Goal: Task Accomplishment & Management: Use online tool/utility

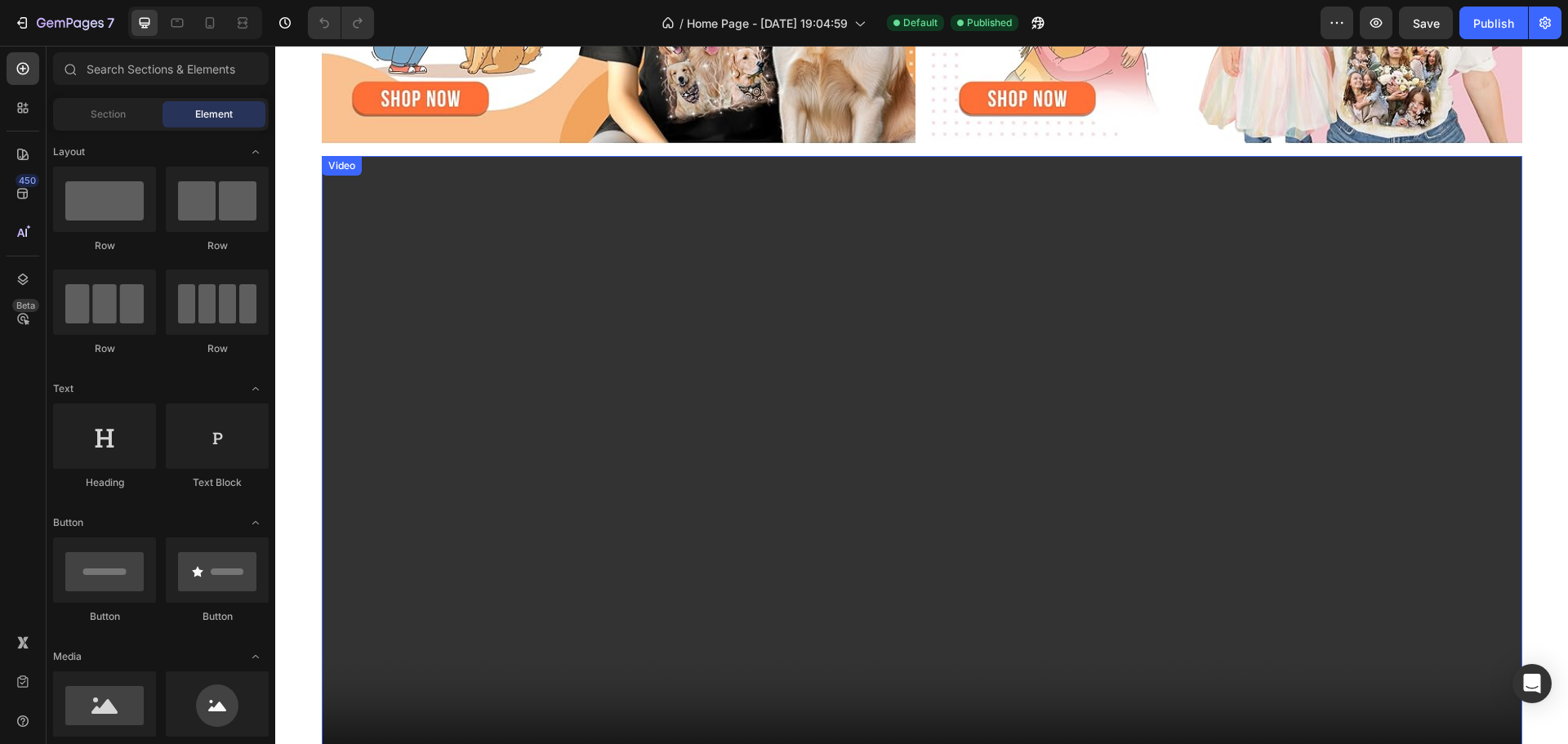
scroll to position [1956, 0]
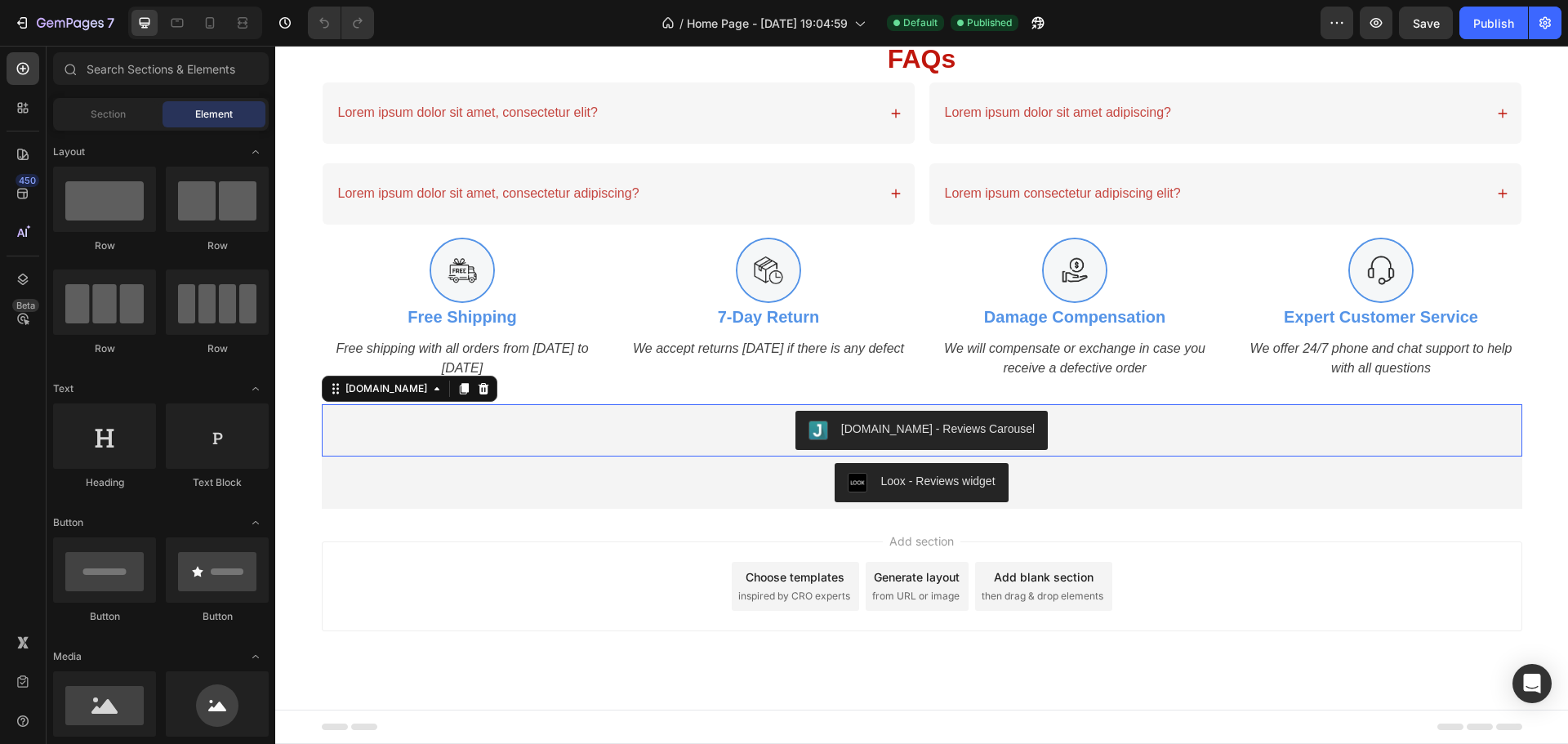
click at [432, 430] on div "[DOMAIN_NAME] - Reviews Carousel" at bounding box center [922, 431] width 1187 height 39
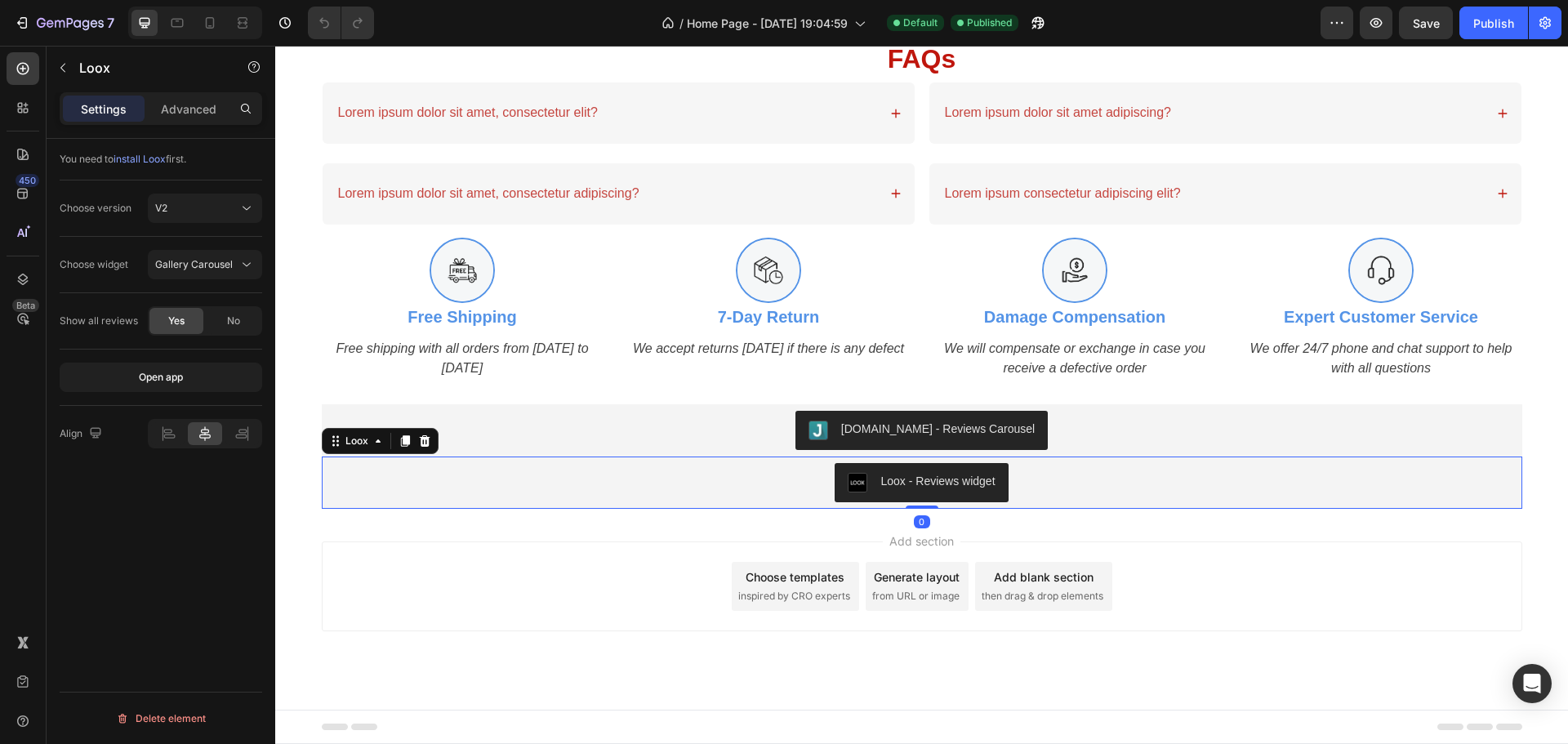
click at [425, 477] on div "Loox - Reviews widget" at bounding box center [922, 483] width 1187 height 39
click at [66, 70] on icon "button" at bounding box center [63, 68] width 13 height 13
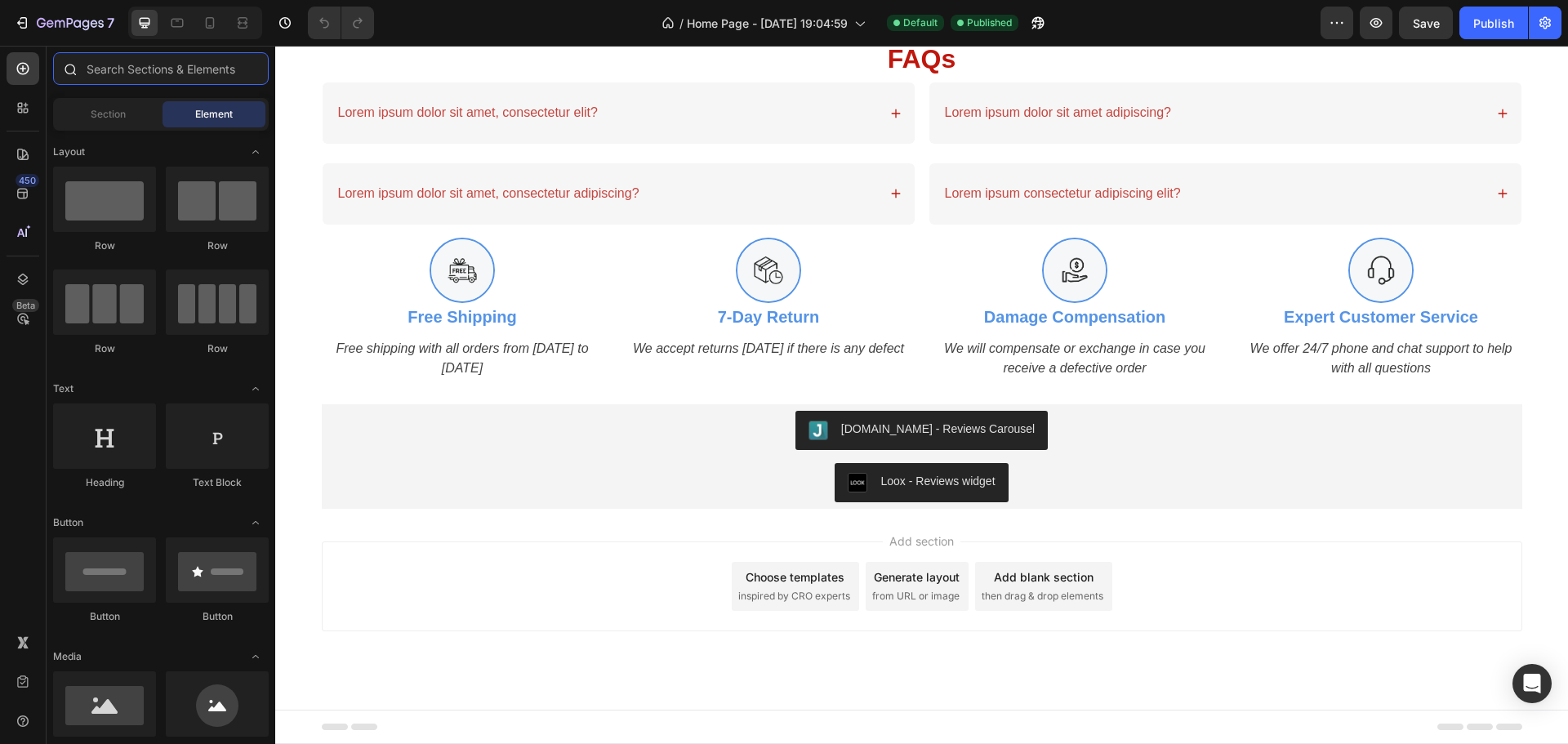
click at [161, 81] on input "text" at bounding box center [160, 68] width 215 height 33
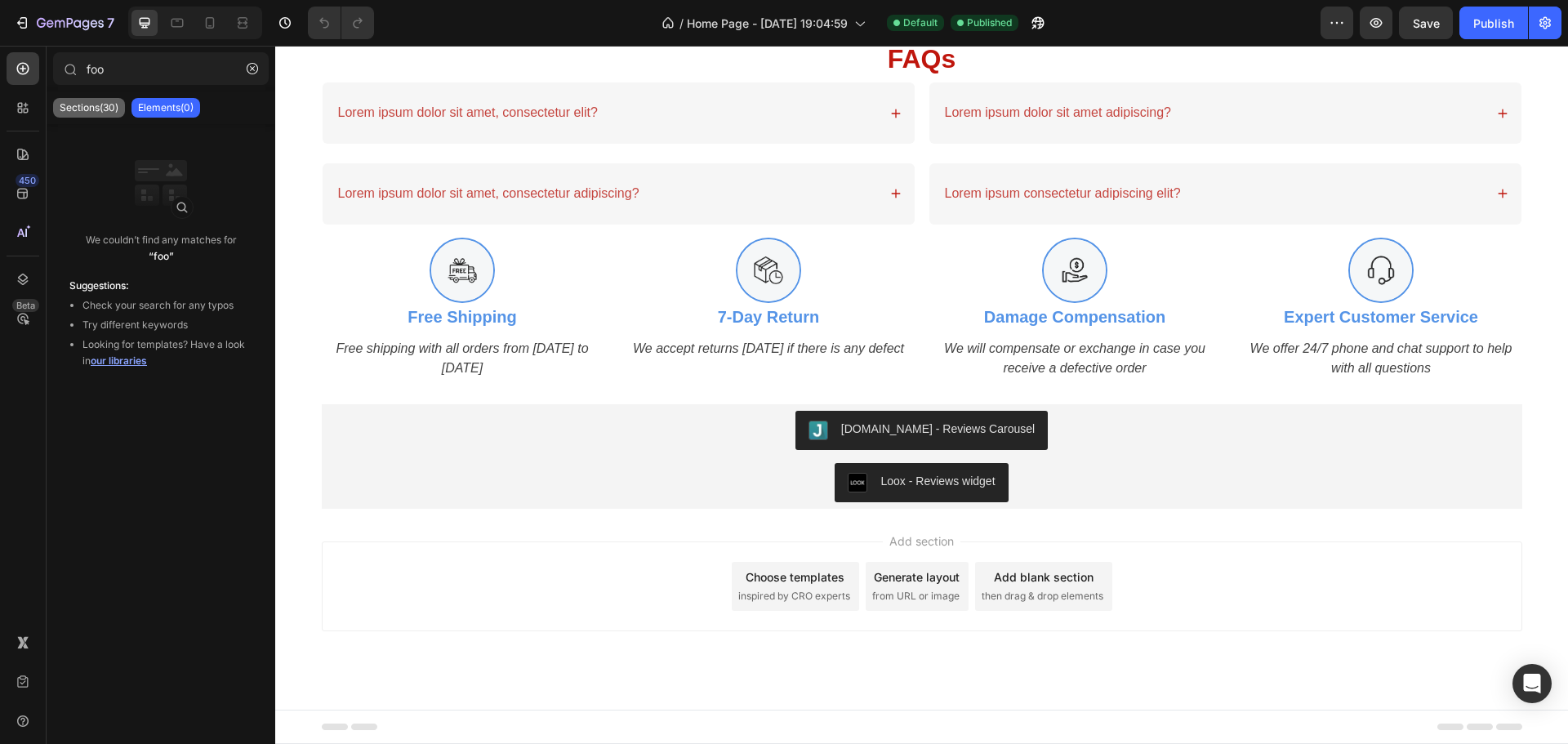
click at [102, 111] on p "Sections(30)" at bounding box center [89, 107] width 59 height 13
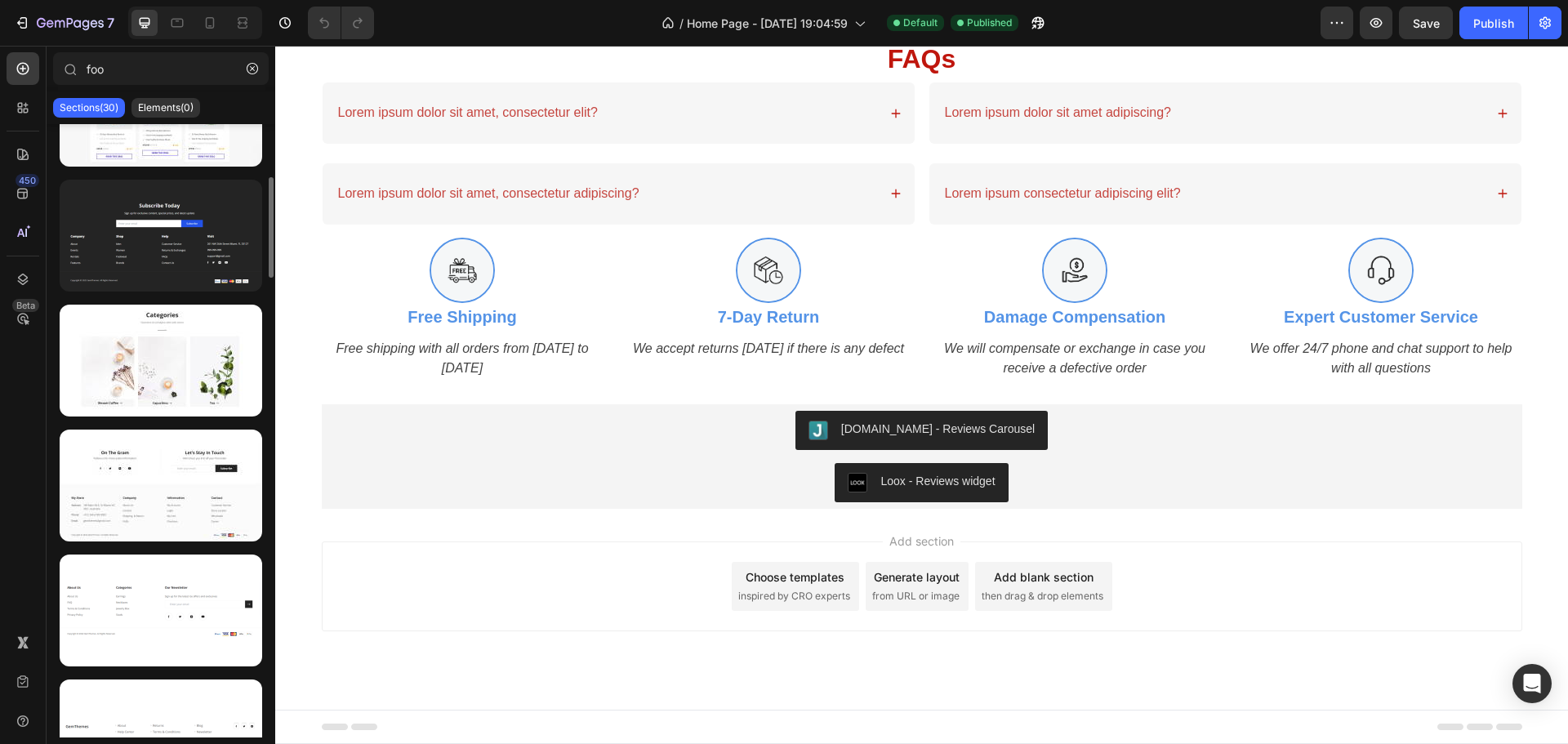
scroll to position [0, 0]
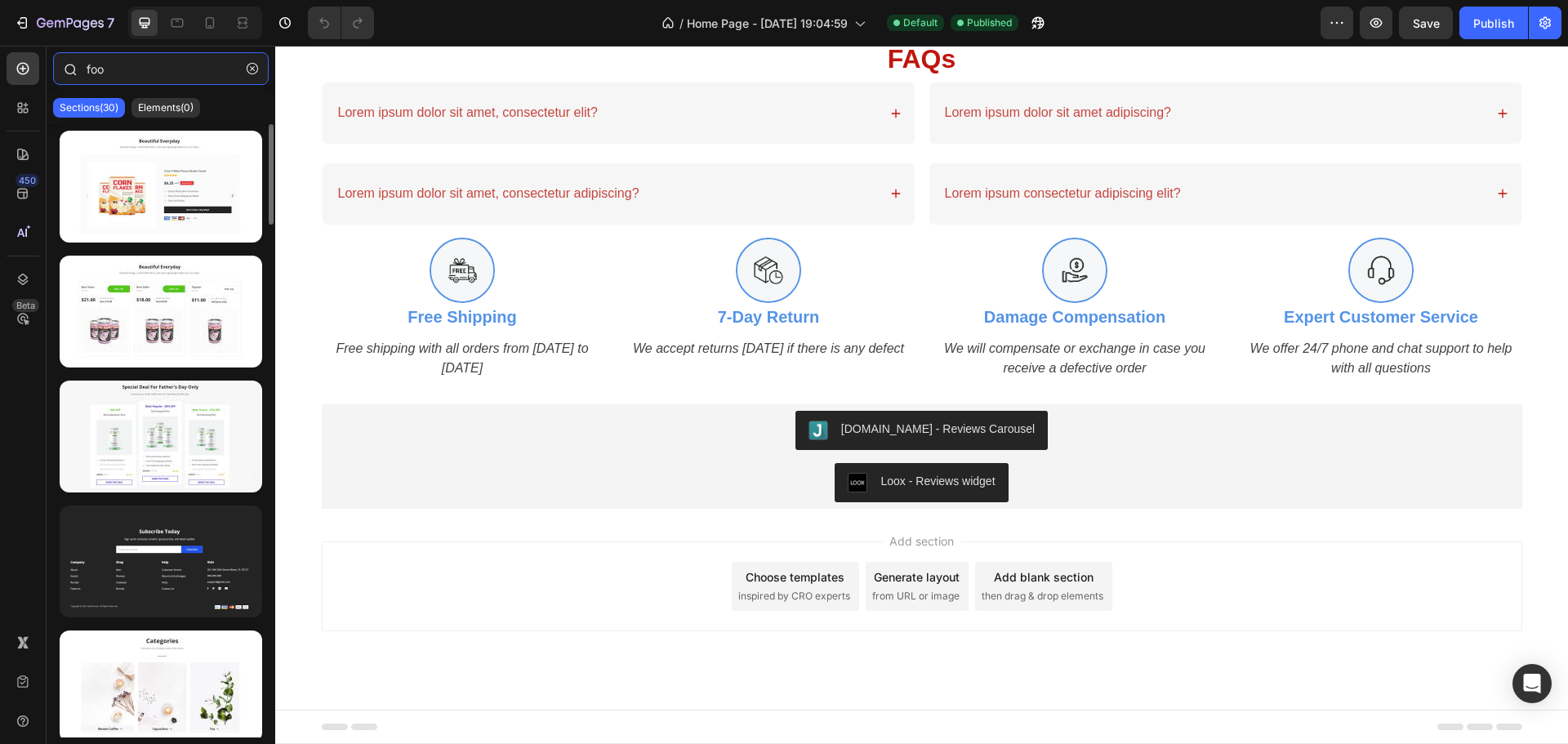
click at [122, 66] on input "foo" at bounding box center [160, 68] width 215 height 33
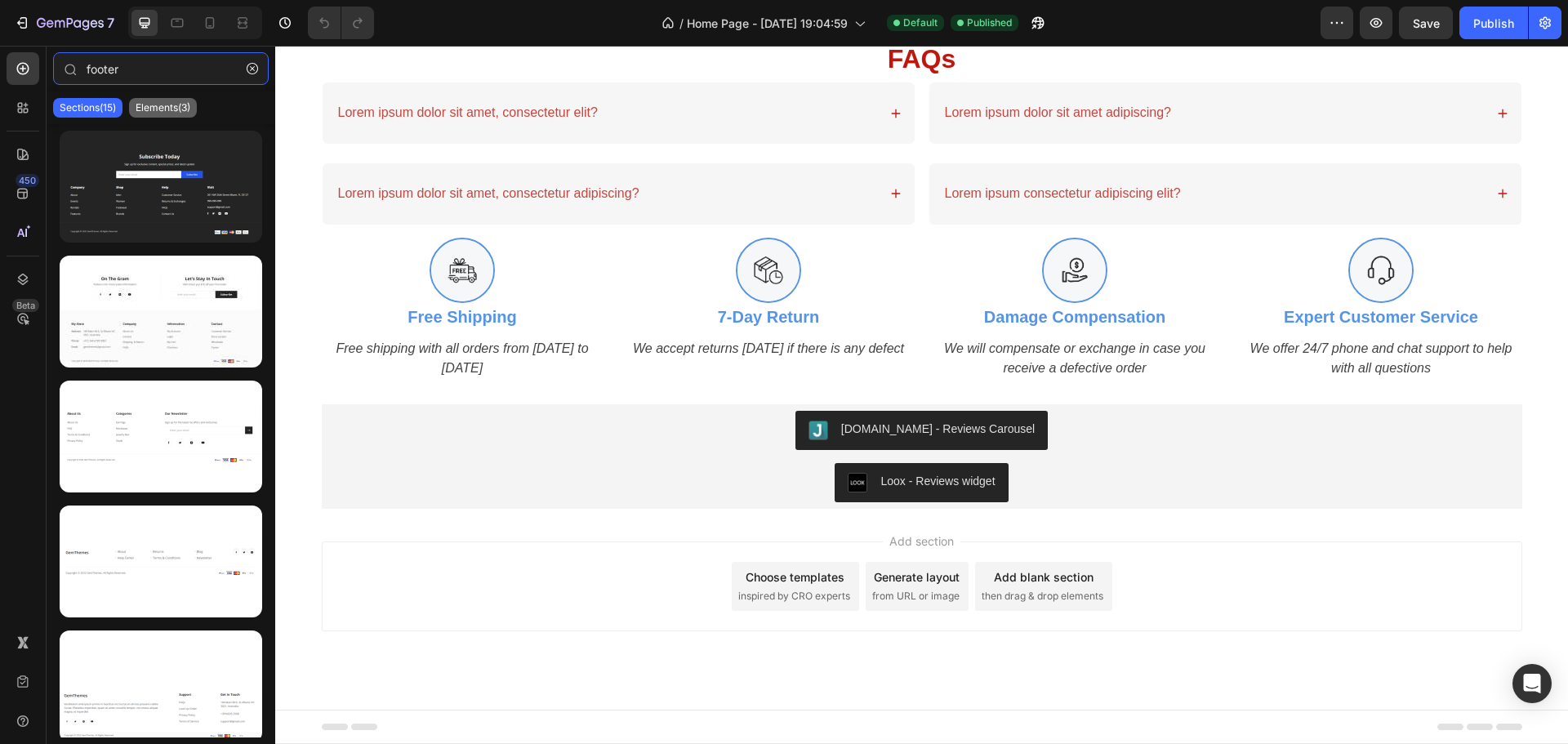
type input "footer"
click at [164, 100] on div "Elements(3)" at bounding box center [163, 108] width 68 height 20
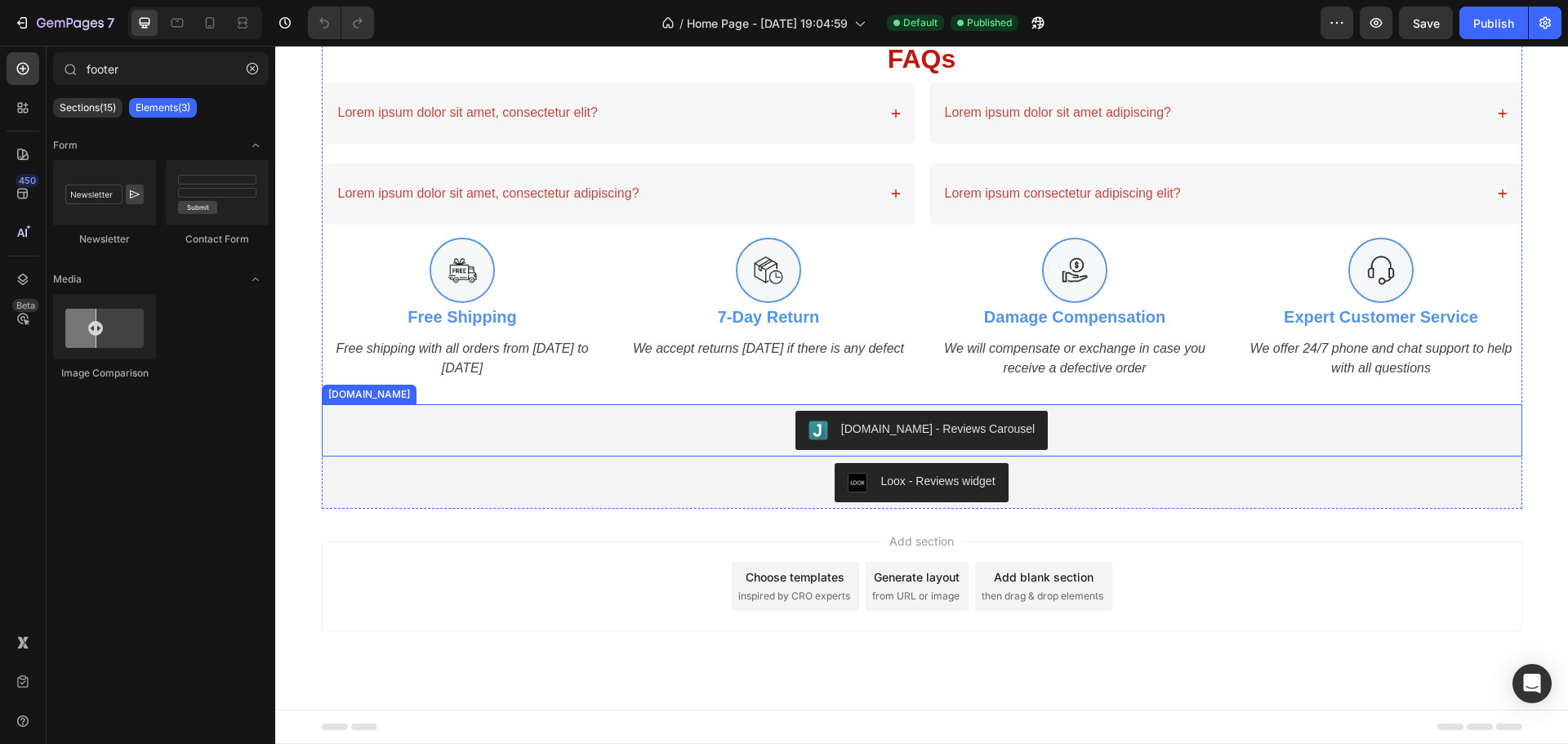
click at [1191, 438] on div "[DOMAIN_NAME] - Reviews Carousel" at bounding box center [922, 431] width 1187 height 39
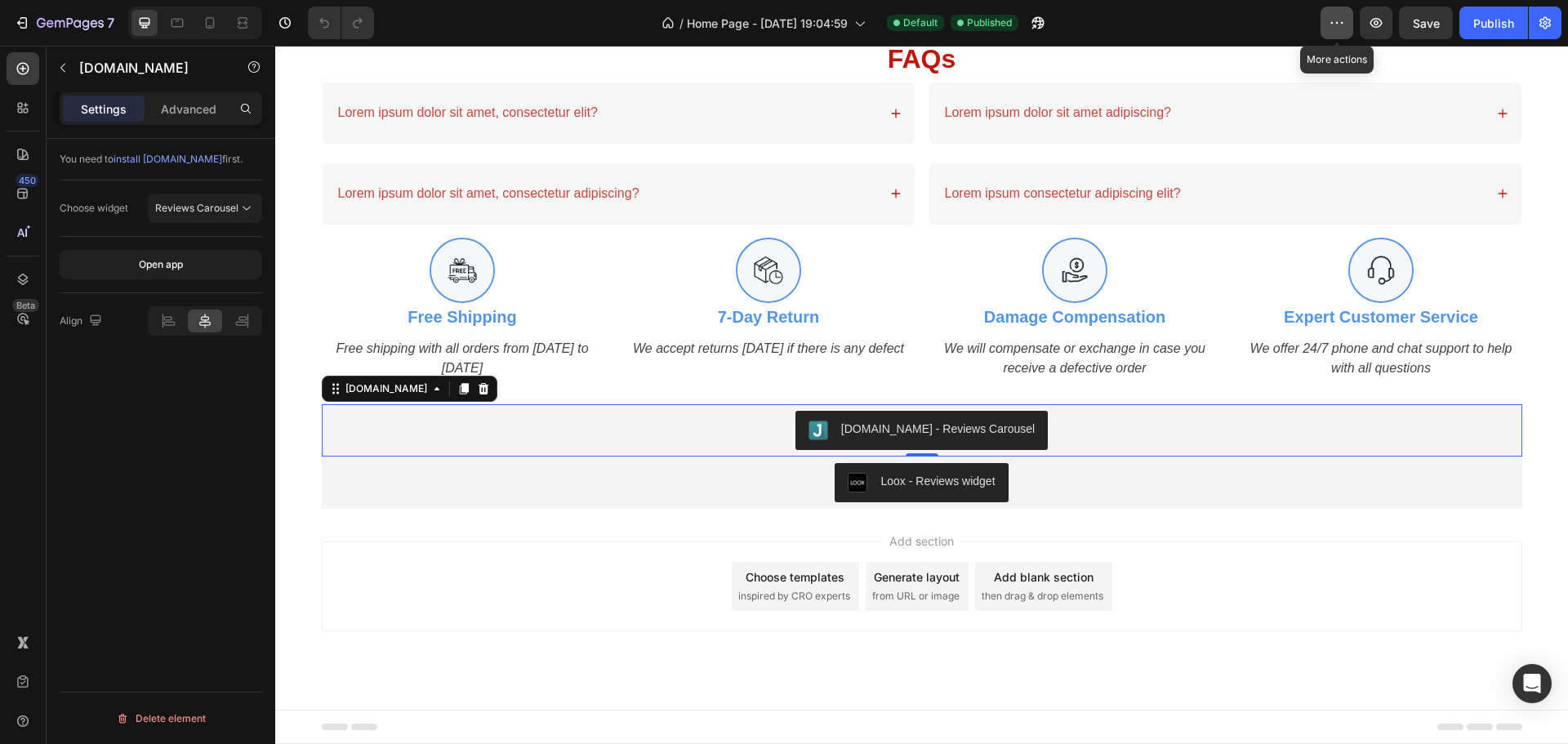
click at [1333, 22] on icon "button" at bounding box center [1332, 23] width 3 height 2
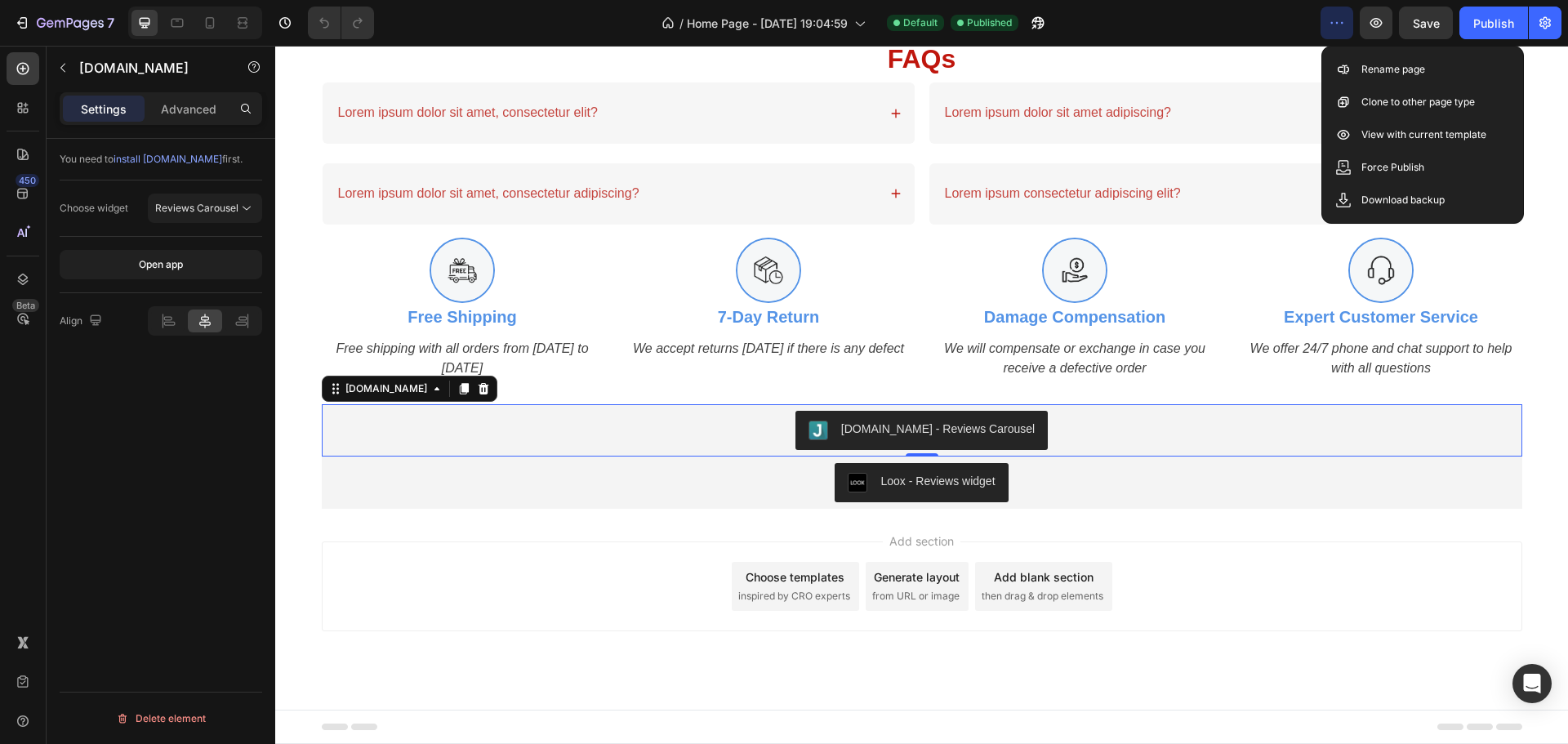
click at [1477, 727] on icon at bounding box center [1479, 726] width 26 height 6
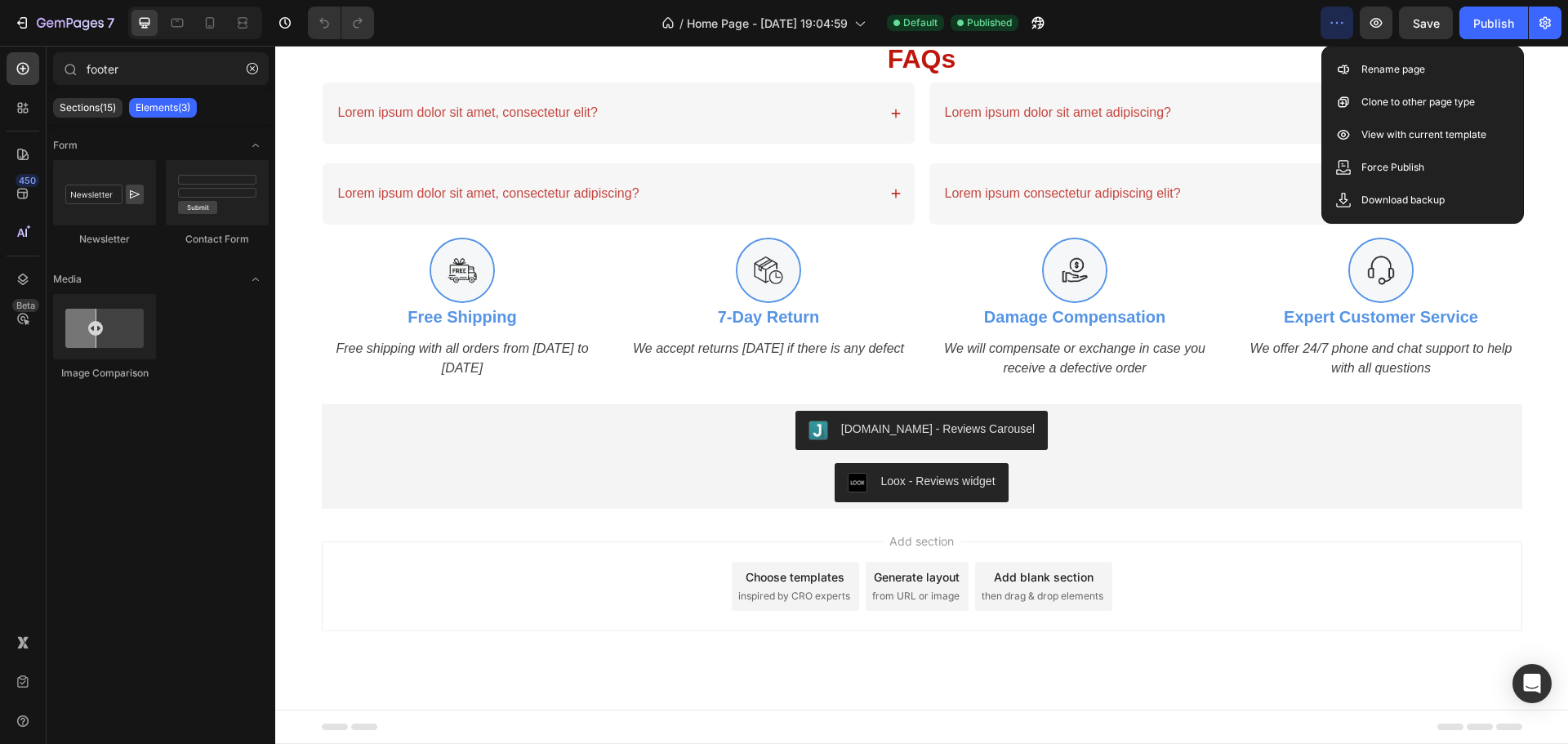
click at [313, 729] on span "Footer" at bounding box center [322, 727] width 31 height 16
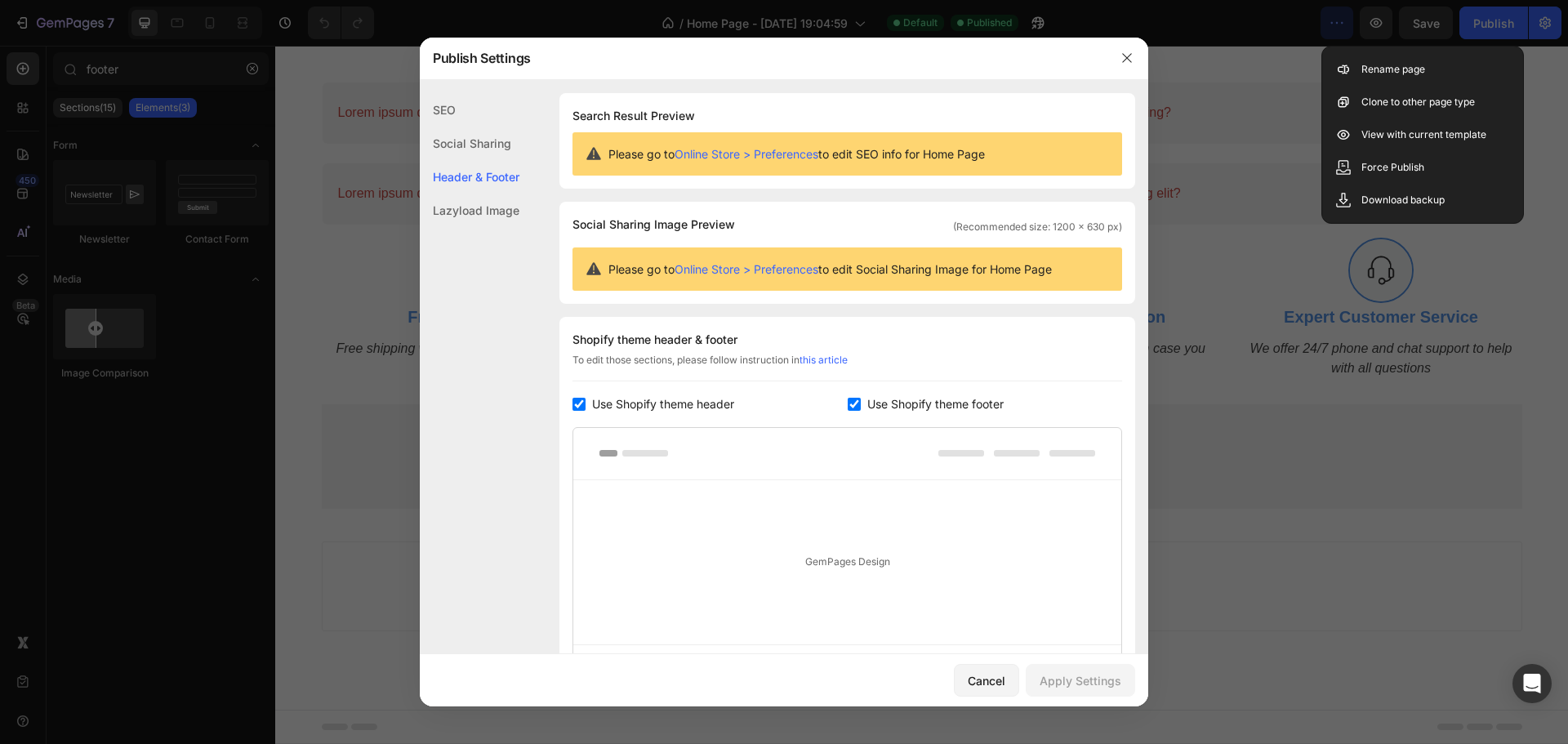
scroll to position [176, 0]
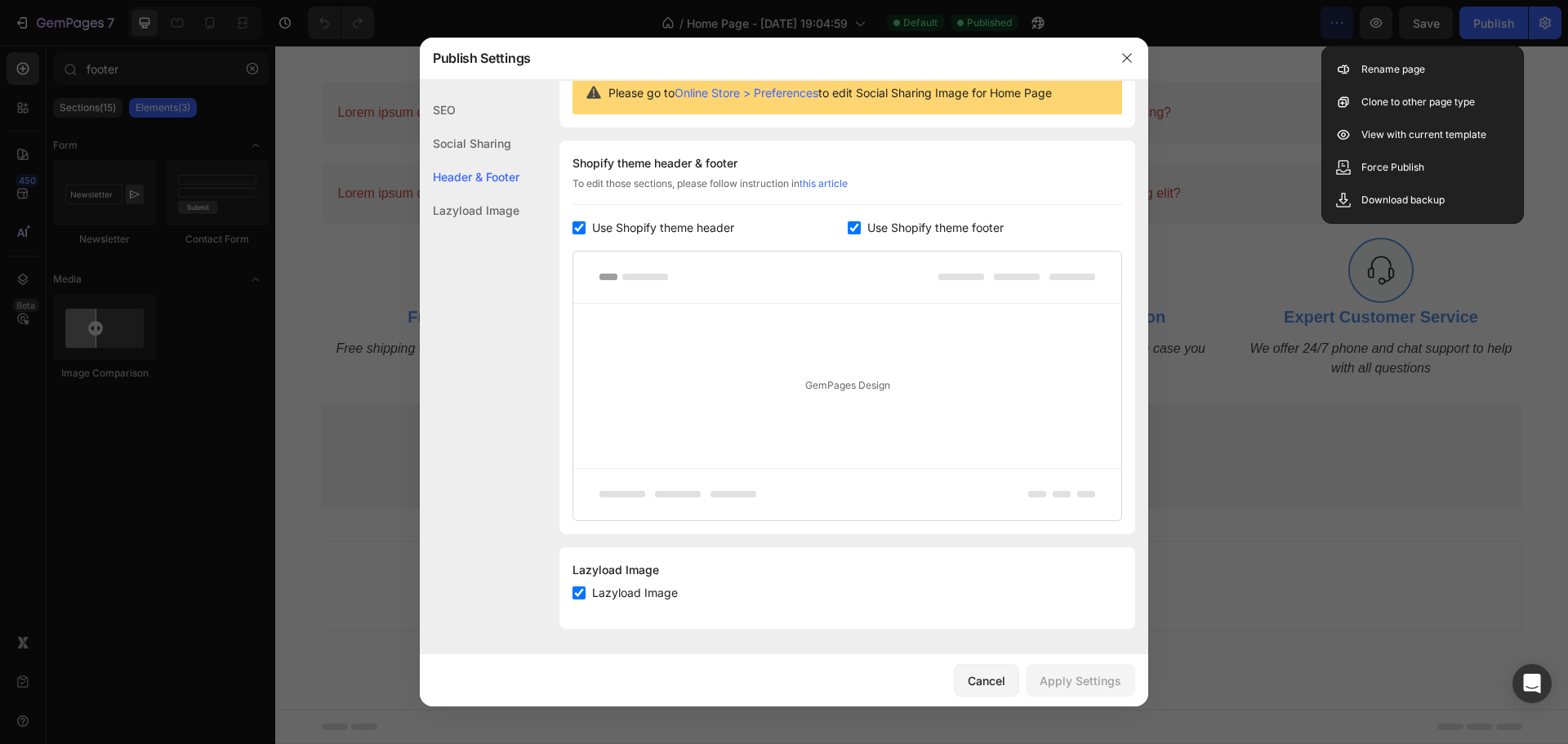
click at [847, 230] on input "checkbox" at bounding box center [854, 228] width 13 height 13
checkbox input "false"
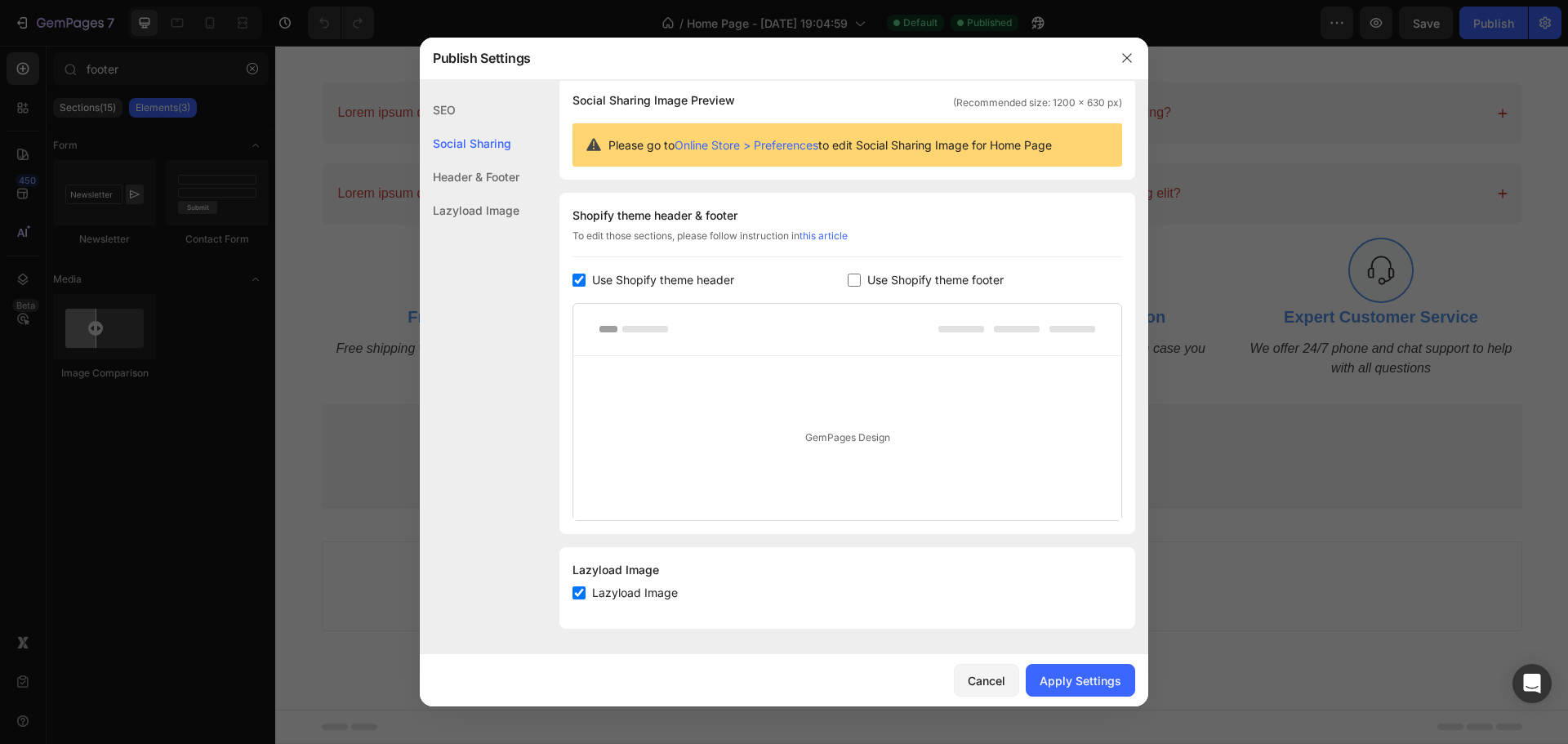
scroll to position [124, 0]
click at [1059, 682] on div "Apply Settings" at bounding box center [1080, 681] width 81 height 17
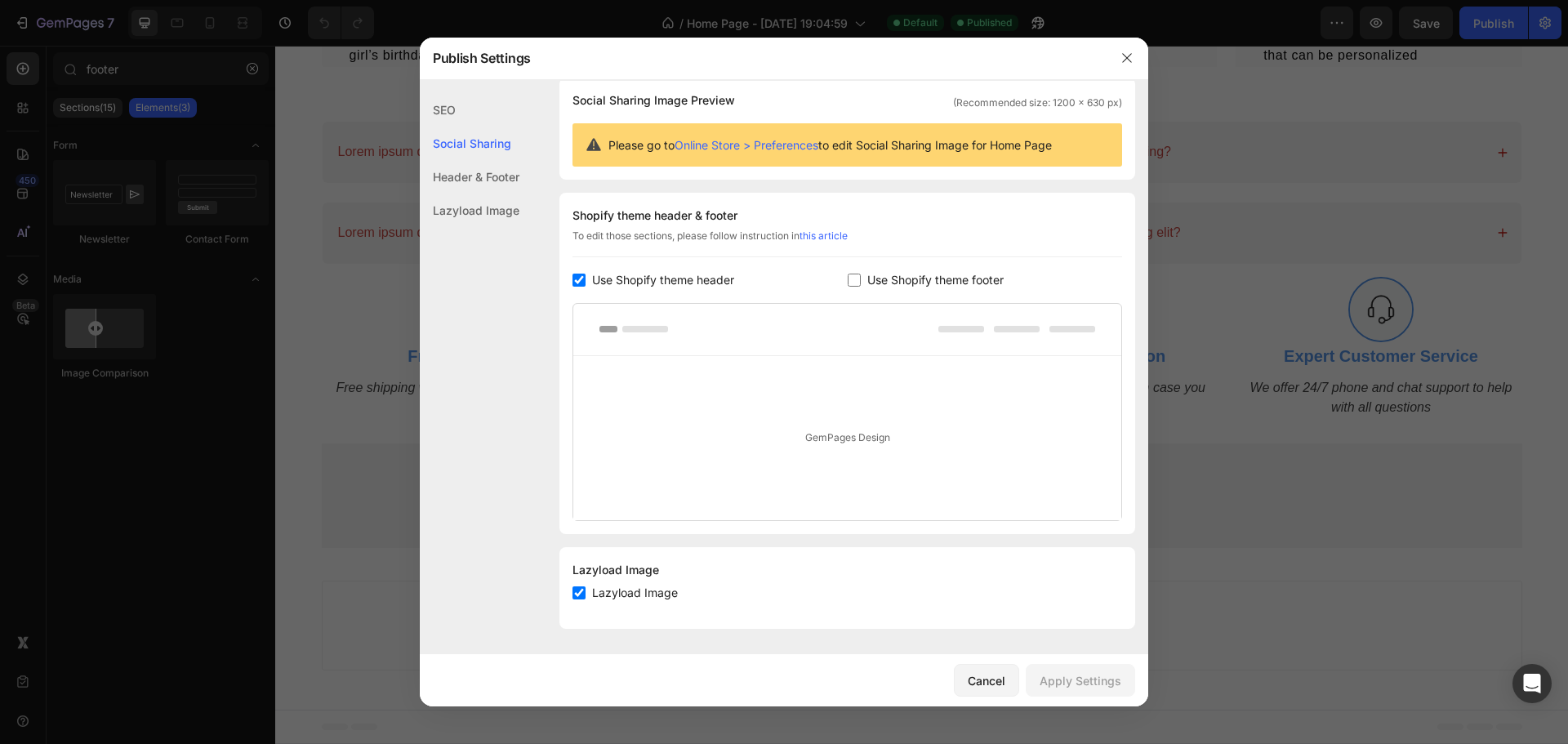
click at [1286, 452] on div at bounding box center [784, 372] width 1568 height 744
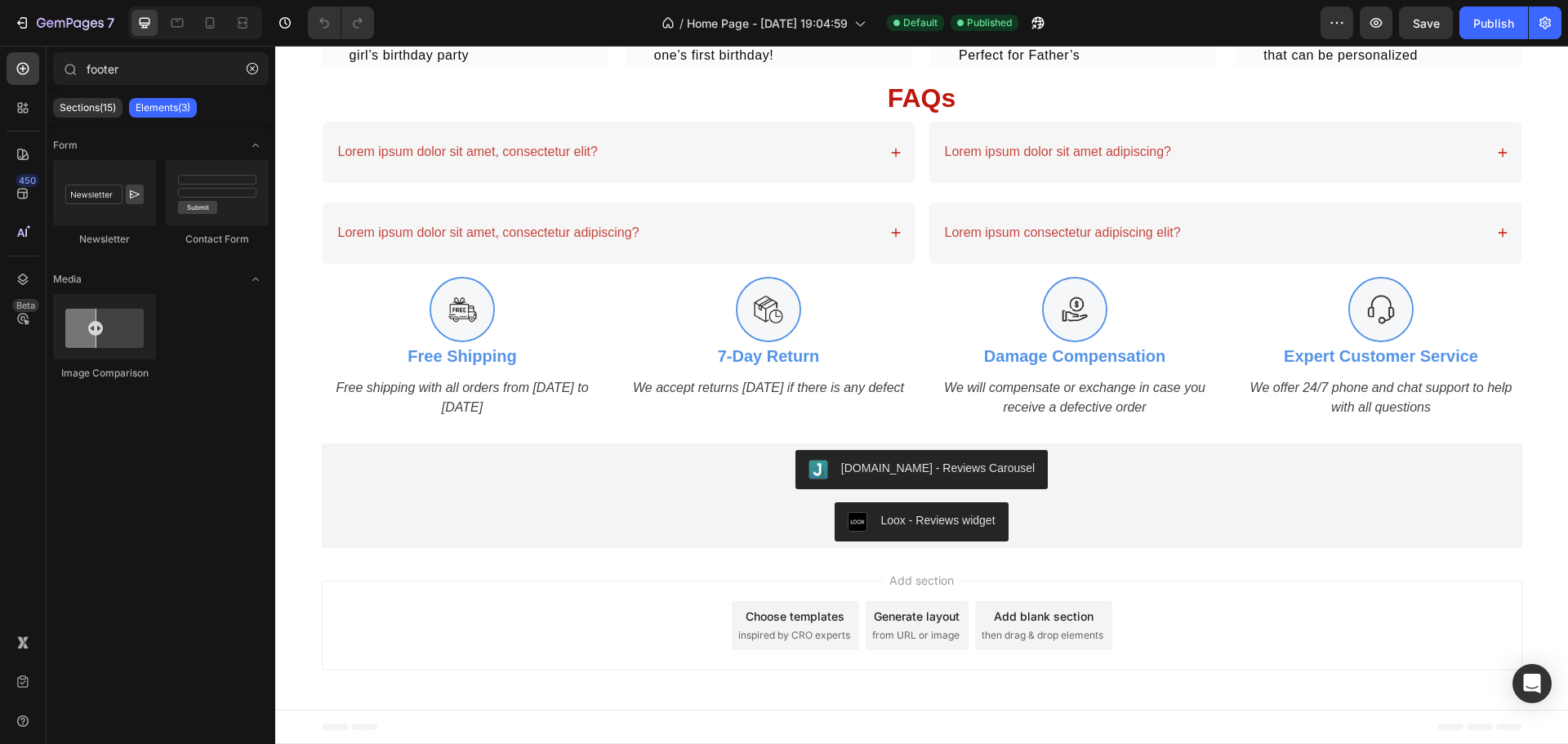
click at [306, 731] on div "Footer" at bounding box center [313, 727] width 55 height 20
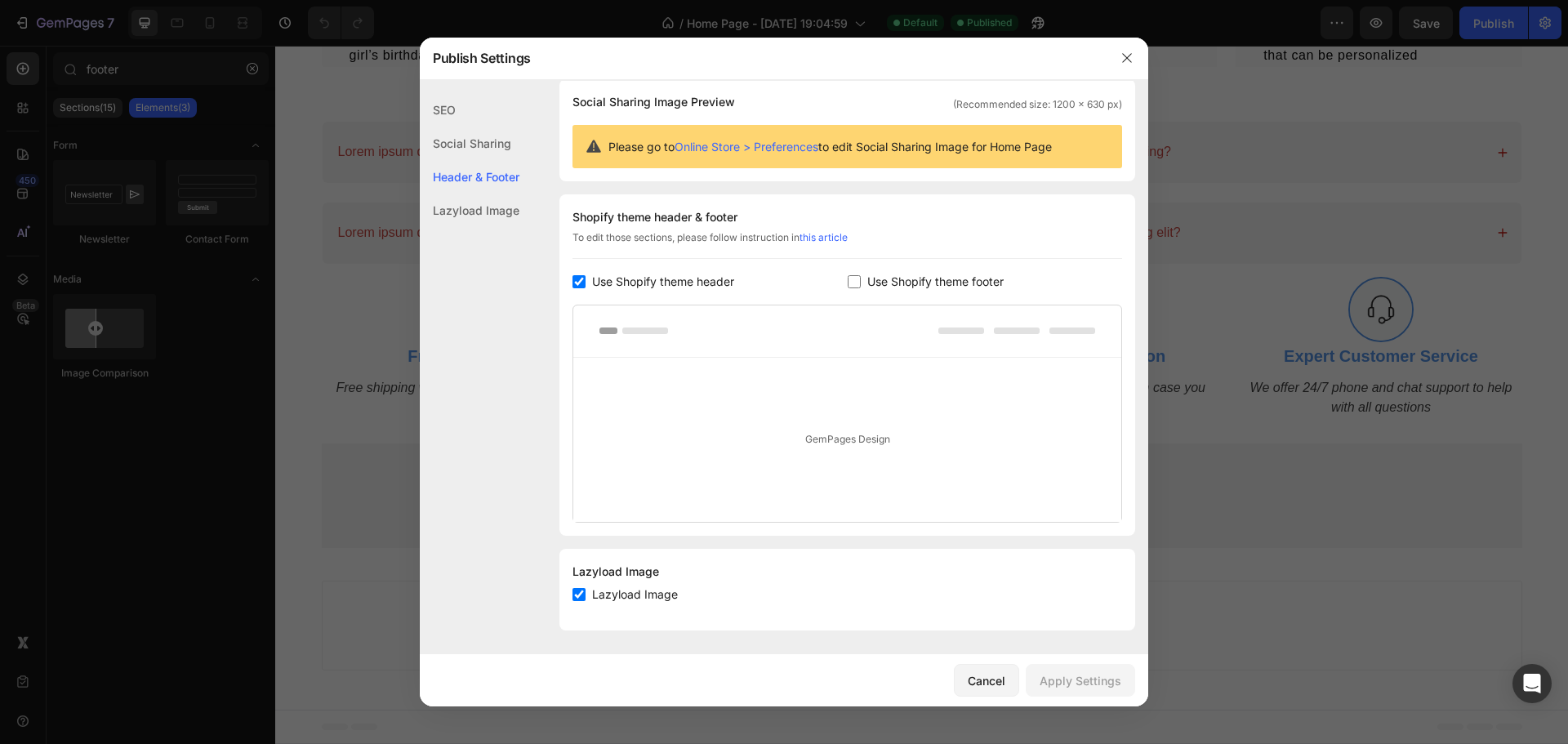
scroll to position [124, 0]
click at [480, 134] on div "Social Sharing" at bounding box center [469, 143] width 99 height 33
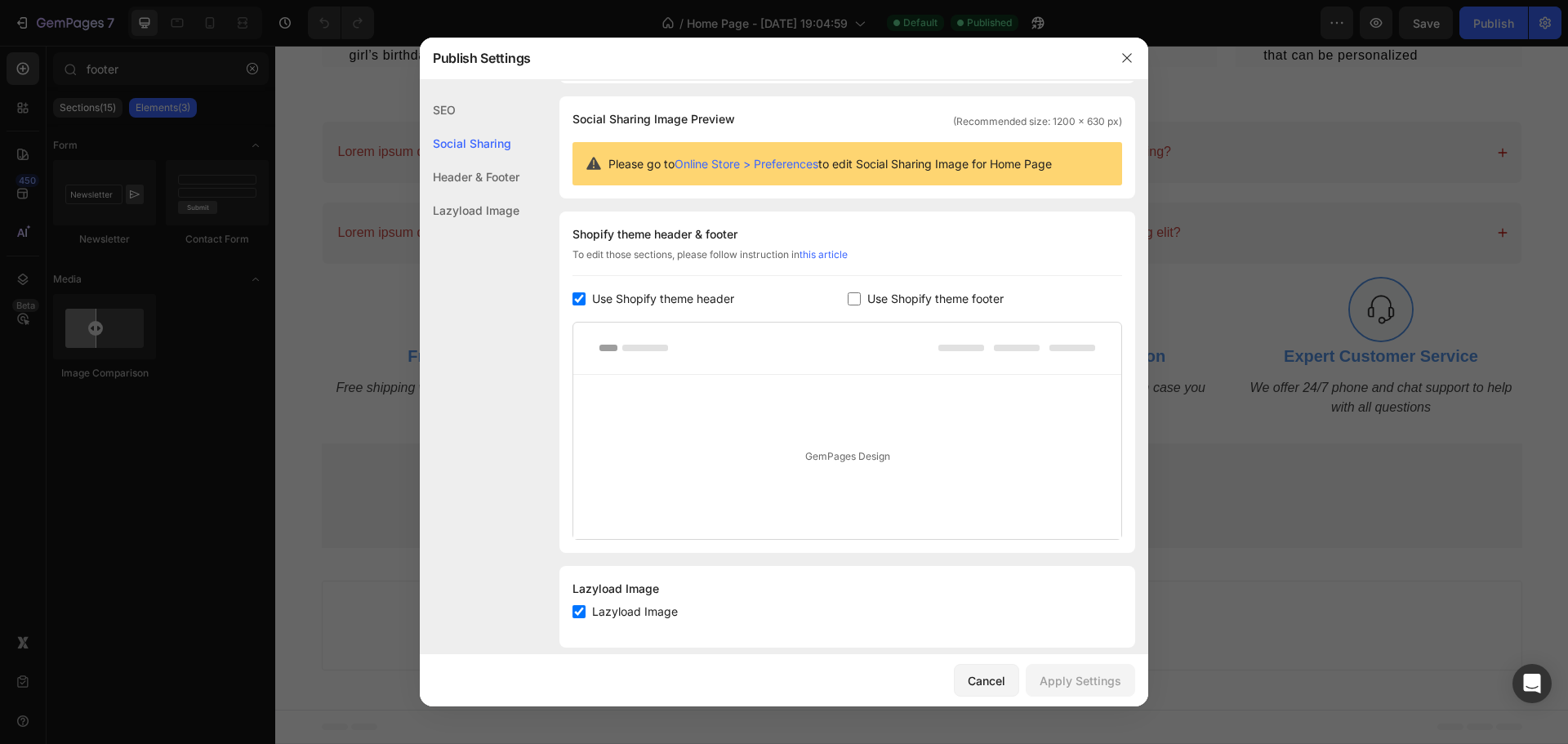
click at [458, 115] on div "SEO" at bounding box center [469, 109] width 99 height 33
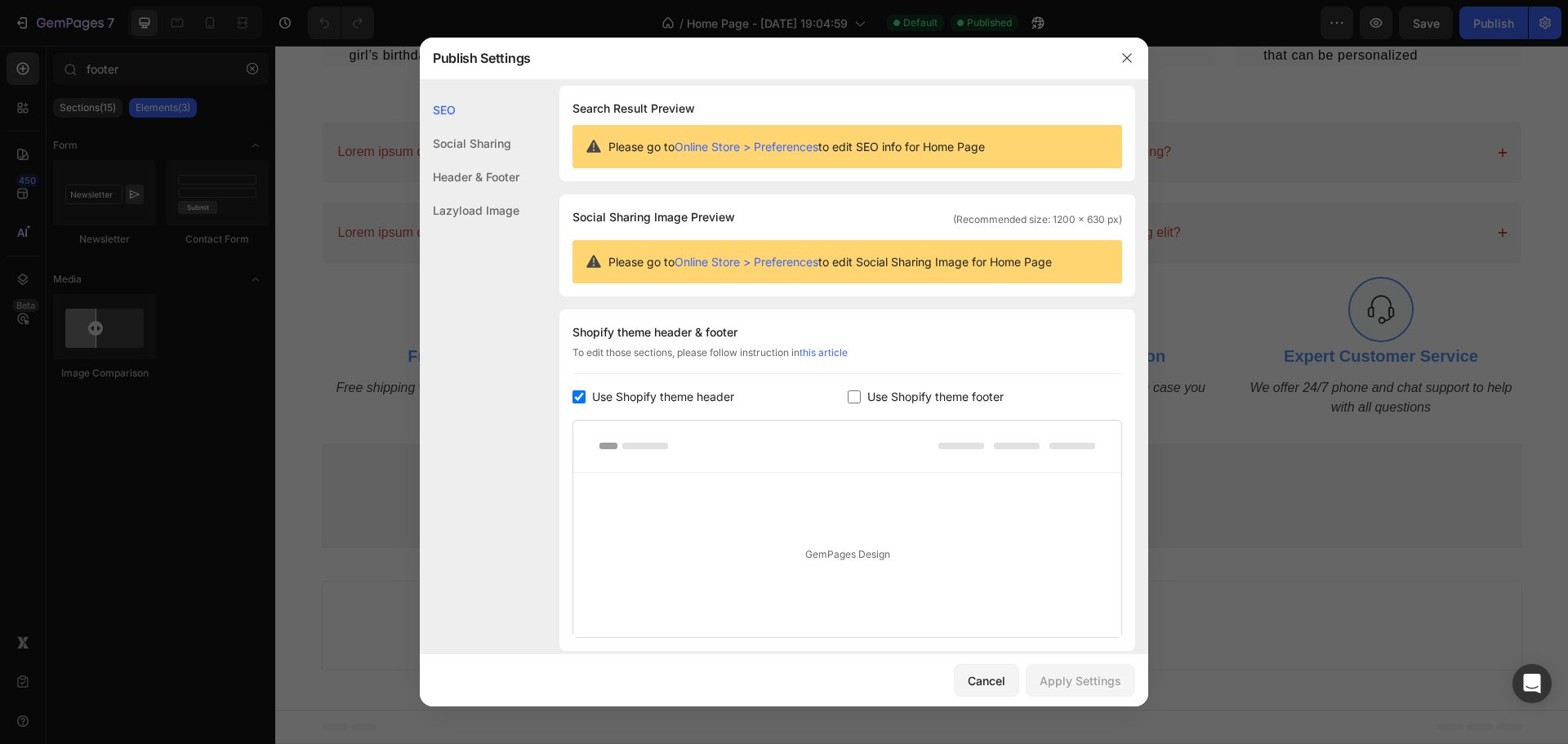
scroll to position [0, 0]
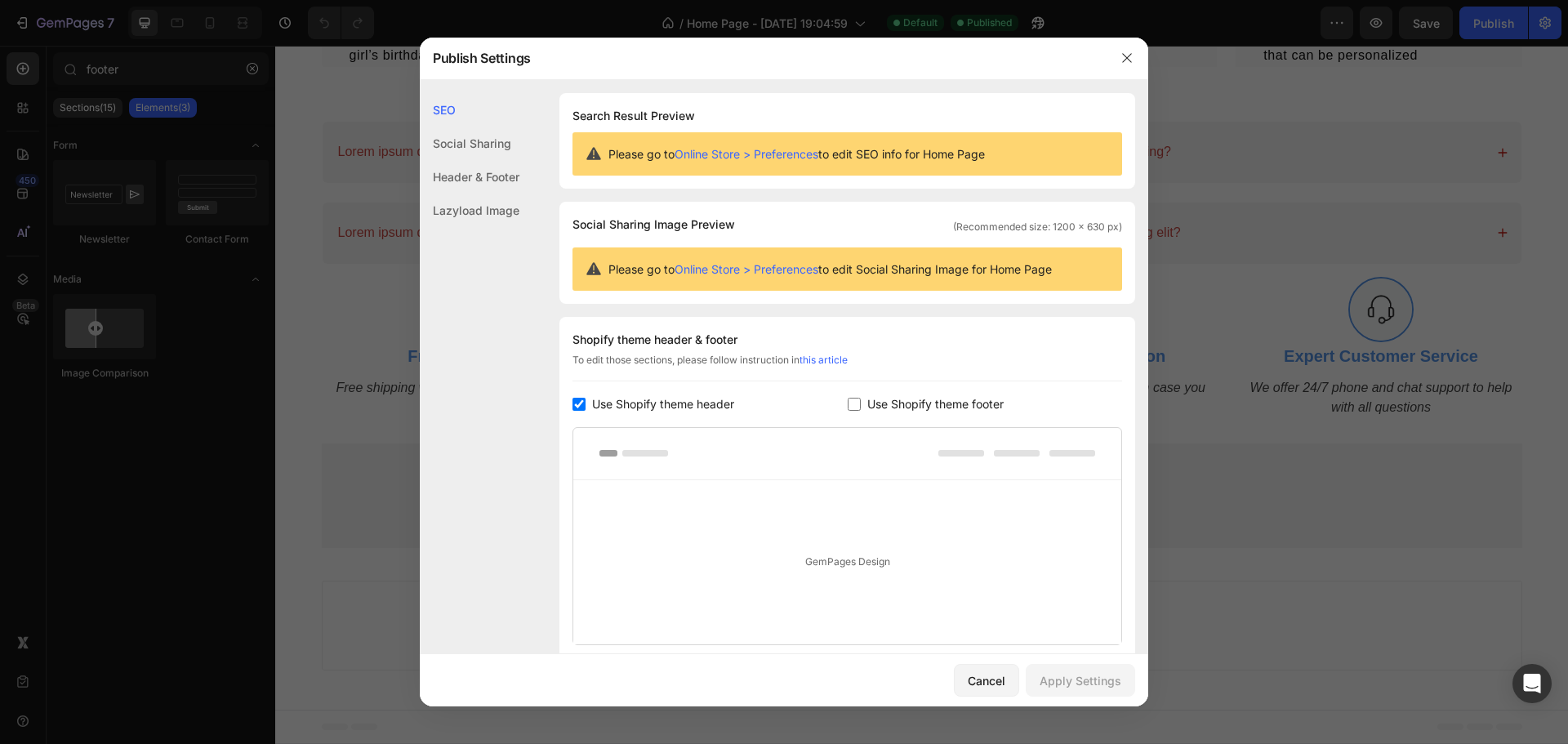
click at [470, 139] on div "Social Sharing" at bounding box center [469, 143] width 99 height 33
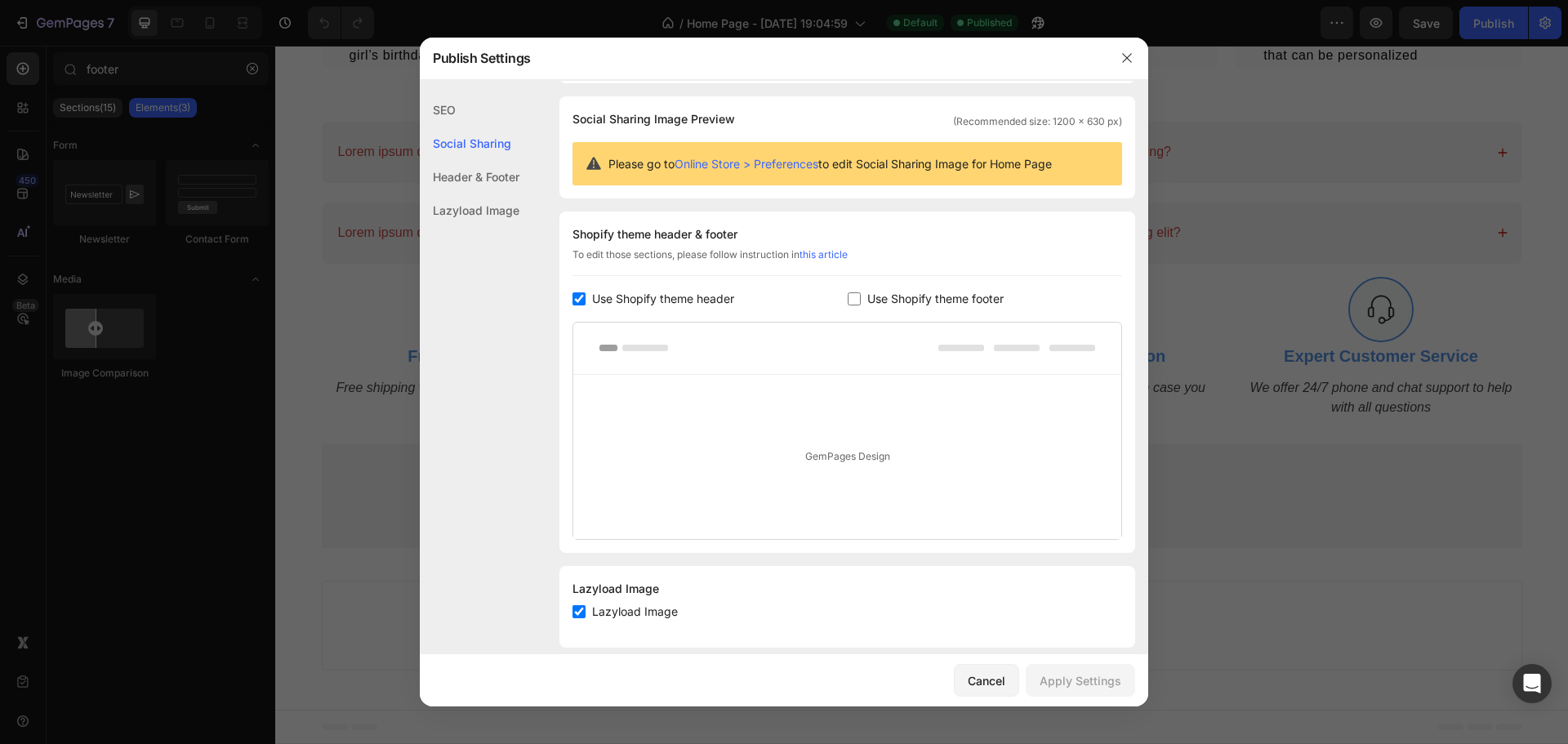
click at [482, 165] on div "Header & Footer" at bounding box center [469, 176] width 99 height 33
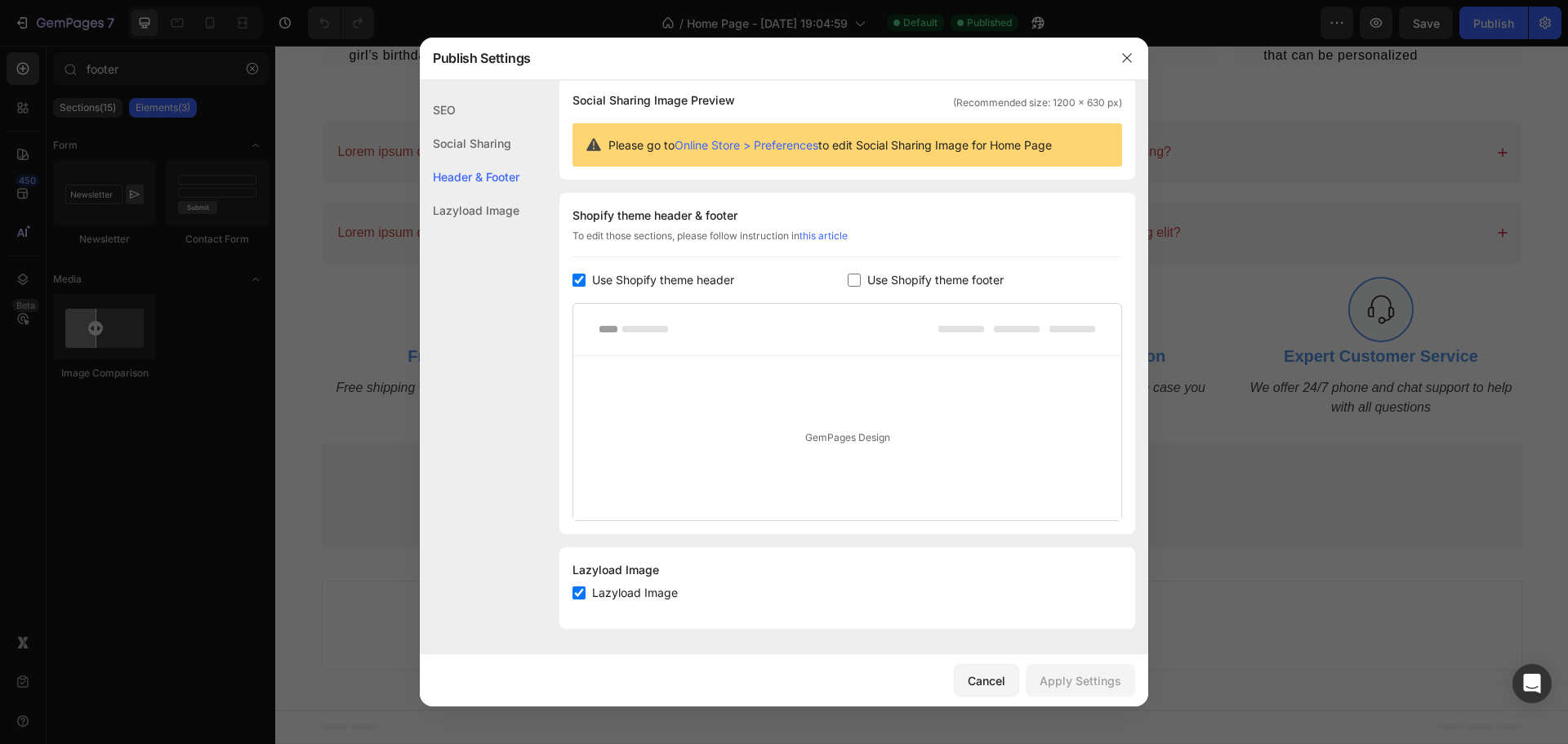
click at [506, 206] on div "Lazyload Image" at bounding box center [469, 210] width 99 height 33
click at [994, 329] on rect at bounding box center [1016, 328] width 46 height 6
click at [847, 278] on input "checkbox" at bounding box center [854, 280] width 13 height 13
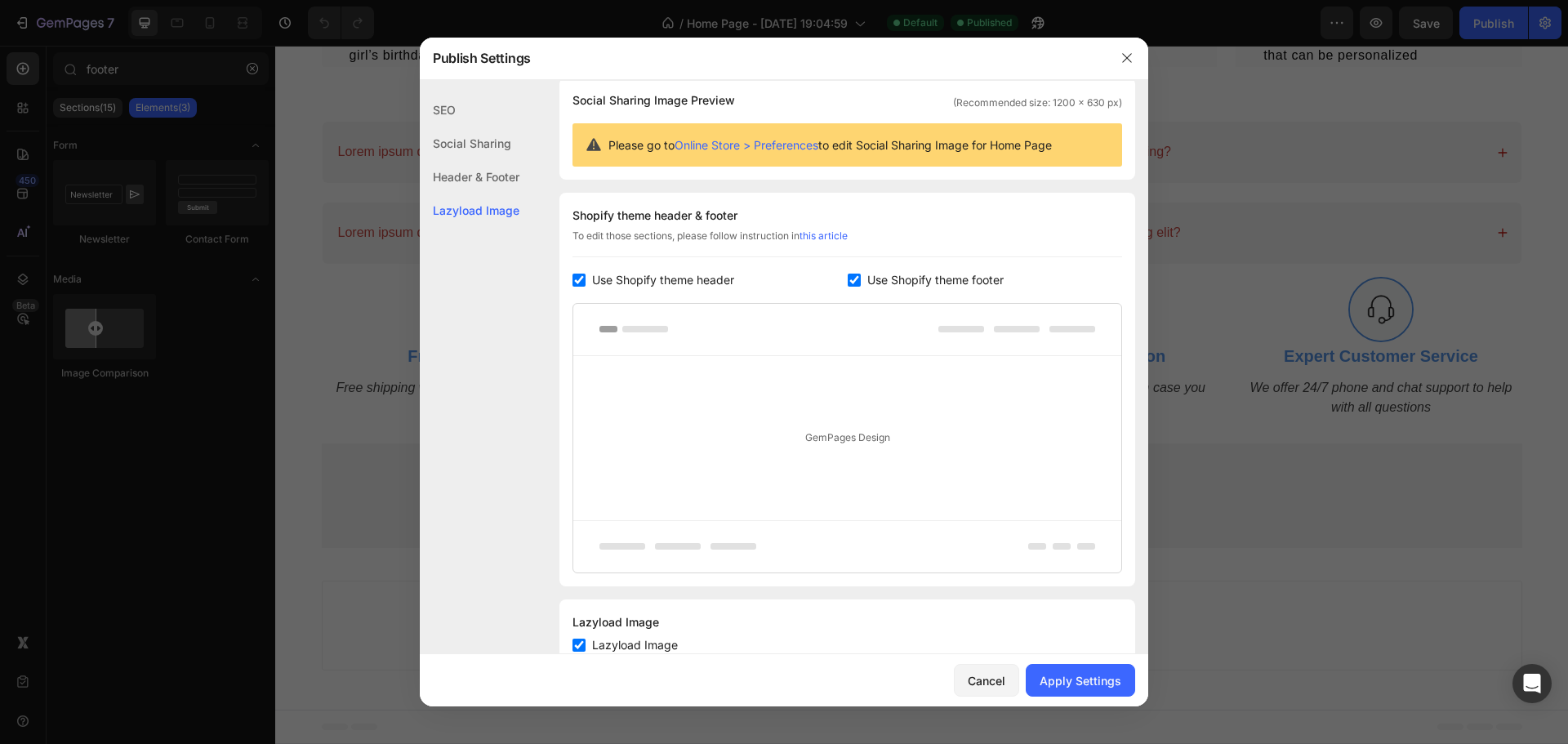
click at [847, 278] on input "checkbox" at bounding box center [854, 280] width 13 height 13
checkbox input "false"
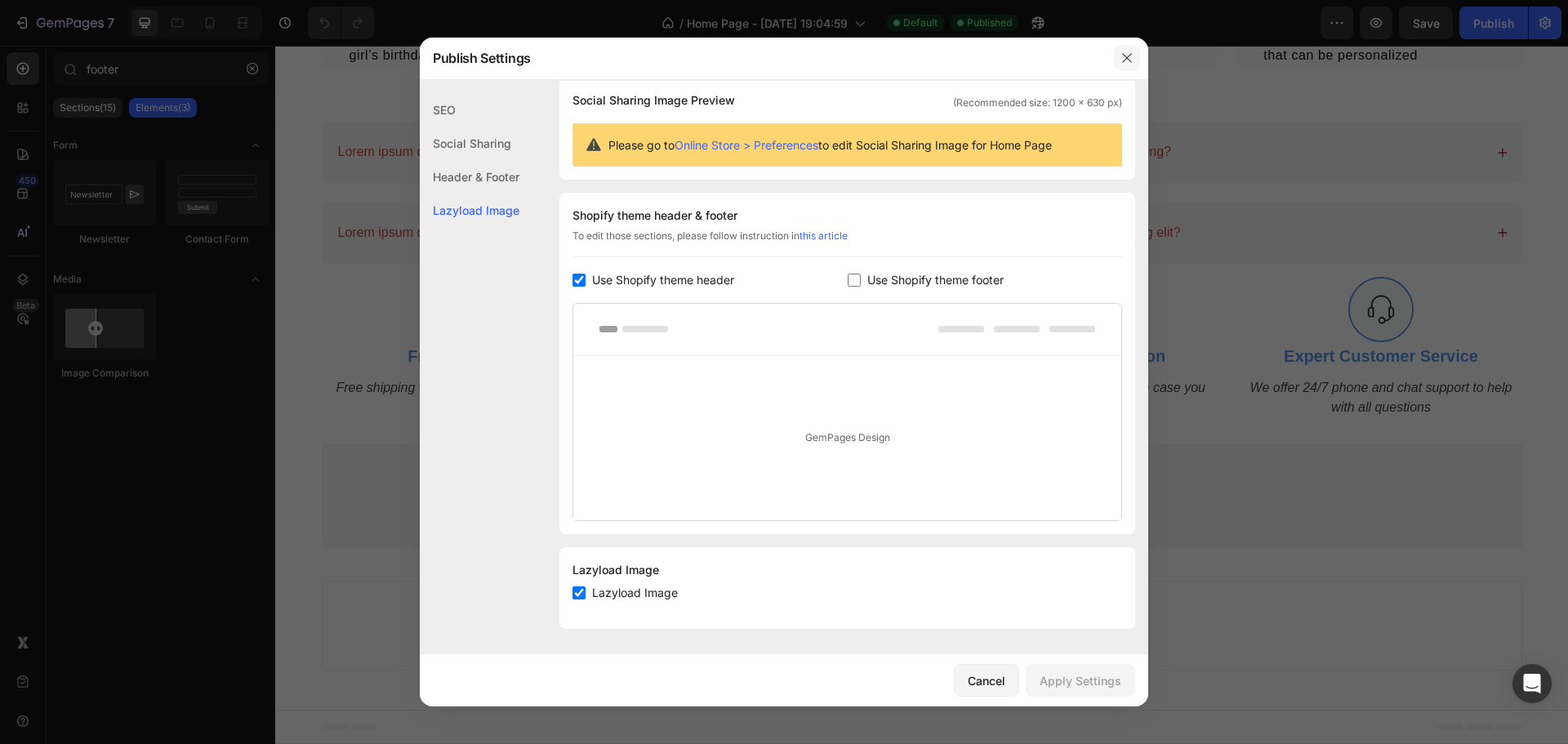
click at [1125, 60] on icon "button" at bounding box center [1126, 58] width 13 height 13
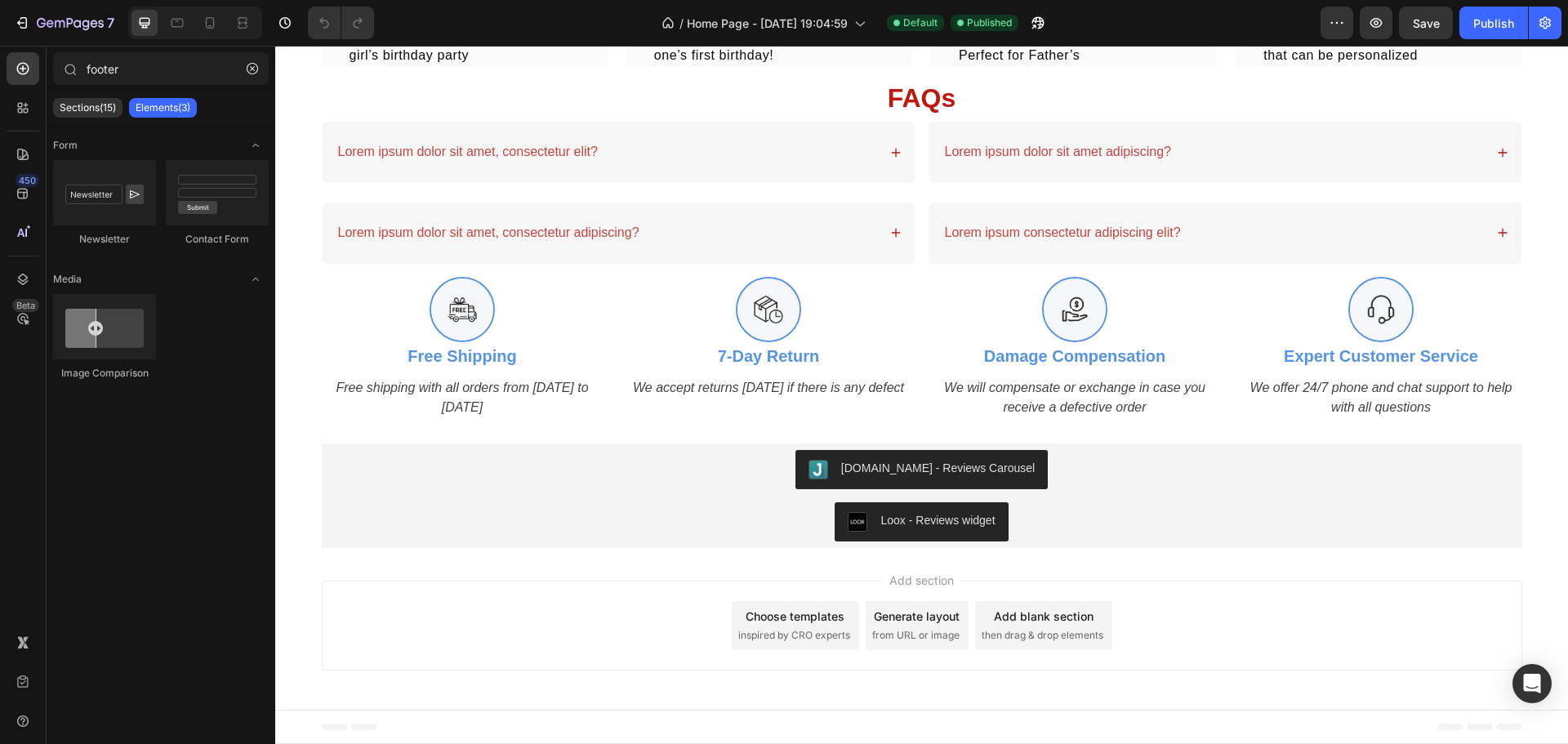
click at [1218, 604] on div "Add section Choose templates inspired by CRO experts Generate layout from URL o…" at bounding box center [922, 626] width 1201 height 89
click at [1501, 20] on div "Publish" at bounding box center [1494, 22] width 41 height 17
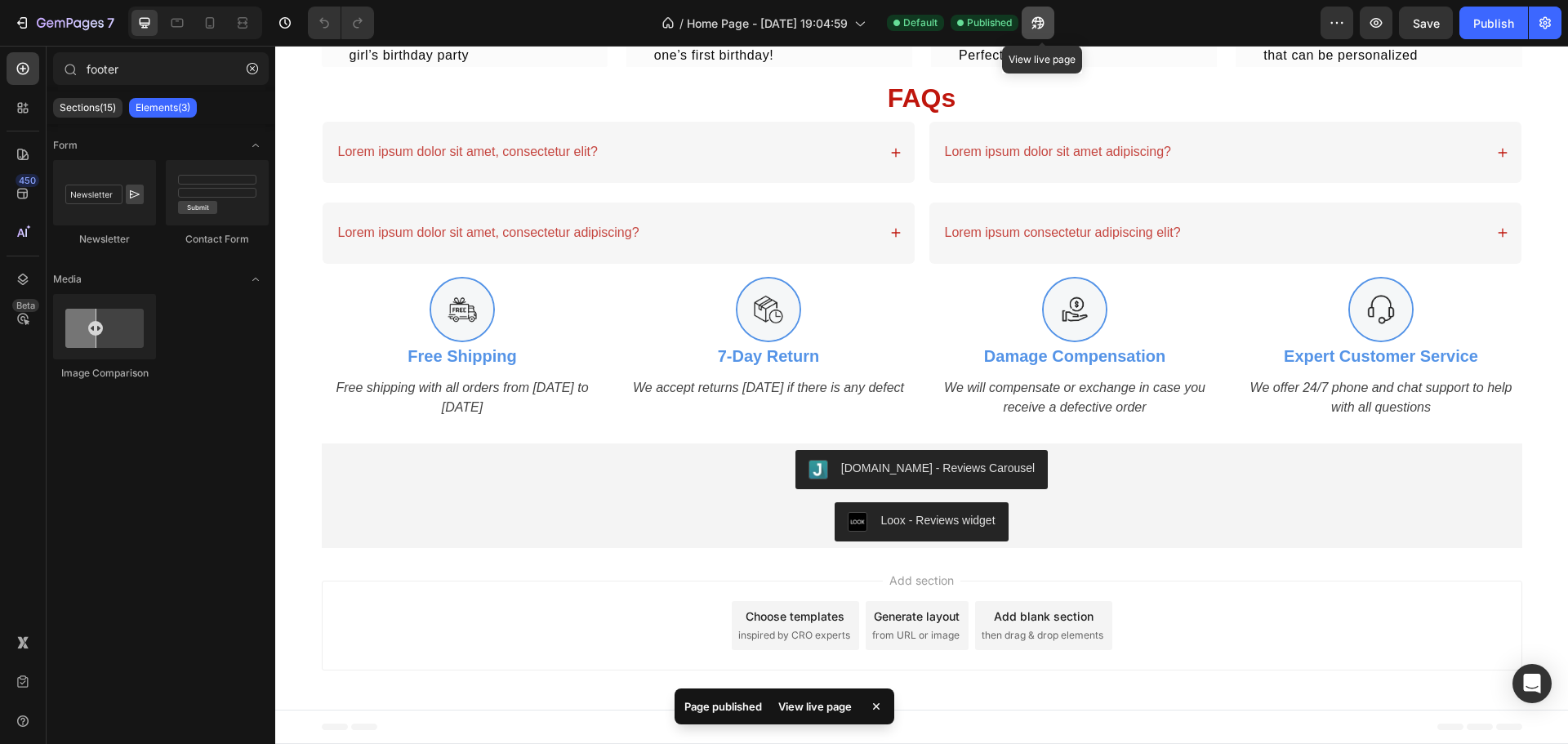
click at [1046, 22] on icon "button" at bounding box center [1038, 22] width 16 height 16
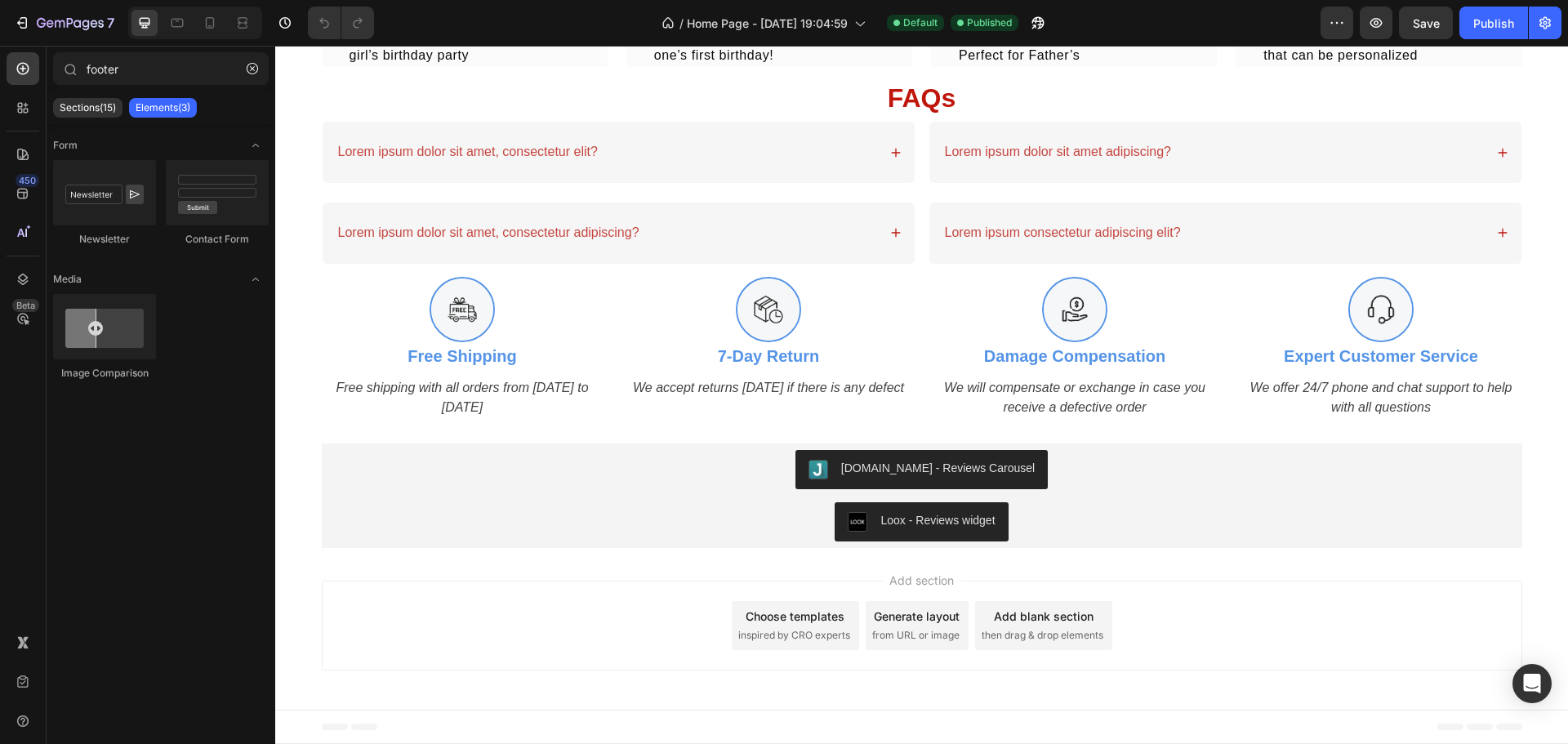
click at [1284, 641] on div "Add section Choose templates inspired by CRO experts Generate layout from URL o…" at bounding box center [922, 626] width 1201 height 89
click at [1034, 632] on span "then drag & drop elements" at bounding box center [1042, 635] width 122 height 14
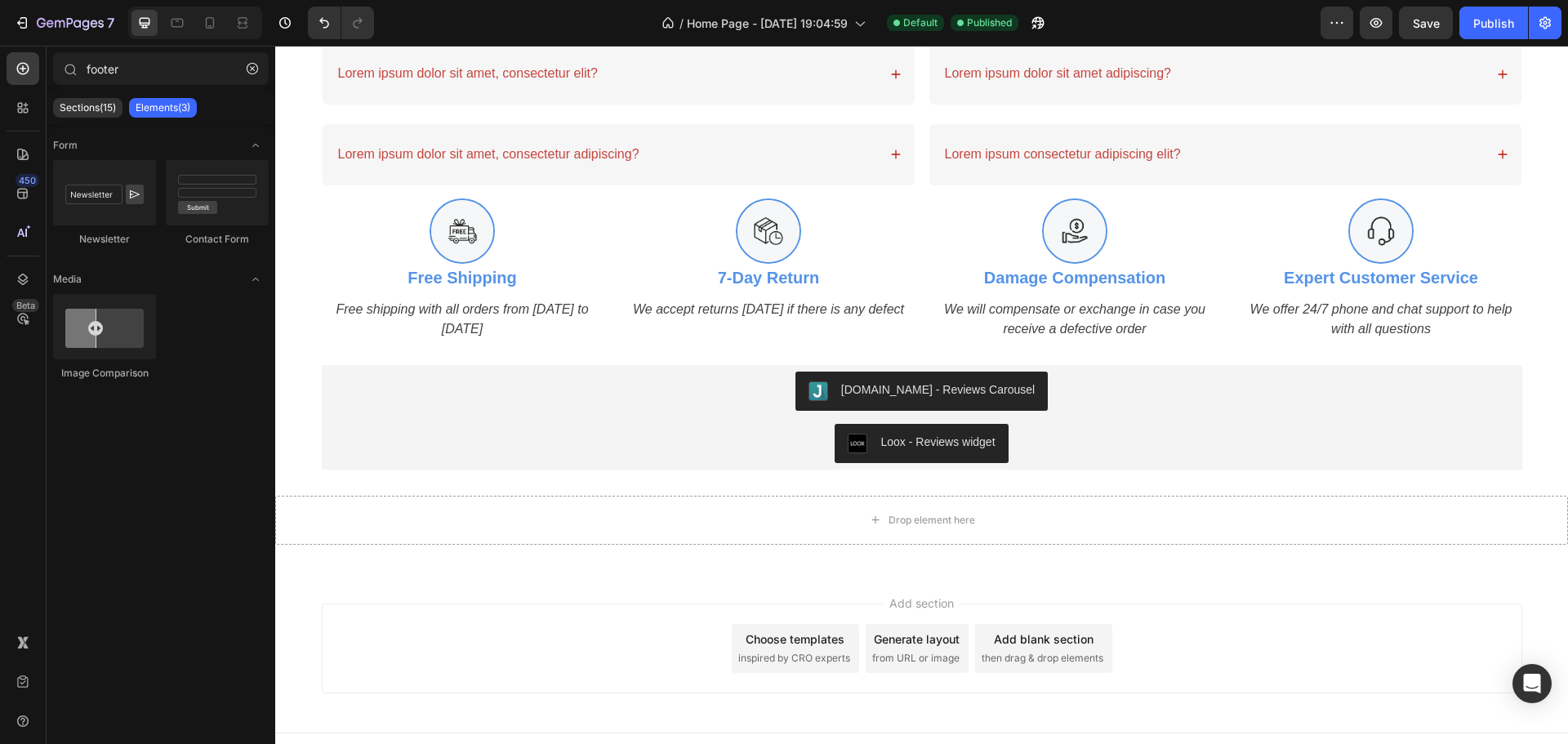
scroll to position [2017, 0]
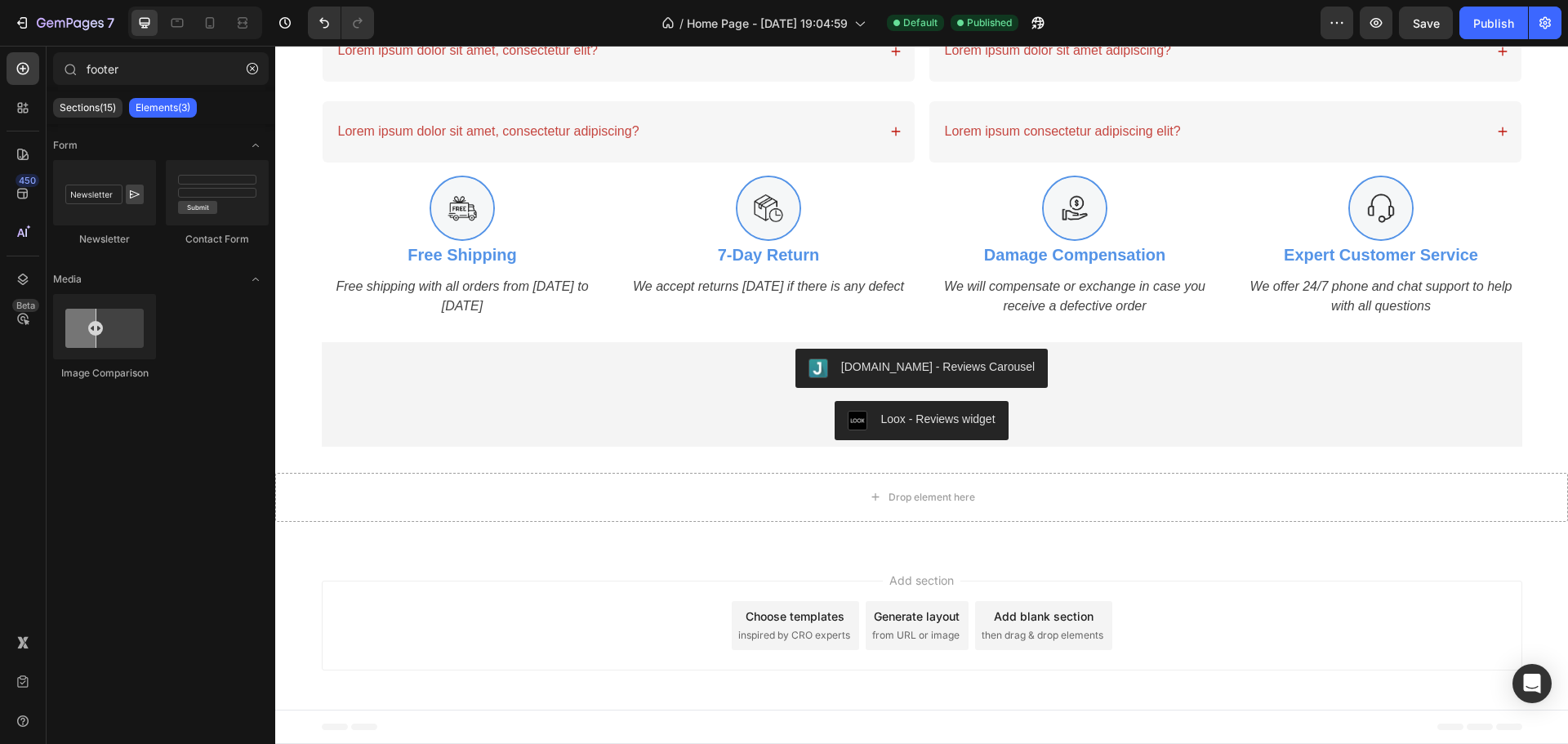
click at [818, 629] on span "inspired by CRO experts" at bounding box center [794, 635] width 112 height 14
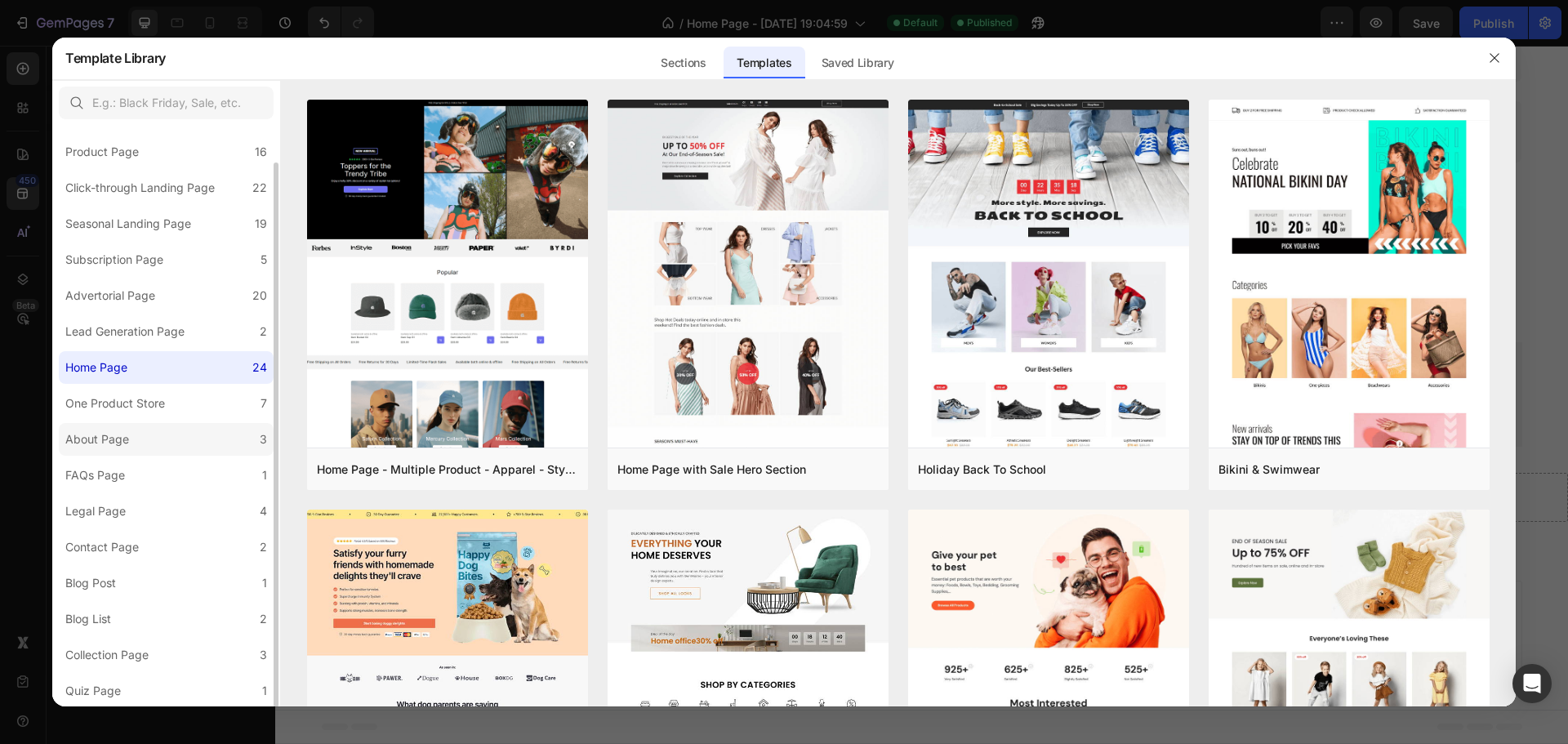
scroll to position [0, 0]
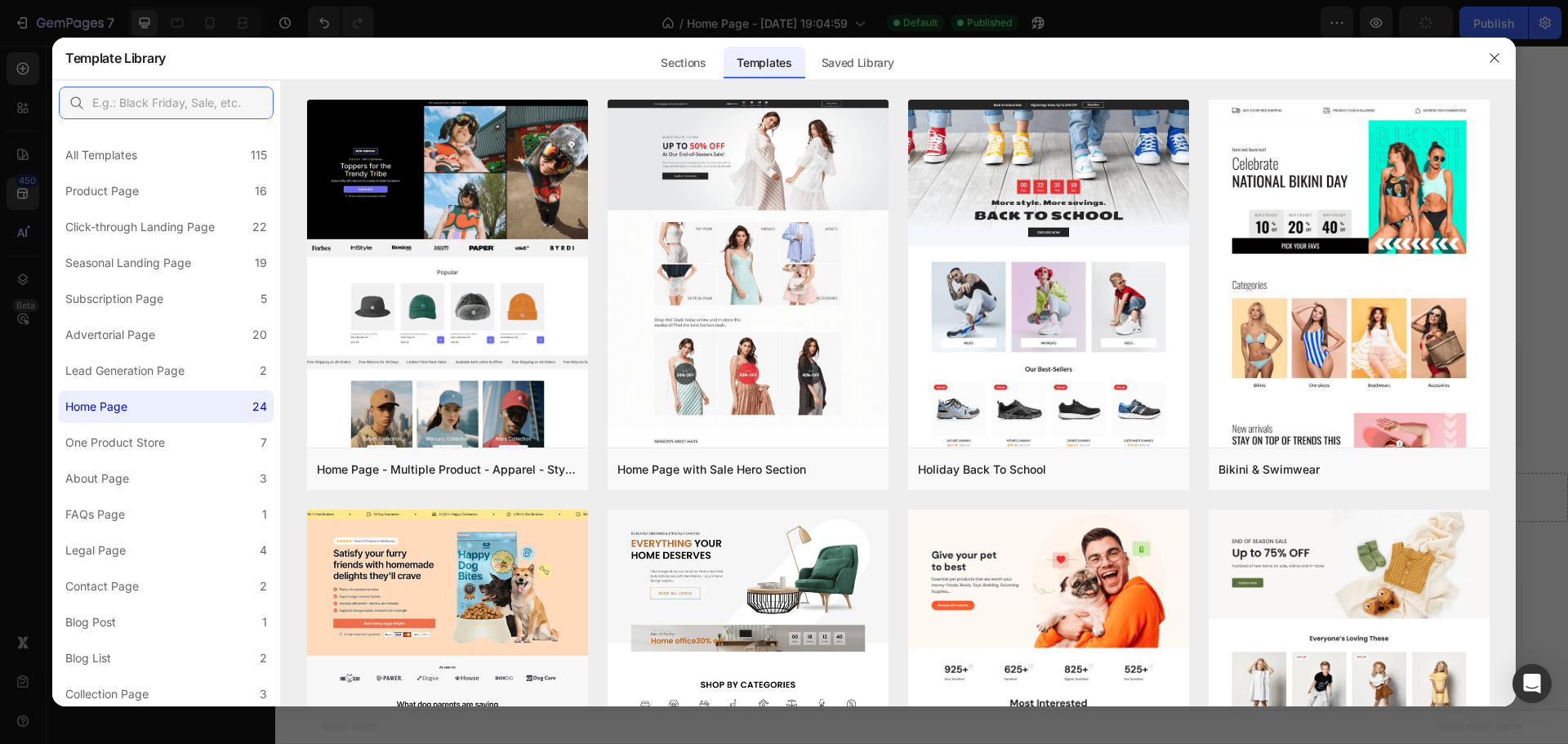
click at [138, 109] on input "text" at bounding box center [166, 103] width 215 height 33
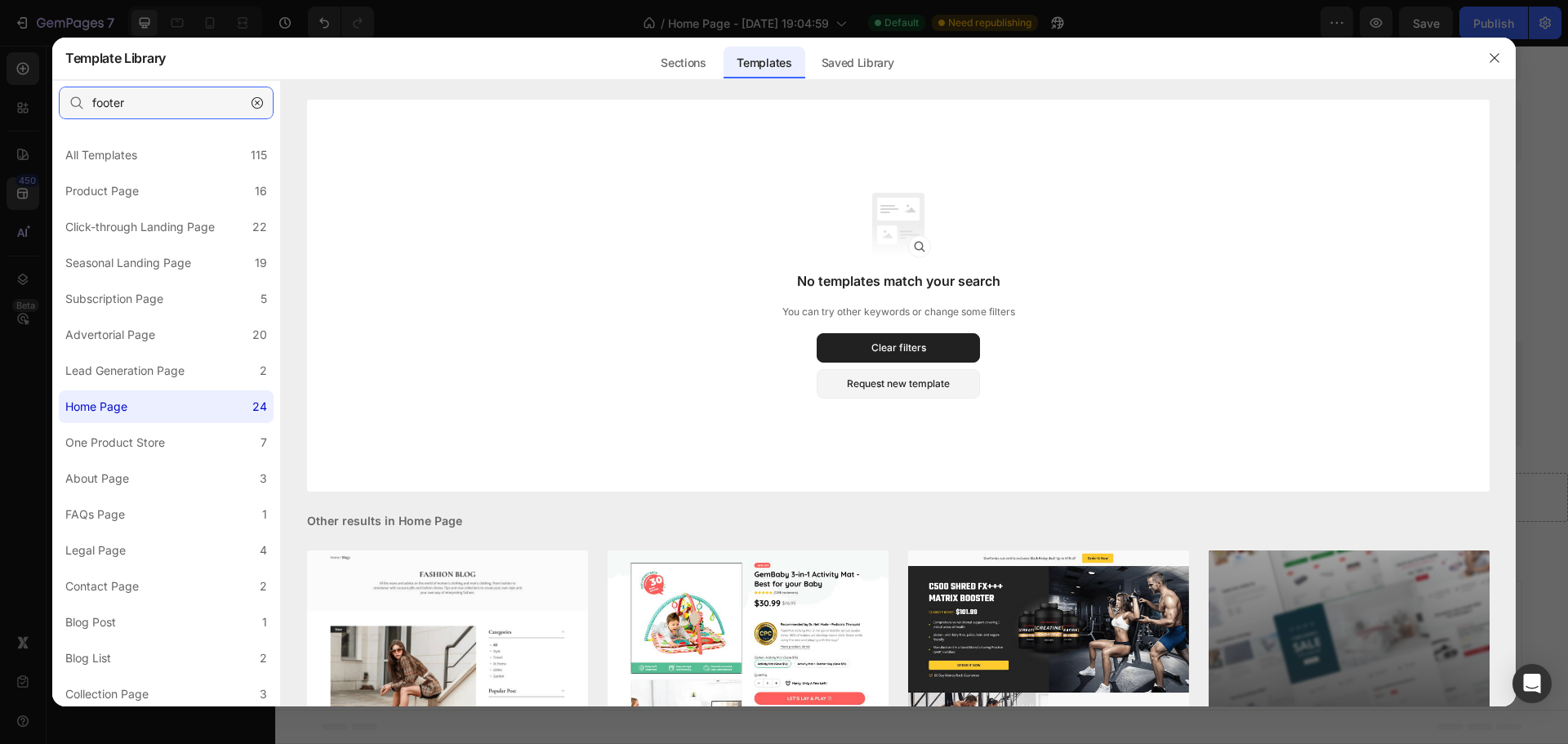
type input "footer"
click at [827, 70] on div "Saved Library" at bounding box center [857, 63] width 99 height 33
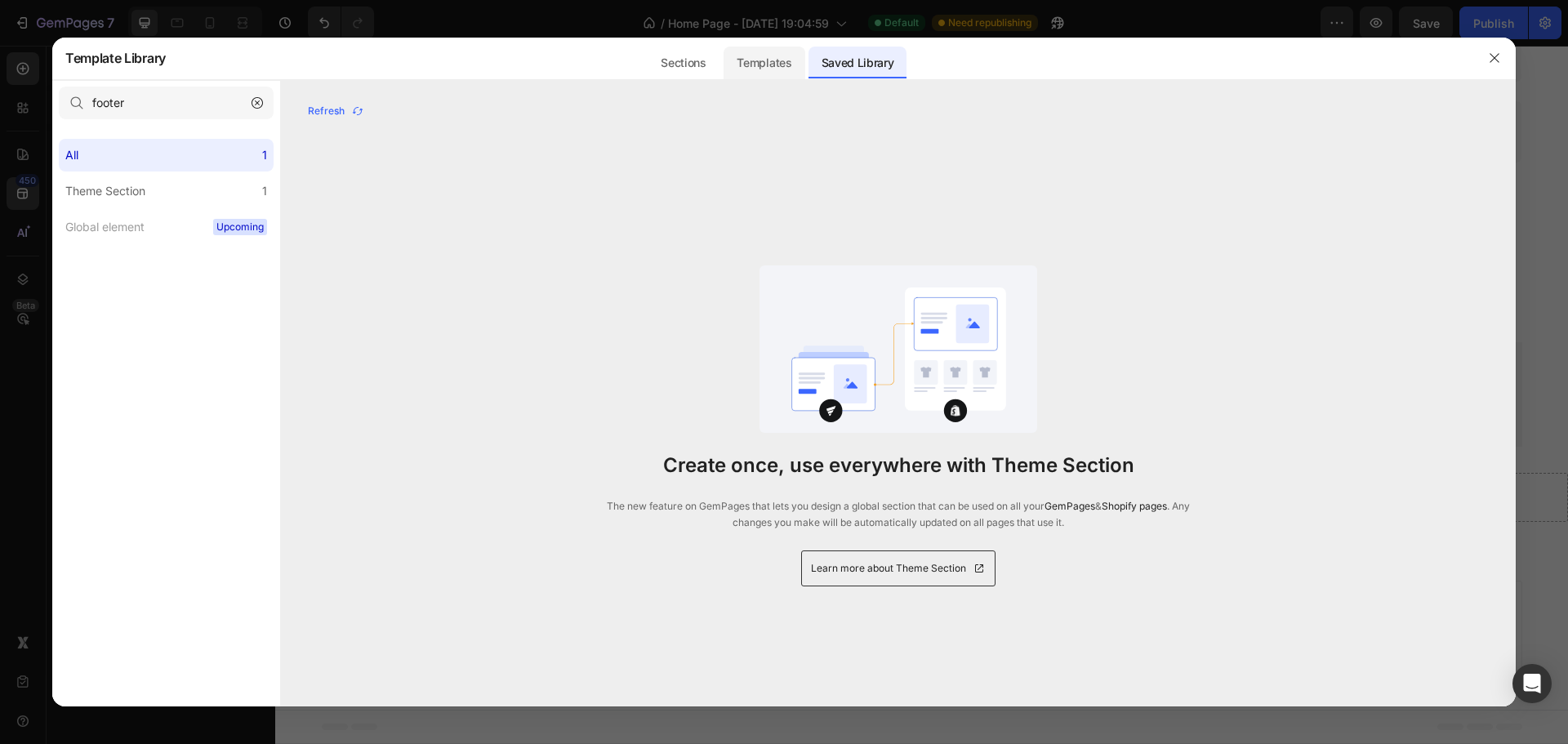
click at [734, 69] on div "Templates" at bounding box center [763, 63] width 80 height 33
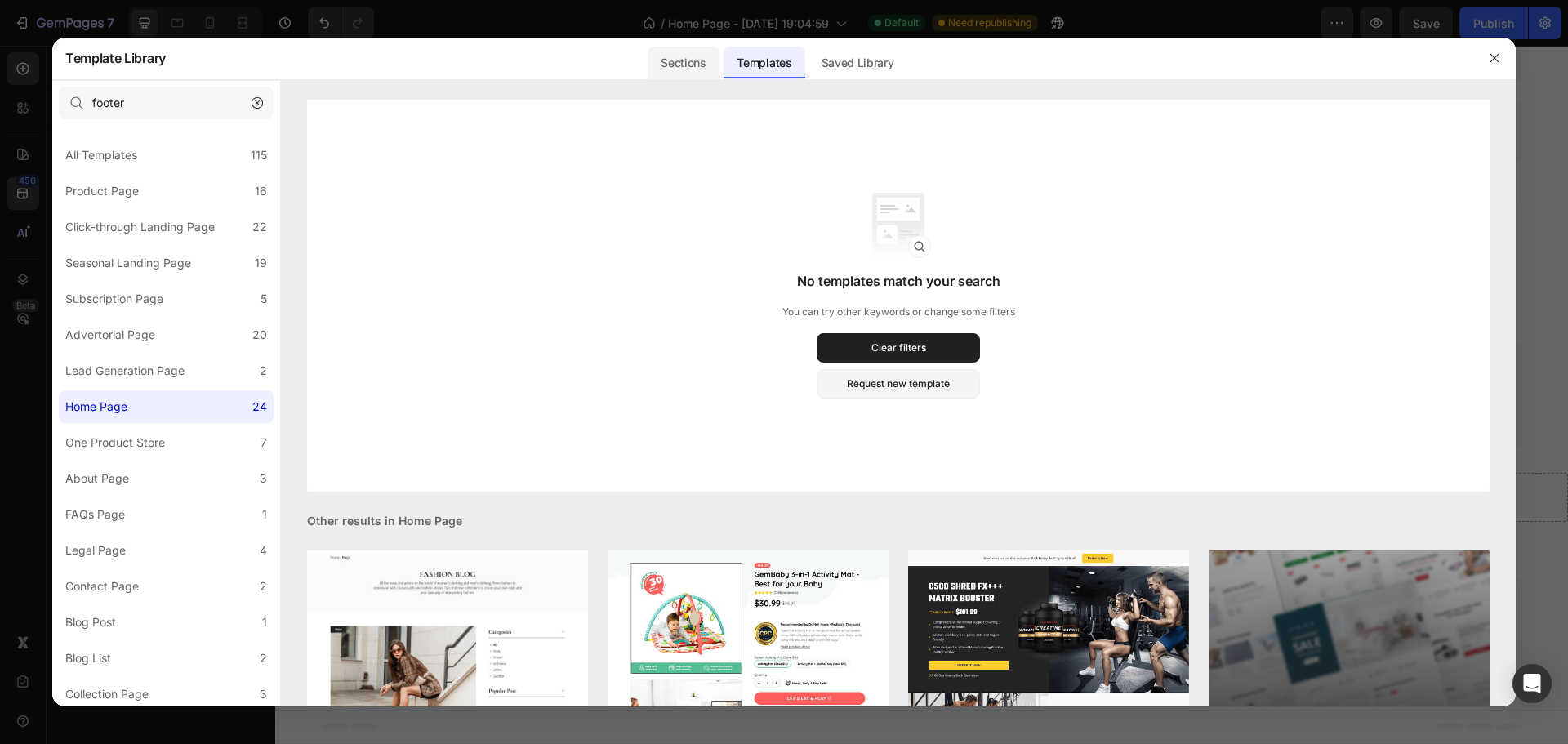
click at [674, 71] on div "Sections" at bounding box center [682, 63] width 71 height 33
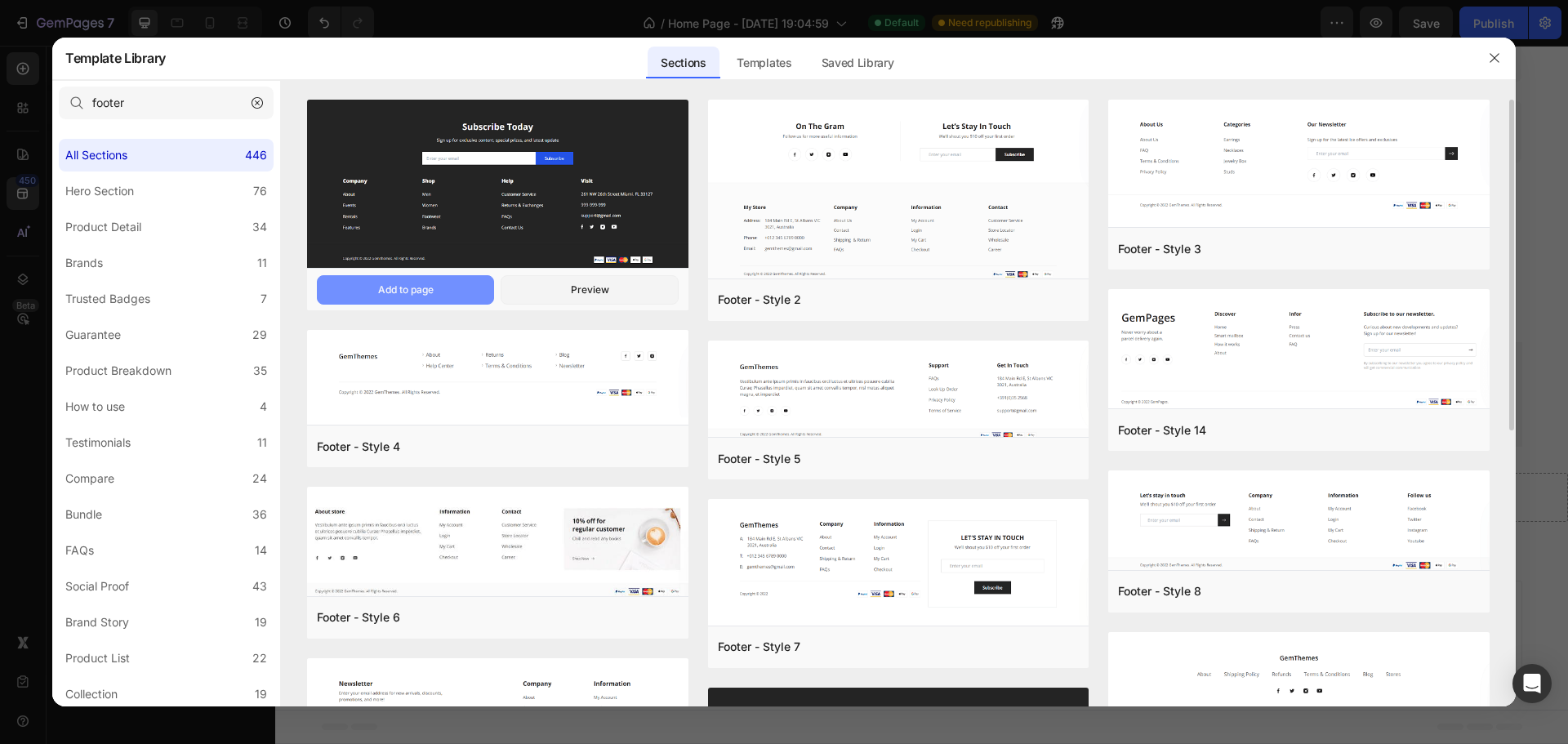
click at [449, 287] on button "Add to page" at bounding box center [405, 290] width 177 height 30
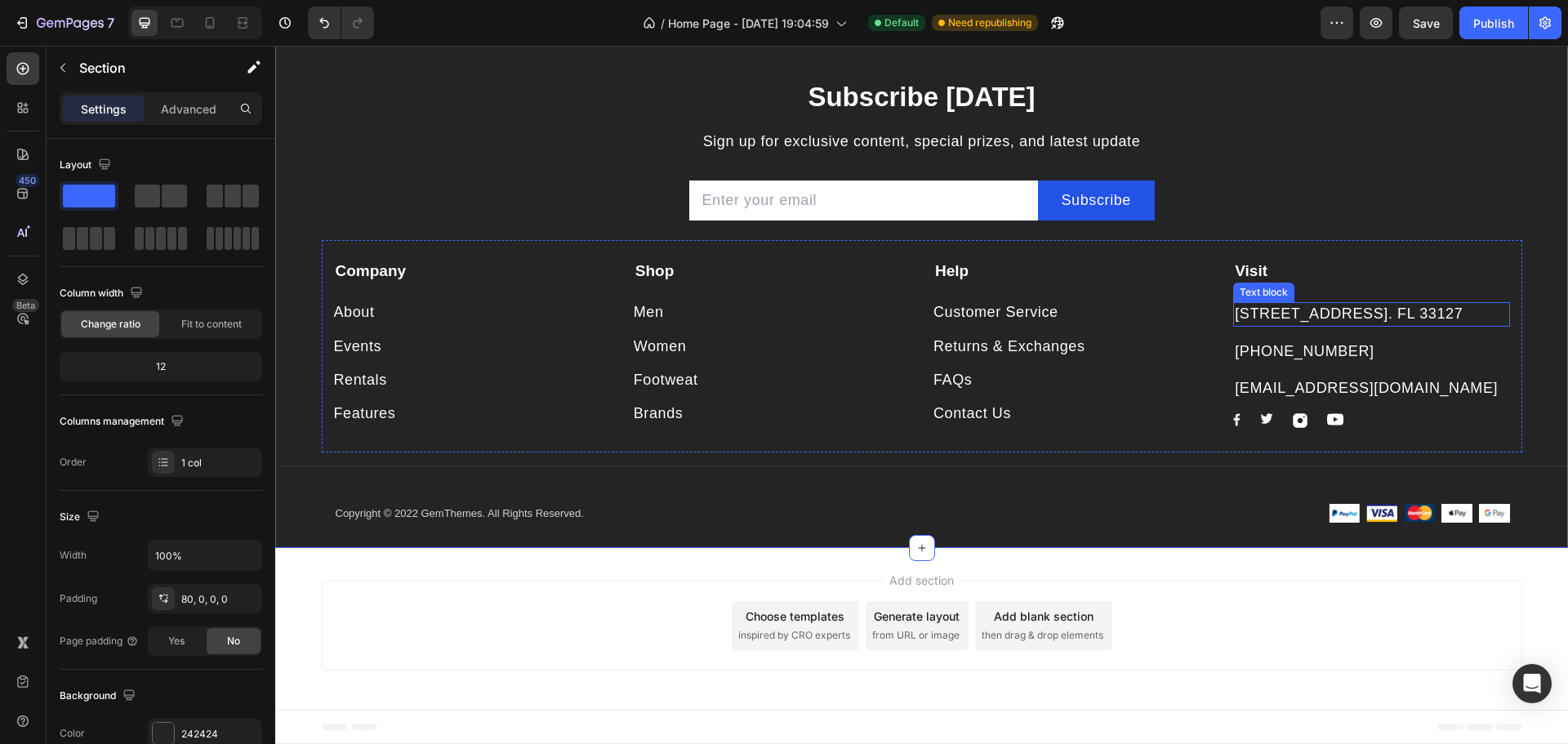
scroll to position [1601, 0]
click at [1364, 320] on p "[STREET_ADDRESS]. FL 33127" at bounding box center [1370, 314] width 273 height 21
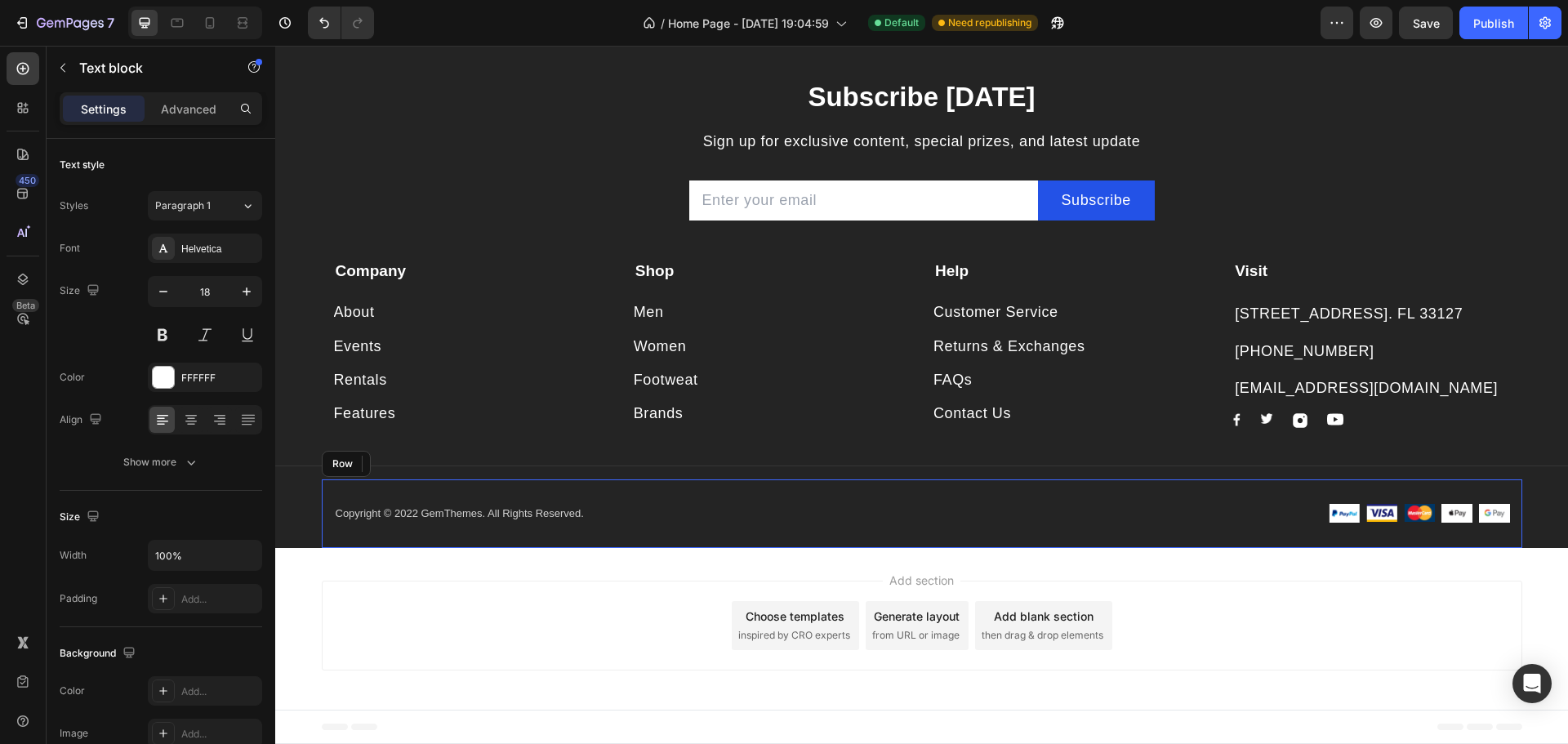
click at [856, 480] on div "Copyright © 2022 GemThemes. All Rights Reserved. Text block Image Image Image I…" at bounding box center [922, 513] width 1201 height 69
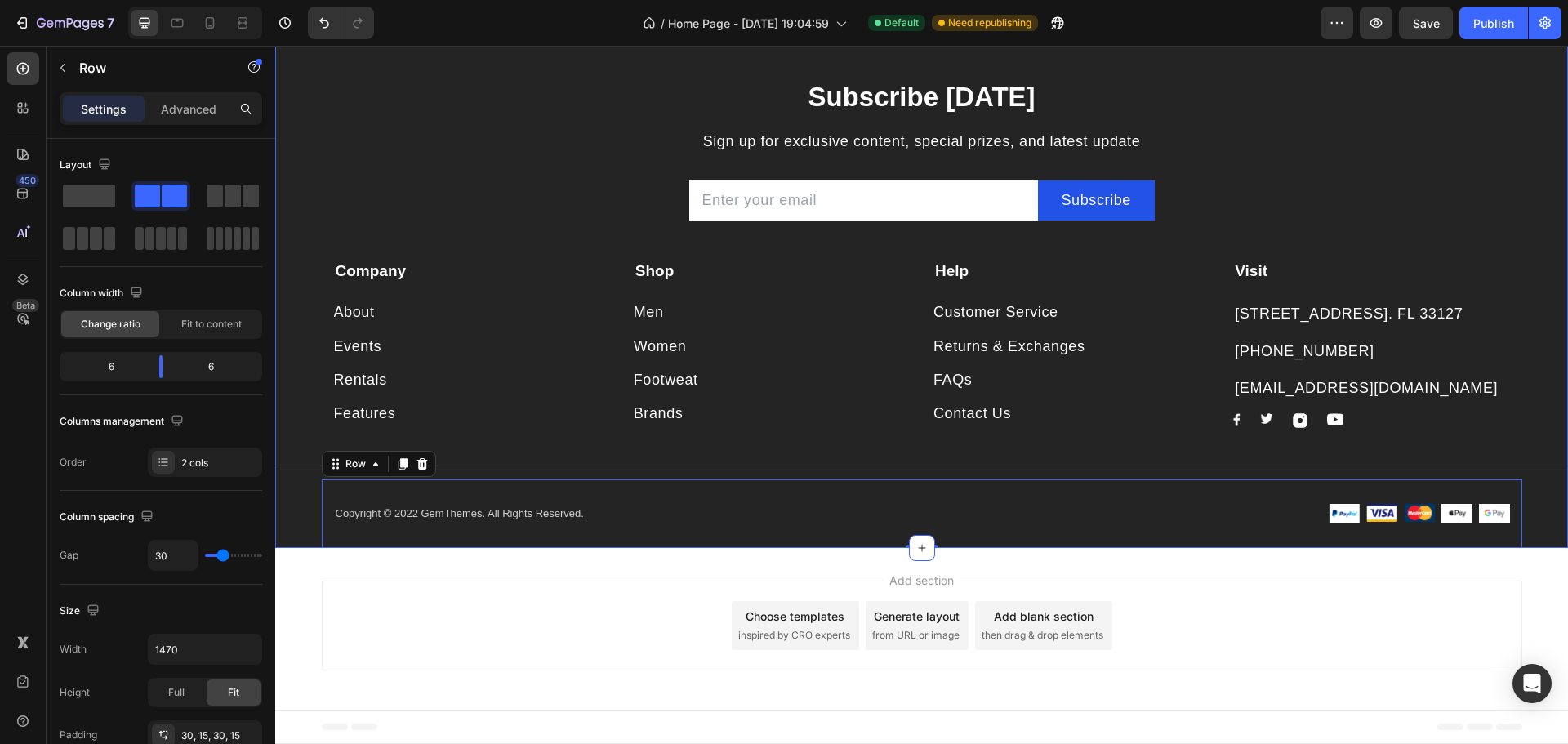
click at [1397, 60] on div "Subscribe [DATE] Heading Sign up for exclusive content, special prizes, and lat…" at bounding box center [922, 280] width 1293 height 534
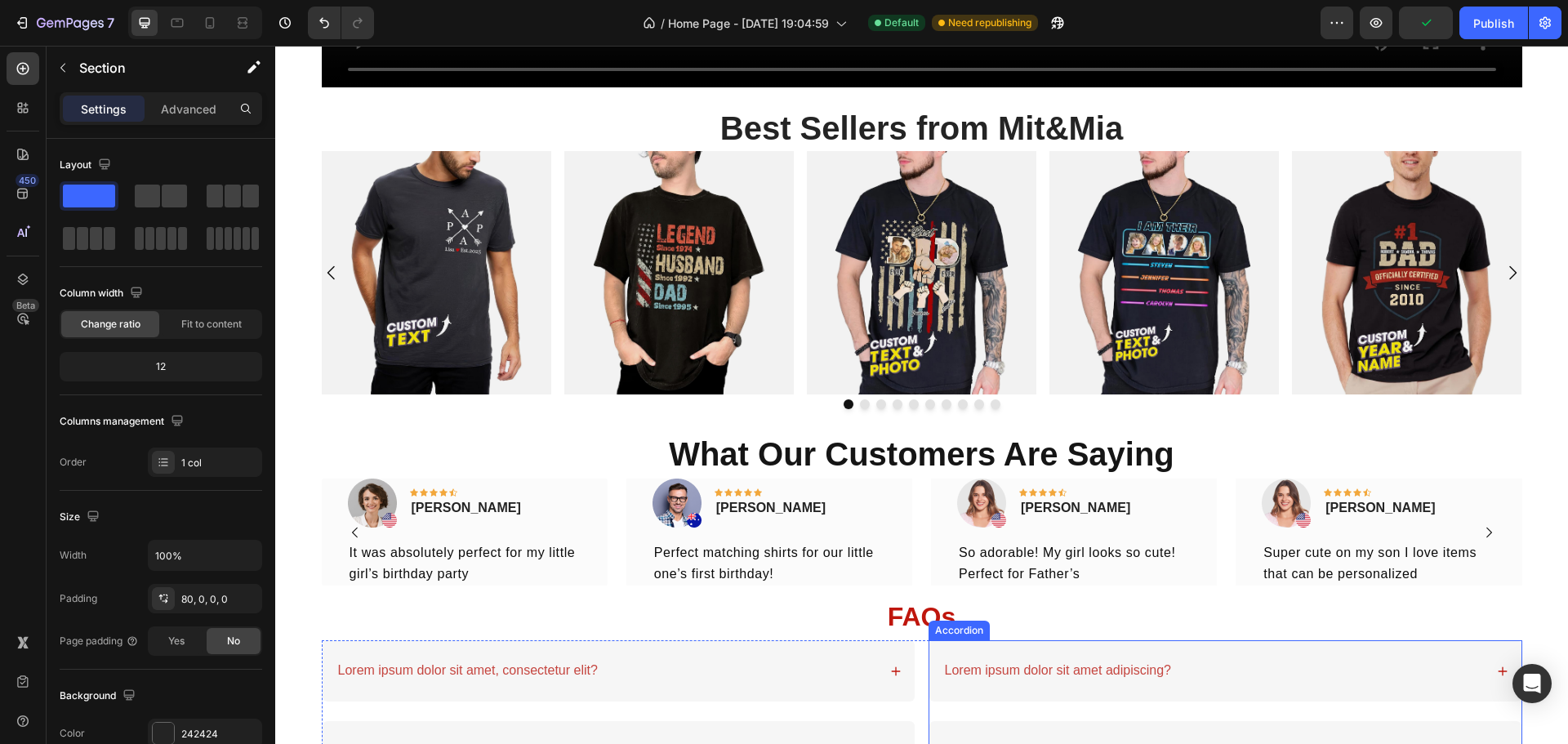
scroll to position [1833, 0]
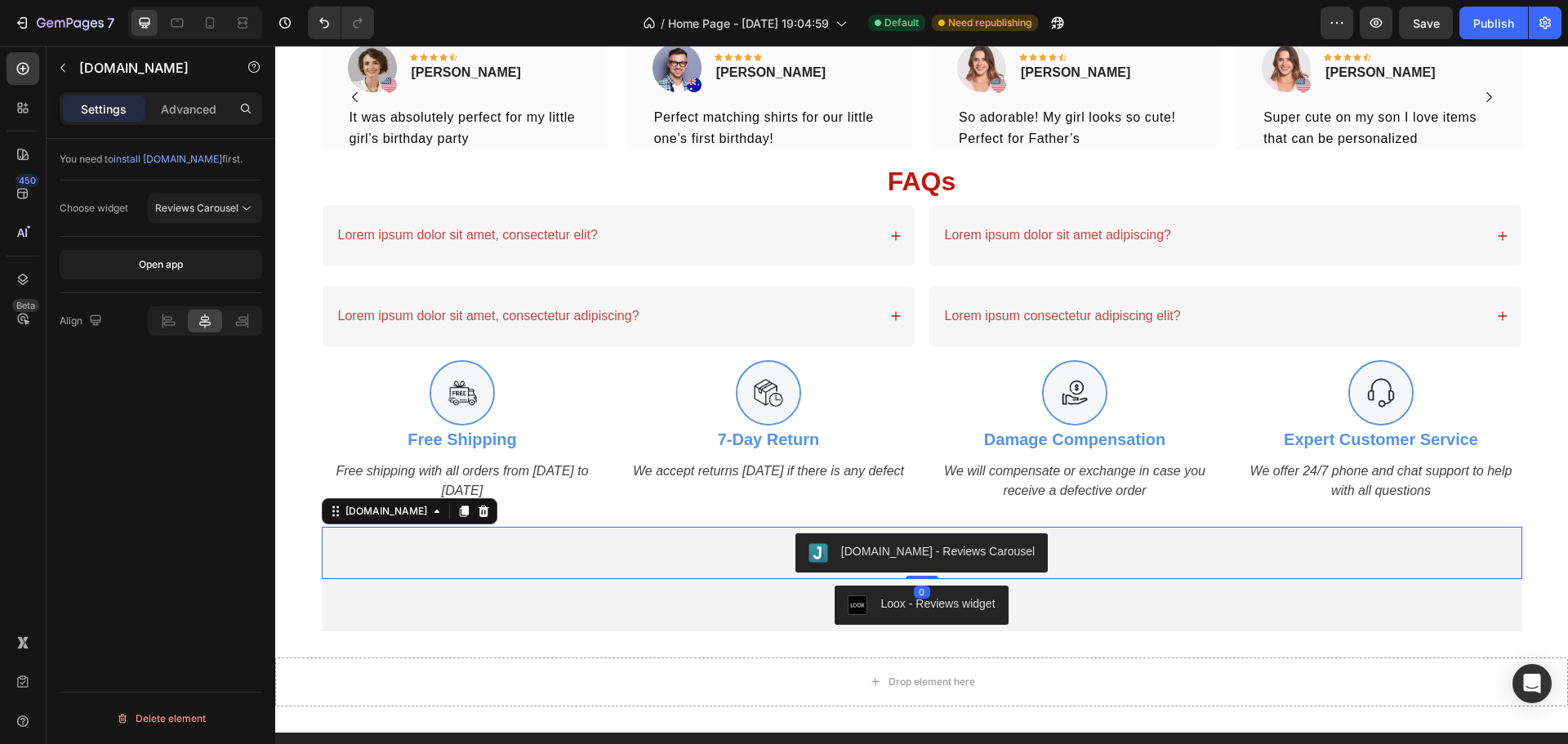
click at [1489, 534] on div "[DOMAIN_NAME] - Reviews Carousel" at bounding box center [922, 554] width 1187 height 39
click at [477, 505] on icon at bounding box center [483, 511] width 11 height 12
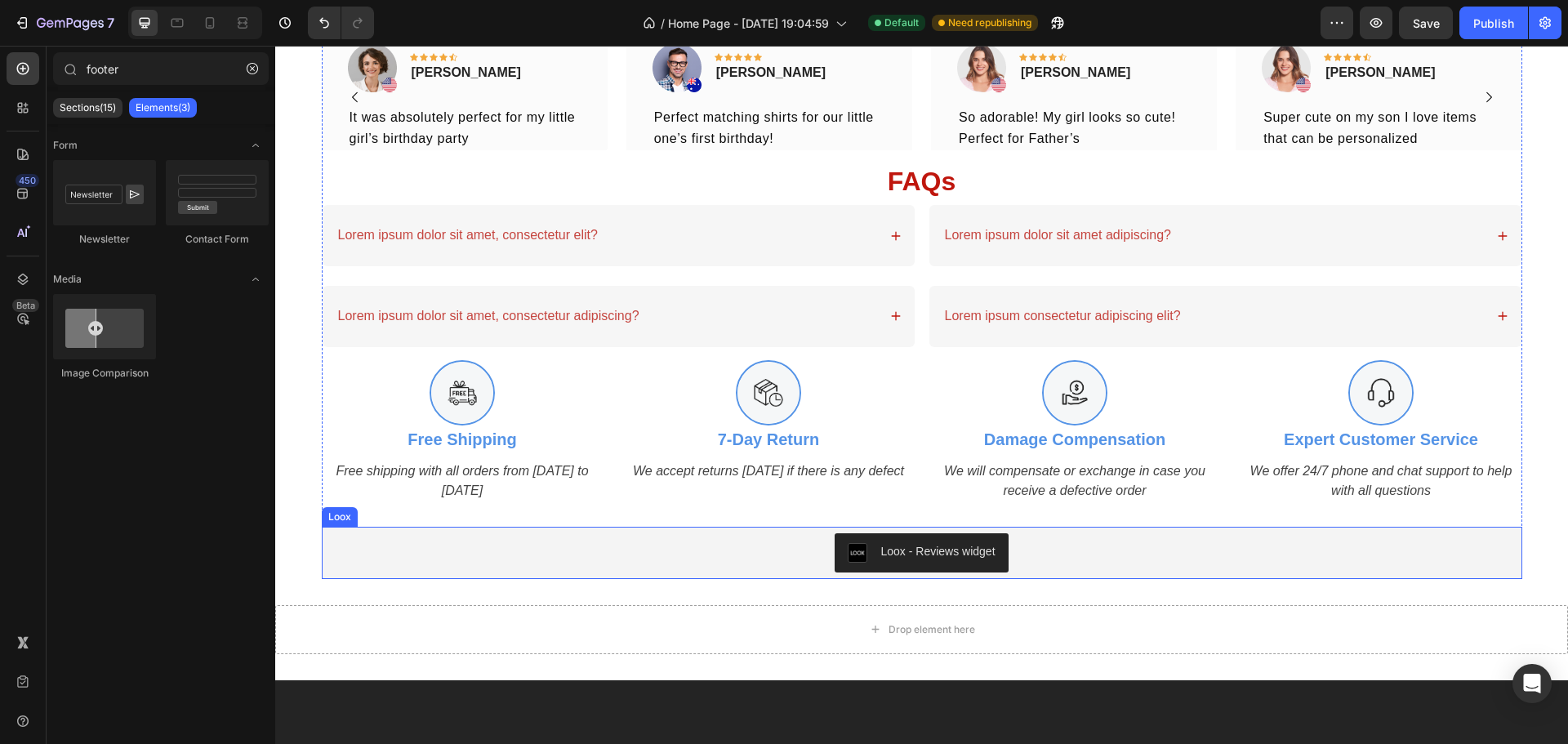
click at [1253, 534] on div "Loox - Reviews widget" at bounding box center [922, 554] width 1187 height 39
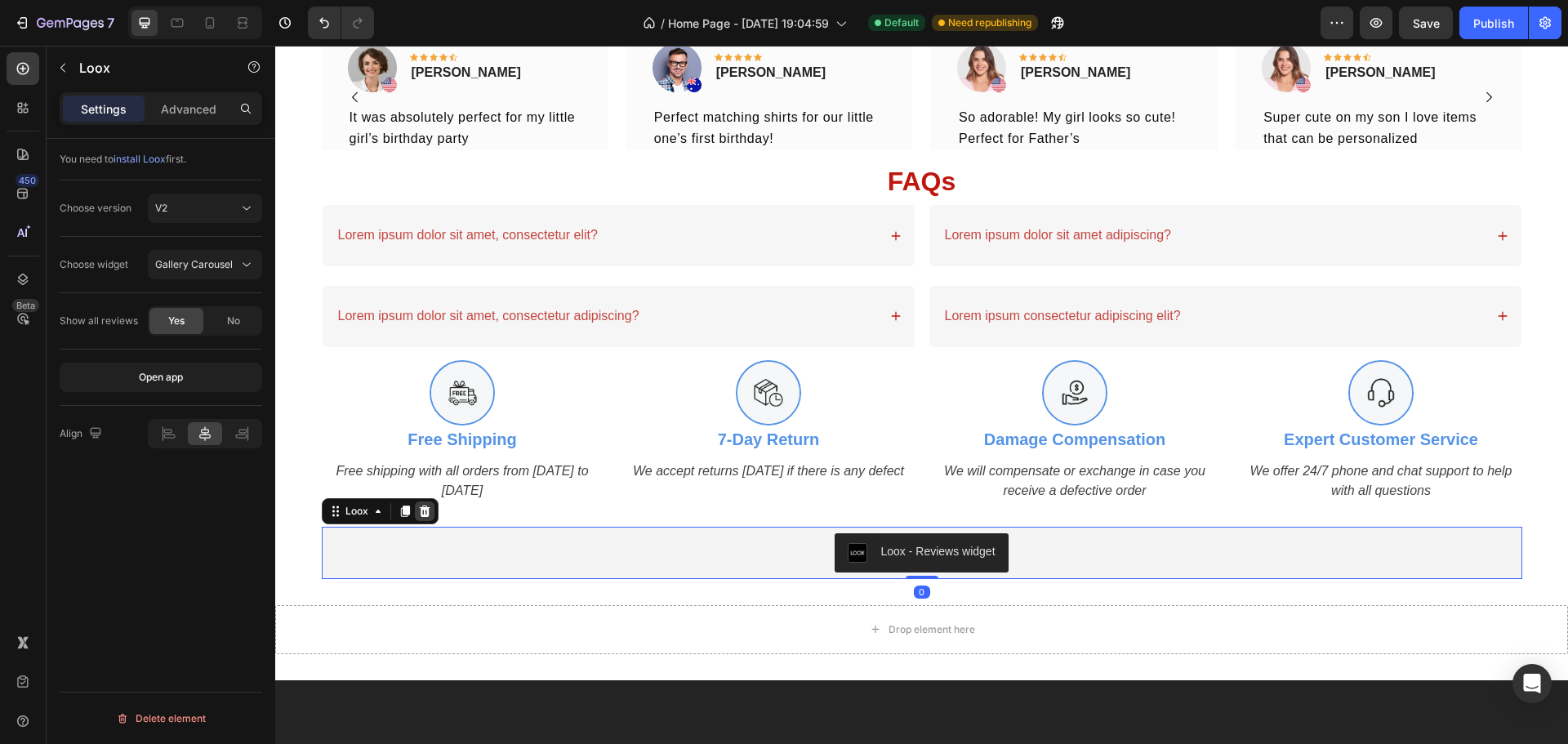
click at [426, 502] on div at bounding box center [425, 512] width 20 height 20
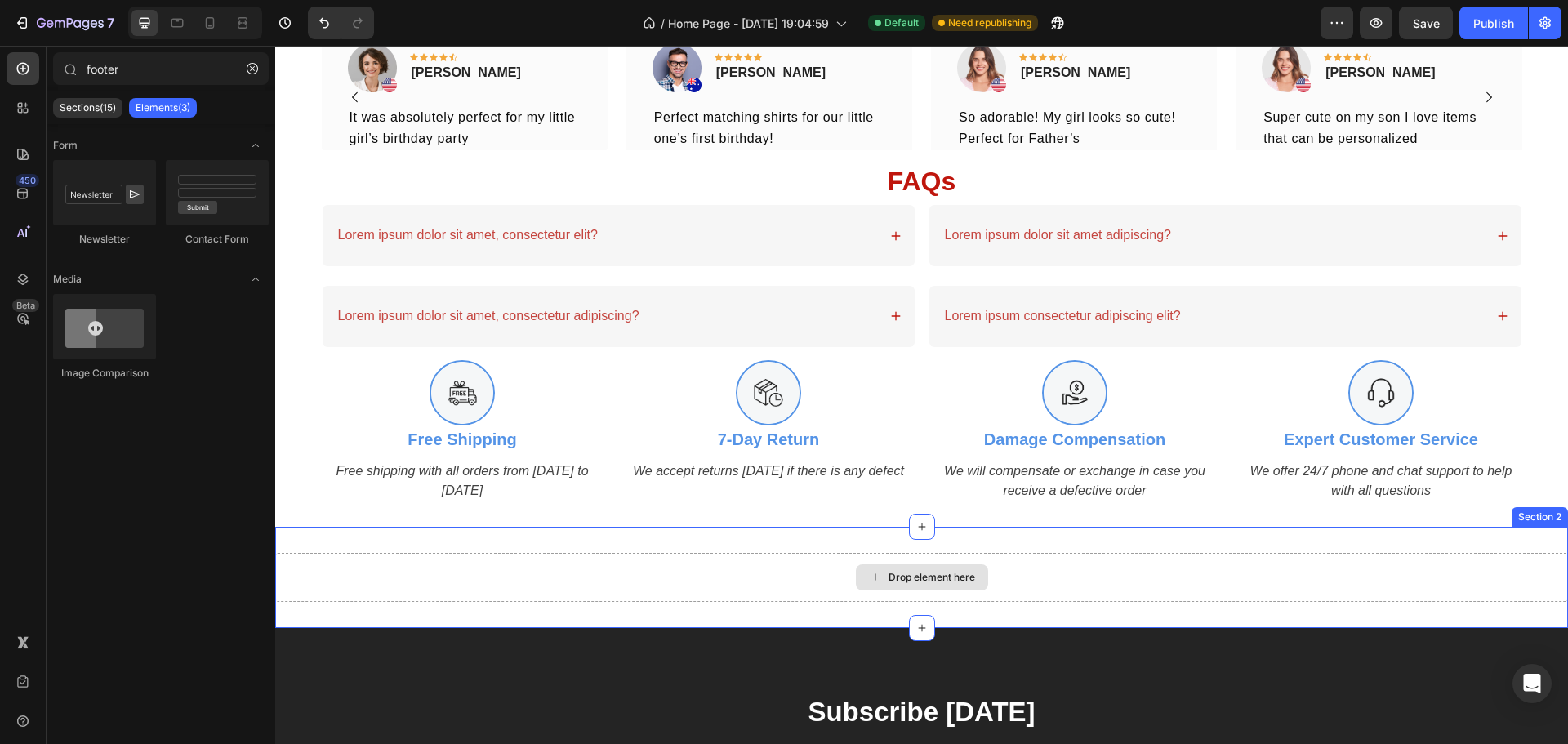
click at [1192, 553] on div "Drop element here" at bounding box center [922, 577] width 1293 height 49
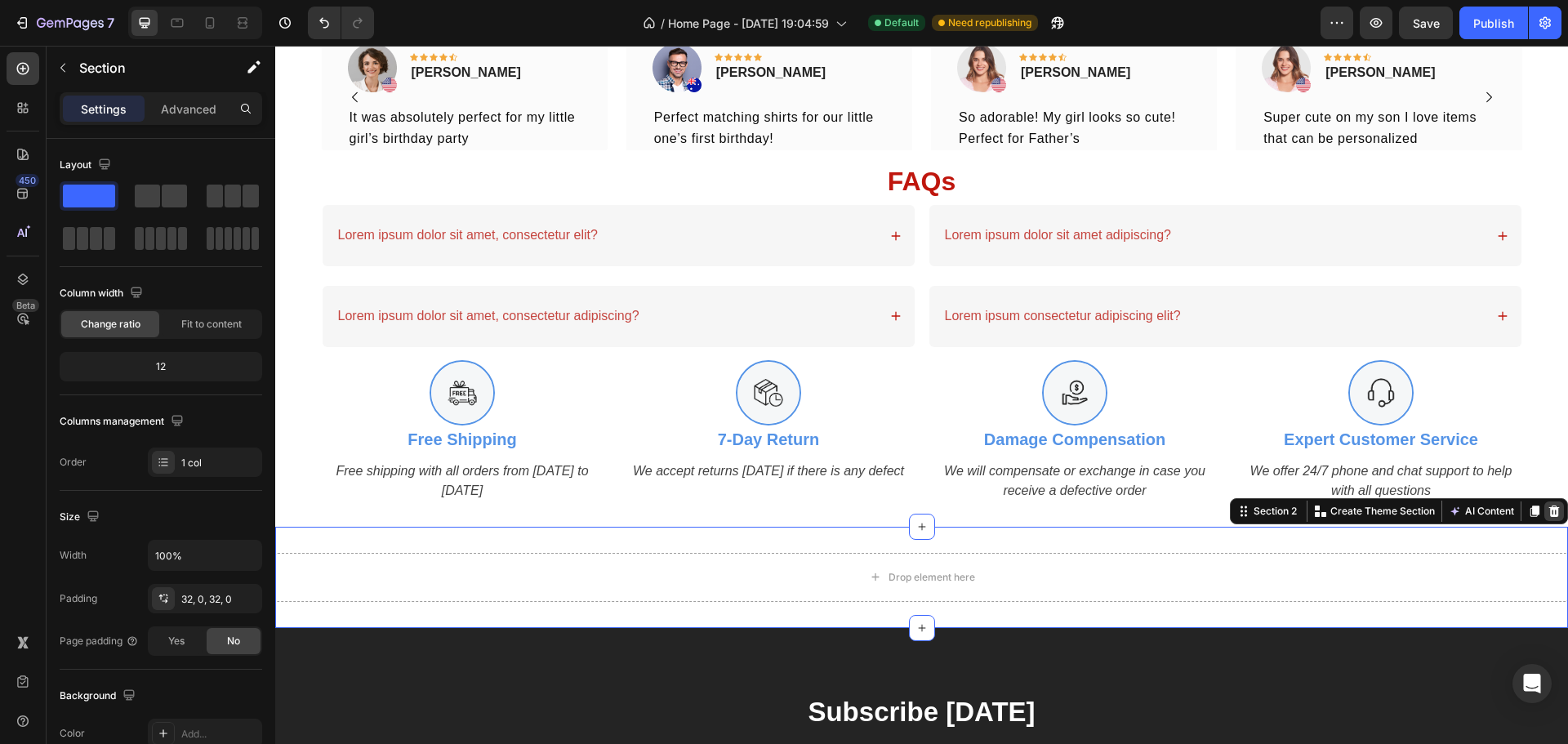
click at [1549, 505] on icon at bounding box center [1555, 511] width 11 height 12
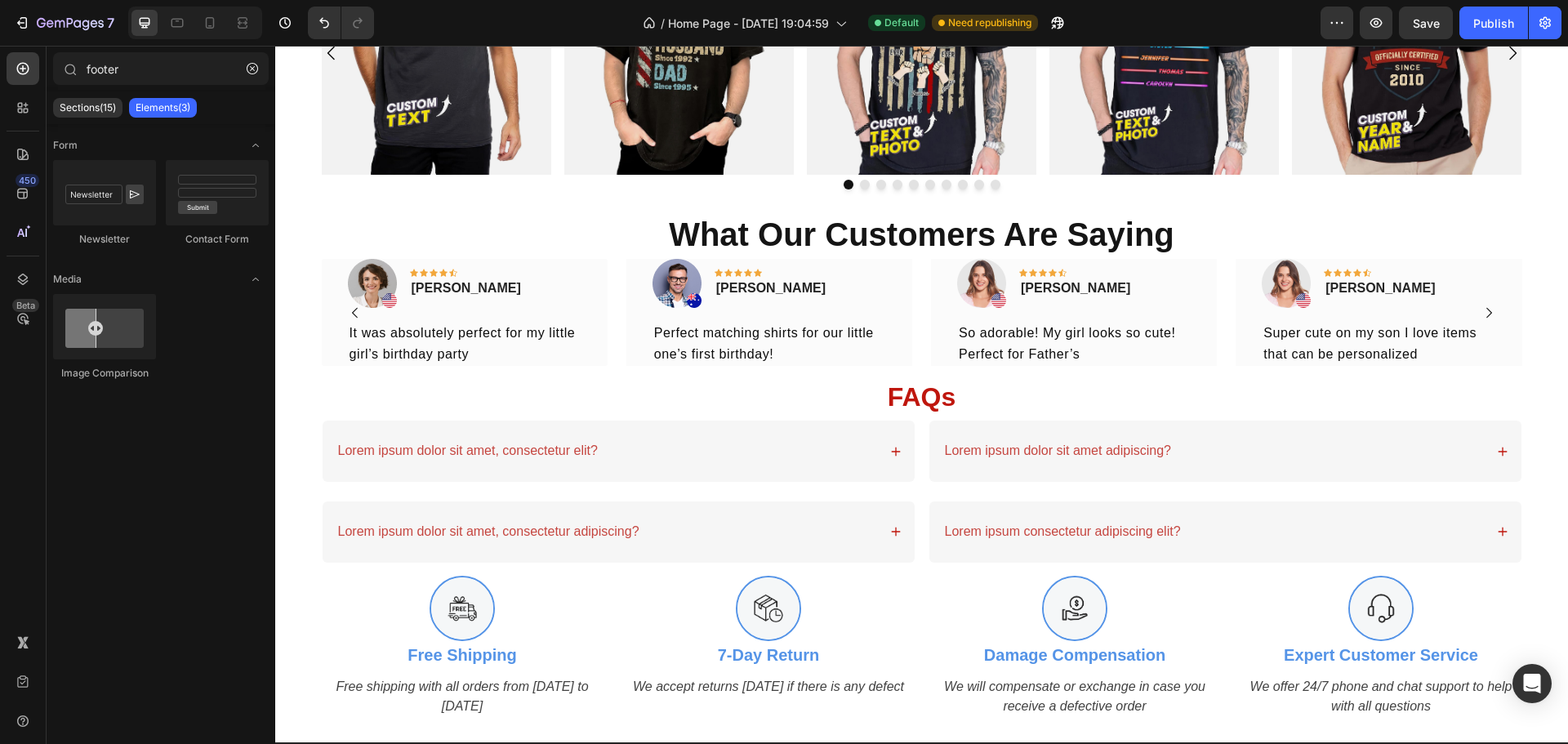
scroll to position [1615, 0]
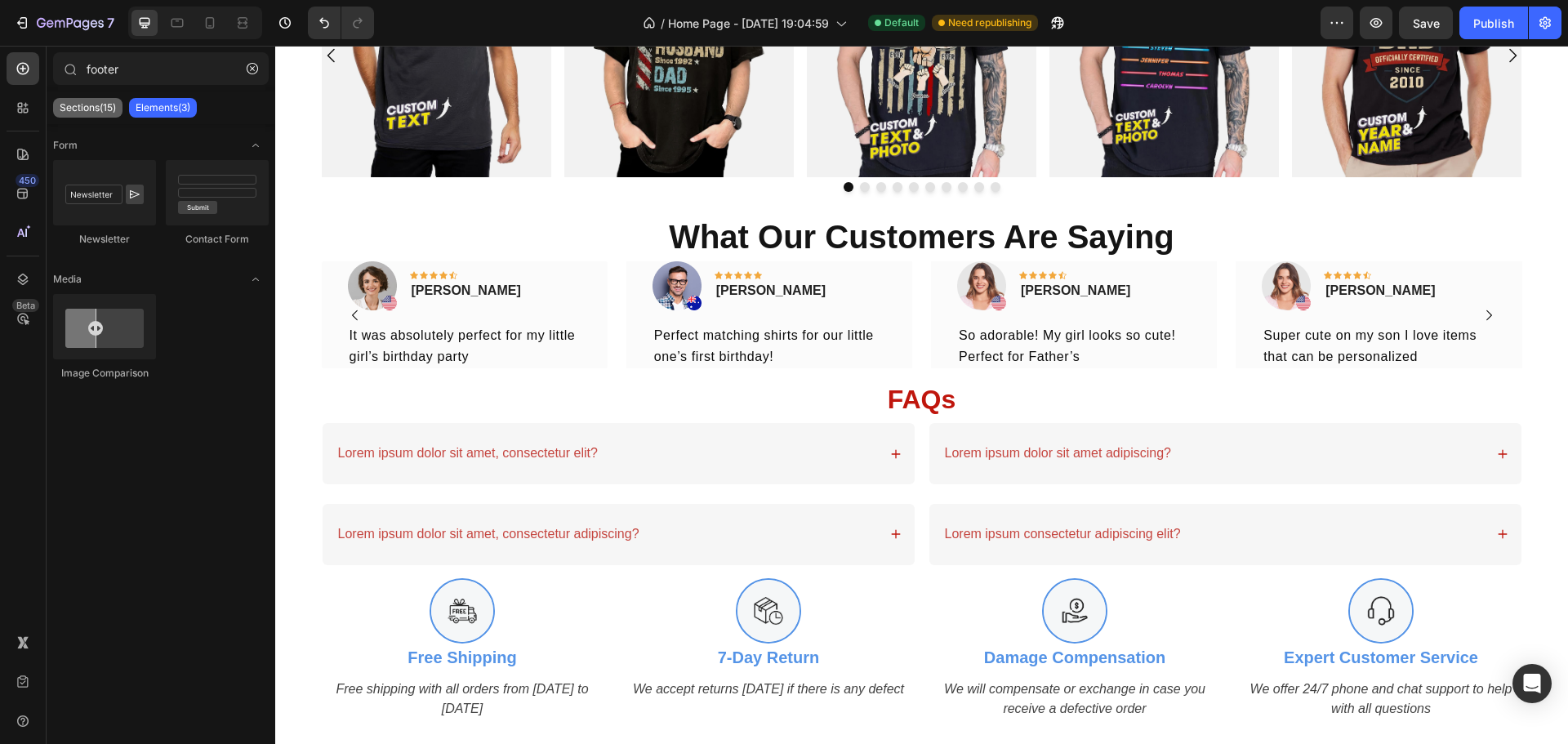
click at [72, 111] on p "Sections(15)" at bounding box center [88, 107] width 56 height 13
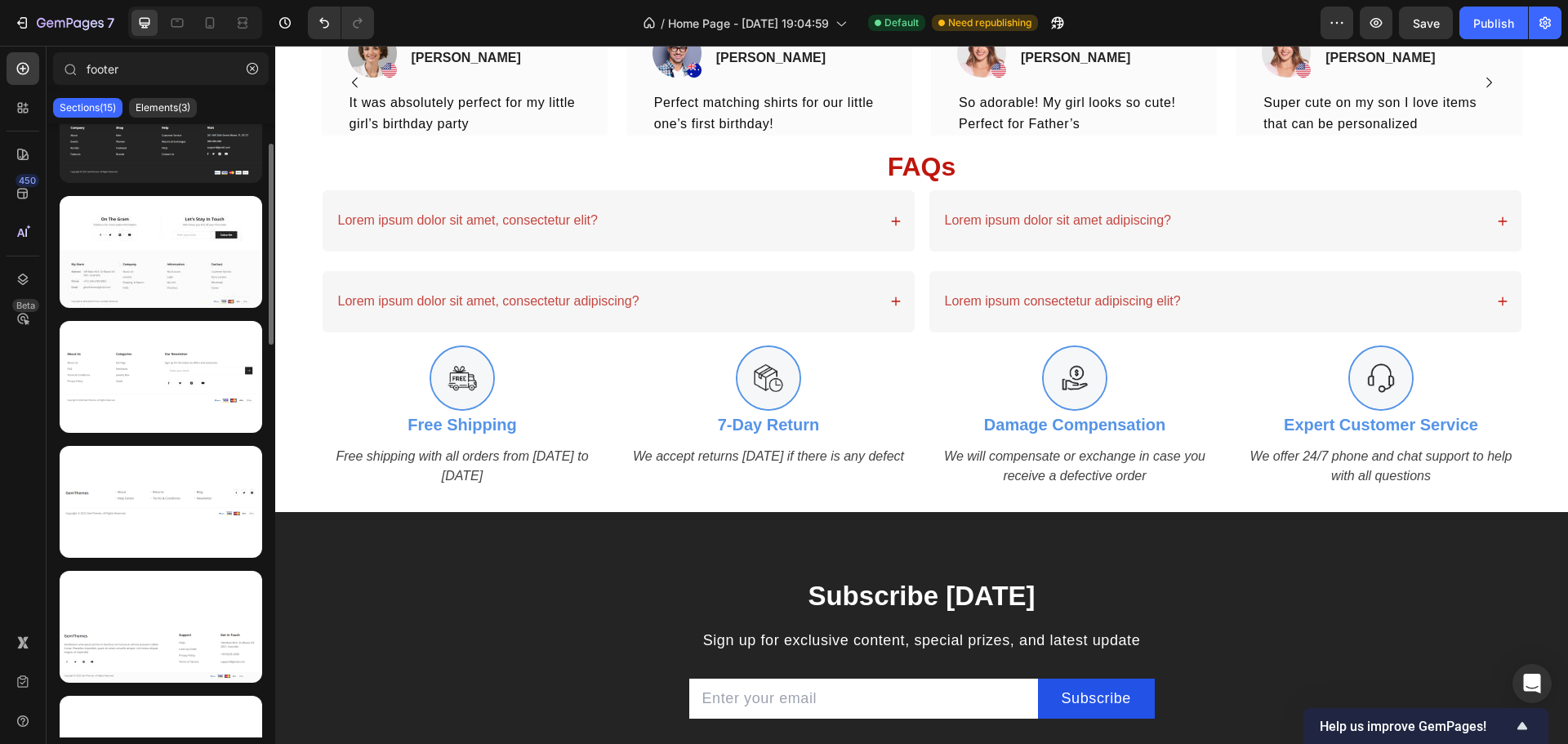
scroll to position [0, 0]
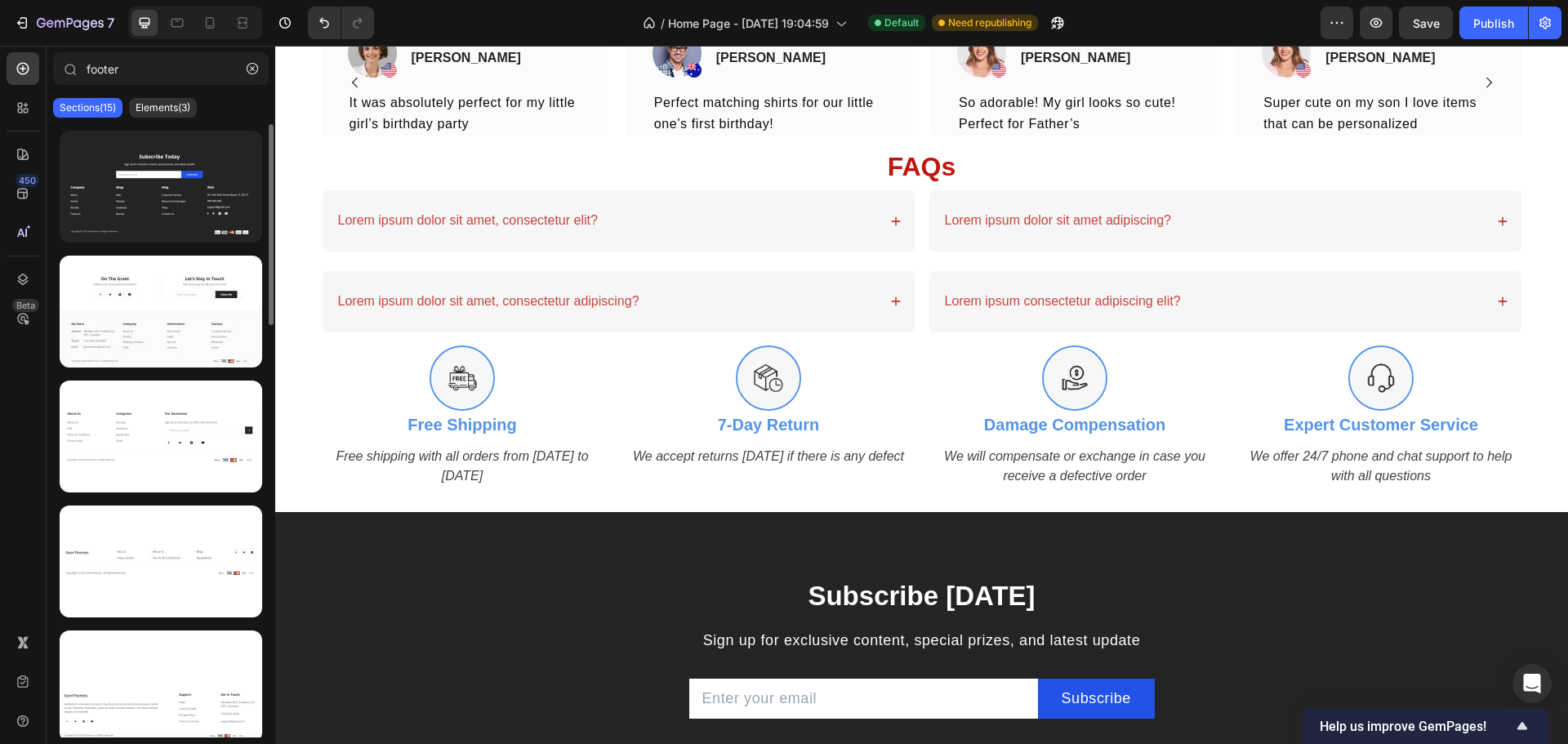
click at [152, 126] on div at bounding box center [161, 431] width 229 height 613
click at [162, 108] on p "Elements(3)" at bounding box center [163, 107] width 55 height 13
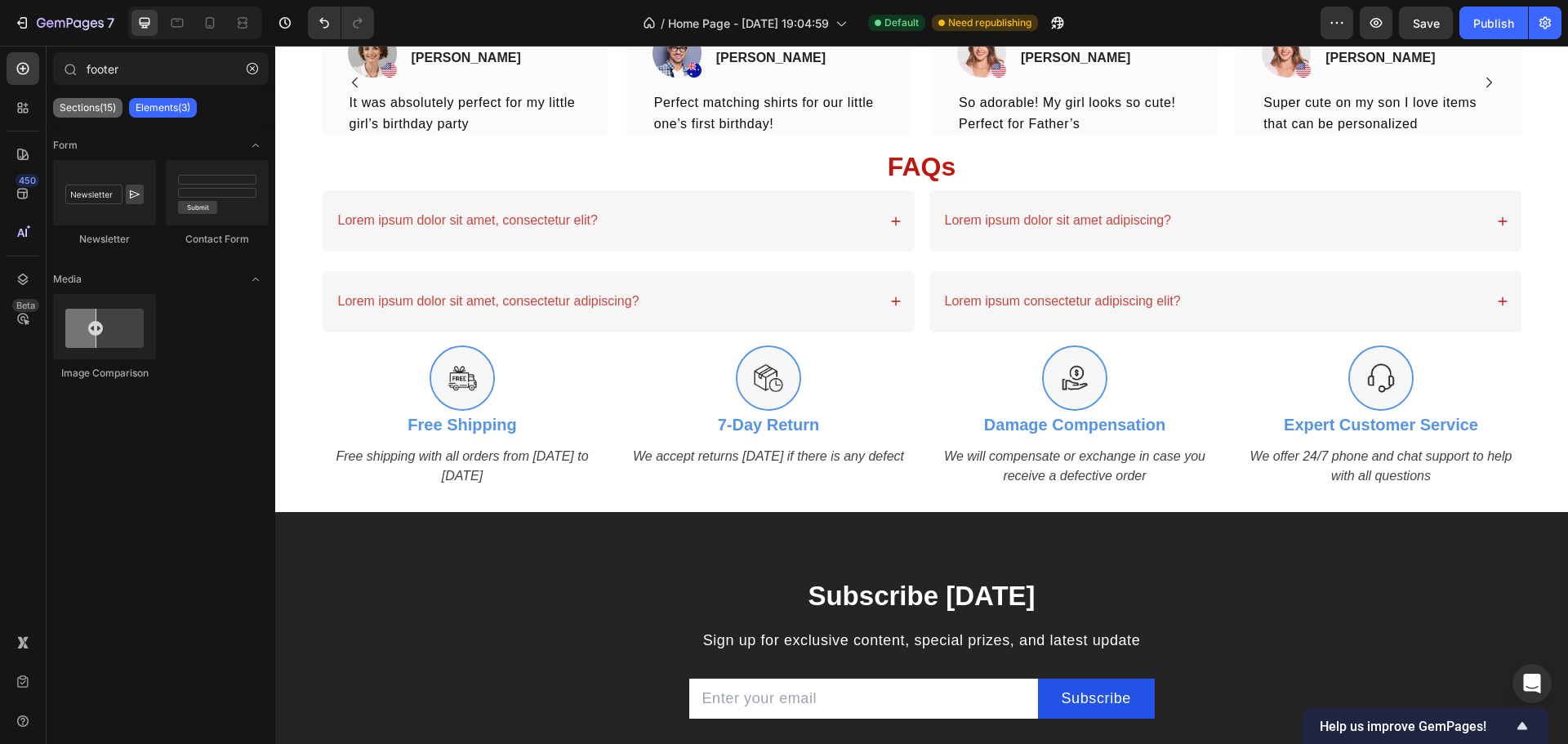
click at [81, 103] on p "Sections(15)" at bounding box center [88, 107] width 56 height 13
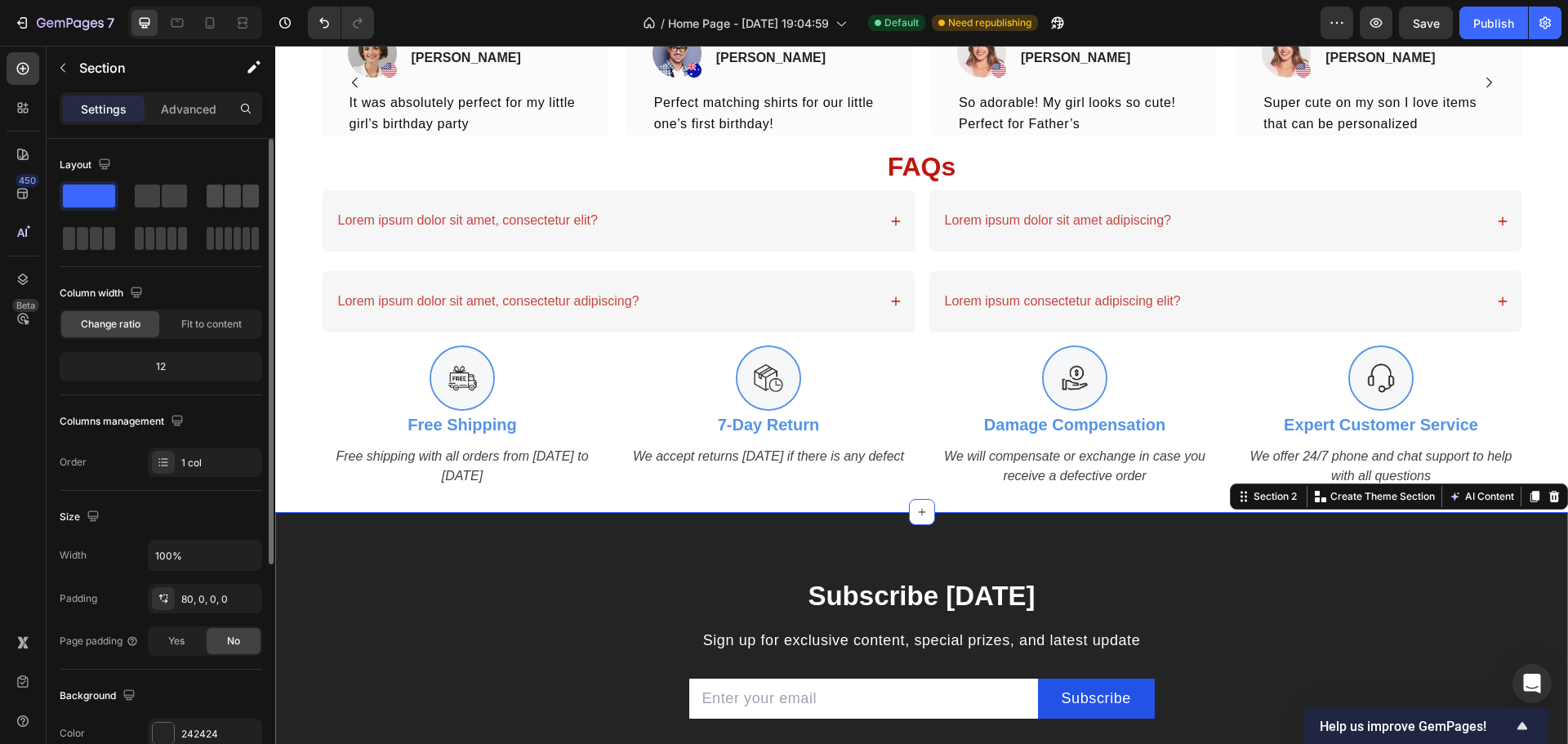
click at [216, 198] on span at bounding box center [215, 196] width 16 height 23
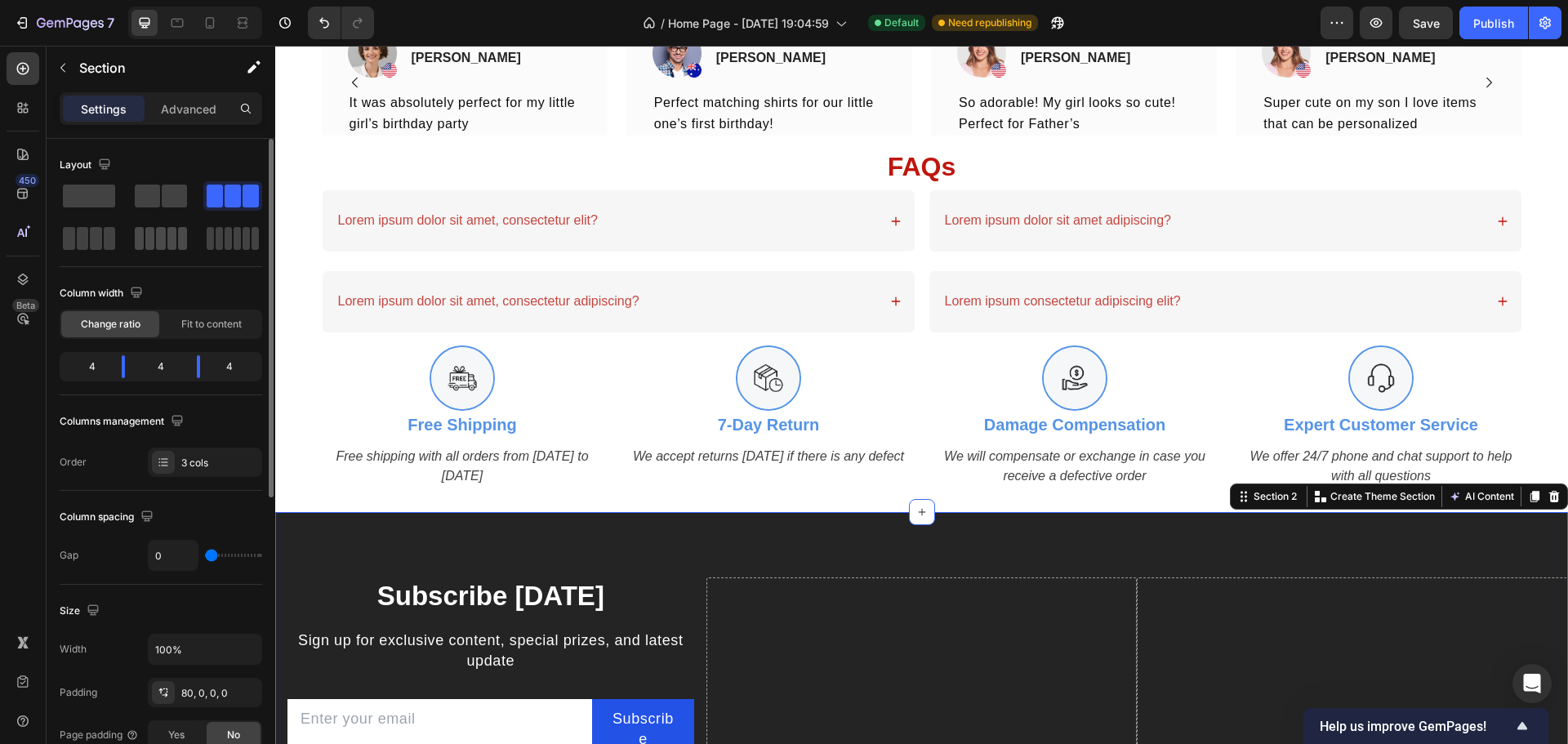
click at [165, 244] on div at bounding box center [161, 239] width 52 height 23
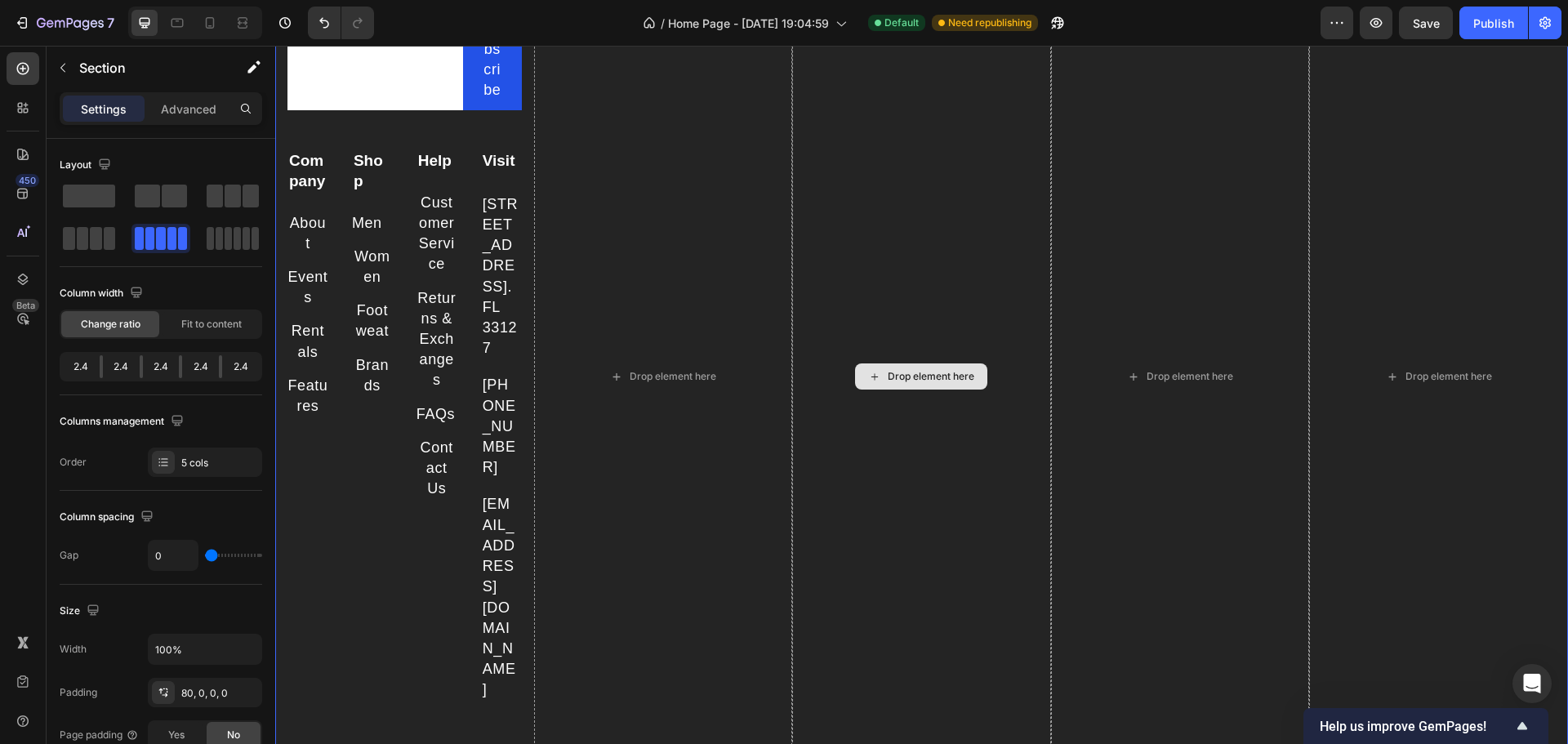
scroll to position [2046, 0]
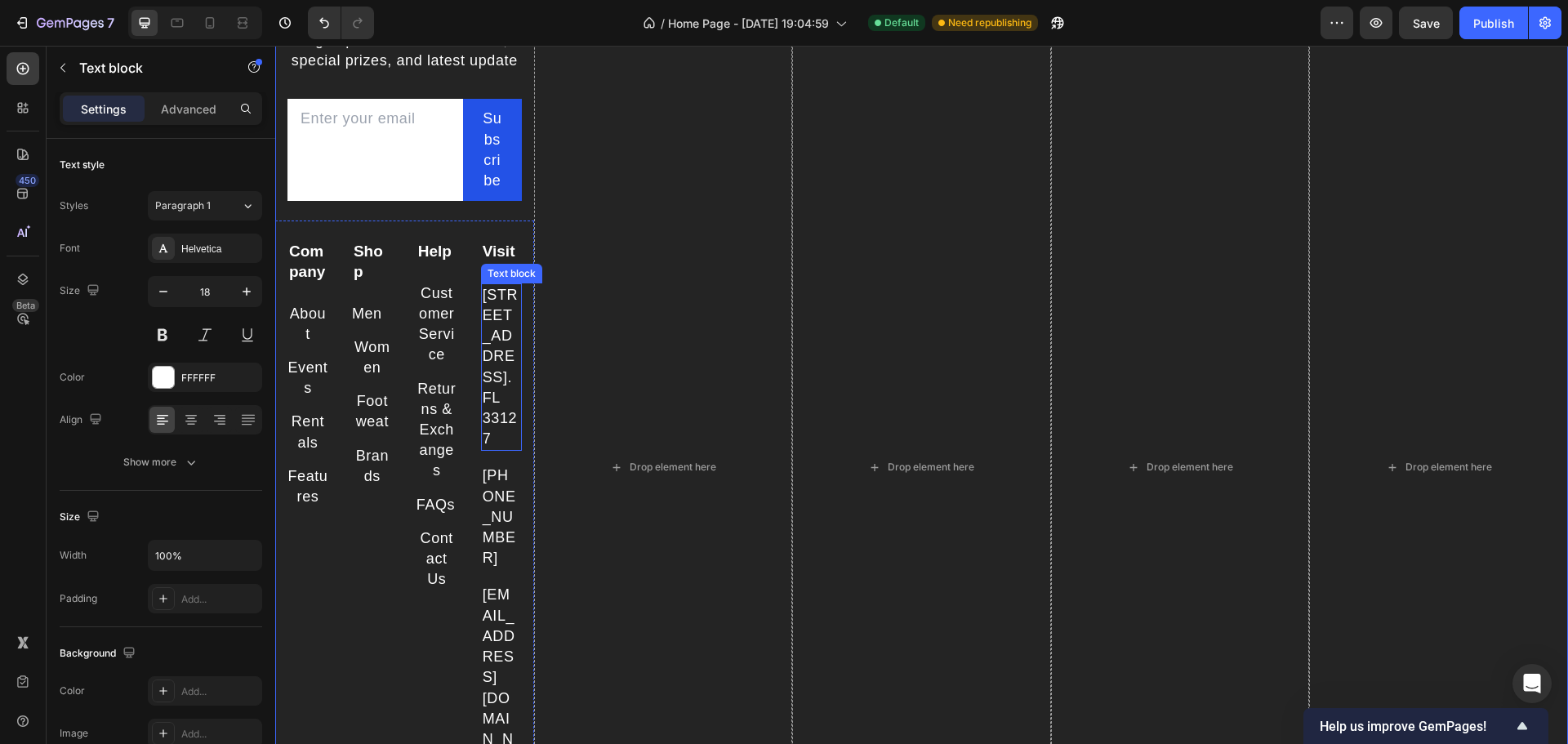
click at [496, 326] on p "[STREET_ADDRESS]. FL 33127" at bounding box center [502, 368] width 38 height 165
click at [444, 259] on strong "Help" at bounding box center [434, 250] width 33 height 17
click at [446, 312] on div "Customer Service" at bounding box center [437, 325] width 41 height 82
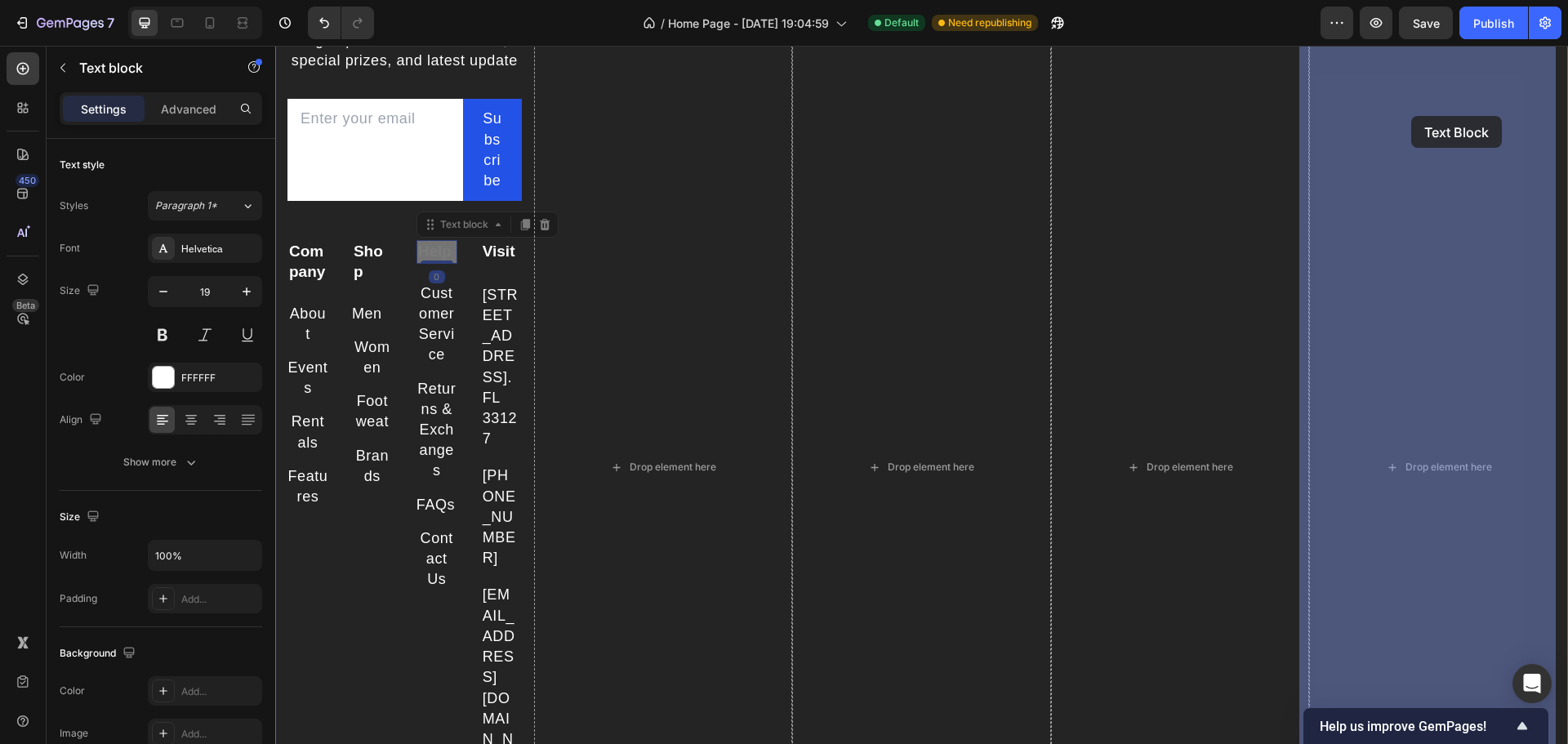
drag, startPoint x: 427, startPoint y: 267, endPoint x: 1412, endPoint y: 116, distance: 996.5
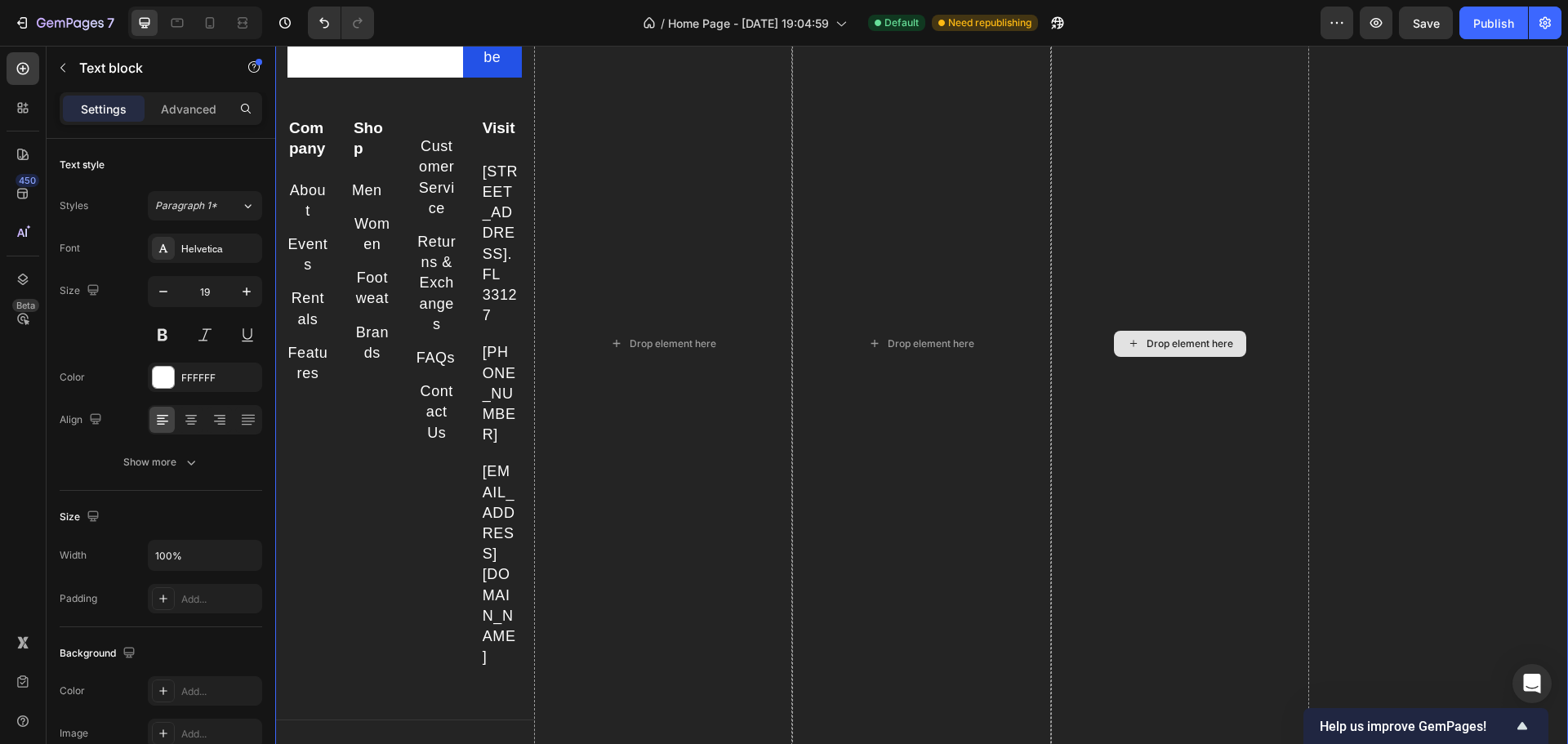
scroll to position [1816, 0]
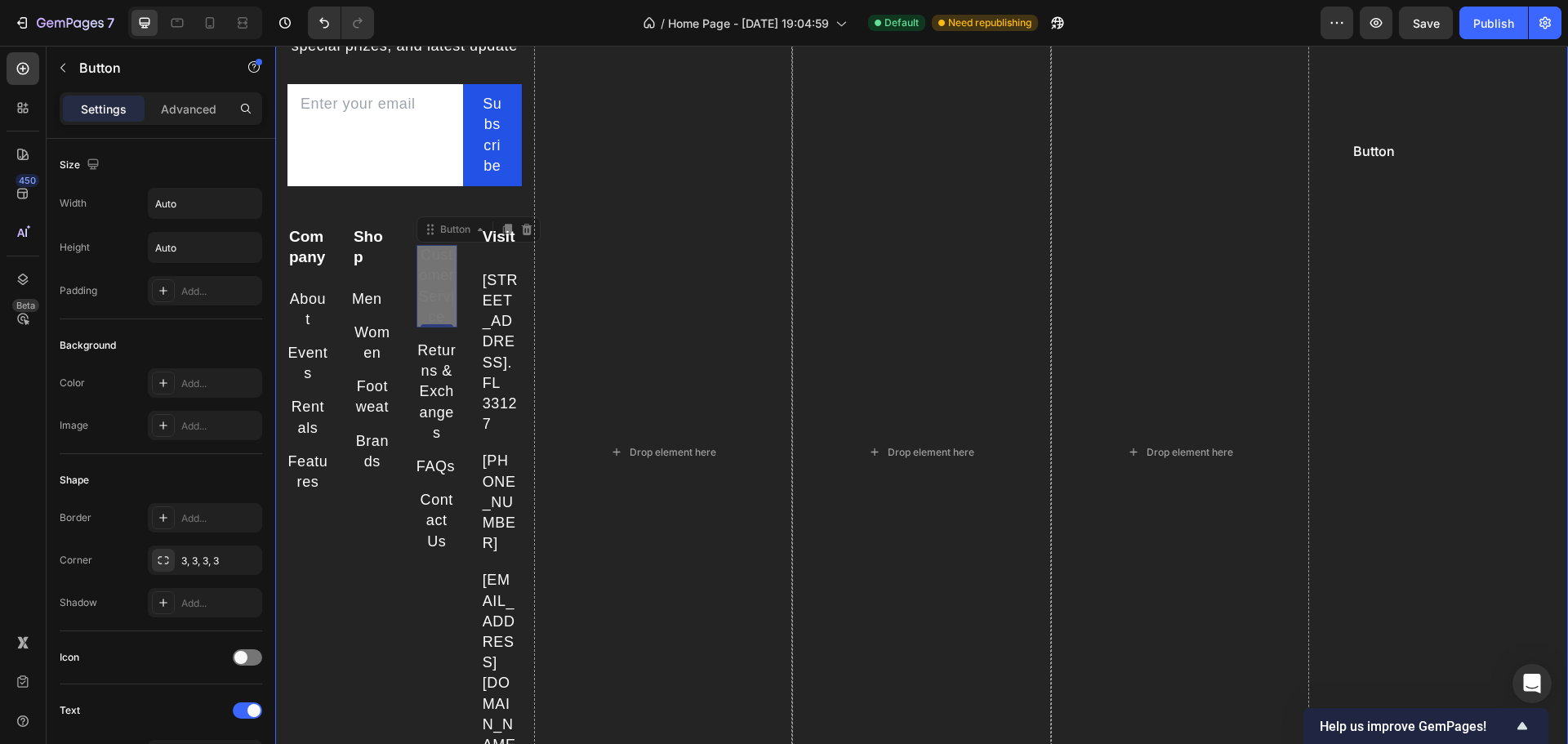
drag, startPoint x: 813, startPoint y: 272, endPoint x: 1340, endPoint y: 135, distance: 544.5
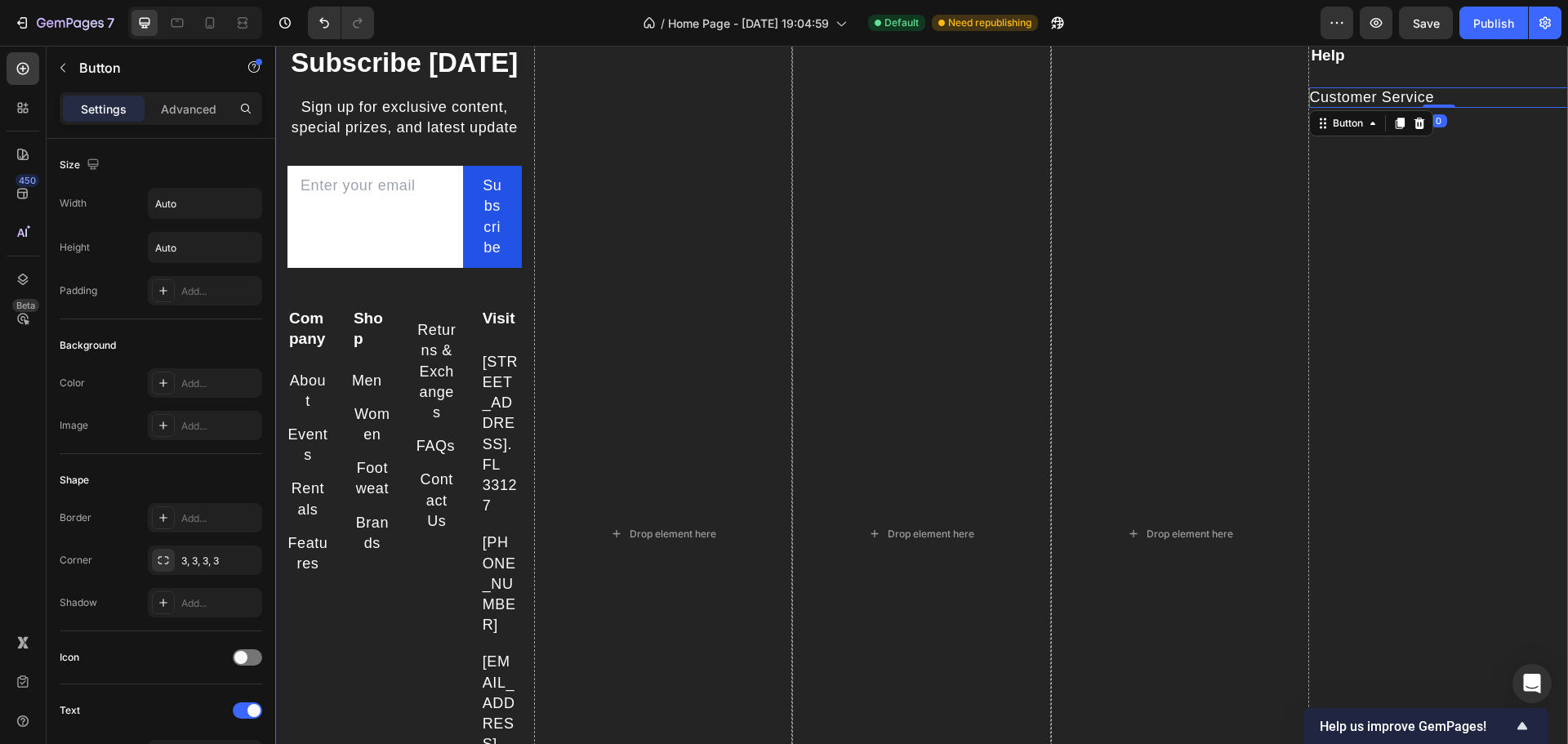
scroll to position [1722, 0]
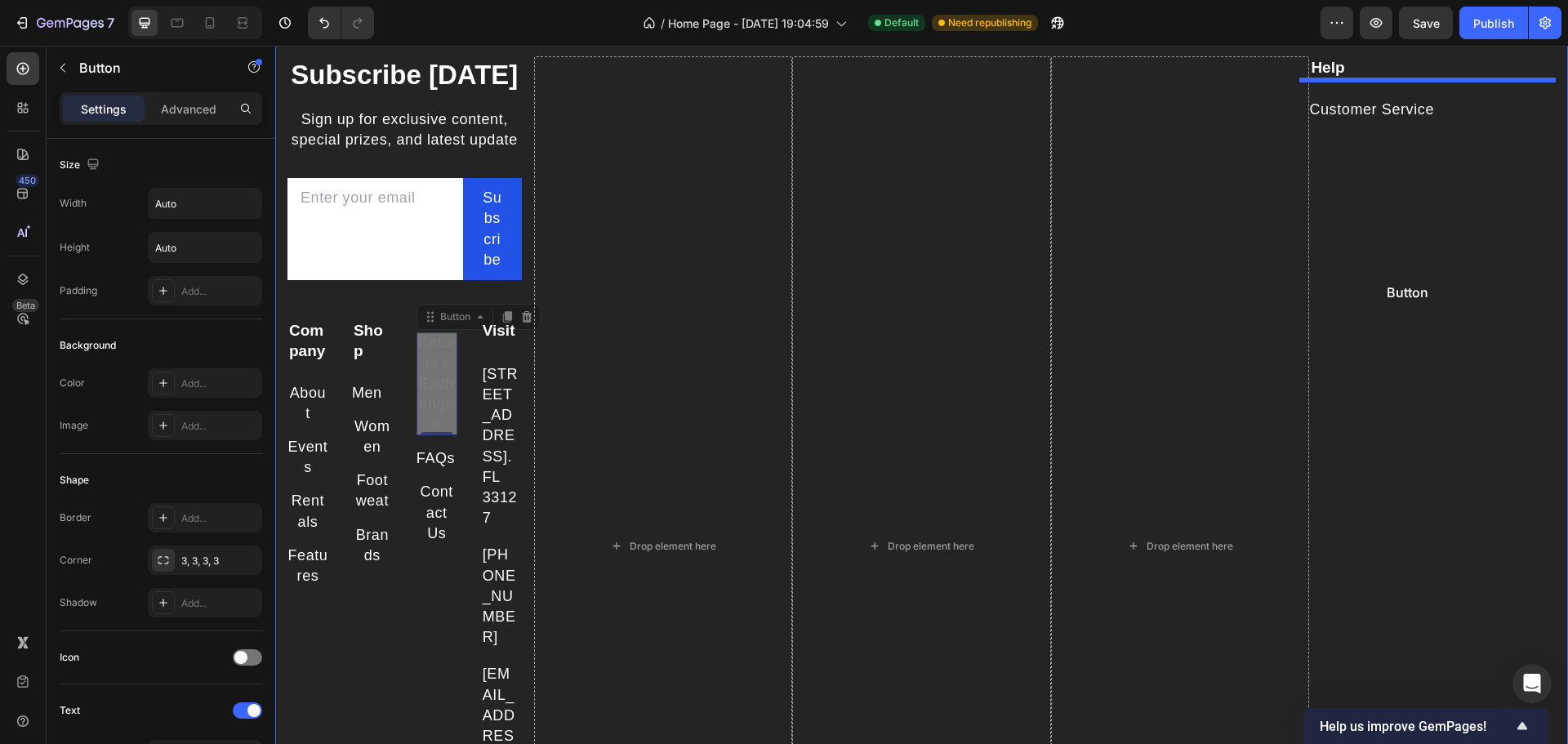
drag, startPoint x: 575, startPoint y: 362, endPoint x: 1374, endPoint y: 276, distance: 803.6
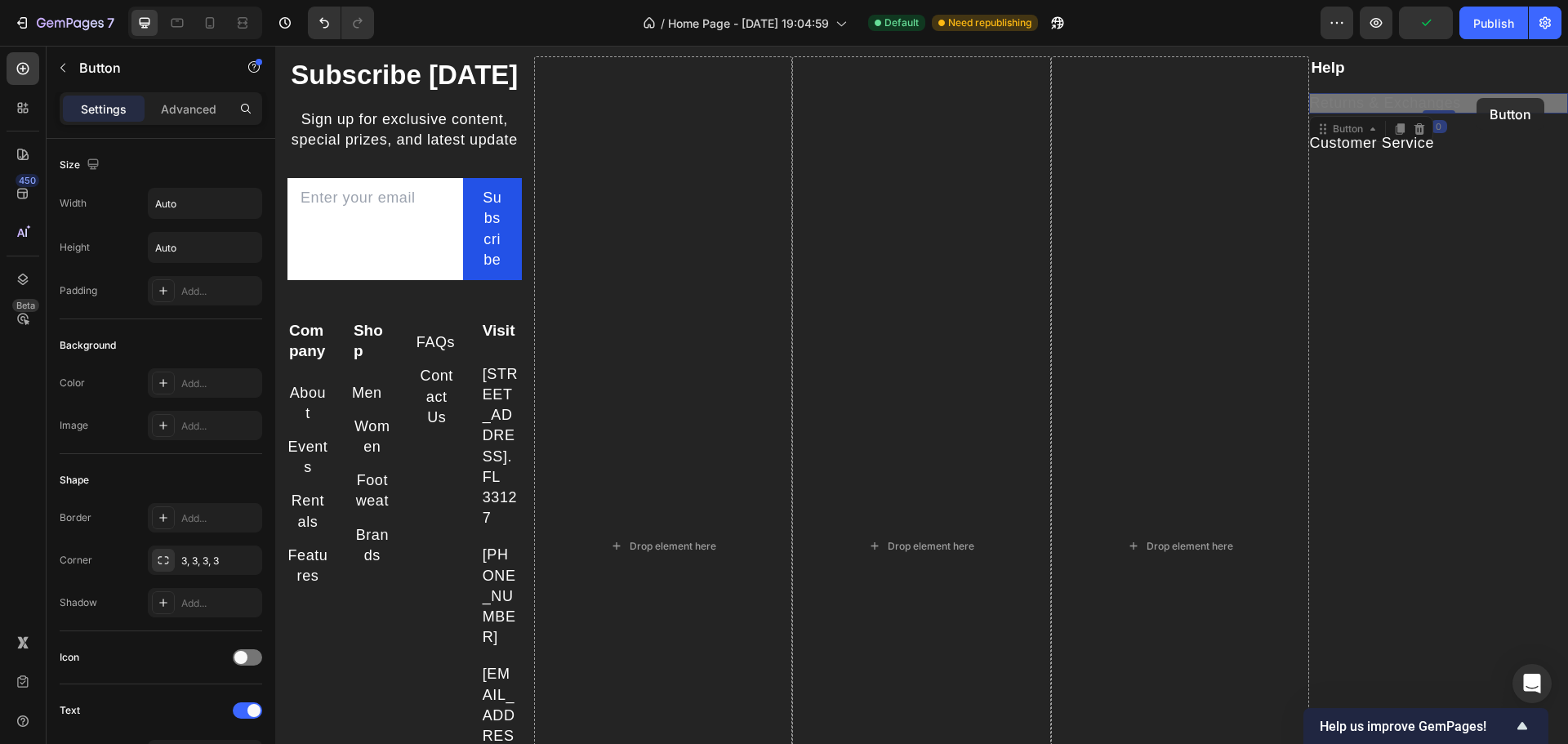
scroll to position [1689, 0]
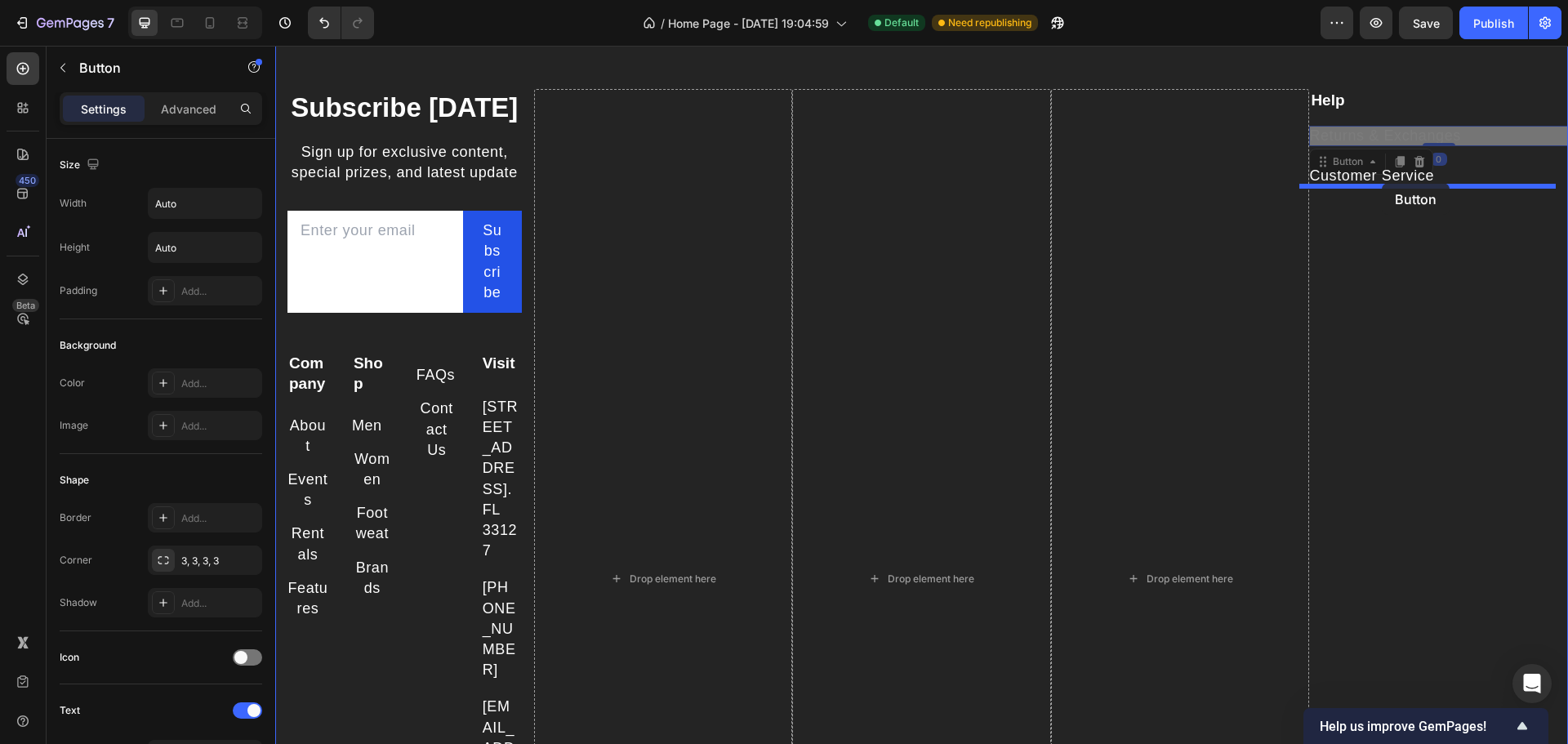
drag, startPoint x: 1477, startPoint y: 98, endPoint x: 1382, endPoint y: 183, distance: 127.5
drag, startPoint x: 667, startPoint y: 383, endPoint x: 1356, endPoint y: 184, distance: 717.2
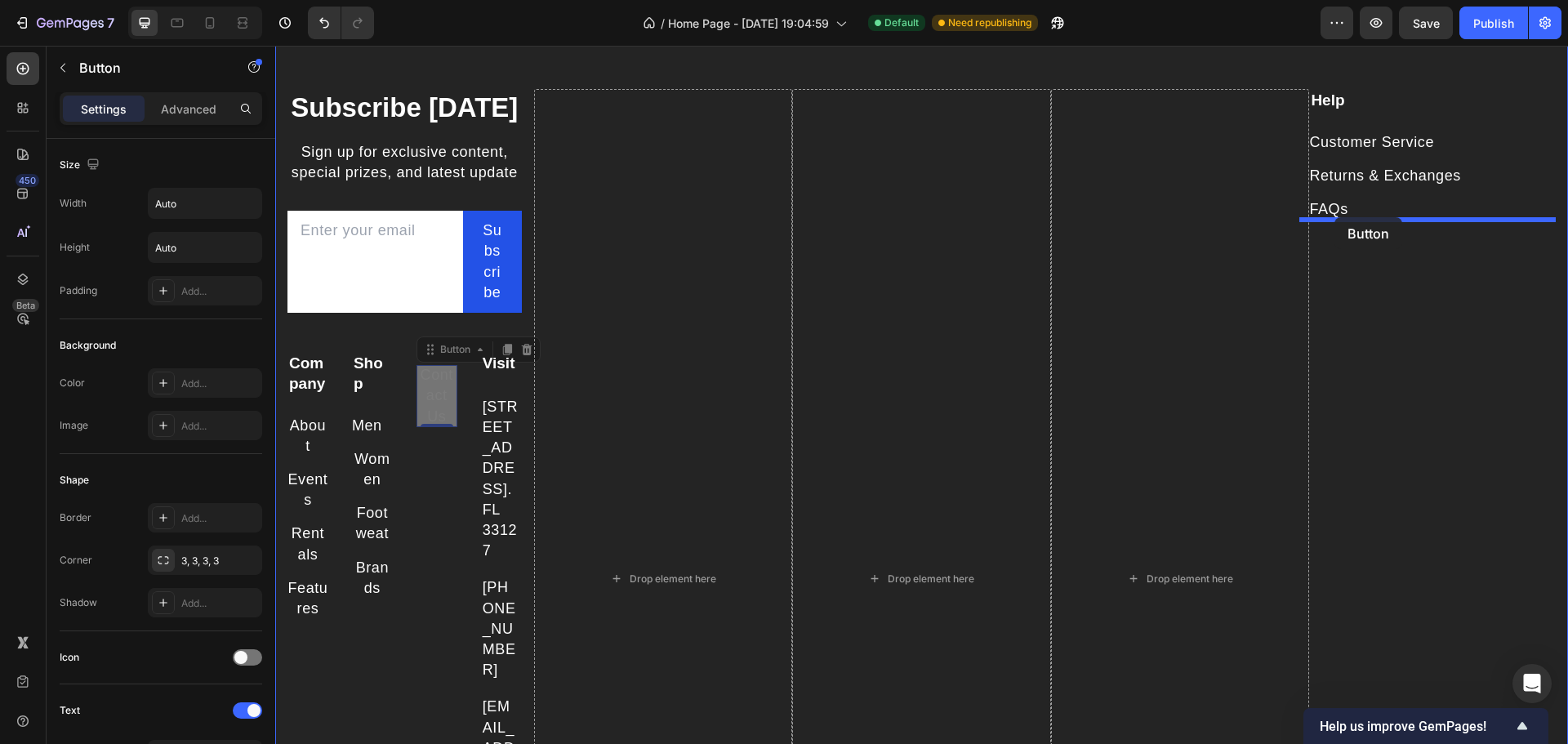
drag, startPoint x: 435, startPoint y: 398, endPoint x: 1335, endPoint y: 217, distance: 918.0
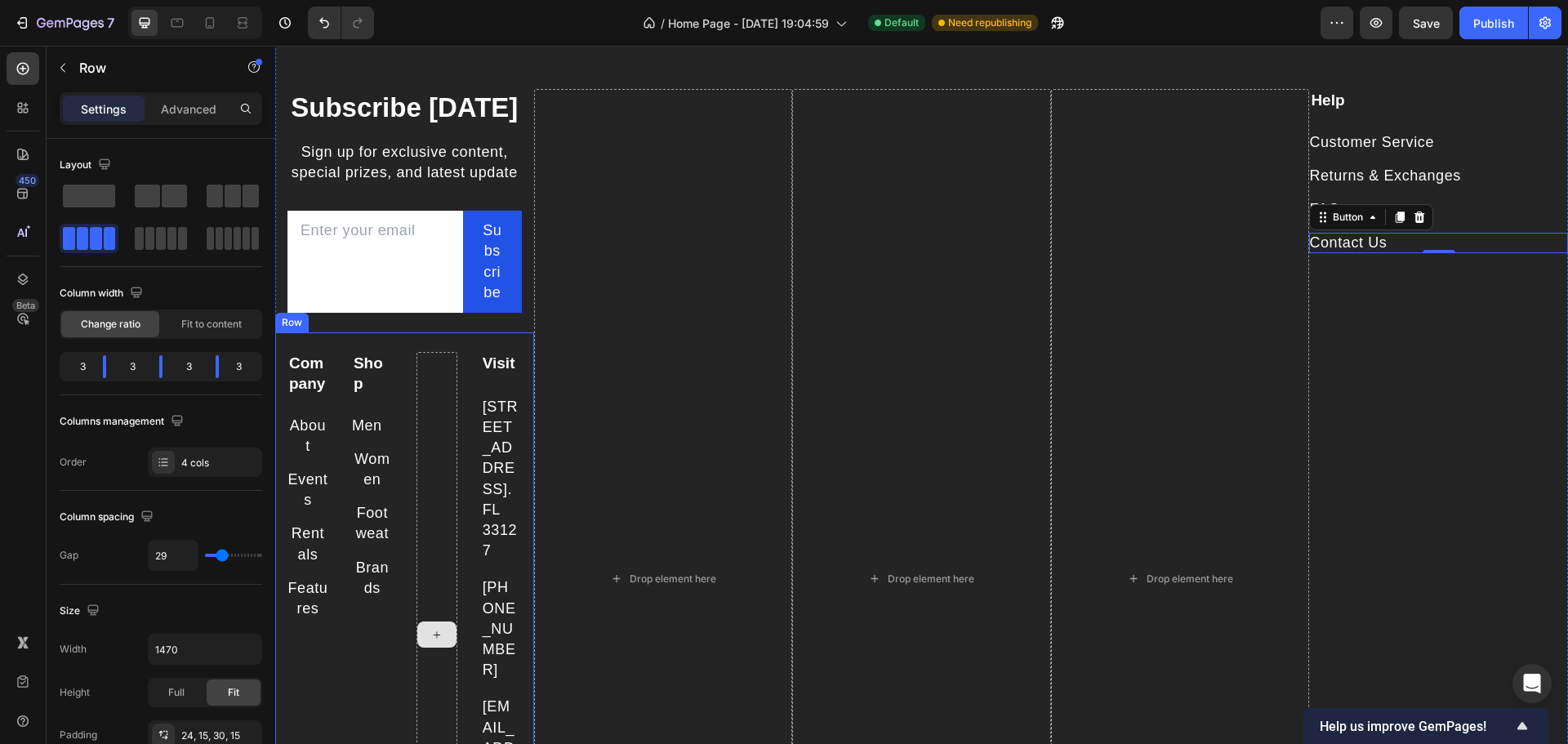
click at [442, 431] on div at bounding box center [437, 635] width 41 height 565
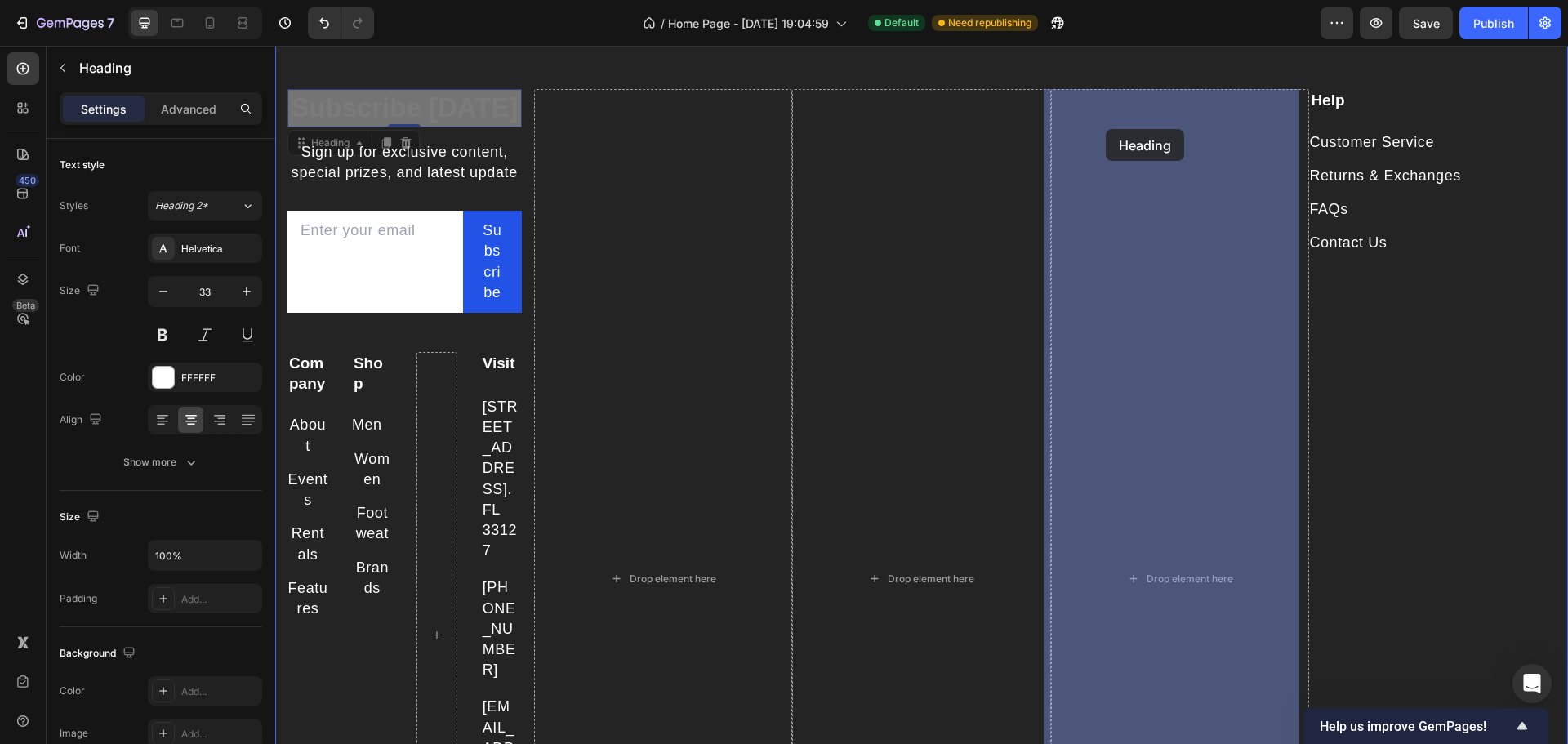
drag, startPoint x: 452, startPoint y: 105, endPoint x: 1106, endPoint y: 129, distance: 654.4
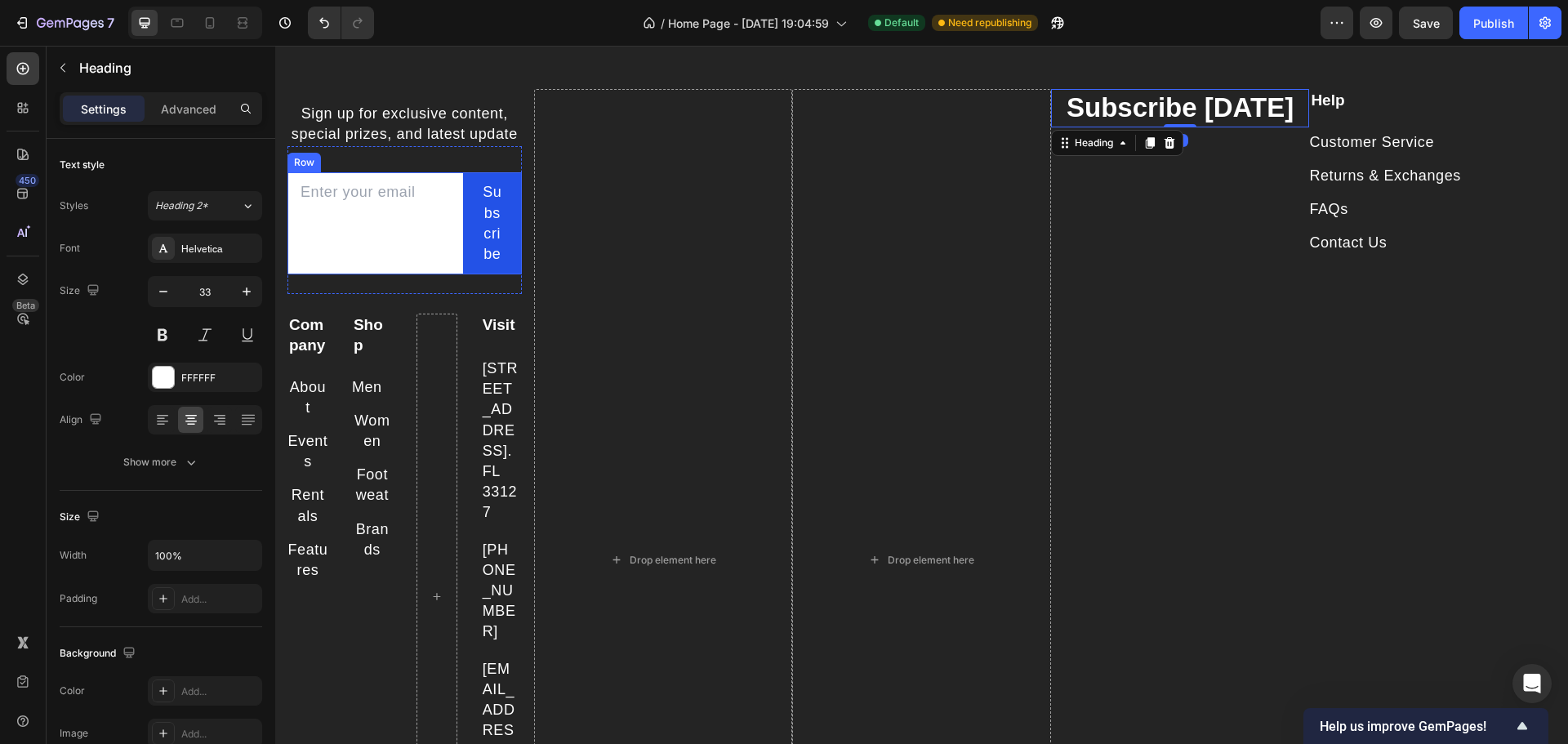
click at [431, 249] on div "Email Field" at bounding box center [375, 224] width 175 height 102
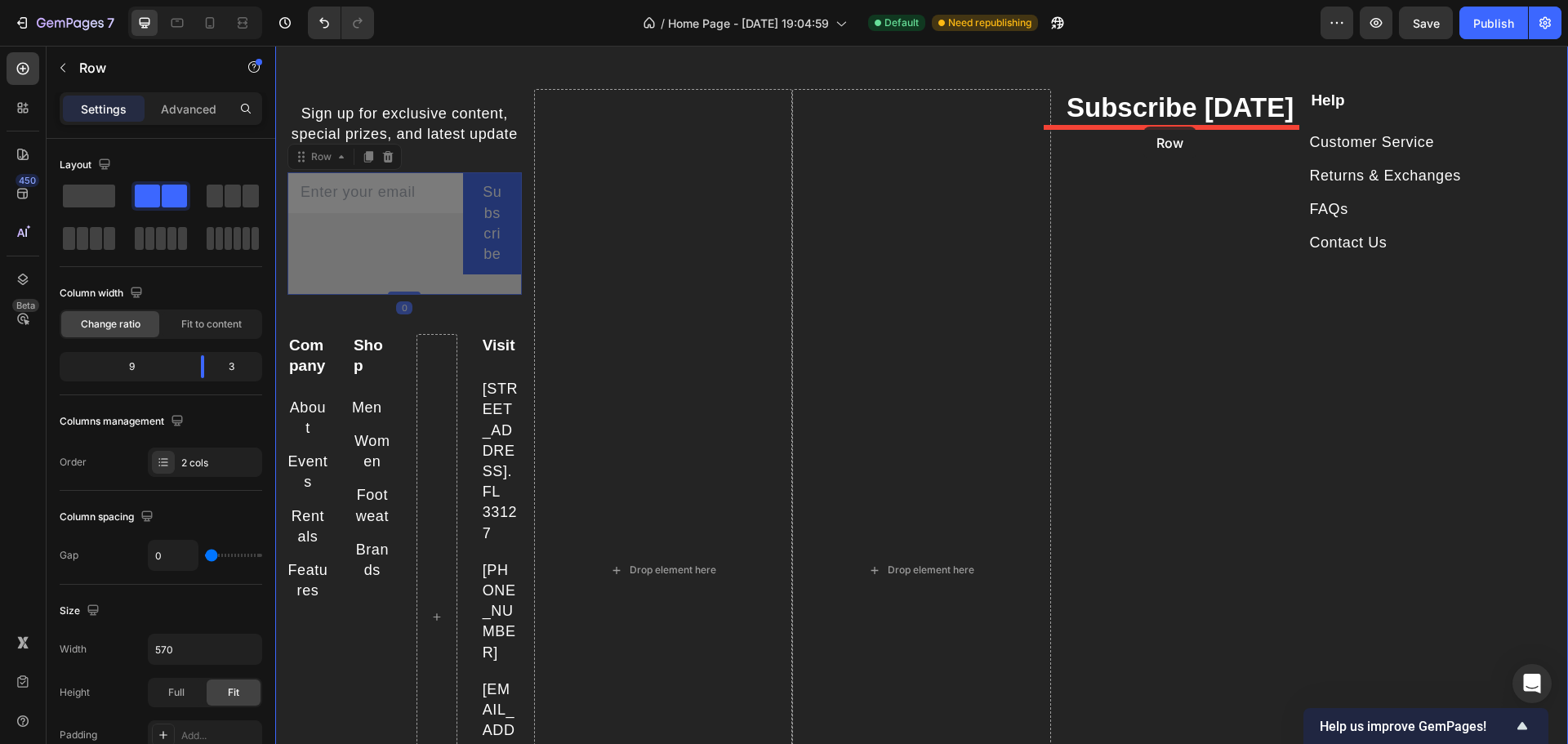
drag, startPoint x: 528, startPoint y: 172, endPoint x: 1125, endPoint y: 133, distance: 598.3
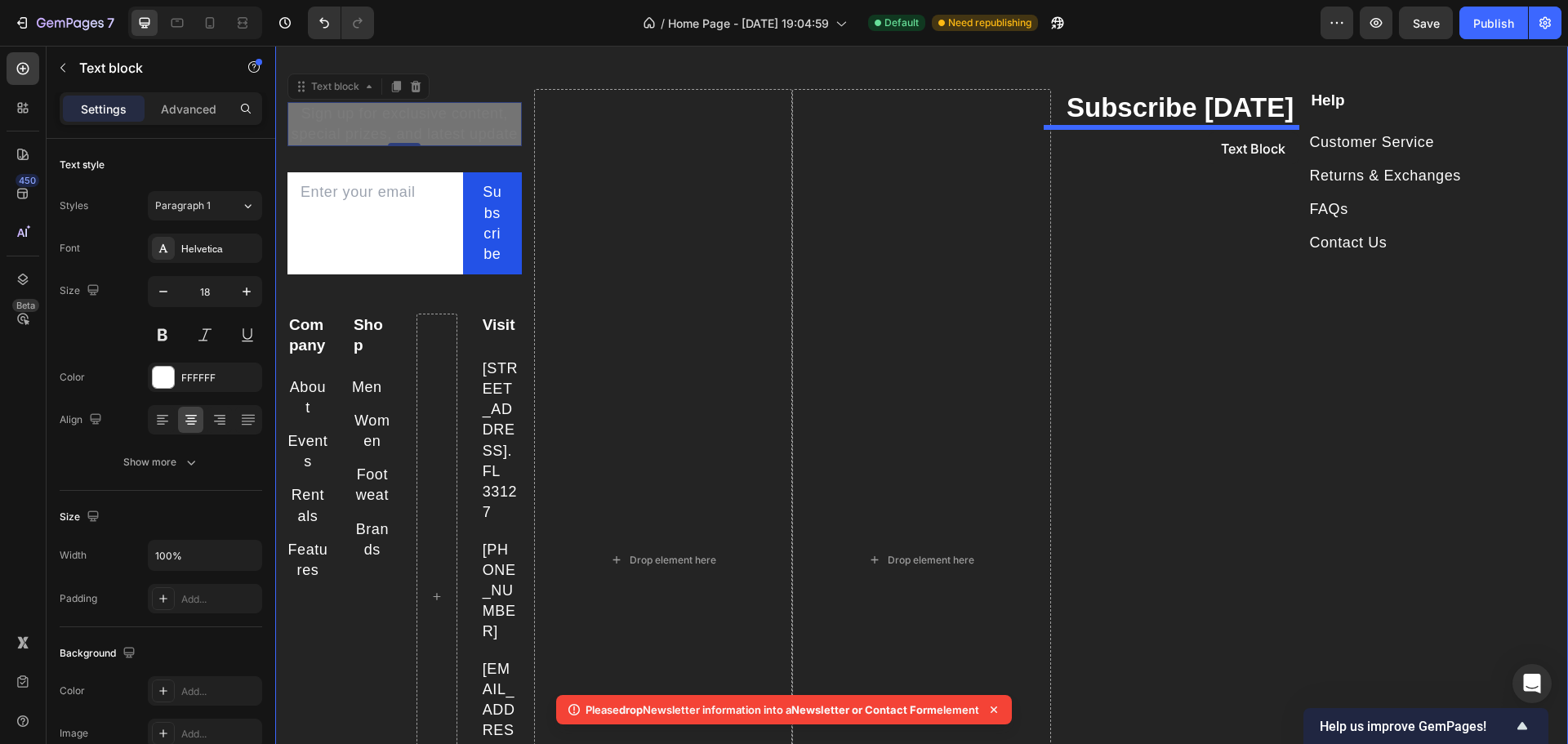
drag, startPoint x: 421, startPoint y: 124, endPoint x: 1208, endPoint y: 132, distance: 787.0
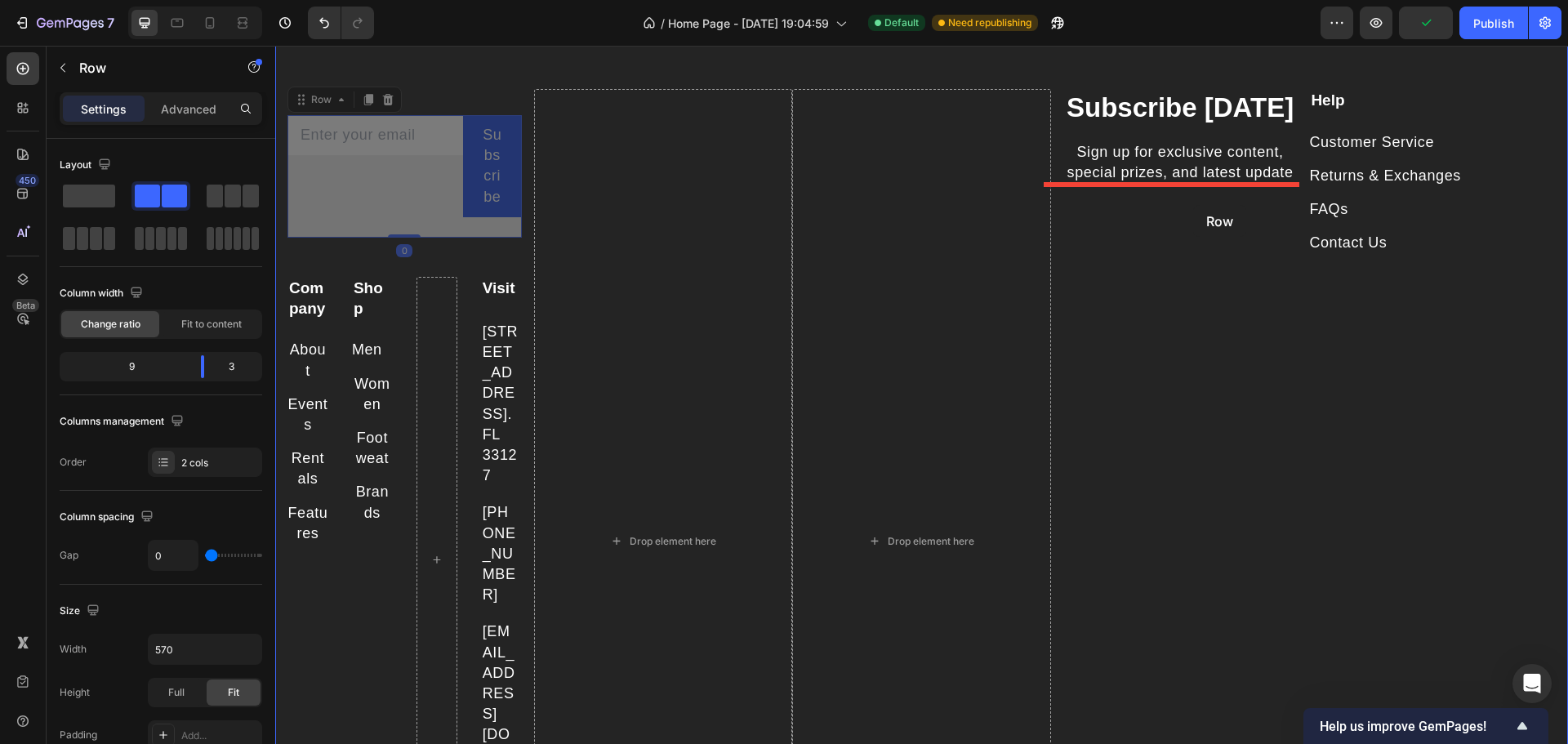
drag, startPoint x: 453, startPoint y: 200, endPoint x: 1193, endPoint y: 205, distance: 740.0
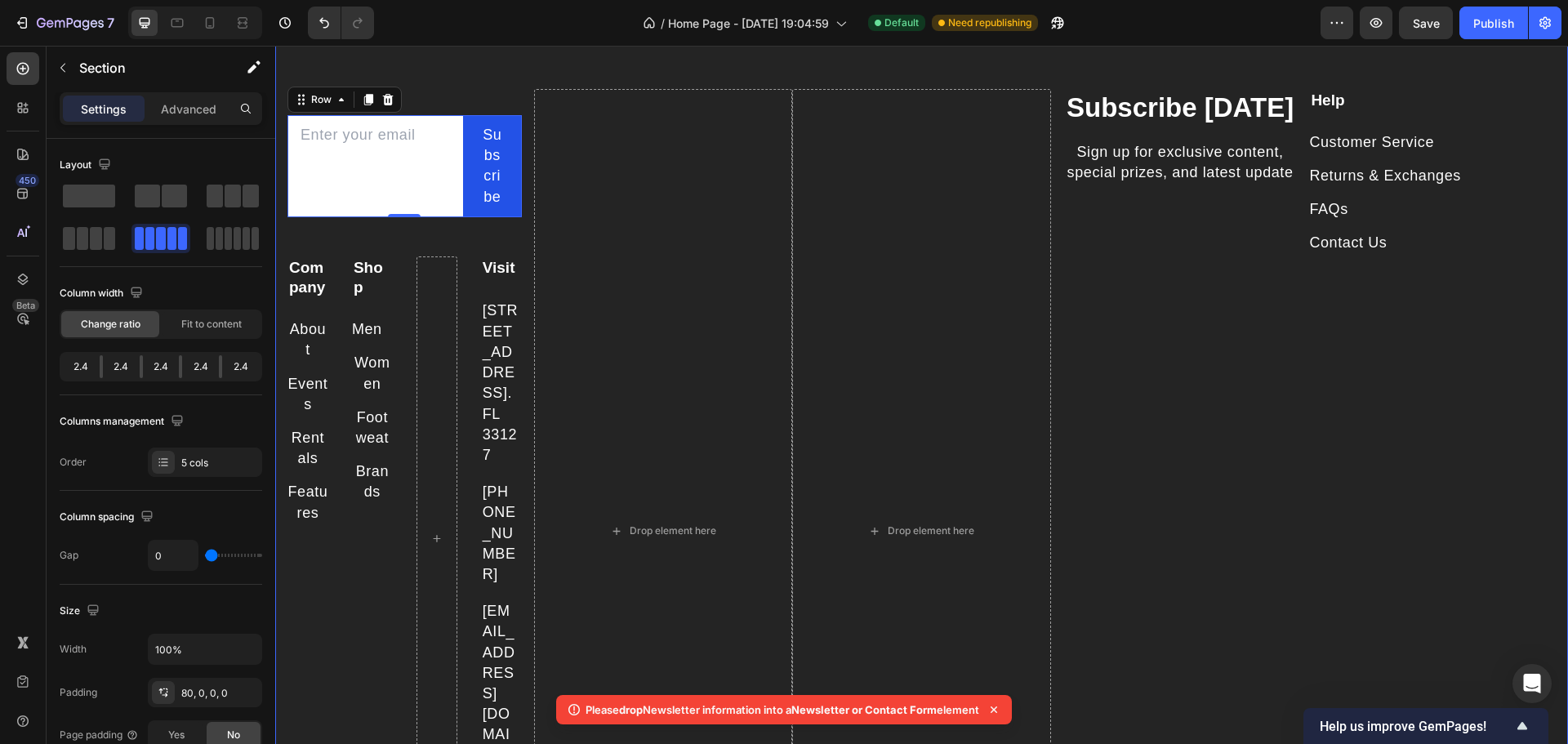
click at [1218, 190] on div "Subscribe [DATE] Heading Sign up for exclusive content, special prizes, and lat…" at bounding box center [1181, 531] width 259 height 884
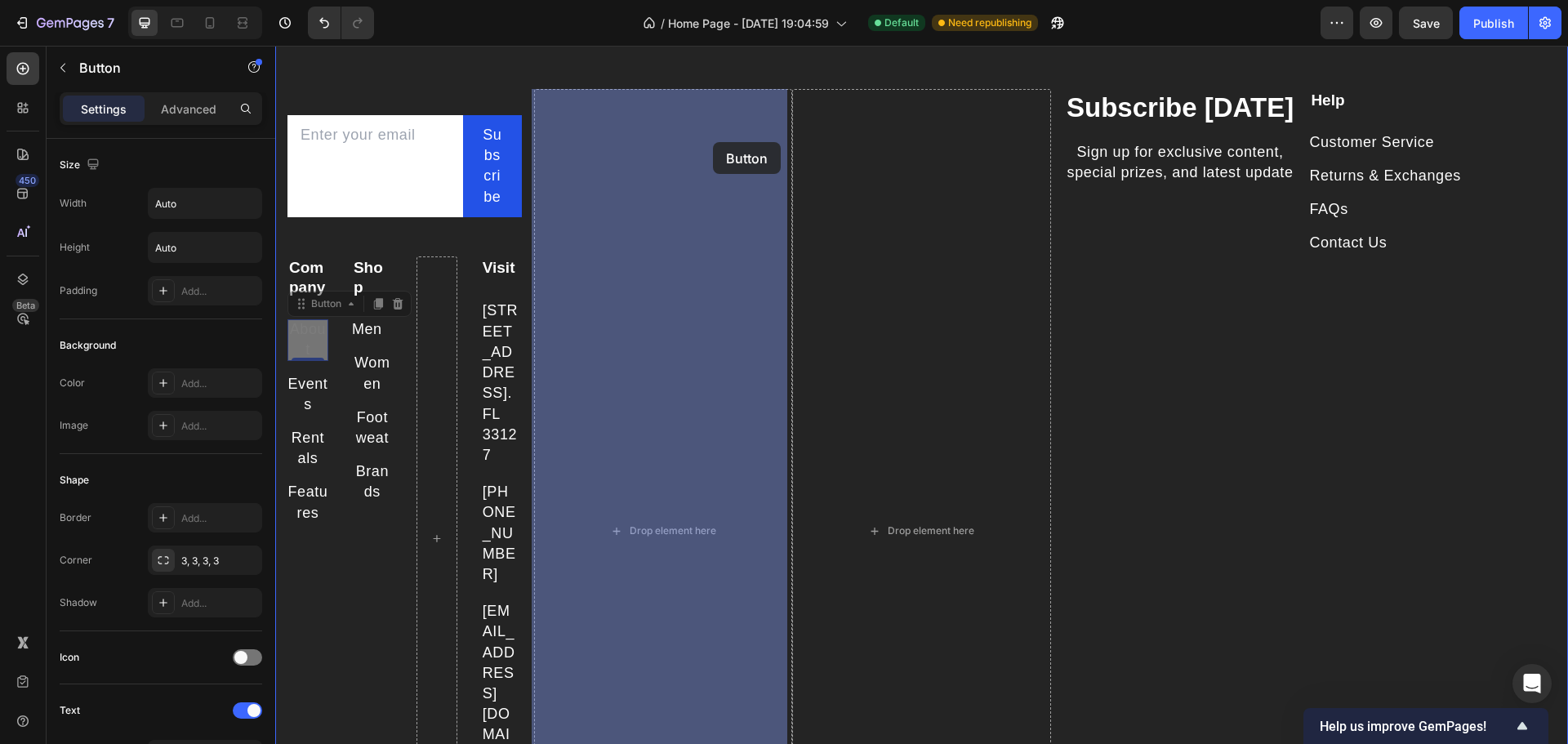
drag, startPoint x: 308, startPoint y: 346, endPoint x: 713, endPoint y: 142, distance: 453.5
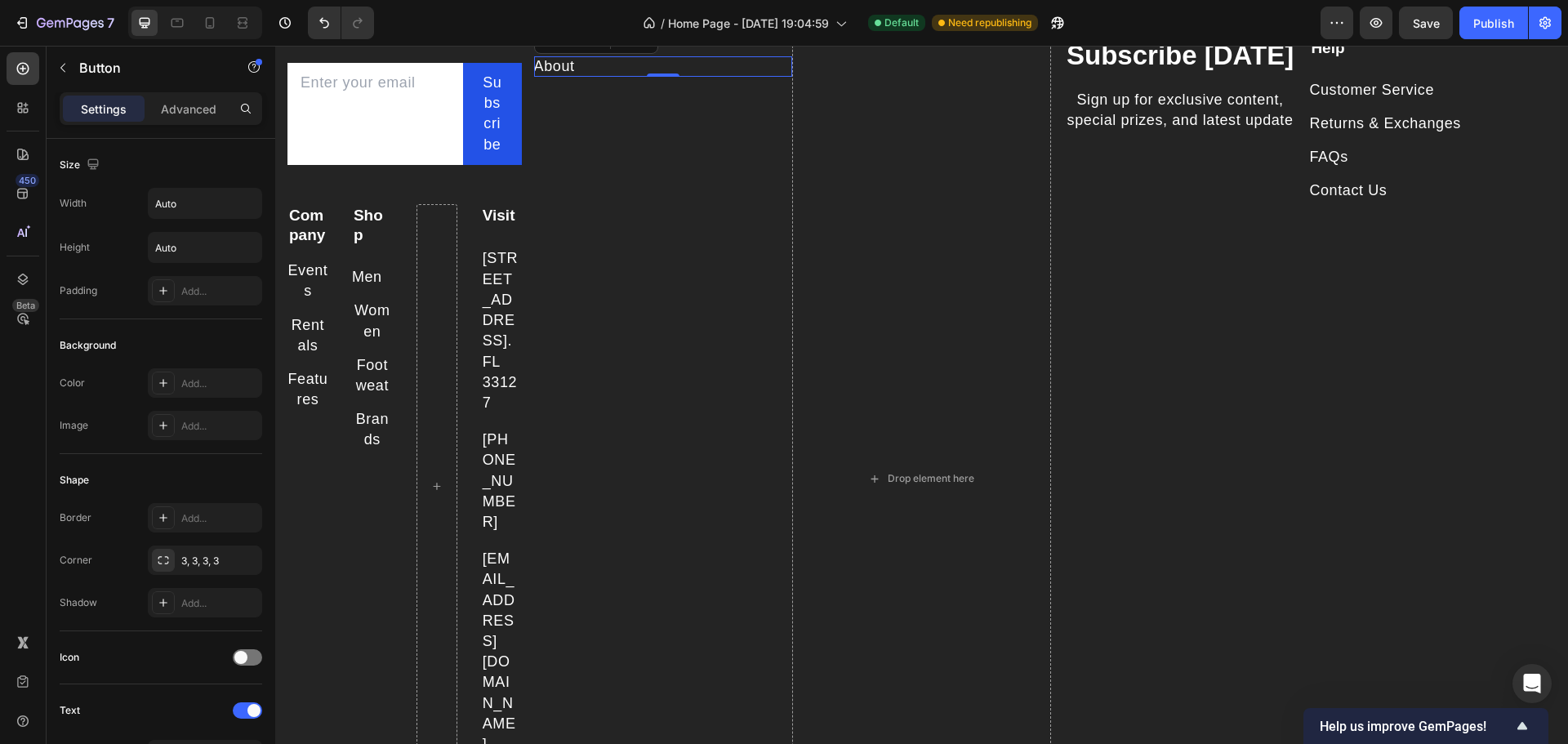
scroll to position [1705, 0]
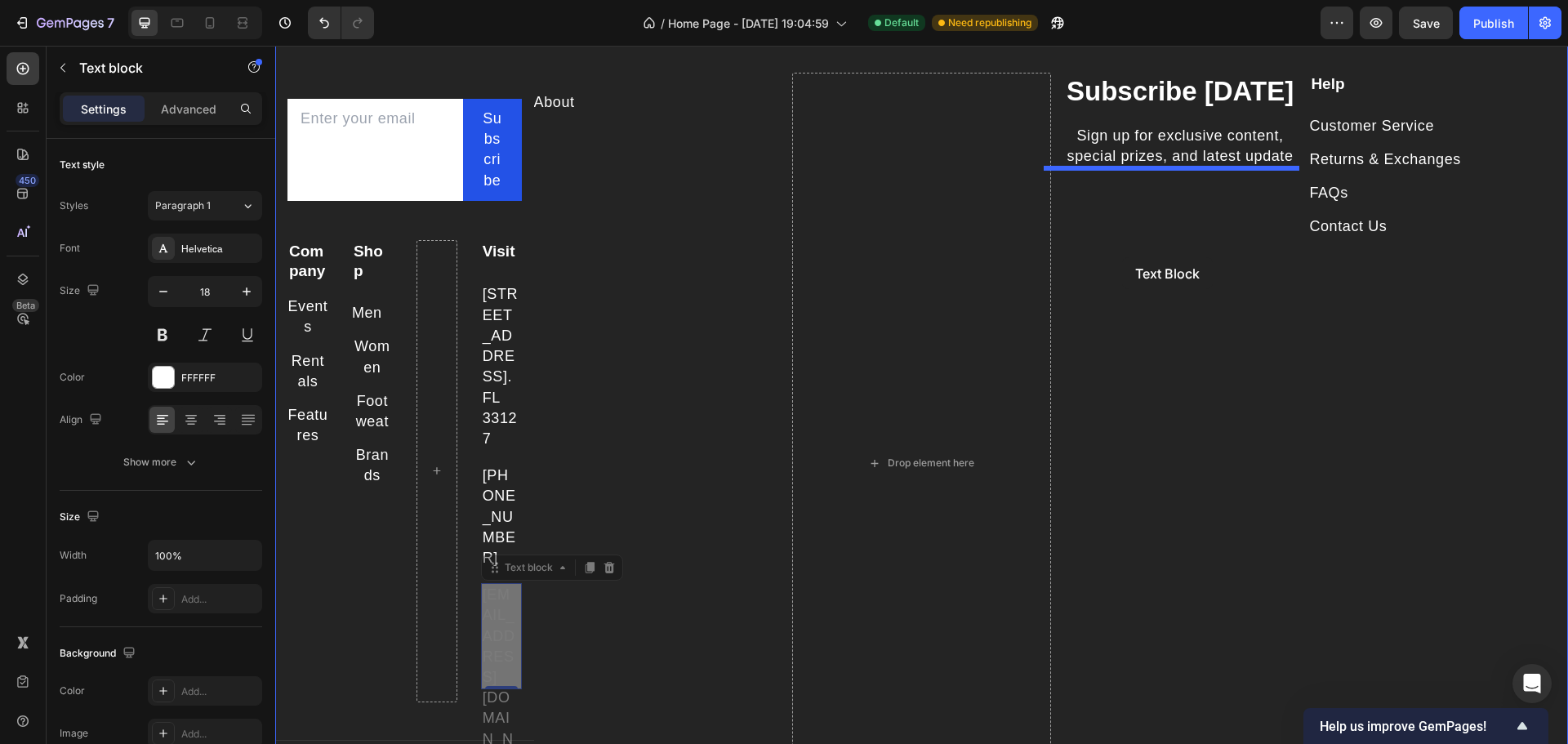
drag, startPoint x: 485, startPoint y: 638, endPoint x: 1122, endPoint y: 258, distance: 741.7
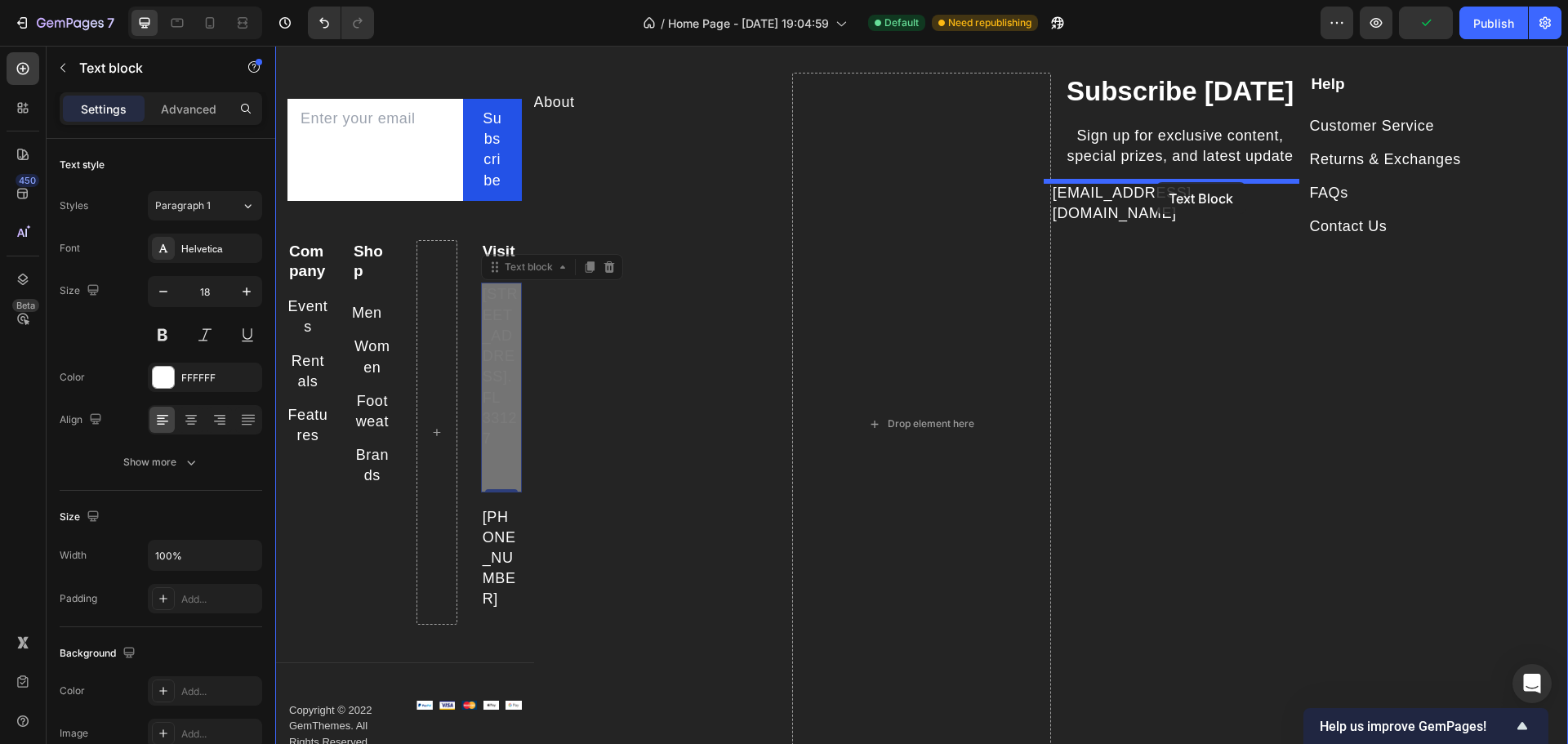
drag, startPoint x: 504, startPoint y: 362, endPoint x: 1156, endPoint y: 182, distance: 676.4
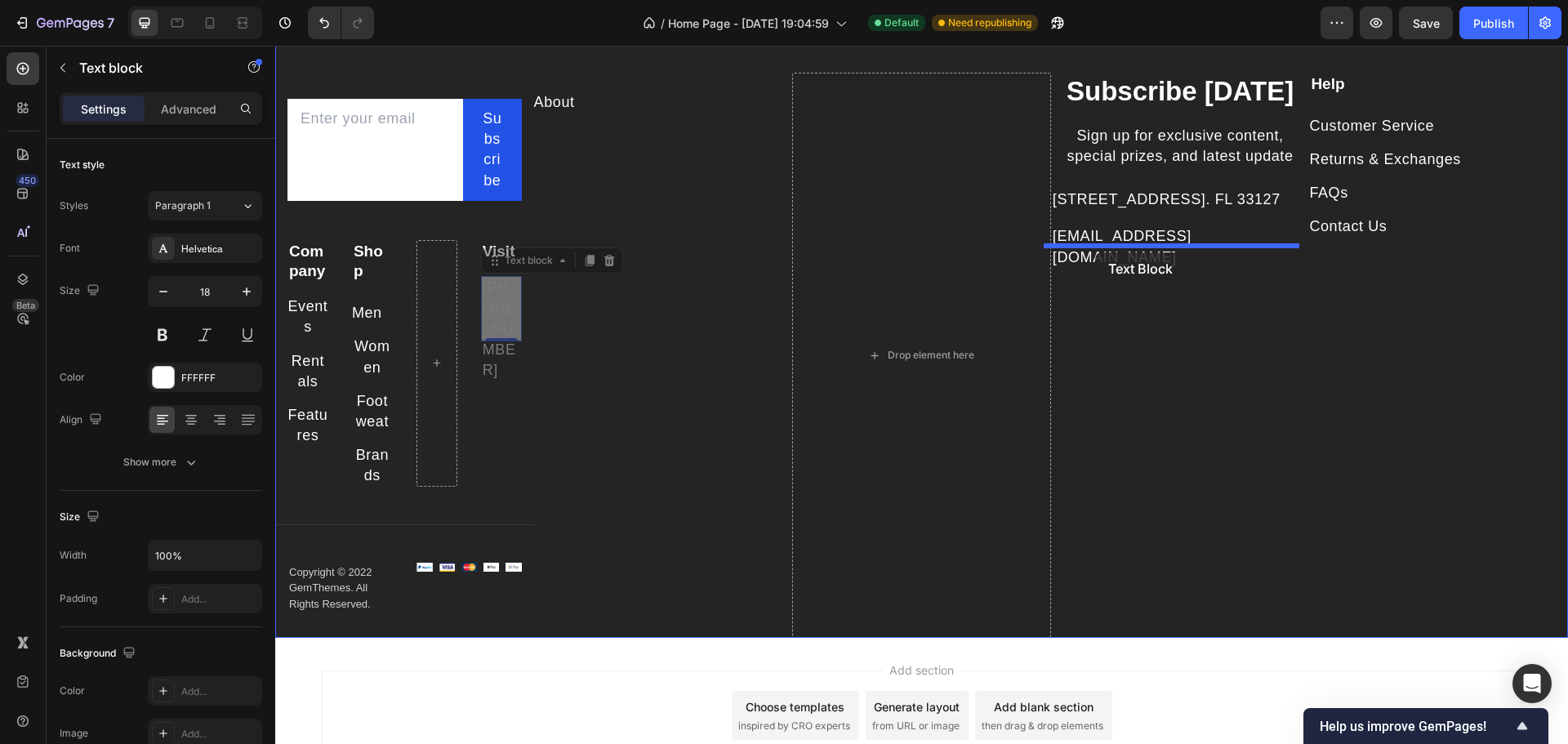
drag, startPoint x: 498, startPoint y: 327, endPoint x: 1095, endPoint y: 252, distance: 601.7
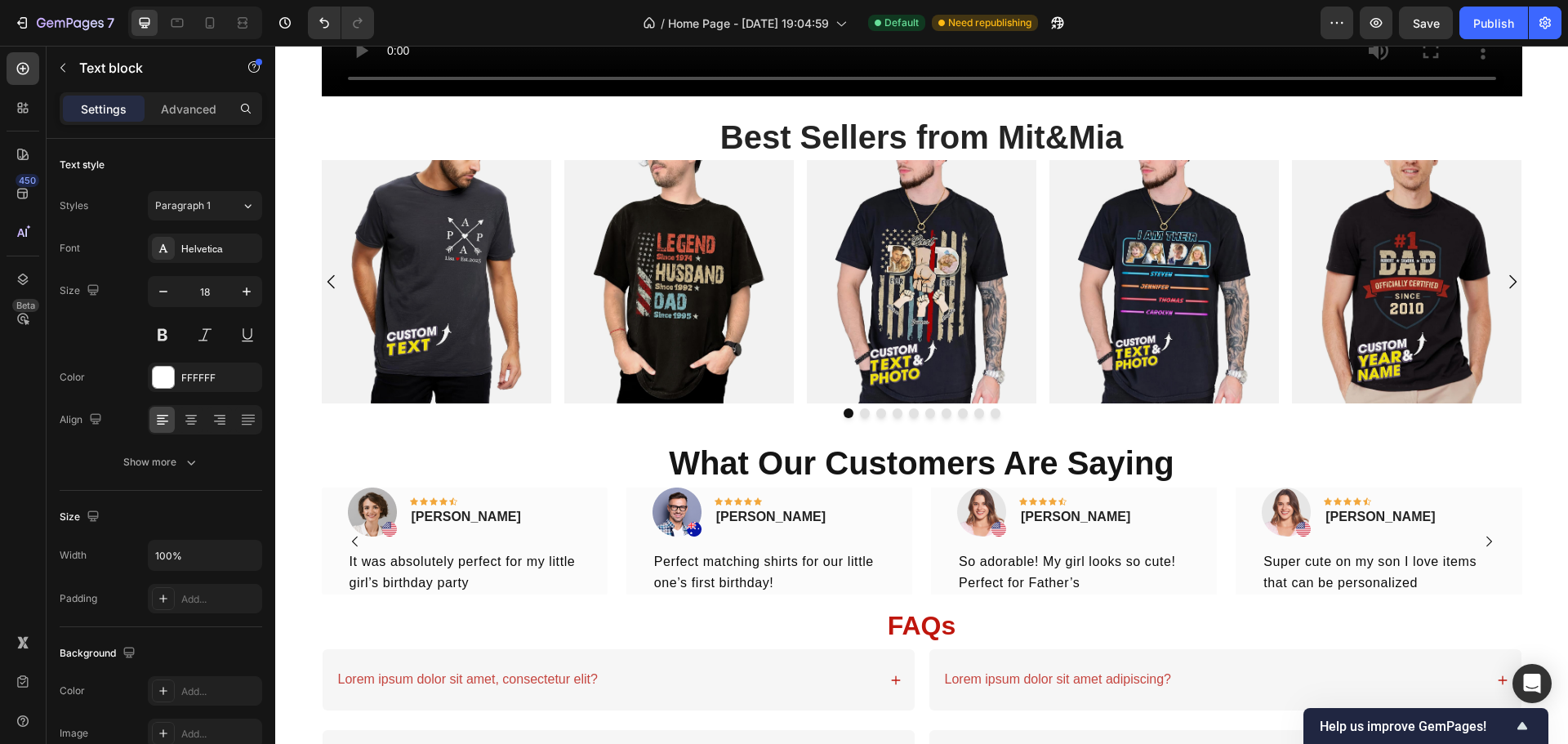
scroll to position [1534, 0]
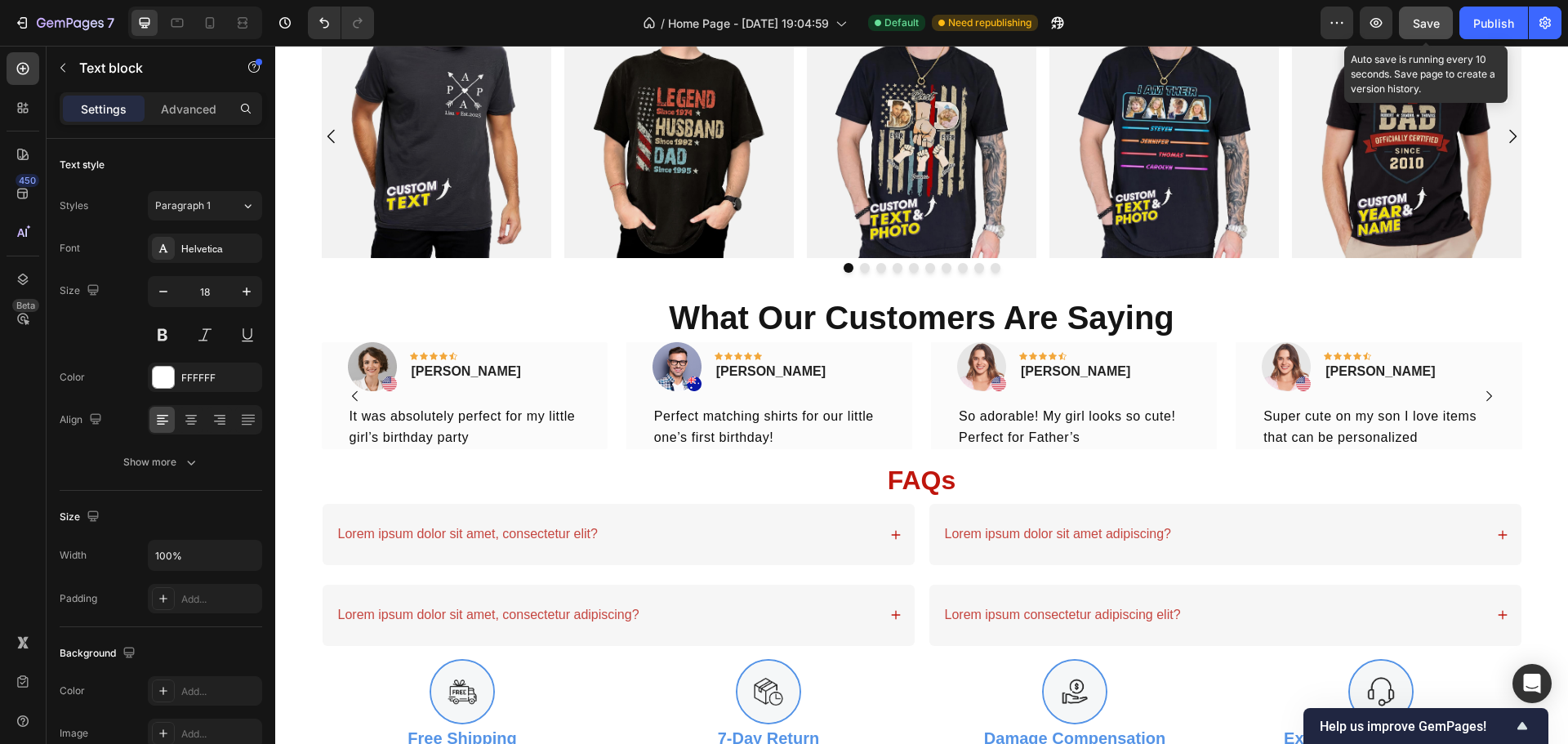
click at [1426, 23] on span "Save" at bounding box center [1426, 23] width 27 height 14
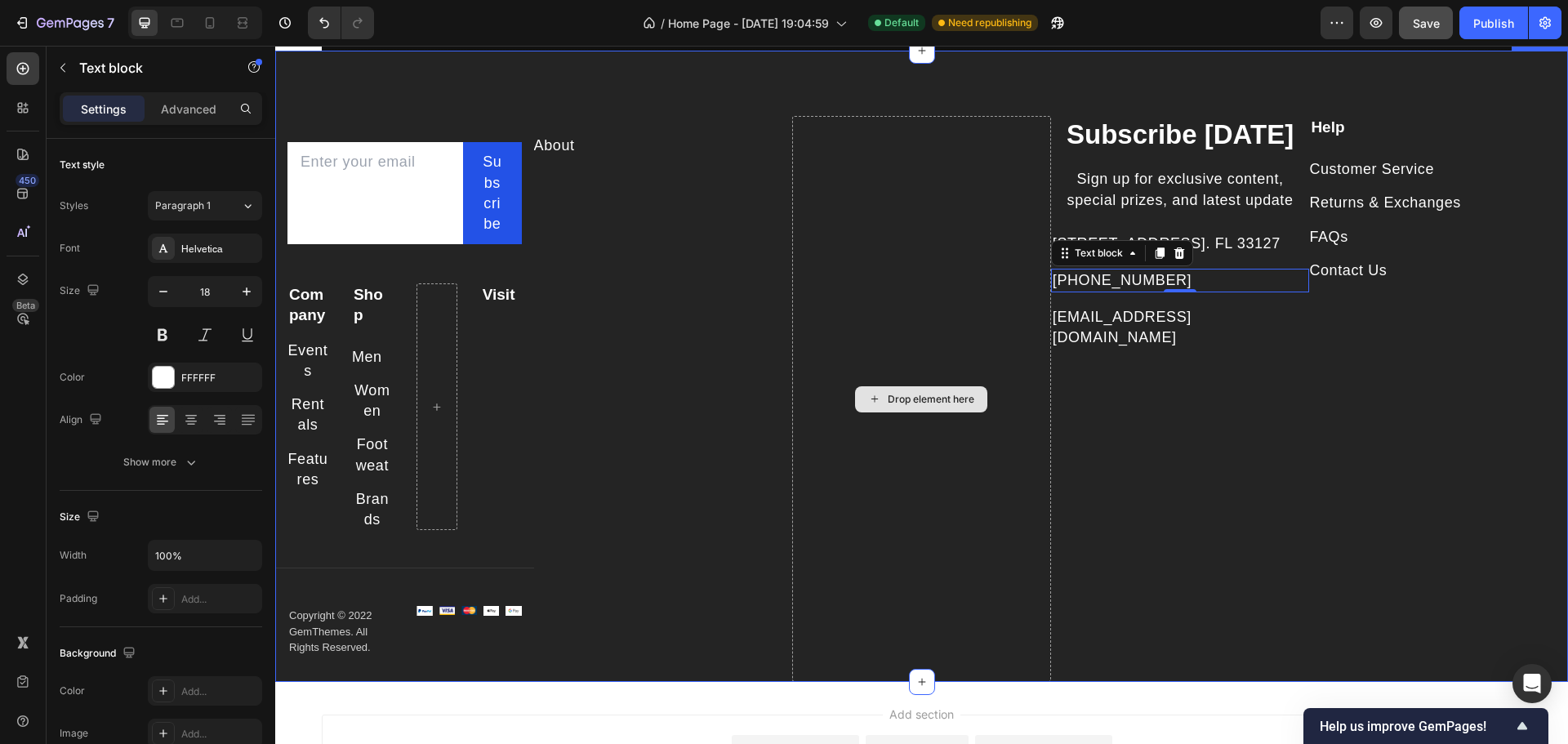
scroll to position [1452, 0]
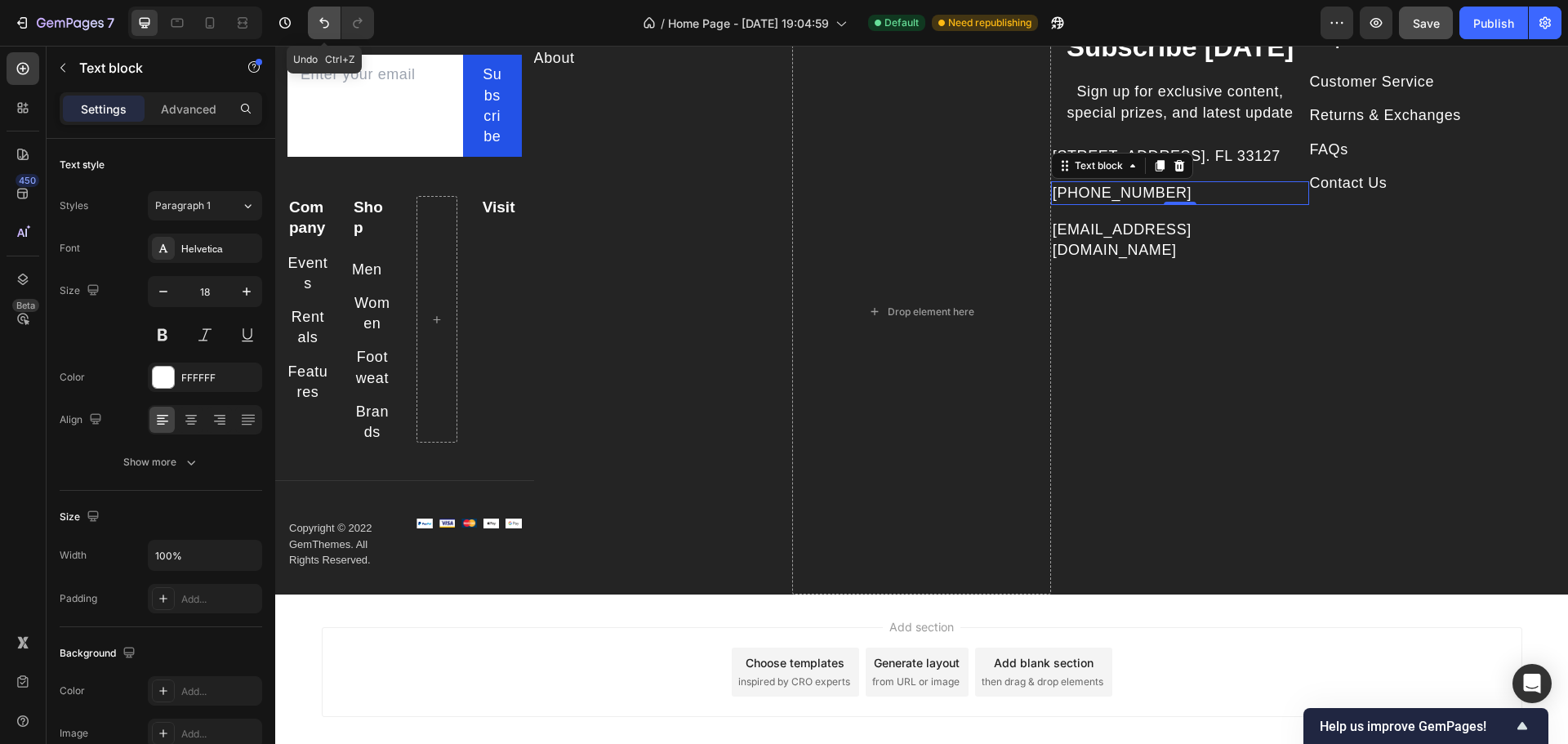
click at [326, 23] on icon "Undo/Redo" at bounding box center [325, 22] width 16 height 16
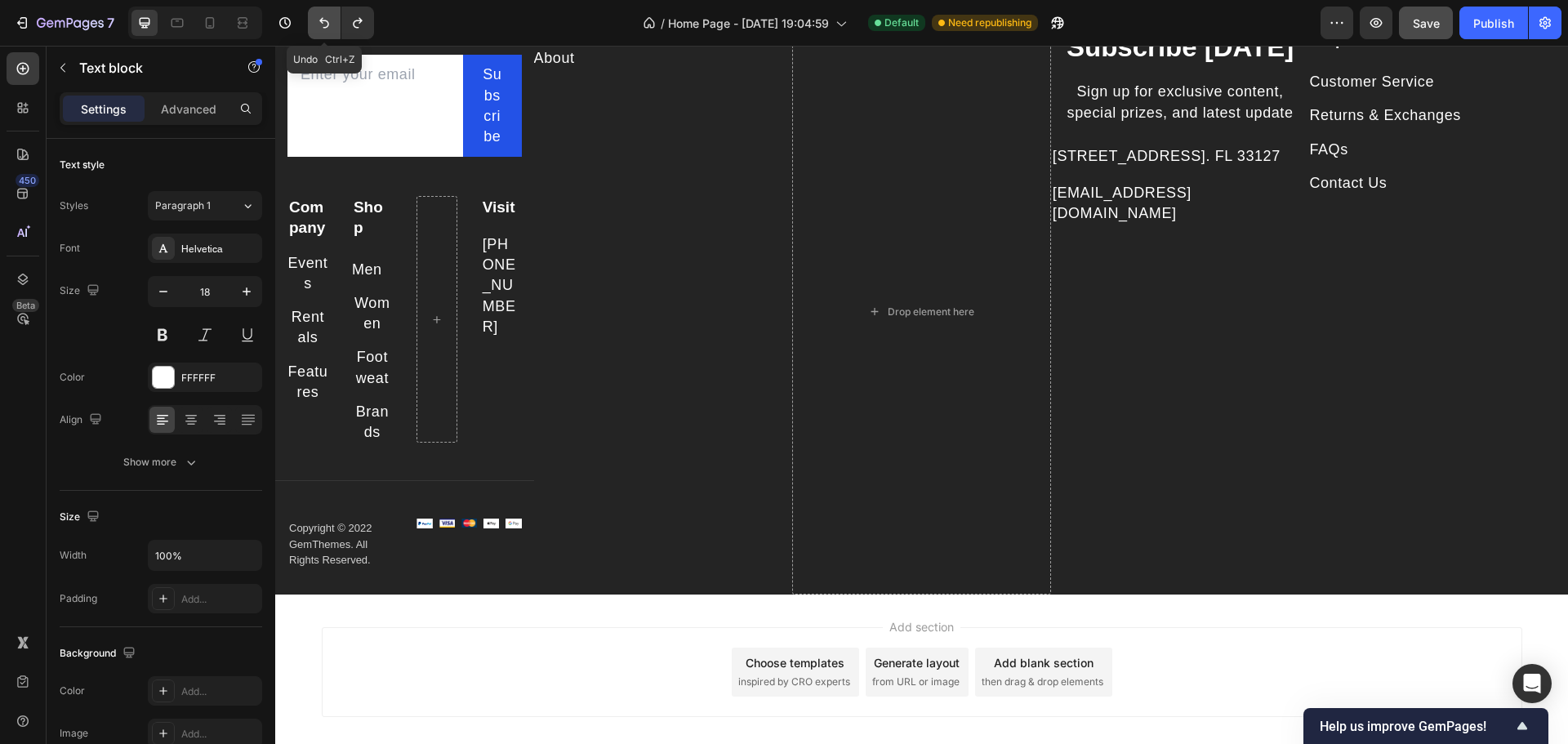
click at [326, 23] on icon "Undo/Redo" at bounding box center [325, 22] width 16 height 16
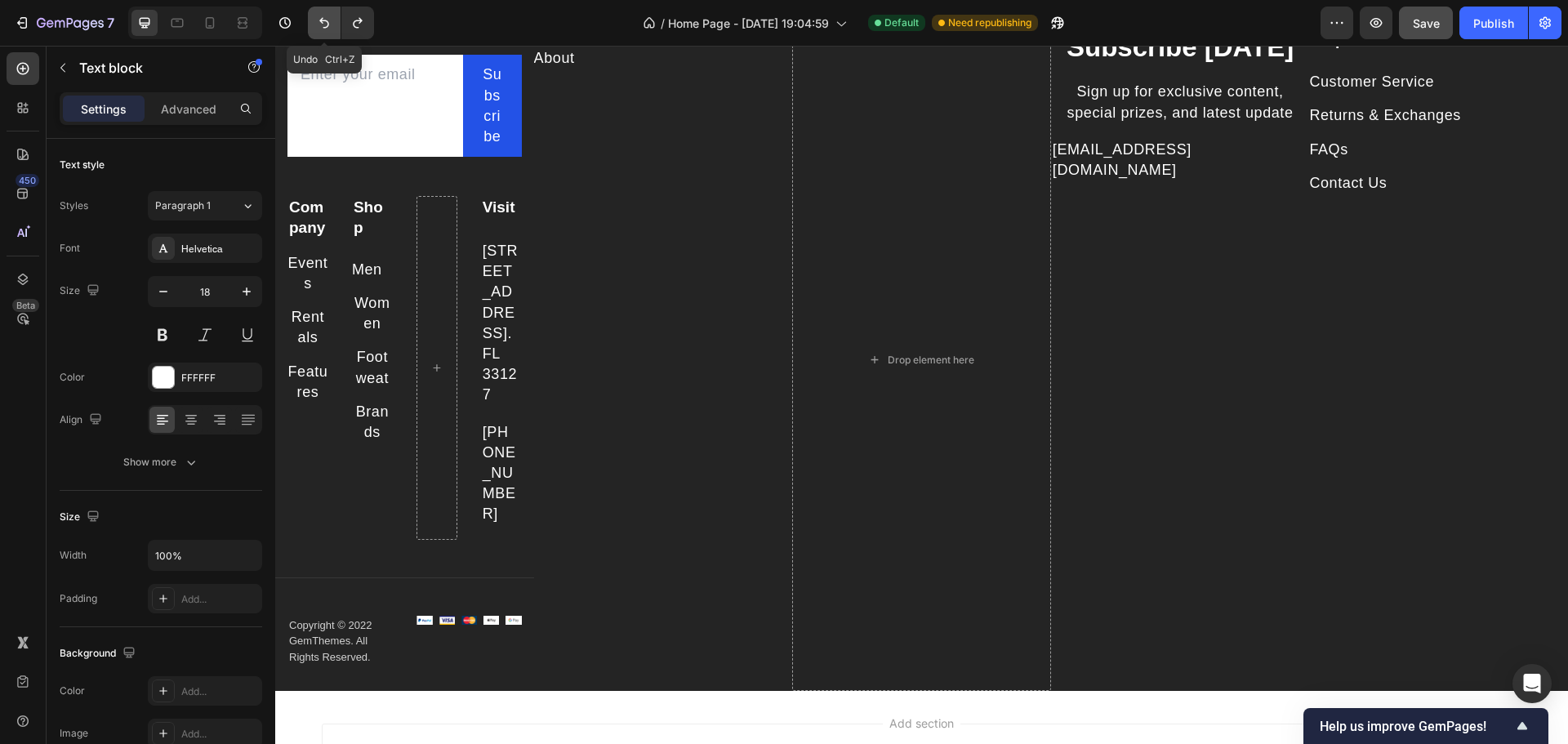
click at [326, 23] on icon "Undo/Redo" at bounding box center [325, 22] width 16 height 16
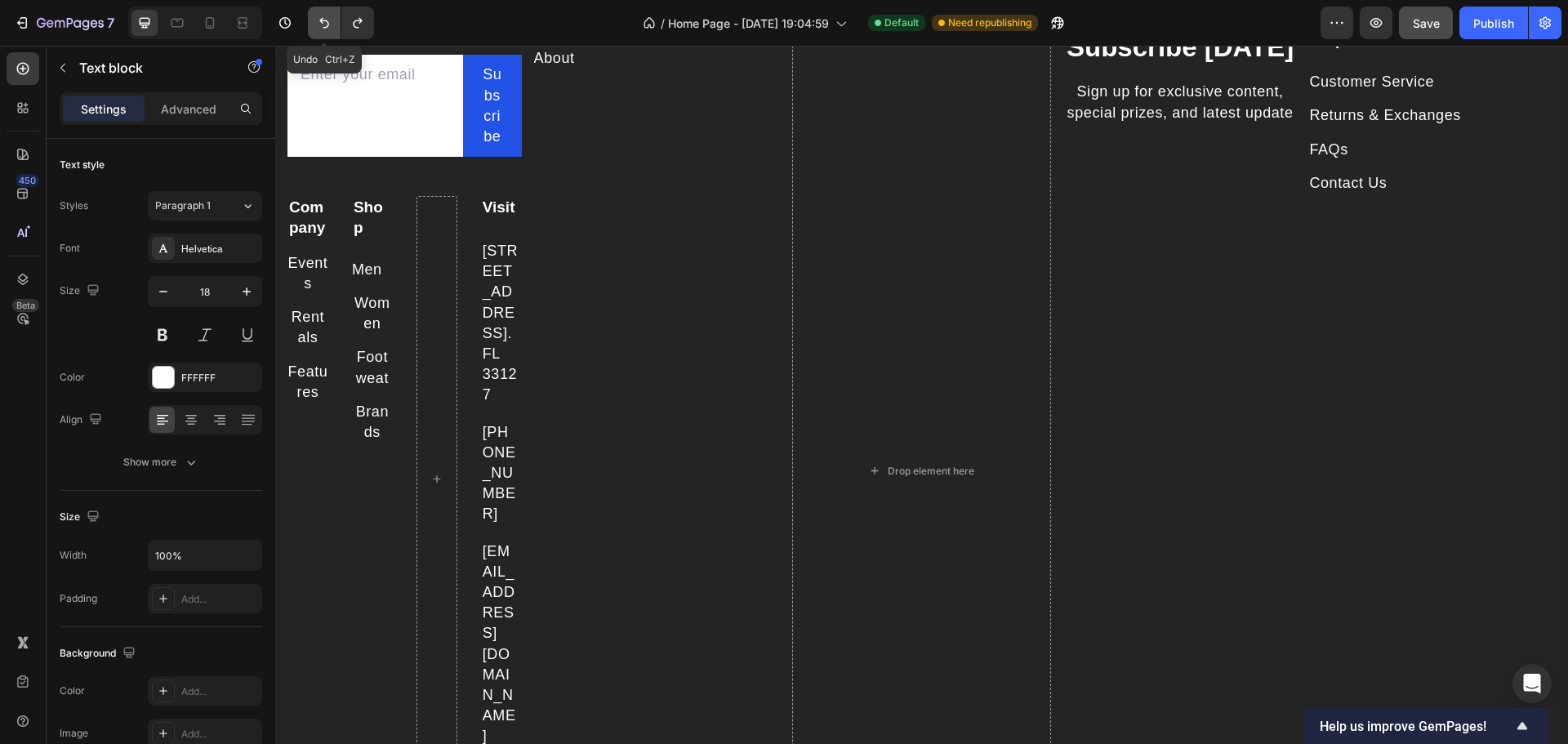
click at [326, 23] on icon "Undo/Redo" at bounding box center [325, 22] width 16 height 16
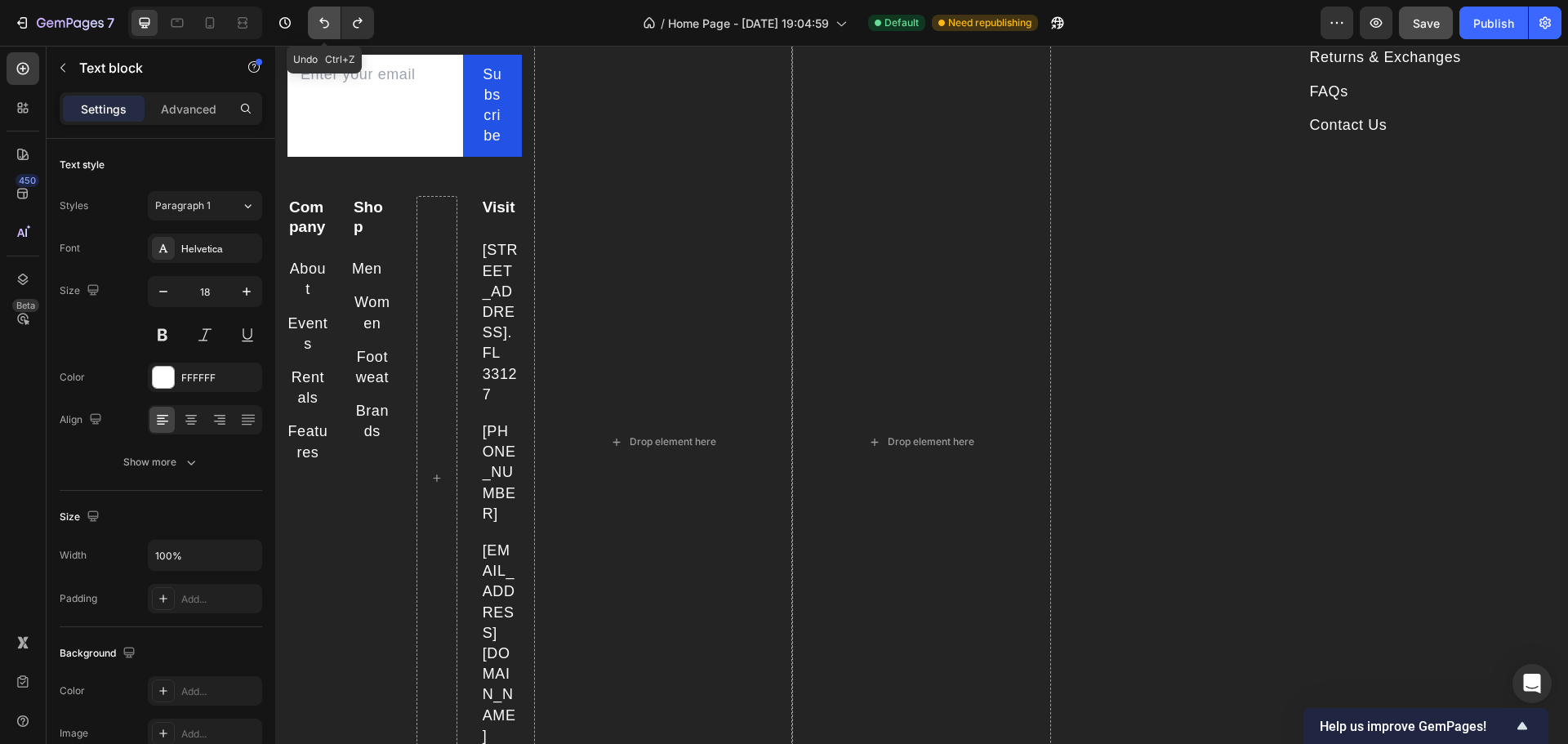
click at [326, 23] on icon "Undo/Redo" at bounding box center [325, 22] width 16 height 16
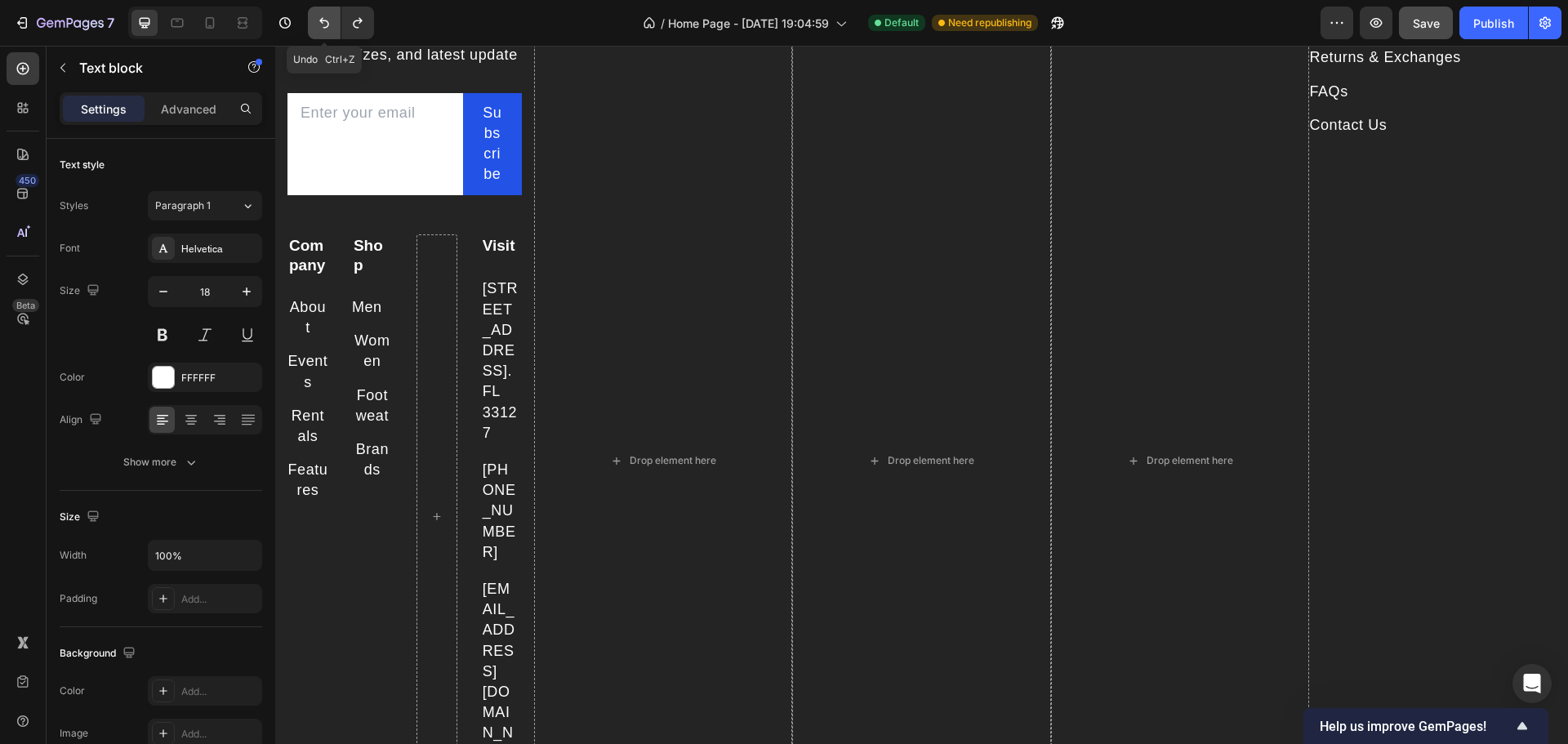
scroll to position [1549, 0]
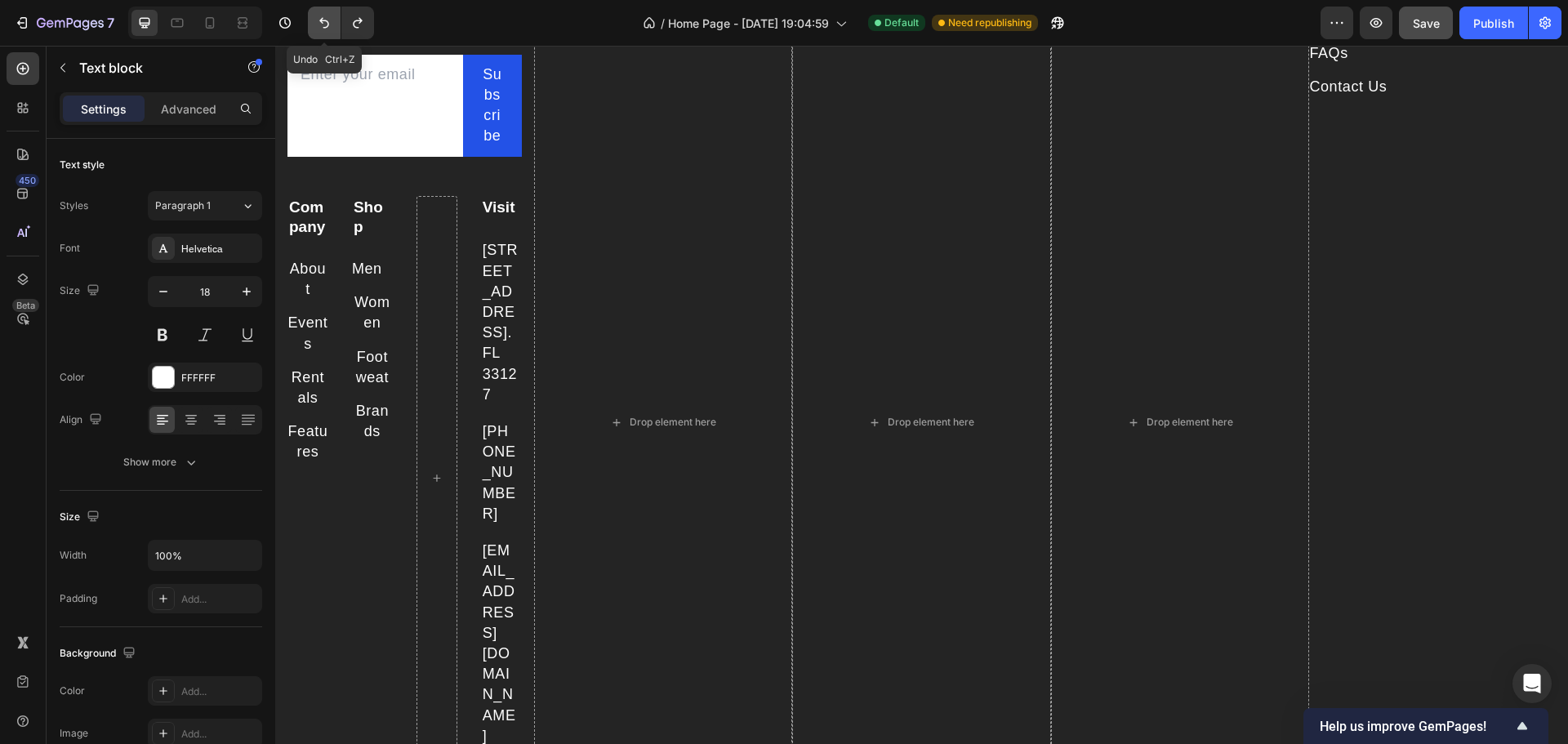
click at [326, 23] on icon "Undo/Redo" at bounding box center [325, 22] width 16 height 16
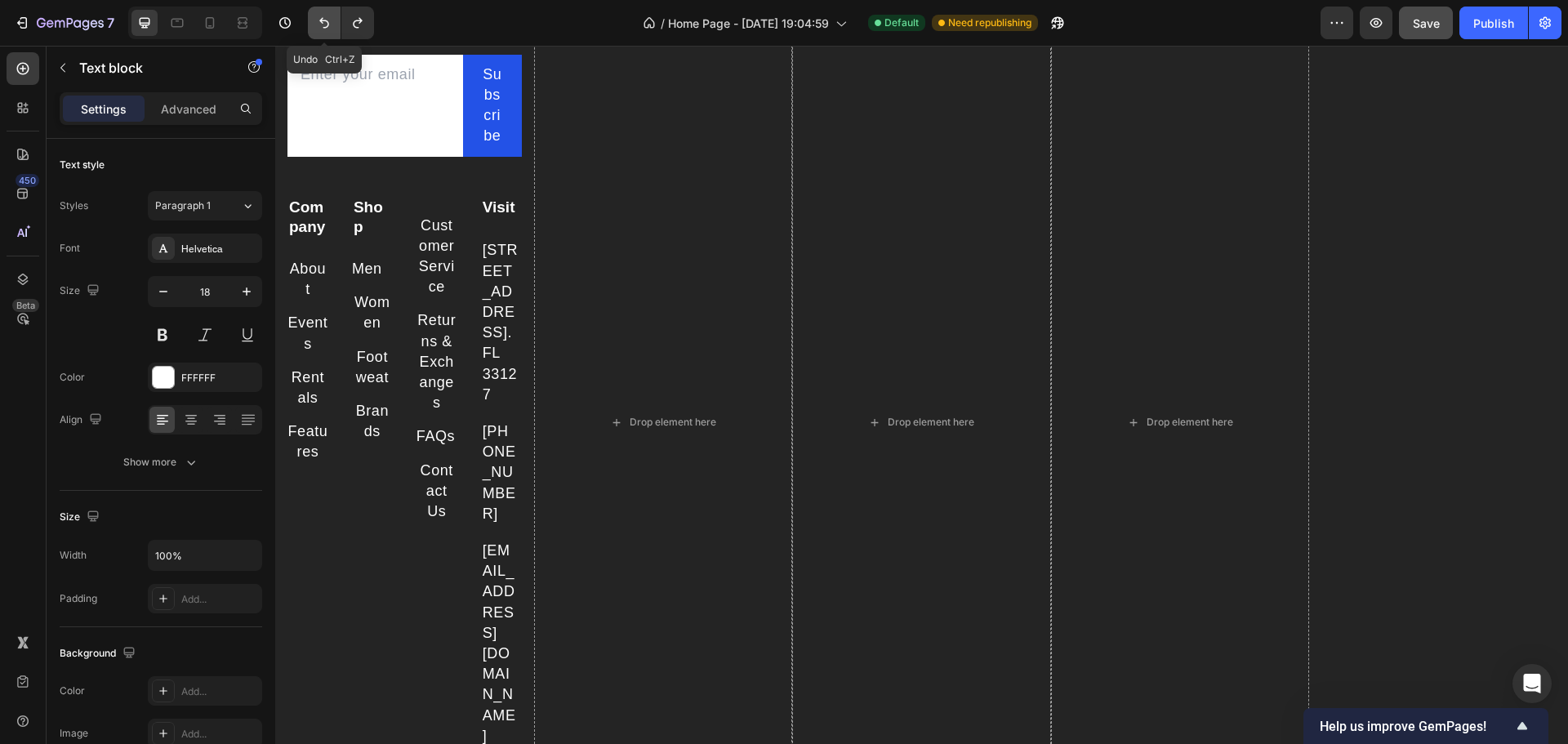
click at [326, 23] on icon "Undo/Redo" at bounding box center [325, 22] width 16 height 16
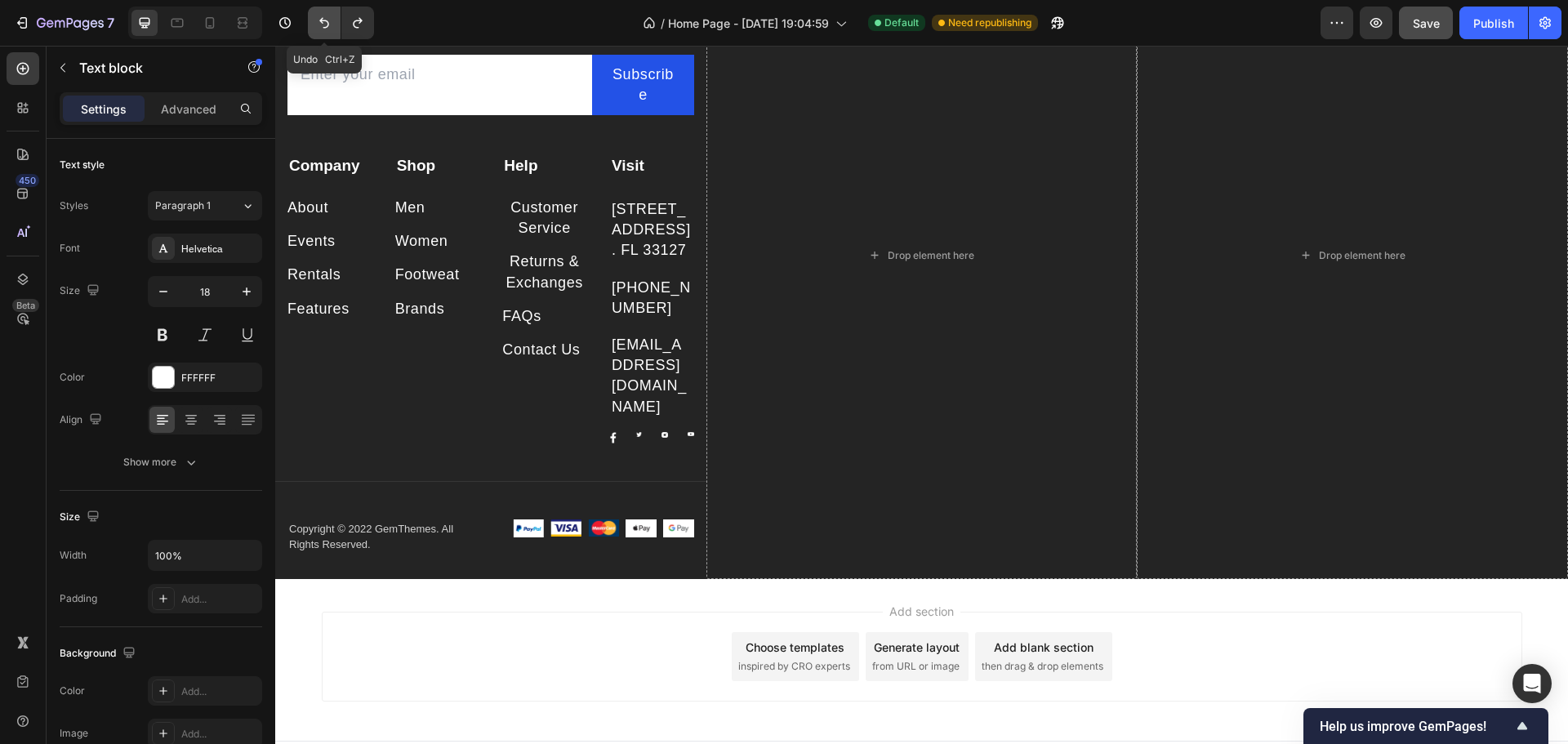
click at [326, 23] on icon "Undo/Redo" at bounding box center [325, 22] width 16 height 16
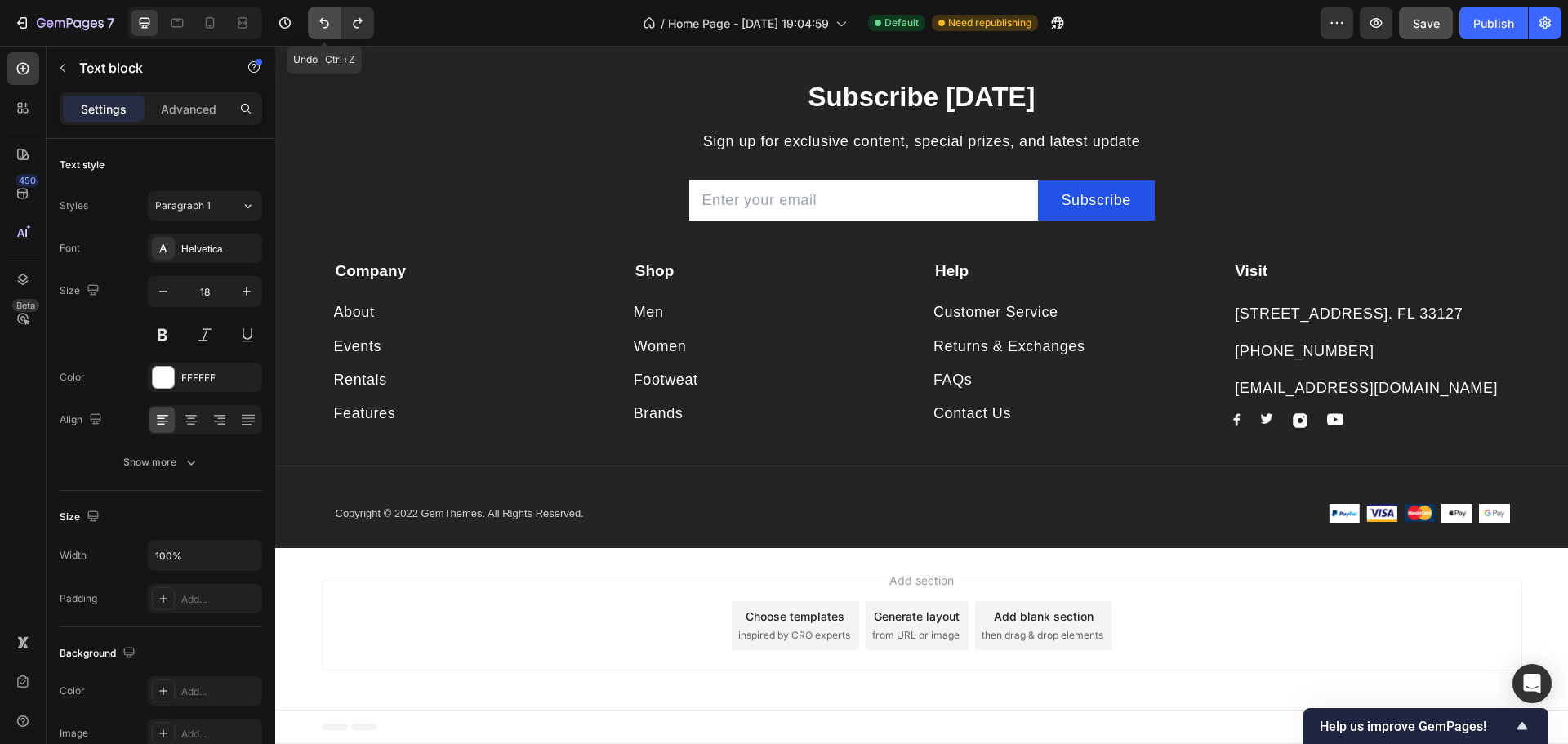
click at [326, 23] on icon "Undo/Redo" at bounding box center [325, 22] width 16 height 16
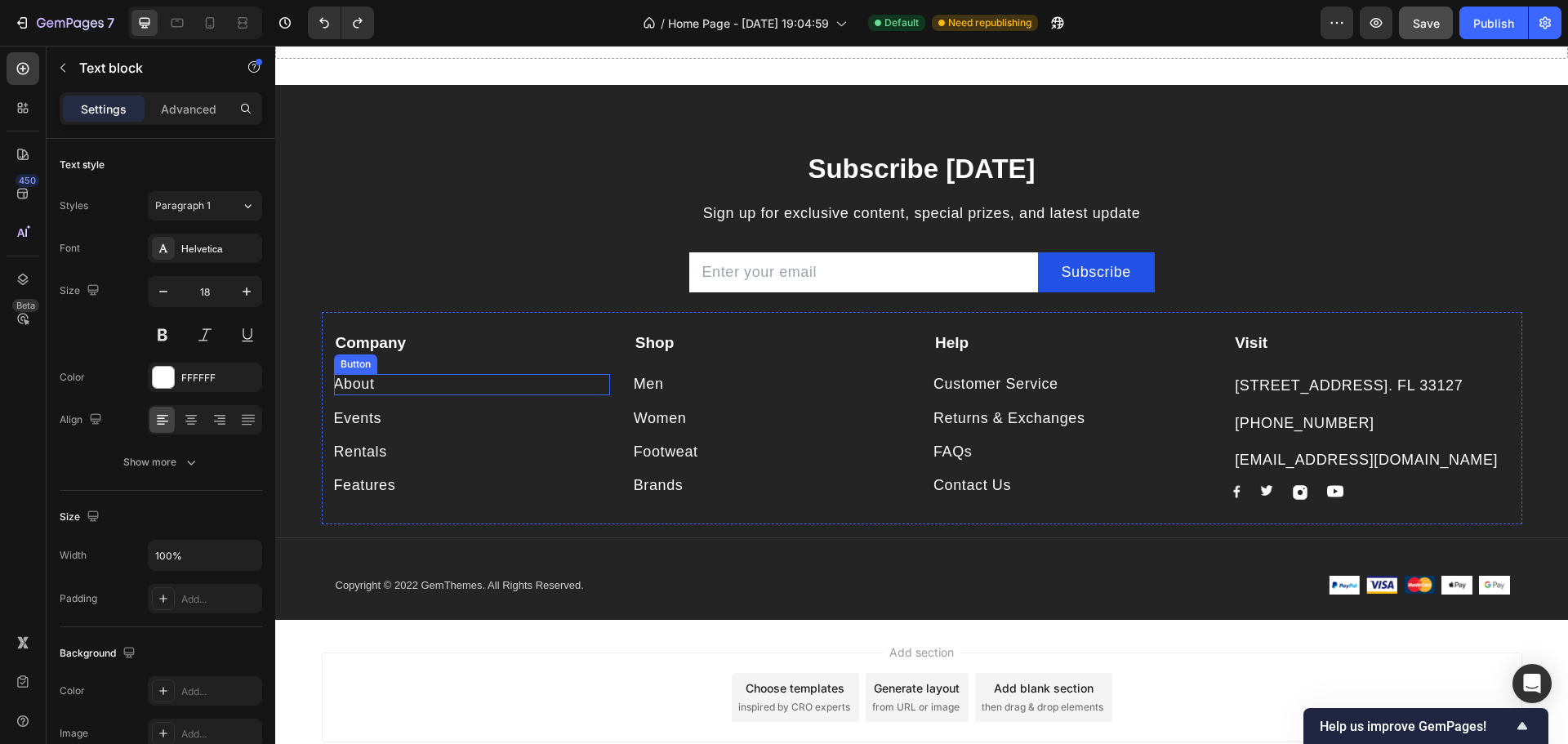
scroll to position [1395, 0]
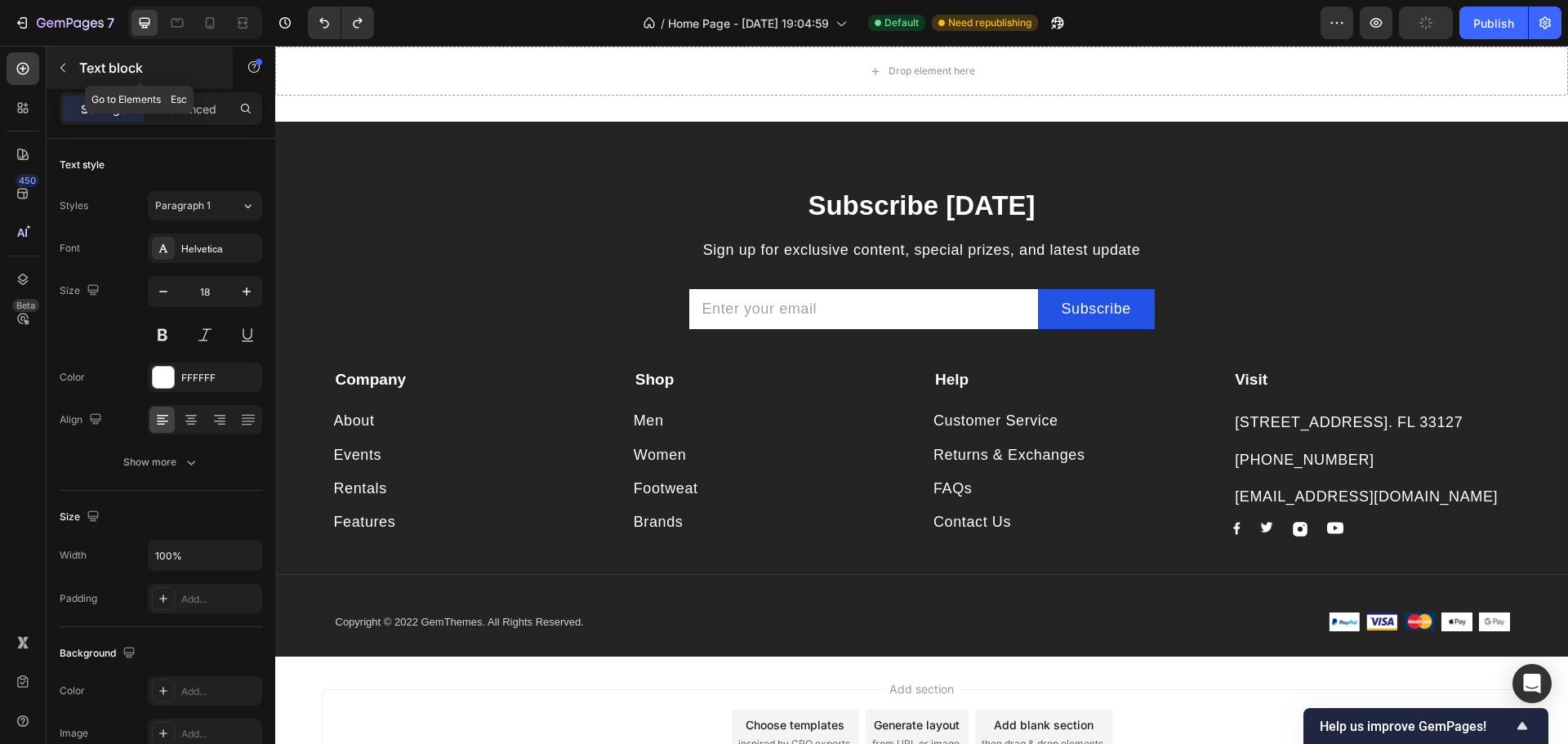
click at [63, 67] on icon "button" at bounding box center [63, 68] width 13 height 13
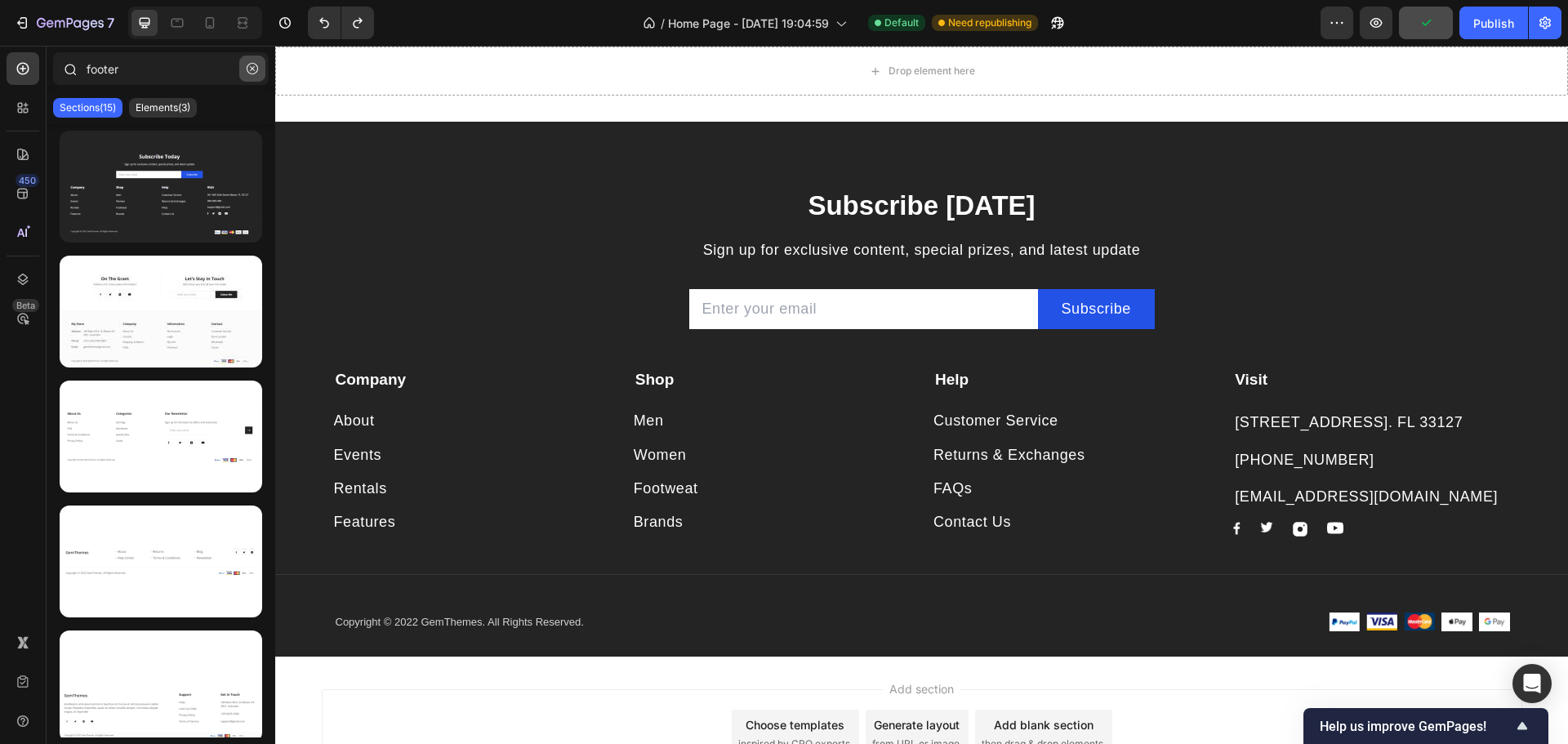
click at [250, 63] on icon "button" at bounding box center [252, 68] width 12 height 12
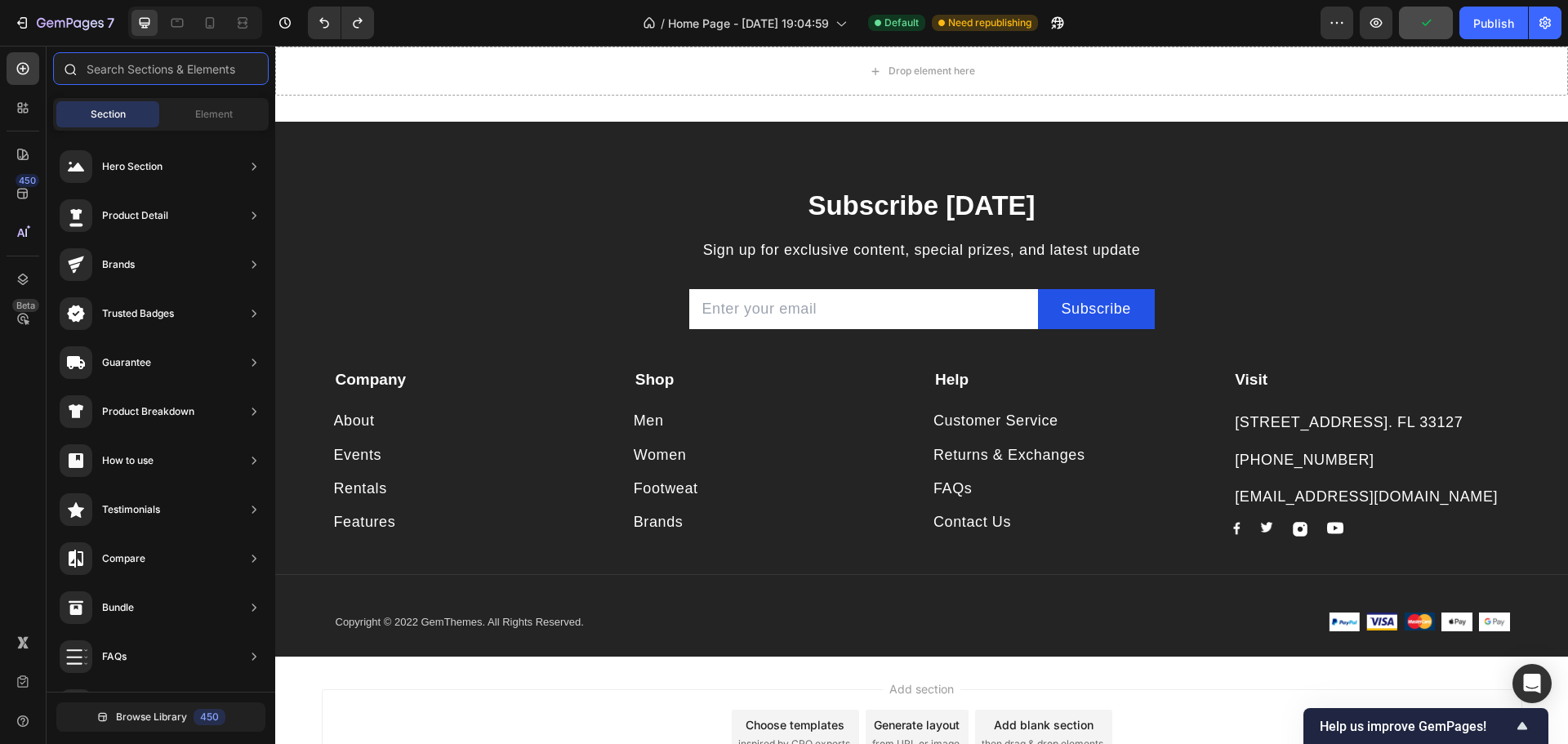
click at [173, 65] on input "text" at bounding box center [160, 68] width 215 height 33
click at [222, 115] on span "Element" at bounding box center [214, 114] width 38 height 14
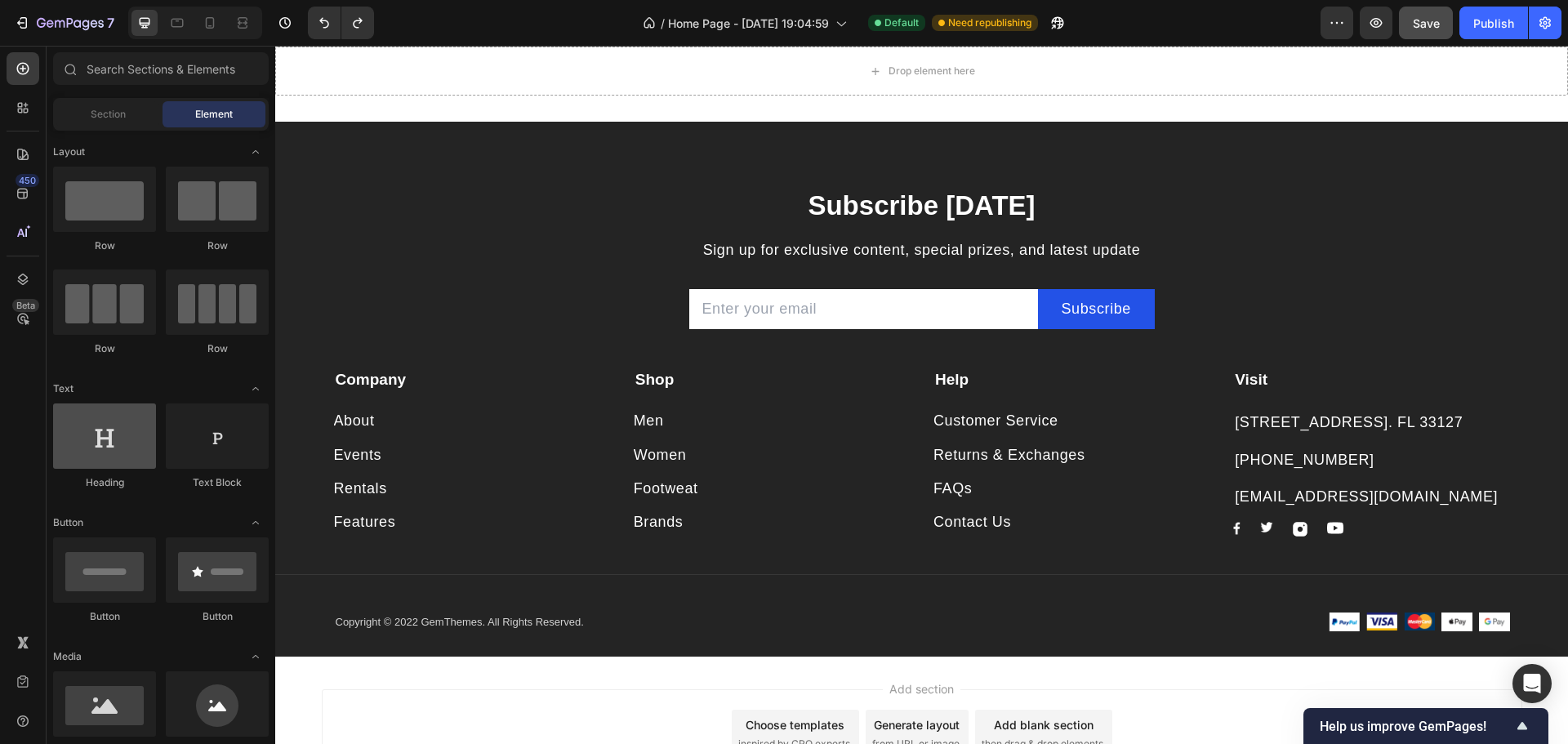
scroll to position [217, 0]
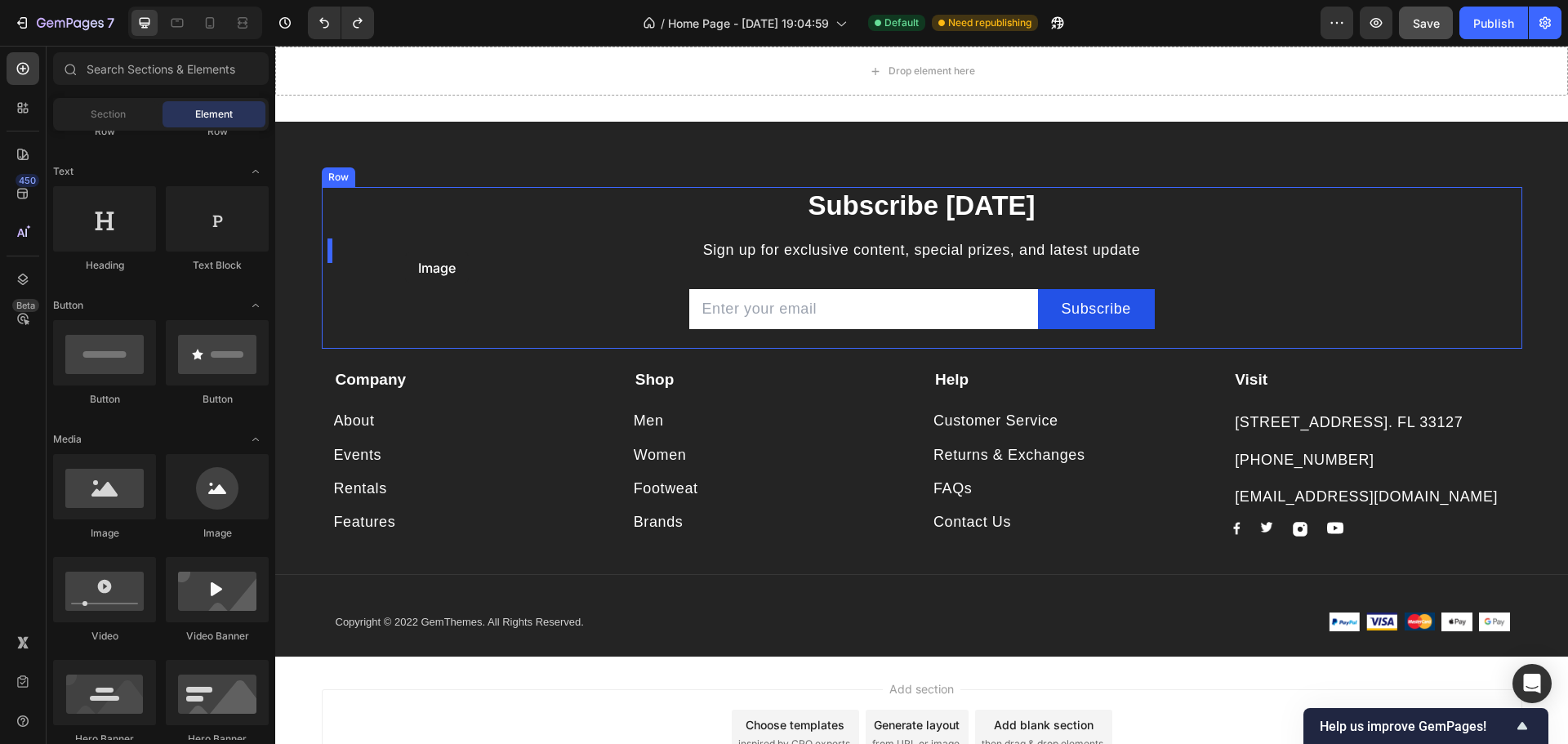
drag, startPoint x: 495, startPoint y: 509, endPoint x: 405, endPoint y: 251, distance: 273.2
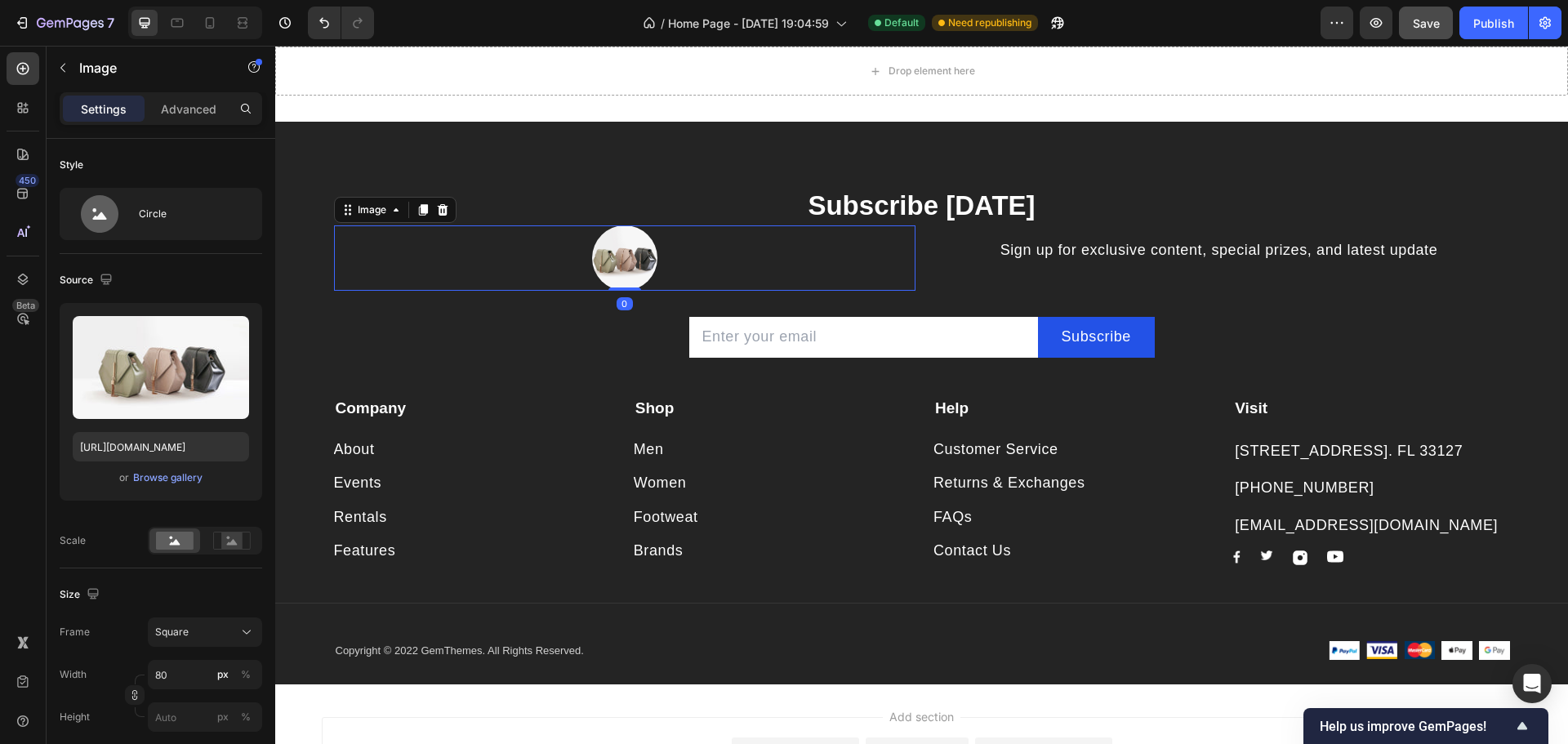
click at [634, 257] on img at bounding box center [624, 258] width 65 height 65
click at [173, 480] on div "Browse gallery" at bounding box center [168, 478] width 70 height 14
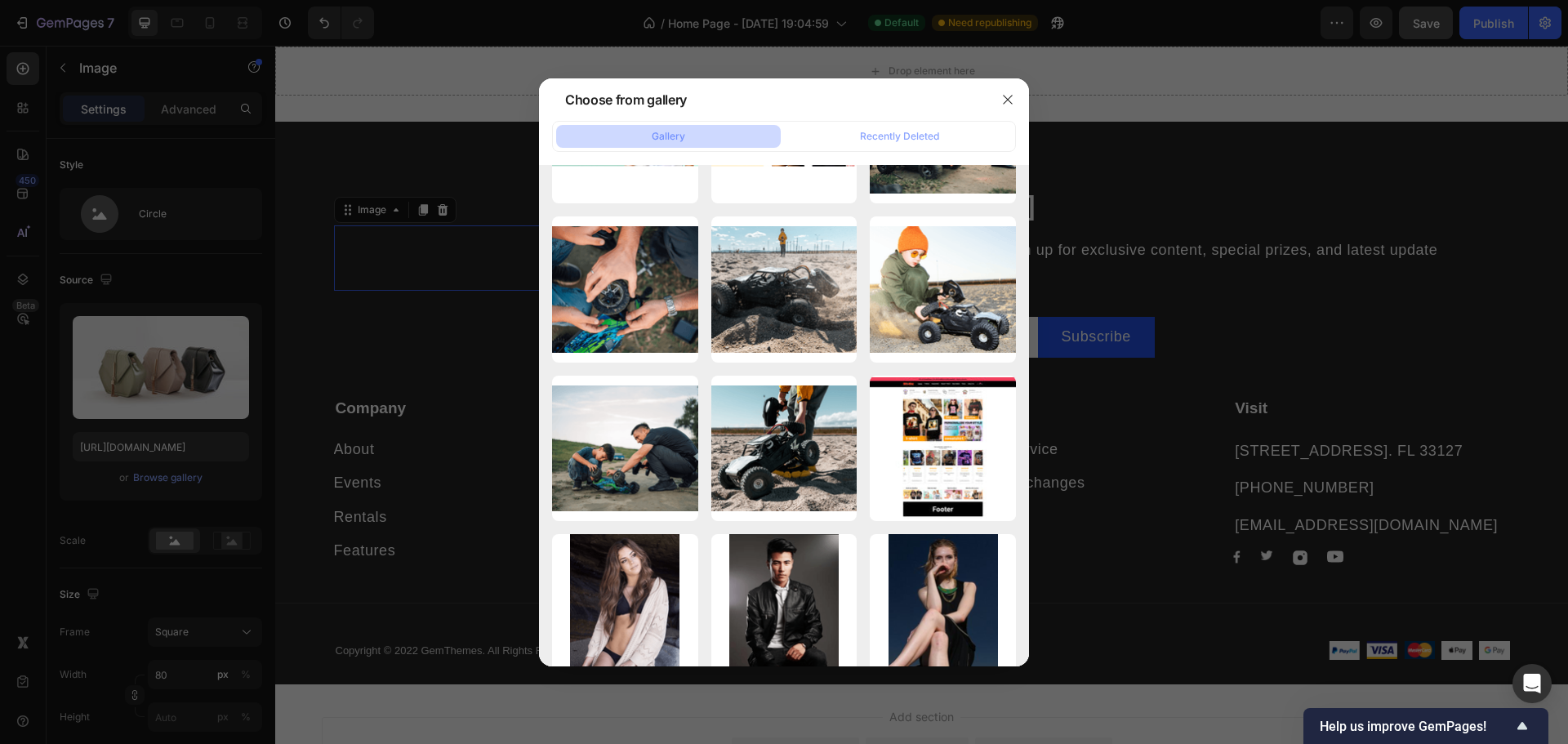
scroll to position [5077, 0]
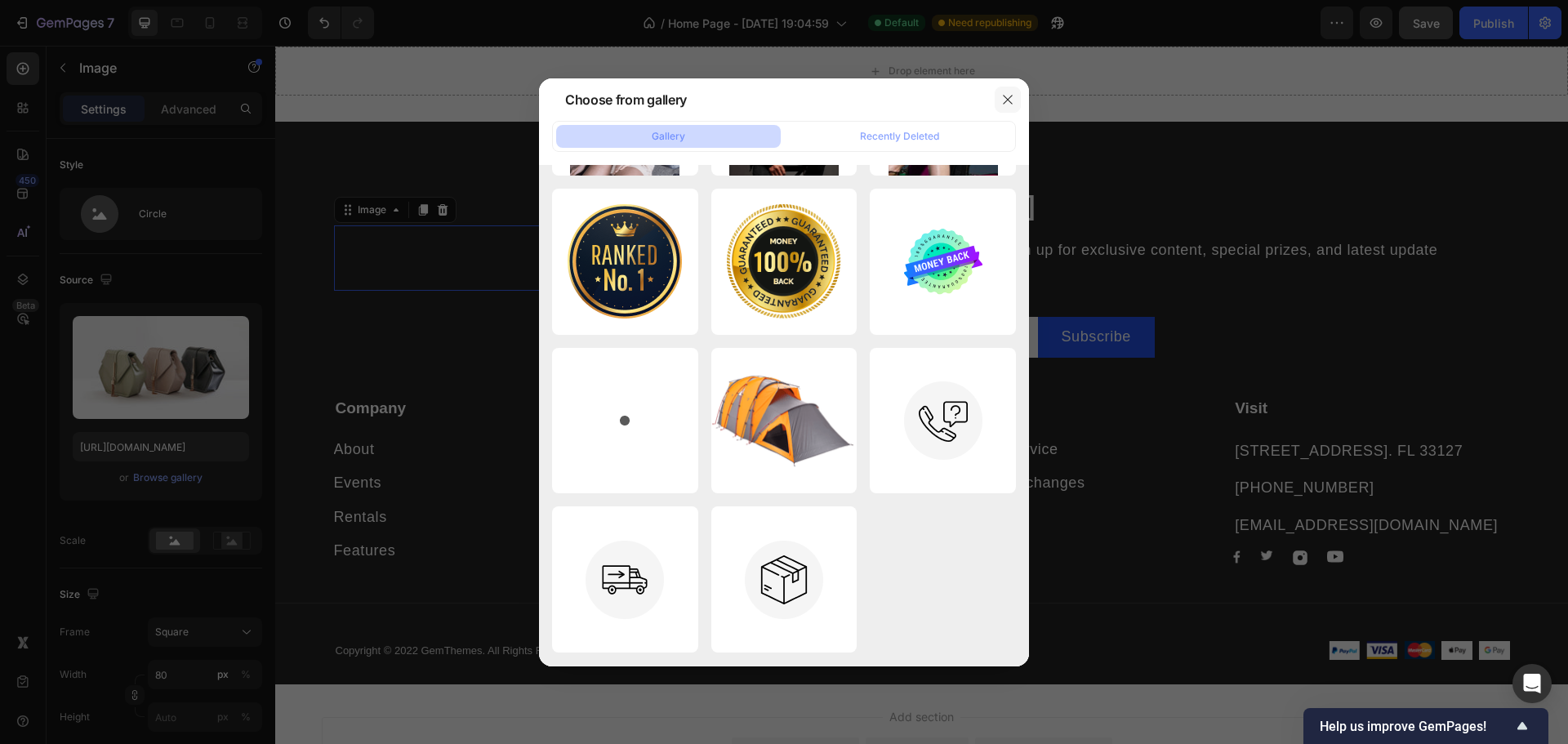
click at [1016, 97] on button "button" at bounding box center [1007, 99] width 26 height 26
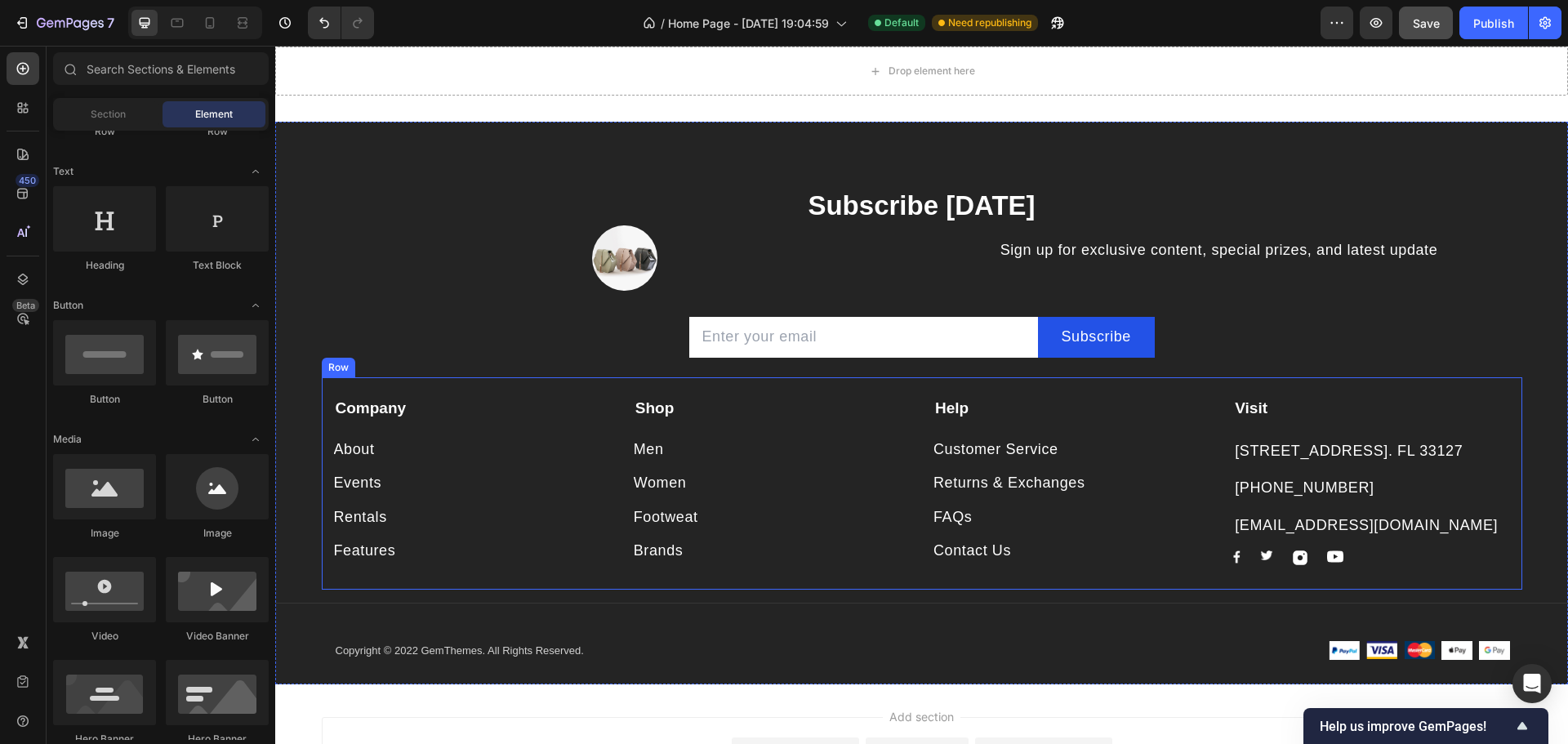
click at [1441, 543] on div "Visit Text block [STREET_ADDRESS]. FL 33127 Text block [PHONE_NUMBER] Text bloc…" at bounding box center [1370, 481] width 276 height 168
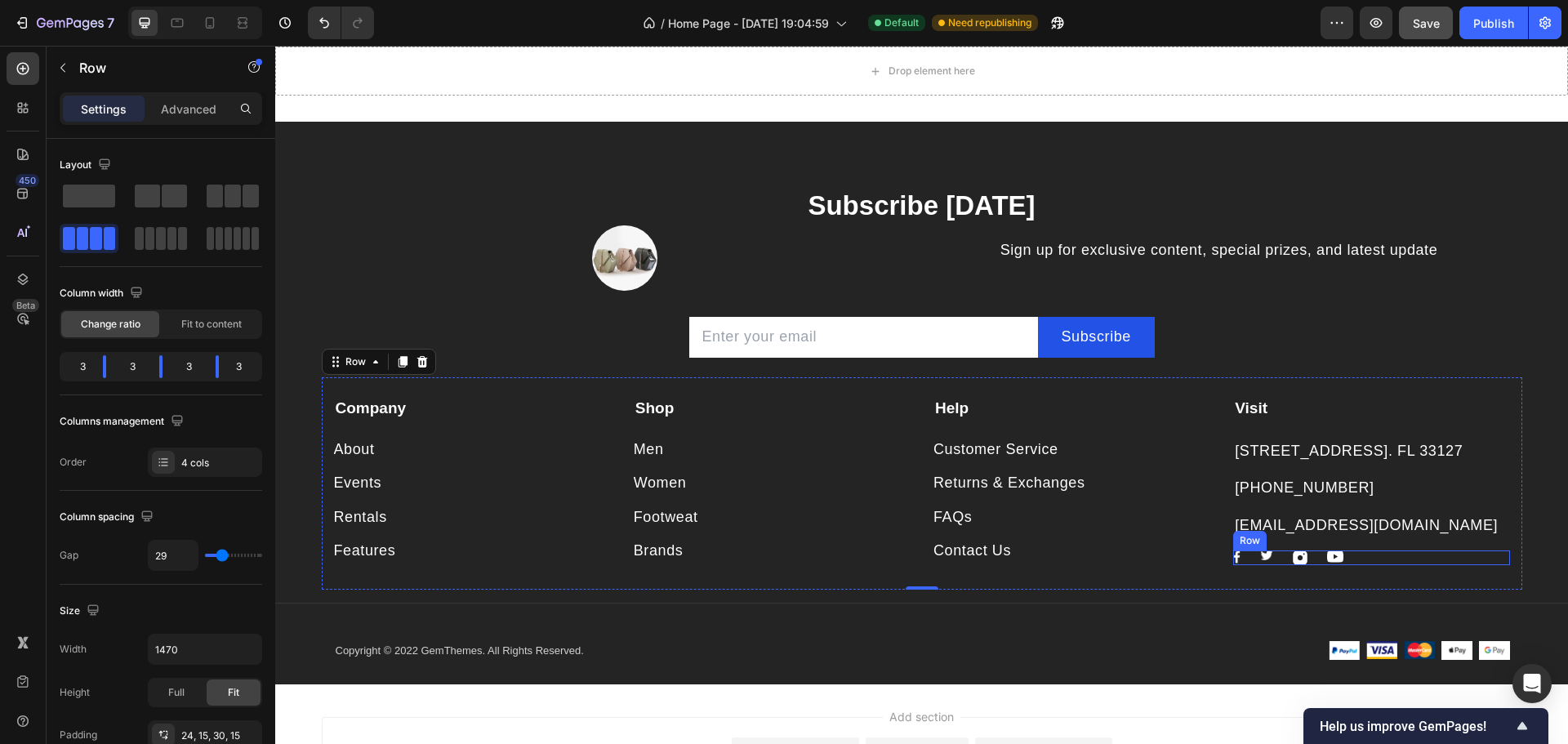
click at [1437, 561] on div "Image Image Image Image Row" at bounding box center [1370, 558] width 276 height 14
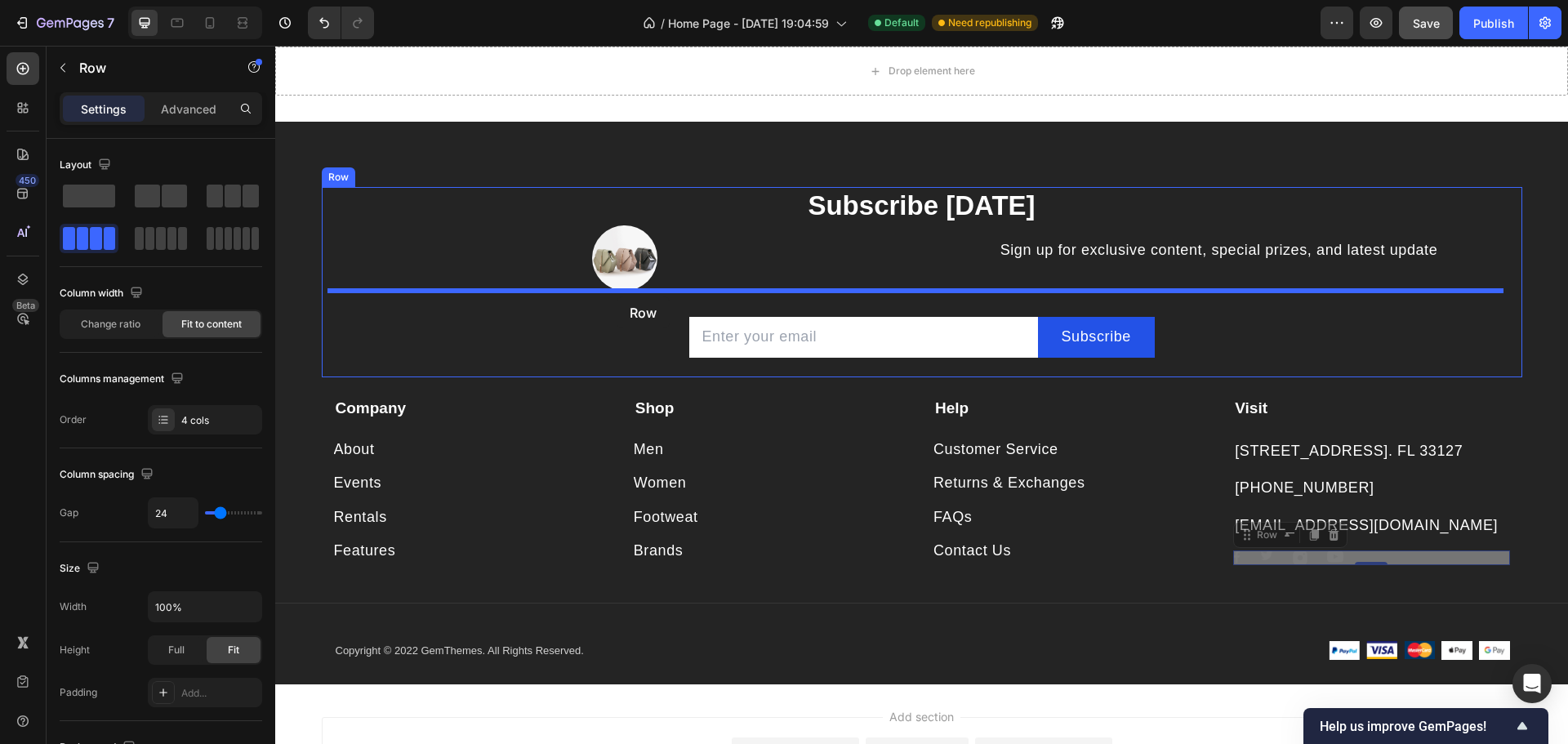
drag, startPoint x: 1247, startPoint y: 541, endPoint x: 617, endPoint y: 297, distance: 675.6
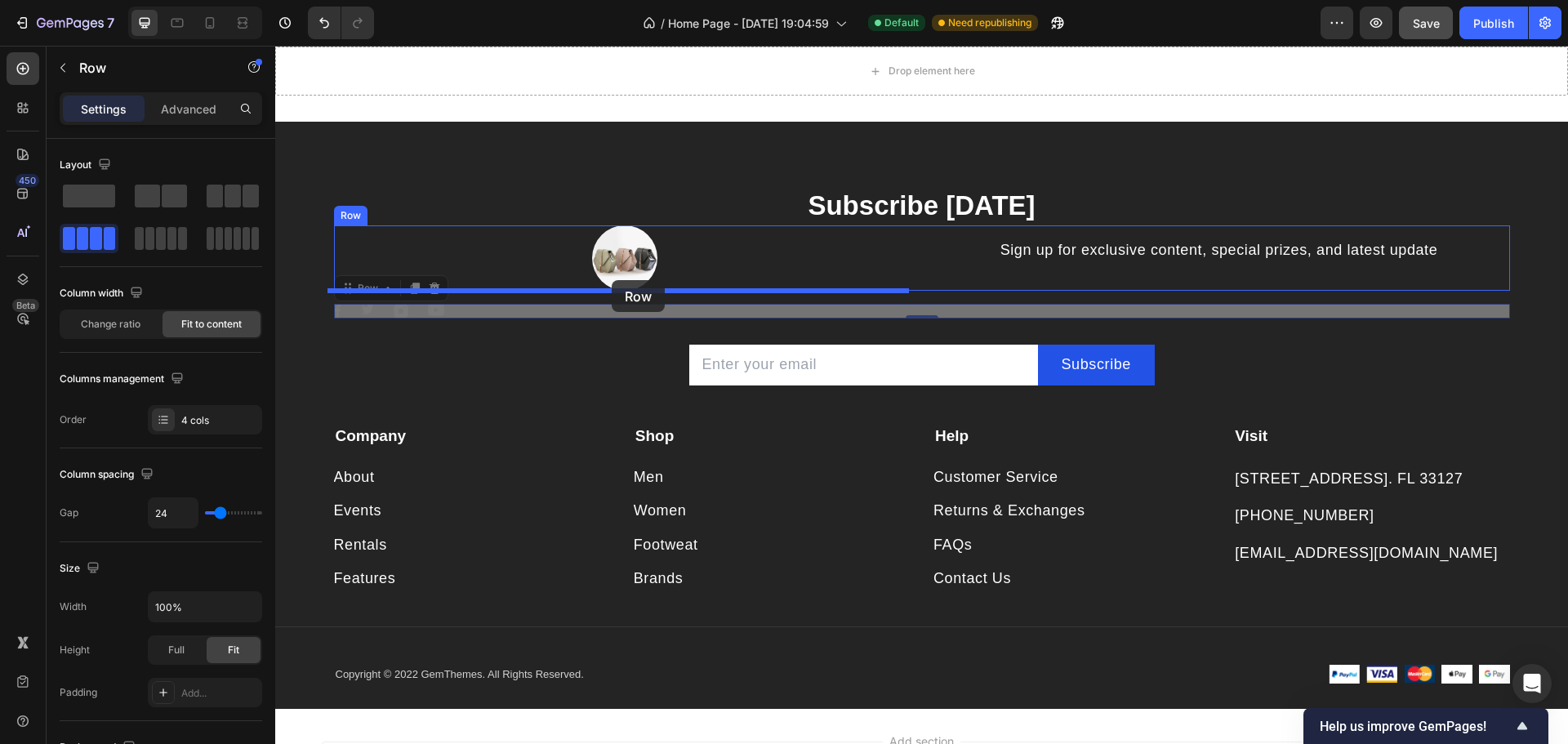
drag, startPoint x: 439, startPoint y: 290, endPoint x: 611, endPoint y: 280, distance: 172.3
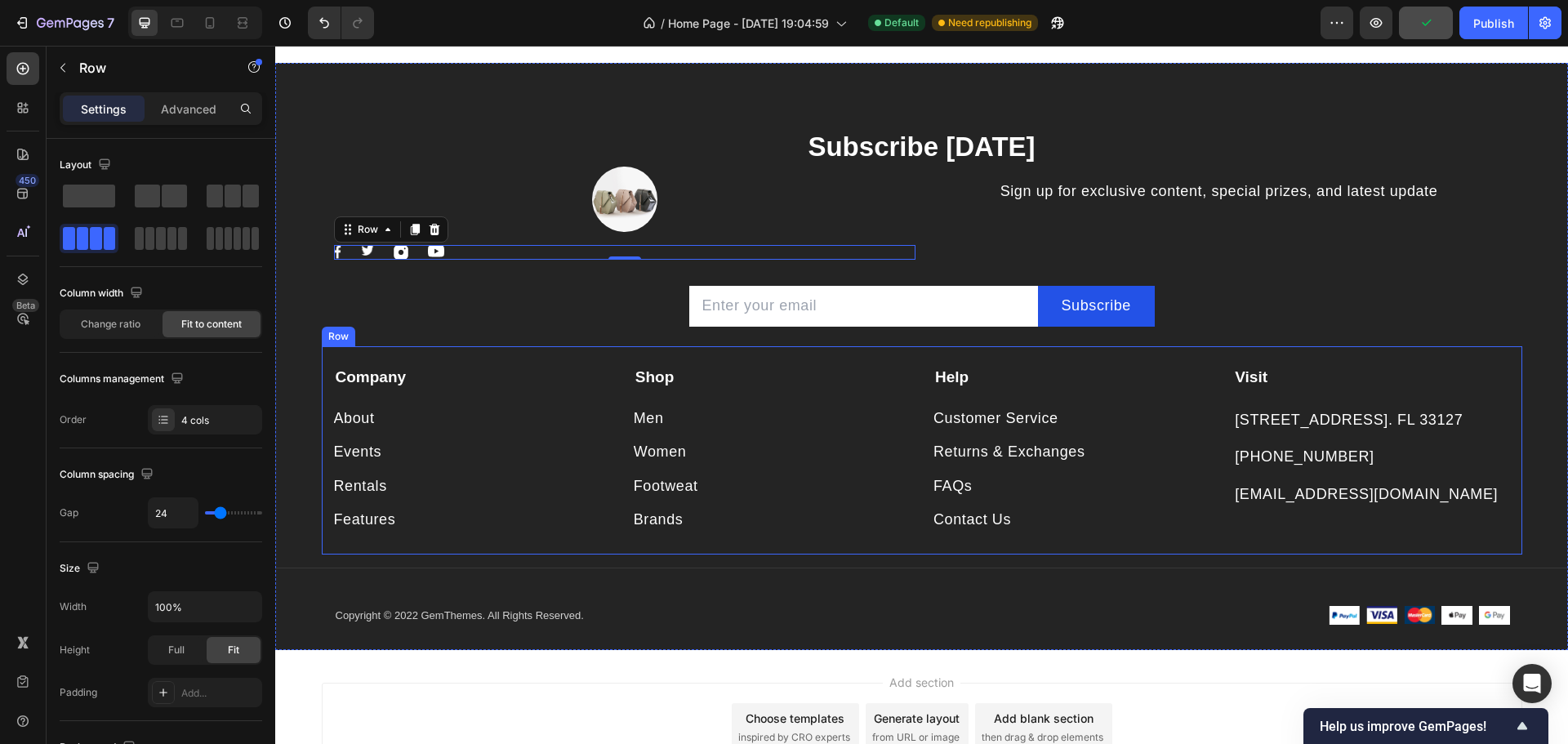
scroll to position [1504, 0]
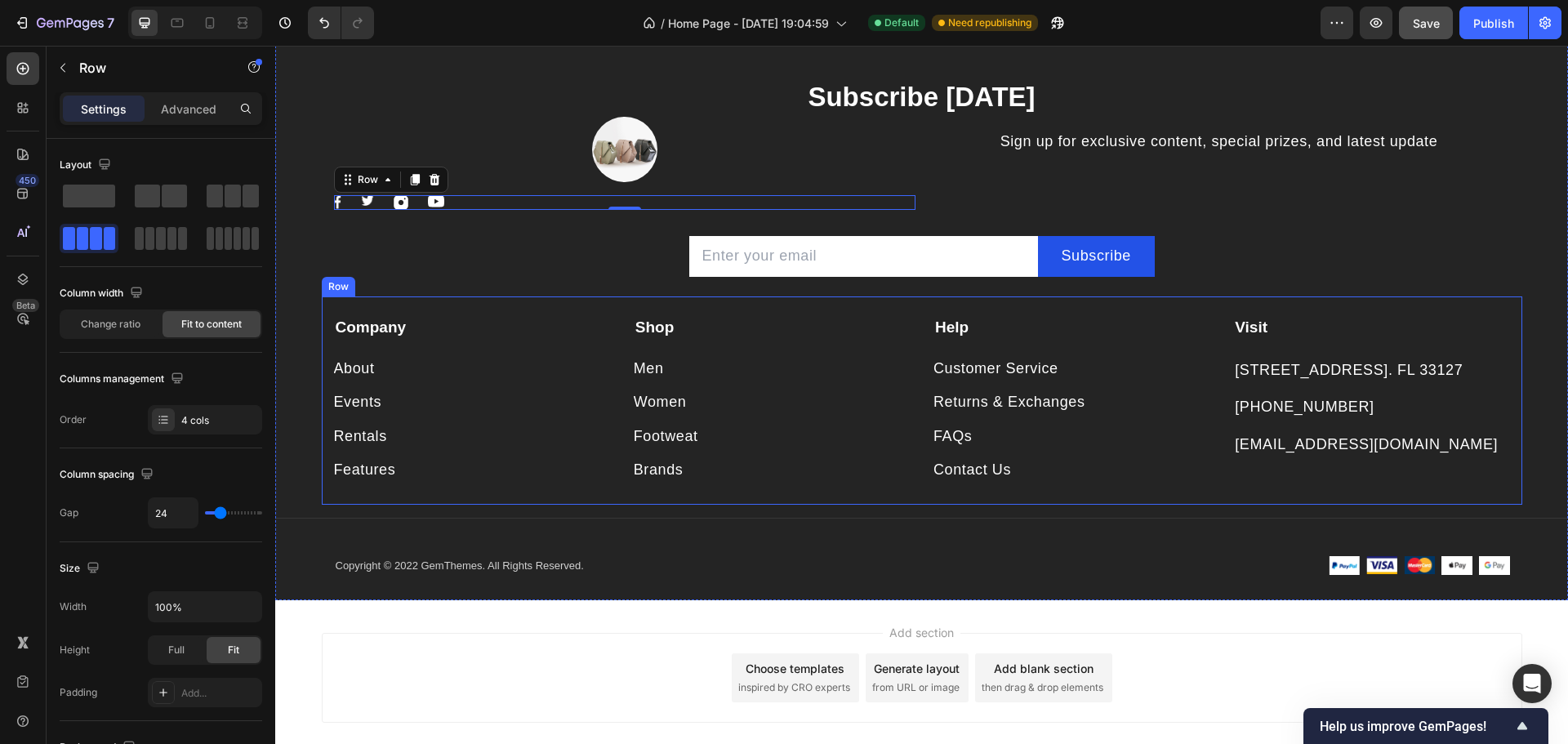
drag, startPoint x: 345, startPoint y: 233, endPoint x: 1225, endPoint y: 304, distance: 882.9
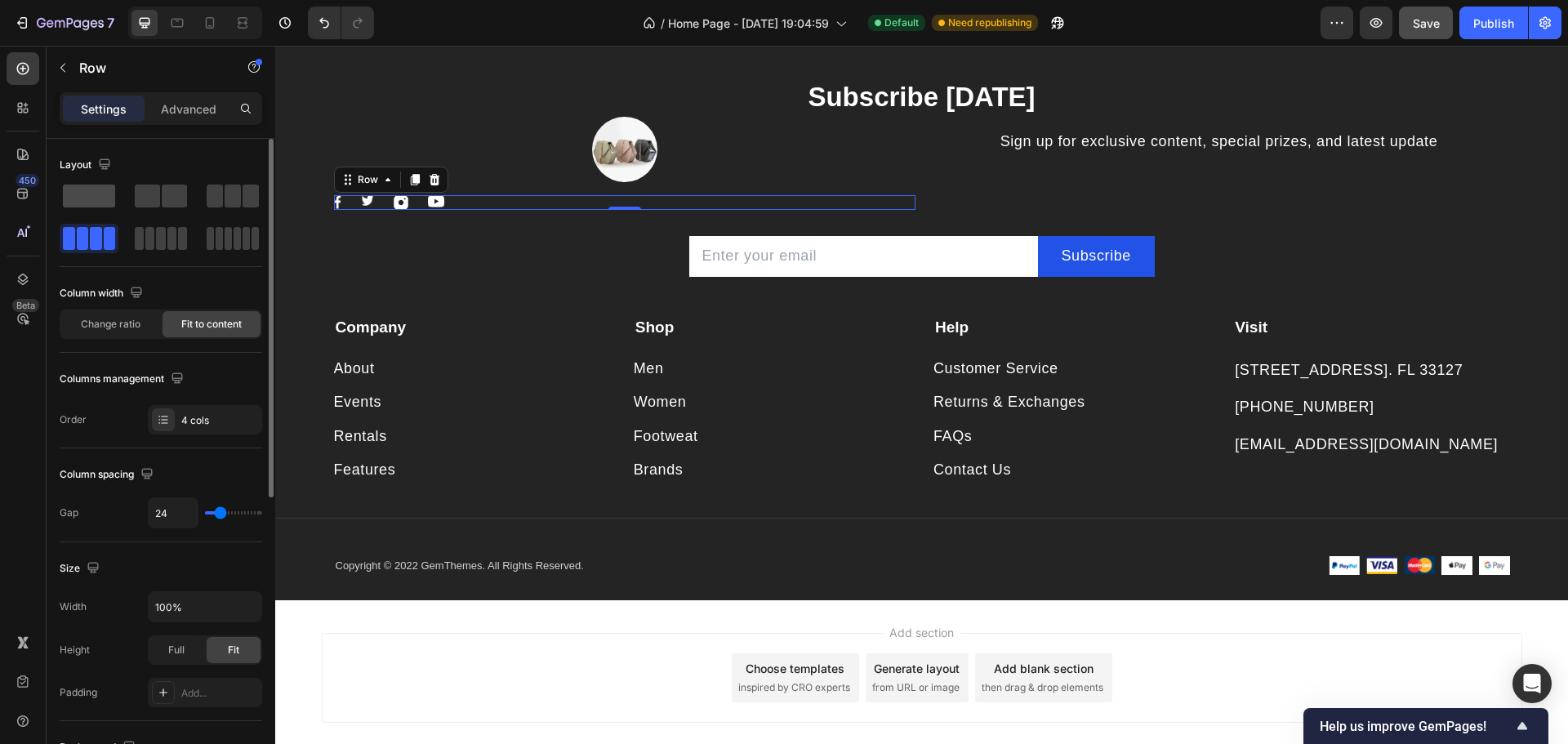
click at [65, 184] on span at bounding box center [89, 196] width 52 height 23
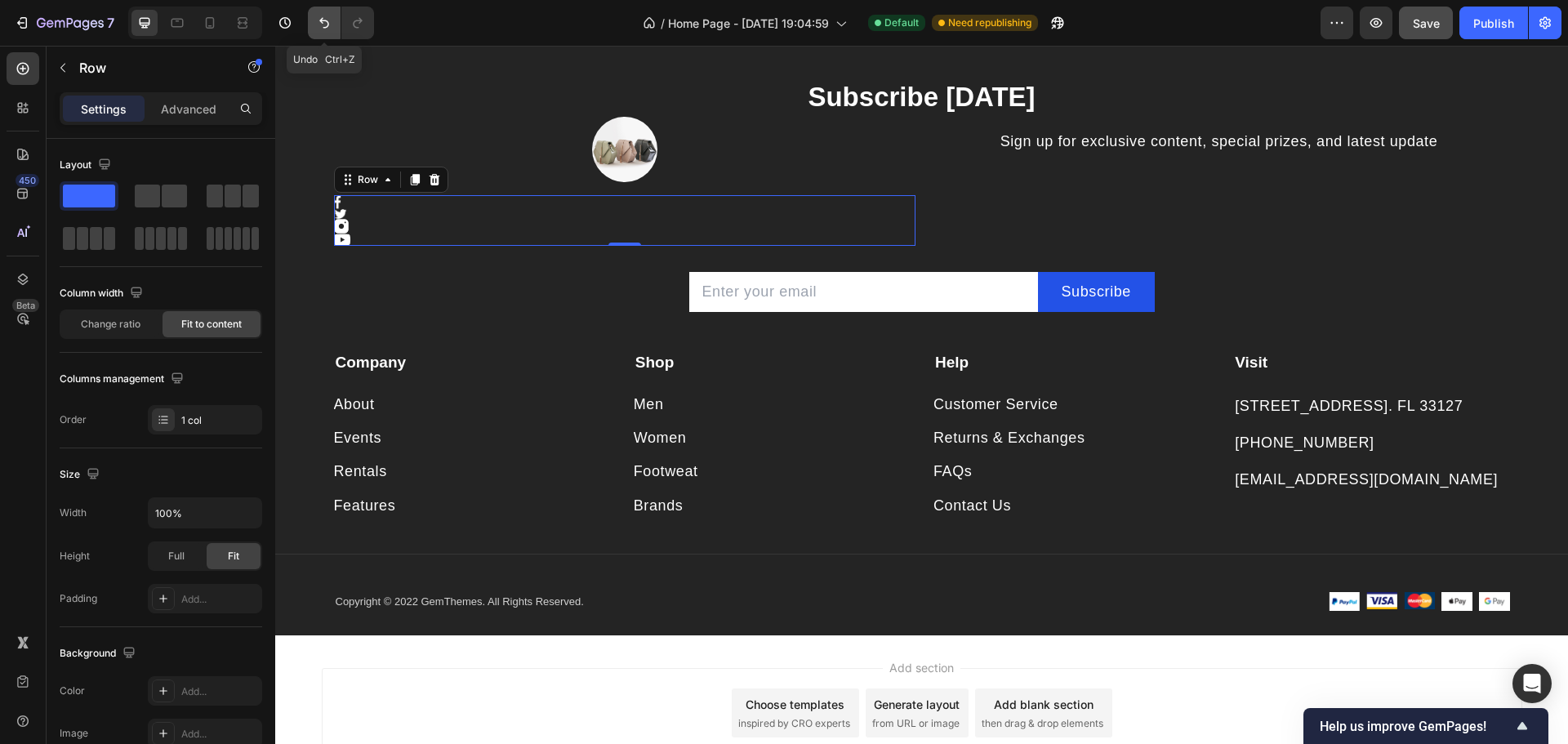
click at [325, 14] on icon "Undo/Redo" at bounding box center [325, 22] width 16 height 16
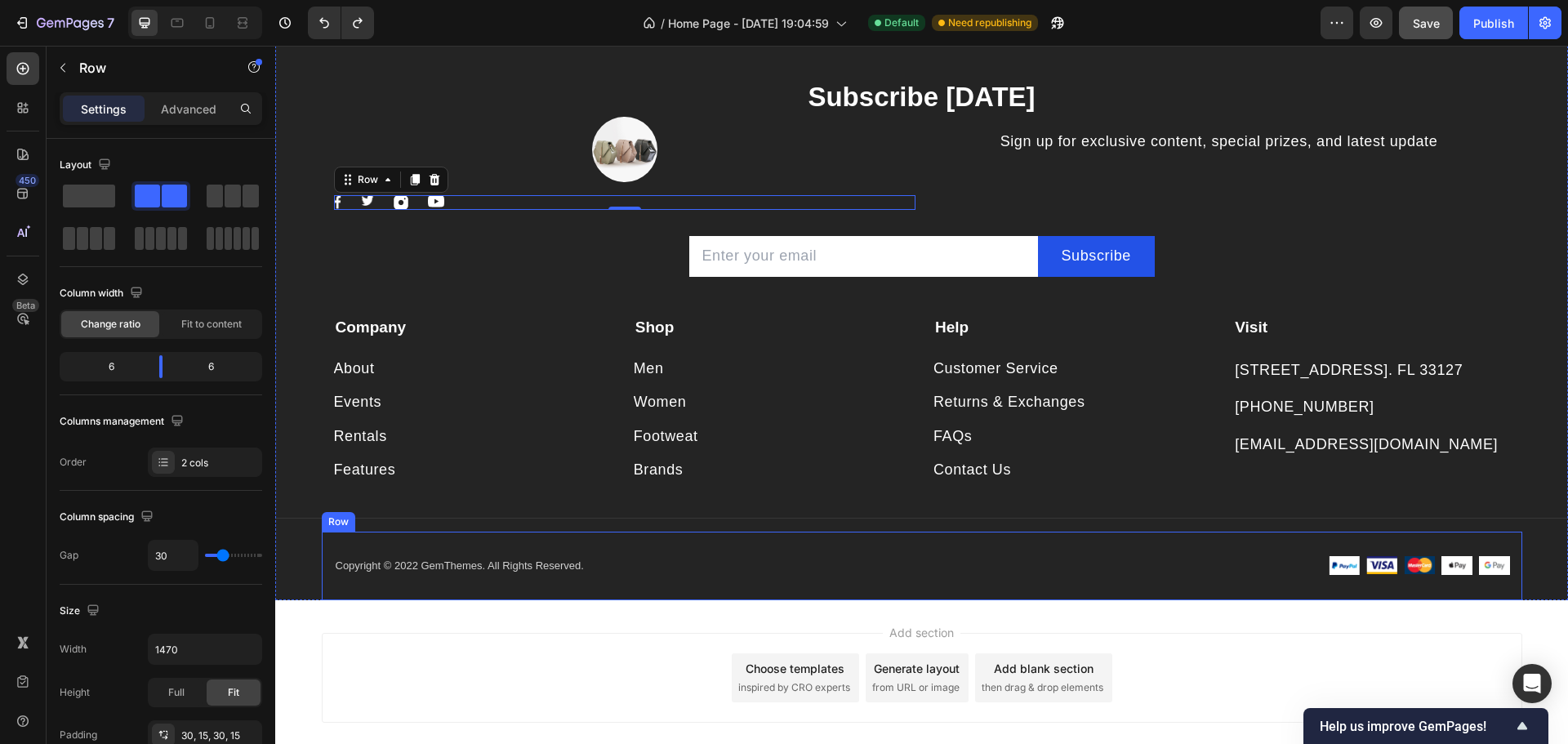
click at [872, 594] on div "Copyright © 2022 GemThemes. All Rights Reserved. Text block Image Image Image I…" at bounding box center [922, 566] width 1201 height 69
click at [416, 512] on icon at bounding box center [422, 516] width 13 height 13
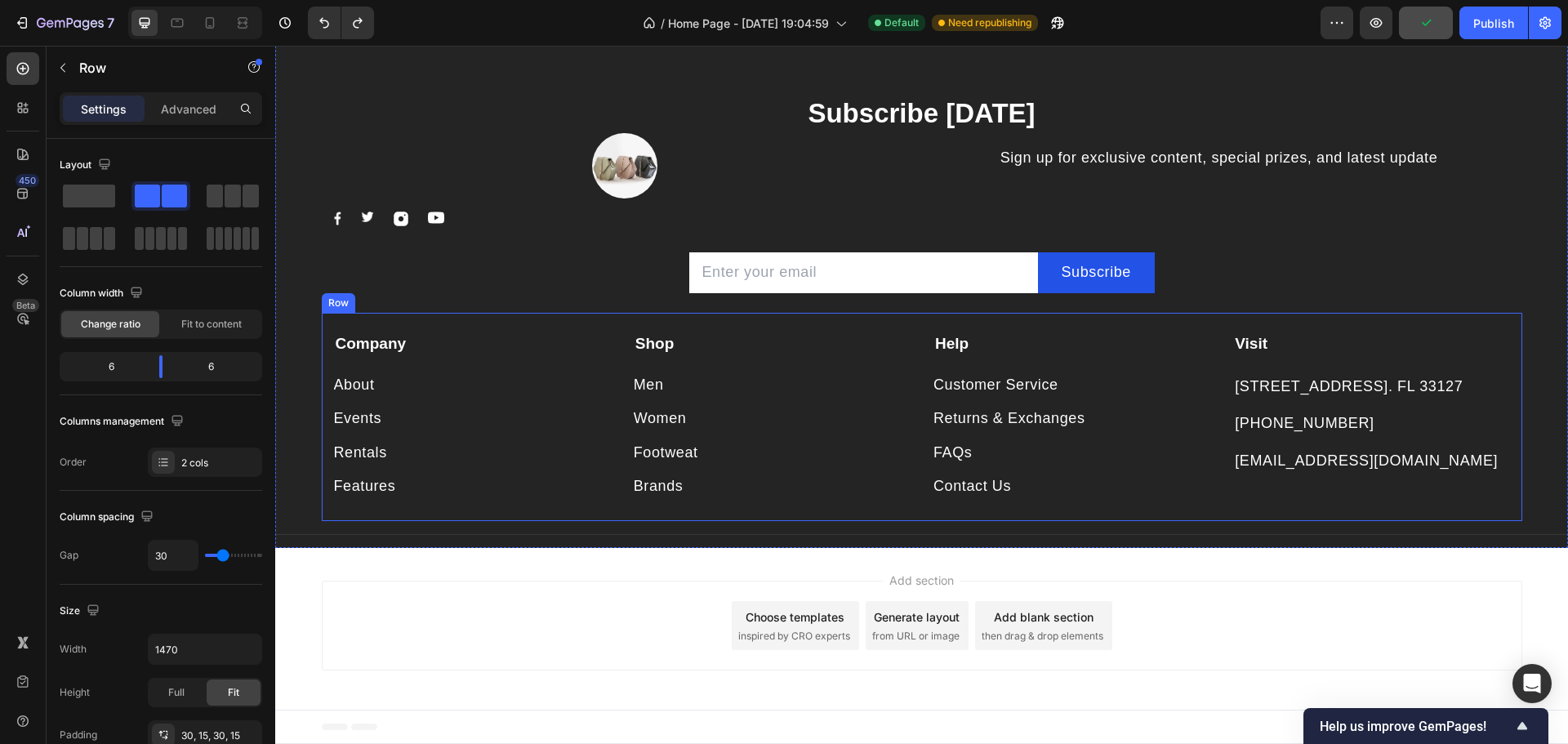
scroll to position [1488, 0]
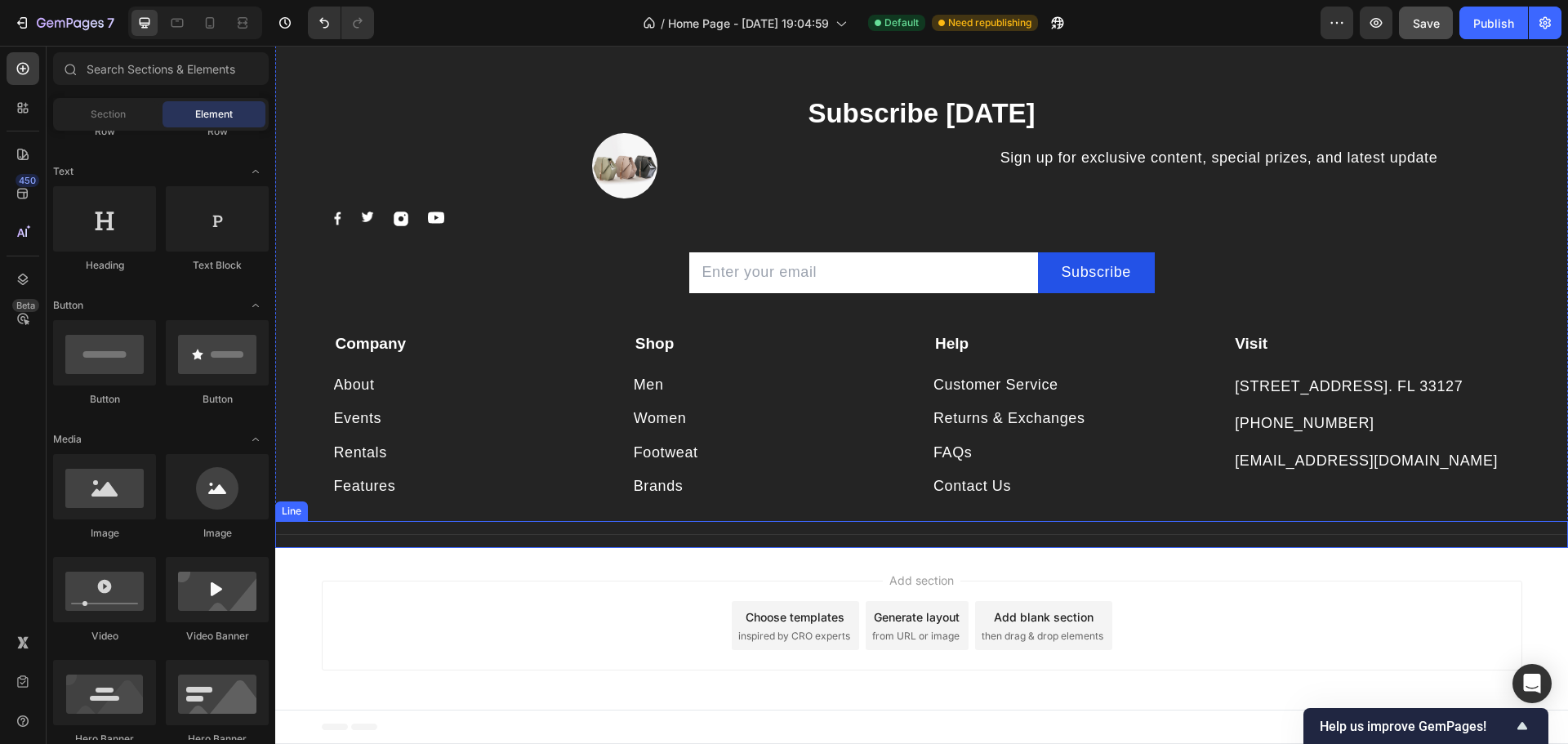
click at [421, 543] on div "Title Line" at bounding box center [922, 535] width 1293 height 27
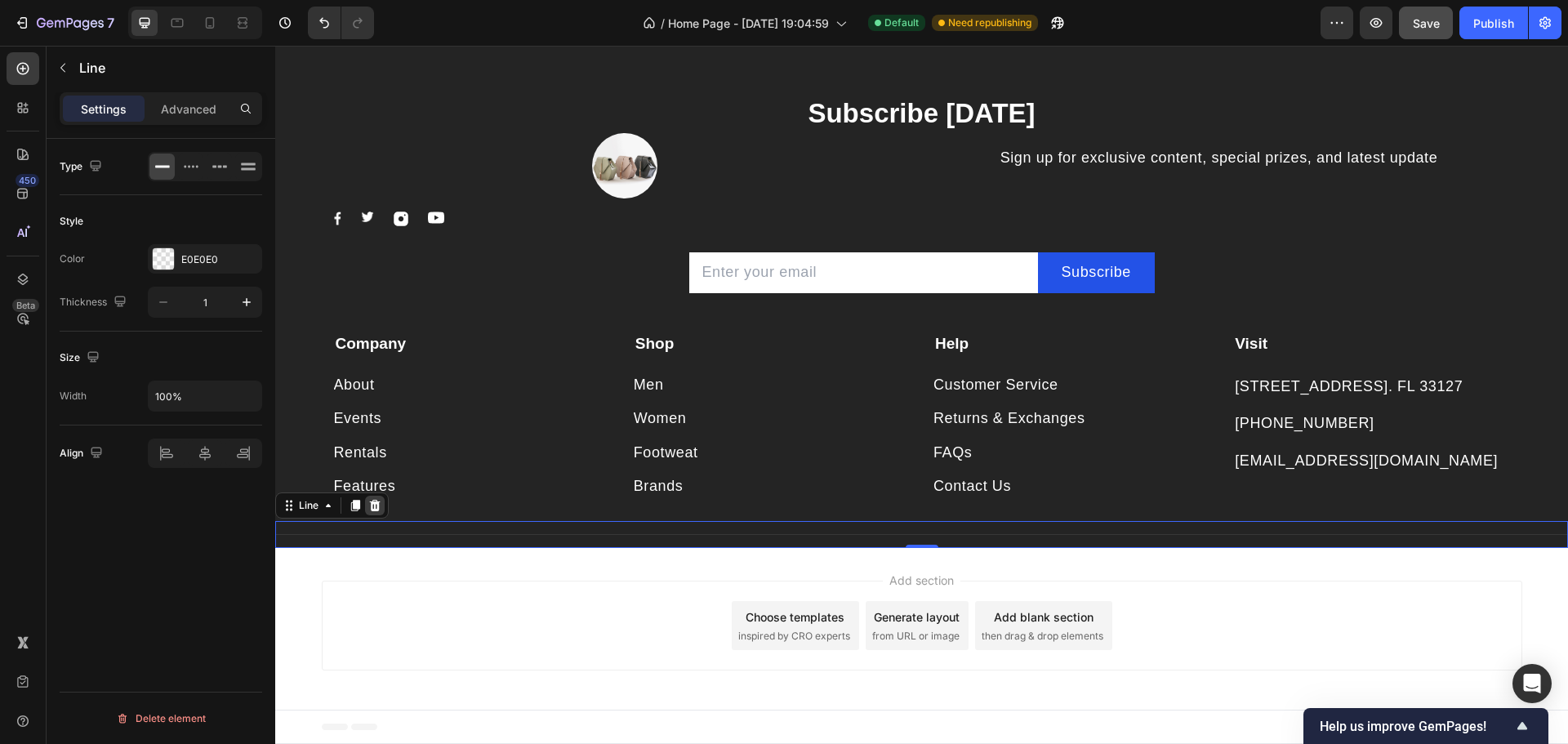
click at [378, 507] on icon at bounding box center [375, 505] width 11 height 12
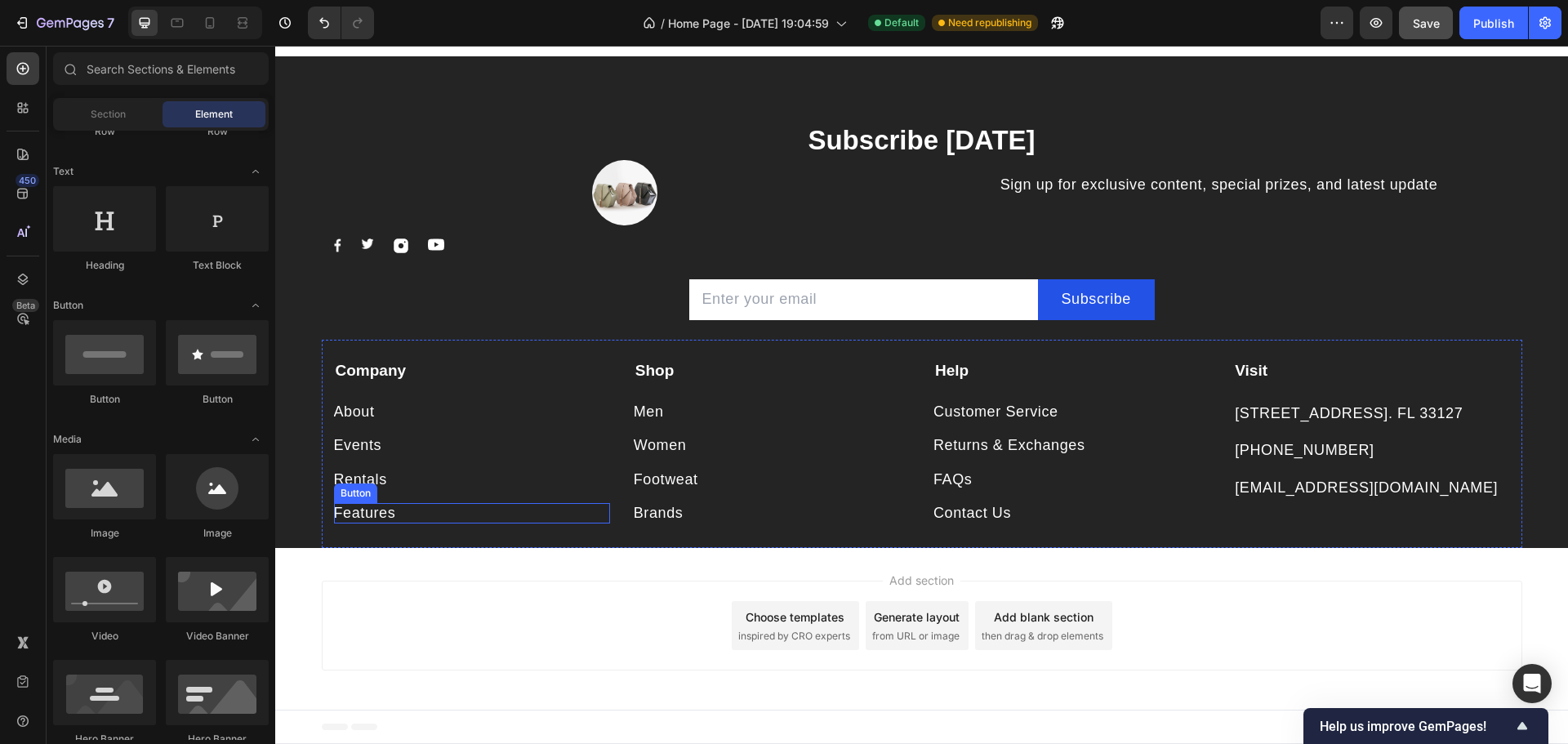
scroll to position [1460, 0]
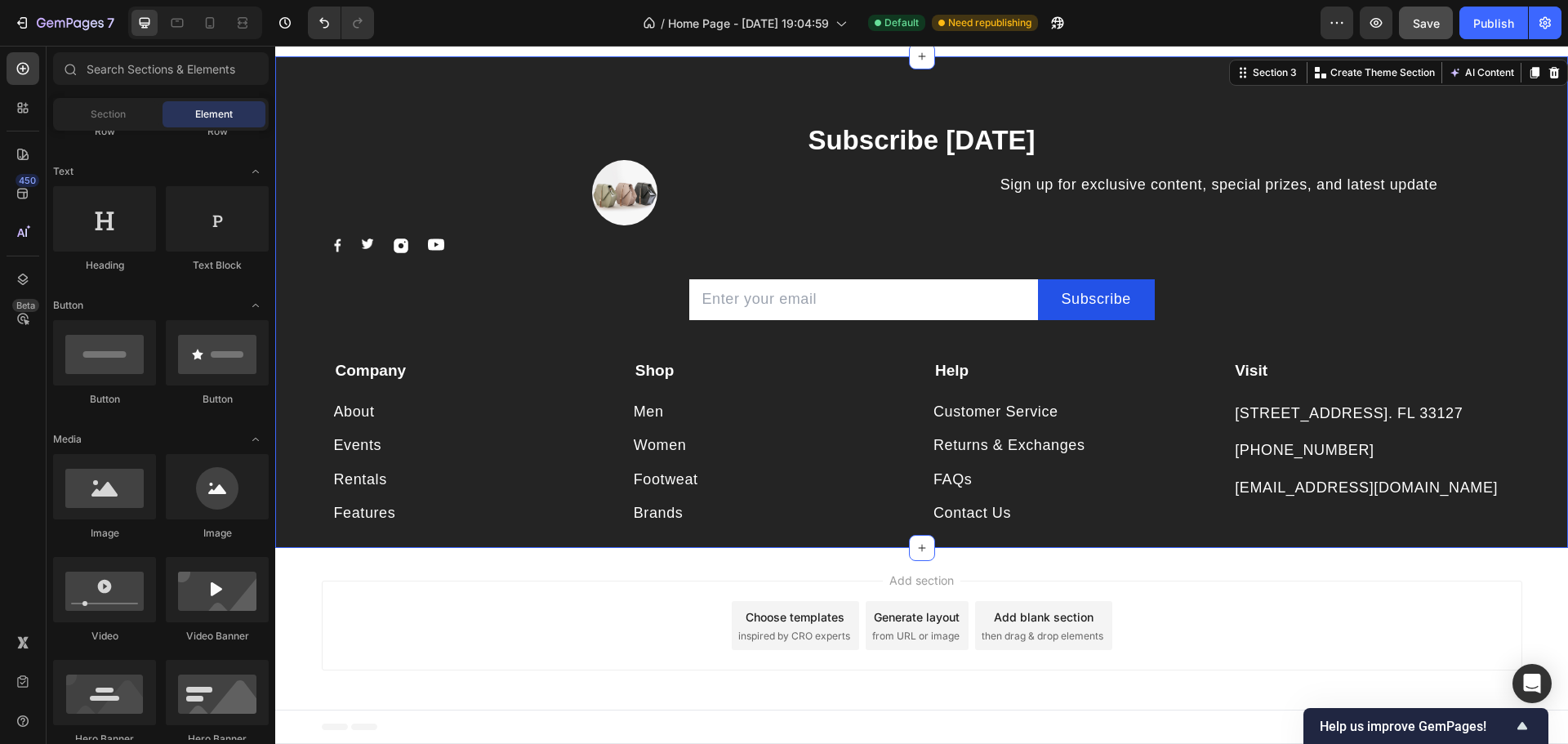
click at [805, 70] on div "Subscribe [DATE] Heading Image Image Image Image Image Row Sign up for exclusiv…" at bounding box center [922, 302] width 1293 height 492
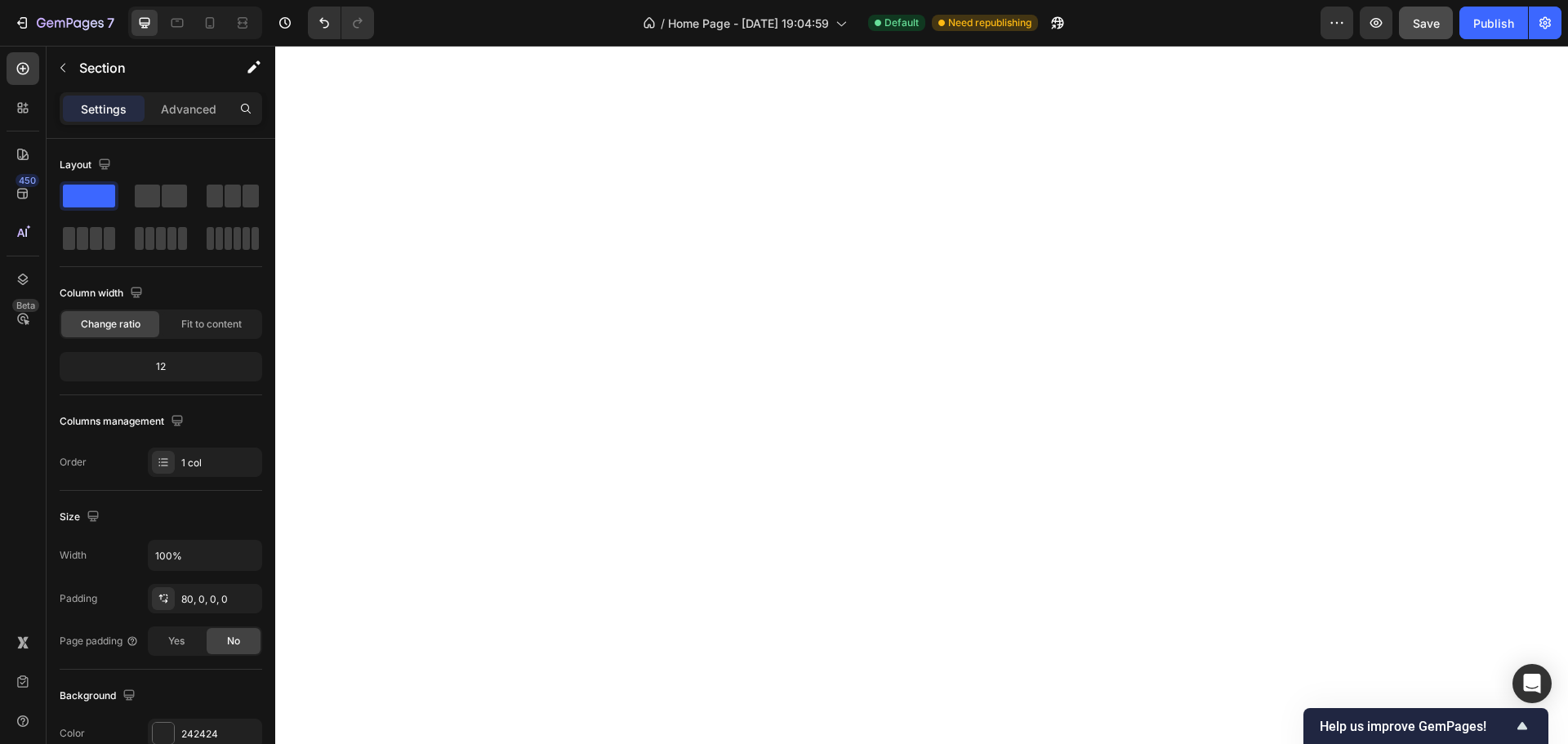
scroll to position [2159, 0]
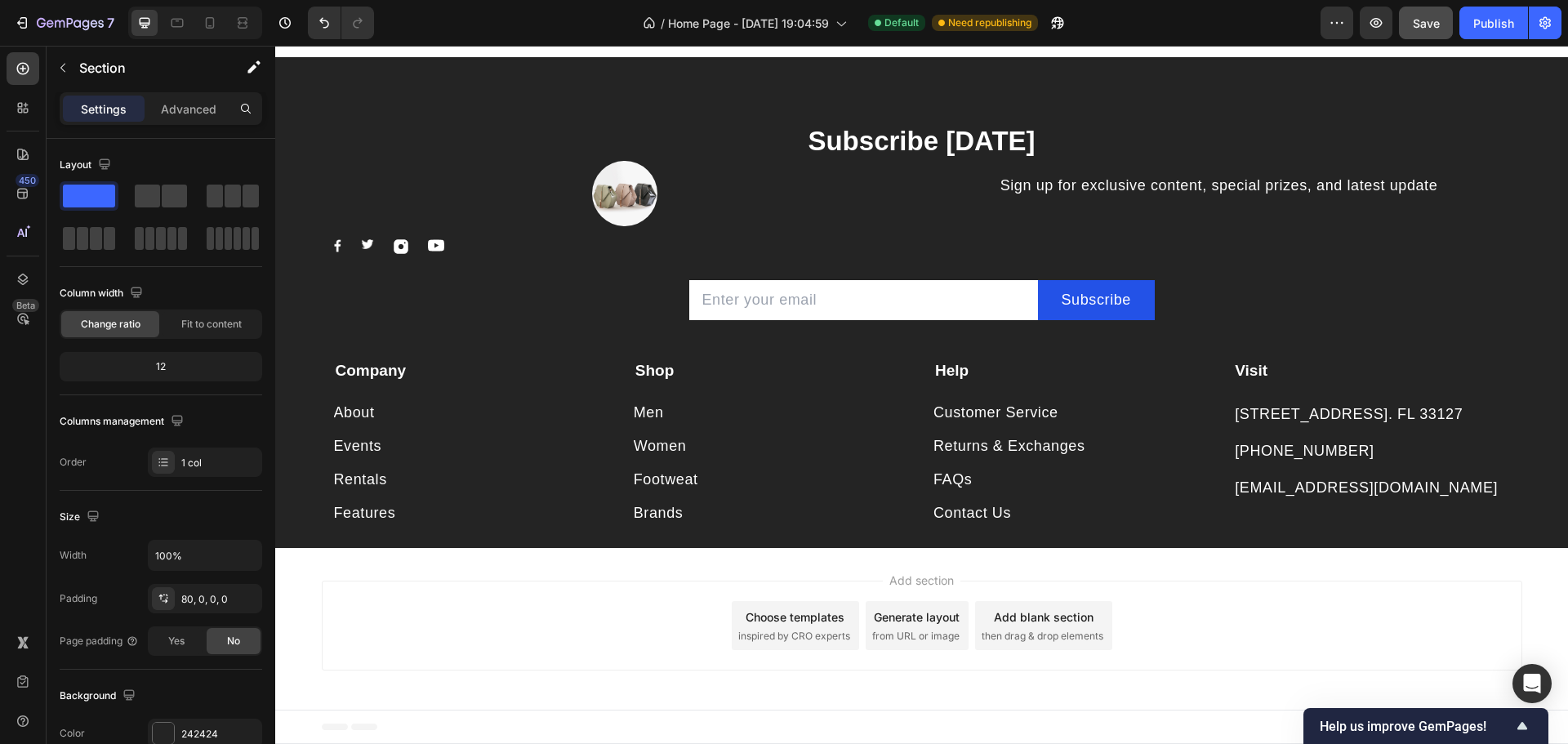
click at [980, 91] on div "Subscribe [DATE] Heading Image Image Image Image Image Row Sign up for exclusiv…" at bounding box center [922, 303] width 1293 height 492
click at [1536, 118] on div "Subscribe [DATE] Heading Image Image Image Image Image Row Sign up for exclusiv…" at bounding box center [922, 303] width 1293 height 492
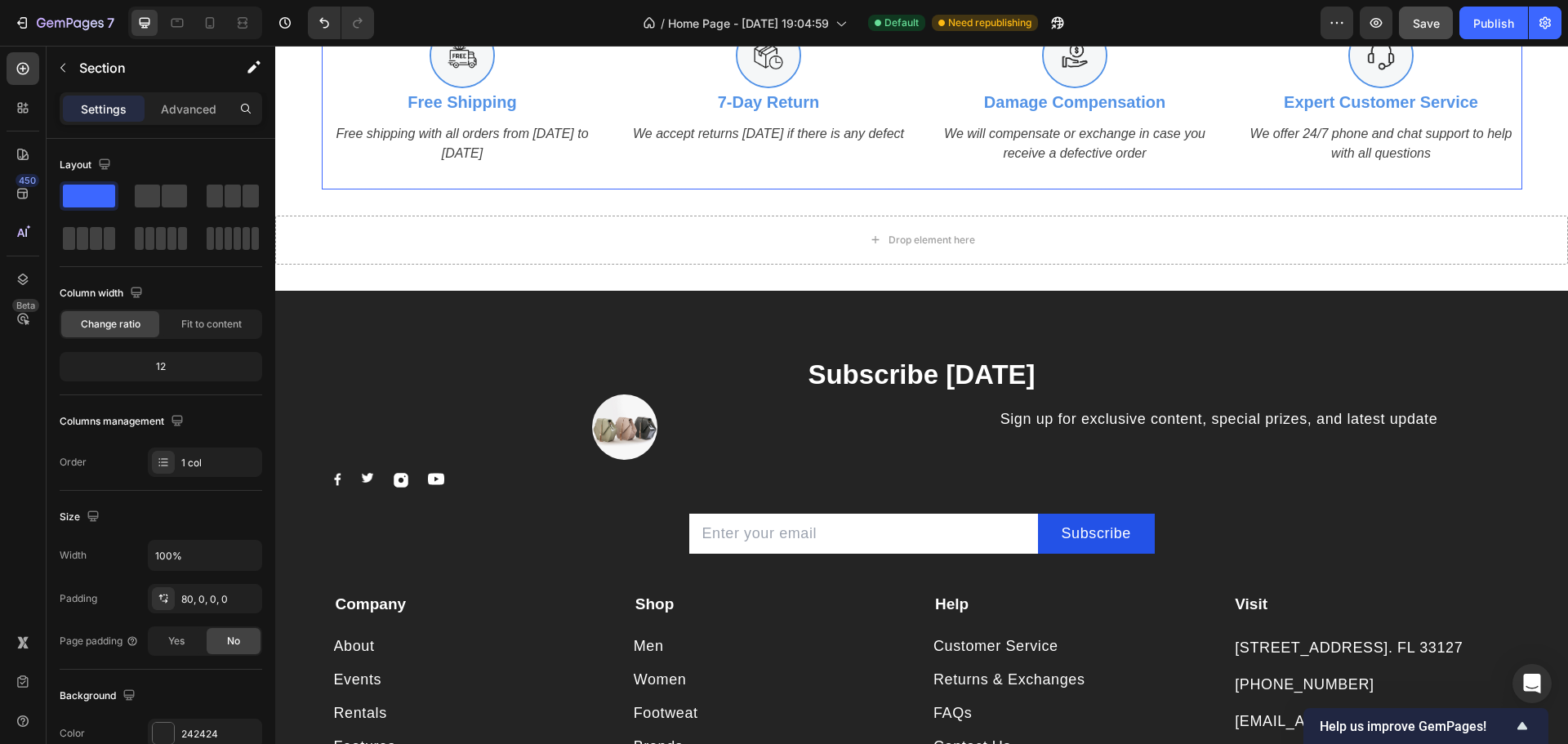
scroll to position [2282, 0]
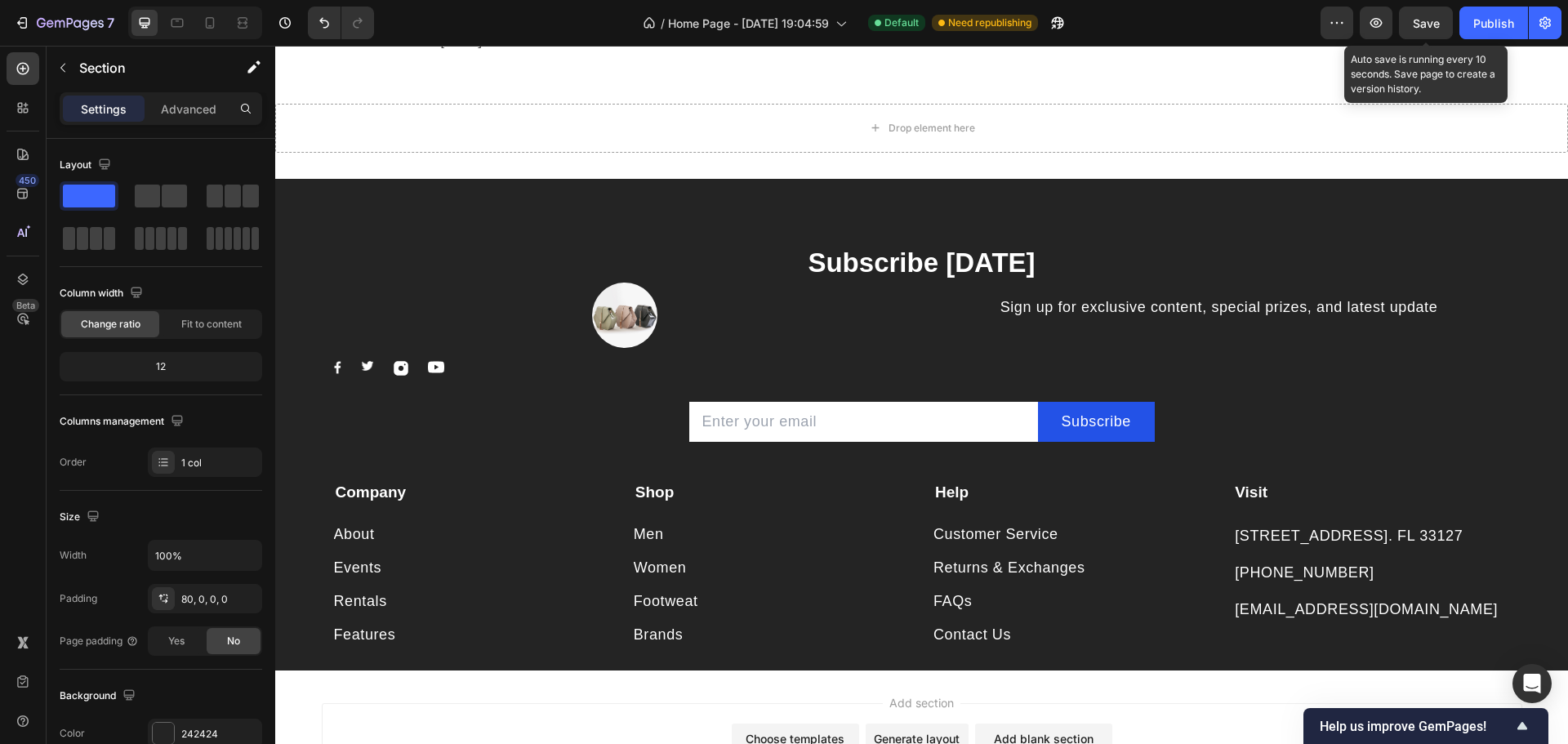
drag, startPoint x: 1439, startPoint y: 26, endPoint x: 1431, endPoint y: 42, distance: 17.9
click at [1440, 26] on span "Save" at bounding box center [1426, 23] width 27 height 14
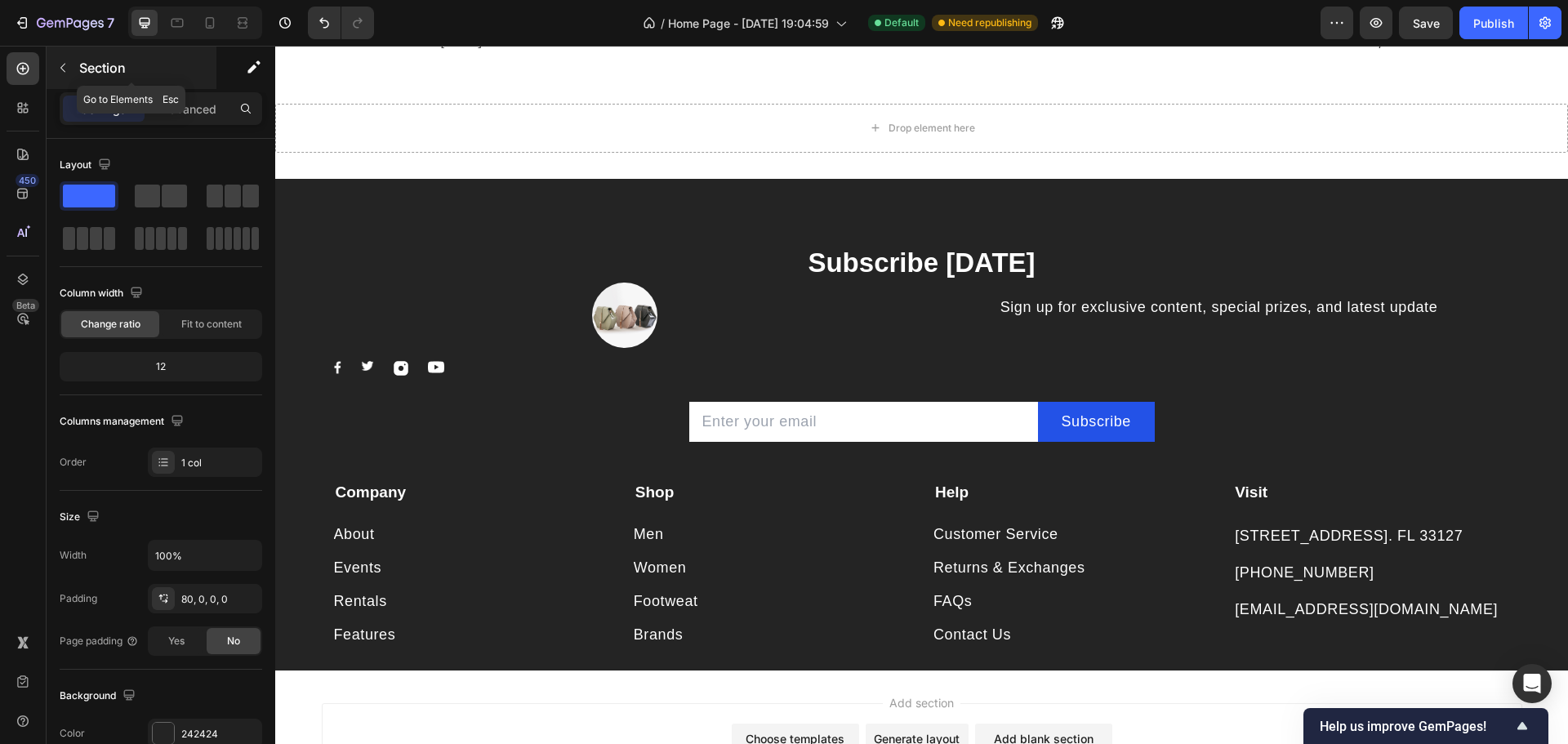
click at [63, 69] on icon "button" at bounding box center [63, 68] width 13 height 13
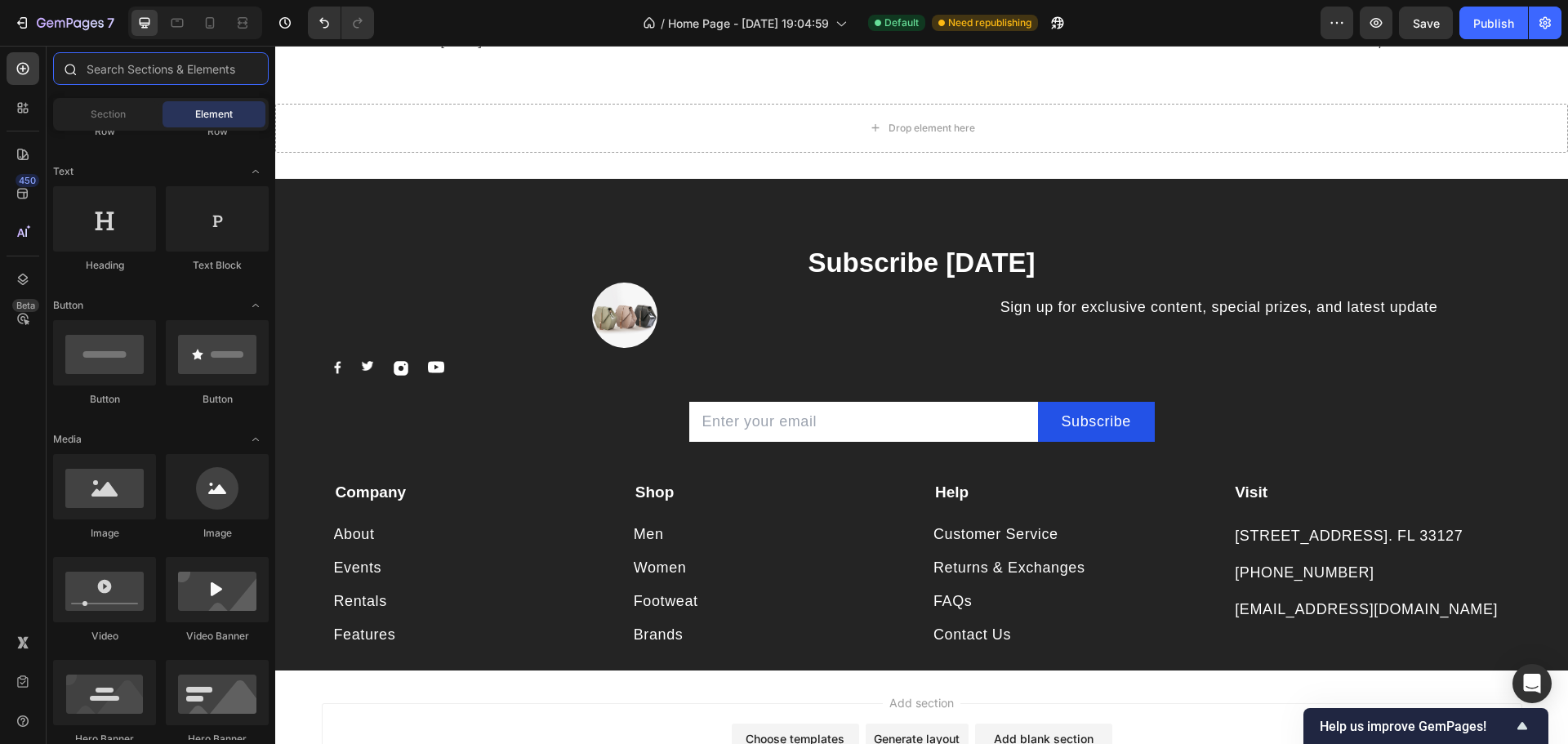
click at [167, 70] on input "text" at bounding box center [160, 68] width 215 height 33
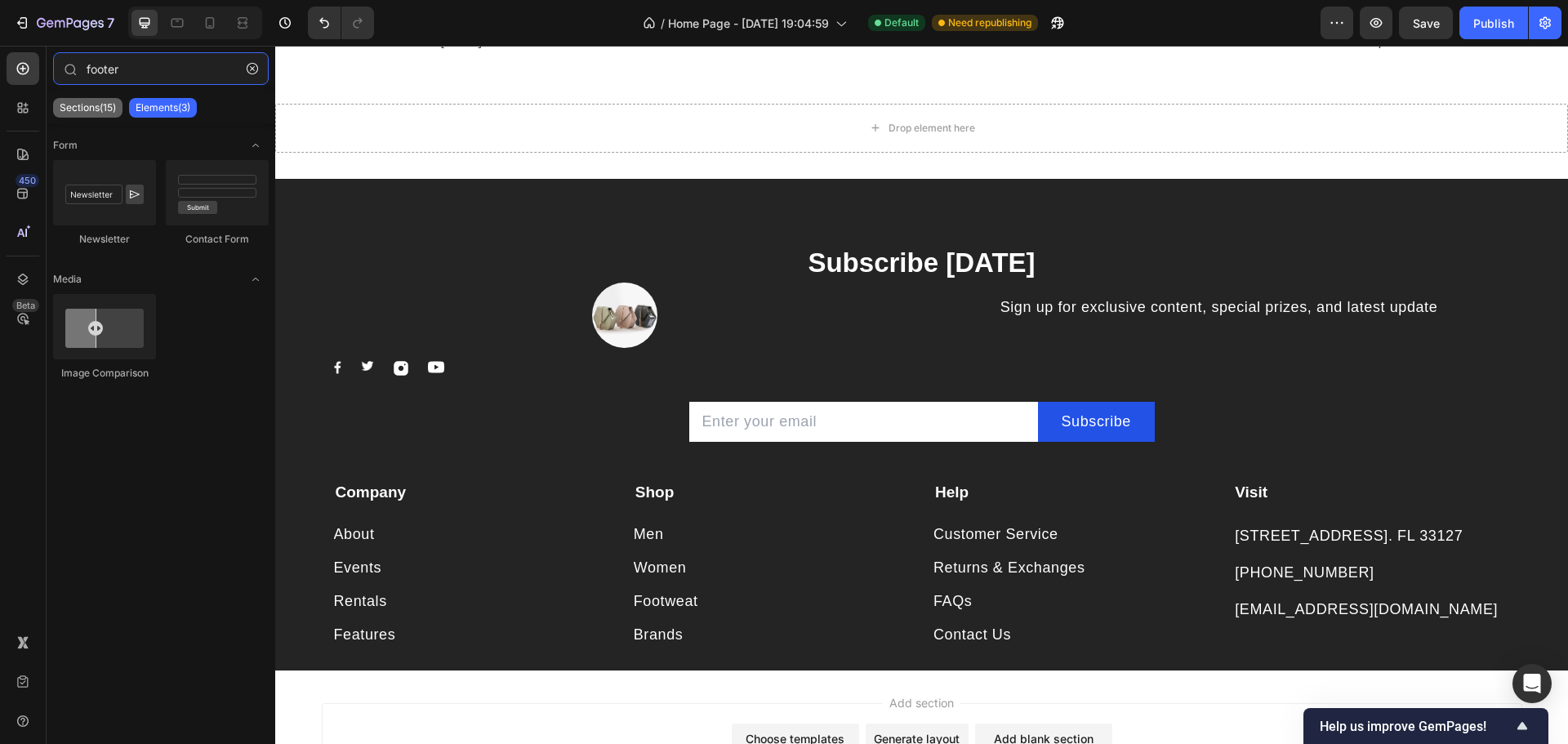
type input "footer"
click at [72, 111] on p "Sections(15)" at bounding box center [88, 107] width 56 height 13
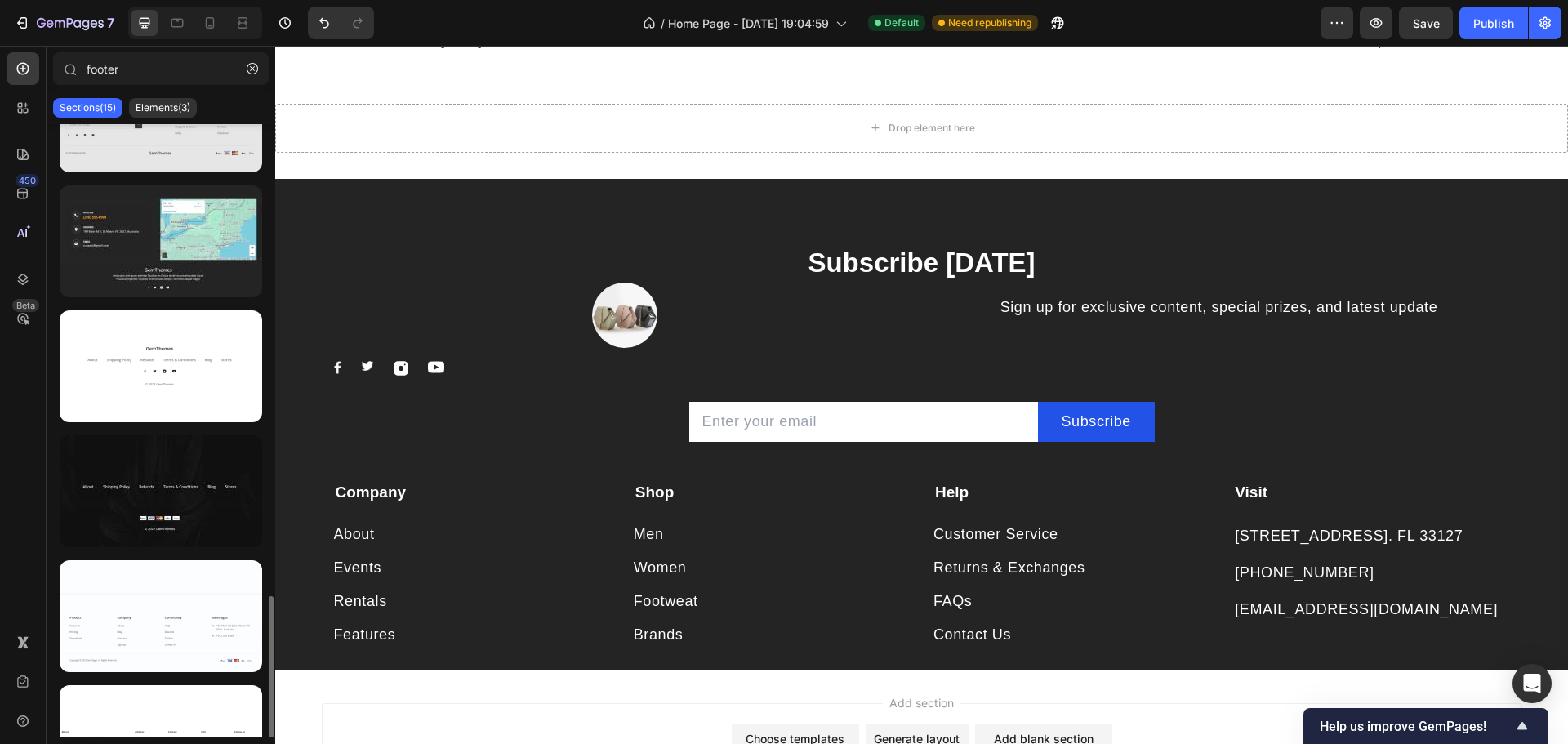
scroll to position [1255, 0]
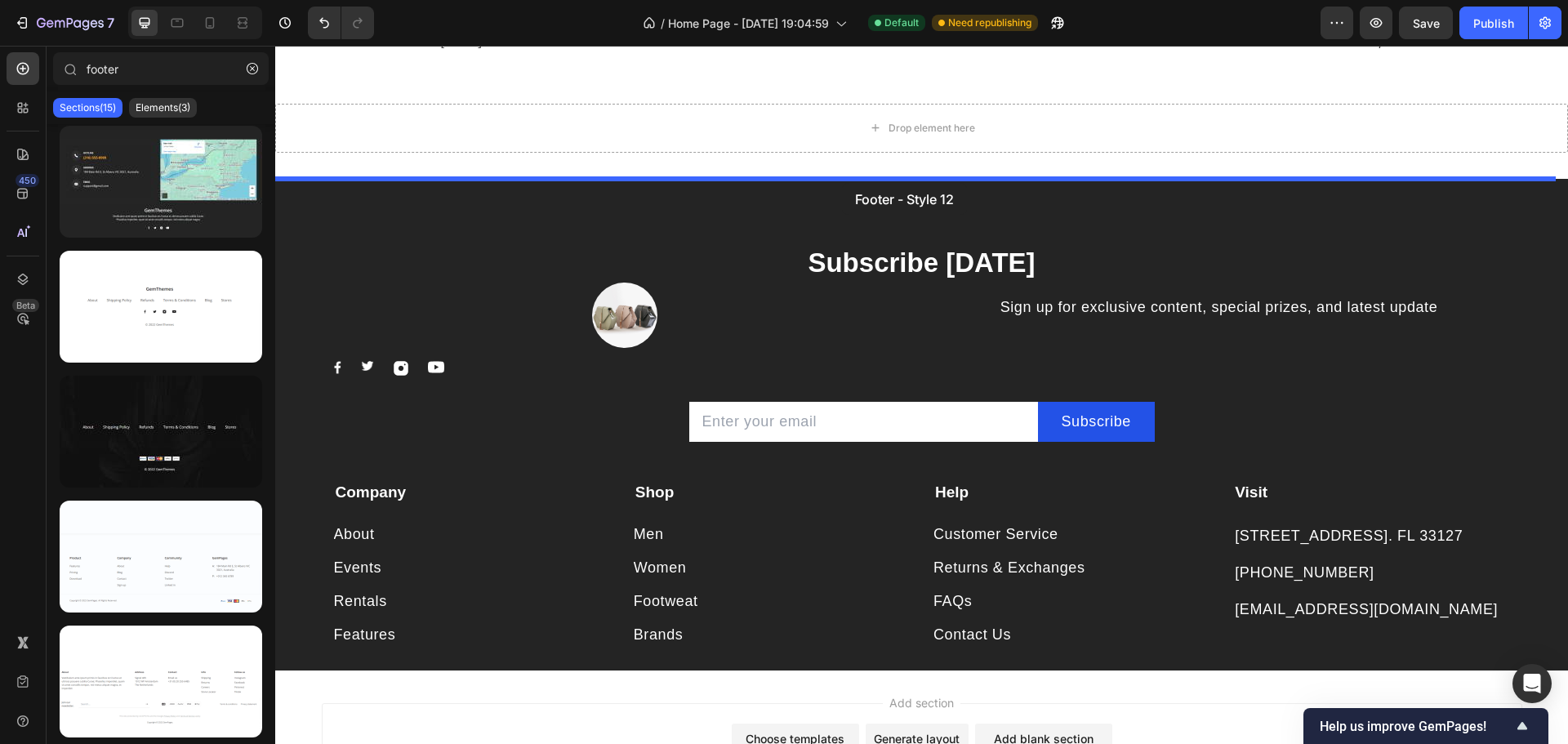
drag, startPoint x: 438, startPoint y: 480, endPoint x: 842, endPoint y: 183, distance: 501.4
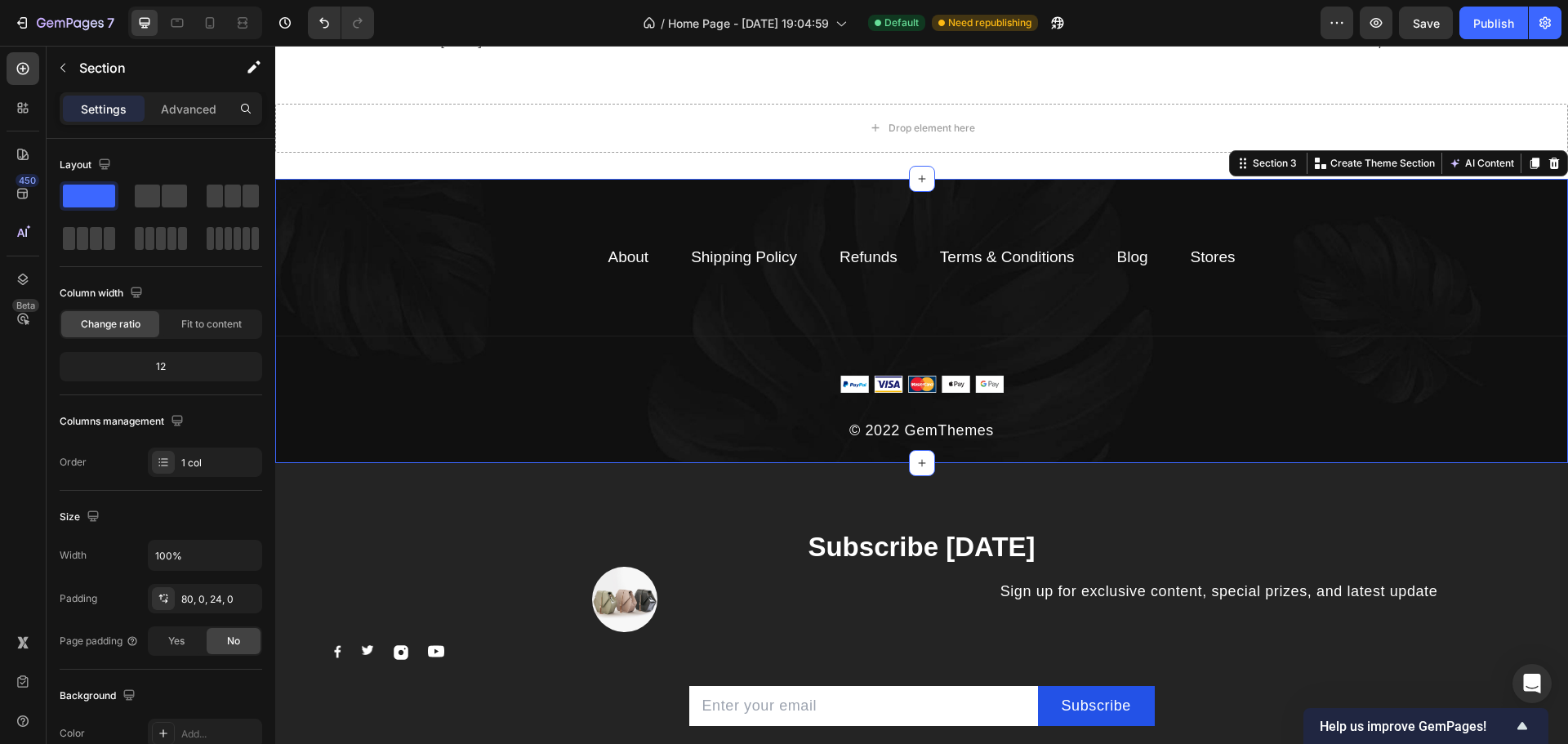
click at [1325, 219] on div "About Text block Shipping Policy Text block Refunds Text block Terms & Conditio…" at bounding box center [922, 321] width 1293 height 284
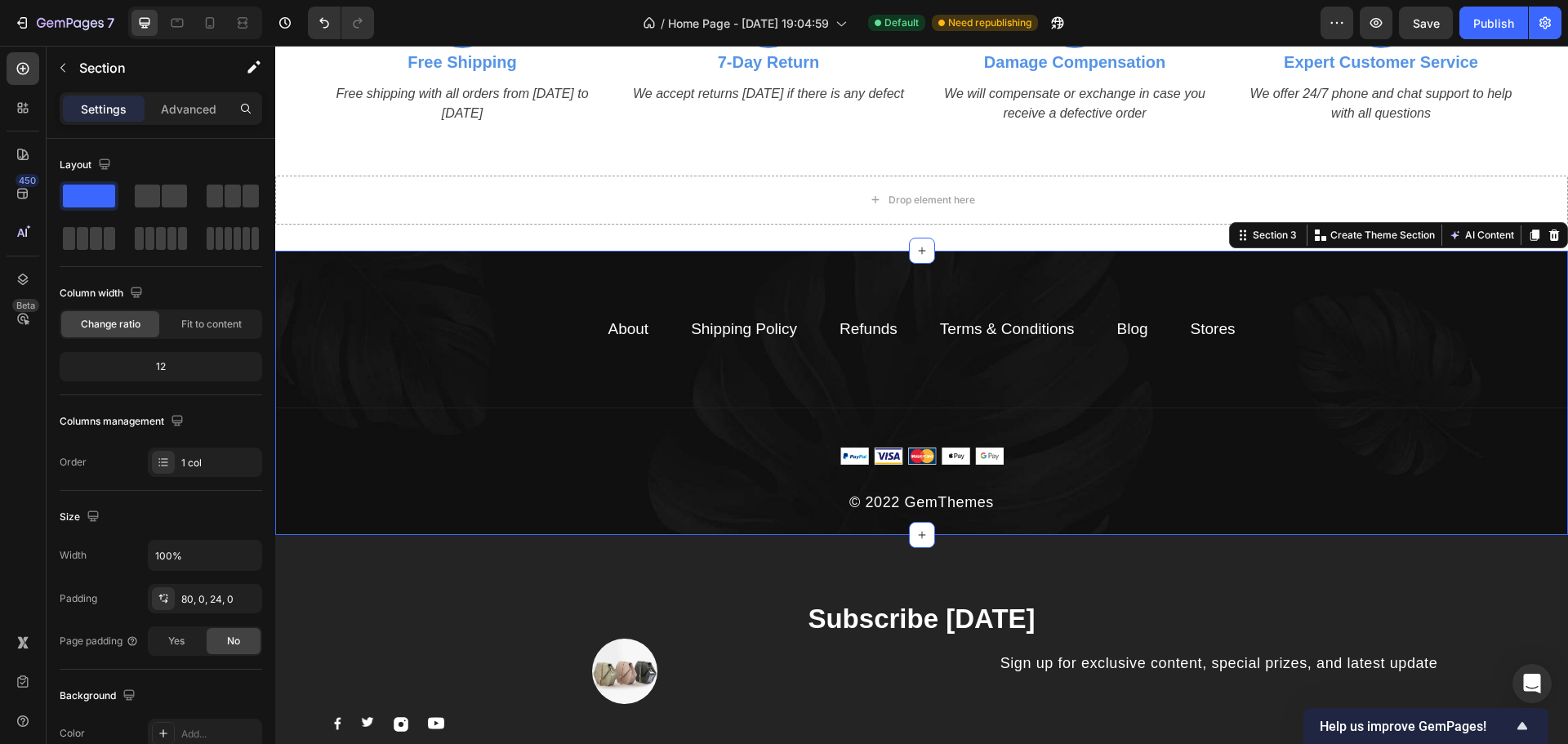
scroll to position [2174, 0]
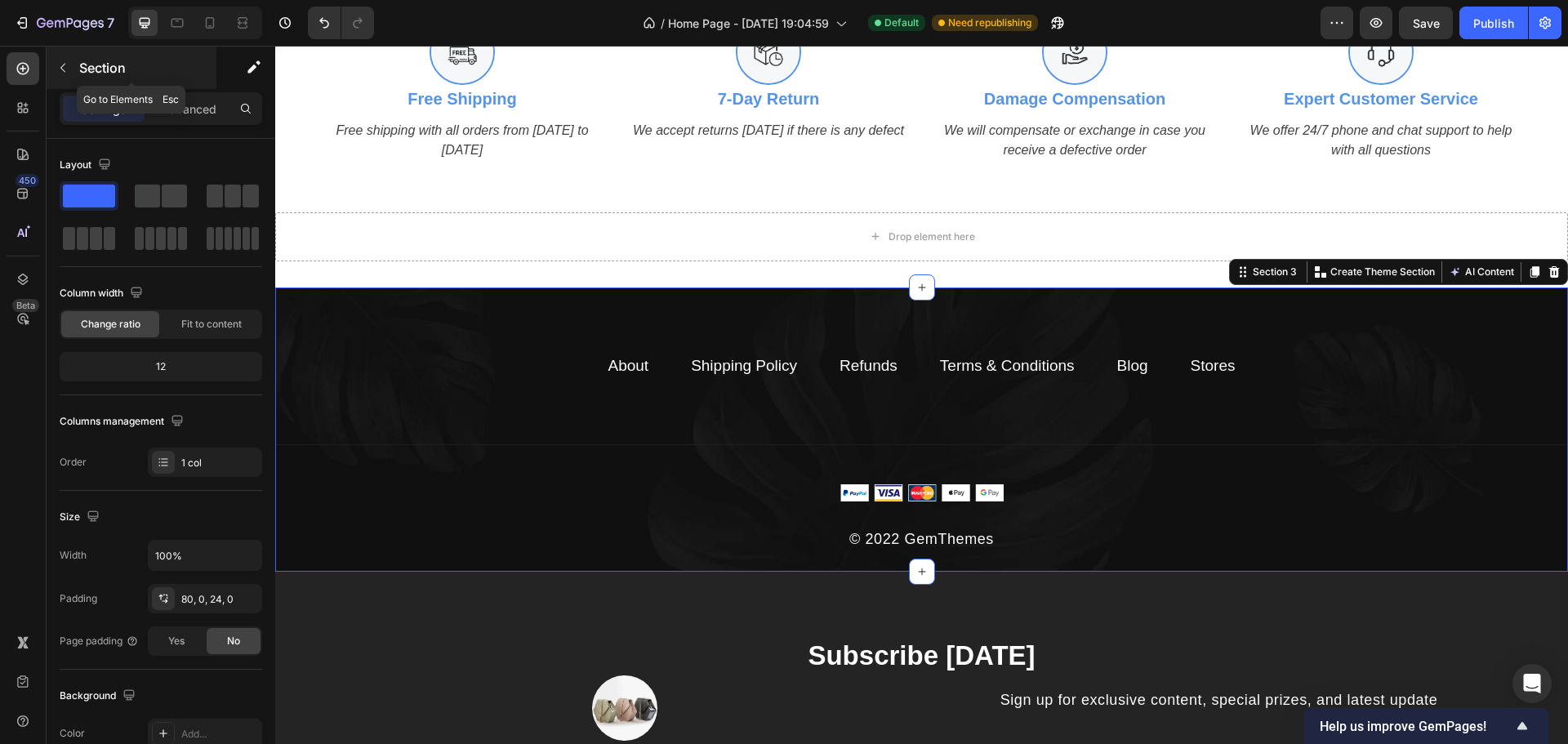
click at [58, 68] on icon "button" at bounding box center [63, 68] width 13 height 13
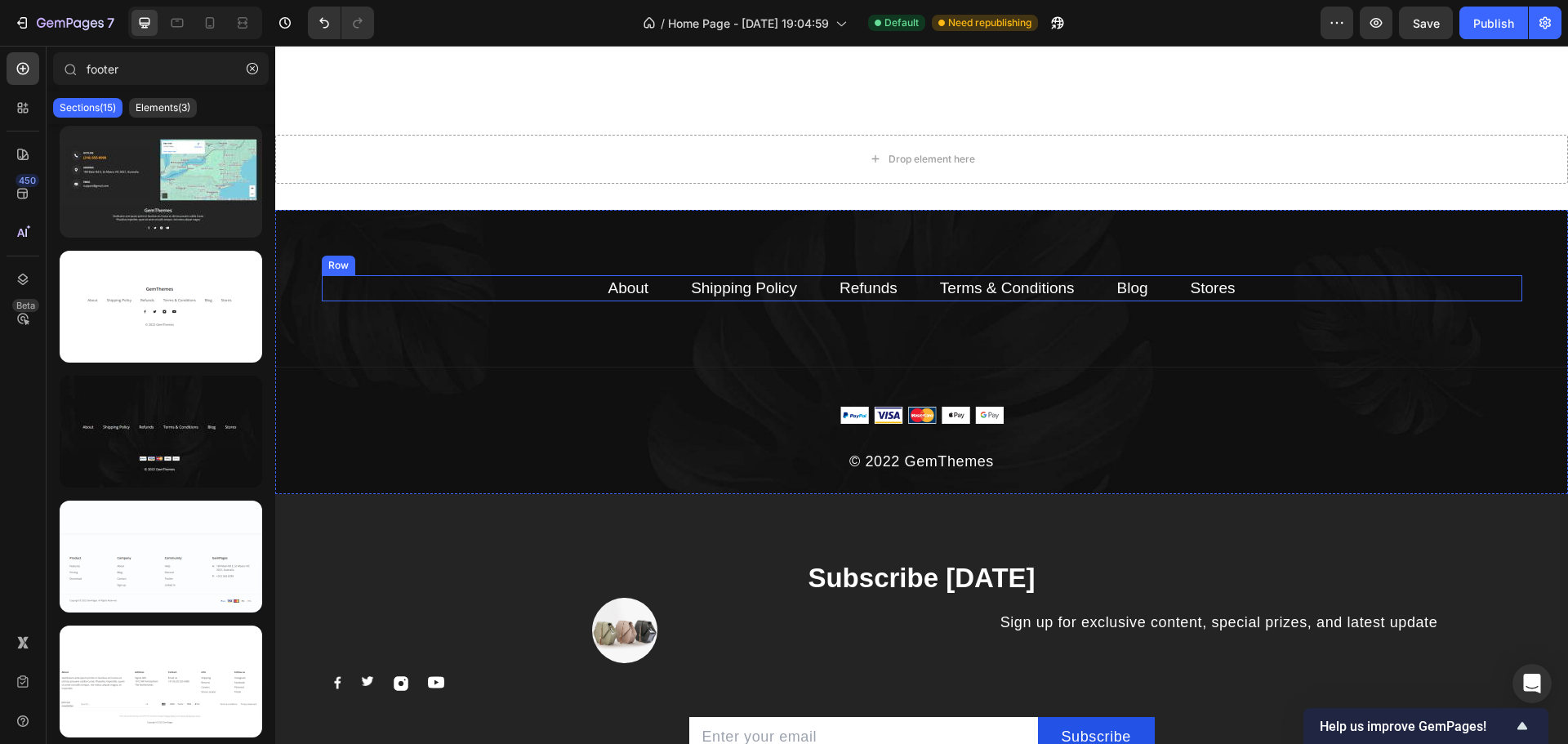
scroll to position [2392, 0]
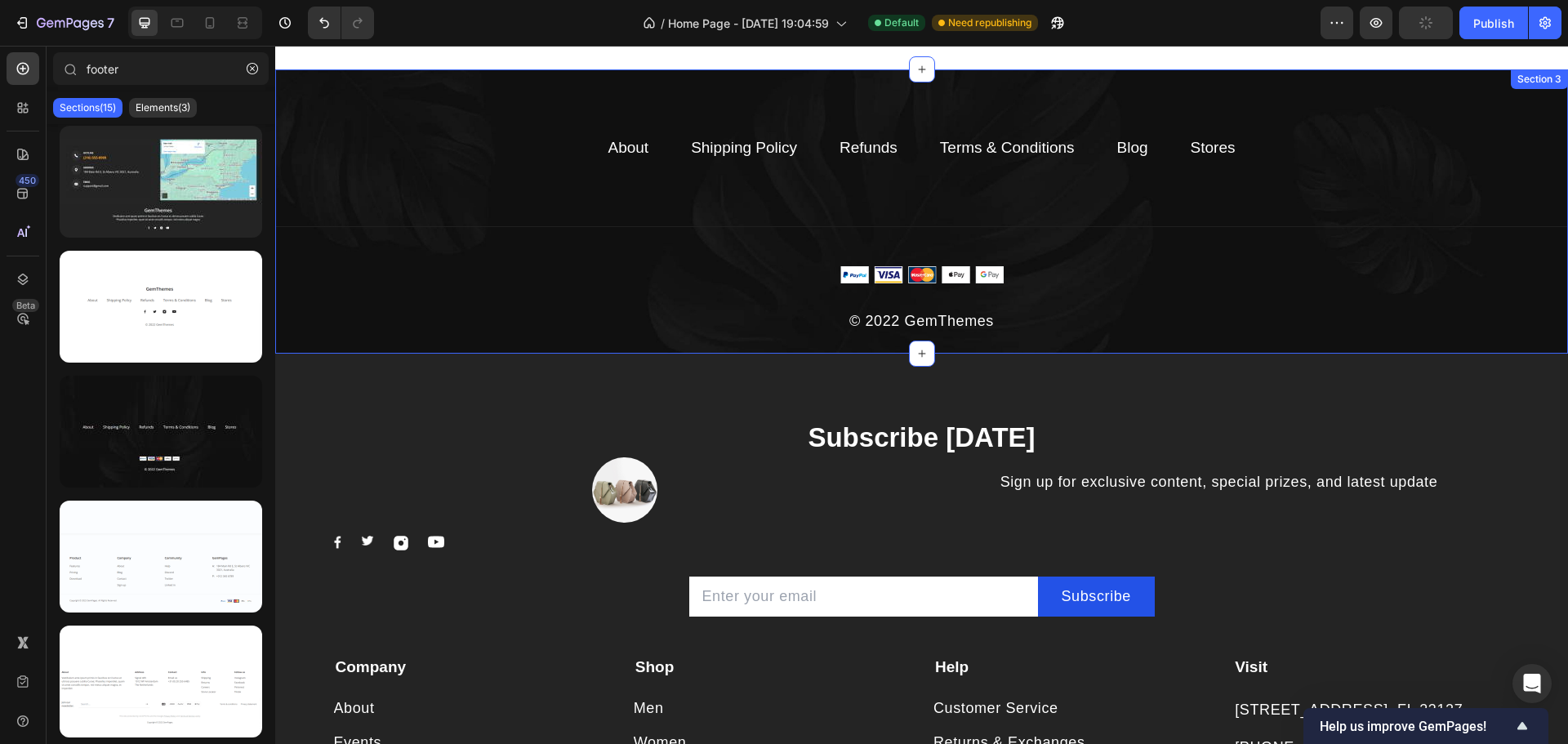
click at [1378, 114] on div "About Text block Shipping Policy Text block Refunds Text block Terms & Conditio…" at bounding box center [922, 212] width 1293 height 284
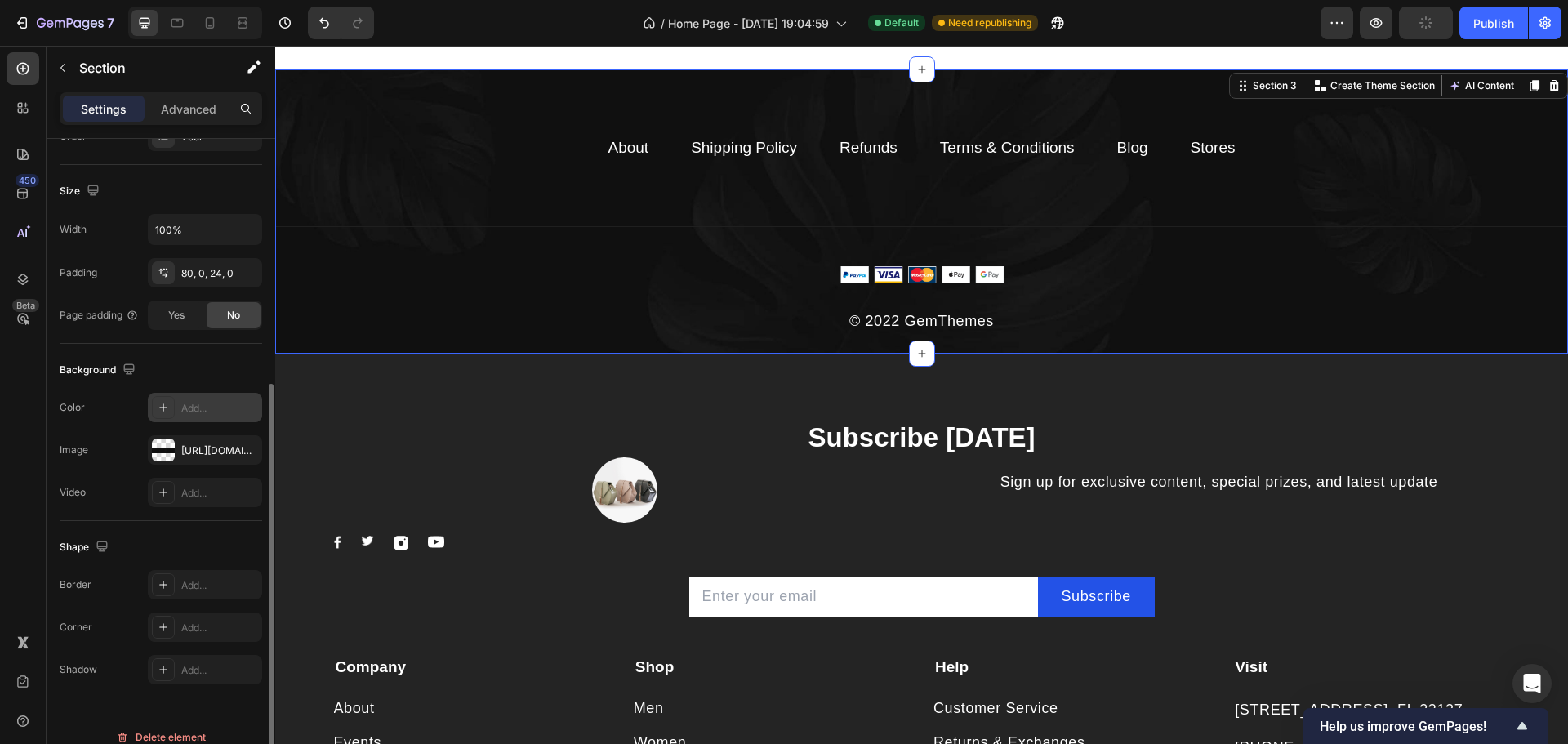
scroll to position [345, 0]
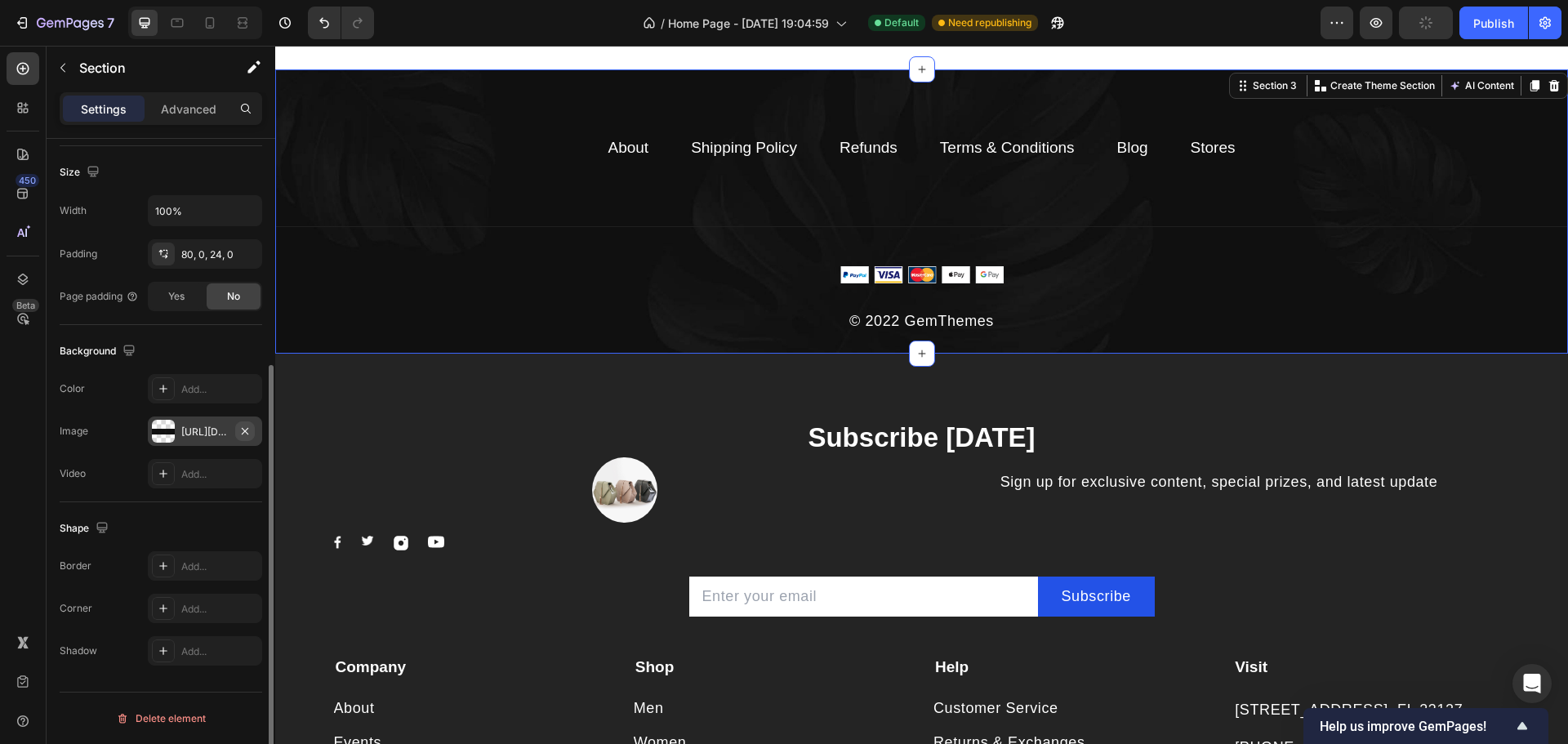
click at [244, 426] on icon "button" at bounding box center [245, 431] width 13 height 13
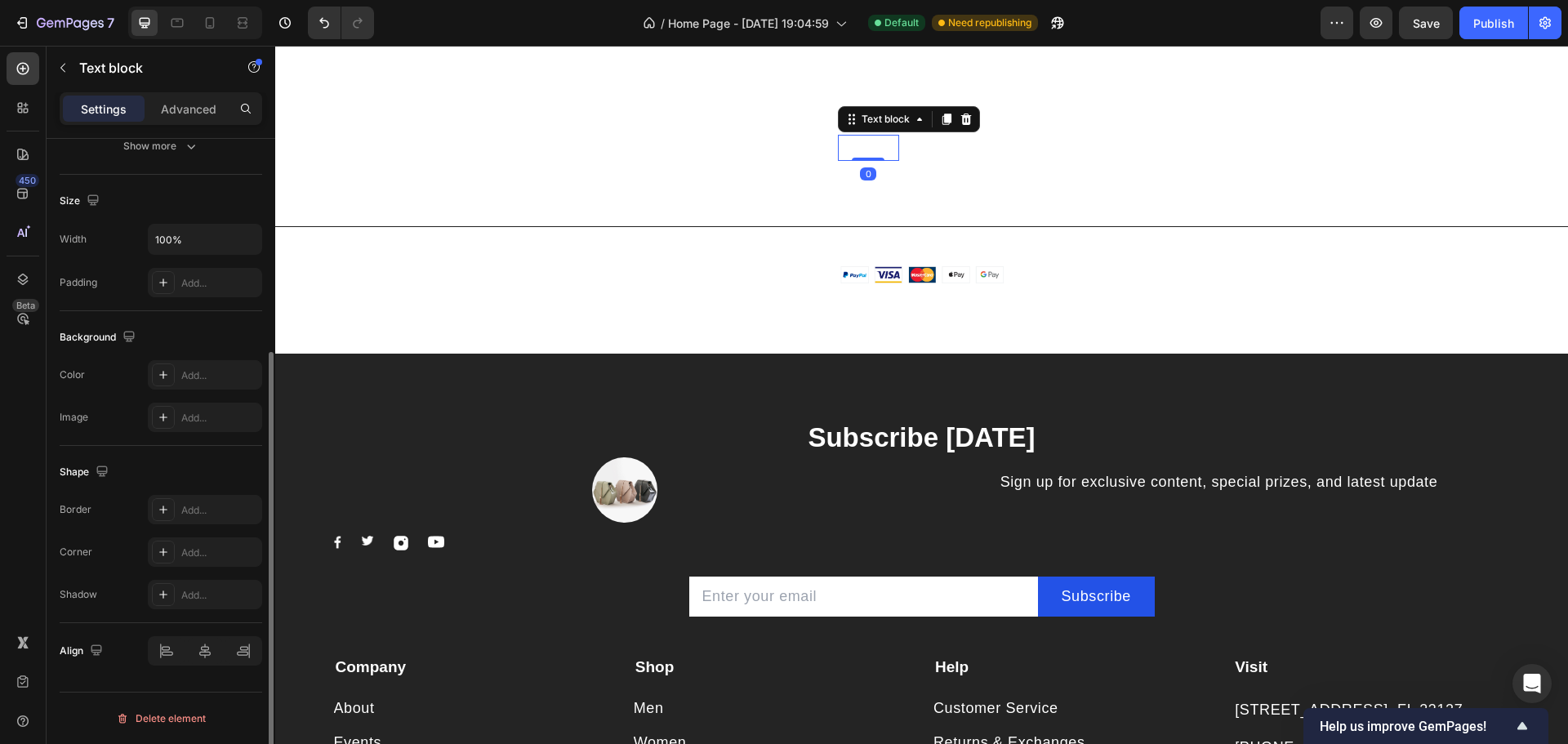
click at [865, 137] on p "Refunds" at bounding box center [868, 148] width 58 height 23
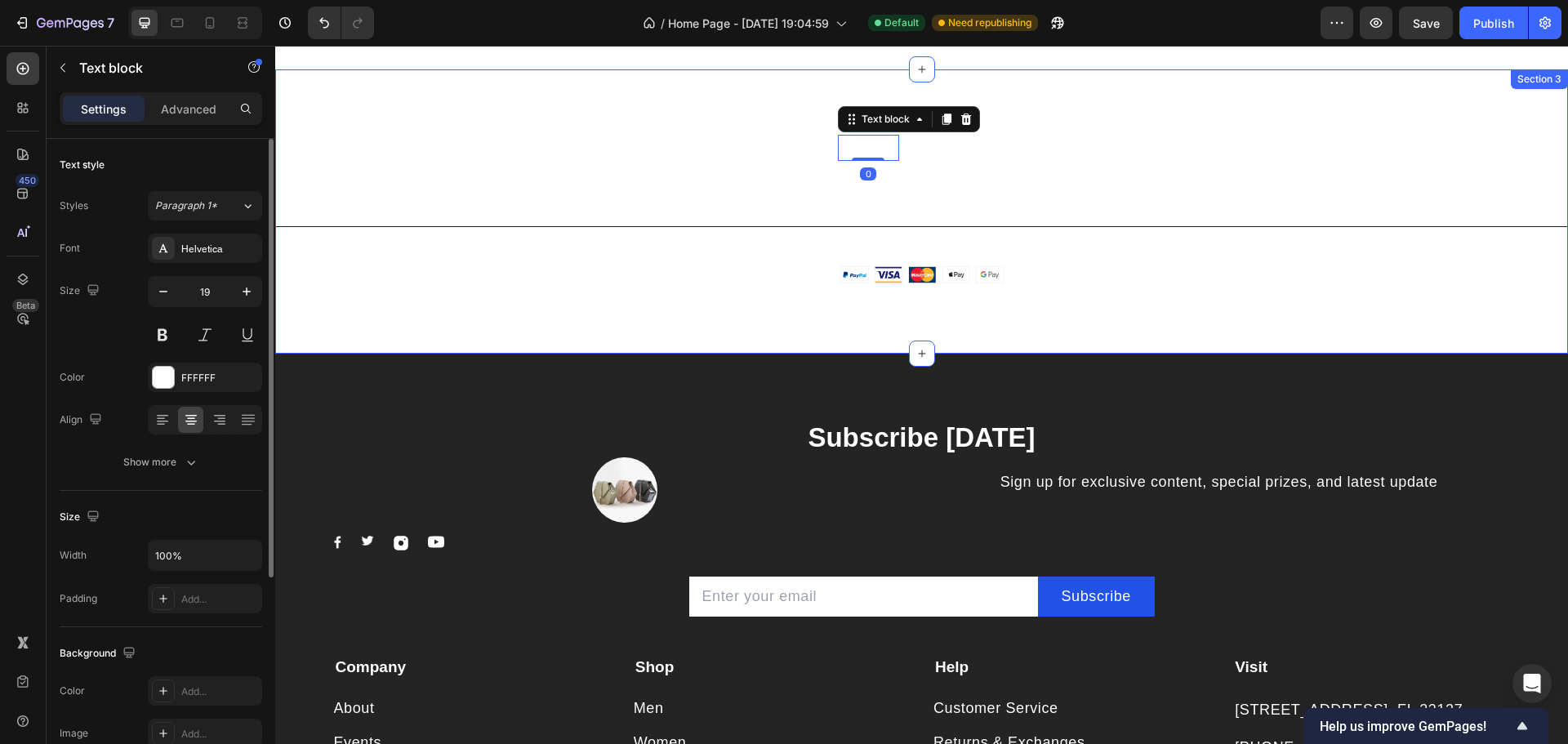
click at [678, 128] on div "About Text block Shipping Policy Text block Refunds Text block 0 Terms & Condit…" at bounding box center [922, 212] width 1293 height 284
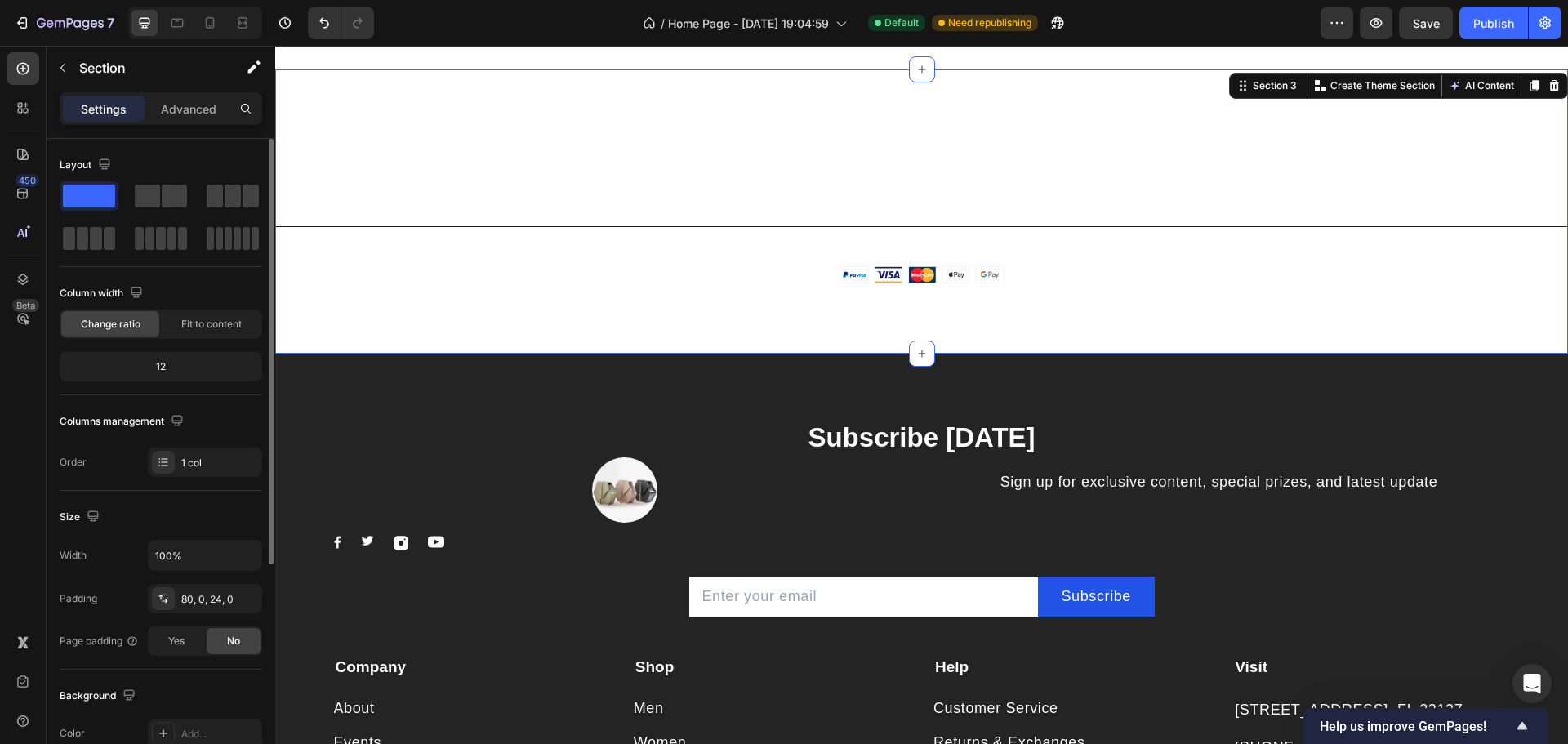
click at [291, 77] on div "About Text block Shipping Policy Text block Refunds Text block Terms & Conditio…" at bounding box center [922, 212] width 1293 height 284
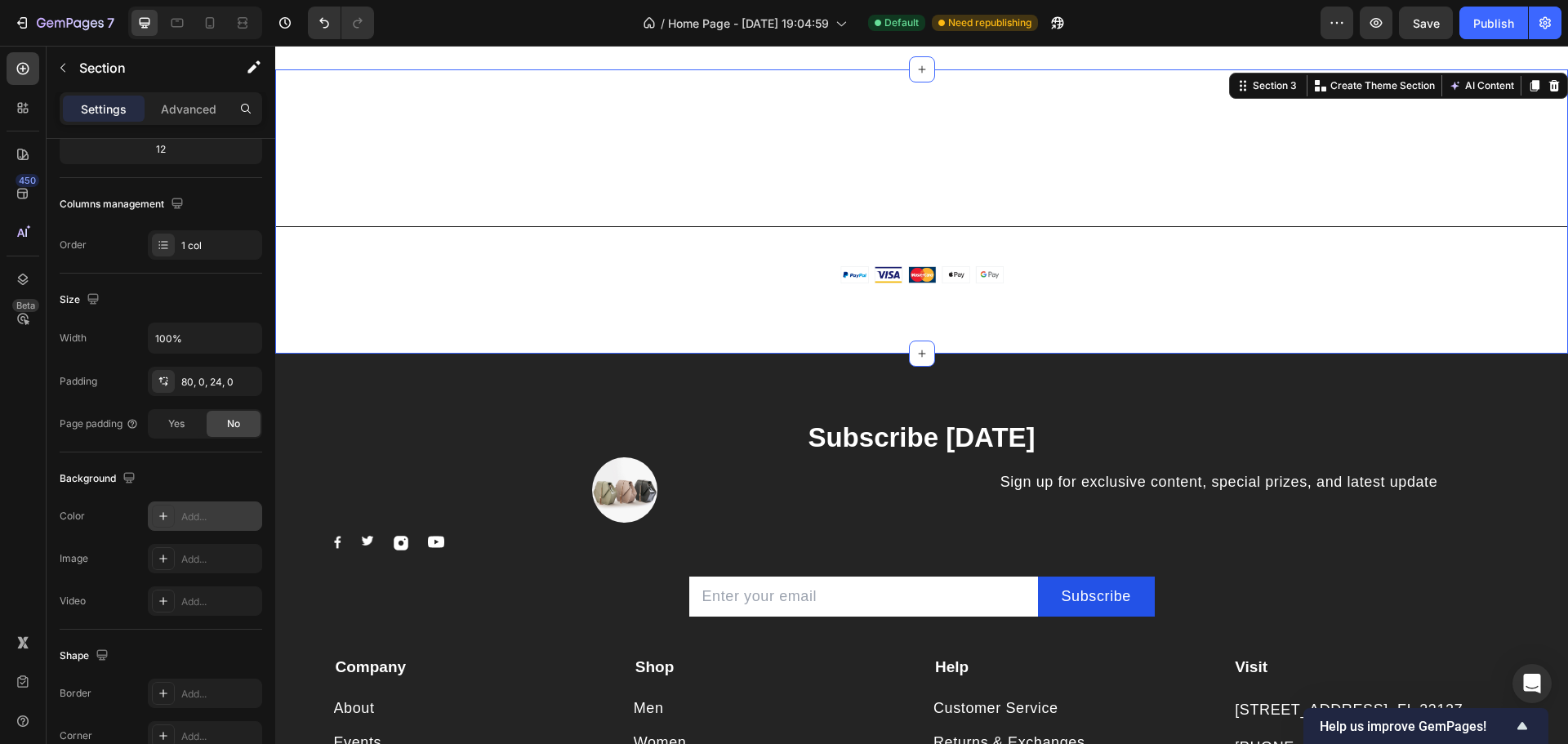
click at [186, 518] on div "Add..." at bounding box center [220, 517] width 77 height 14
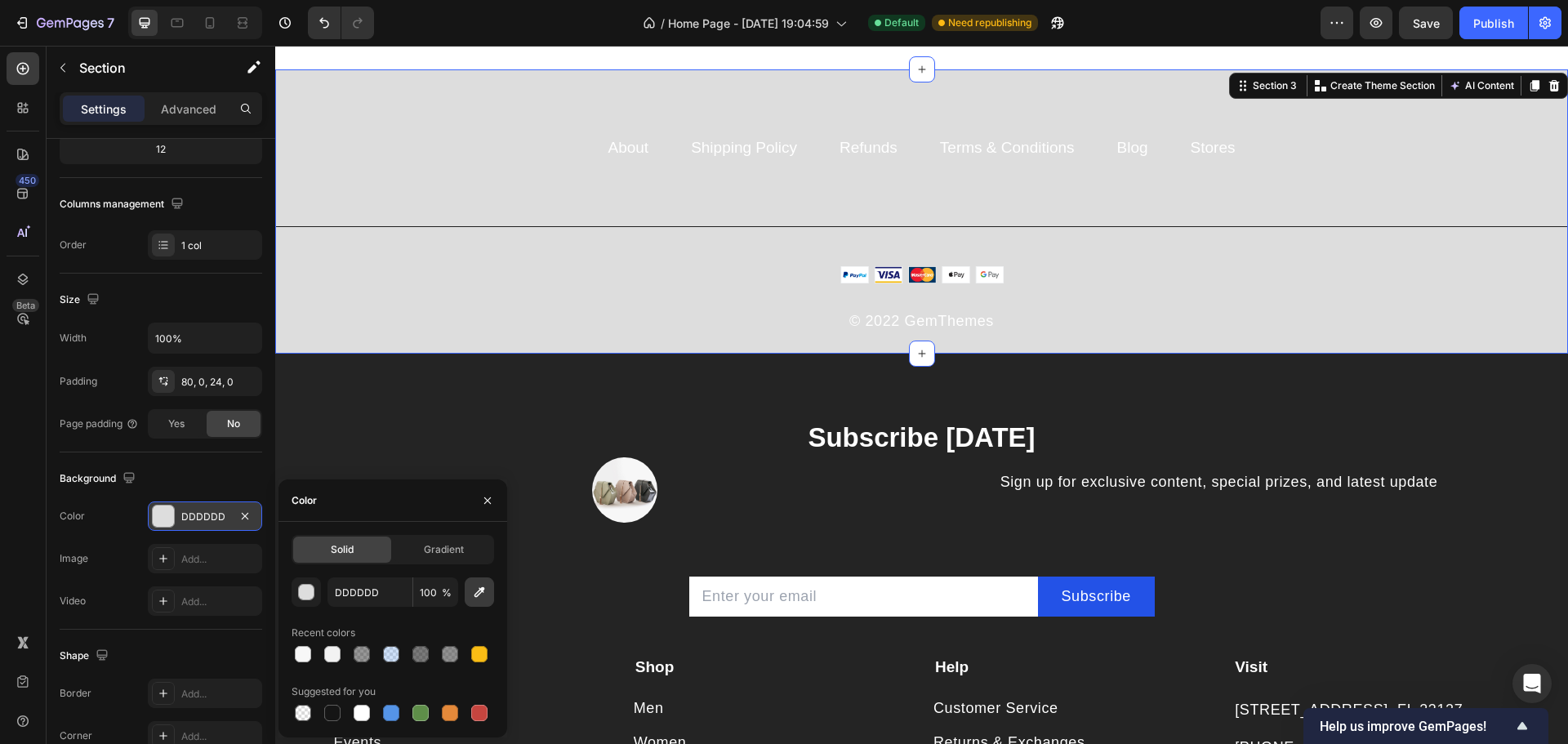
click at [482, 590] on icon "button" at bounding box center [480, 593] width 11 height 11
type input "242424"
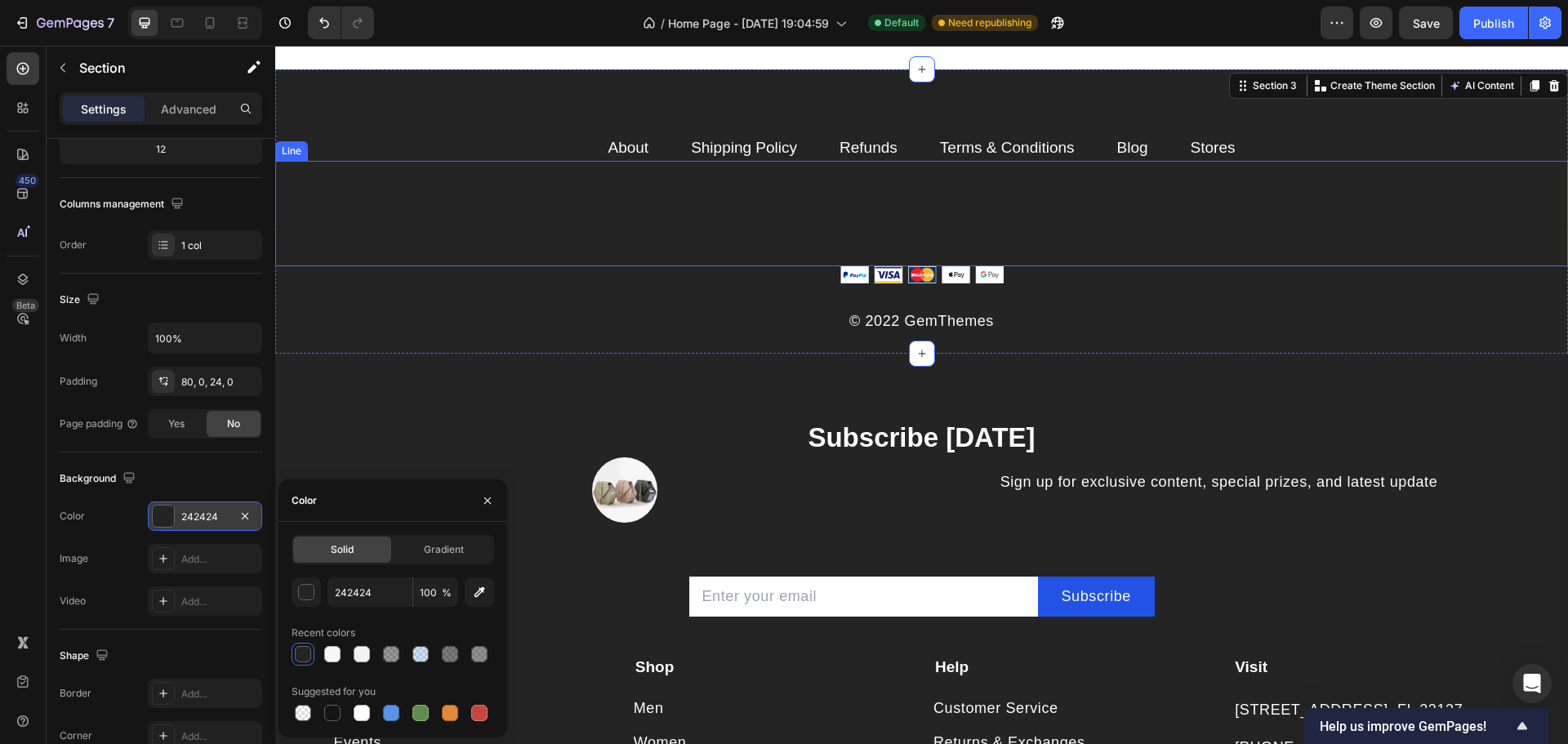
scroll to position [0, 0]
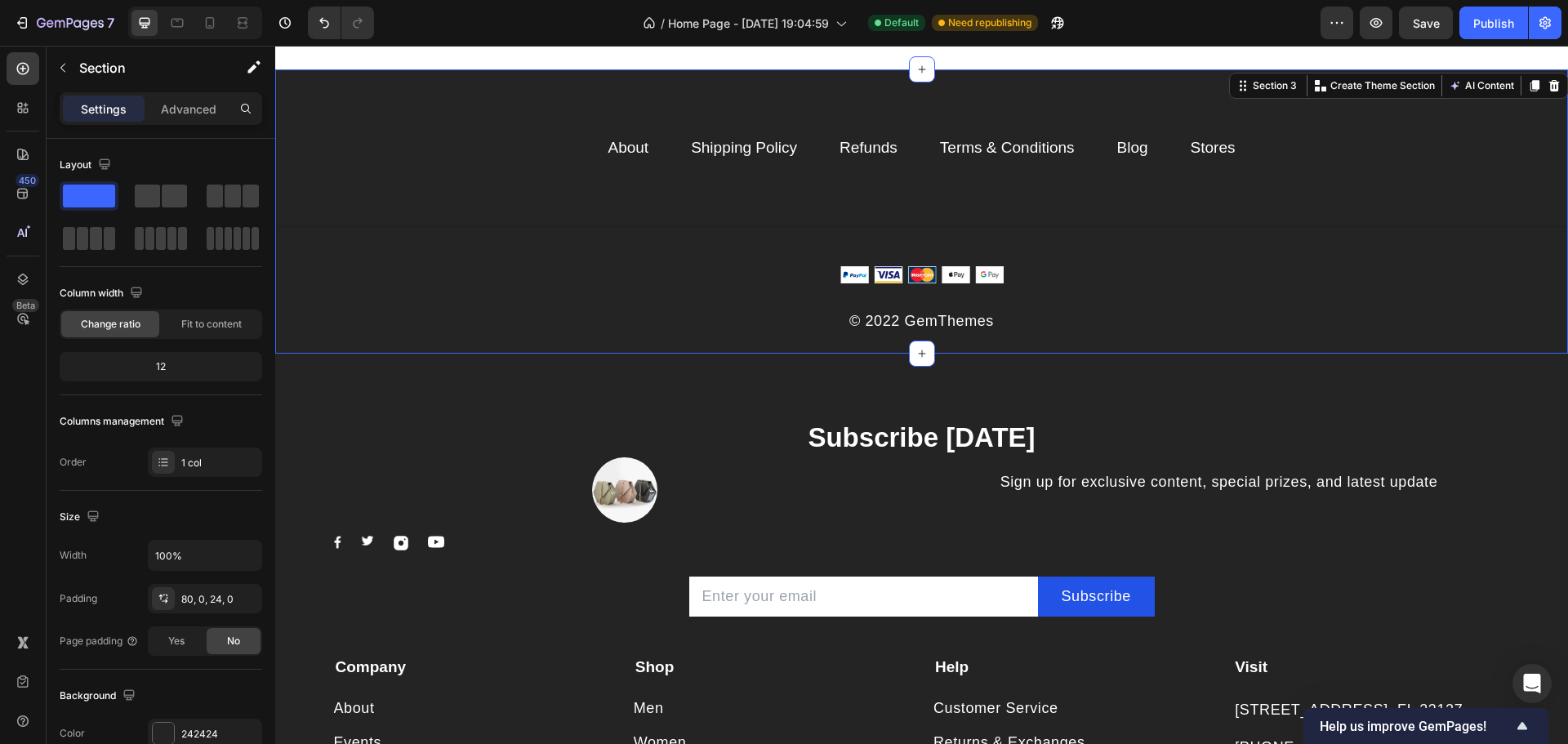
click at [537, 105] on div "About Text block Shipping Policy Text block Refunds Text block Terms & Conditio…" at bounding box center [922, 212] width 1293 height 284
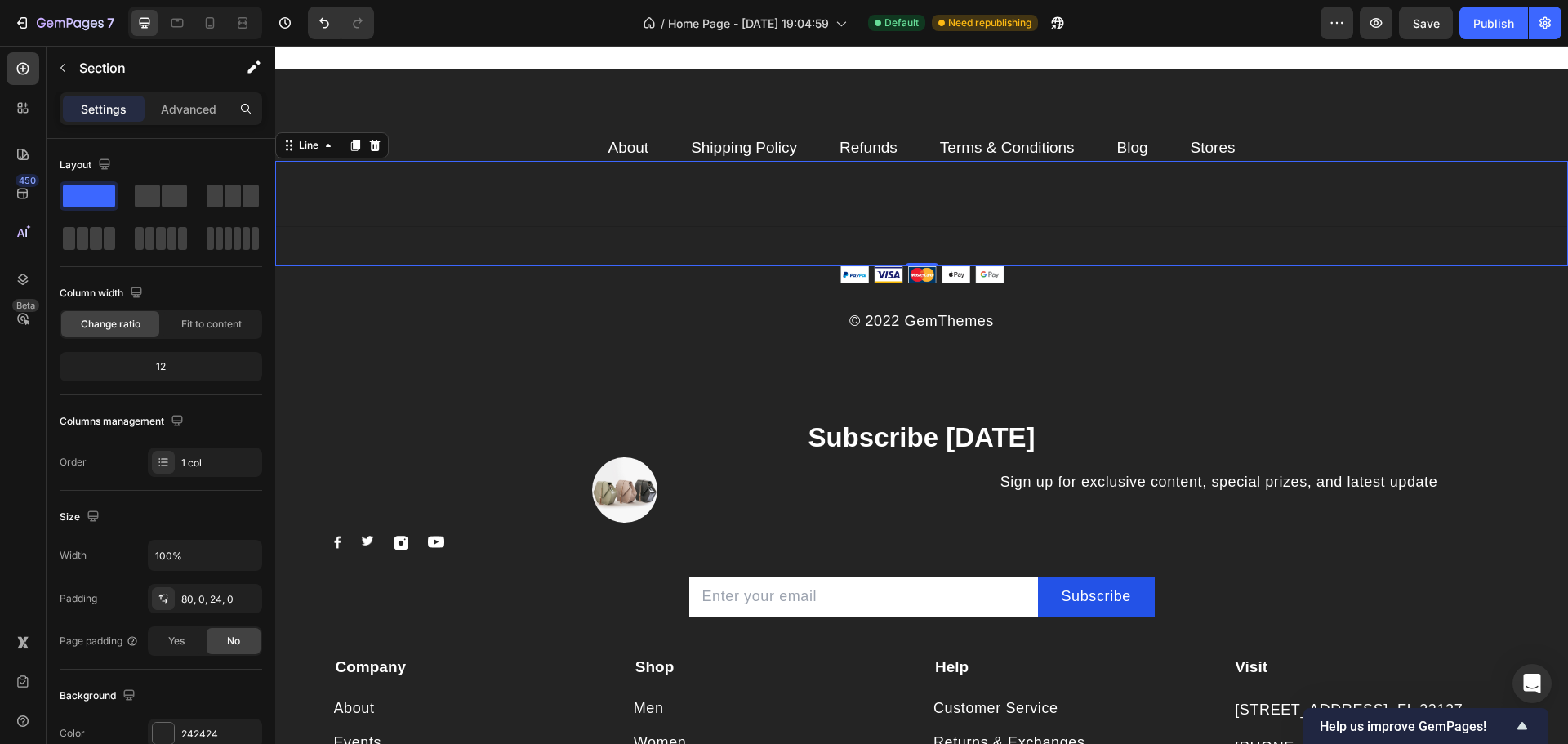
click at [524, 222] on div "Title Line 0" at bounding box center [922, 214] width 1293 height 106
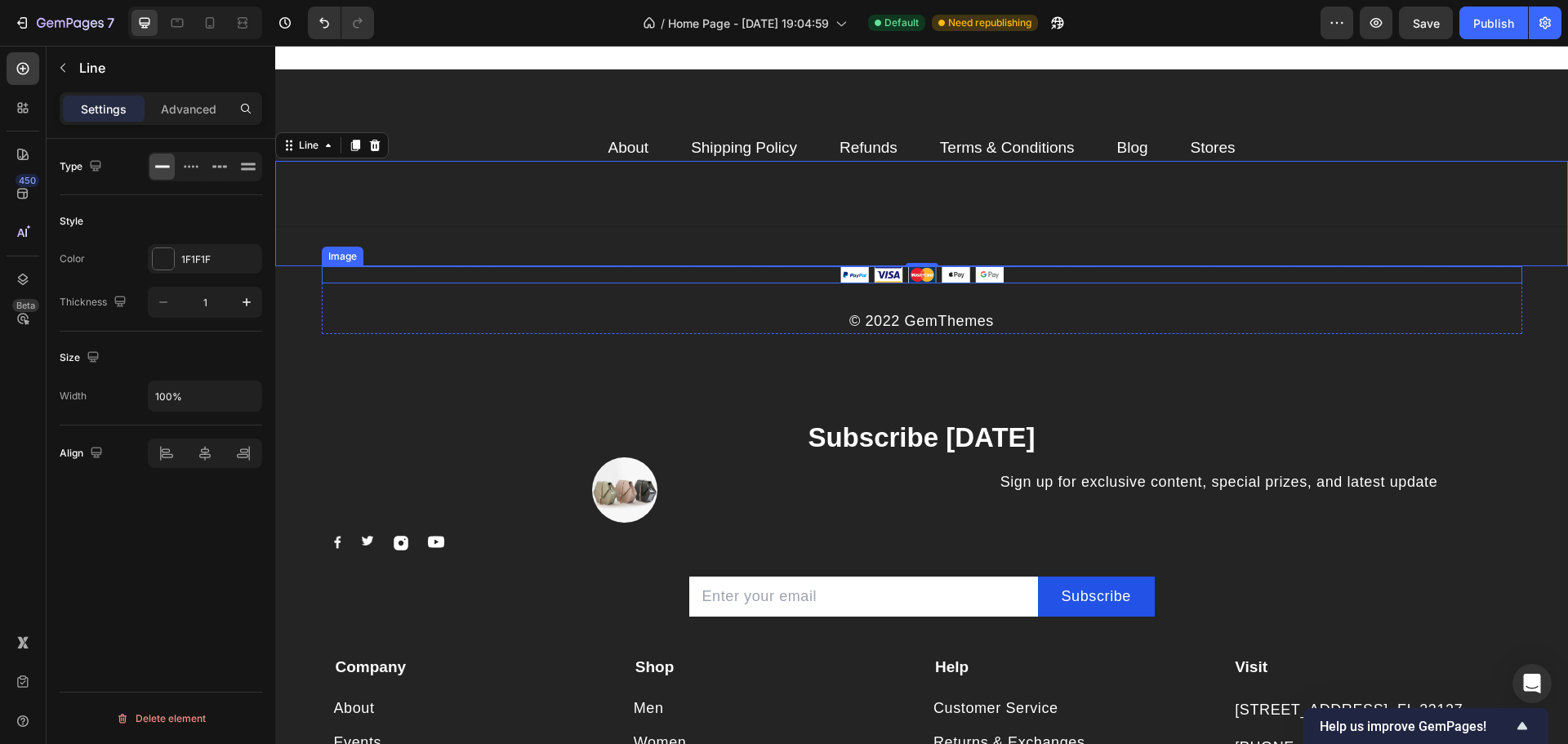
scroll to position [2345, 0]
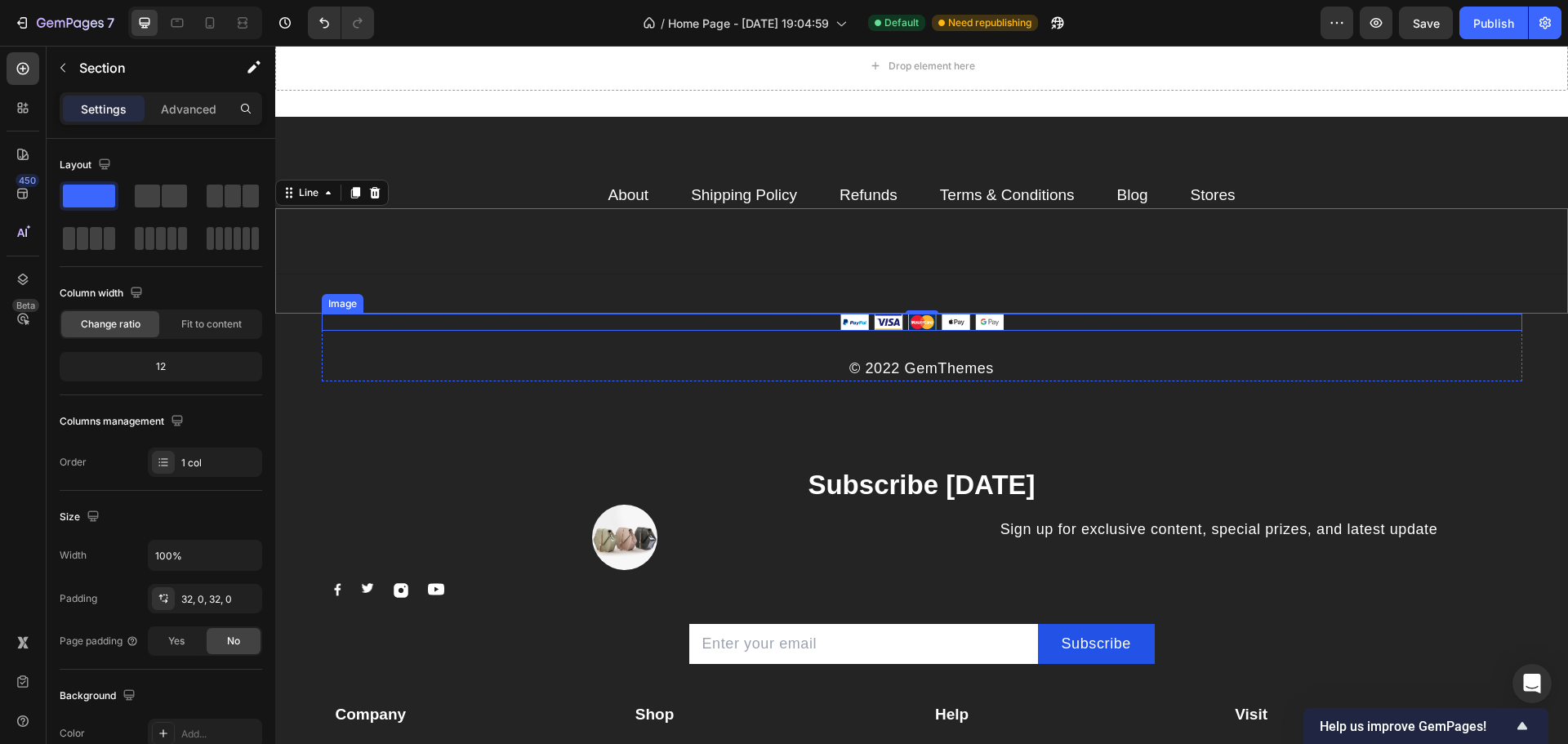
click at [535, 117] on div "Drop element here Section 2" at bounding box center [922, 65] width 1293 height 101
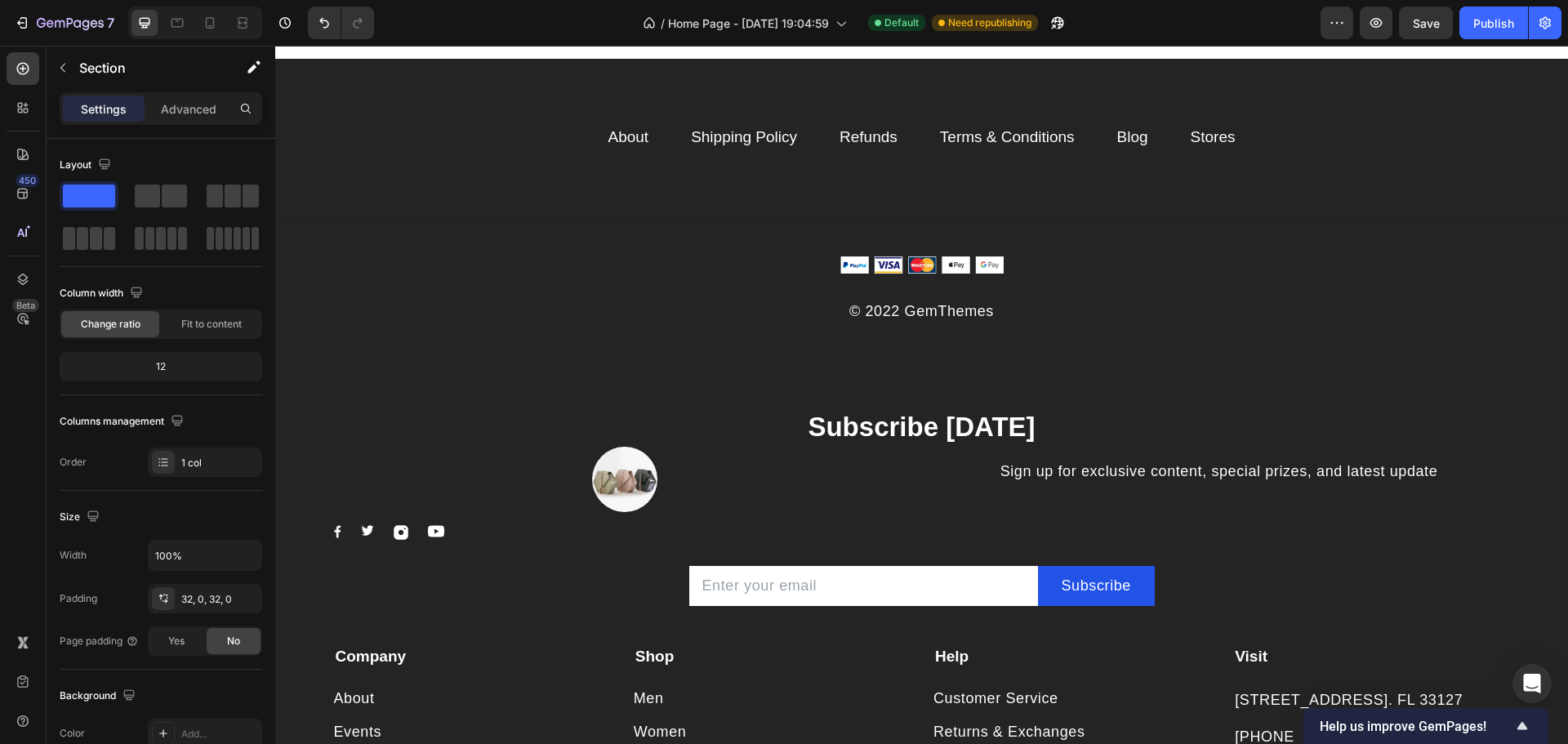
scroll to position [1206, 0]
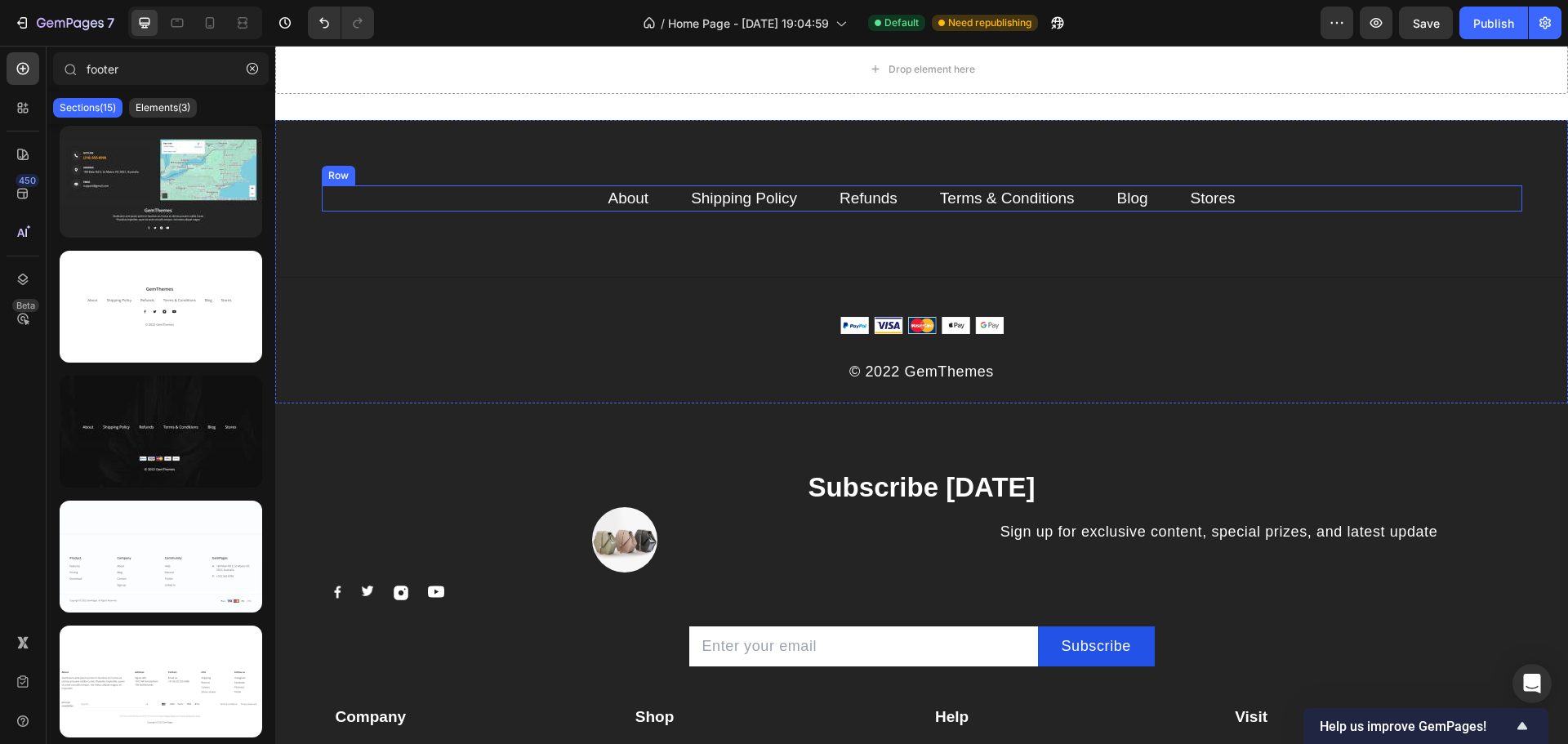
scroll to position [1440, 0]
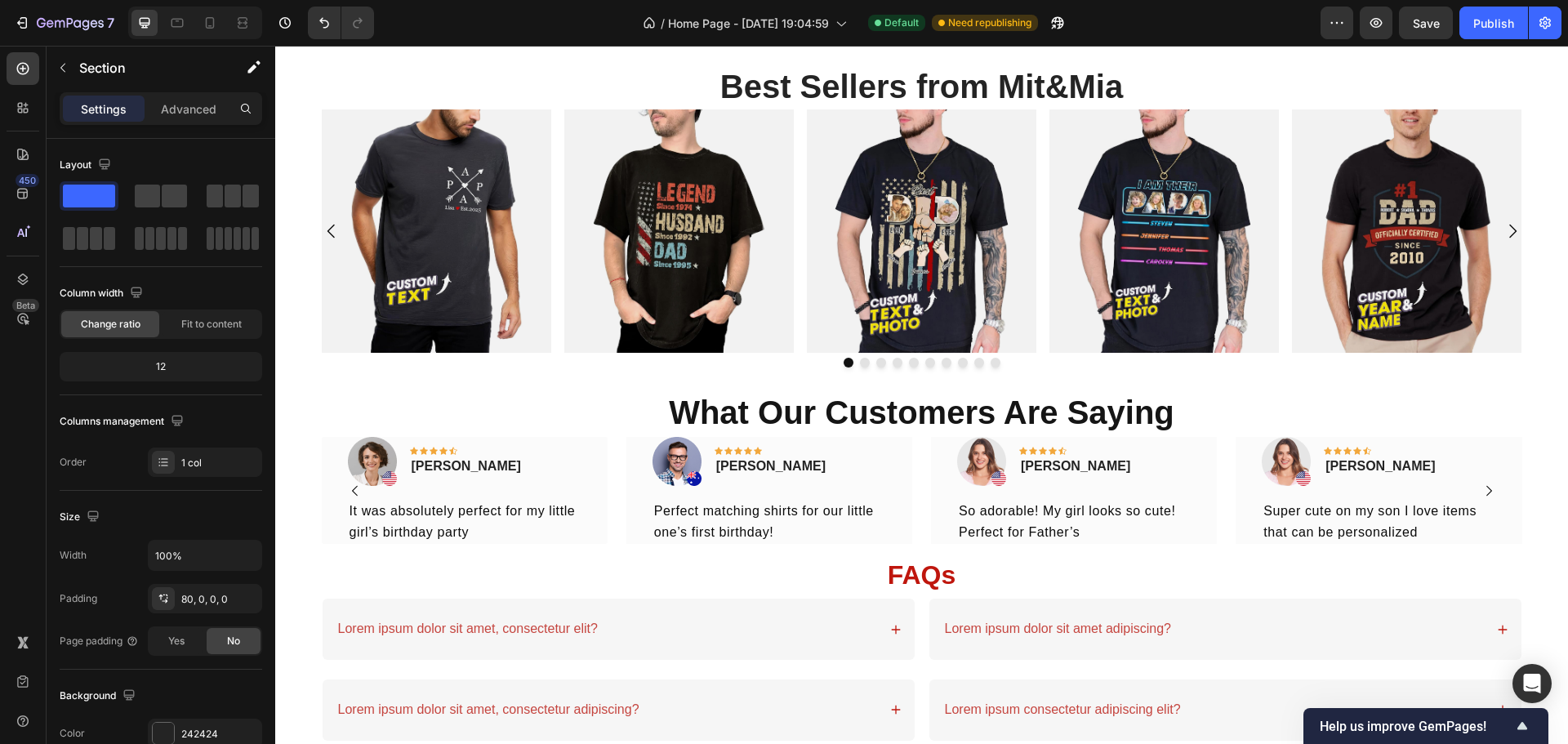
click at [159, 238] on span at bounding box center [160, 239] width 9 height 23
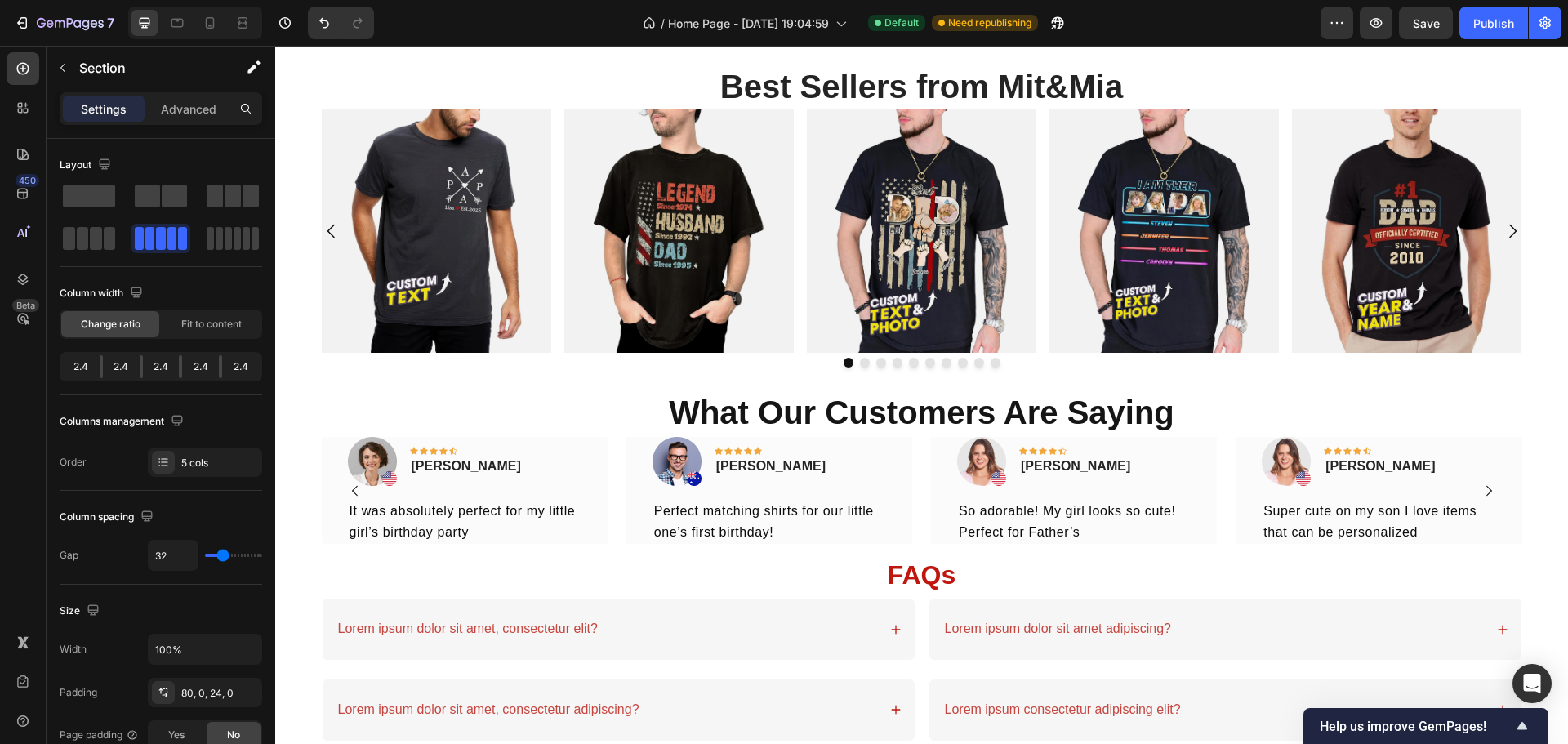
scroll to position [1548, 0]
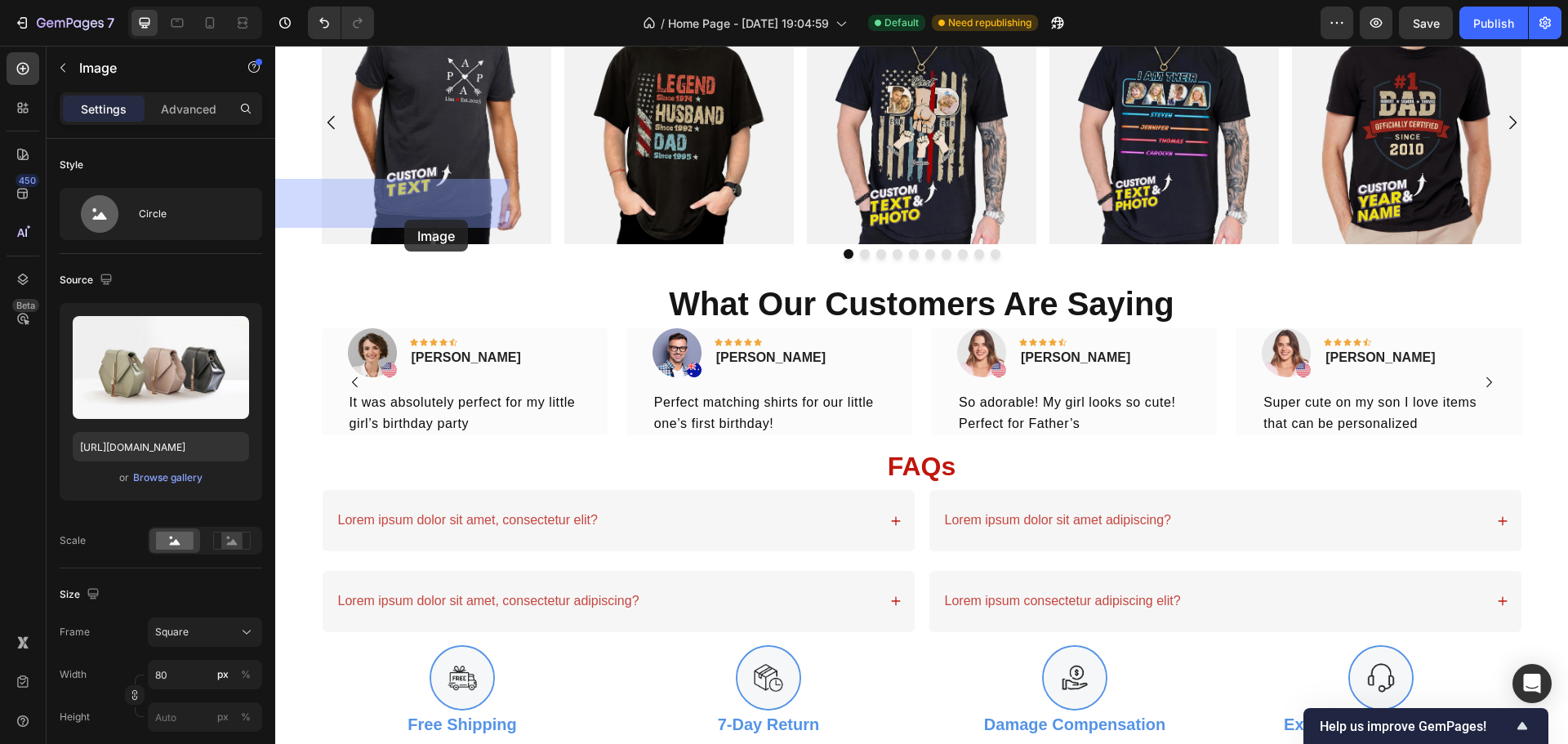
drag, startPoint x: 585, startPoint y: 351, endPoint x: 404, endPoint y: 218, distance: 224.6
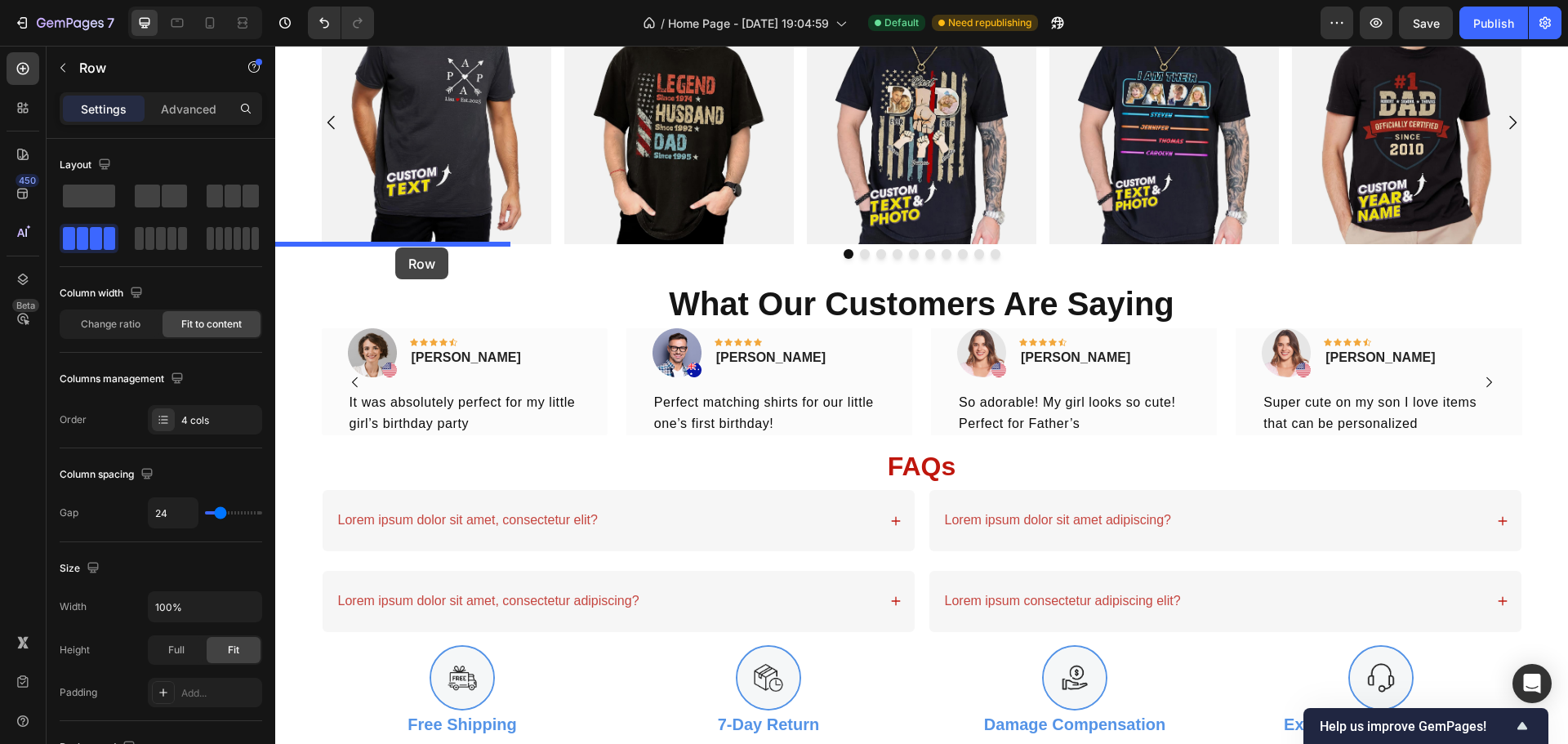
drag, startPoint x: 341, startPoint y: 362, endPoint x: 395, endPoint y: 247, distance: 127.0
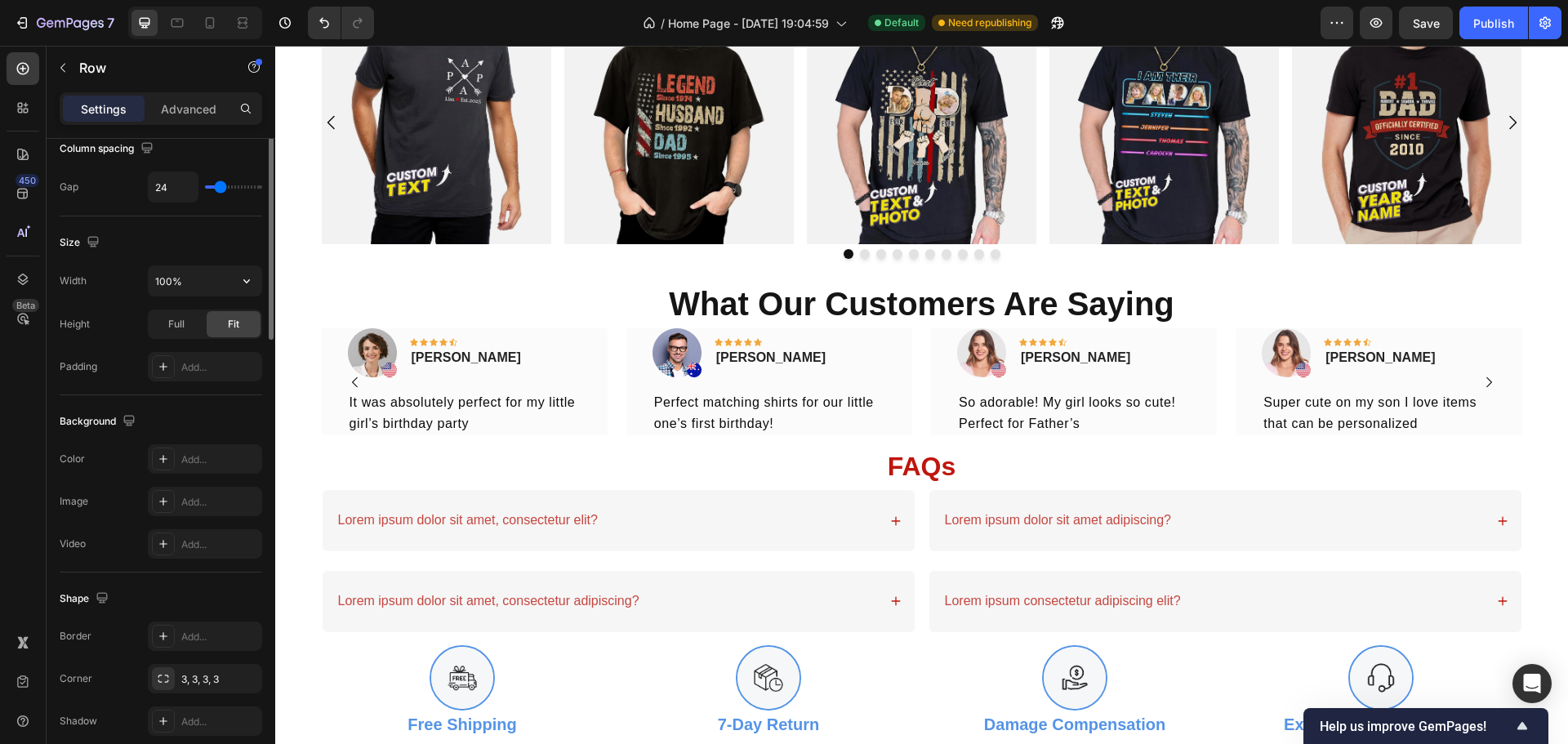
scroll to position [531, 0]
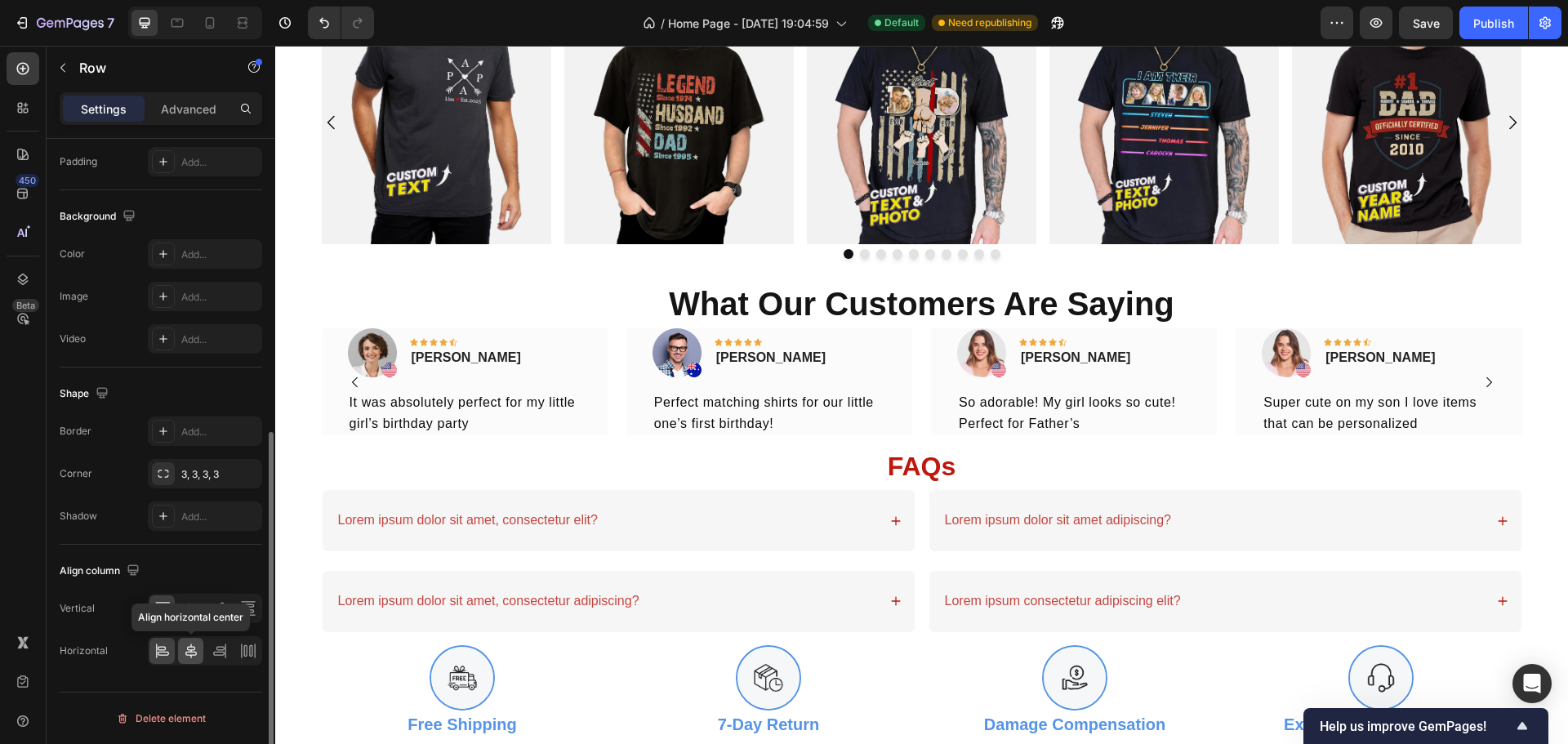
click at [188, 648] on icon at bounding box center [191, 651] width 16 height 16
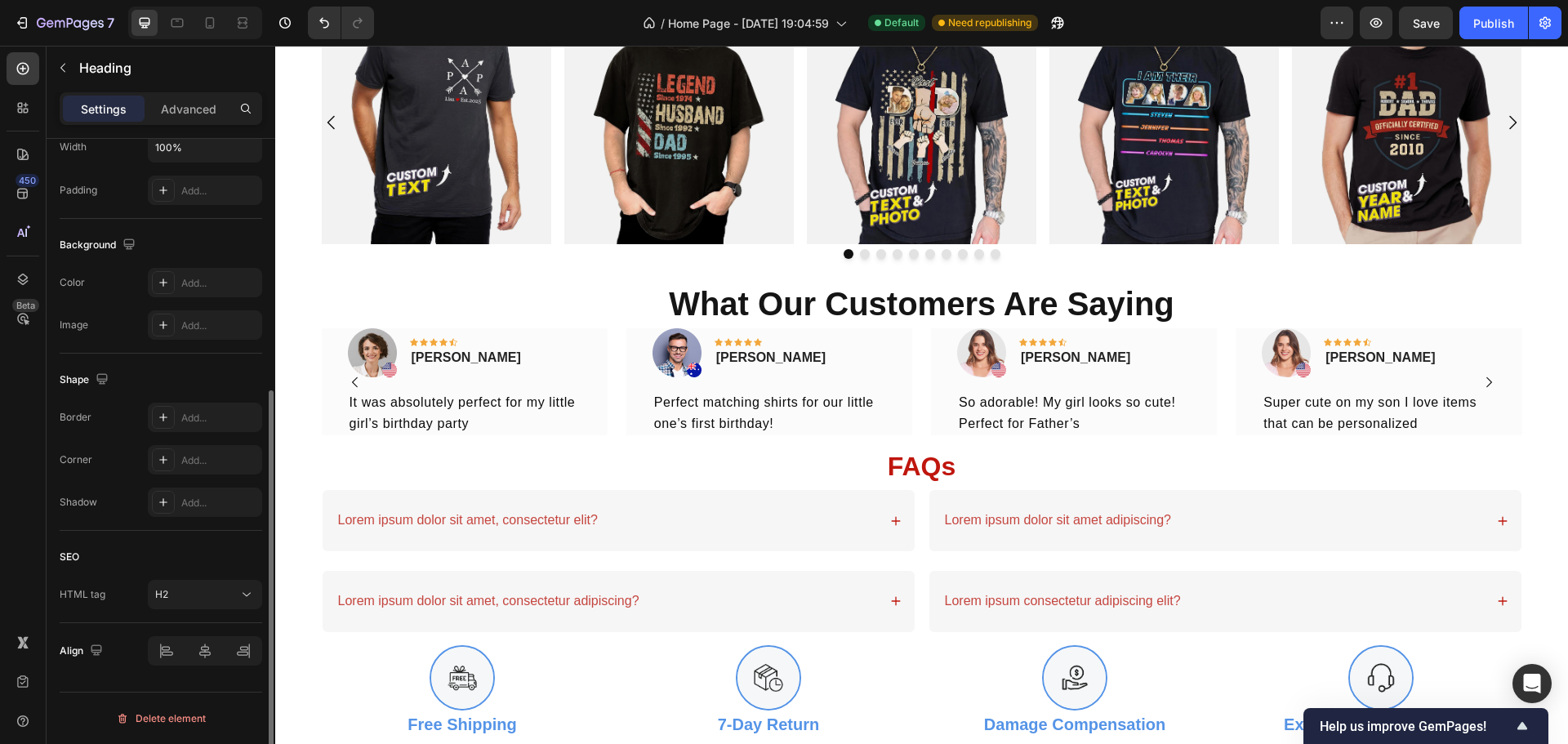
scroll to position [0, 0]
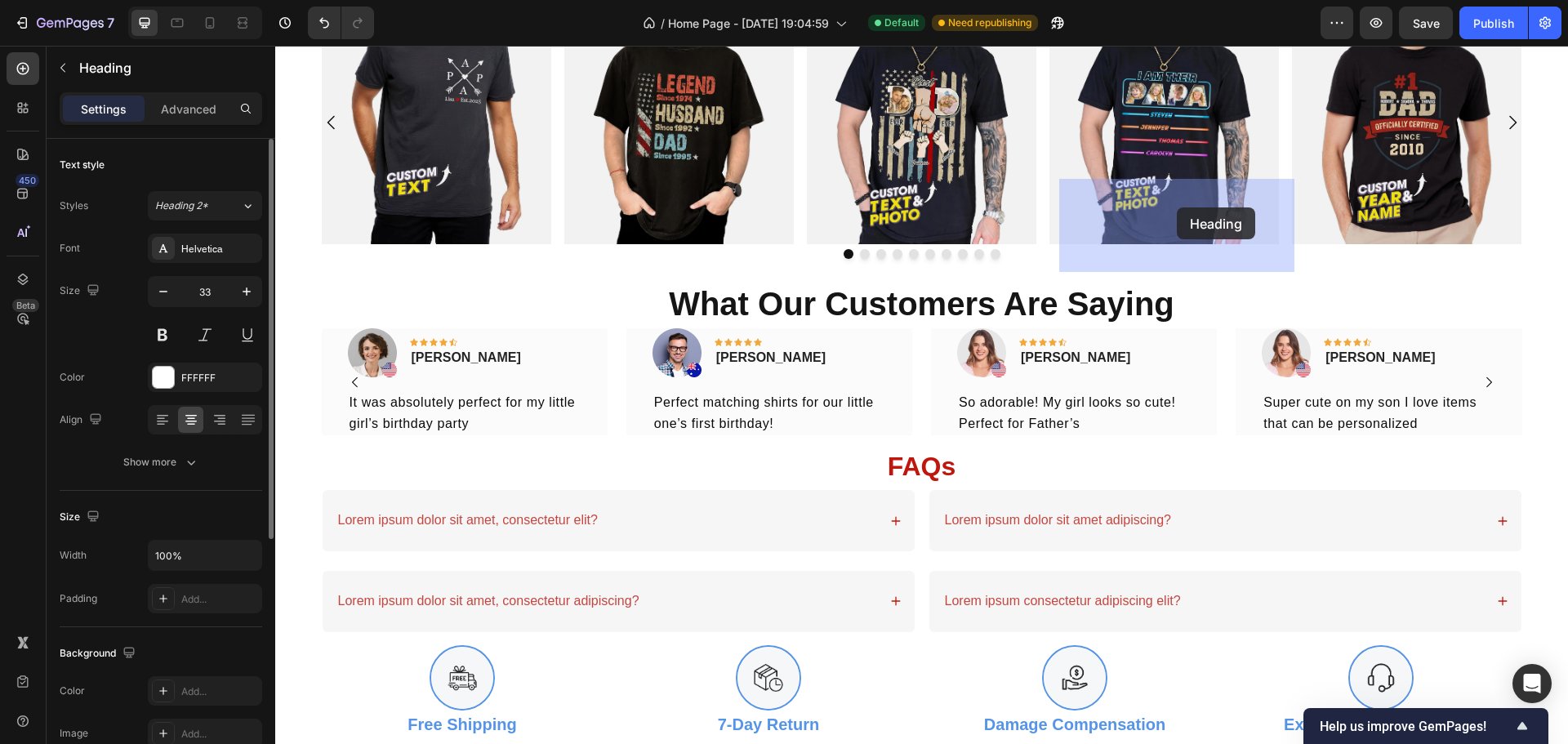
drag, startPoint x: 940, startPoint y: 376, endPoint x: 1159, endPoint y: 206, distance: 277.2
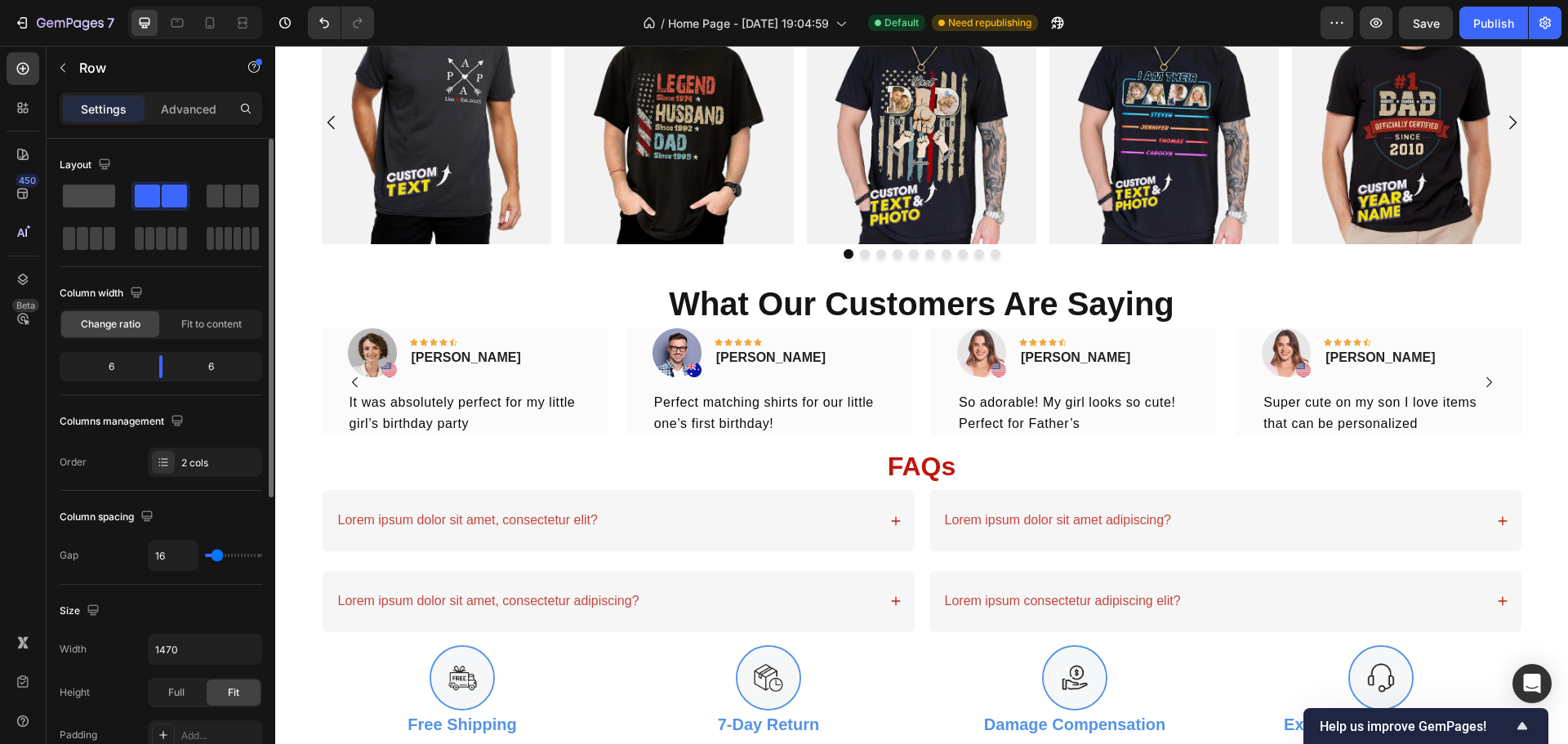
click at [91, 200] on span at bounding box center [89, 196] width 52 height 23
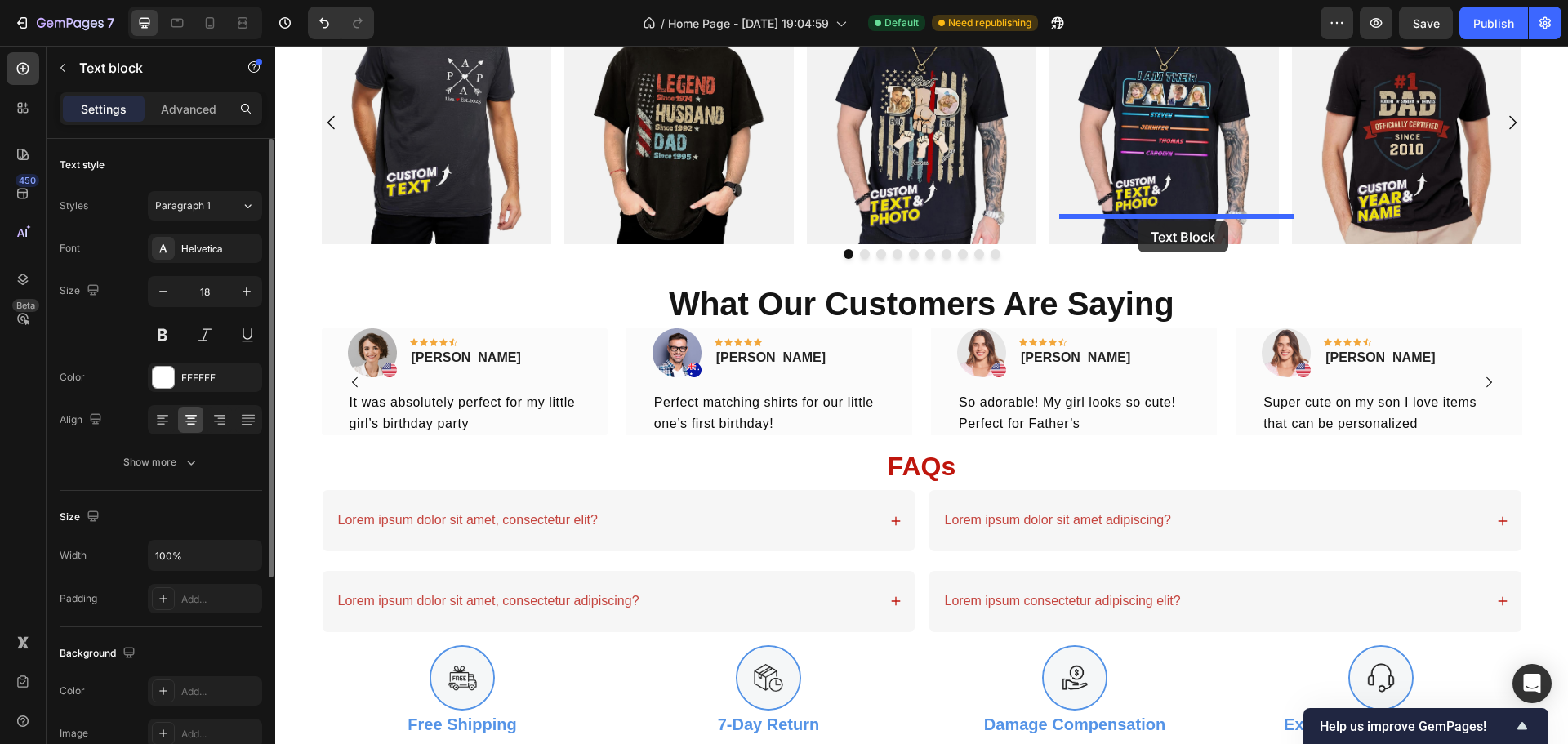
drag, startPoint x: 1047, startPoint y: 380, endPoint x: 1138, endPoint y: 222, distance: 182.3
click at [169, 294] on icon "button" at bounding box center [164, 292] width 16 height 16
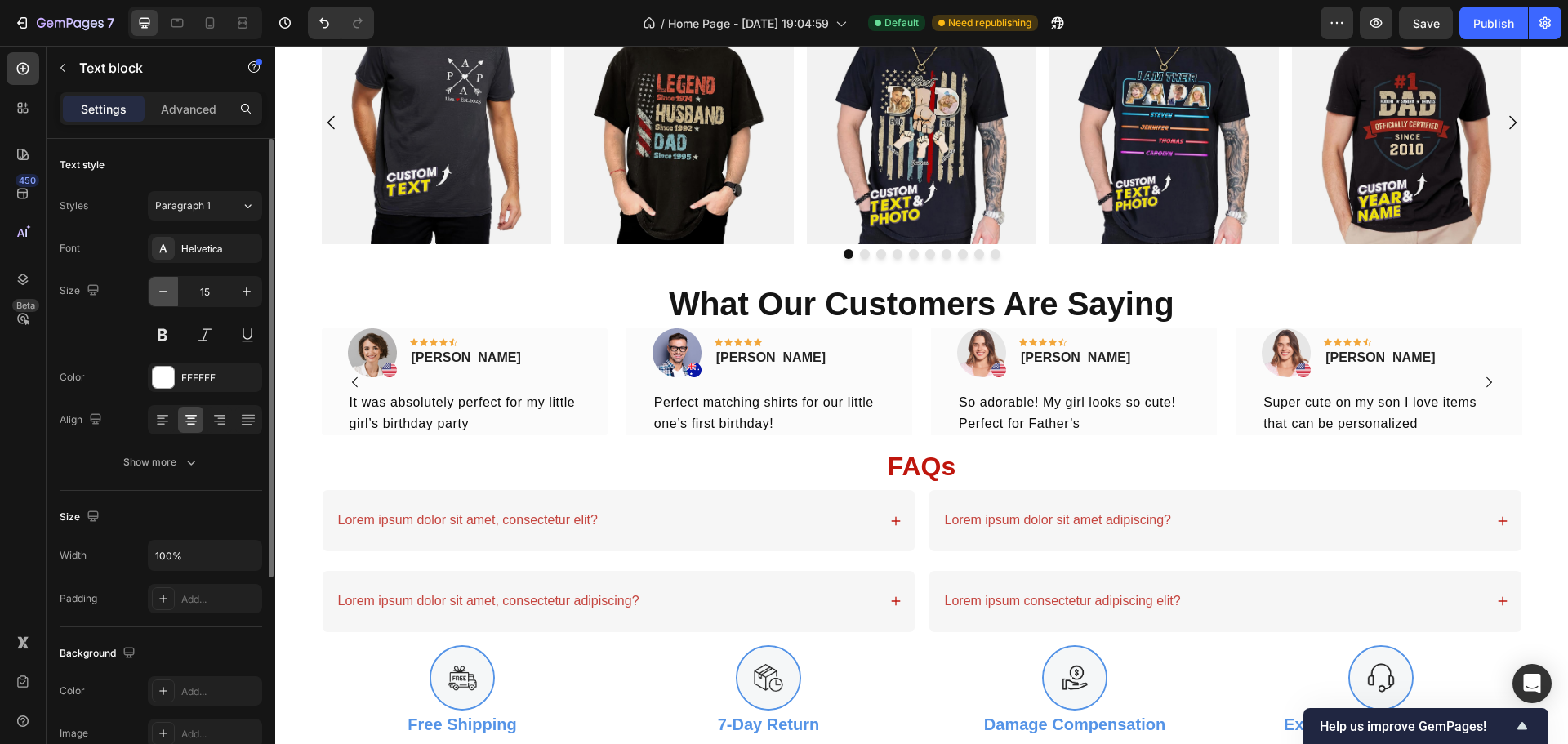
click at [169, 294] on icon "button" at bounding box center [164, 292] width 16 height 16
click at [169, 295] on icon "button" at bounding box center [164, 292] width 16 height 16
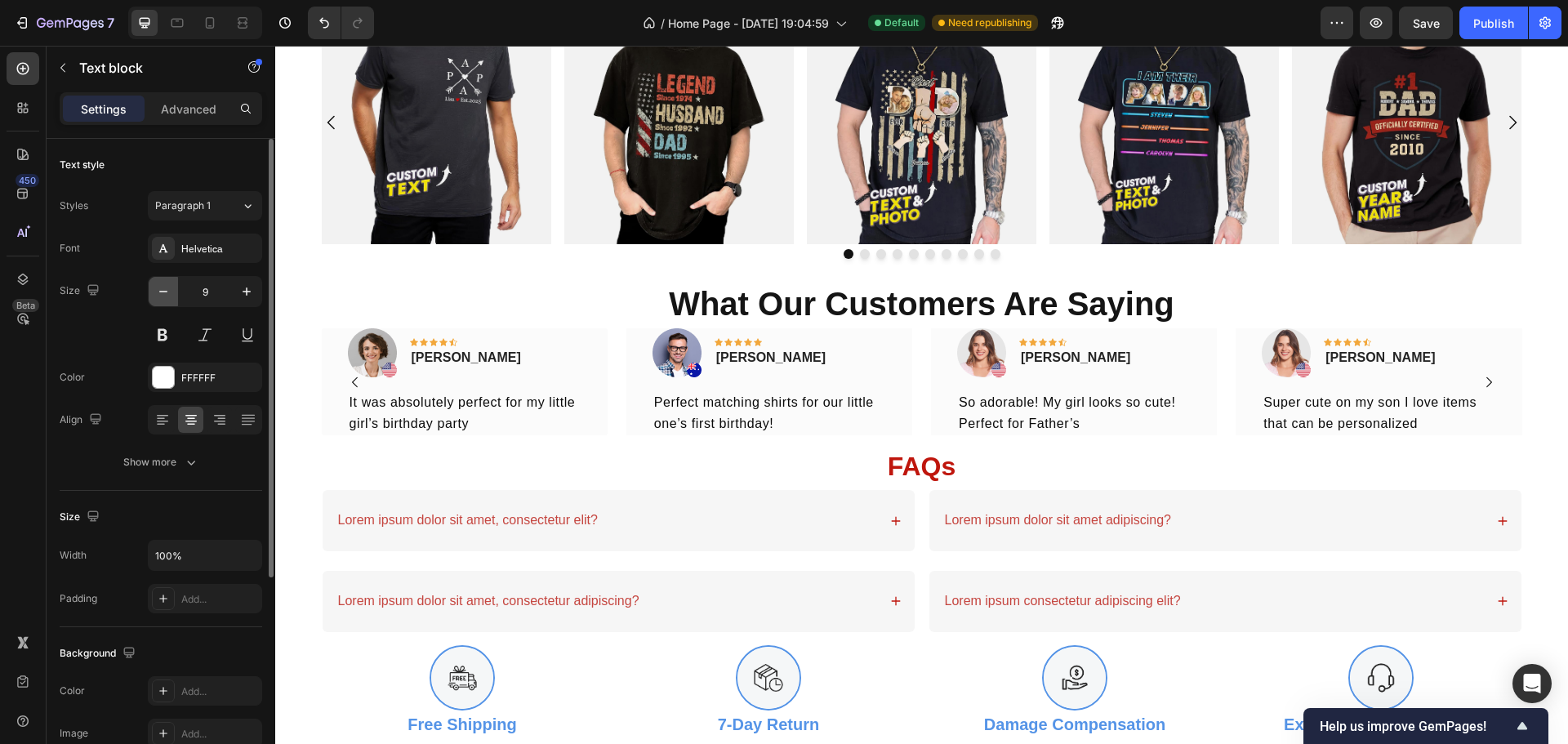
click at [169, 295] on icon "button" at bounding box center [164, 292] width 16 height 16
click at [244, 294] on icon "button" at bounding box center [247, 292] width 16 height 16
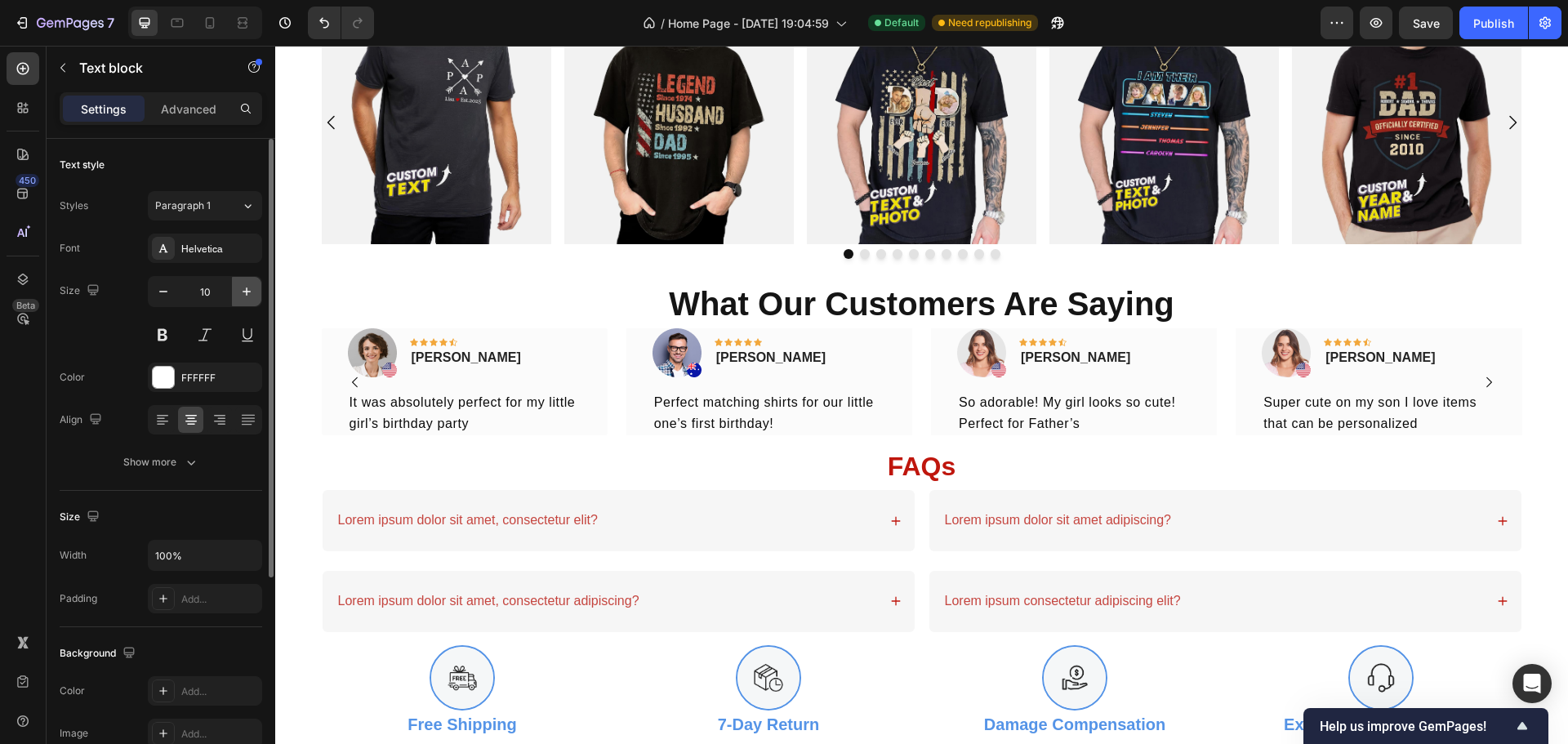
click at [244, 294] on icon "button" at bounding box center [247, 292] width 16 height 16
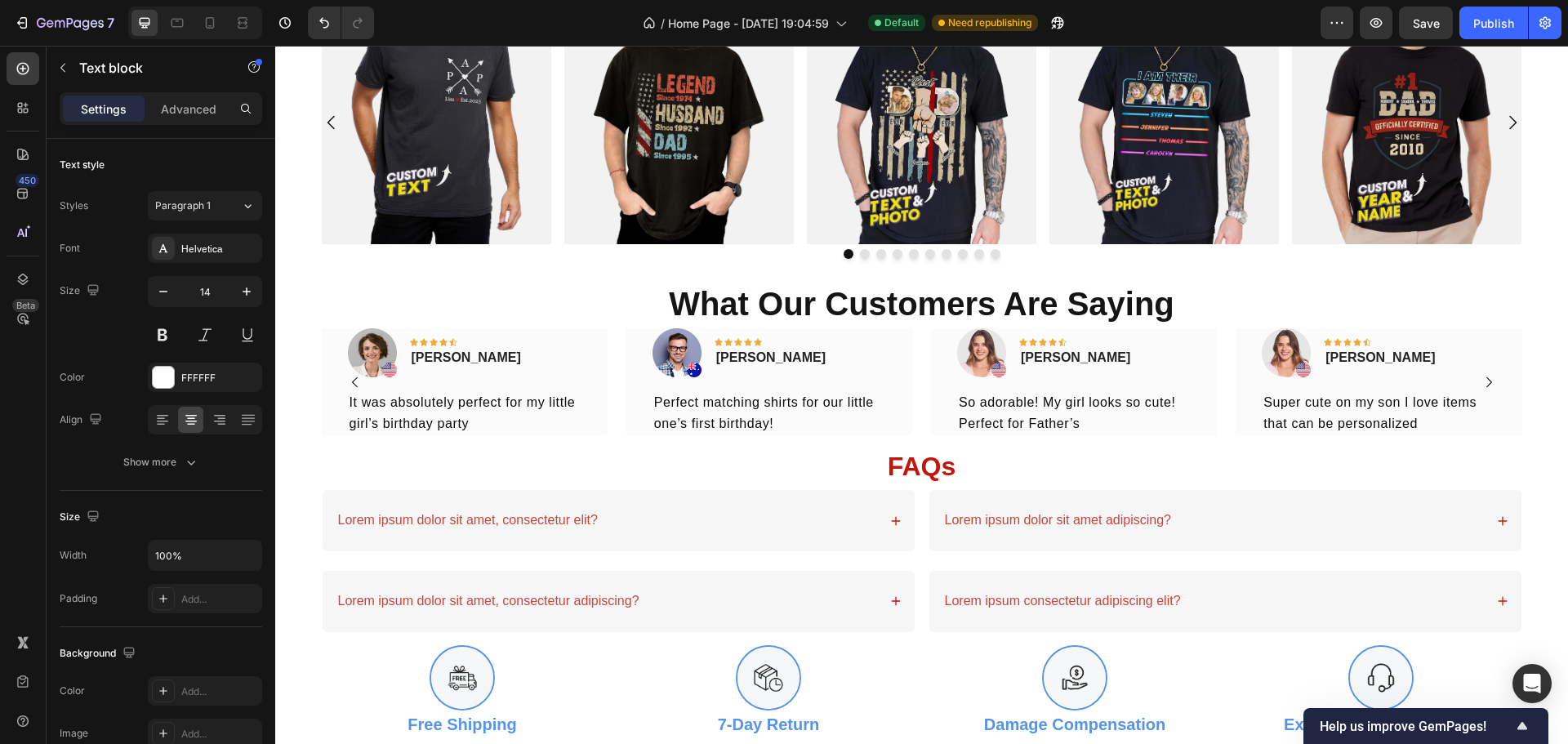
type input "15"
drag, startPoint x: 1297, startPoint y: 586, endPoint x: 1158, endPoint y: 271, distance: 344.3
drag, startPoint x: 1326, startPoint y: 545, endPoint x: 1134, endPoint y: 283, distance: 324.8
drag, startPoint x: 1296, startPoint y: 597, endPoint x: 1154, endPoint y: 334, distance: 298.9
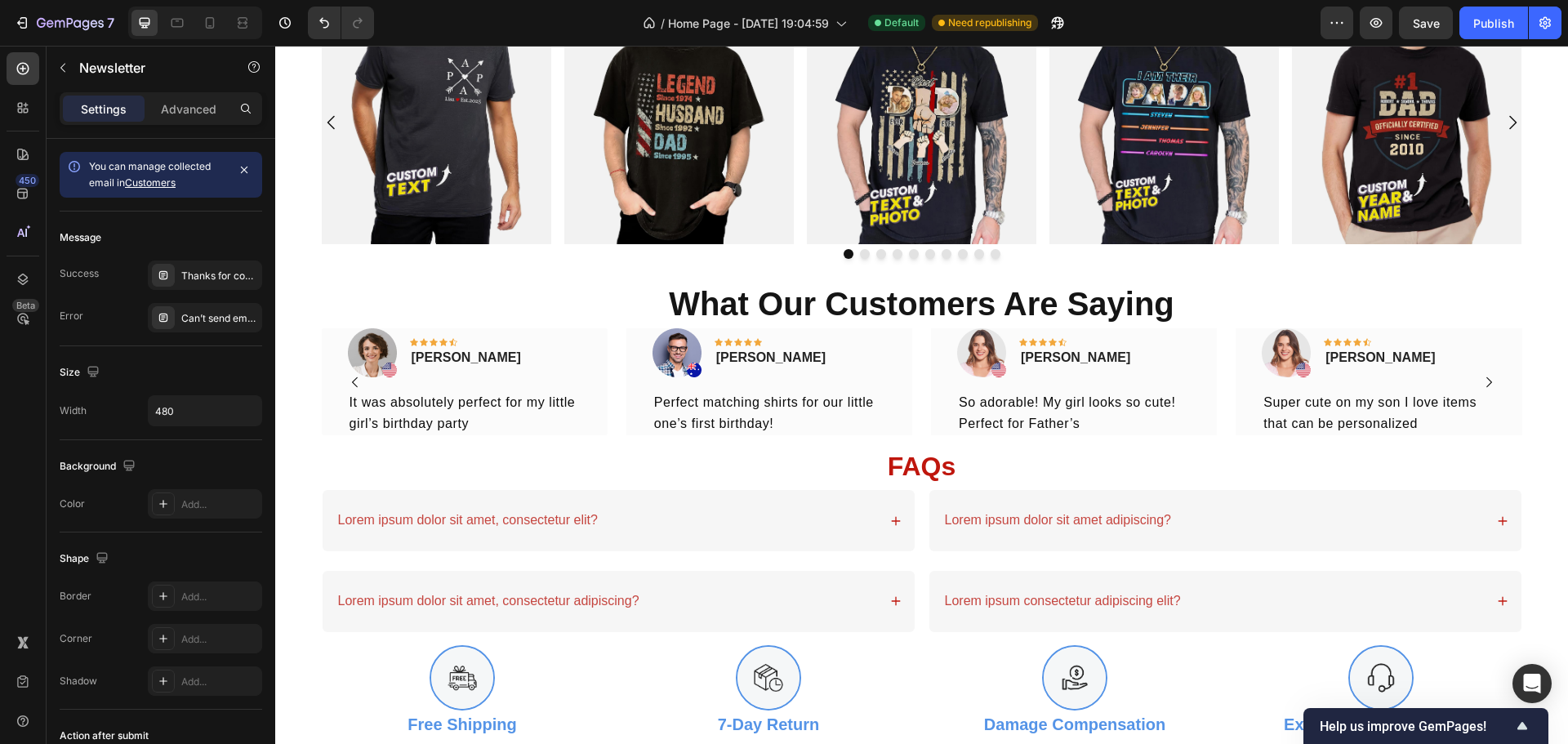
drag, startPoint x: 348, startPoint y: 476, endPoint x: 1243, endPoint y: 394, distance: 898.7
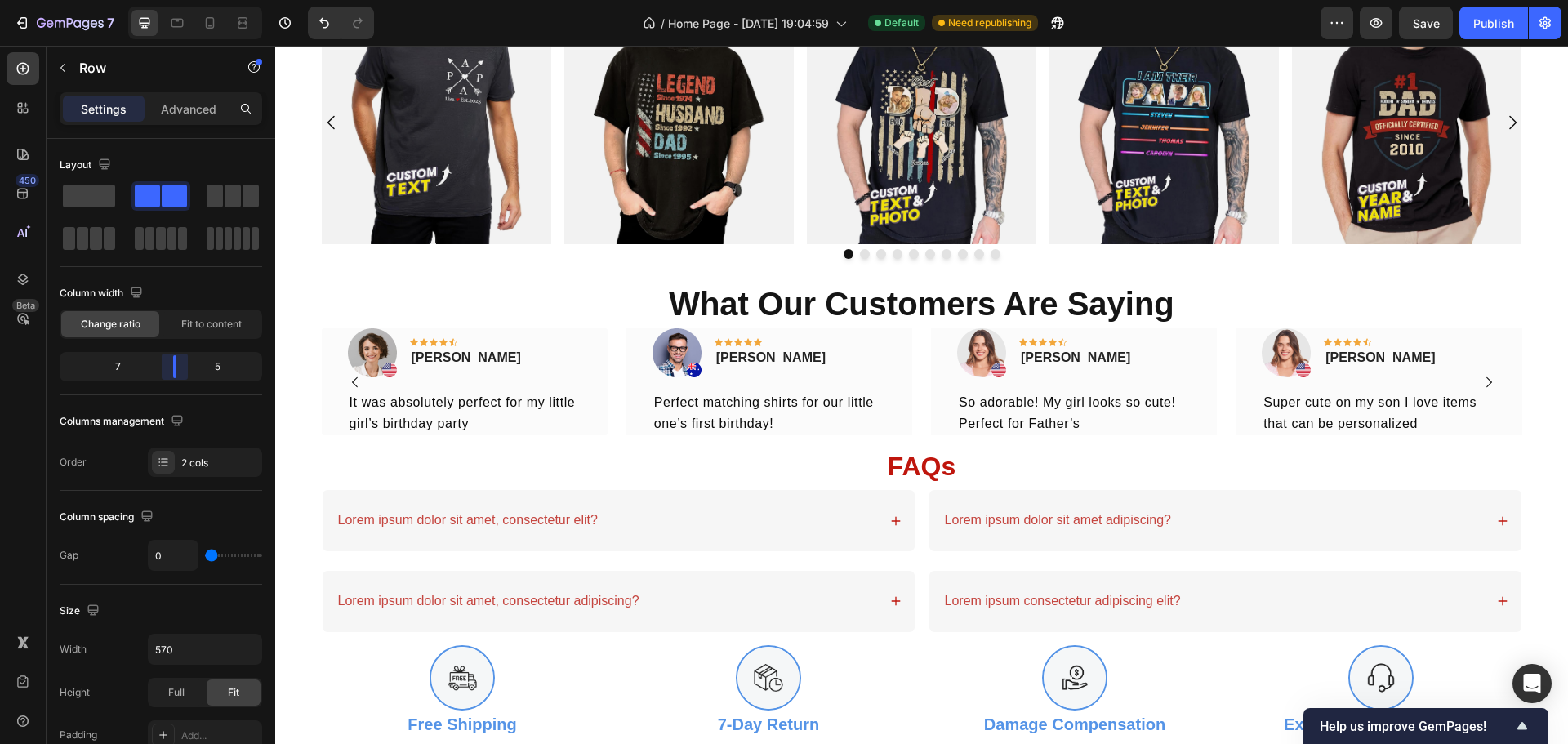
drag, startPoint x: 198, startPoint y: 369, endPoint x: 174, endPoint y: 368, distance: 24.0
click at [174, 0] on body "7 Version history / Home Page - [DATE] 19:04:59 Default Need republishing Previ…" at bounding box center [784, 0] width 1568 height 0
click at [96, 194] on span at bounding box center [89, 196] width 52 height 23
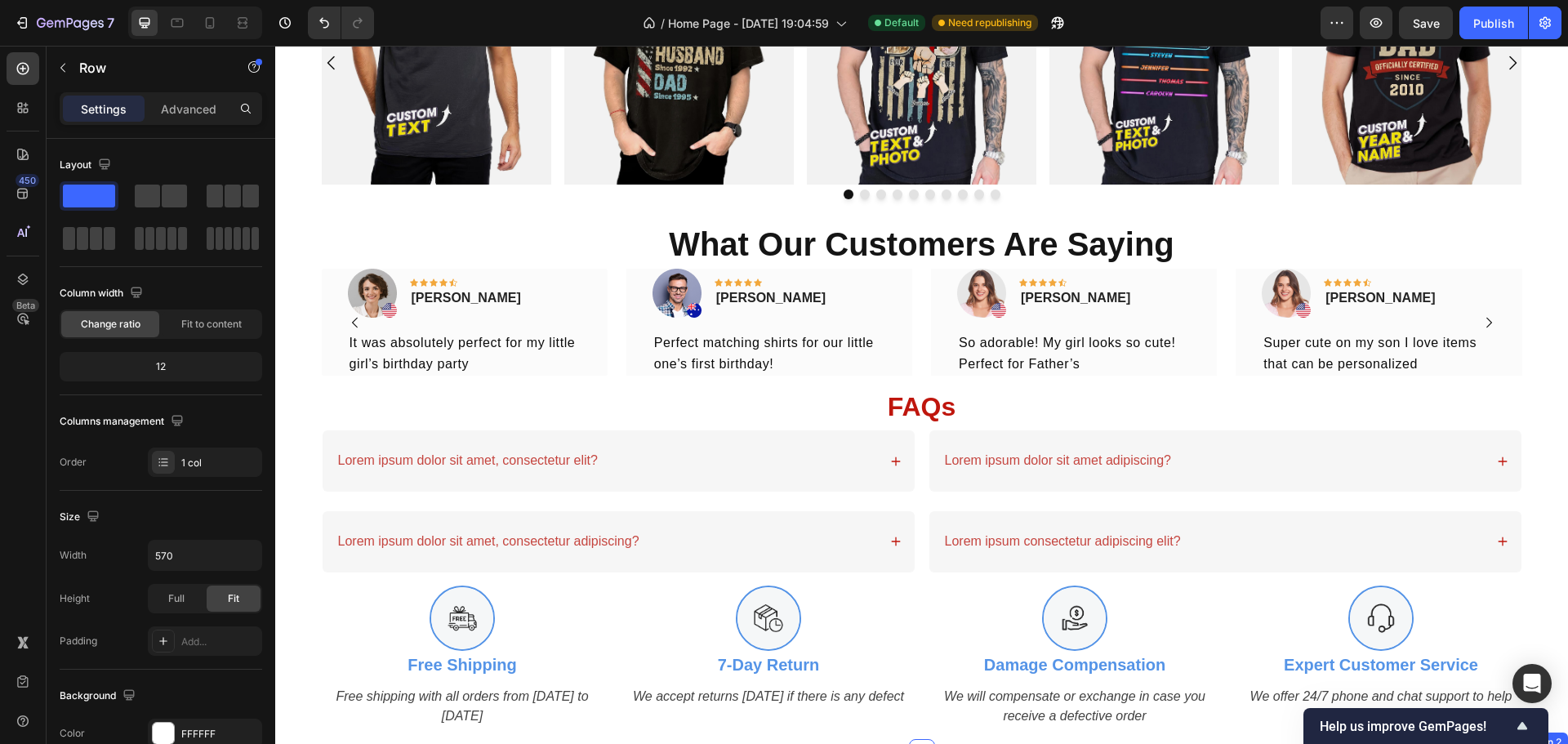
scroll to position [1658, 0]
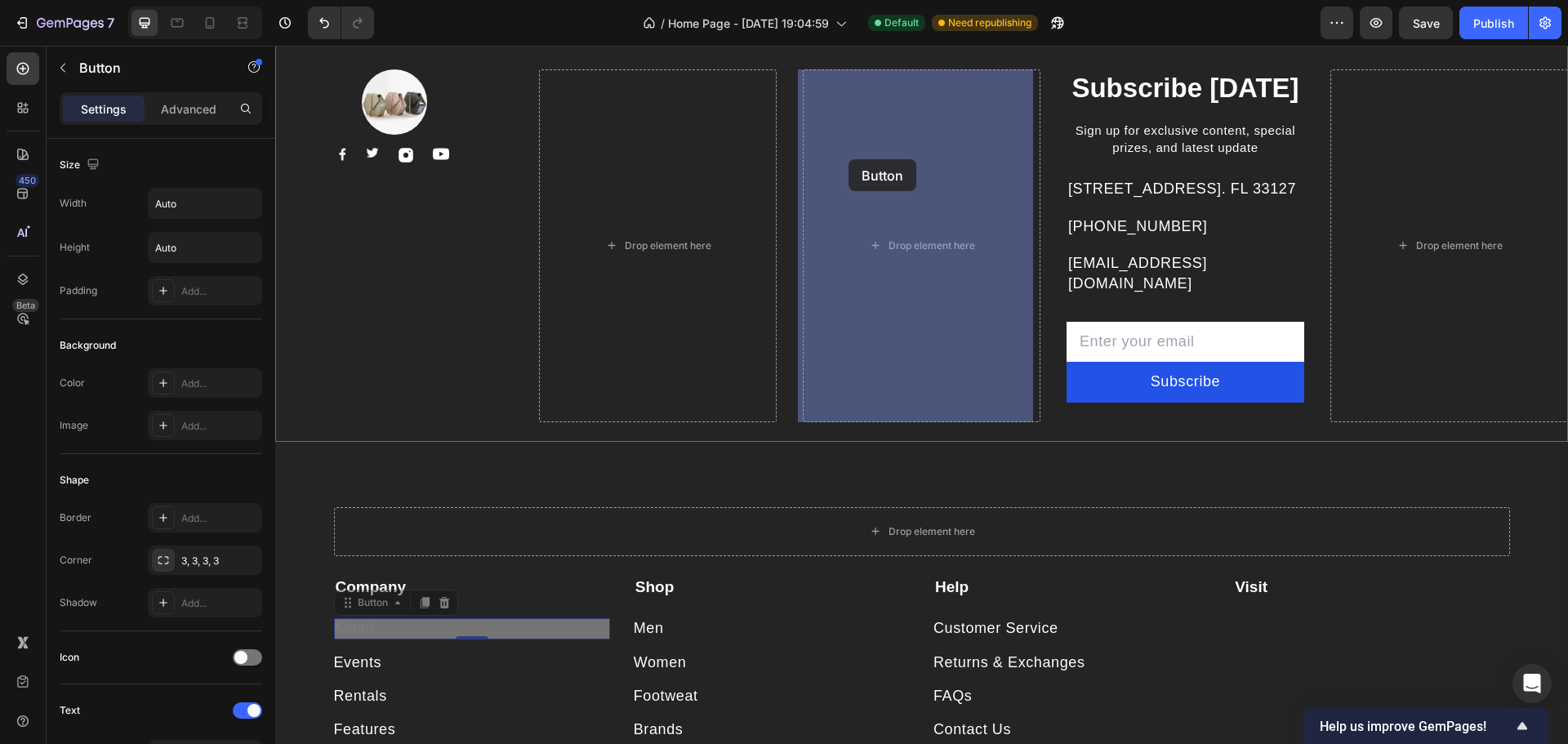
drag, startPoint x: 348, startPoint y: 627, endPoint x: 848, endPoint y: 159, distance: 684.9
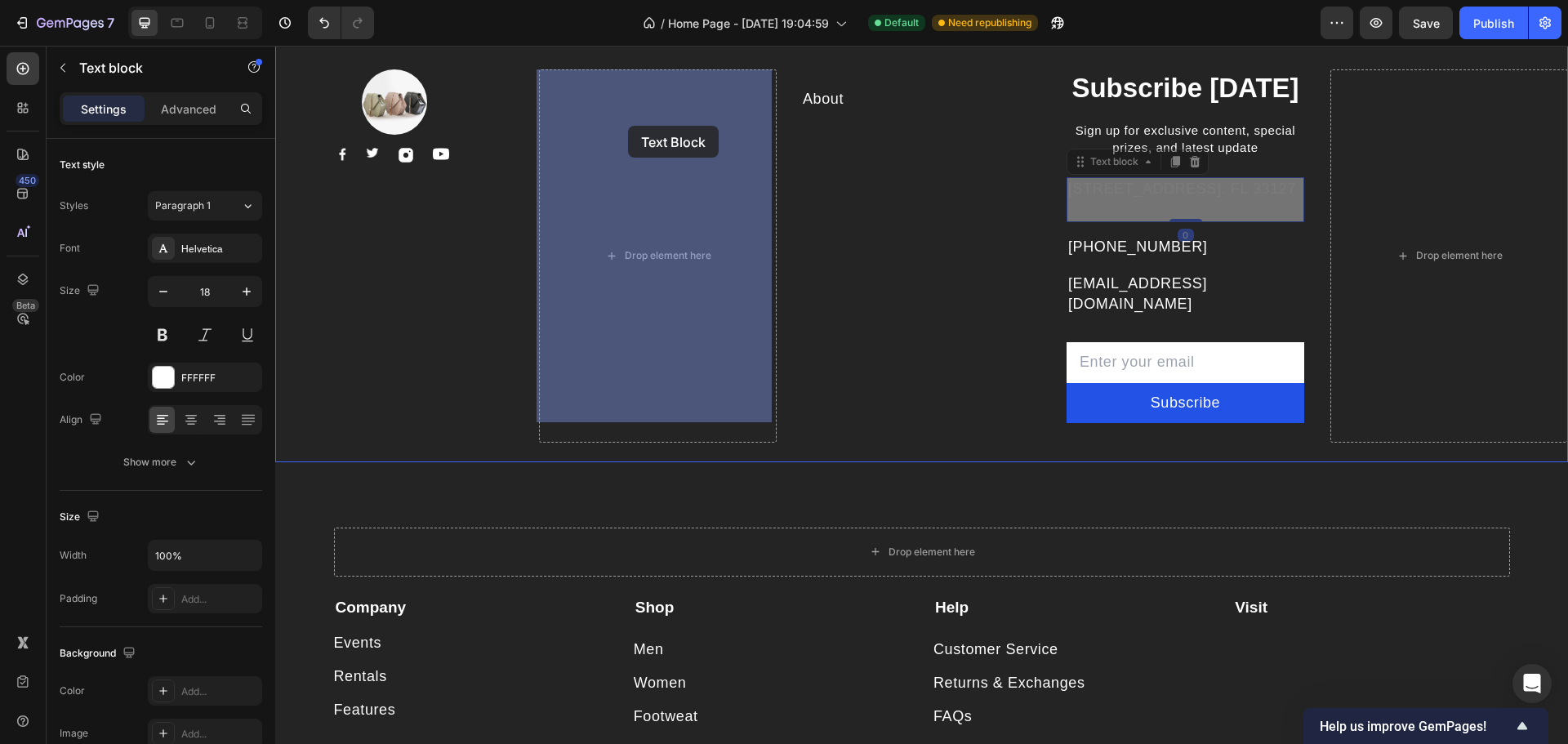
drag, startPoint x: 1142, startPoint y: 186, endPoint x: 628, endPoint y: 126, distance: 517.5
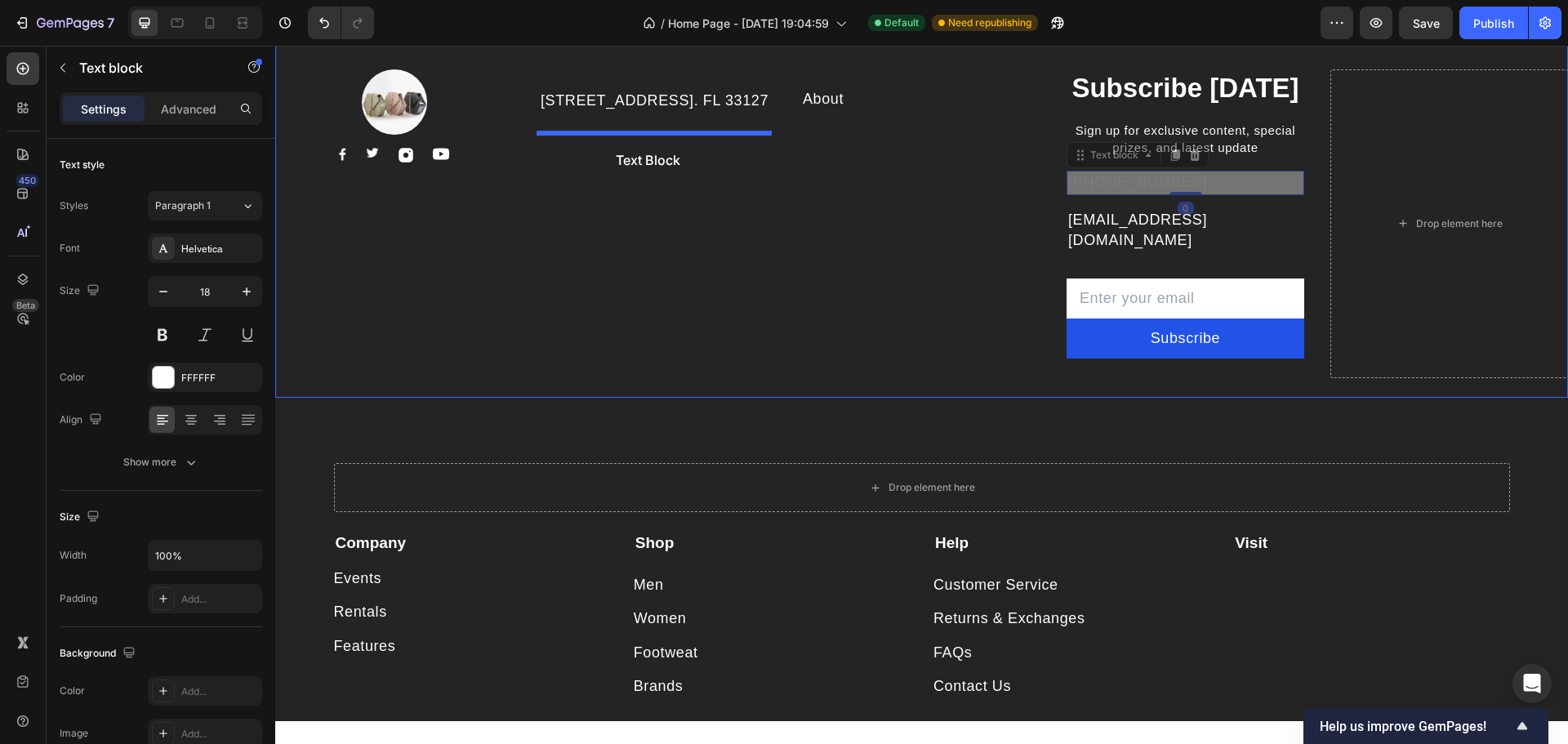
drag, startPoint x: 1016, startPoint y: 173, endPoint x: 603, endPoint y: 144, distance: 414.0
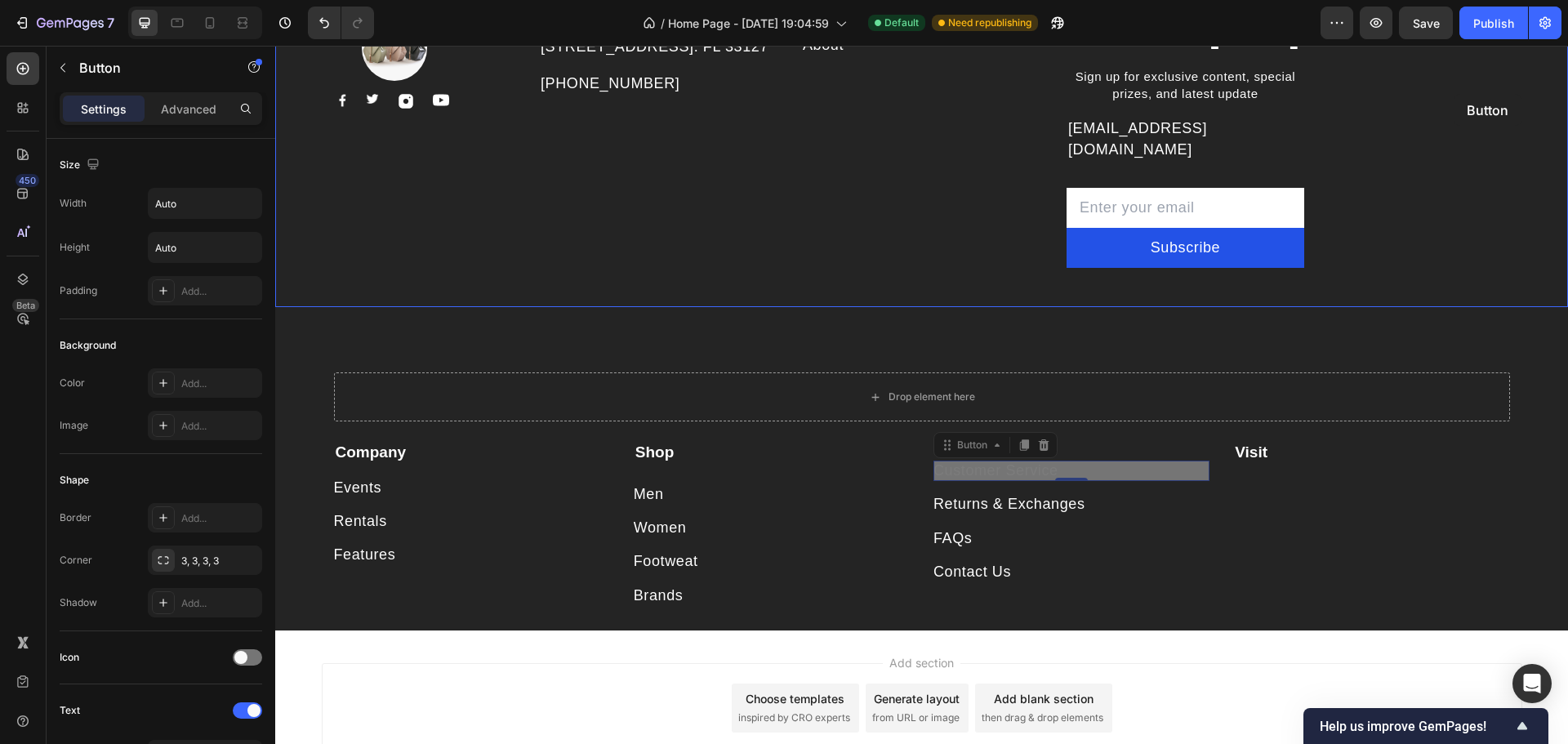
scroll to position [1666, 0]
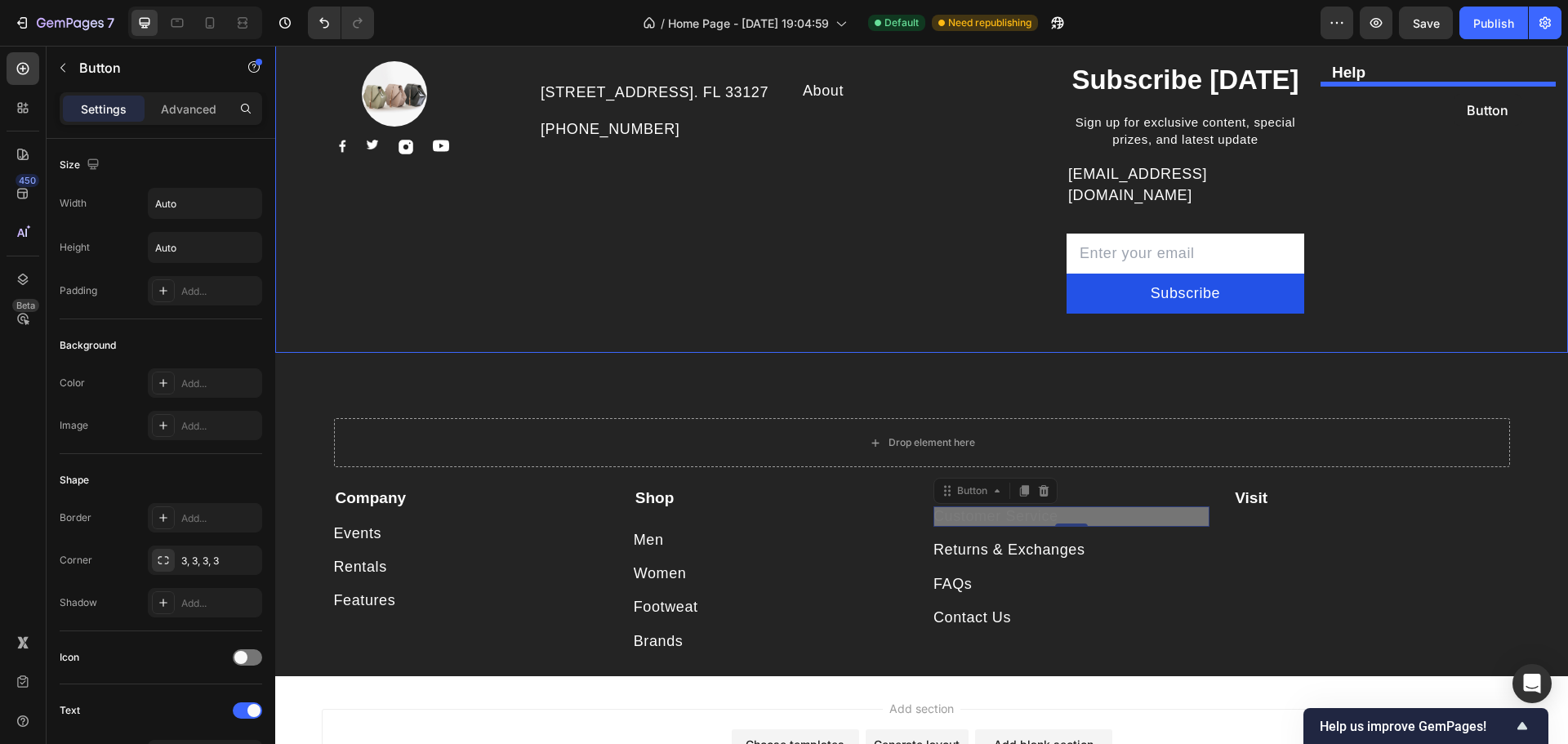
drag, startPoint x: 992, startPoint y: 420, endPoint x: 1419, endPoint y: 205, distance: 478.1
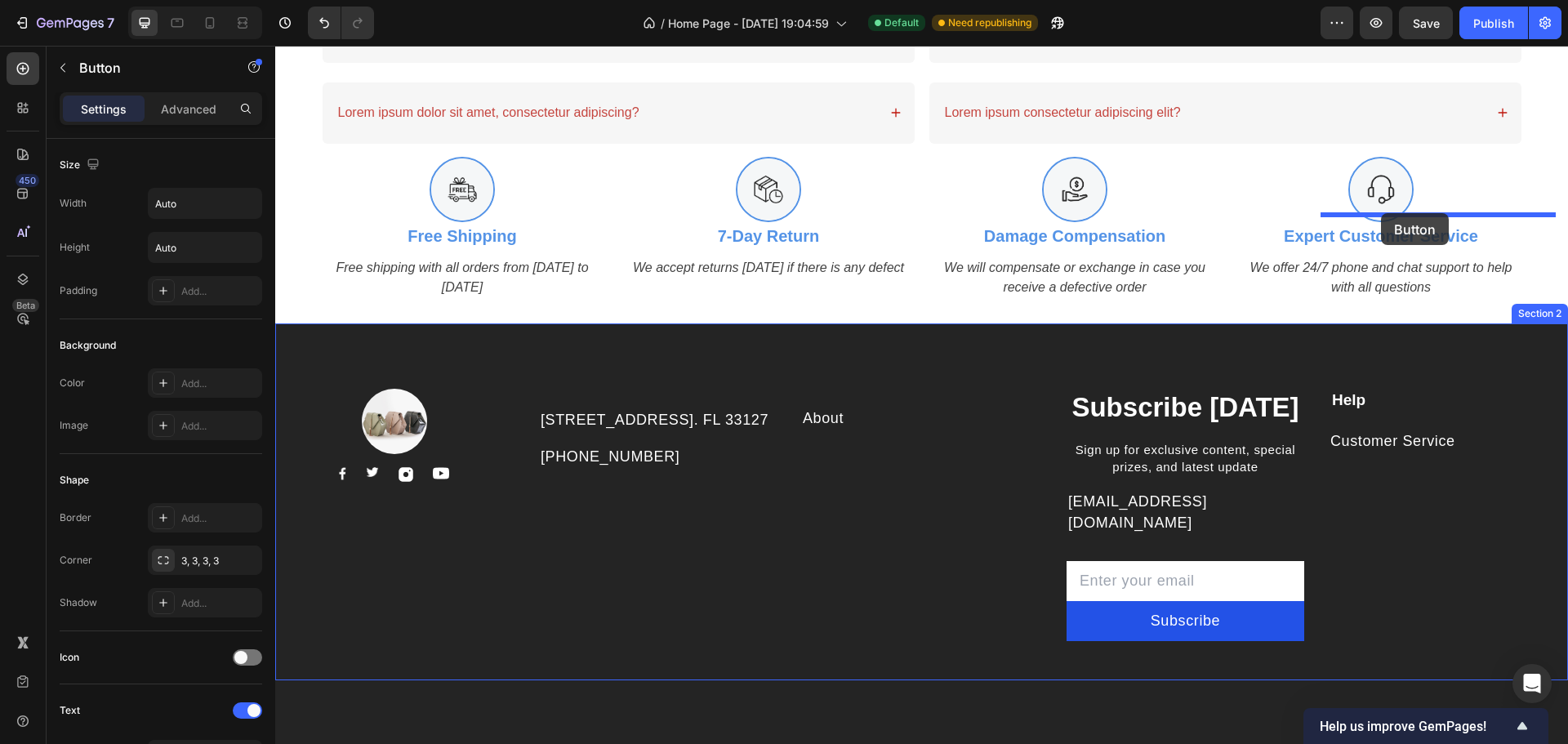
scroll to position [1576, 0]
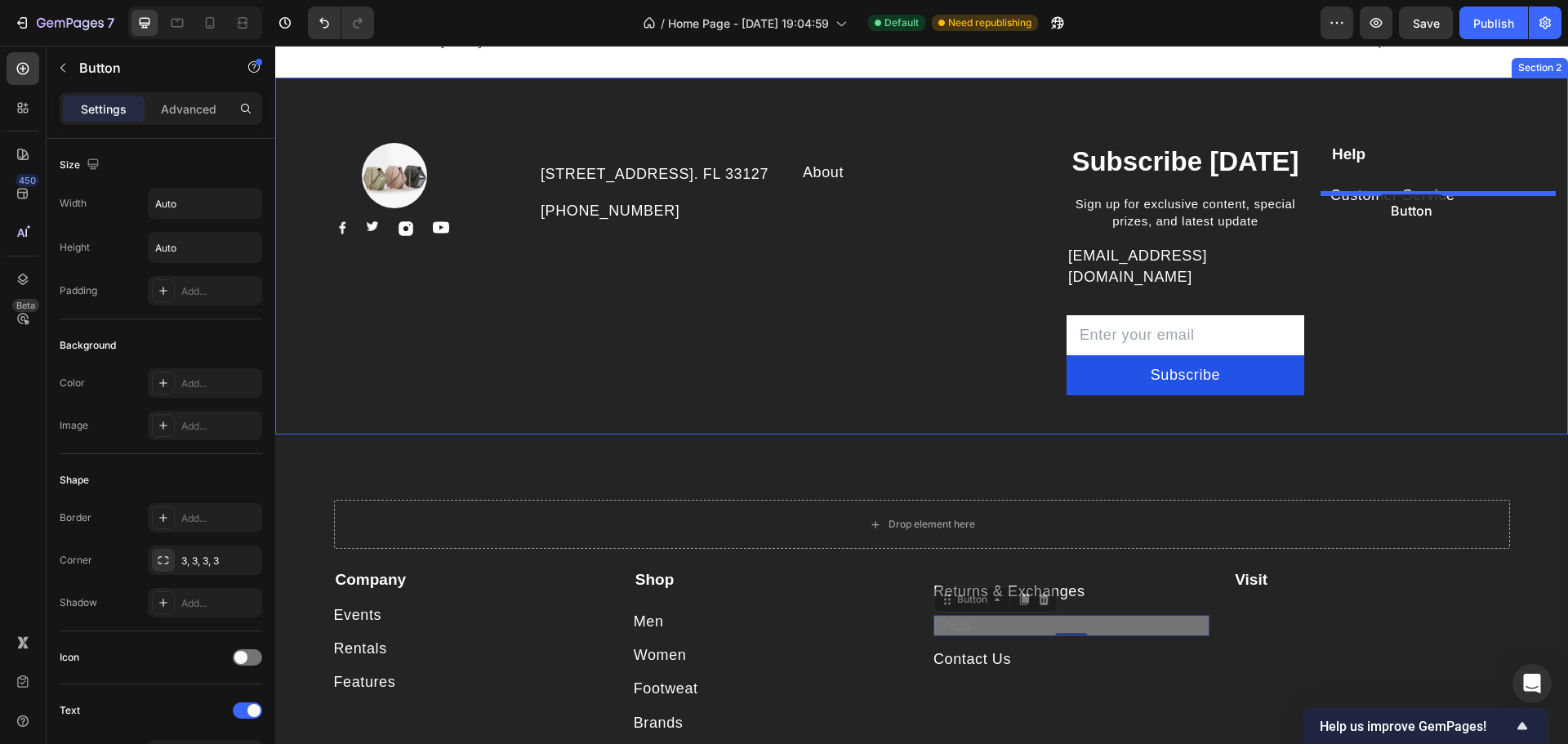
drag, startPoint x: 948, startPoint y: 414, endPoint x: 1378, endPoint y: 194, distance: 483.0
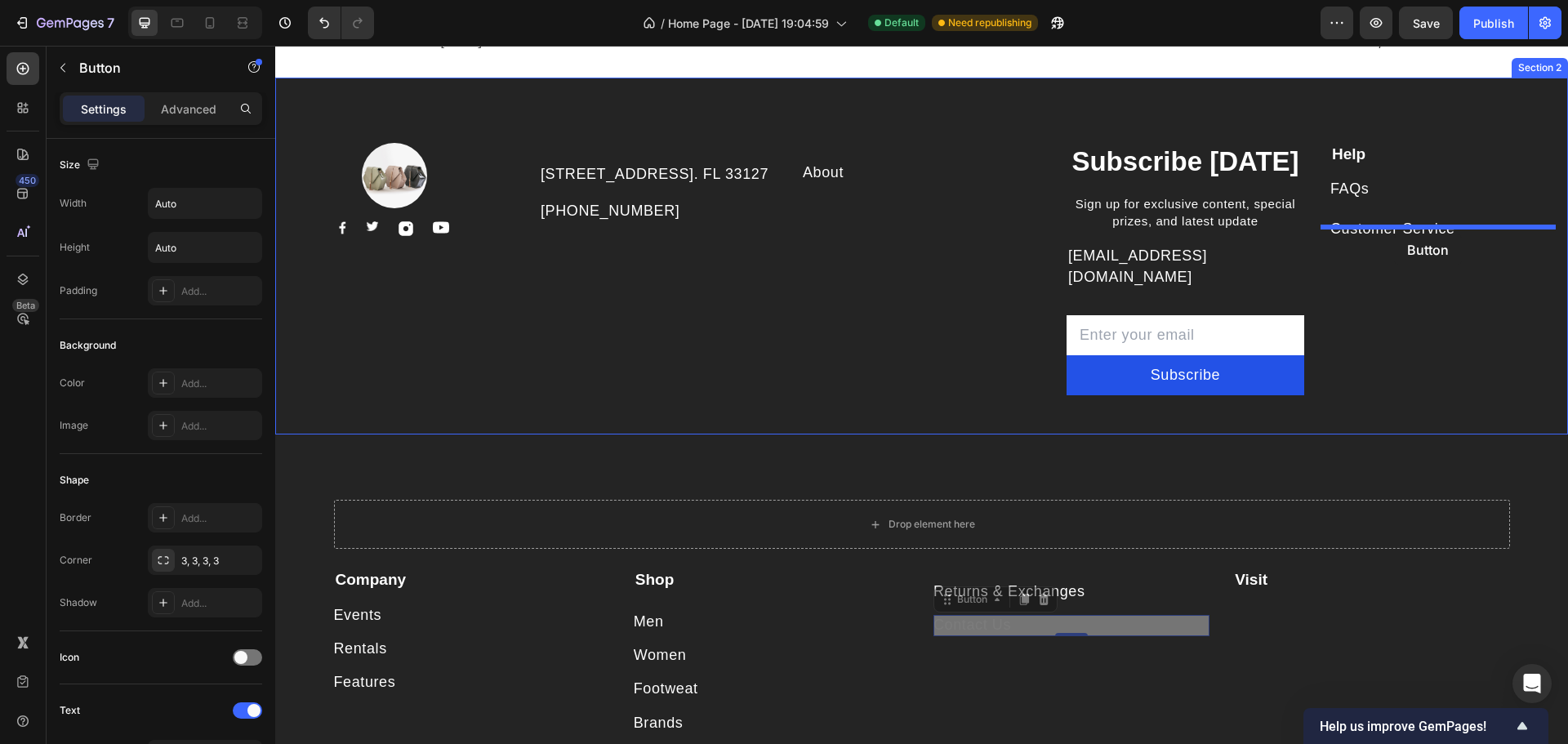
drag, startPoint x: 987, startPoint y: 611, endPoint x: 1394, endPoint y: 233, distance: 555.5
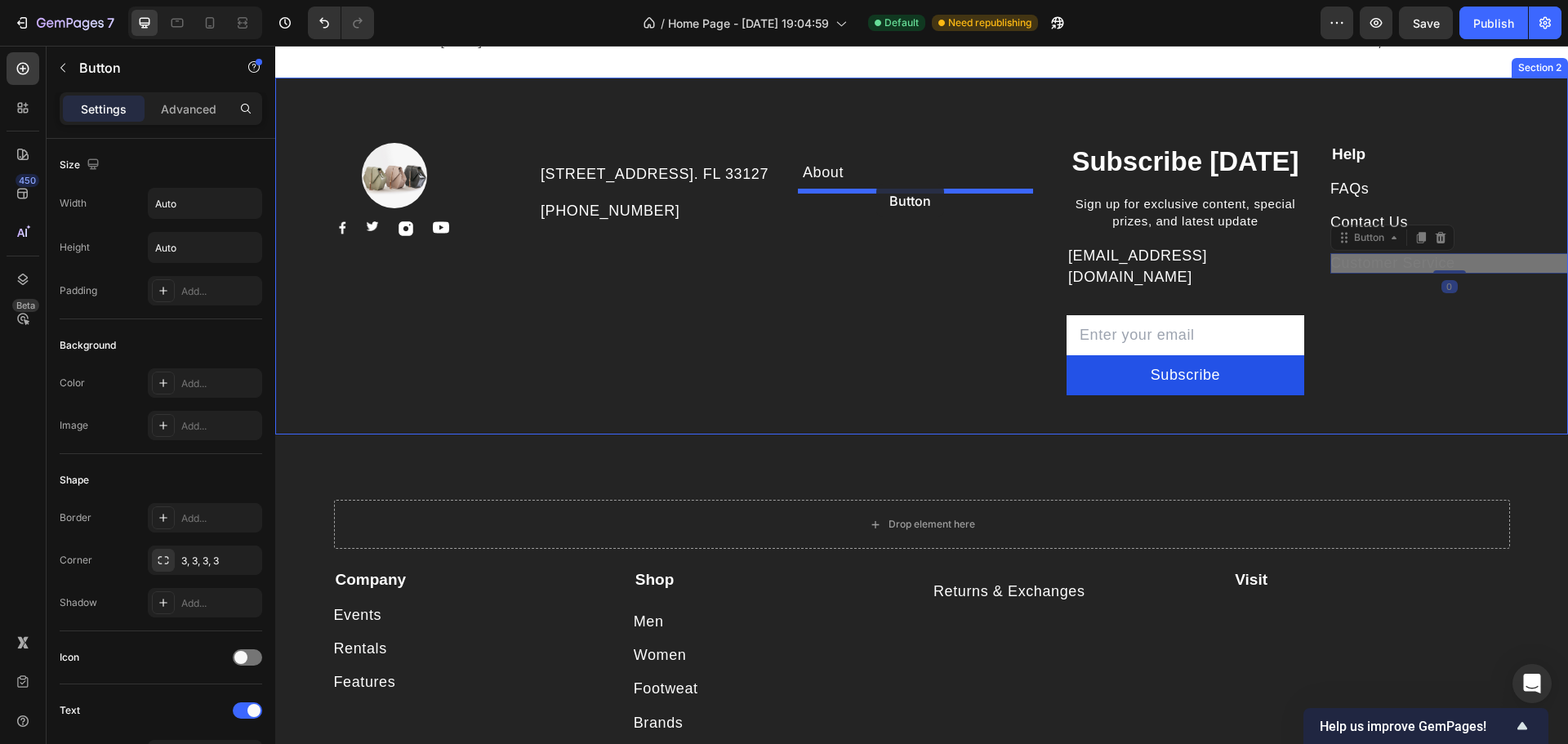
drag, startPoint x: 1403, startPoint y: 275, endPoint x: 876, endPoint y: 184, distance: 534.8
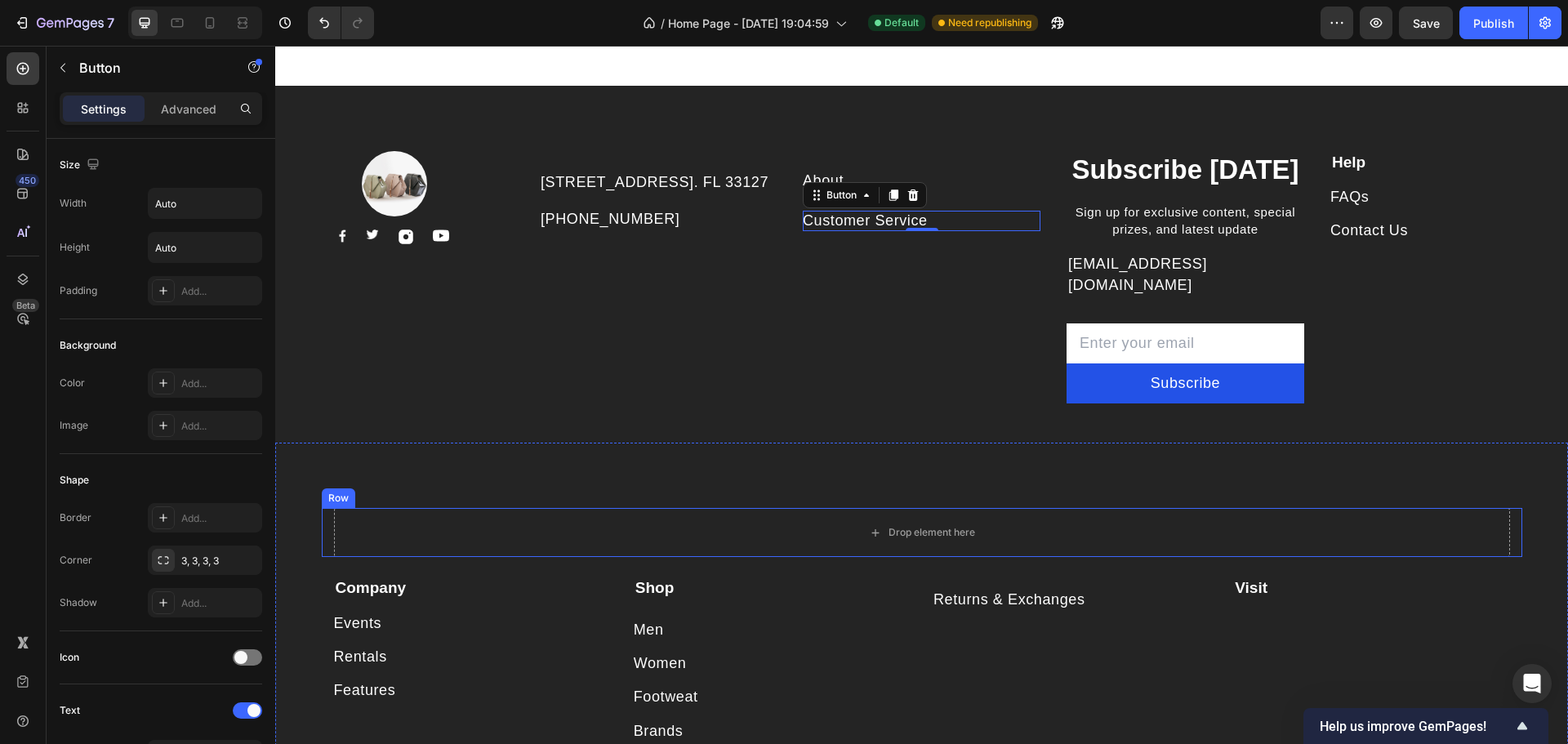
scroll to position [1685, 0]
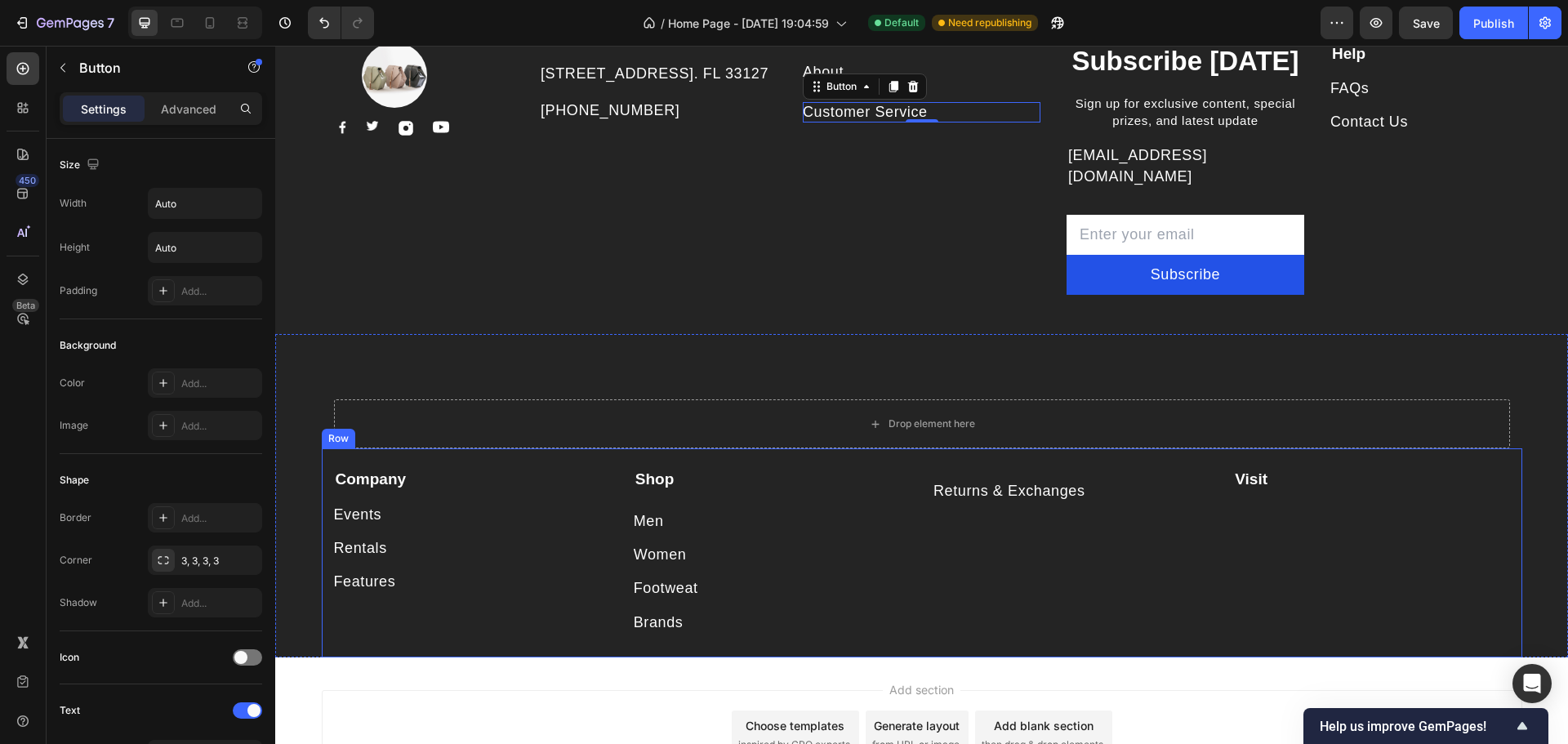
click at [1059, 528] on div "Returns & Exchanges Button" at bounding box center [1071, 550] width 276 height 165
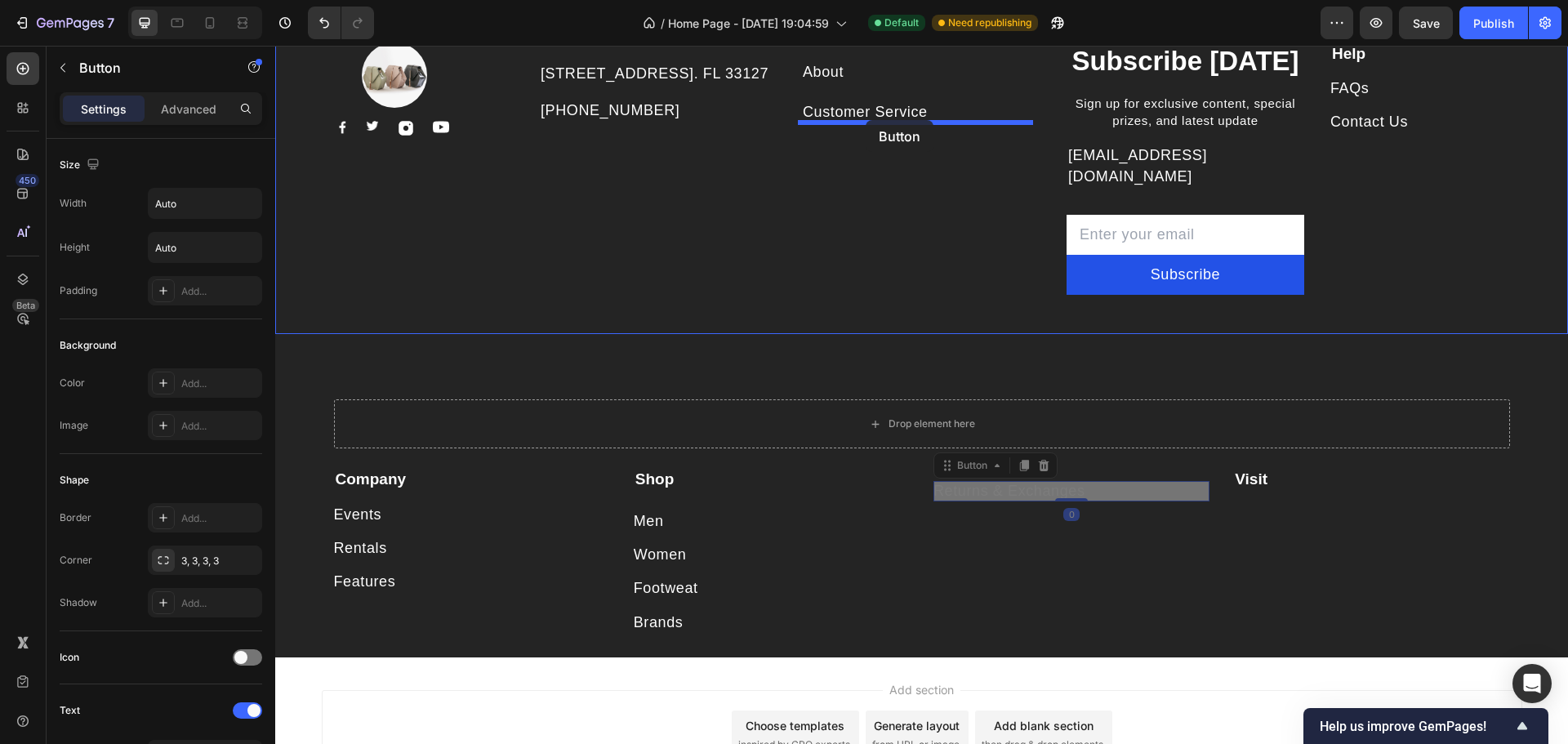
drag, startPoint x: 1030, startPoint y: 467, endPoint x: 865, endPoint y: 120, distance: 384.2
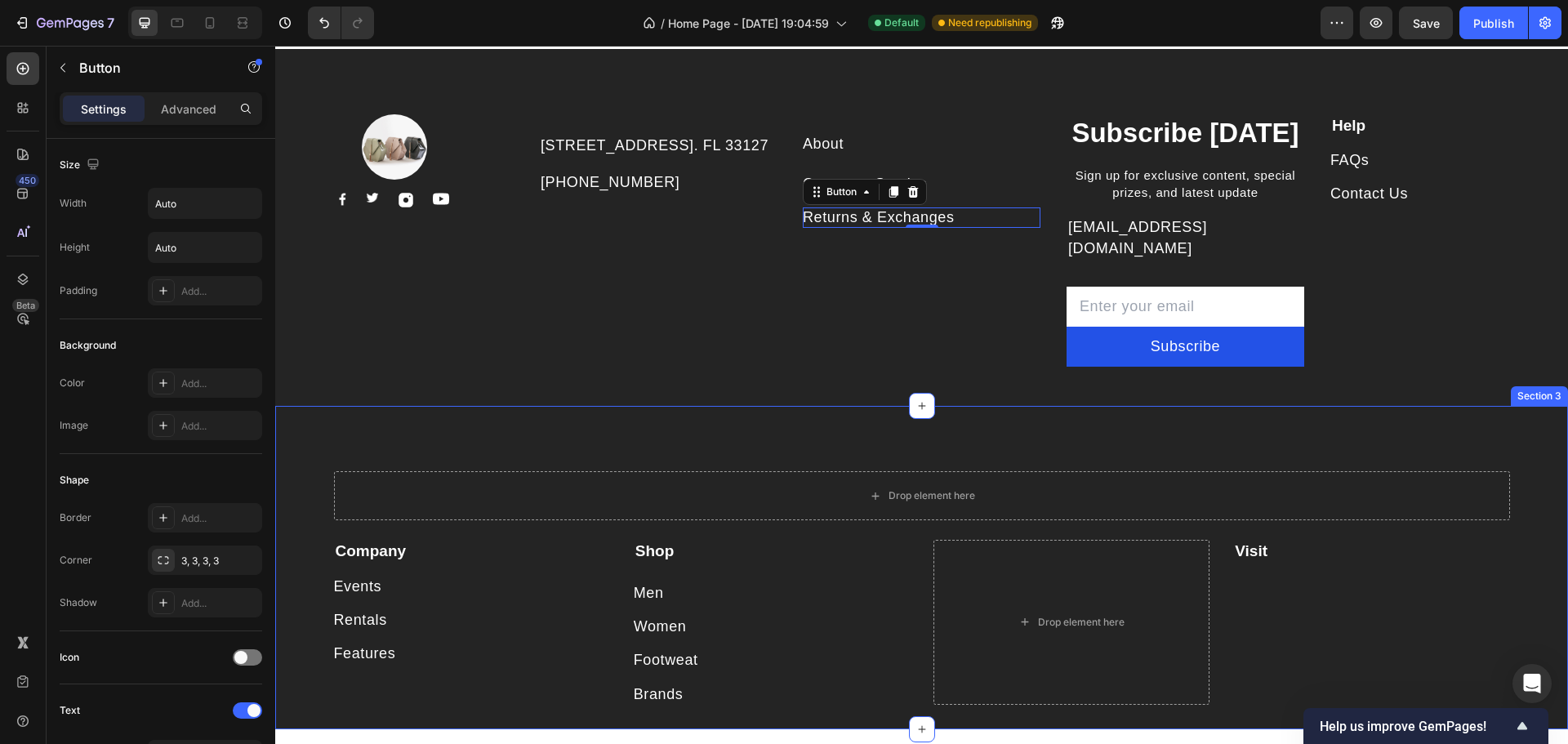
scroll to position [1699, 0]
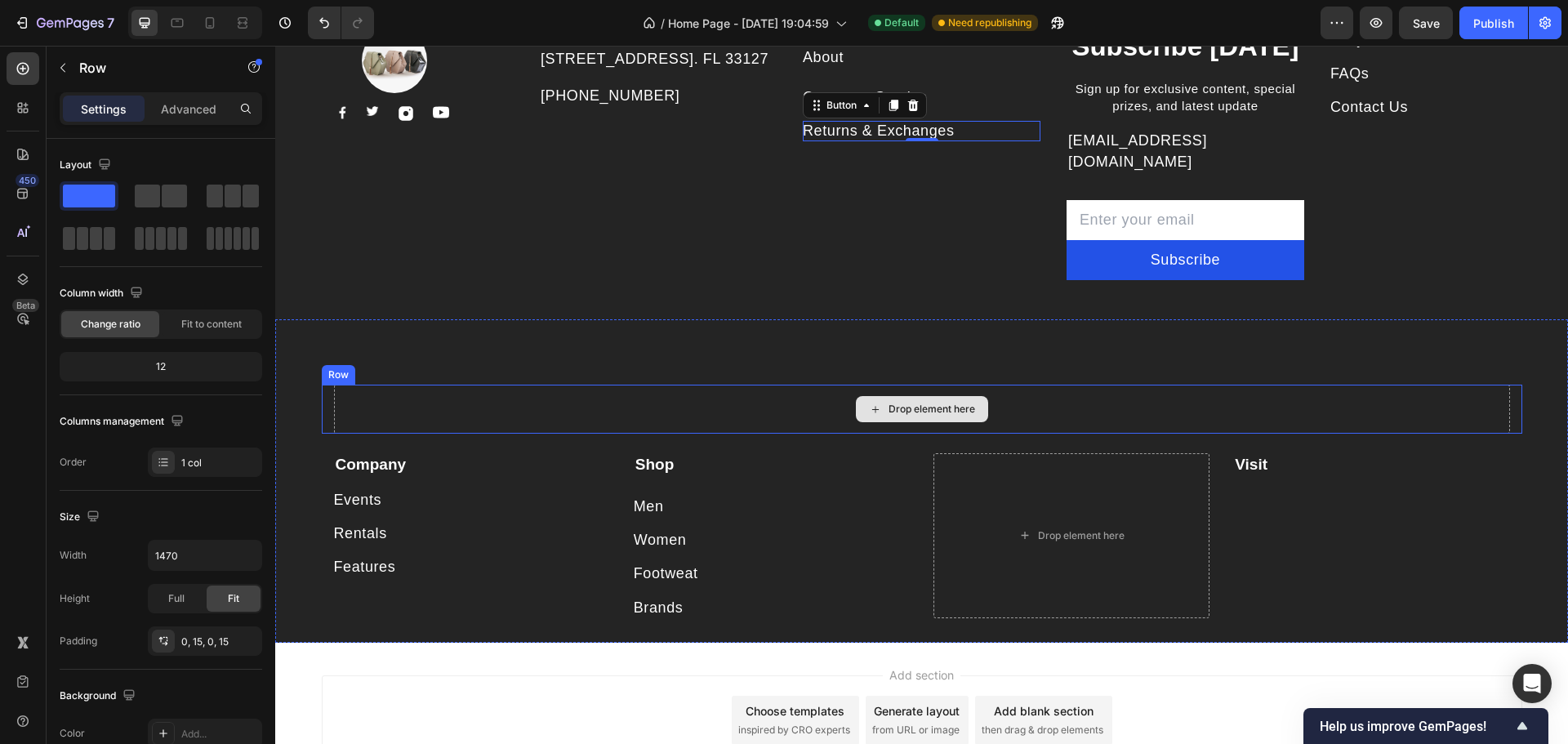
click at [1041, 385] on div "Drop element here" at bounding box center [922, 409] width 1176 height 49
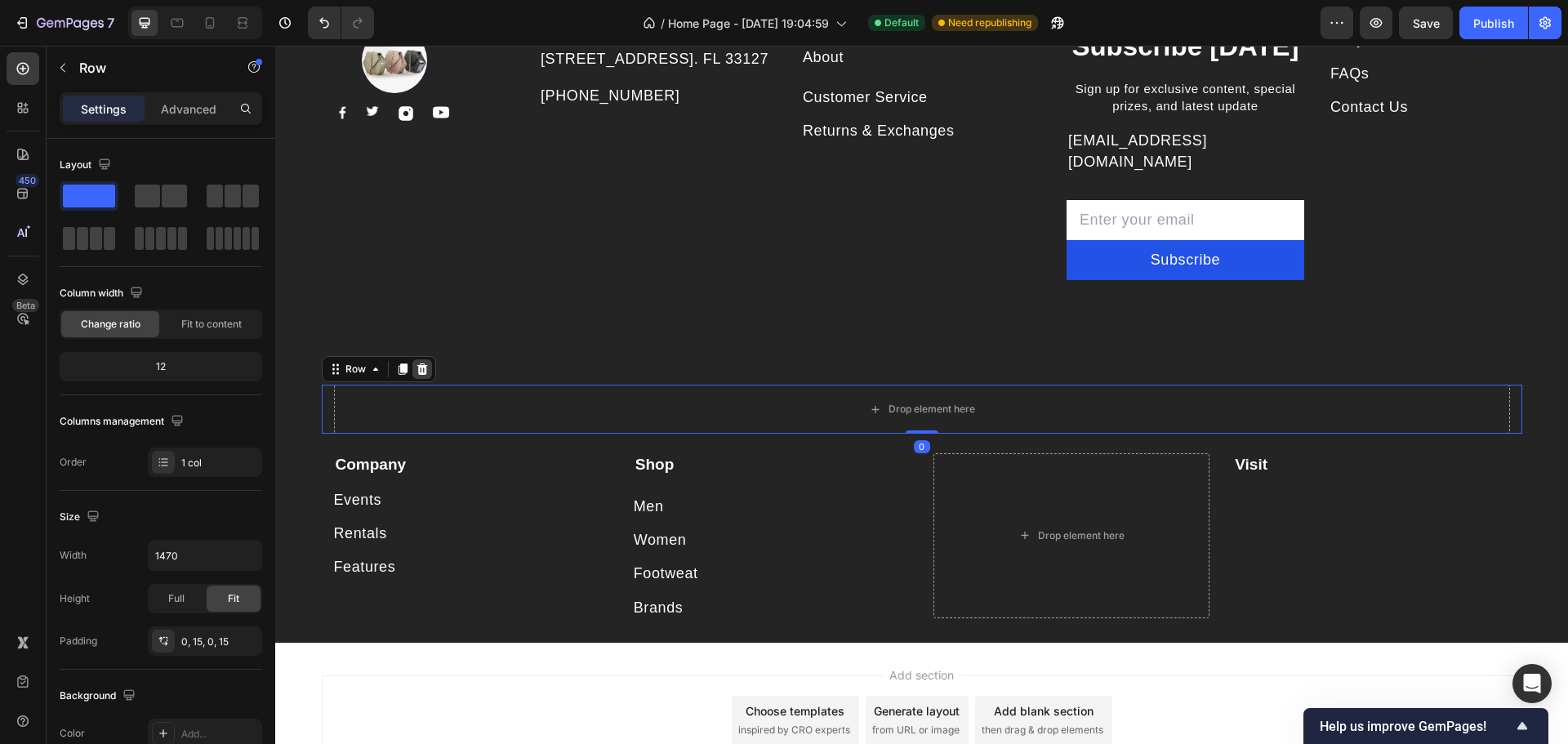
click at [420, 363] on icon at bounding box center [422, 369] width 13 height 13
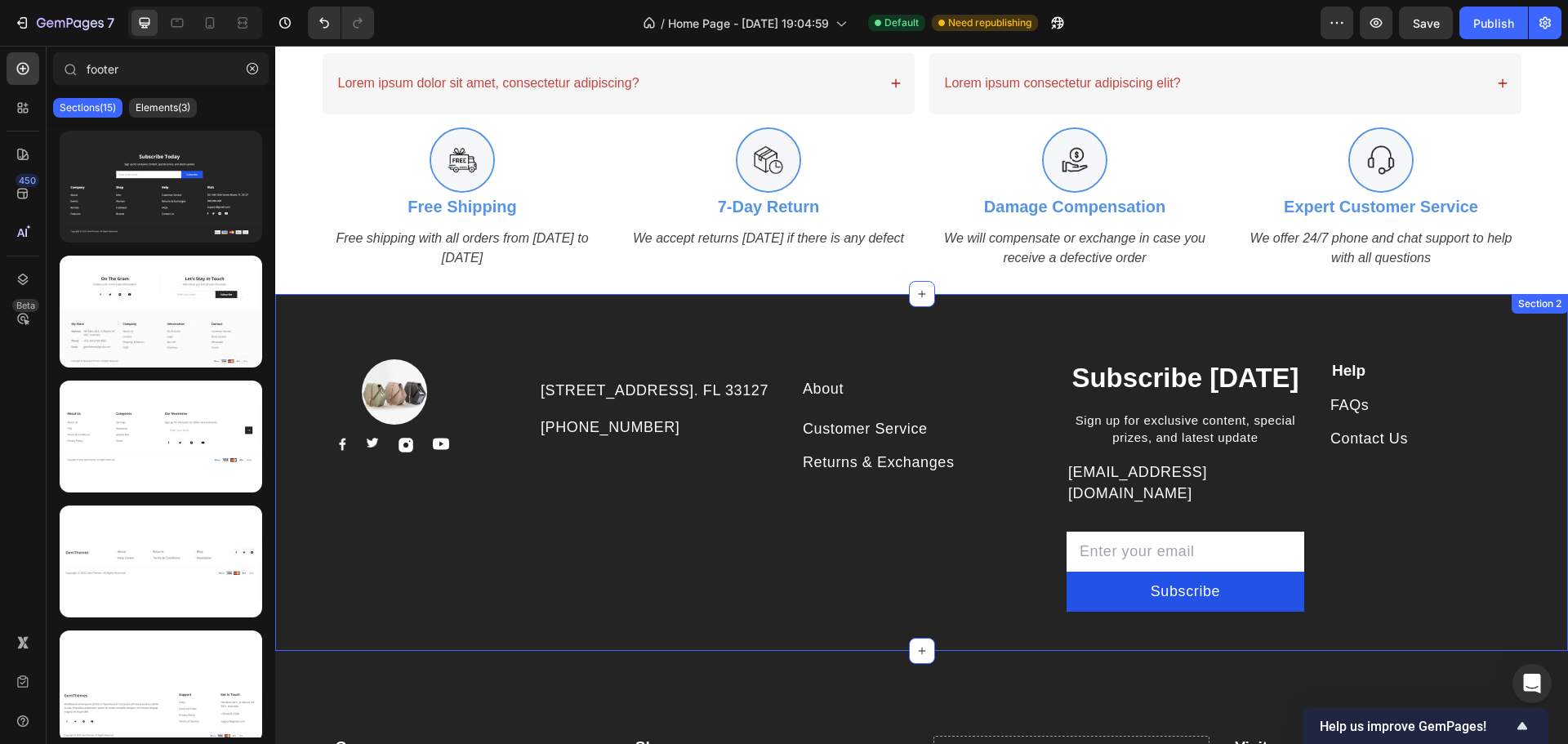
scroll to position [1605, 0]
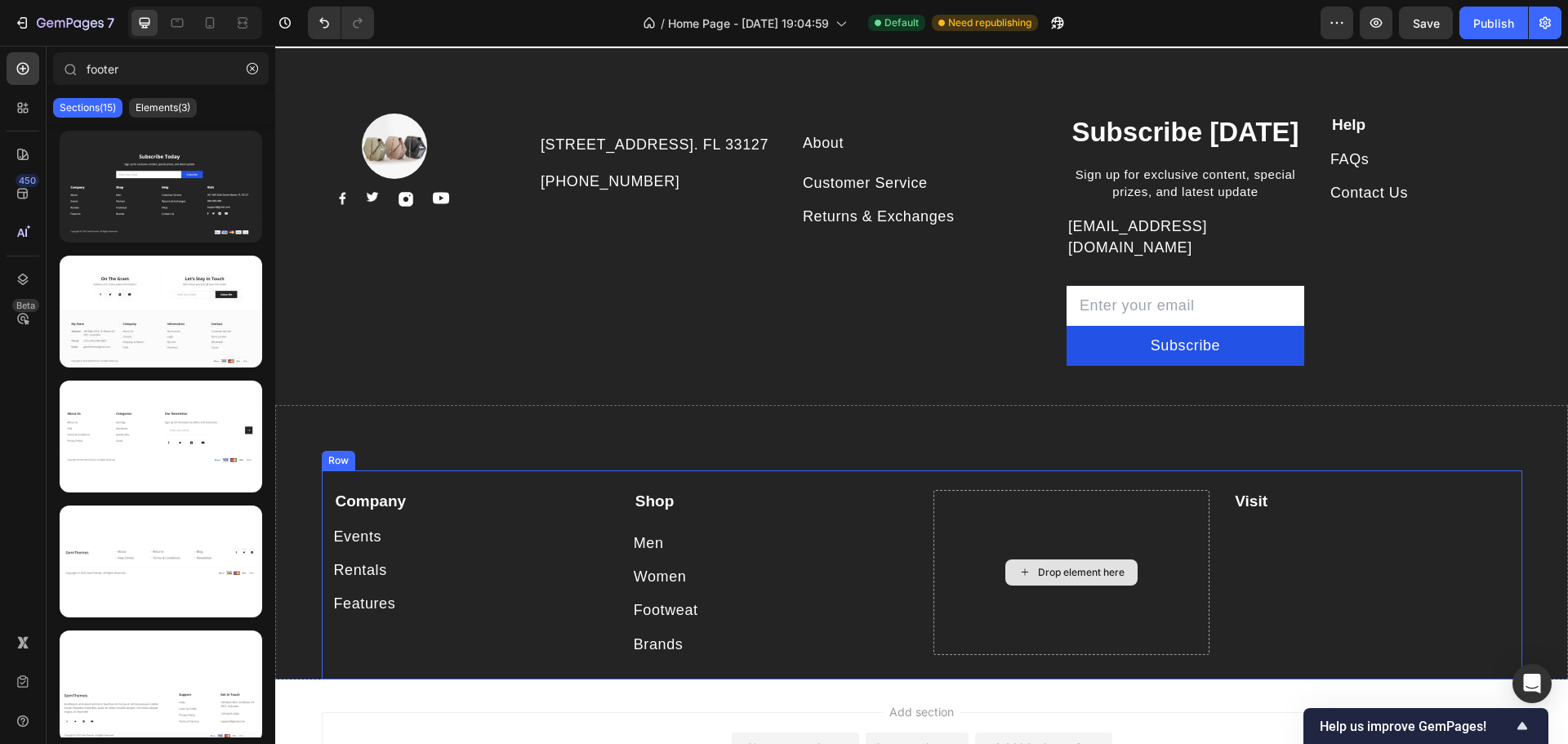
click at [1137, 523] on div "Drop element here" at bounding box center [1071, 572] width 276 height 165
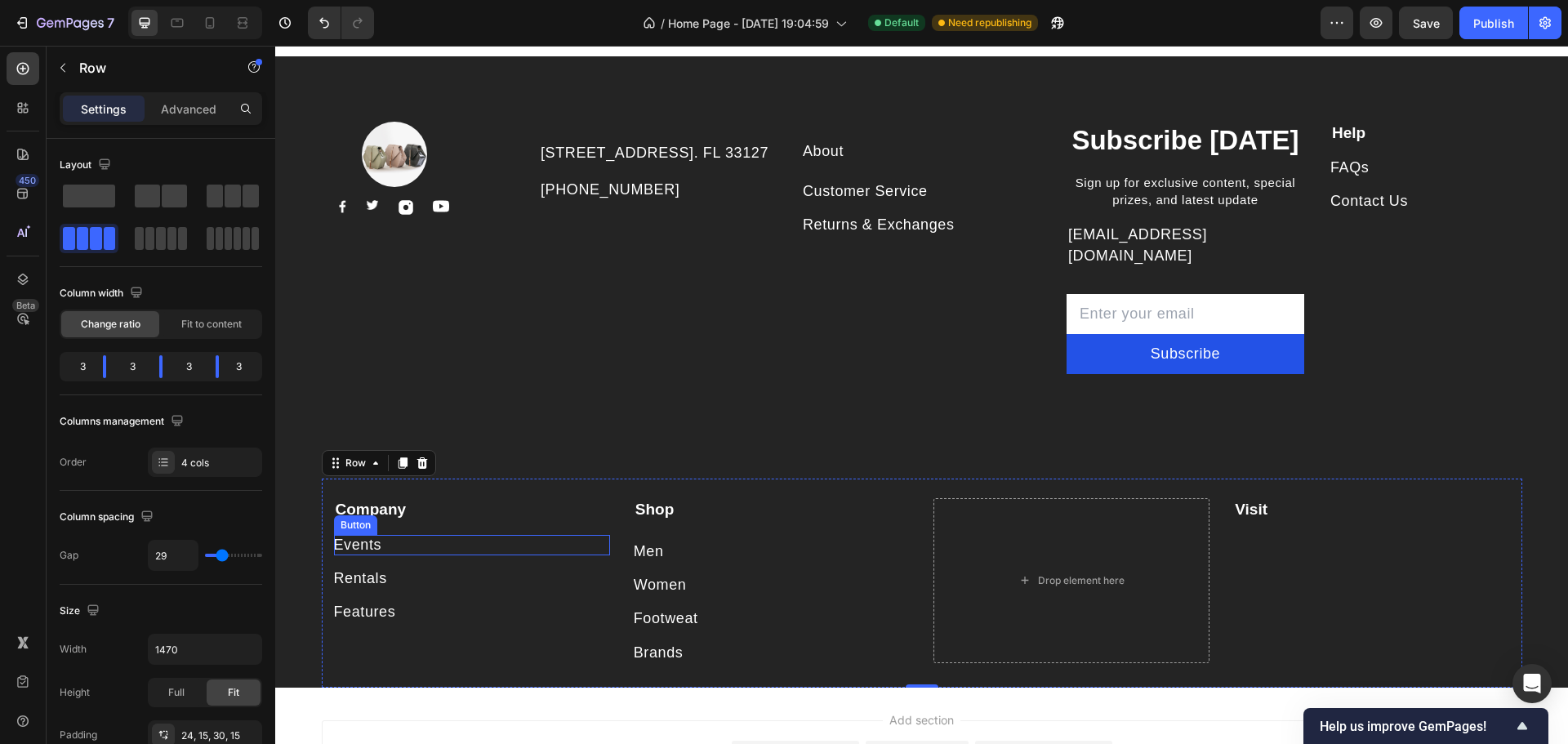
scroll to position [1724, 0]
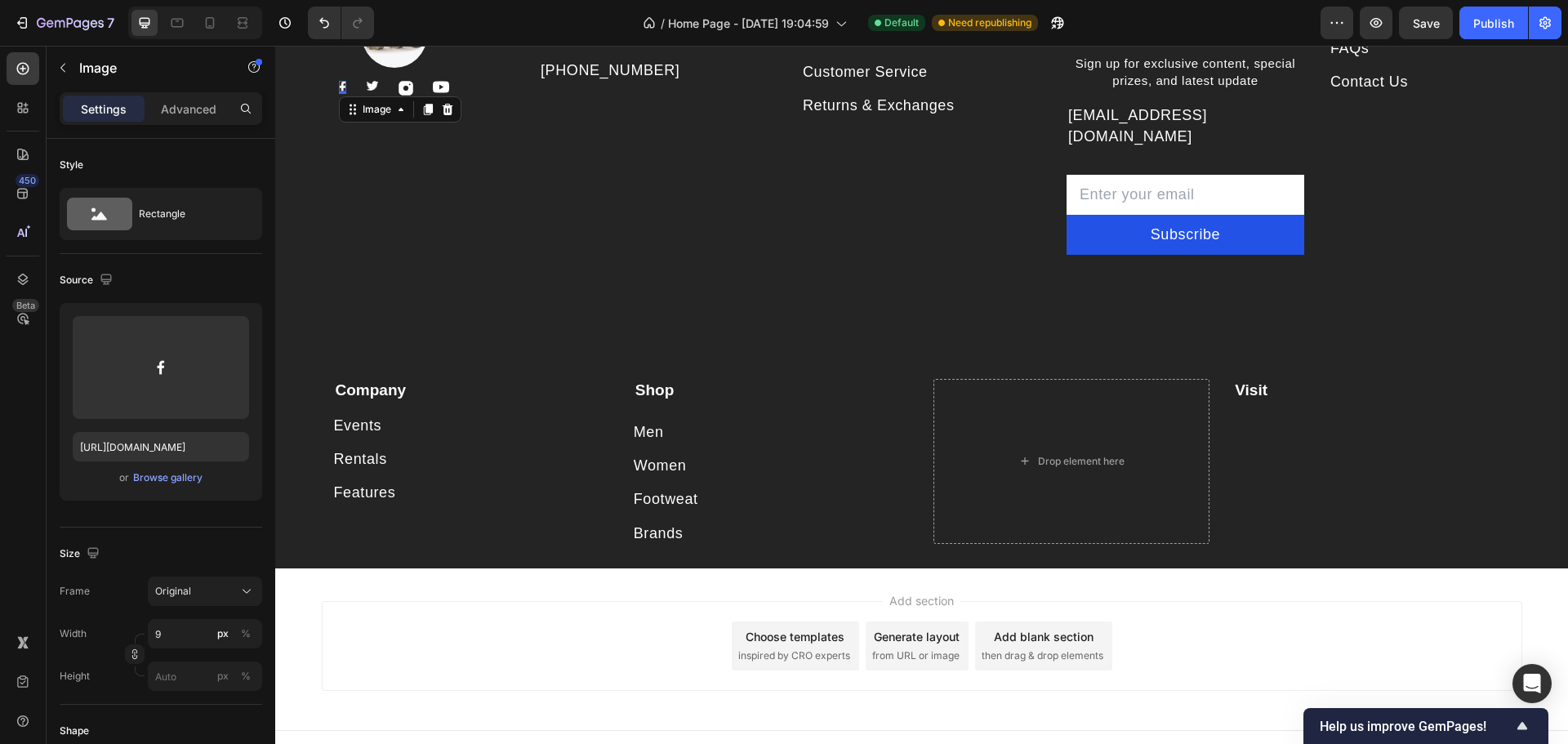
click at [340, 89] on div "Image 0" at bounding box center [342, 87] width 7 height 13
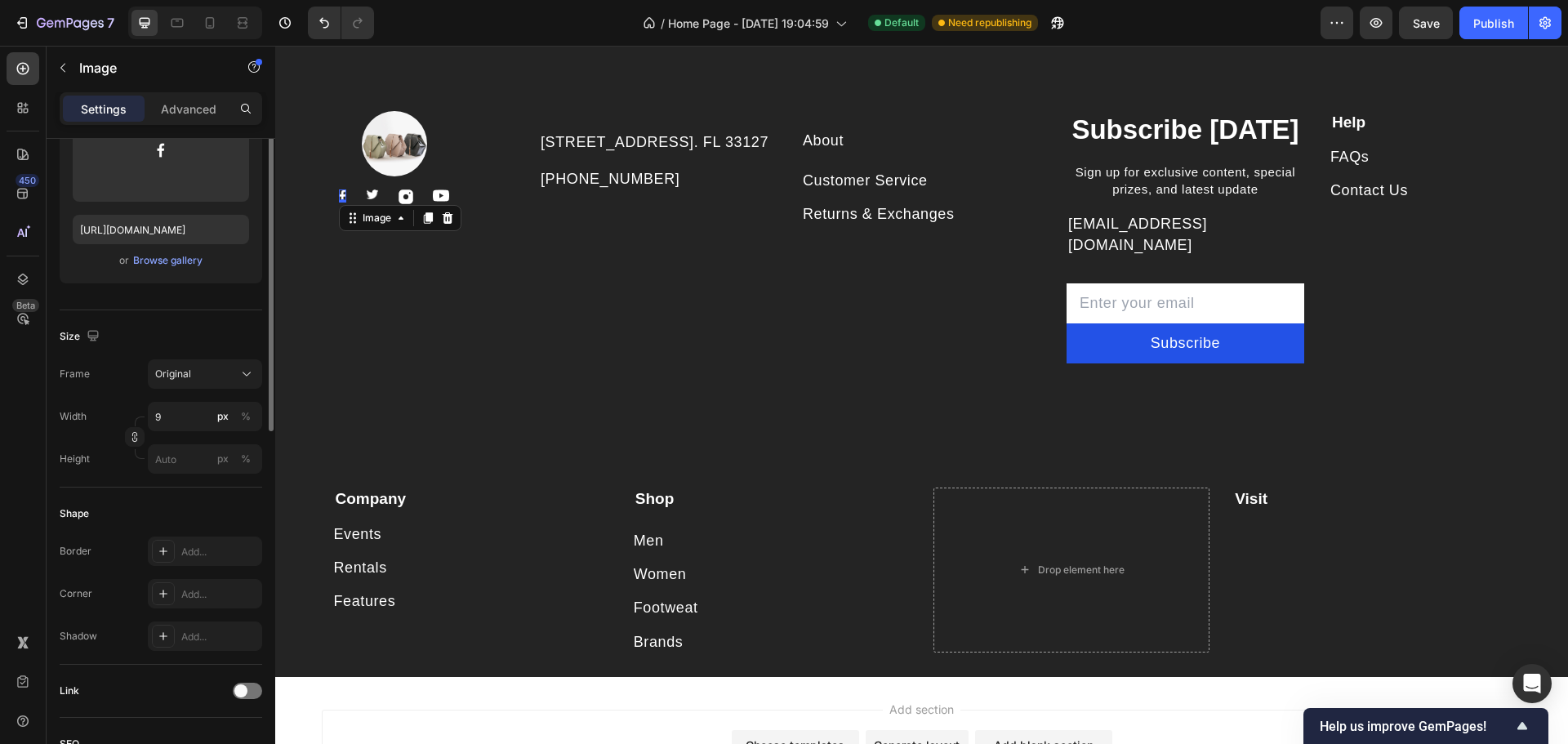
scroll to position [0, 0]
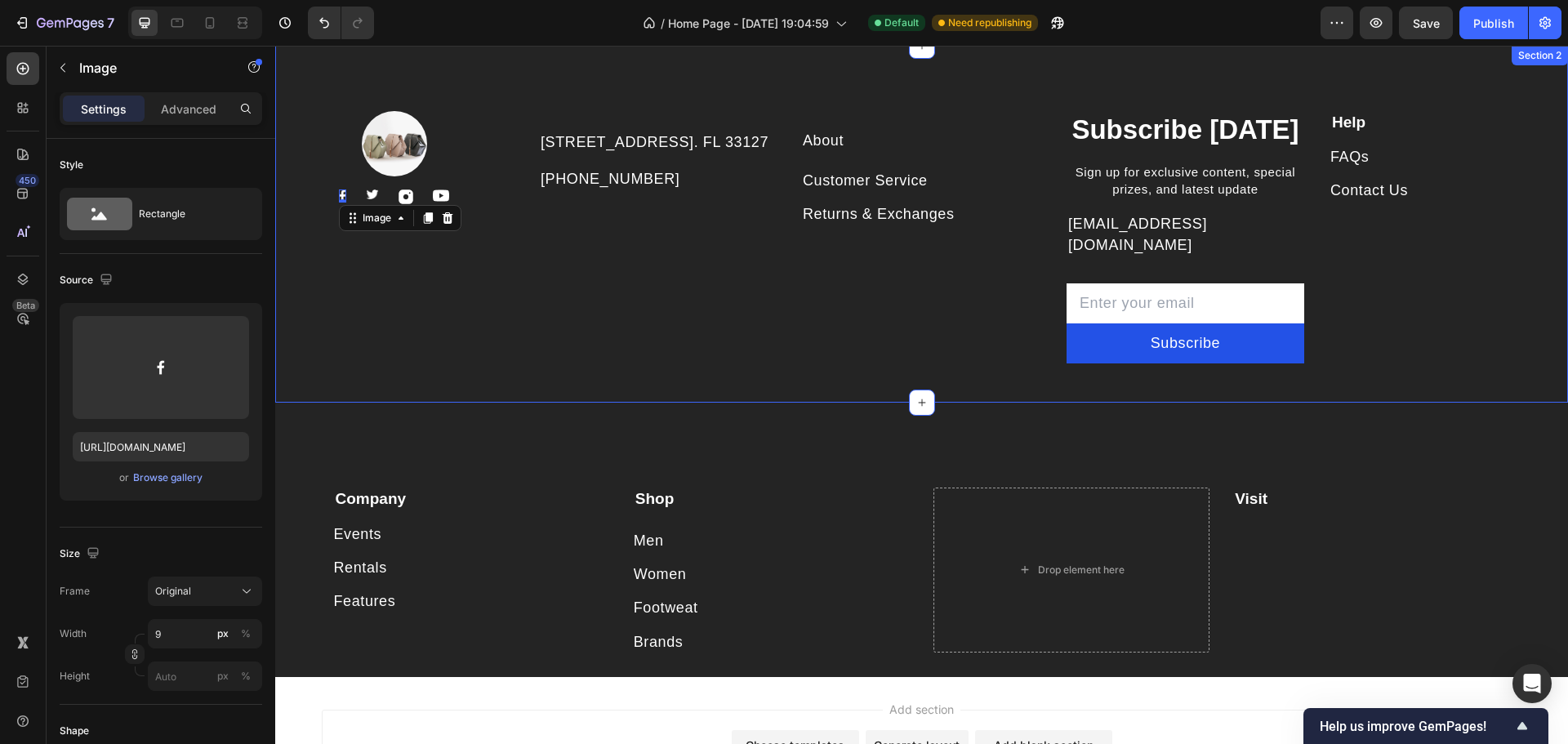
click at [1229, 201] on div "Subscribe Today Heading Sign up for exclusive content, special prizes, and late…" at bounding box center [1185, 247] width 238 height 273
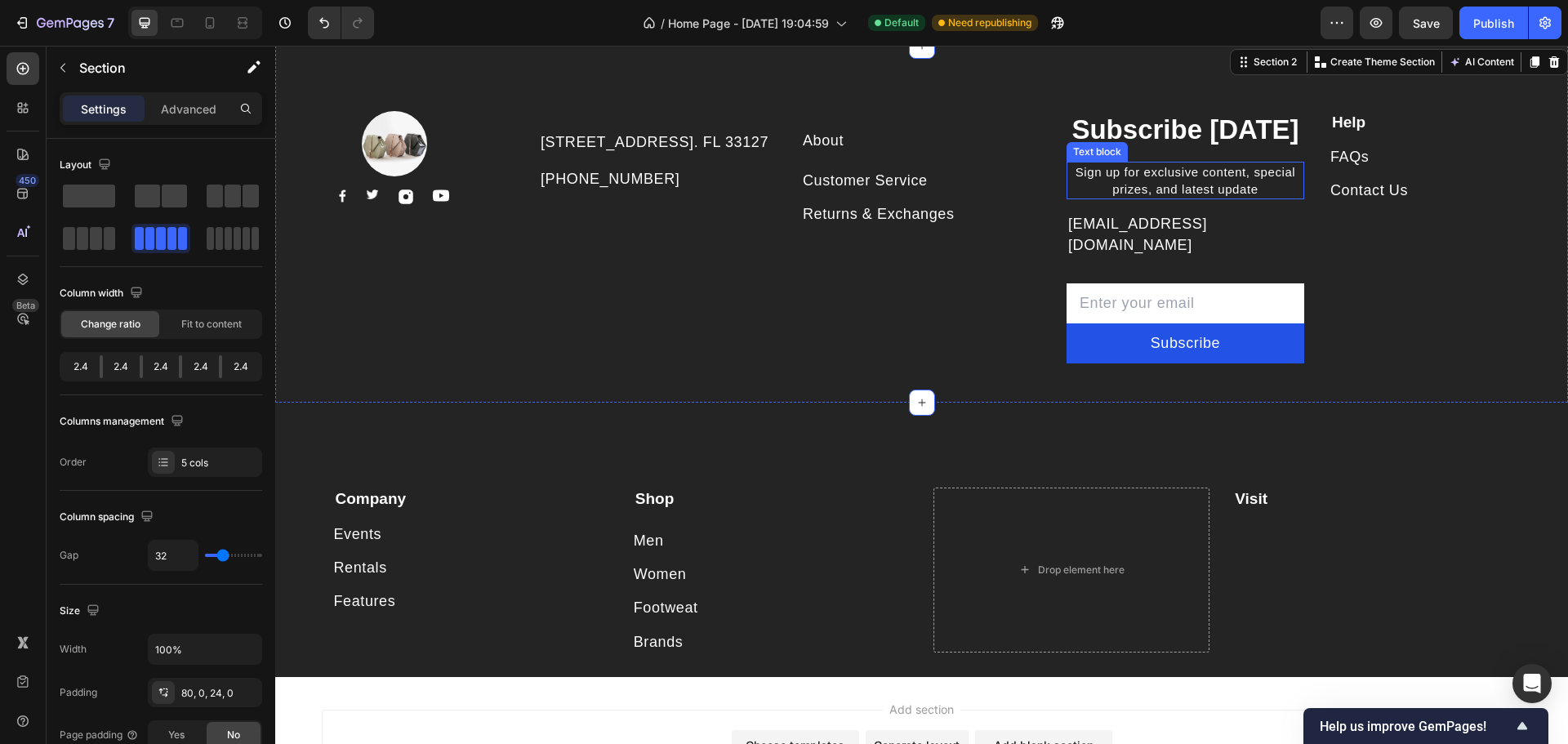
click at [1240, 182] on p "Sign up for exclusive content, special prizes, and latest update" at bounding box center [1185, 181] width 234 height 34
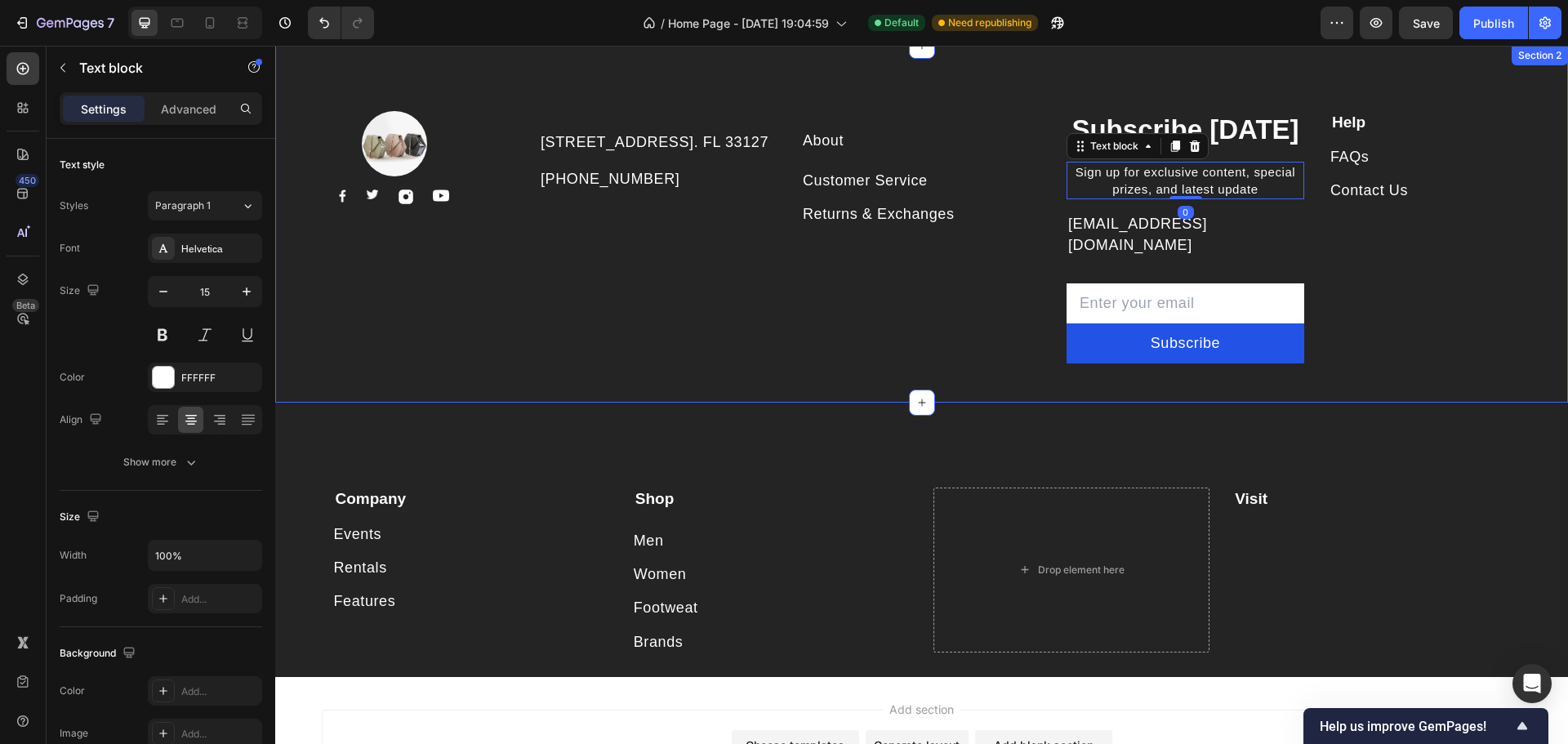
click at [1203, 228] on p "[EMAIL_ADDRESS][DOMAIN_NAME]" at bounding box center [1185, 234] width 234 height 41
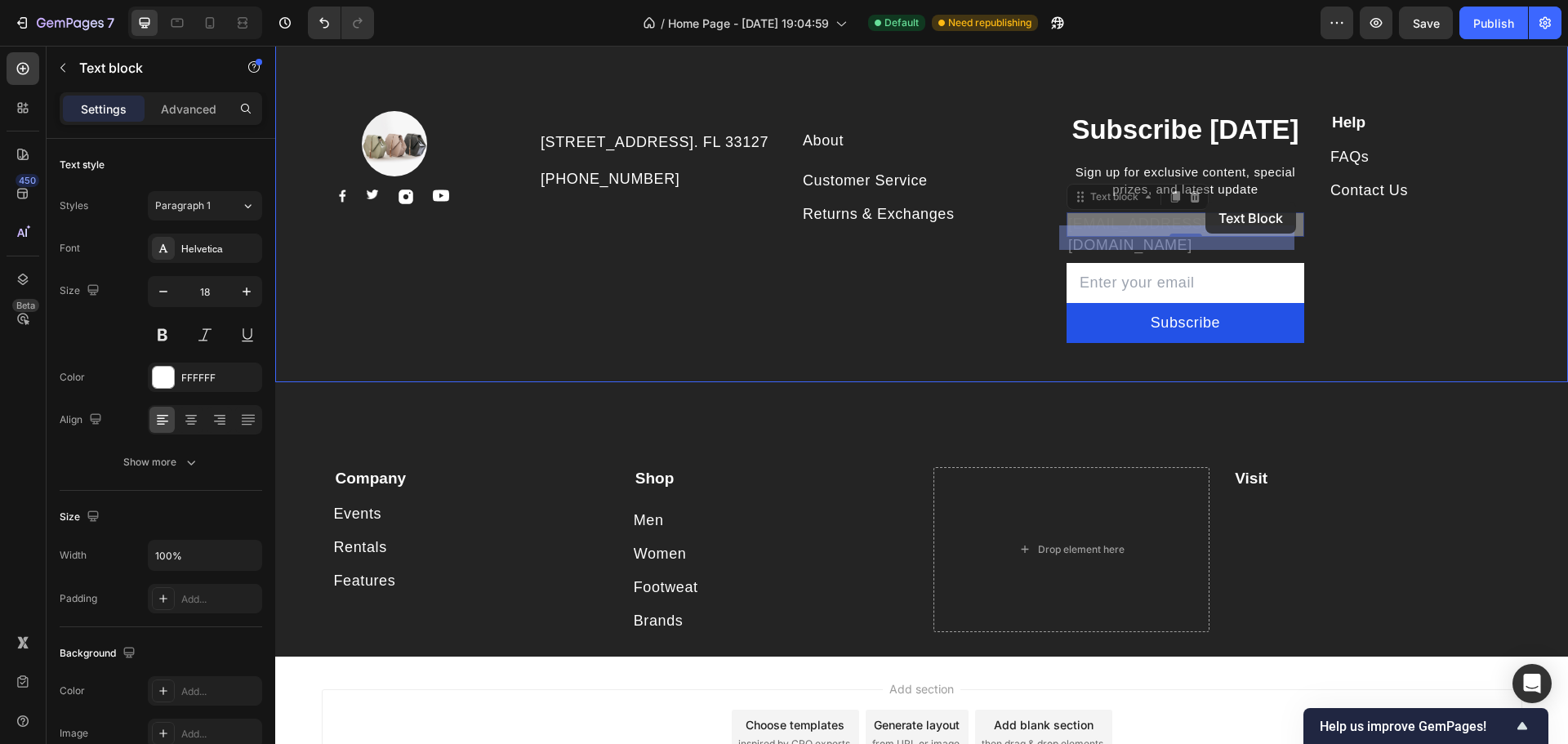
drag, startPoint x: 1077, startPoint y: 201, endPoint x: 1205, endPoint y: 202, distance: 128.0
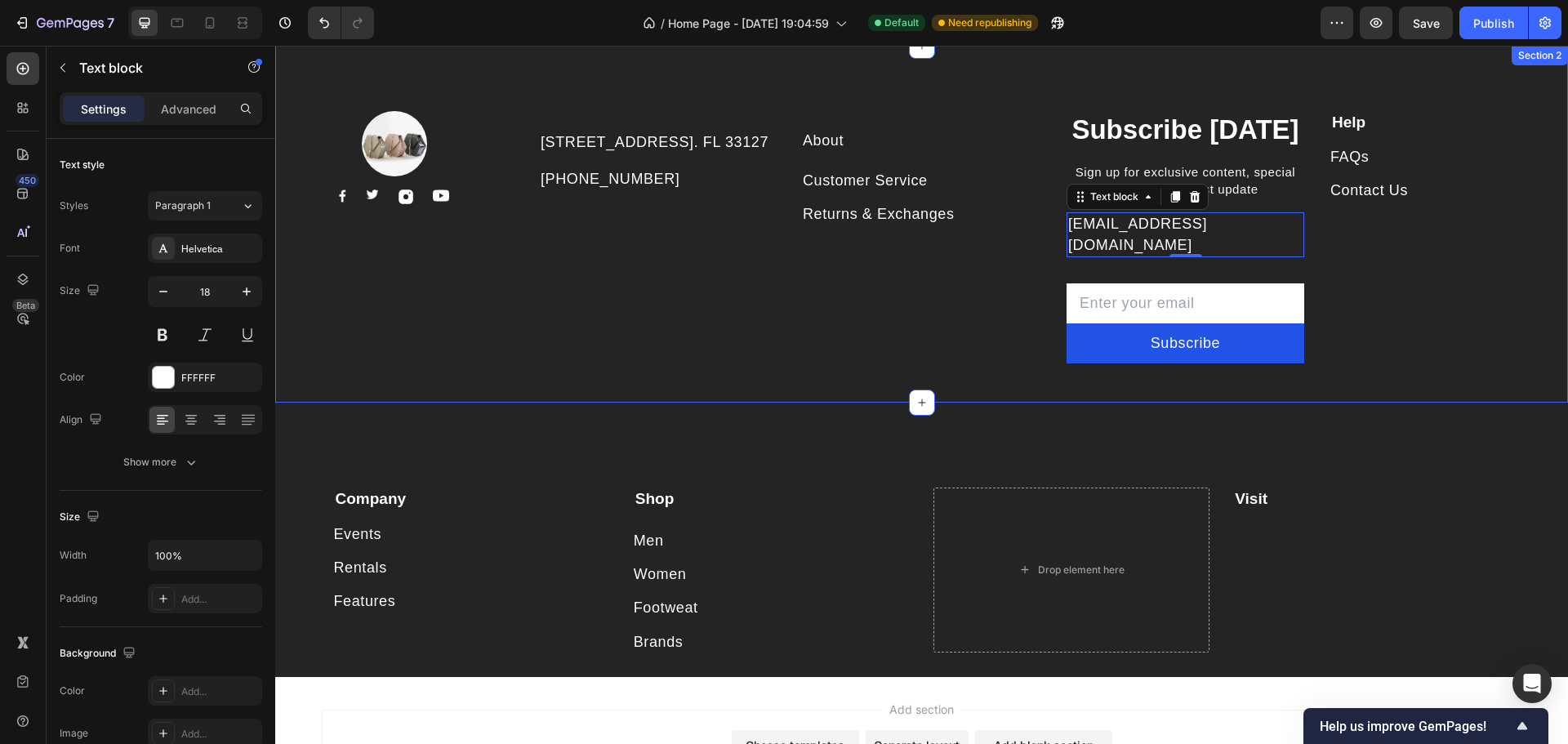
click at [1252, 196] on p "Sign up for exclusive content, special prizes, and latest update" at bounding box center [1185, 181] width 234 height 34
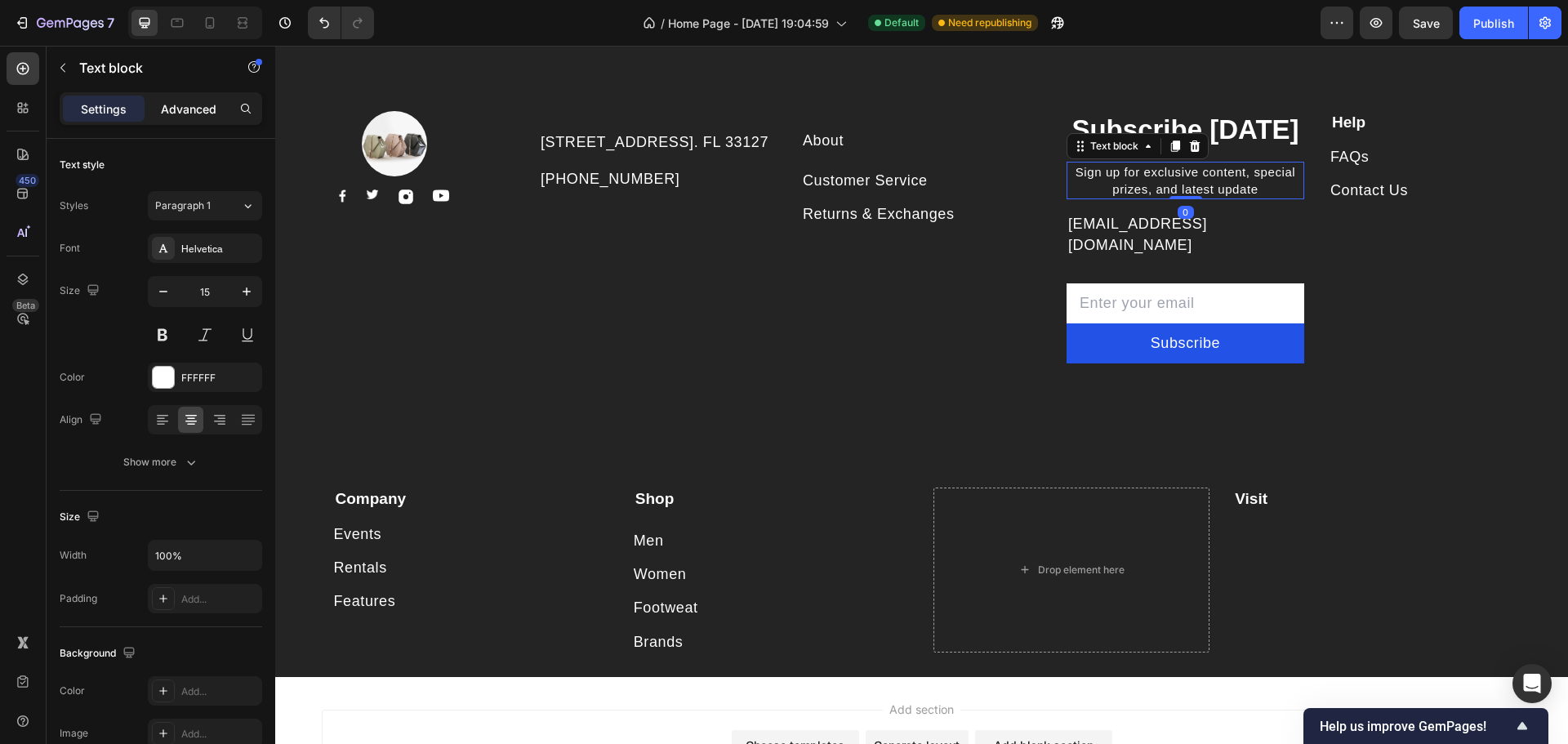
click at [193, 97] on div "Advanced" at bounding box center [188, 108] width 81 height 26
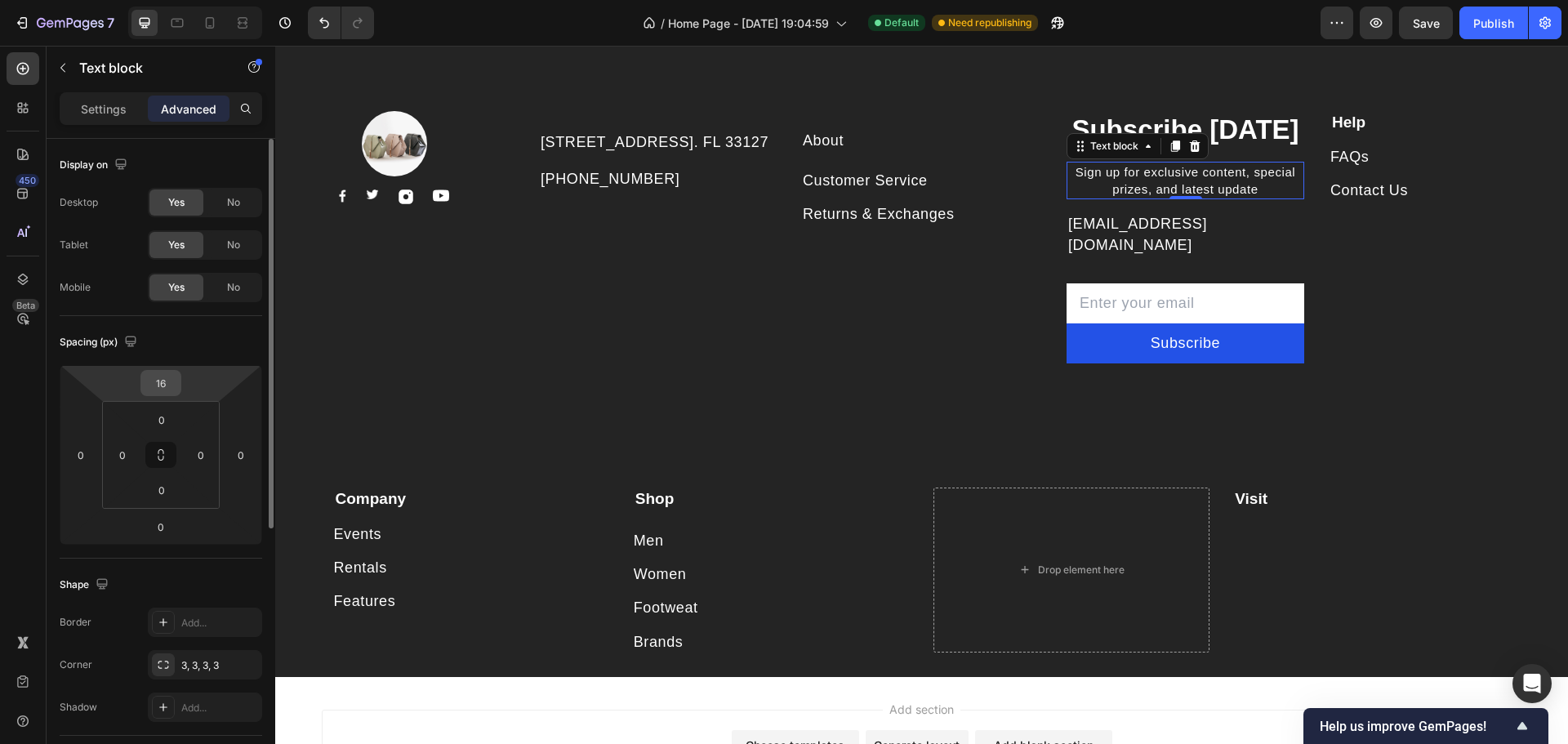
click at [167, 386] on input "16" at bounding box center [161, 383] width 33 height 24
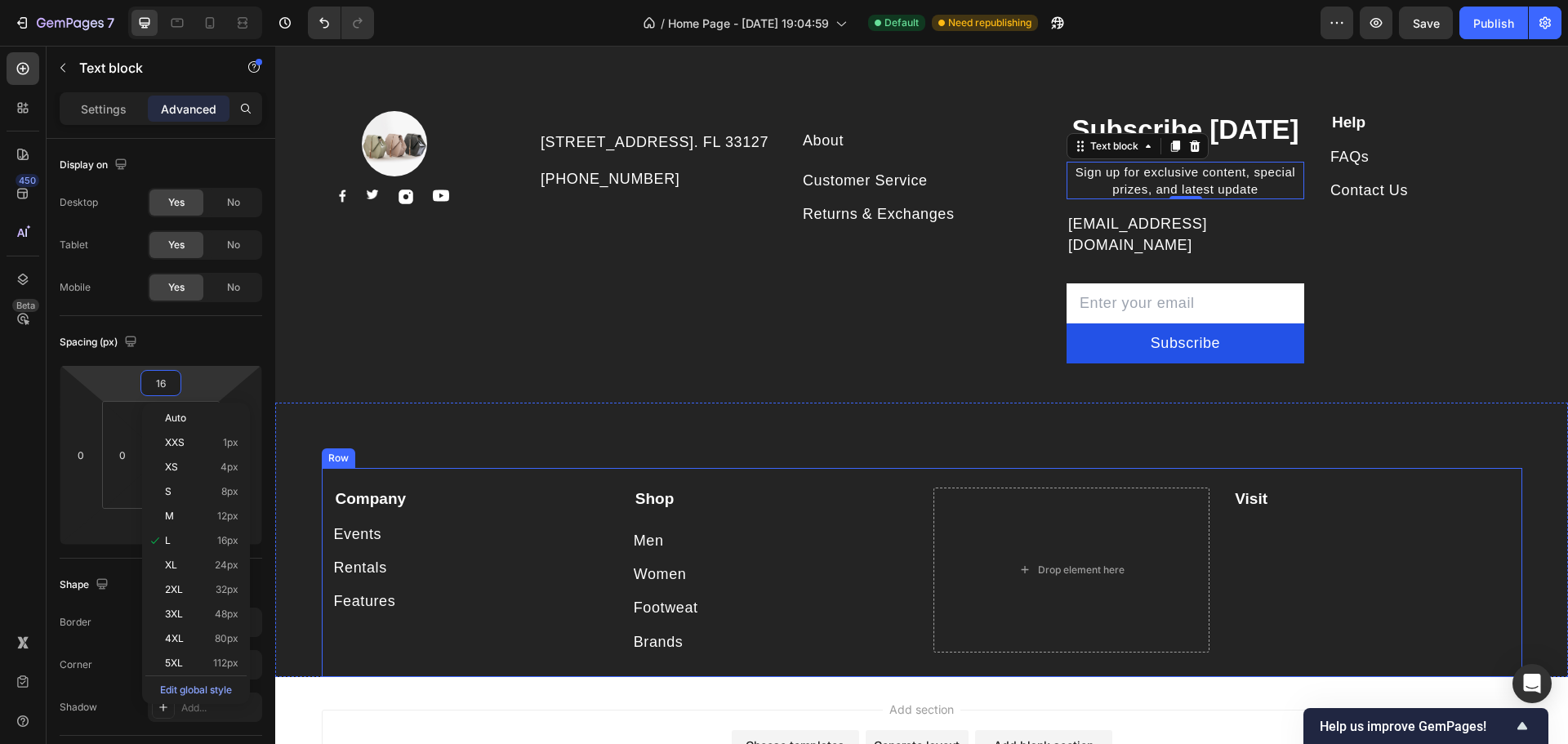
type input "0"
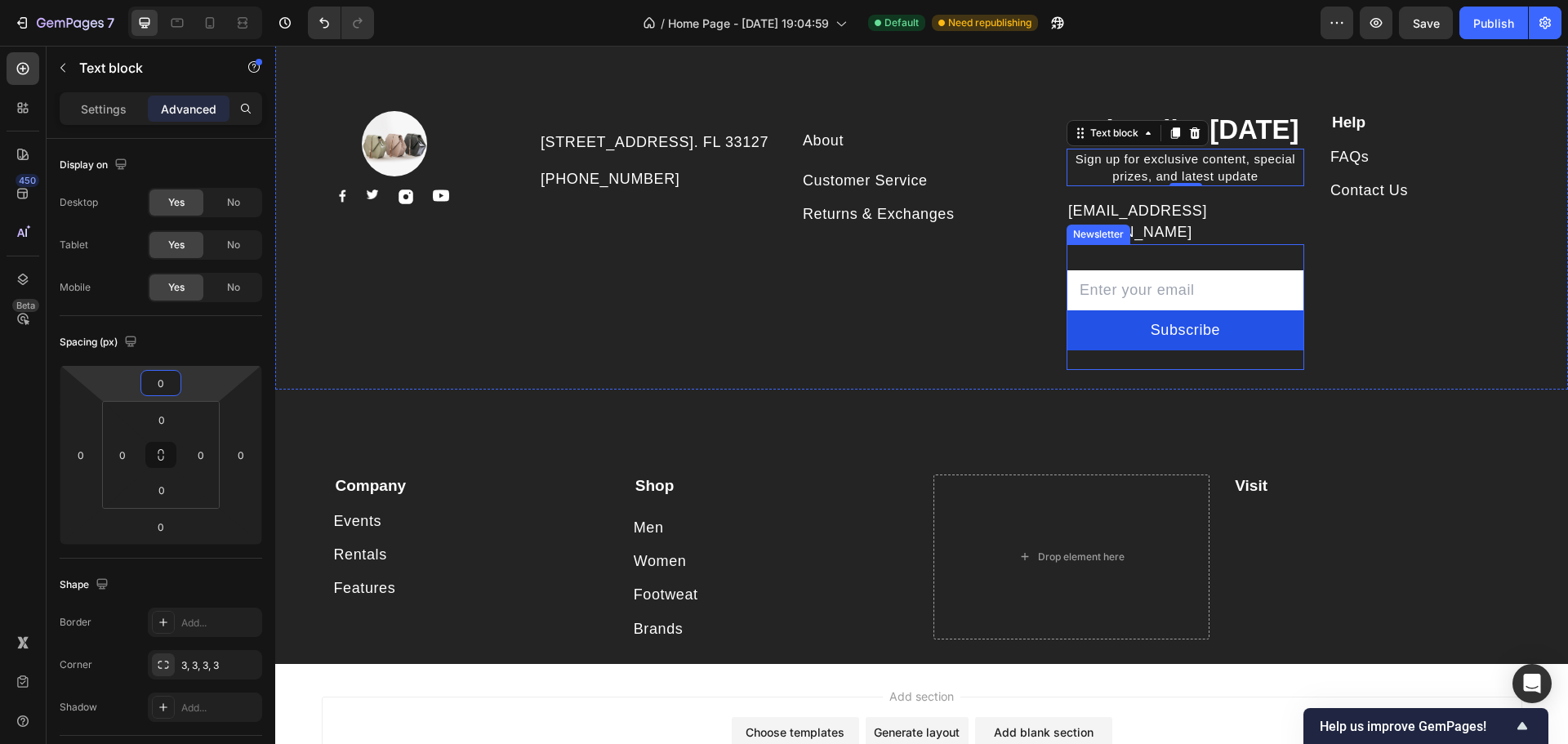
click at [1168, 212] on p "[EMAIL_ADDRESS][DOMAIN_NAME]" at bounding box center [1185, 222] width 234 height 41
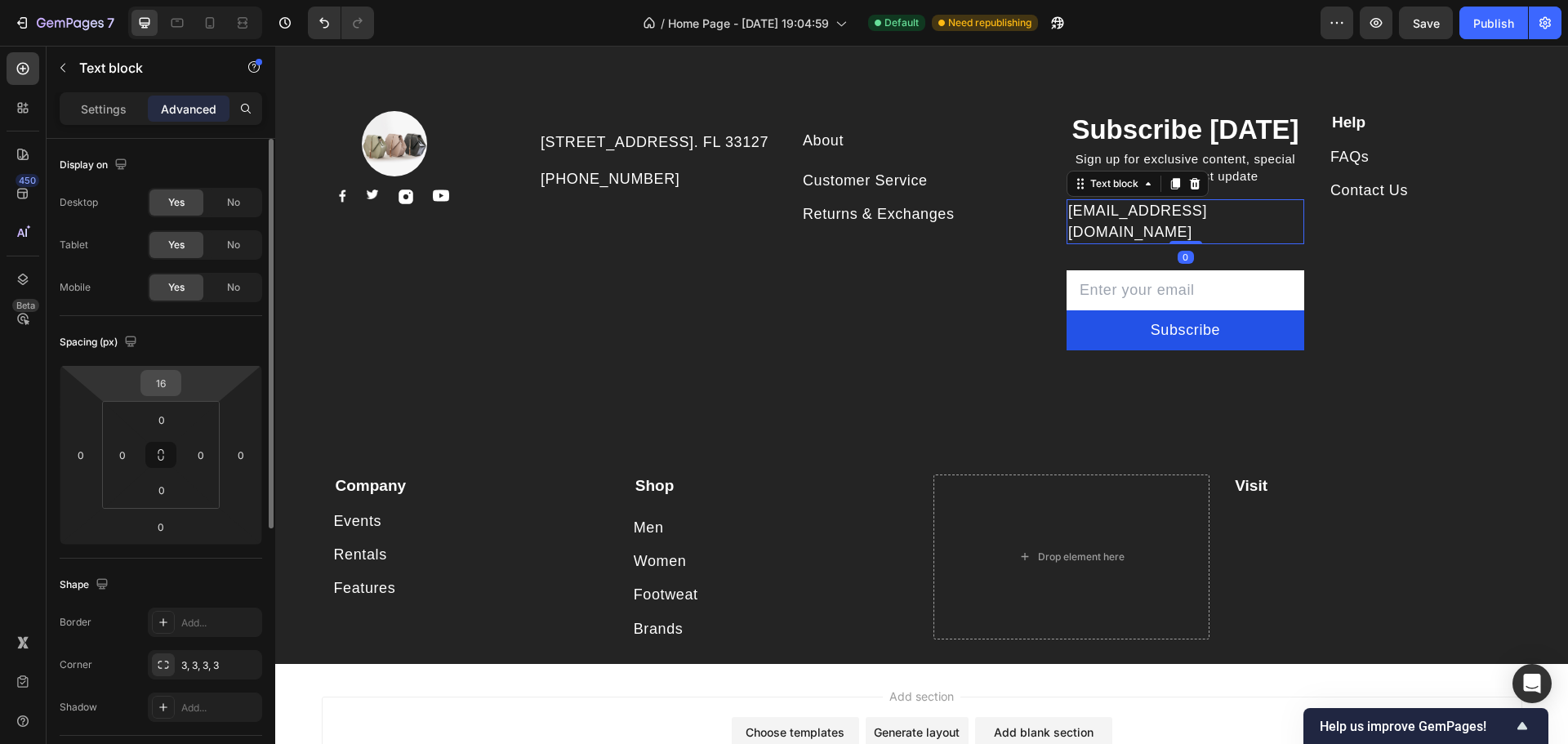
click at [168, 392] on input "16" at bounding box center [161, 383] width 33 height 24
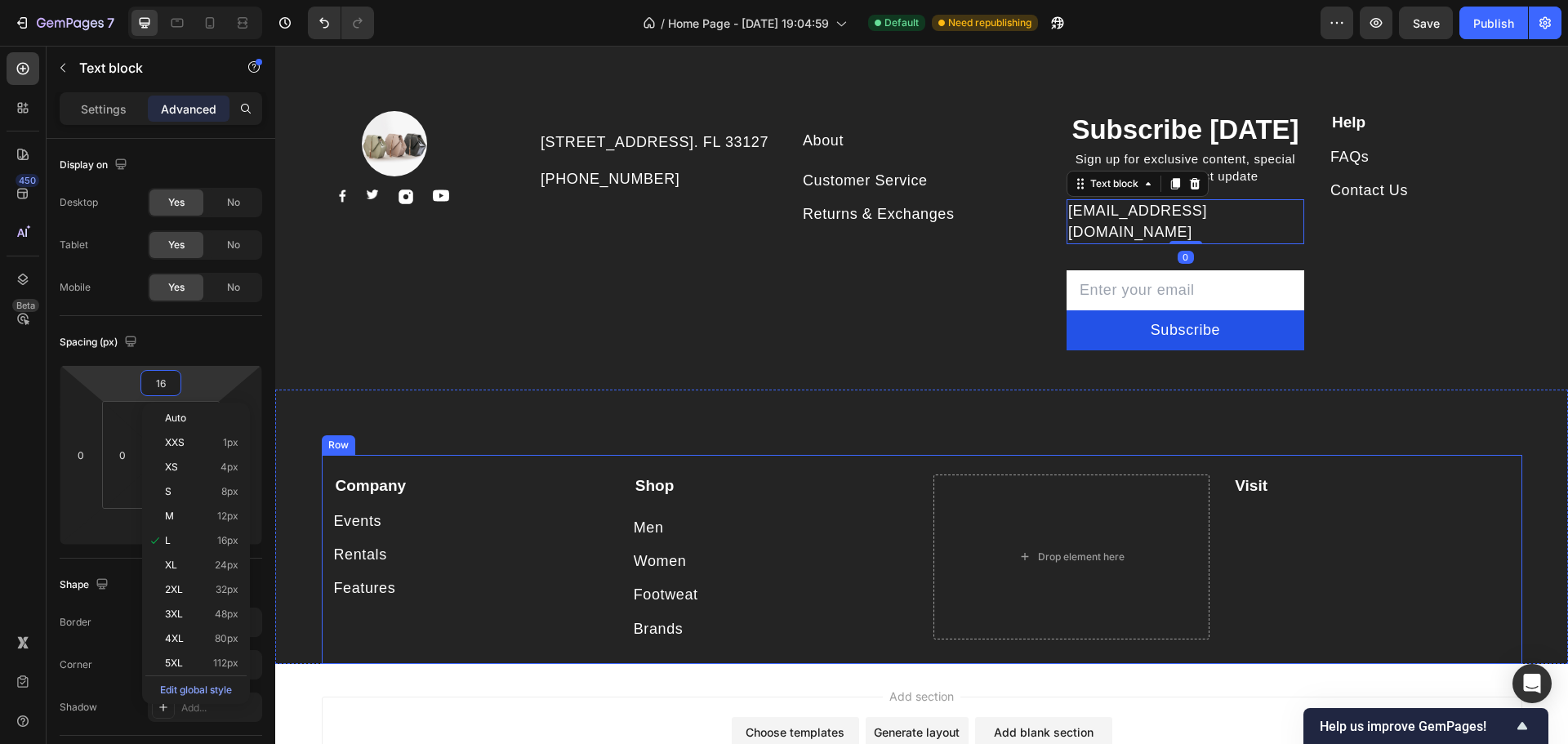
type input "0"
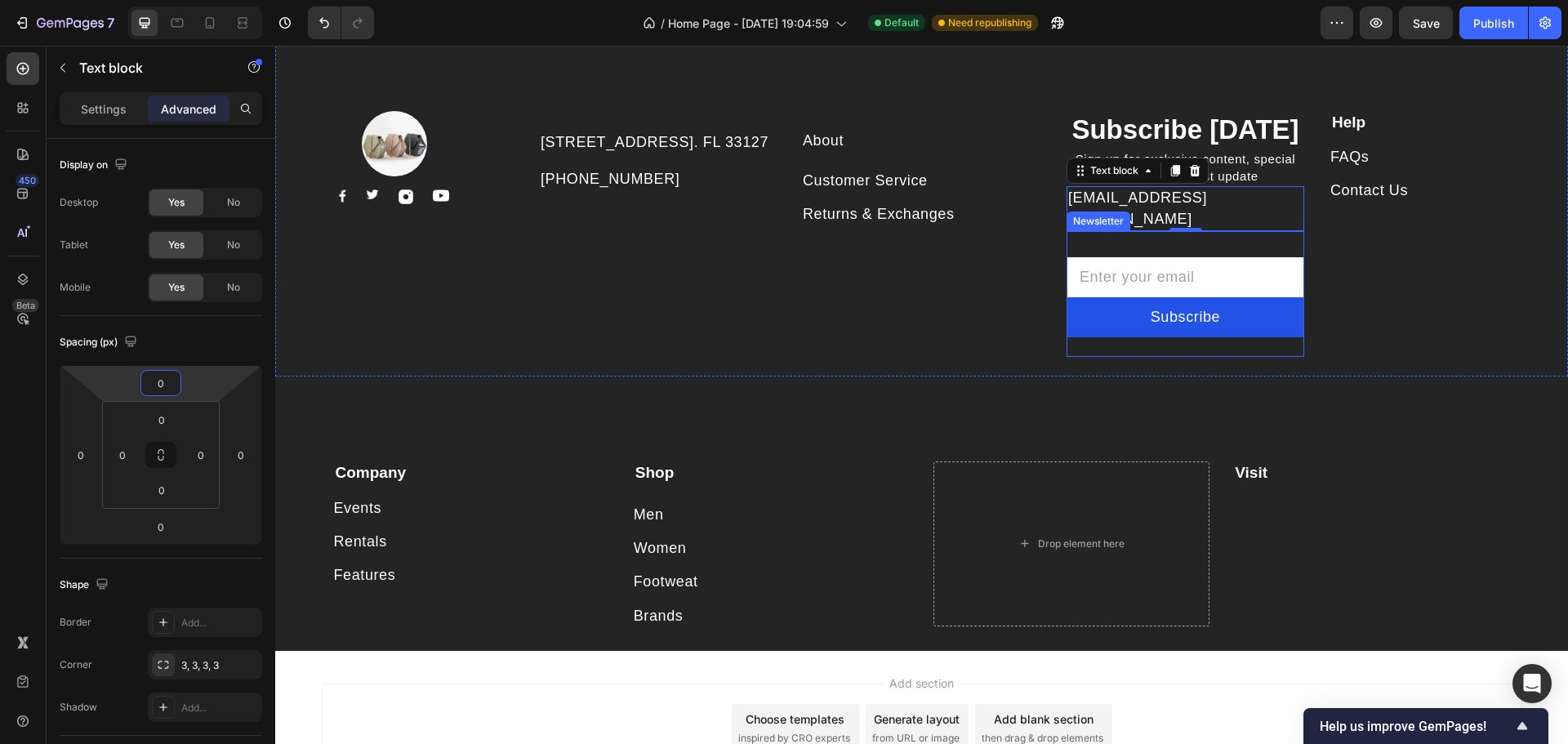
click at [1205, 258] on input "email" at bounding box center [1185, 277] width 238 height 40
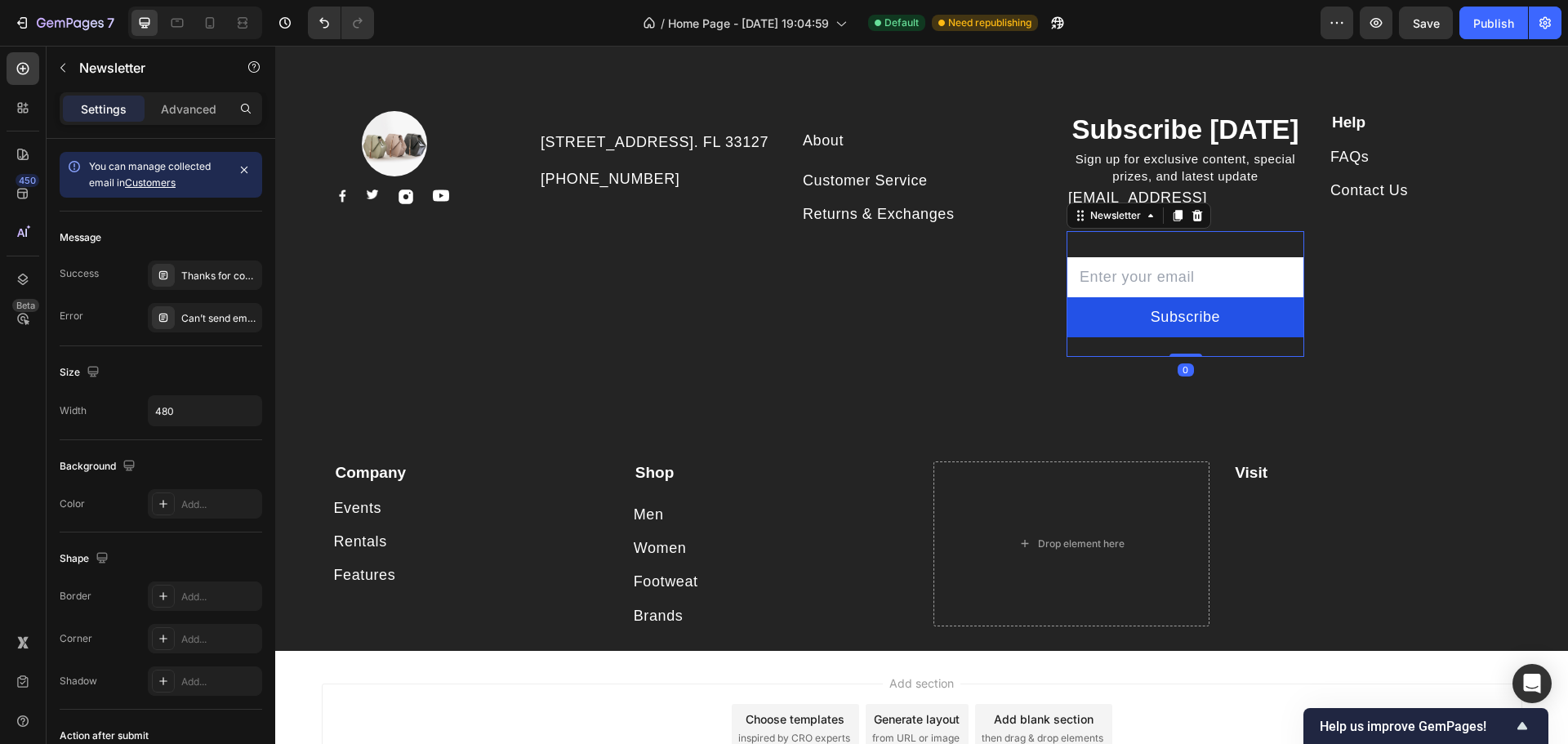
click at [1217, 232] on div "Email Field Subscribe Submit Button Row Newsletter 0" at bounding box center [1185, 294] width 238 height 126
click at [201, 110] on p "Advanced" at bounding box center [189, 108] width 55 height 17
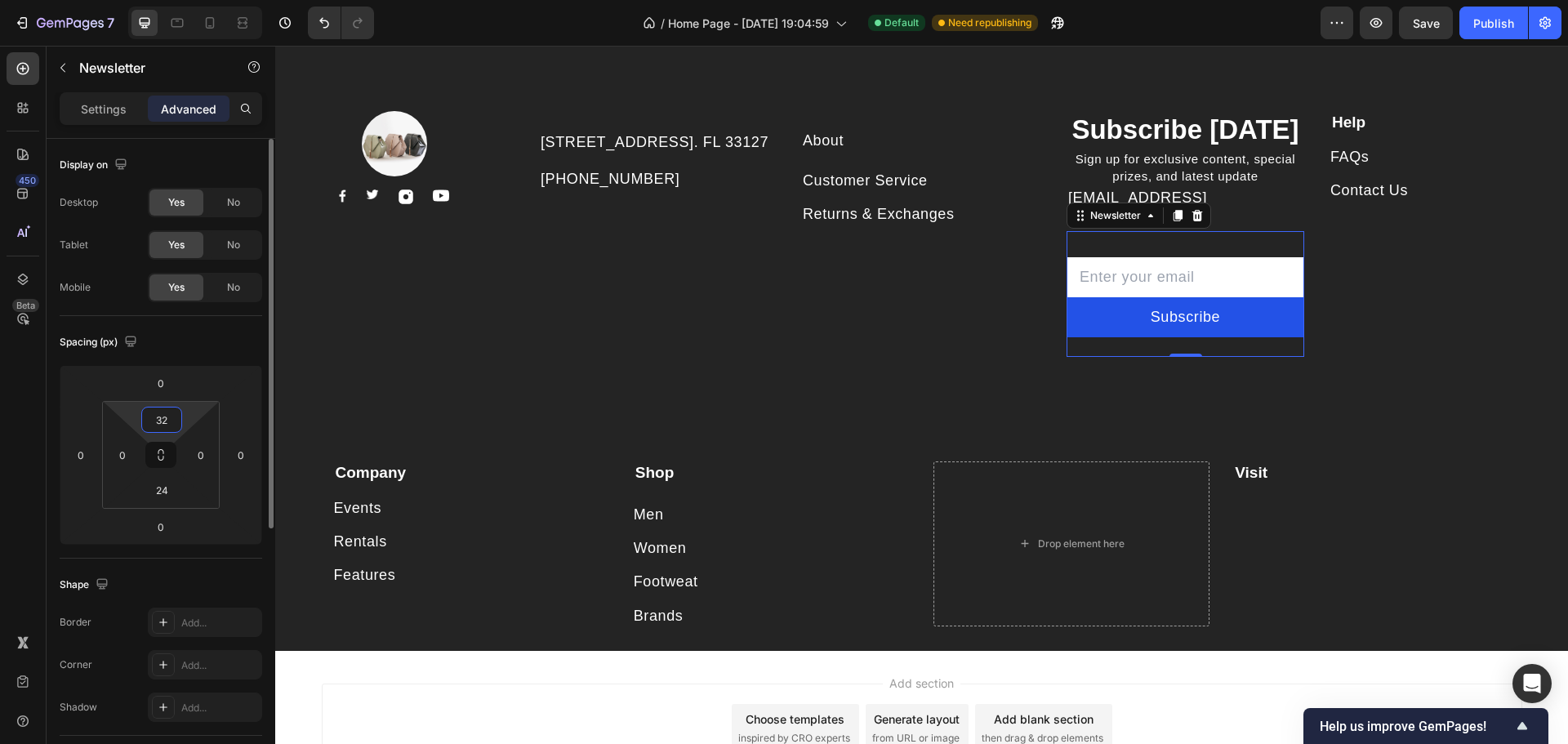
click at [171, 428] on input "32" at bounding box center [162, 419] width 33 height 24
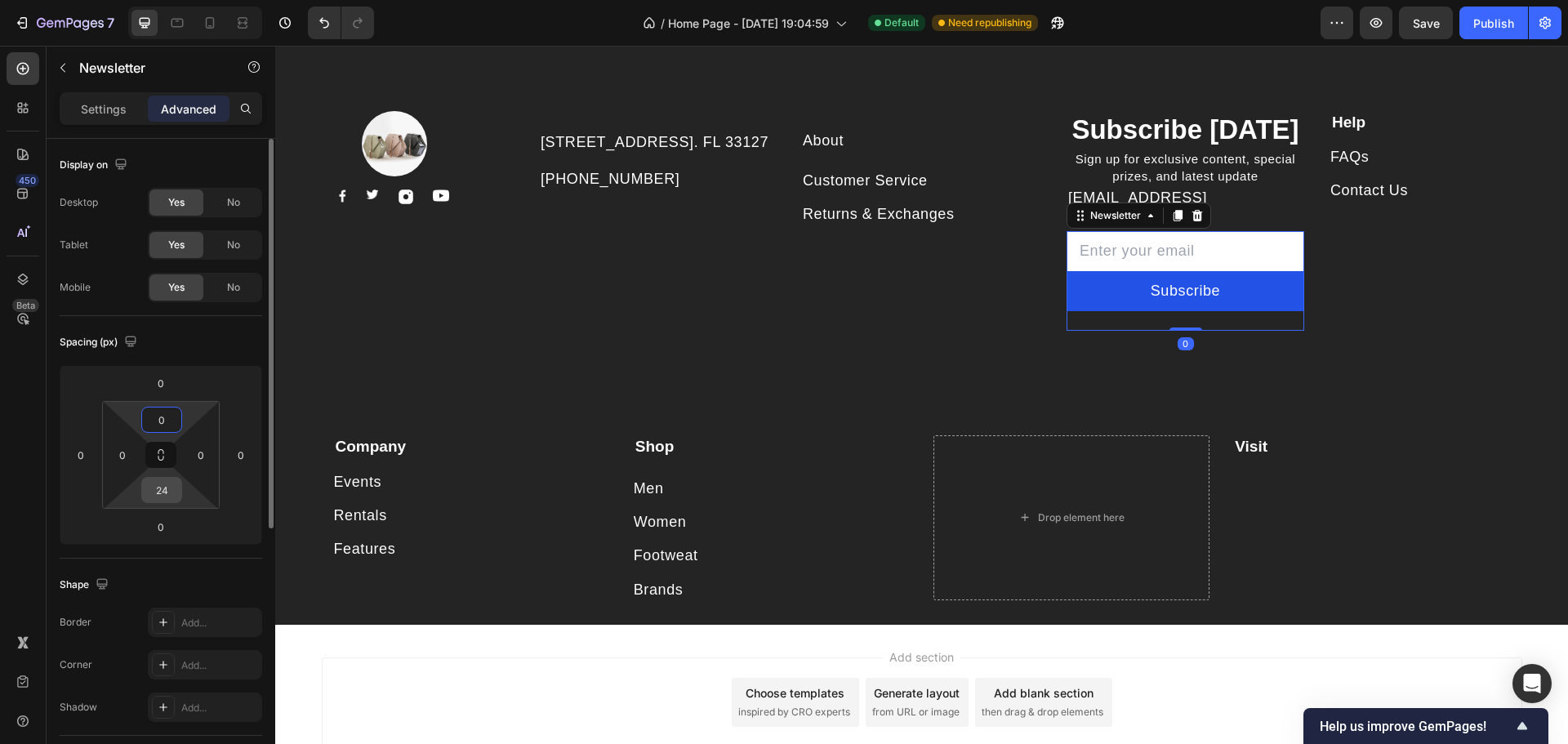
type input "0"
click at [164, 484] on input "24" at bounding box center [162, 489] width 33 height 24
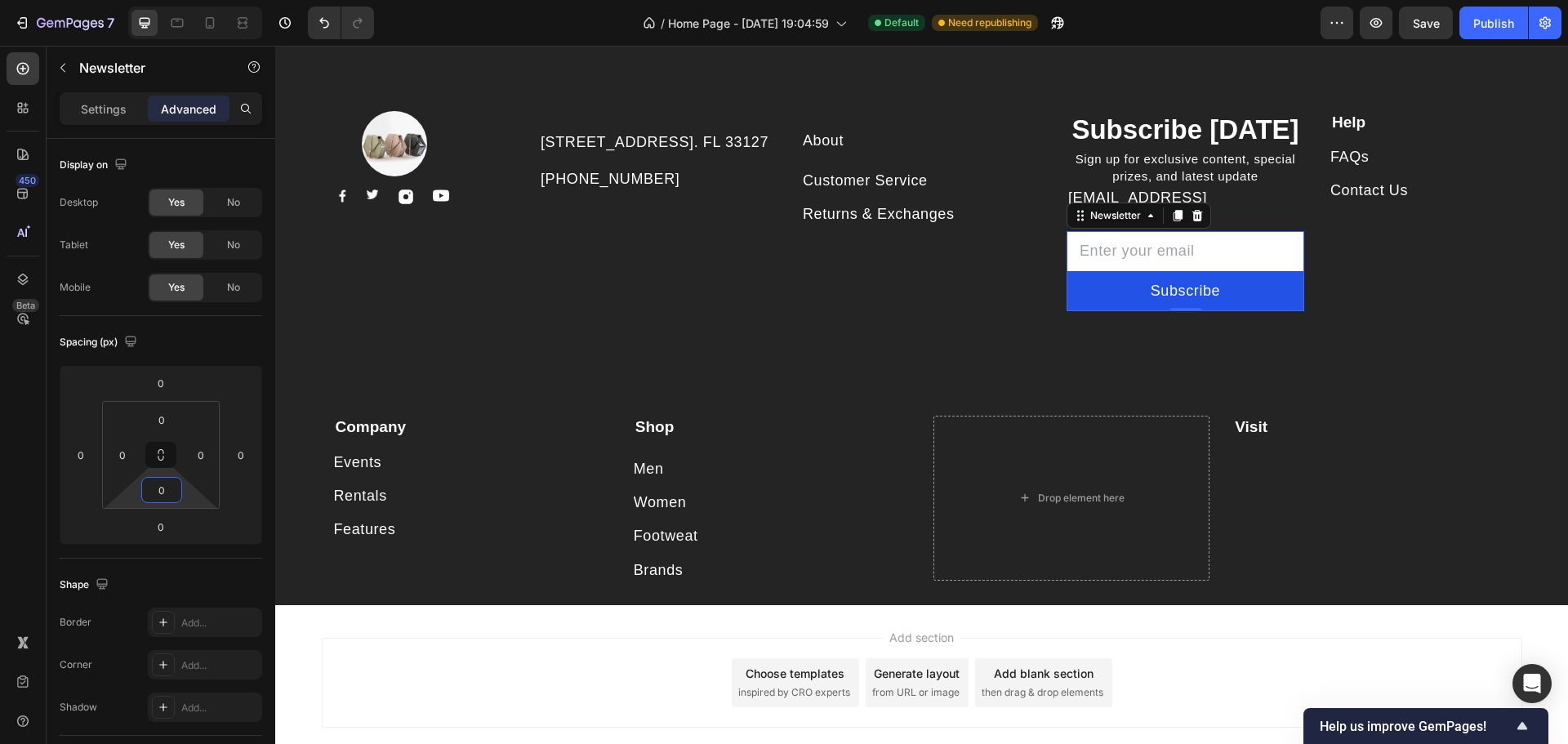
type input "0"
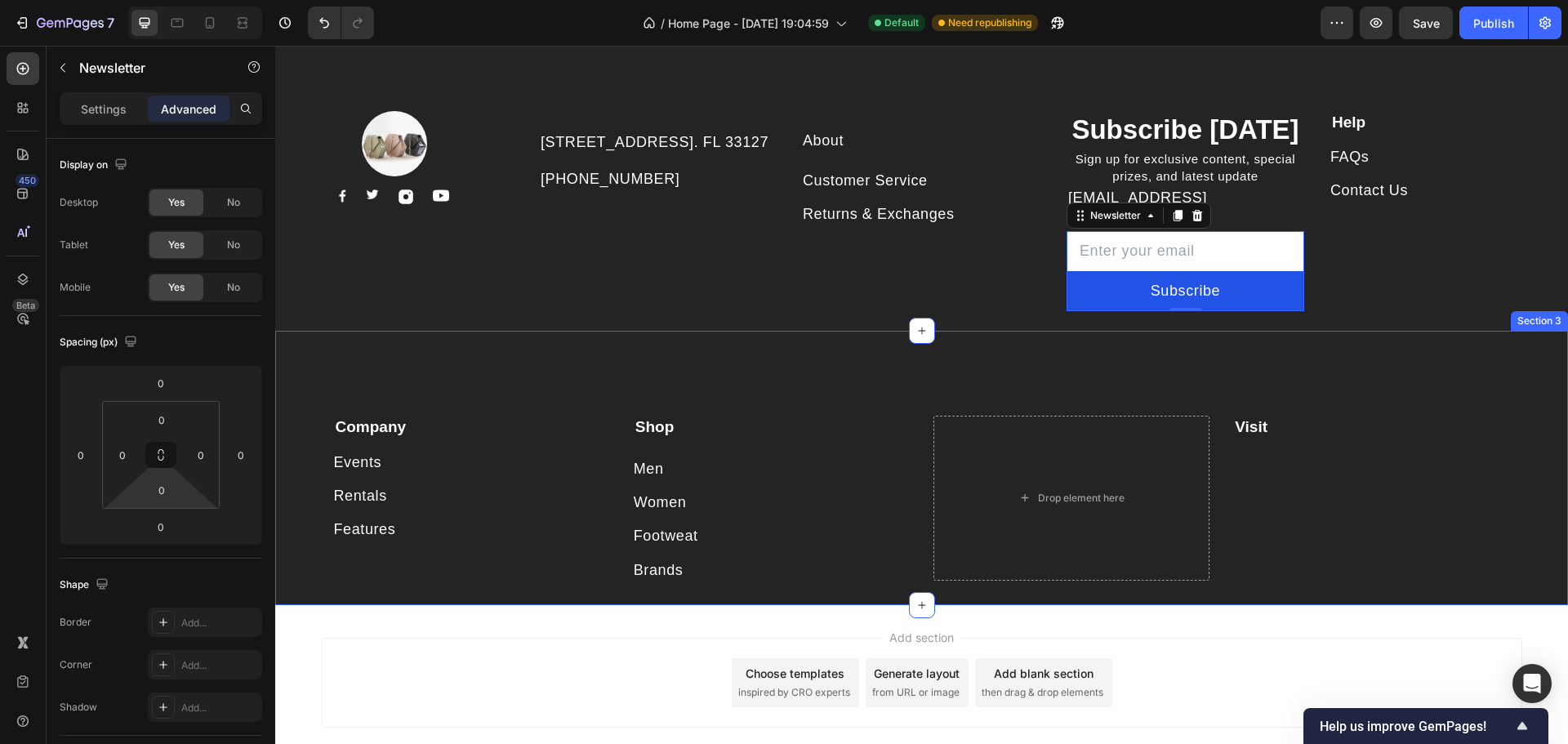
drag, startPoint x: 1444, startPoint y: 368, endPoint x: 1454, endPoint y: 341, distance: 28.8
click at [1444, 368] on div "Company Text block Events Button Rentals Button Features Button Shop Text block…" at bounding box center [922, 468] width 1293 height 275
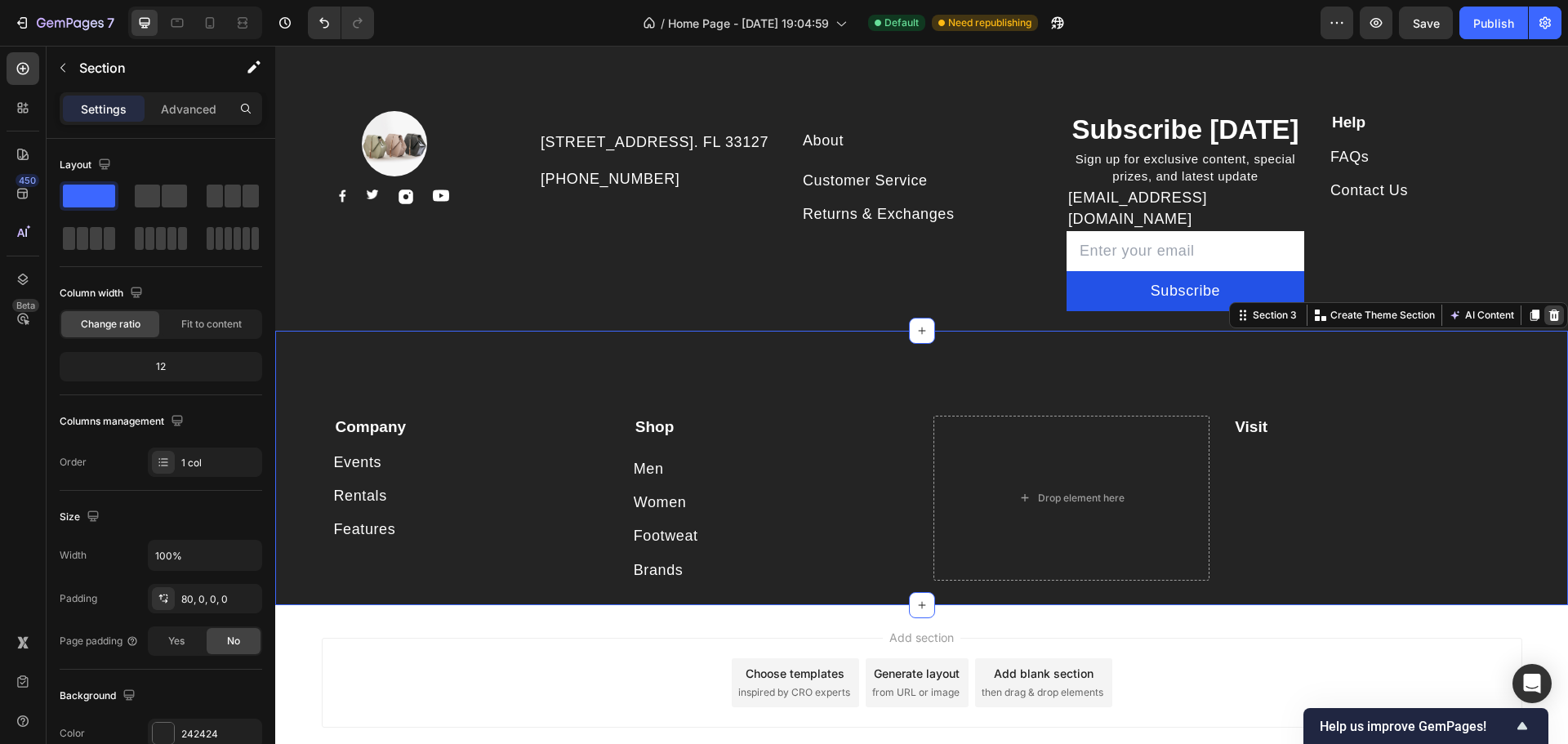
click at [1549, 309] on icon at bounding box center [1555, 315] width 11 height 12
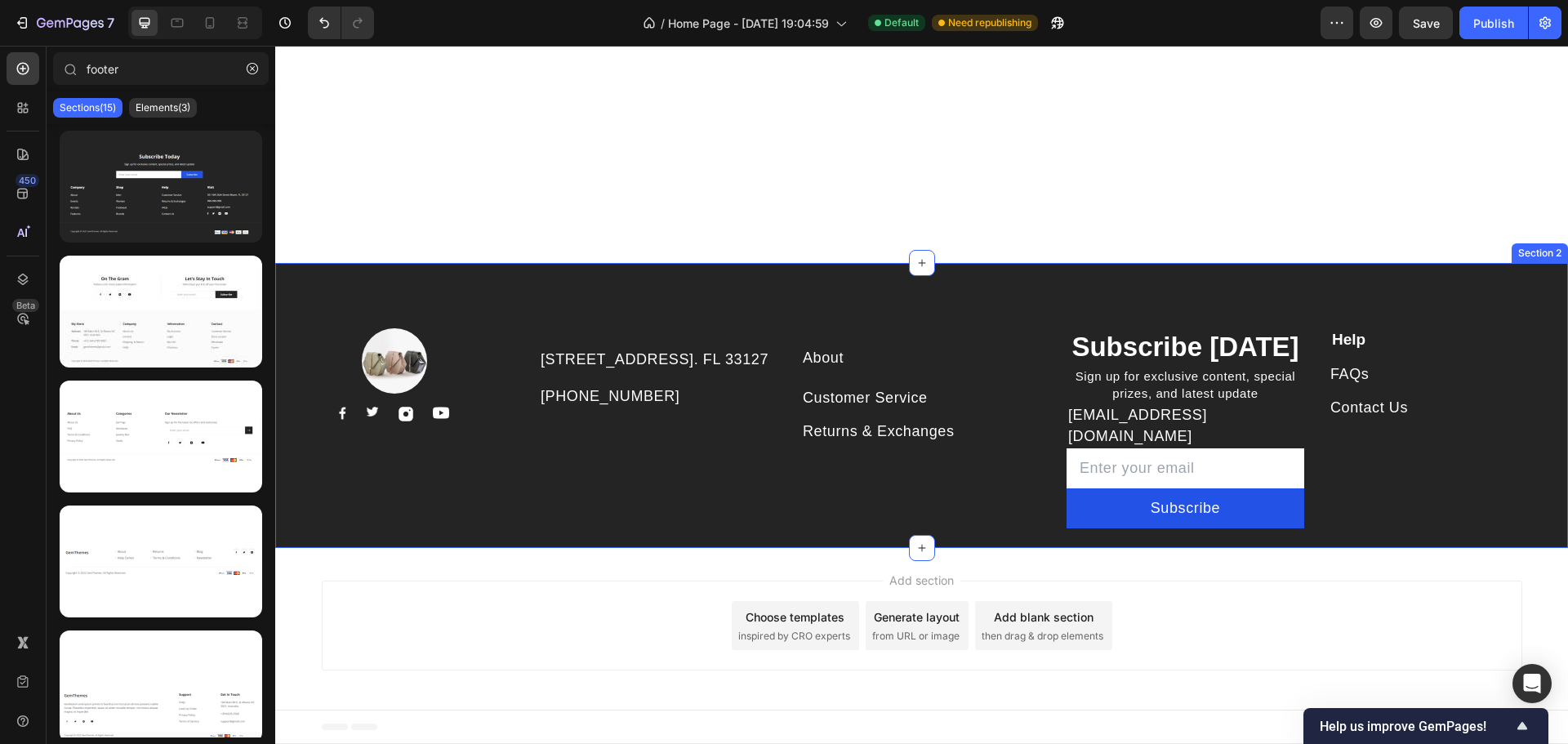
scroll to position [1133, 0]
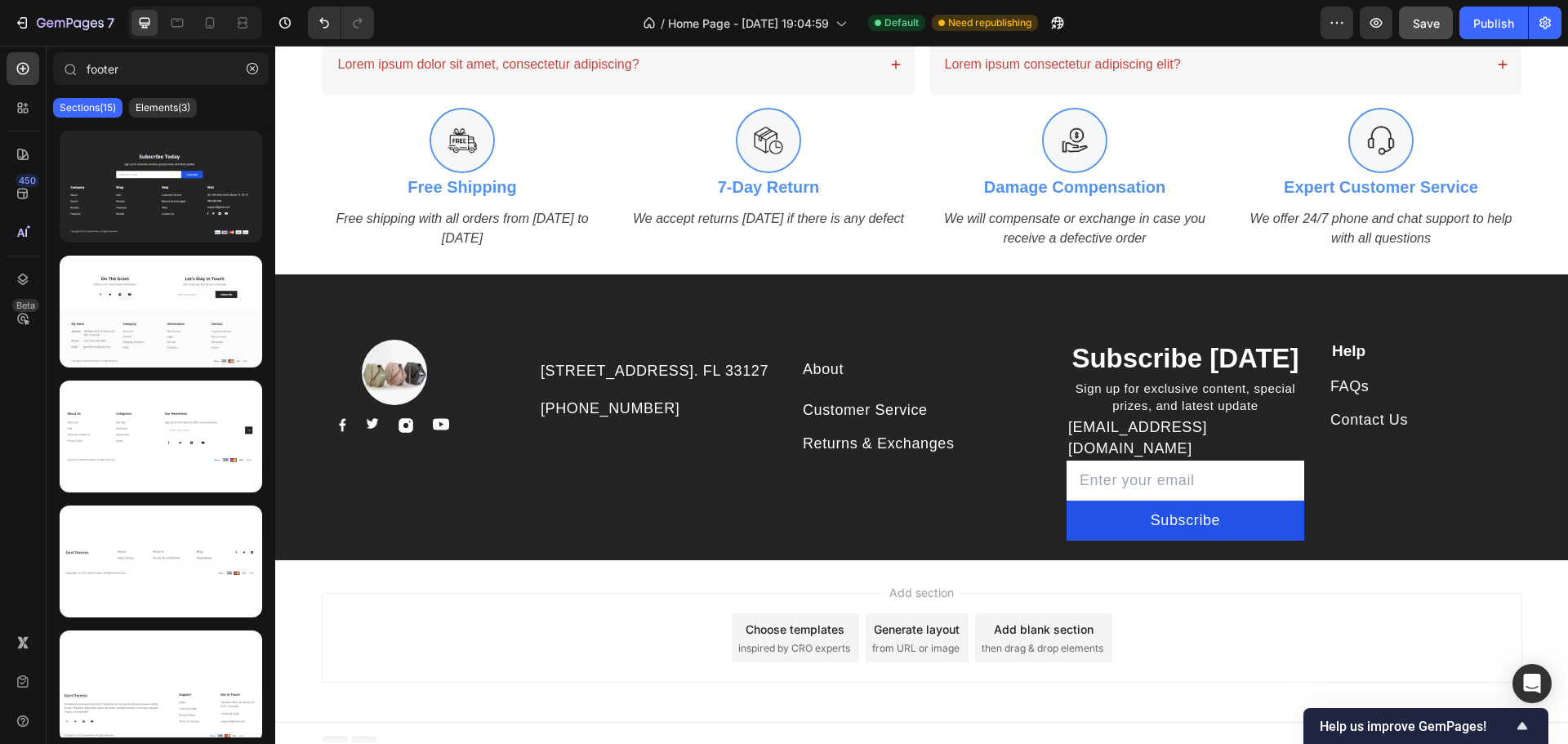
click at [1420, 18] on span "Save" at bounding box center [1426, 23] width 27 height 14
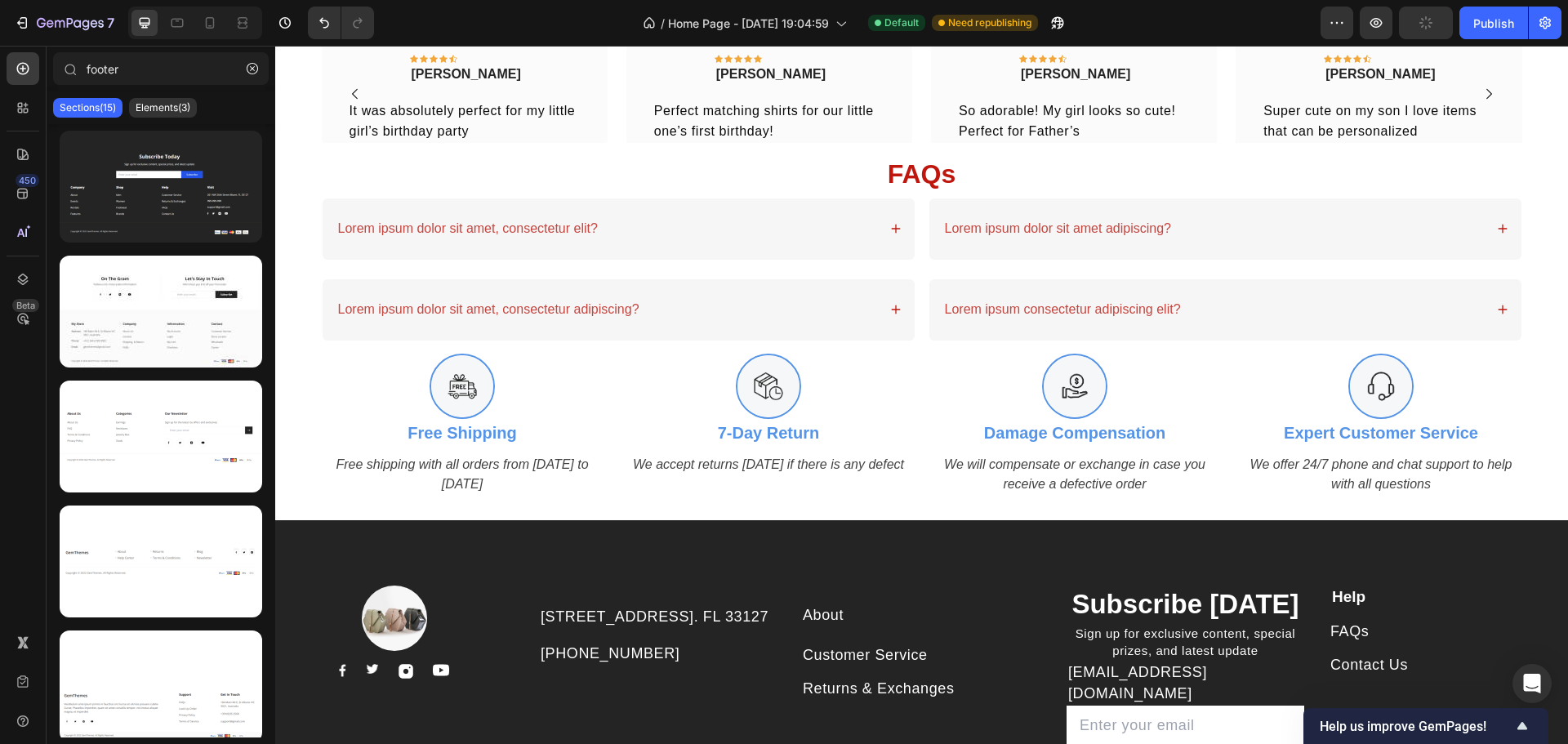
scroll to position [1378, 0]
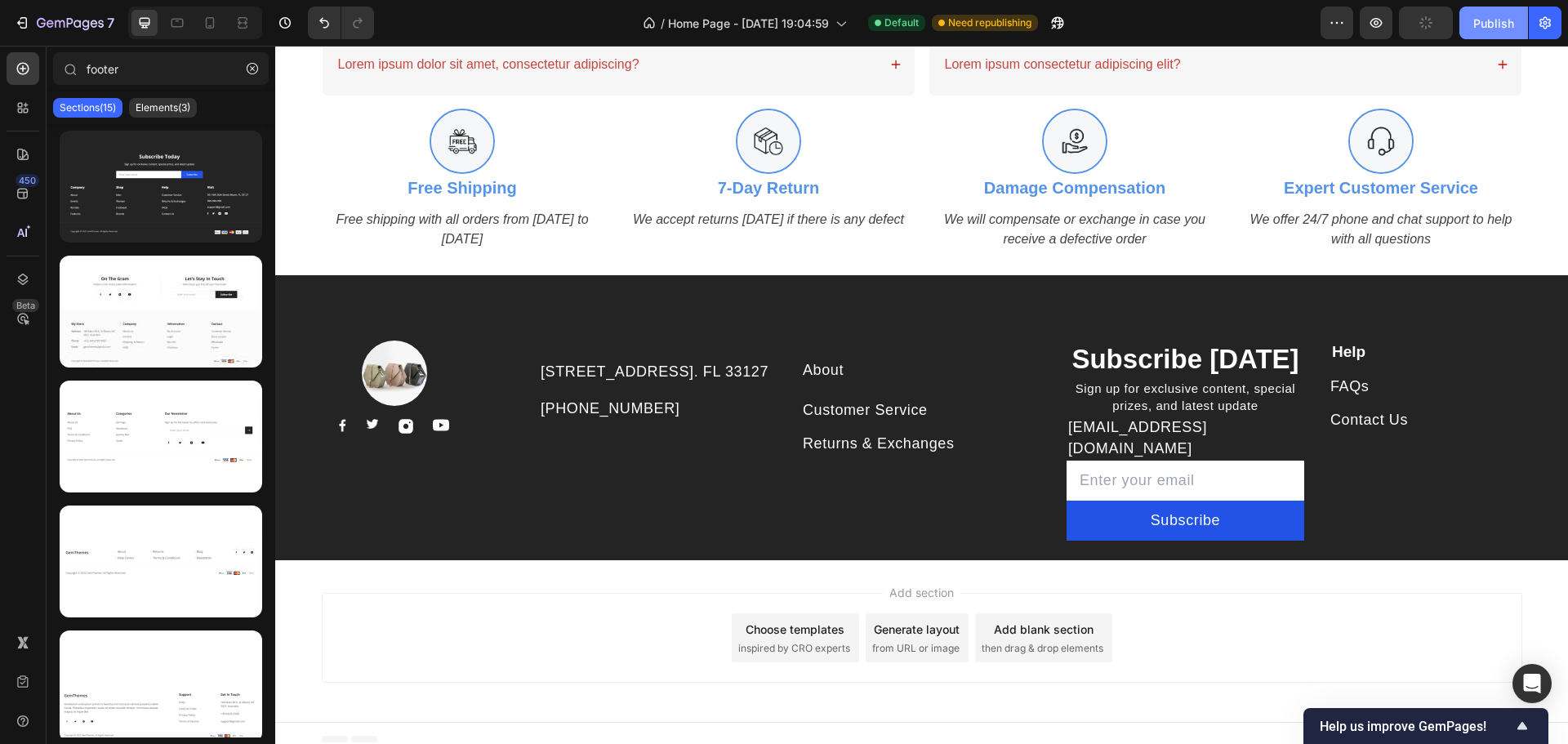
click at [1496, 19] on div "Publish" at bounding box center [1494, 22] width 41 height 17
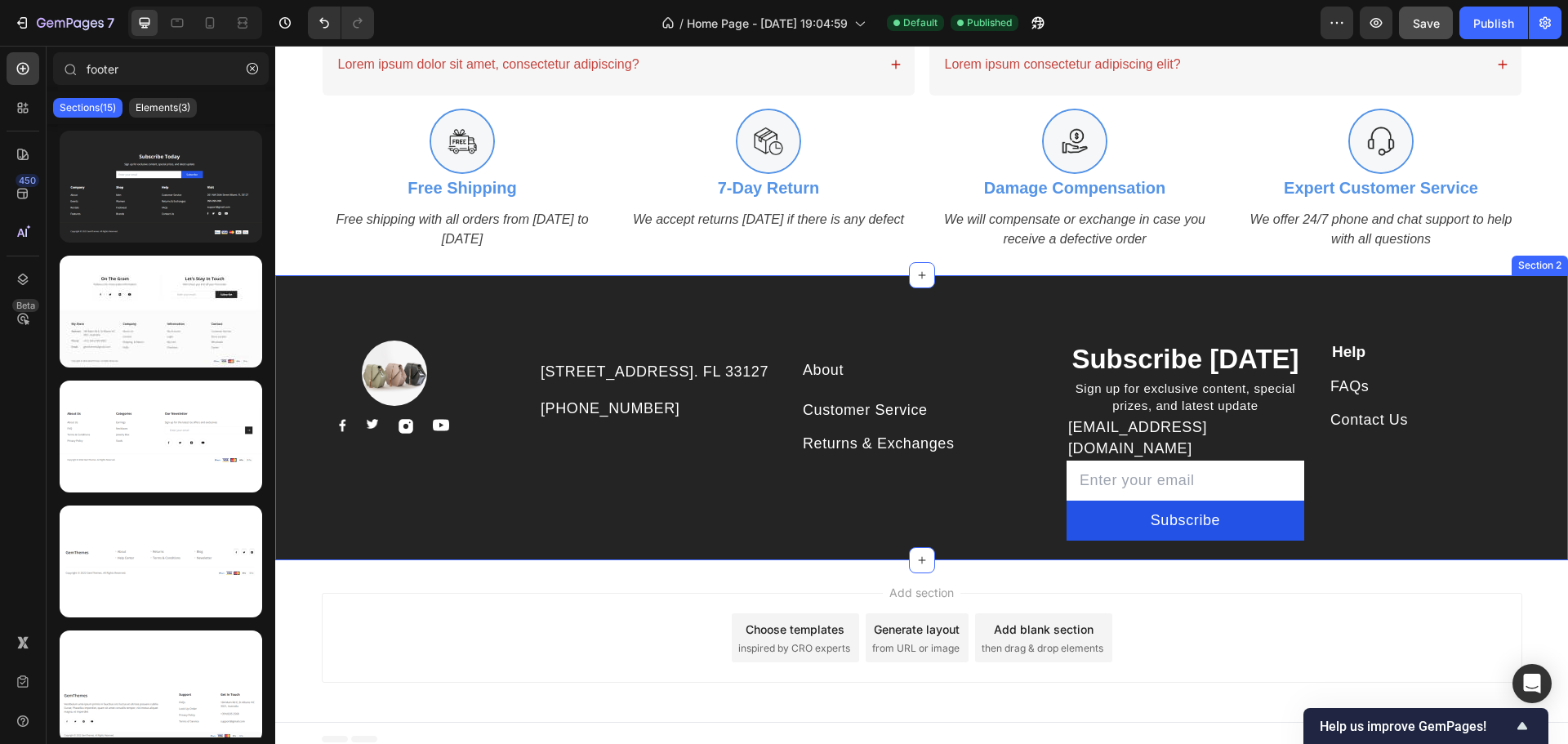
click at [1197, 312] on div "Image Image Image Image Image Row 261 NW 26th Street Miami. FL 33127 Text block…" at bounding box center [922, 418] width 1293 height 286
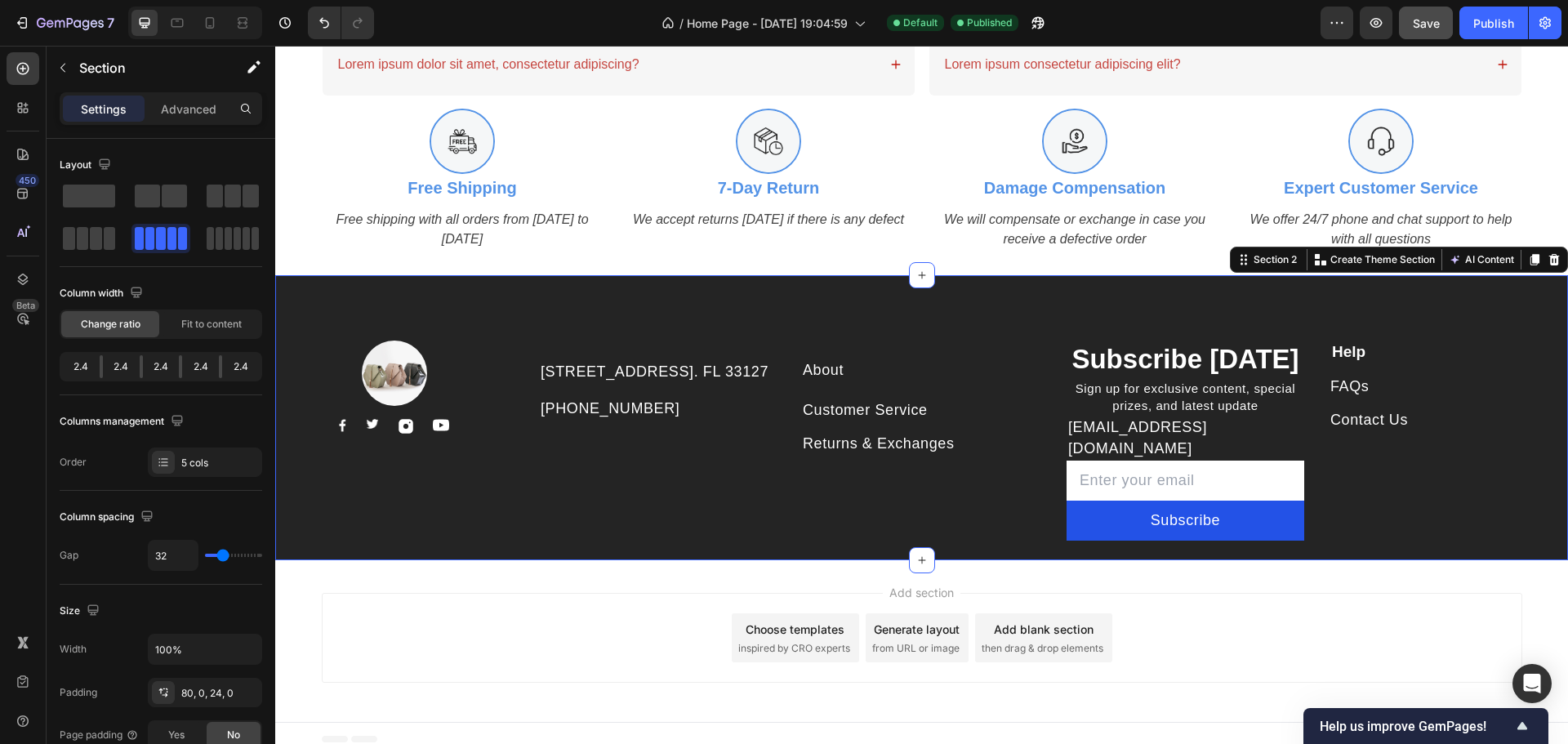
click at [710, 351] on div "261 NW 26th Street Miami. FL 33127 Text block 999-999-999 Text block" at bounding box center [658, 441] width 238 height 201
click at [673, 416] on div "261 NW 26th Street Miami. FL 33127 Text block 999-999-999 Text block" at bounding box center [658, 441] width 238 height 201
click at [552, 383] on p "[STREET_ADDRESS]. FL 33127" at bounding box center [658, 372] width 234 height 21
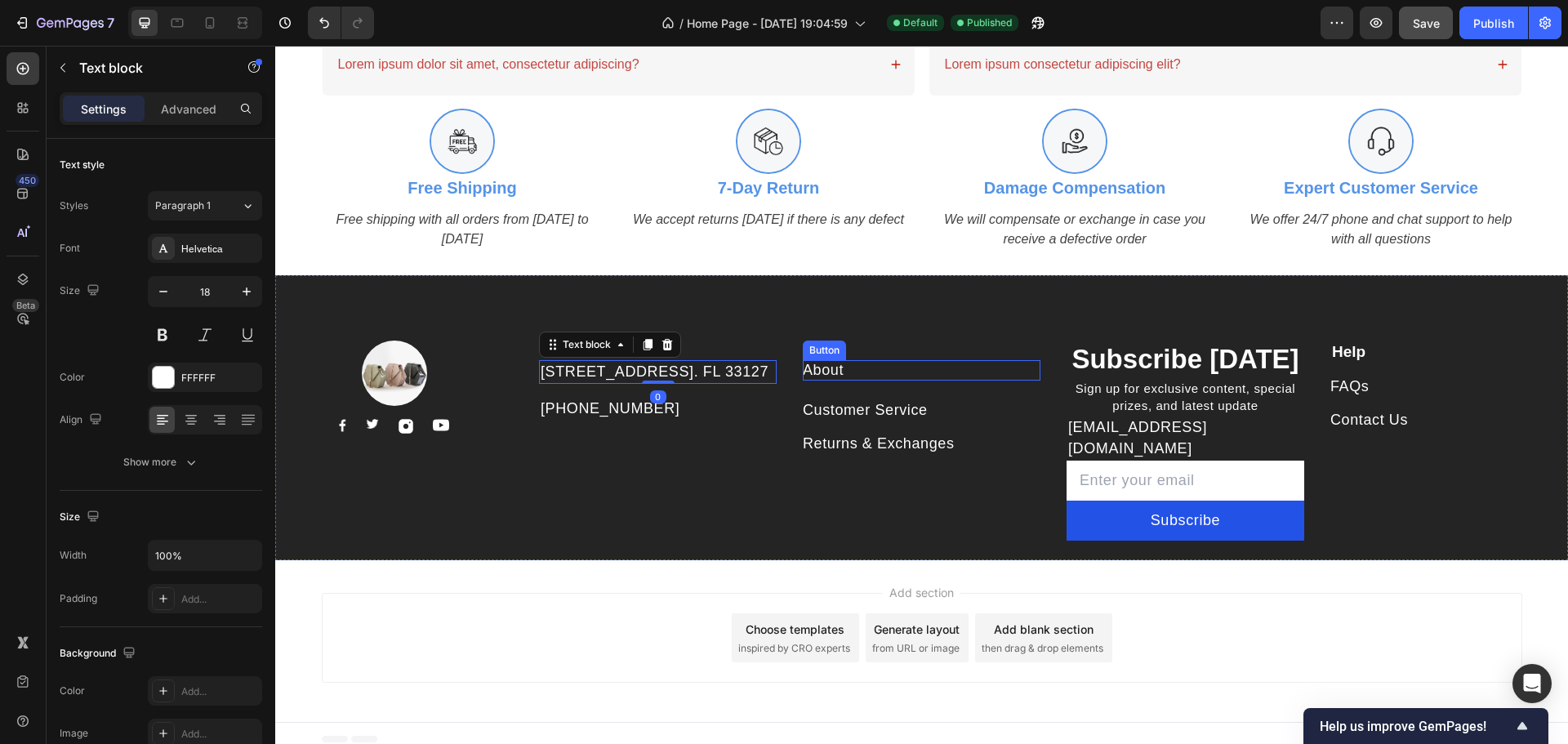
click at [1200, 373] on p "Subscribe [DATE]" at bounding box center [1185, 359] width 234 height 35
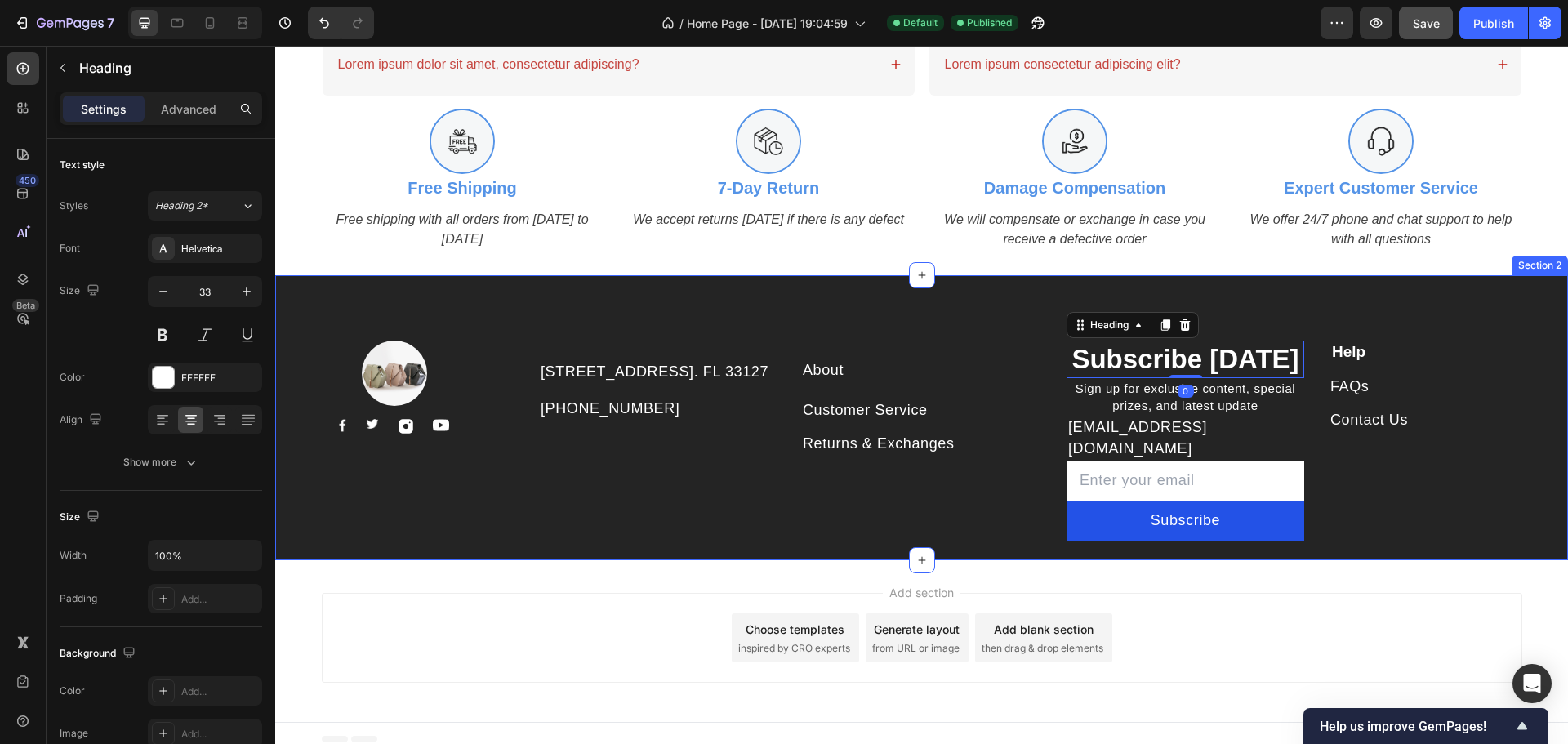
click at [399, 307] on div "Image Image Image Image Image Row 261 NW 26th Street Miami. FL 33127 Text block…" at bounding box center [922, 418] width 1293 height 286
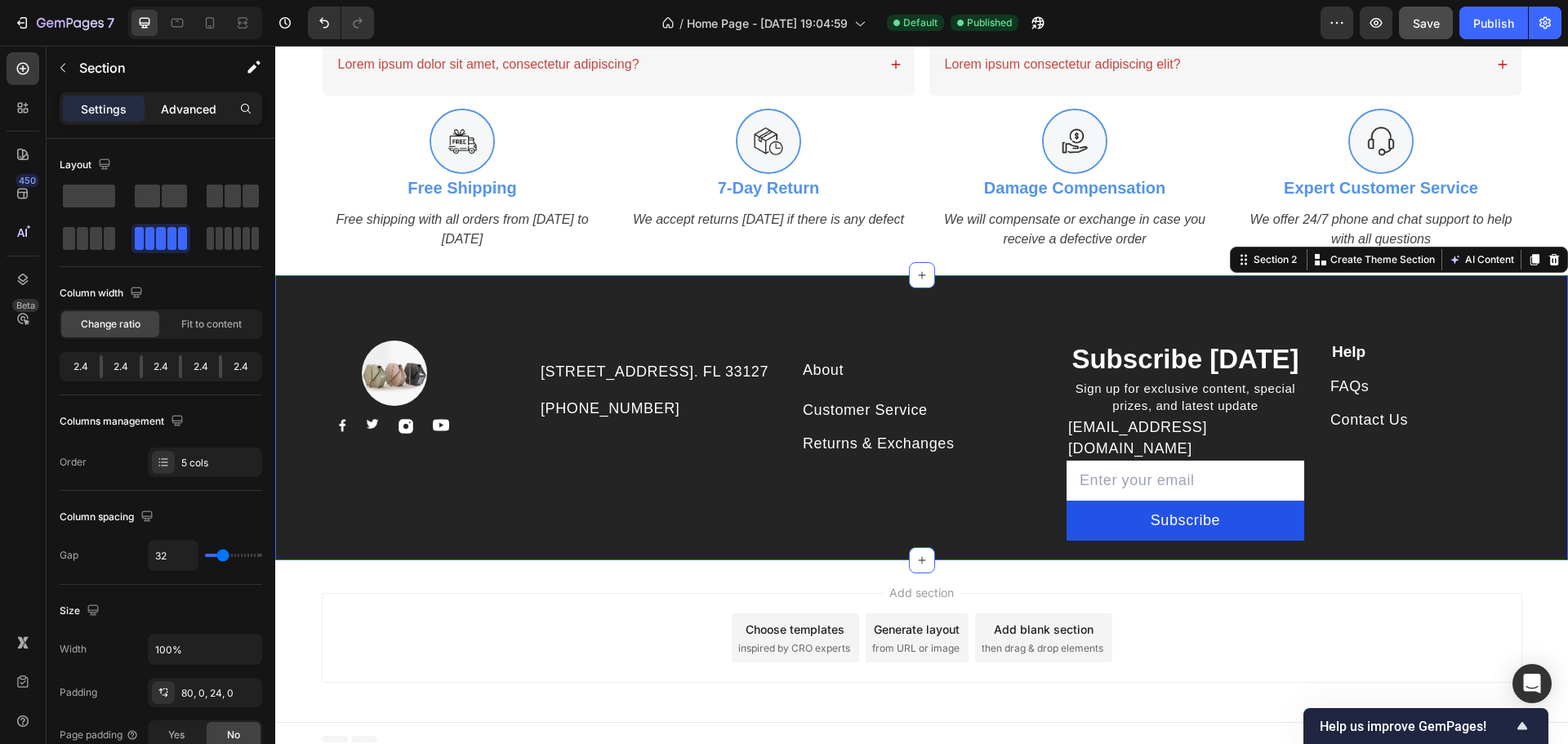
click at [194, 106] on p "Advanced" at bounding box center [189, 108] width 55 height 17
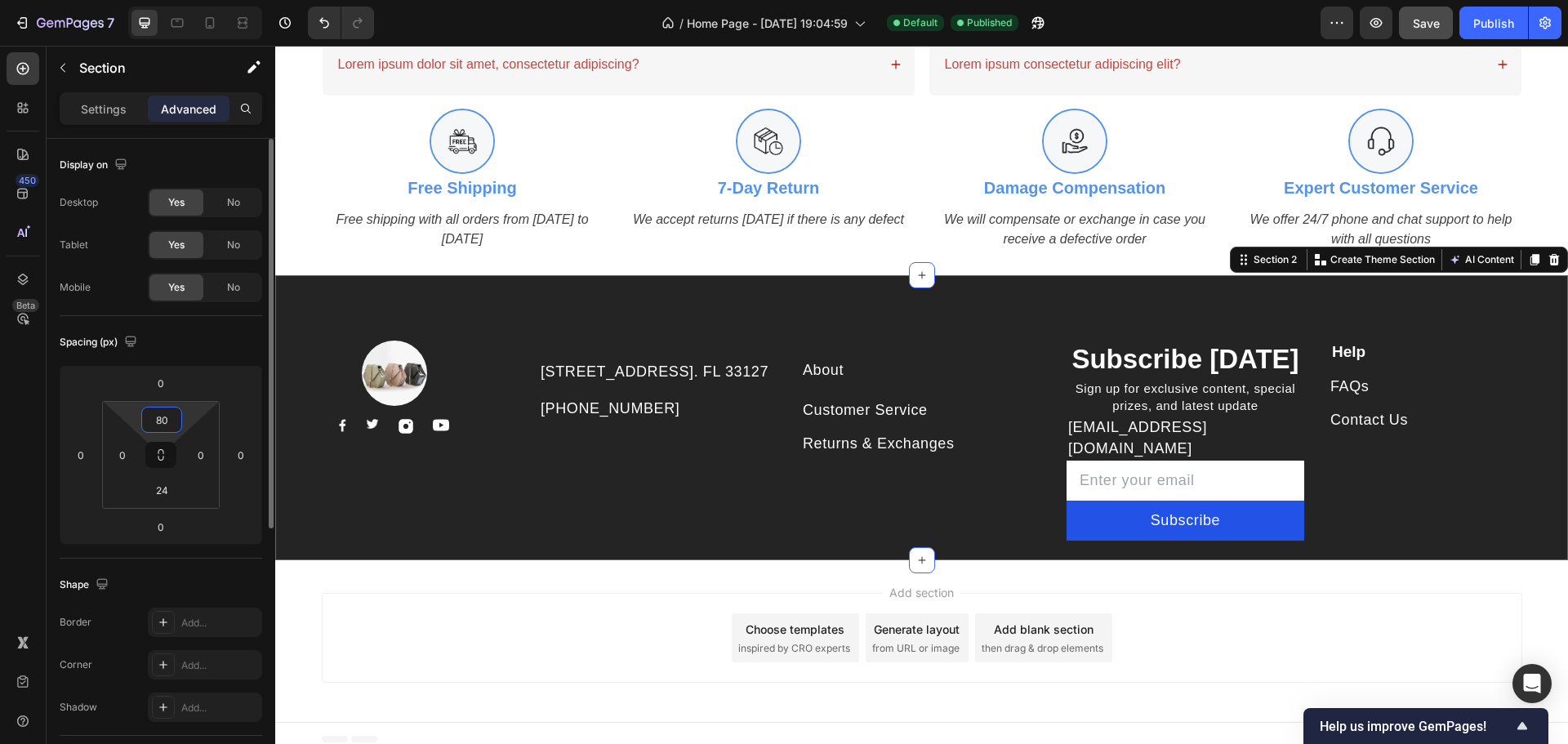
click at [176, 421] on input "80" at bounding box center [162, 419] width 33 height 24
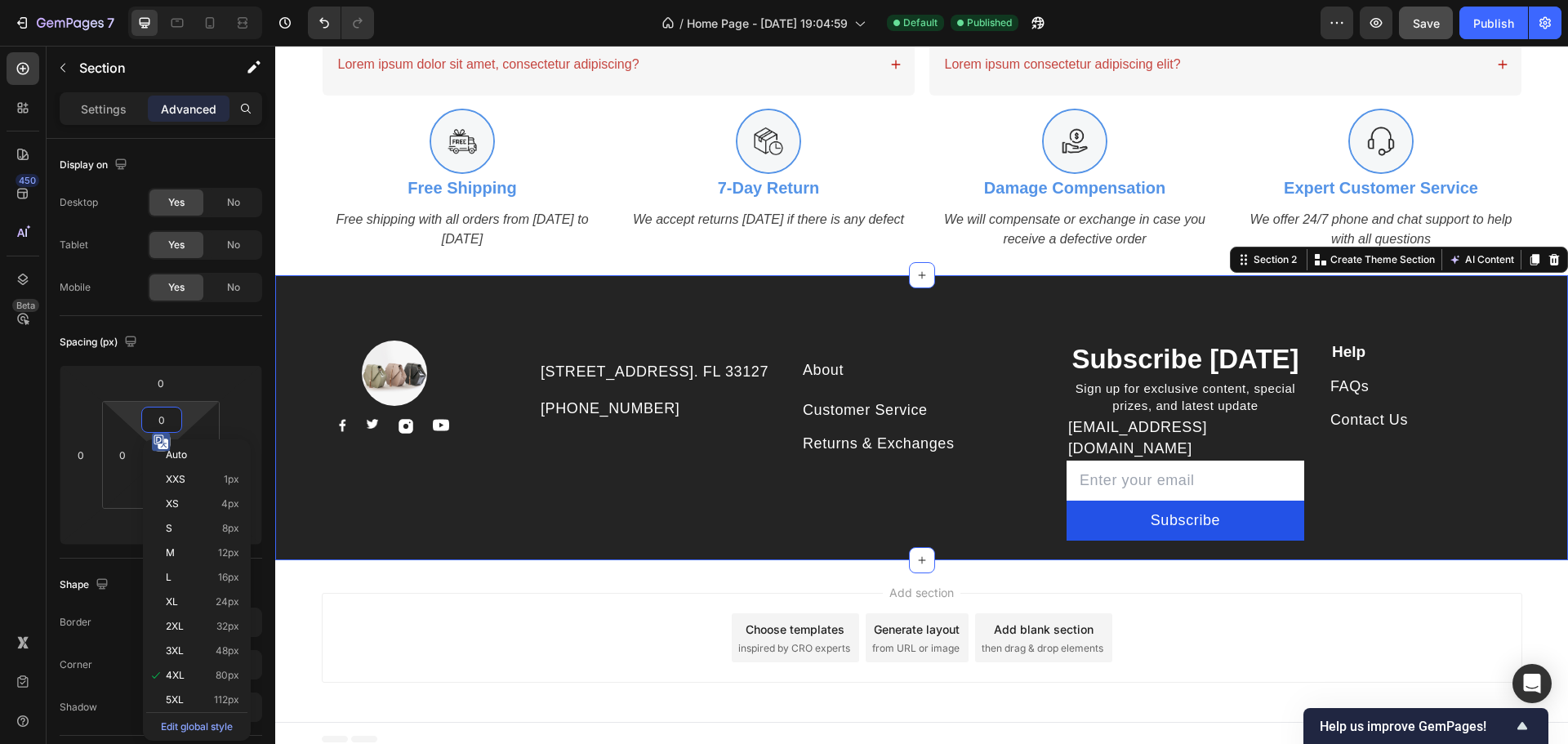
scroll to position [1313, 0]
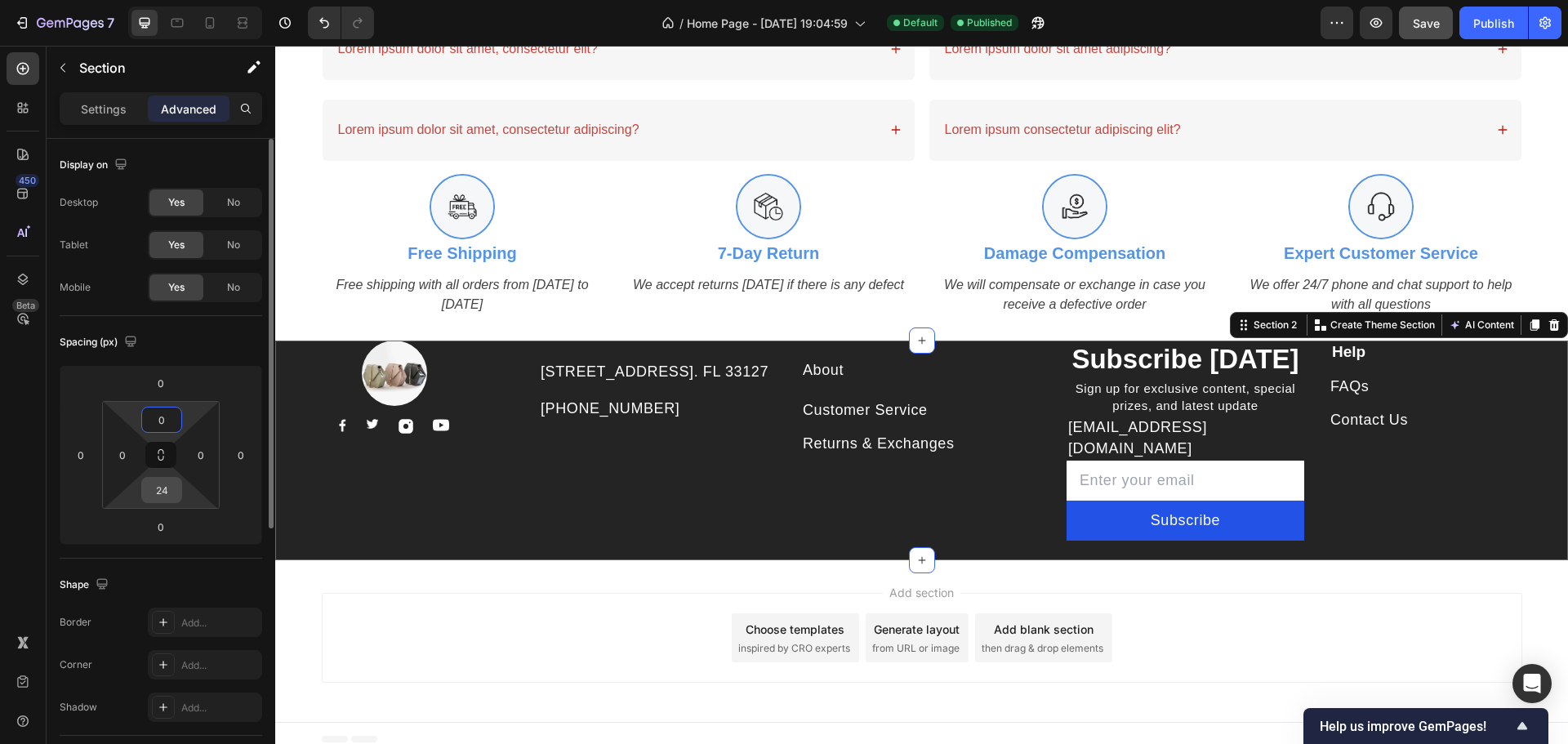
type input "0"
click at [163, 484] on input "24" at bounding box center [162, 489] width 33 height 24
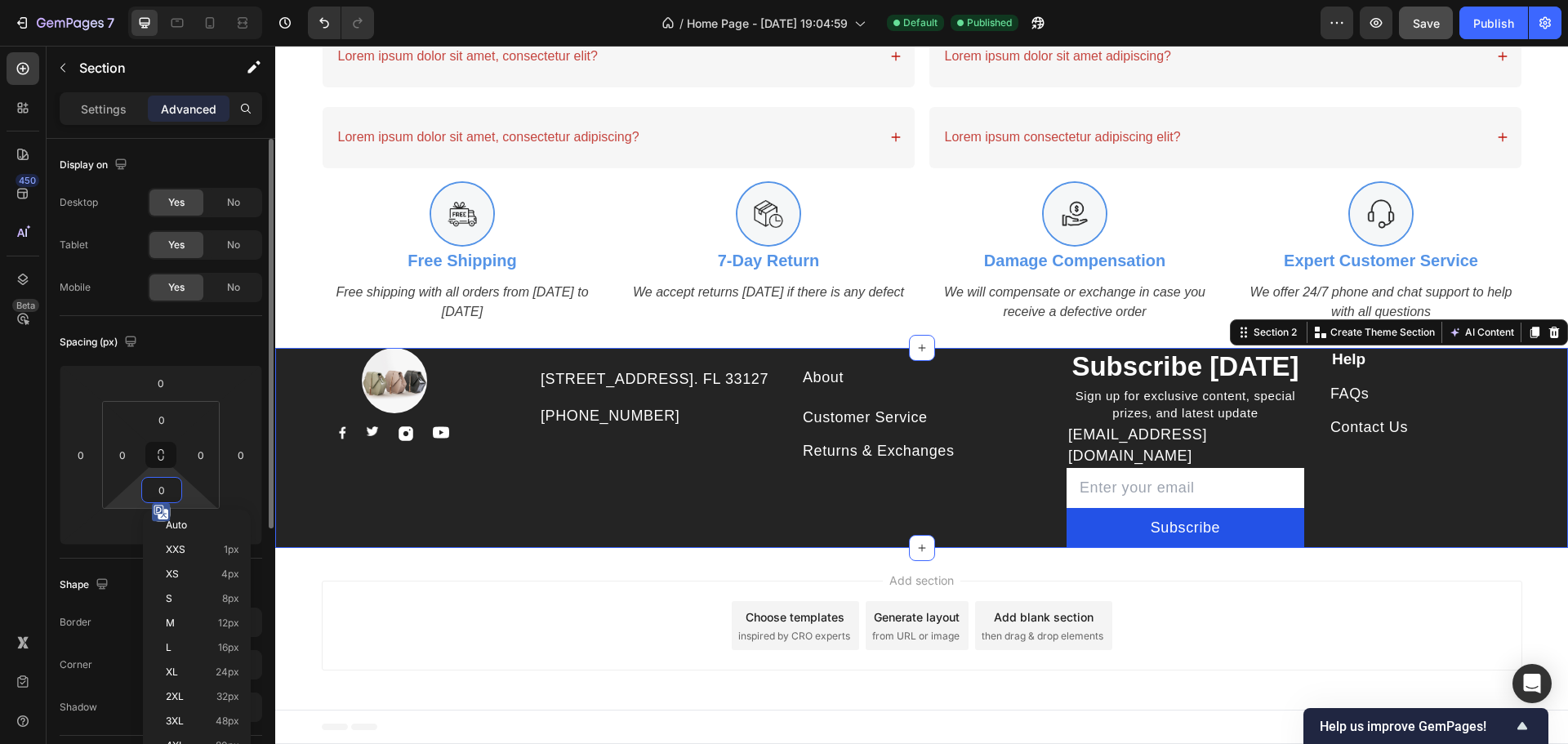
scroll to position [1293, 0]
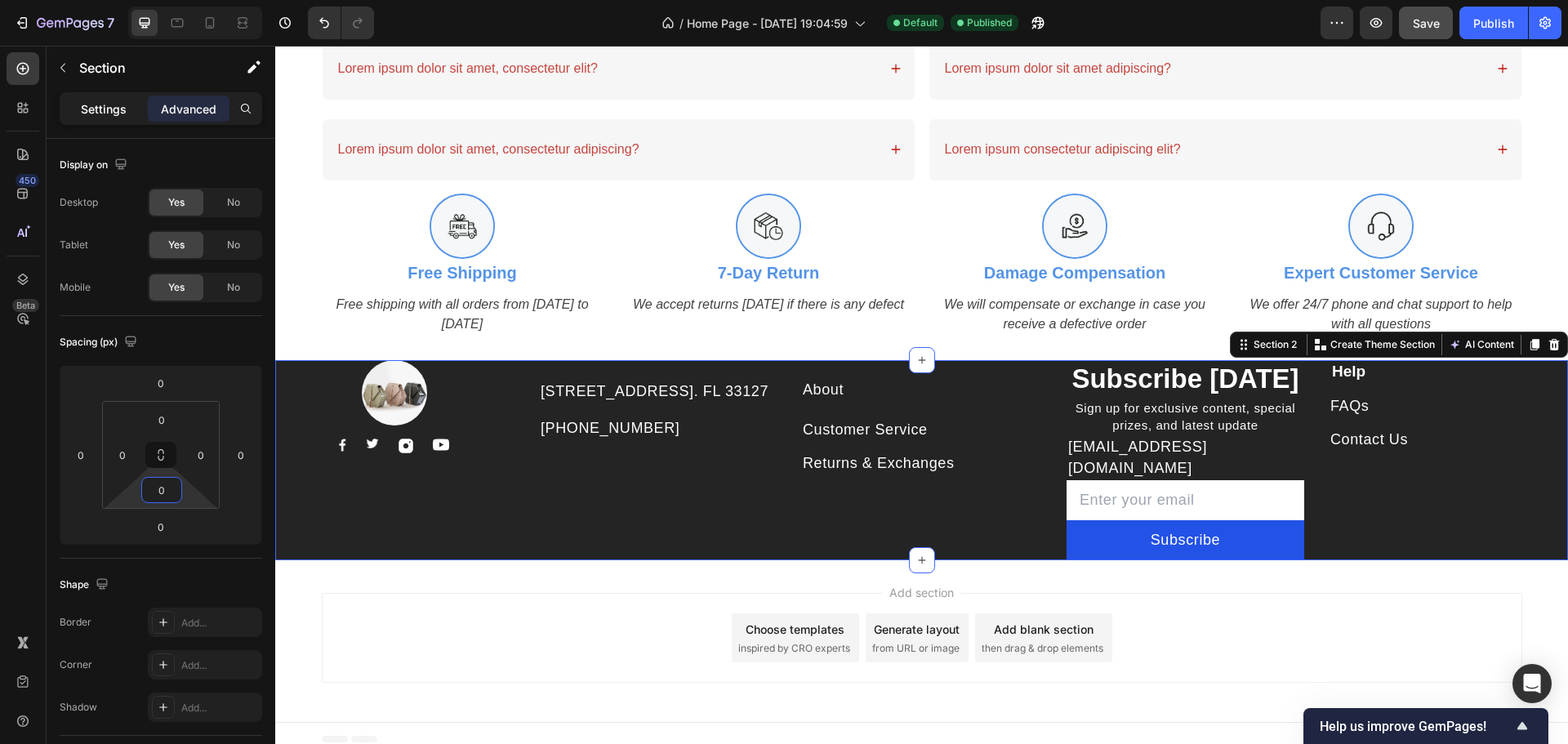
type input "0"
click at [117, 105] on p "Settings" at bounding box center [103, 108] width 46 height 17
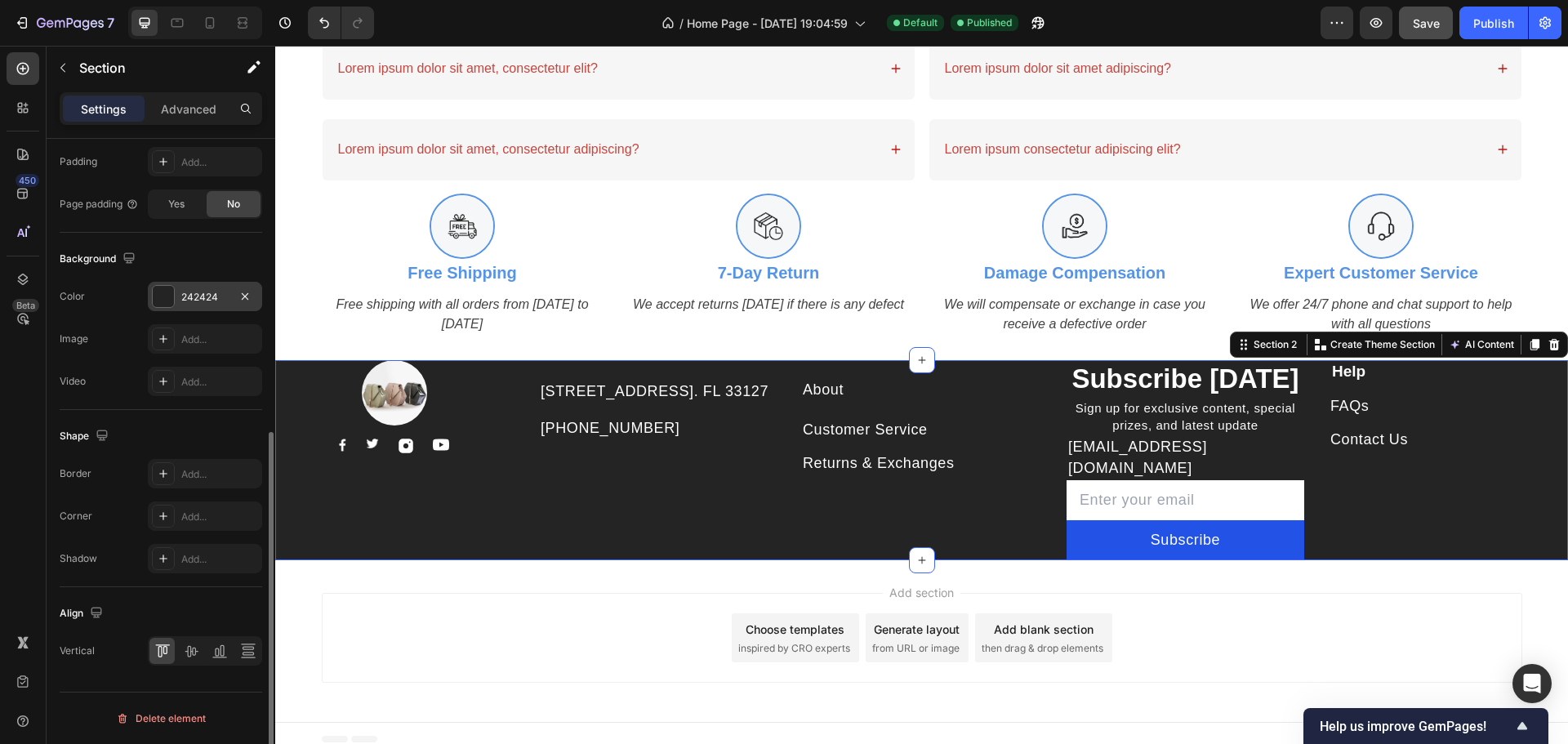
scroll to position [314, 0]
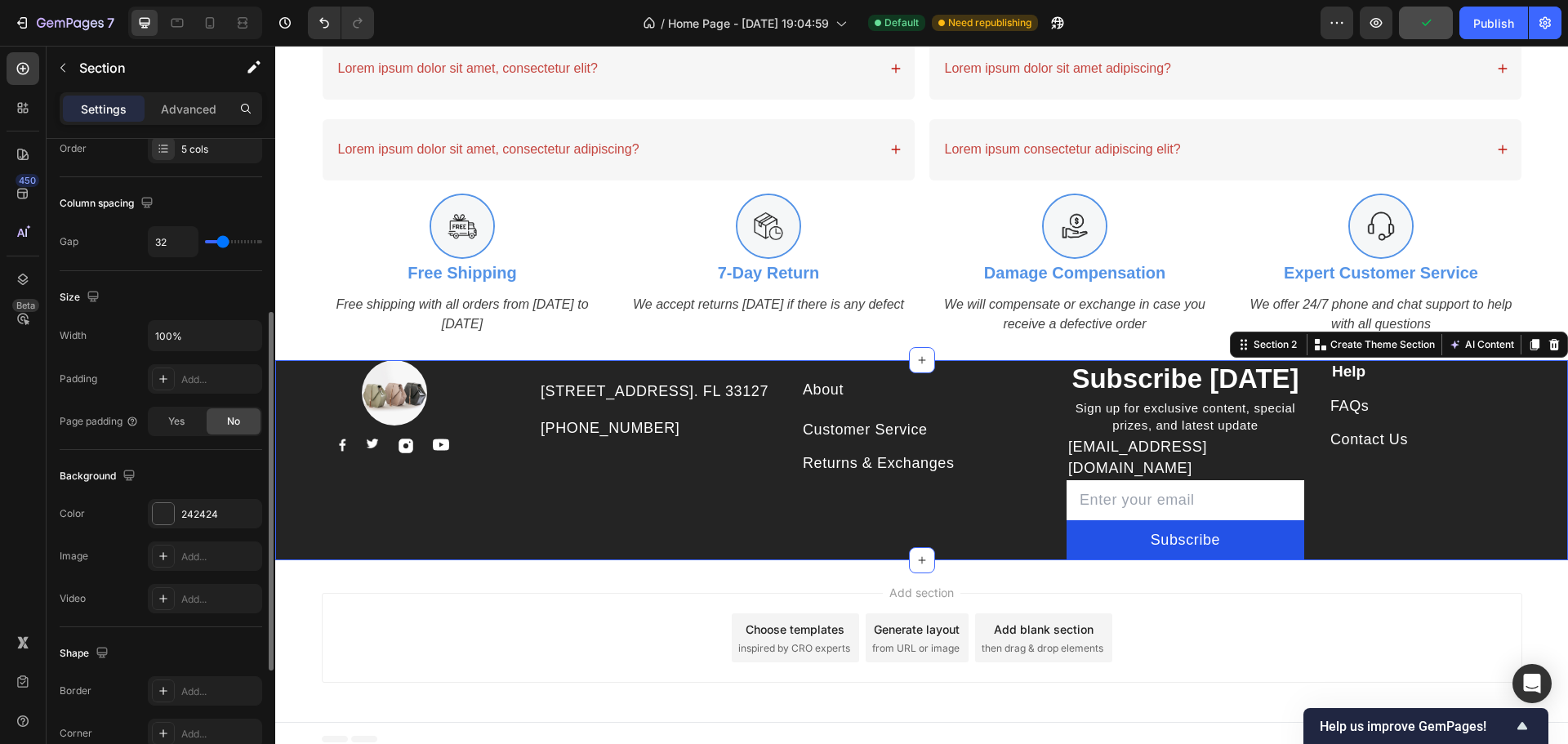
drag, startPoint x: 226, startPoint y: 235, endPoint x: 198, endPoint y: 235, distance: 28.0
click at [198, 235] on div "32" at bounding box center [205, 241] width 114 height 31
drag, startPoint x: 217, startPoint y: 236, endPoint x: 195, endPoint y: 241, distance: 22.6
click at [195, 241] on div "32" at bounding box center [205, 241] width 114 height 31
type input "0"
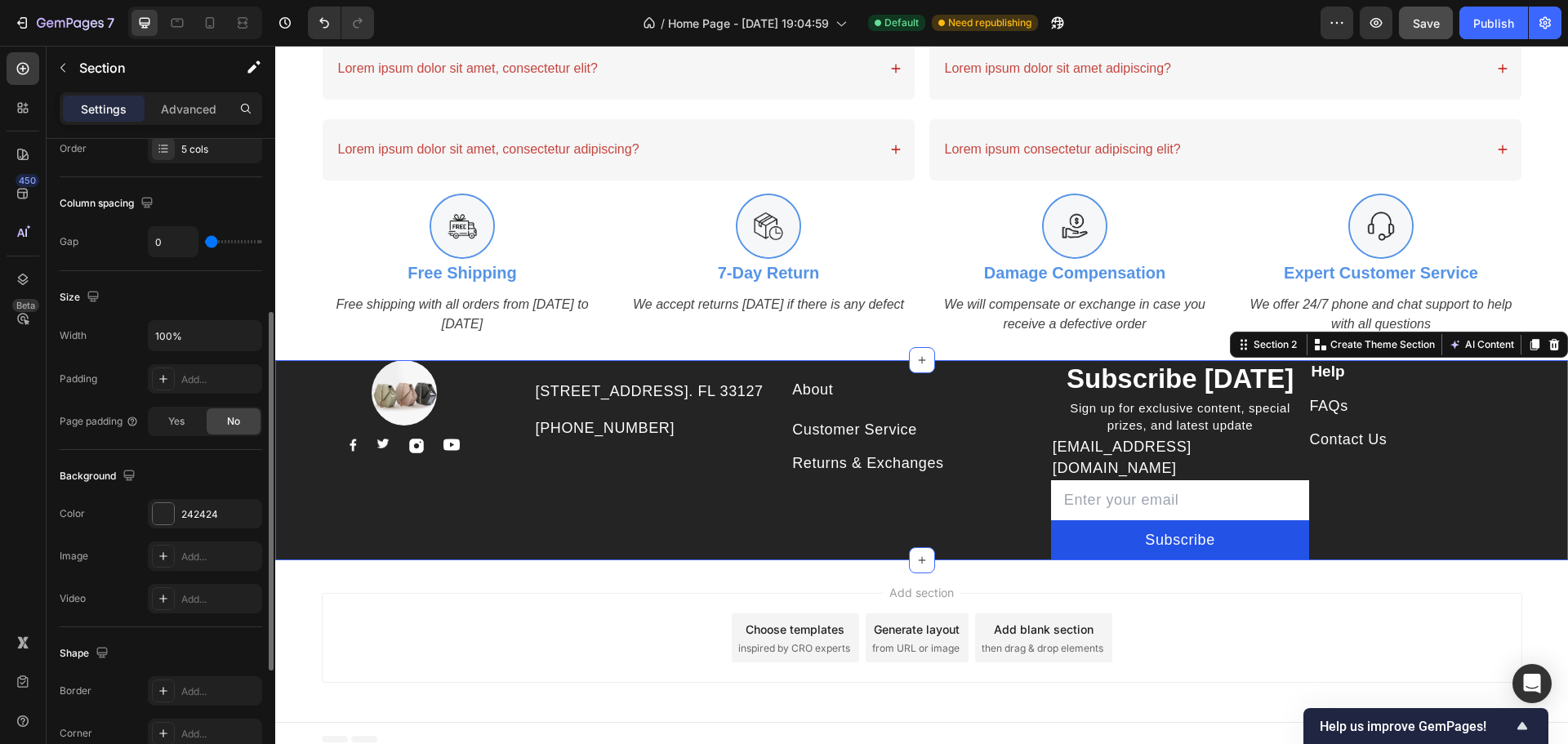
drag, startPoint x: 219, startPoint y: 241, endPoint x: 184, endPoint y: 241, distance: 35.0
type input "0"
click at [205, 241] on input "range" at bounding box center [233, 242] width 57 height 4
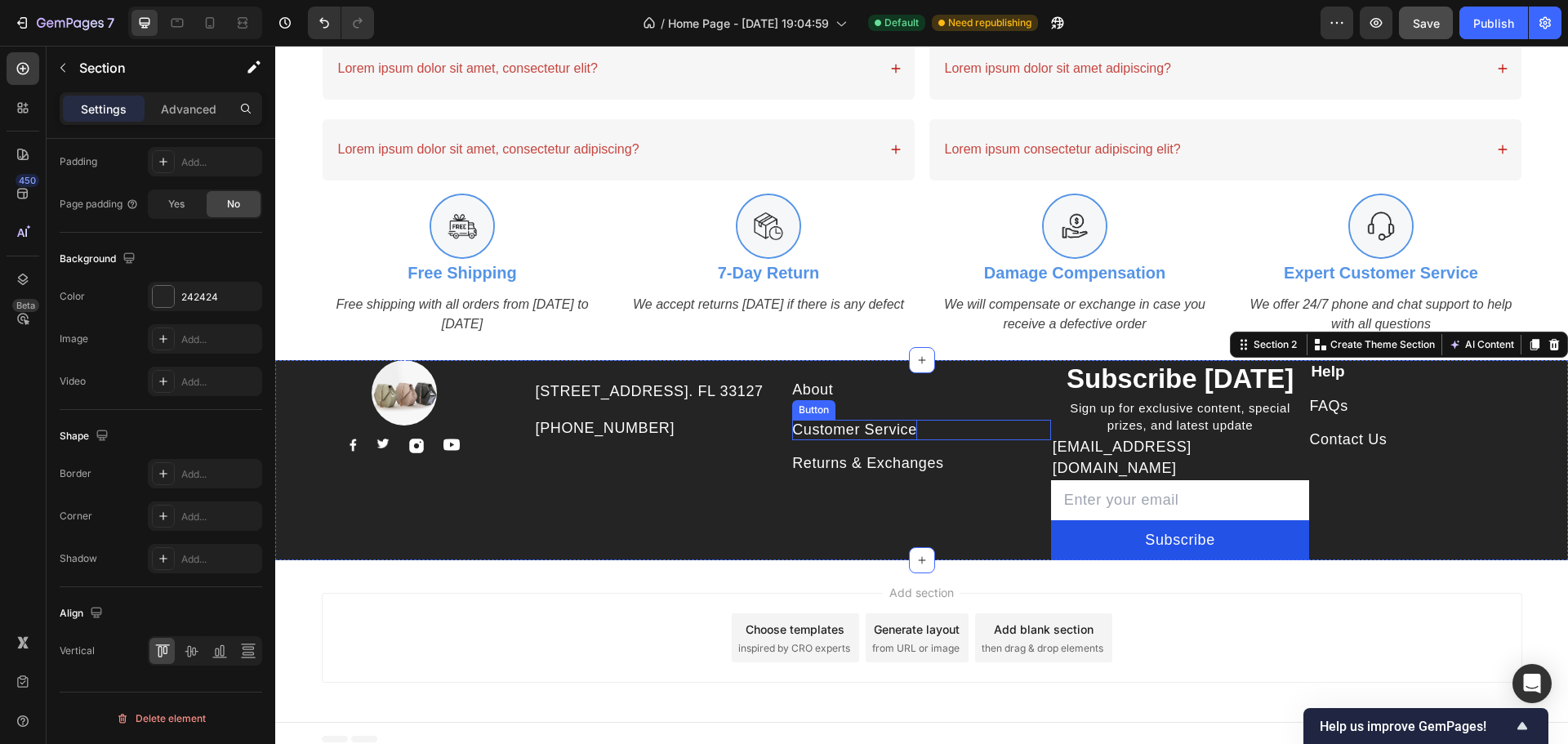
drag, startPoint x: 892, startPoint y: 435, endPoint x: 880, endPoint y: 432, distance: 12.4
click at [892, 435] on div "Customer Service" at bounding box center [855, 430] width 125 height 21
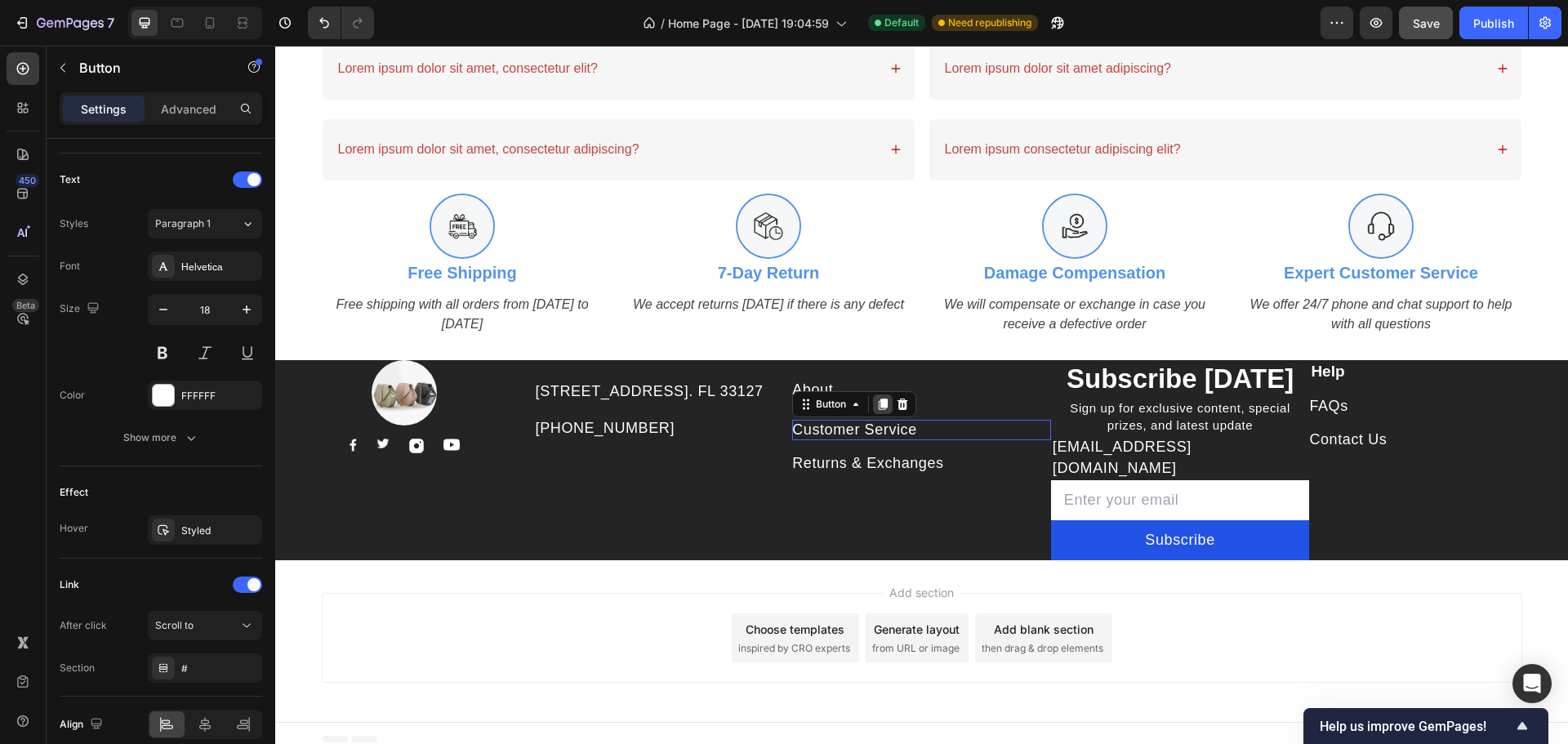
scroll to position [0, 0]
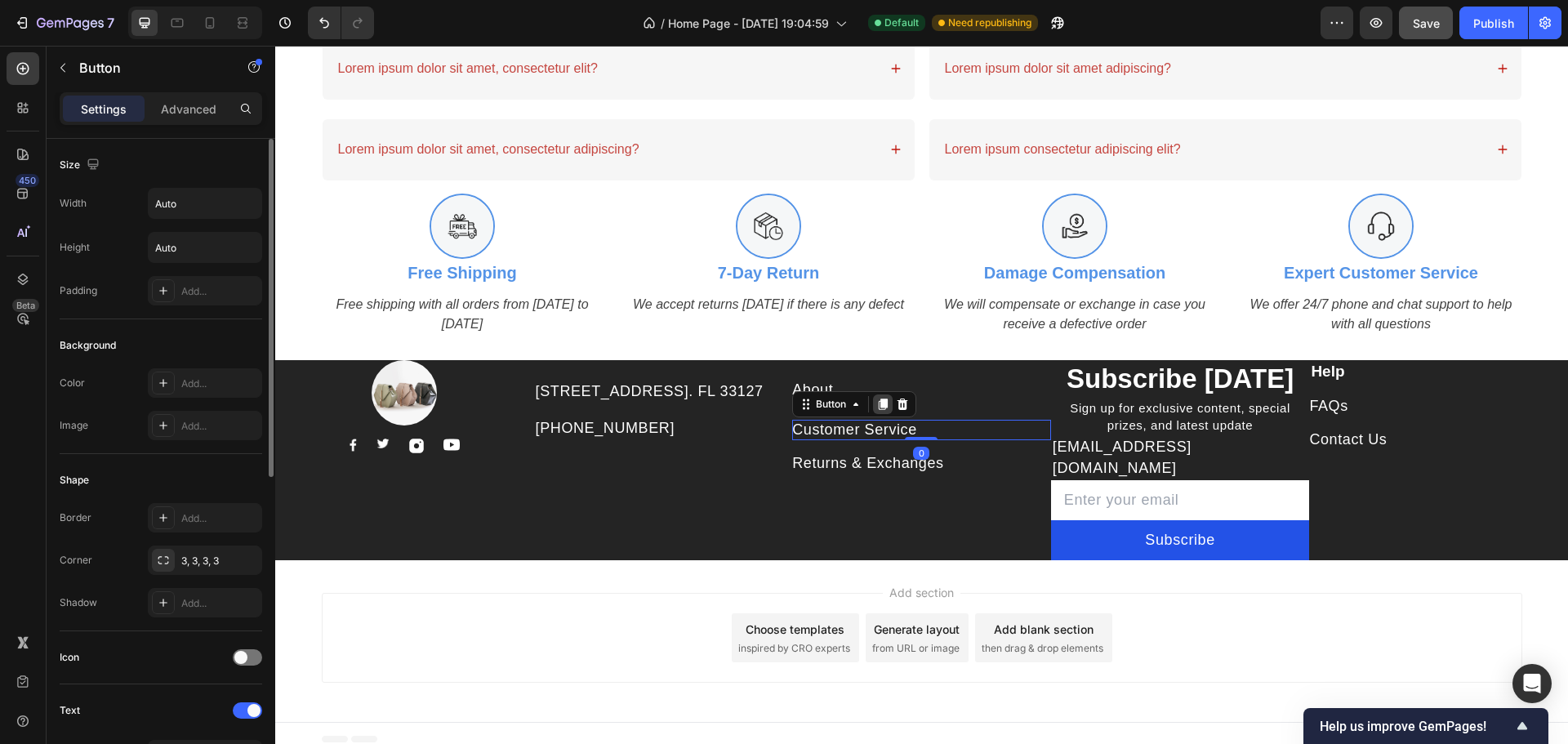
click at [876, 410] on icon at bounding box center [882, 404] width 13 height 13
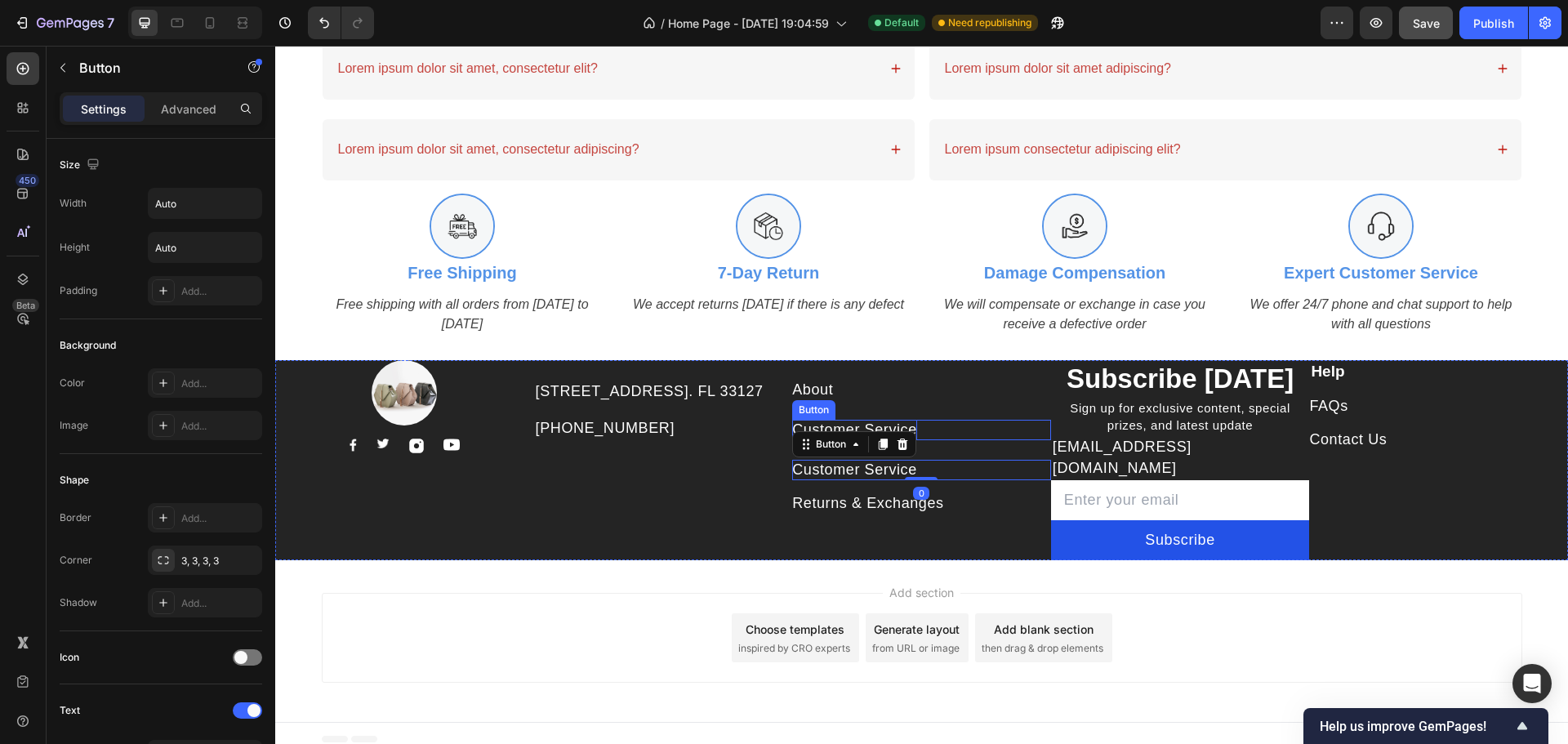
click at [838, 435] on div "Customer Service" at bounding box center [855, 430] width 125 height 21
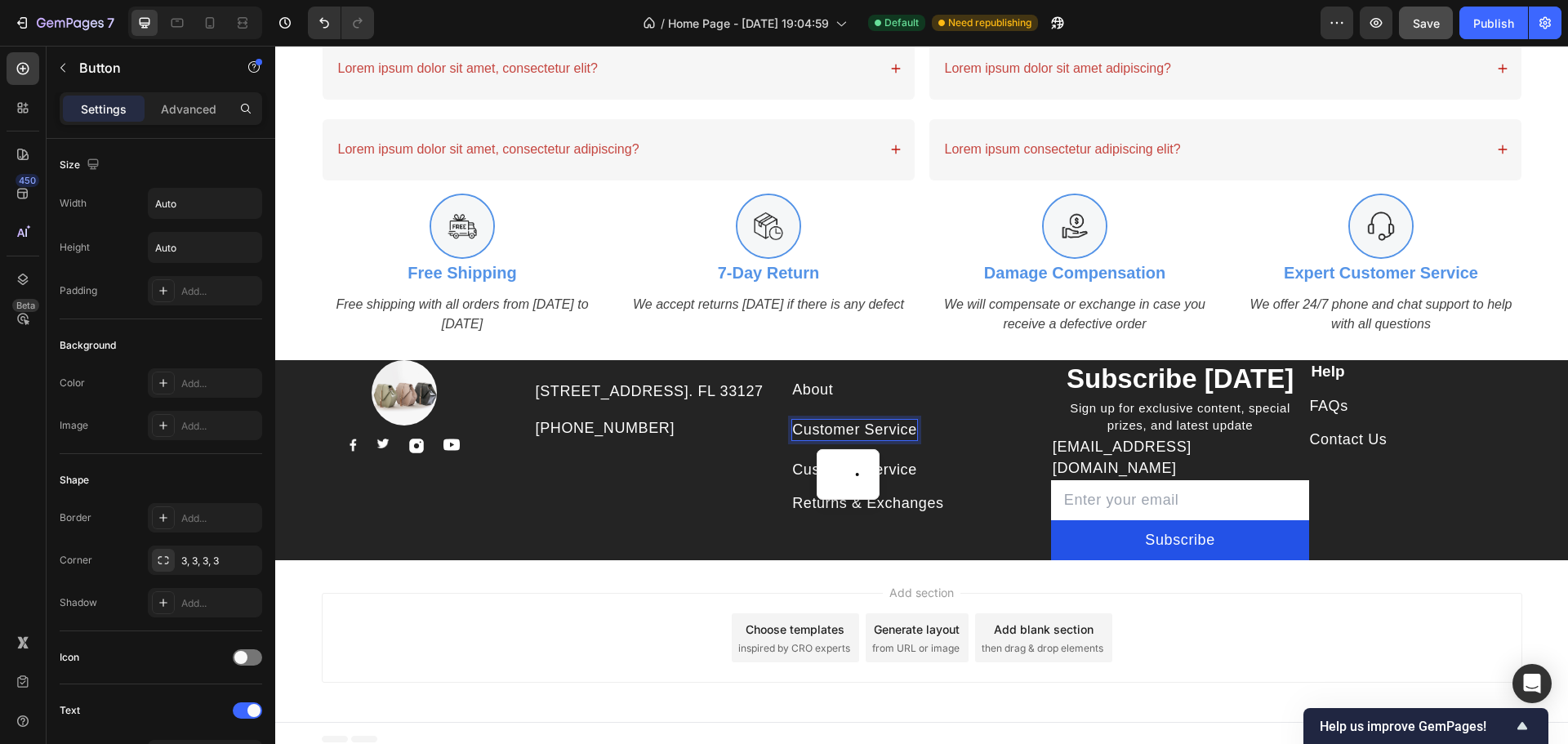
click at [838, 435] on p "Customer Service" at bounding box center [855, 430] width 125 height 21
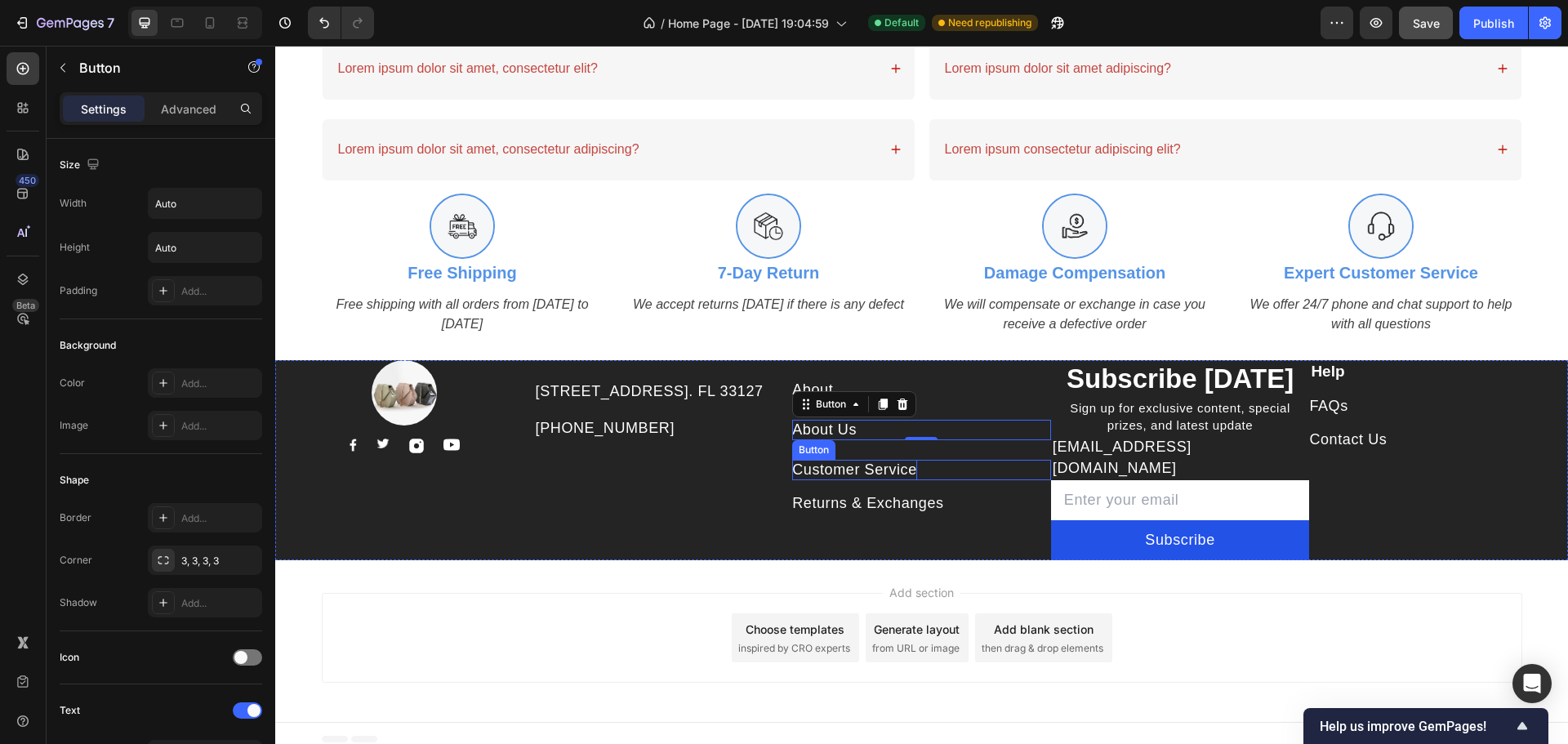
click at [852, 476] on div "Customer Service" at bounding box center [855, 469] width 125 height 21
click at [881, 443] on div at bounding box center [883, 444] width 20 height 20
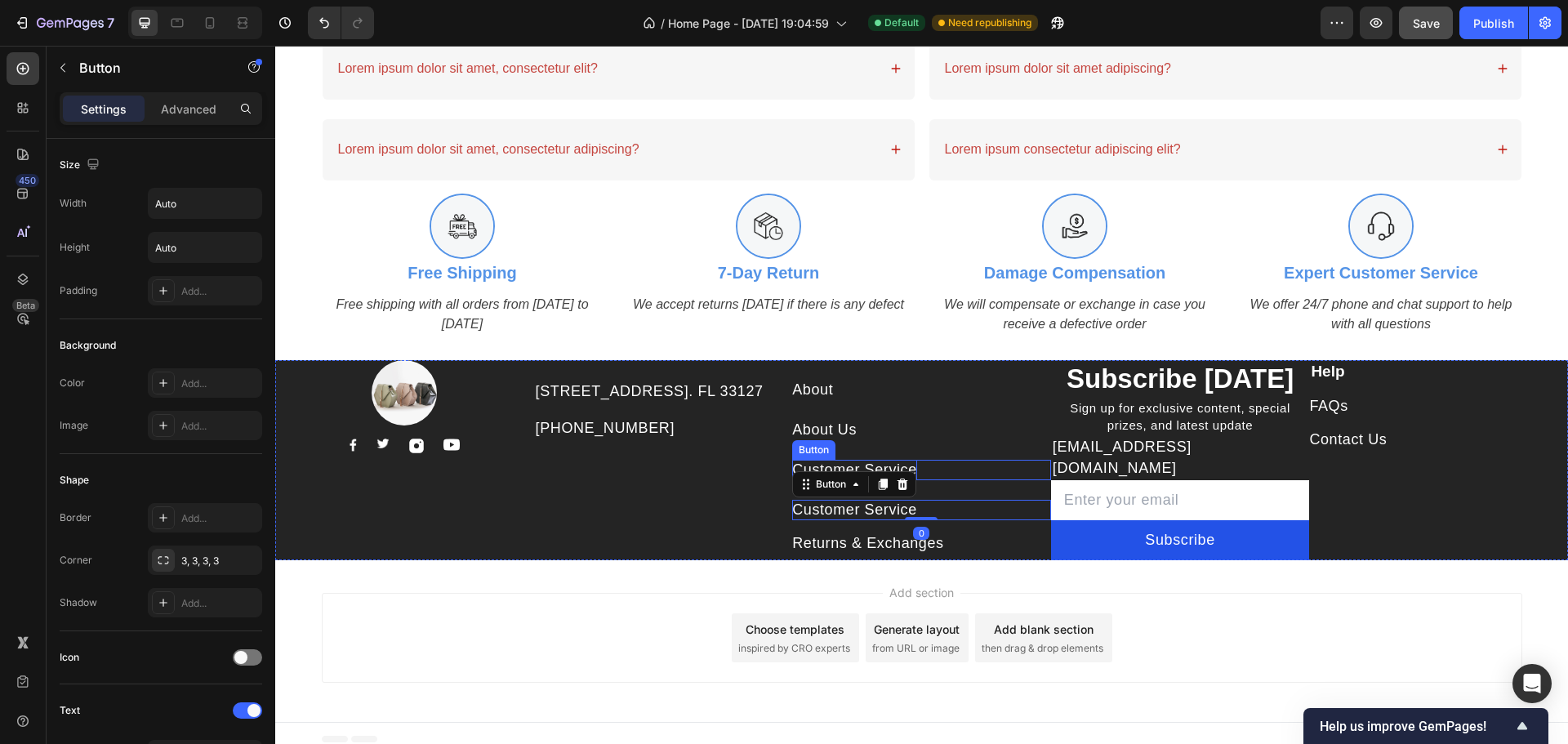
click at [836, 472] on div "Customer Service" at bounding box center [855, 469] width 125 height 21
click at [836, 471] on div "Customer Service" at bounding box center [855, 469] width 125 height 21
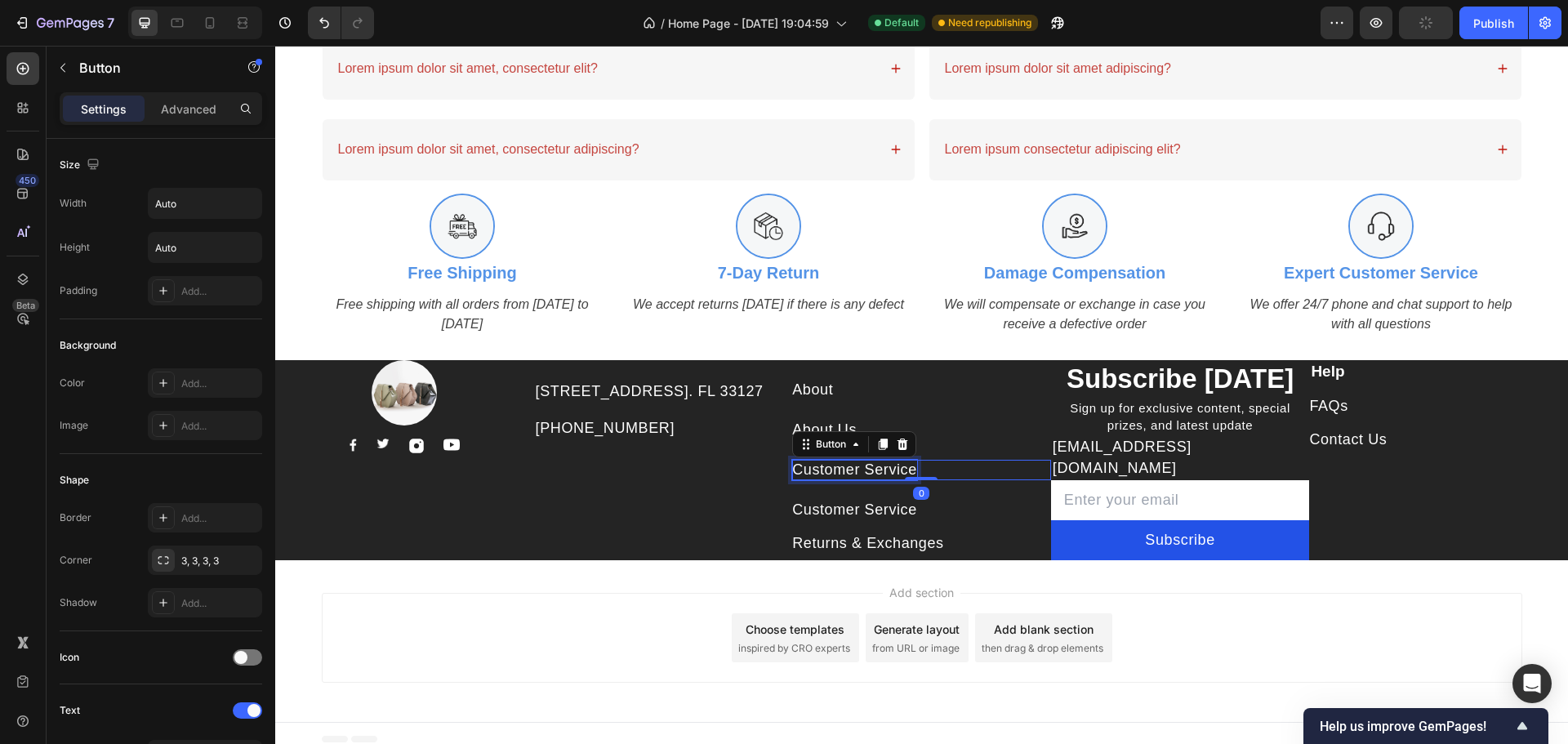
click at [836, 471] on p "Customer Service" at bounding box center [855, 469] width 125 height 21
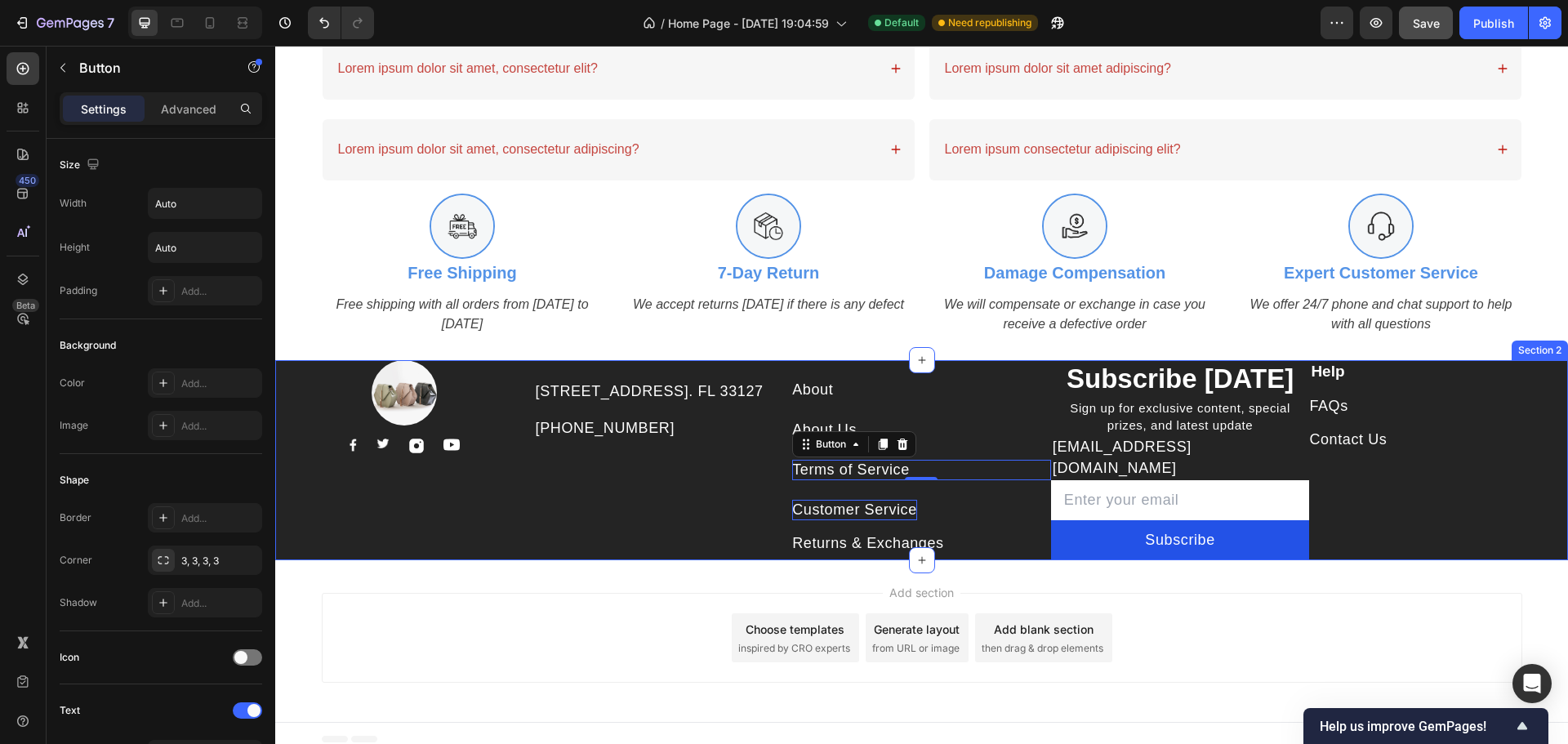
click at [850, 518] on div "Customer Service" at bounding box center [855, 510] width 125 height 21
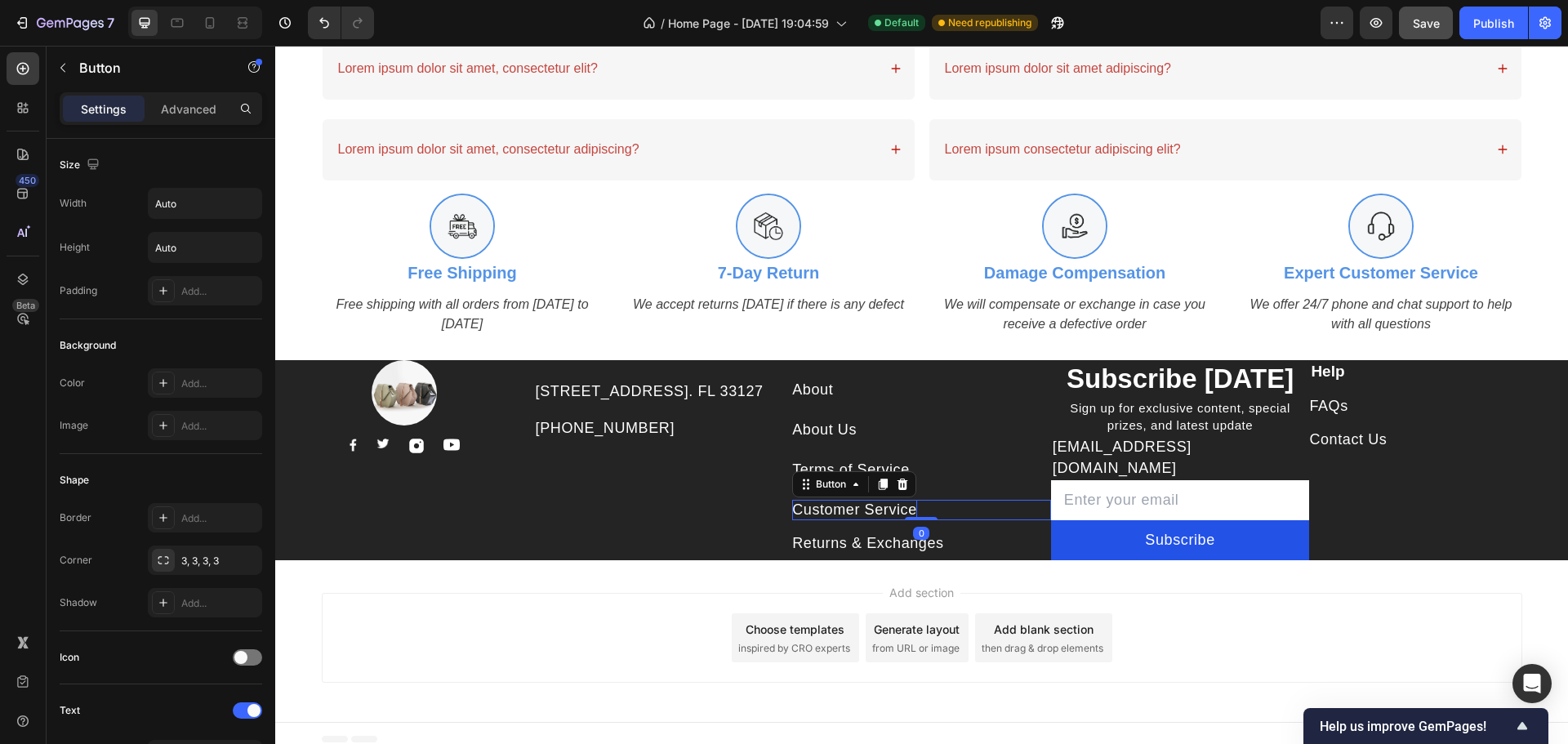
drag, startPoint x: 886, startPoint y: 490, endPoint x: 871, endPoint y: 514, distance: 28.3
click at [886, 490] on div at bounding box center [883, 485] width 20 height 20
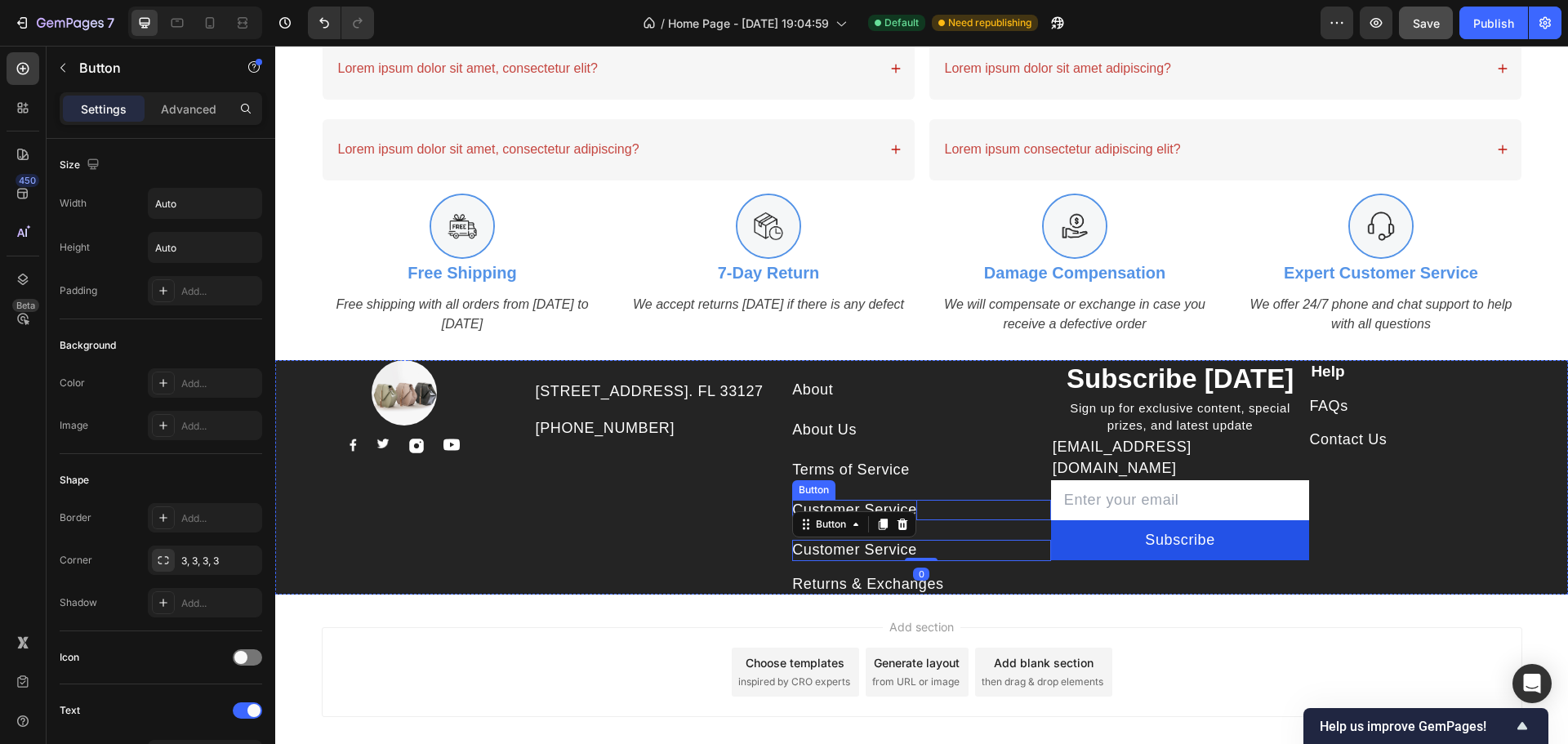
click at [881, 515] on div "Customer Service" at bounding box center [855, 510] width 125 height 21
click at [881, 515] on p "Customer Service" at bounding box center [855, 510] width 125 height 21
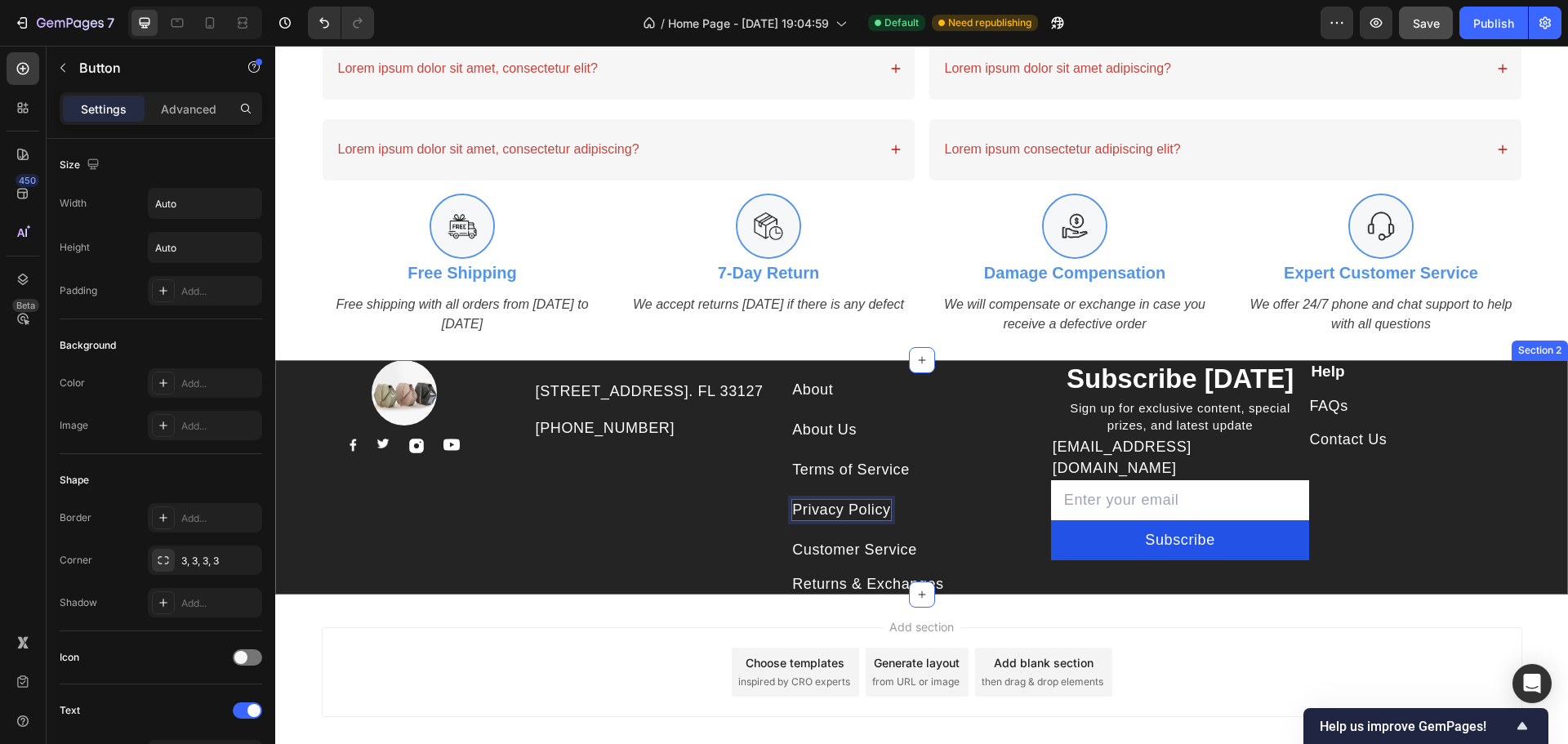
click at [666, 528] on div "261 NW 26th Street Miami. FL 33127 Text block 999-999-999 Text block" at bounding box center [663, 478] width 259 height 234
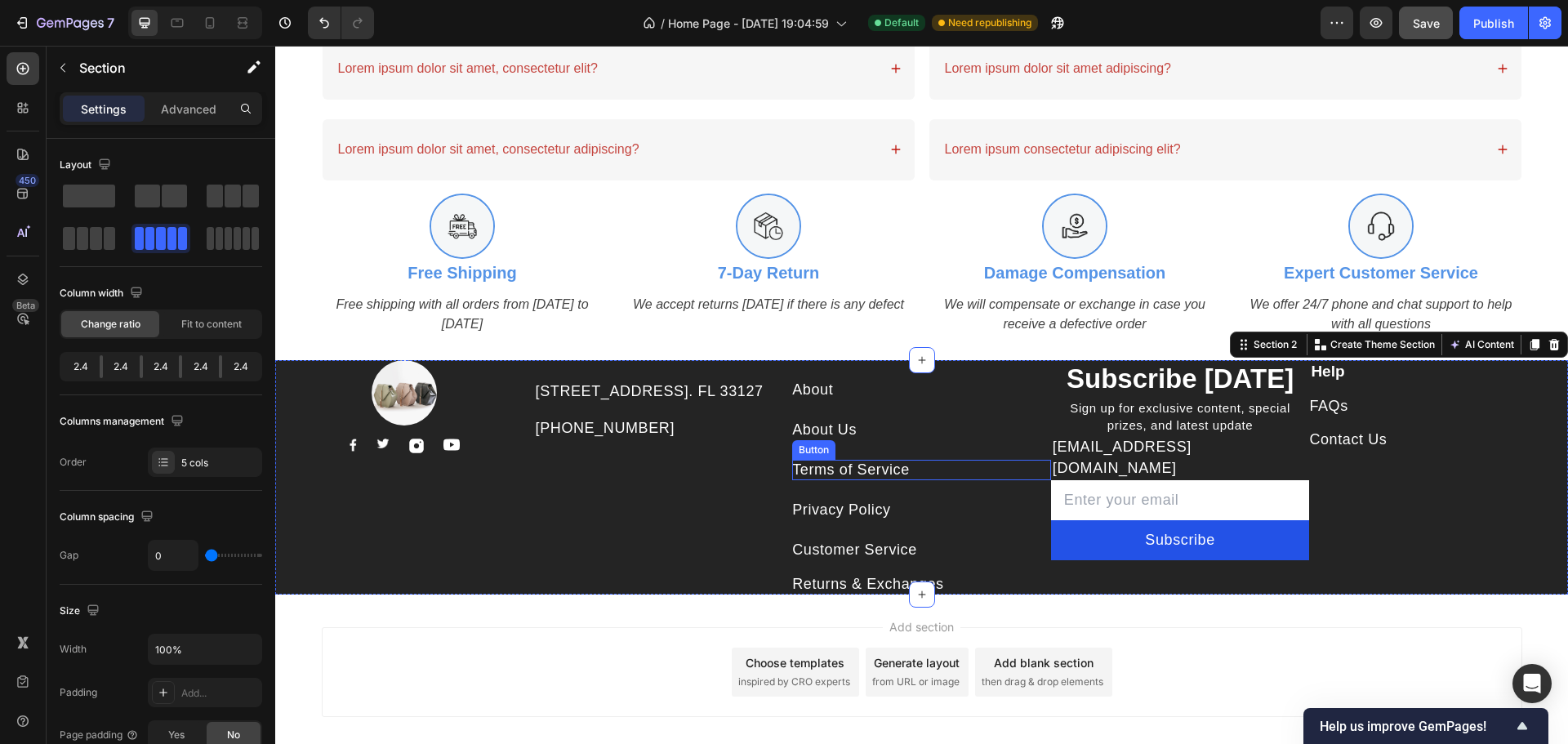
click at [833, 480] on p "Terms of Service" at bounding box center [851, 469] width 118 height 21
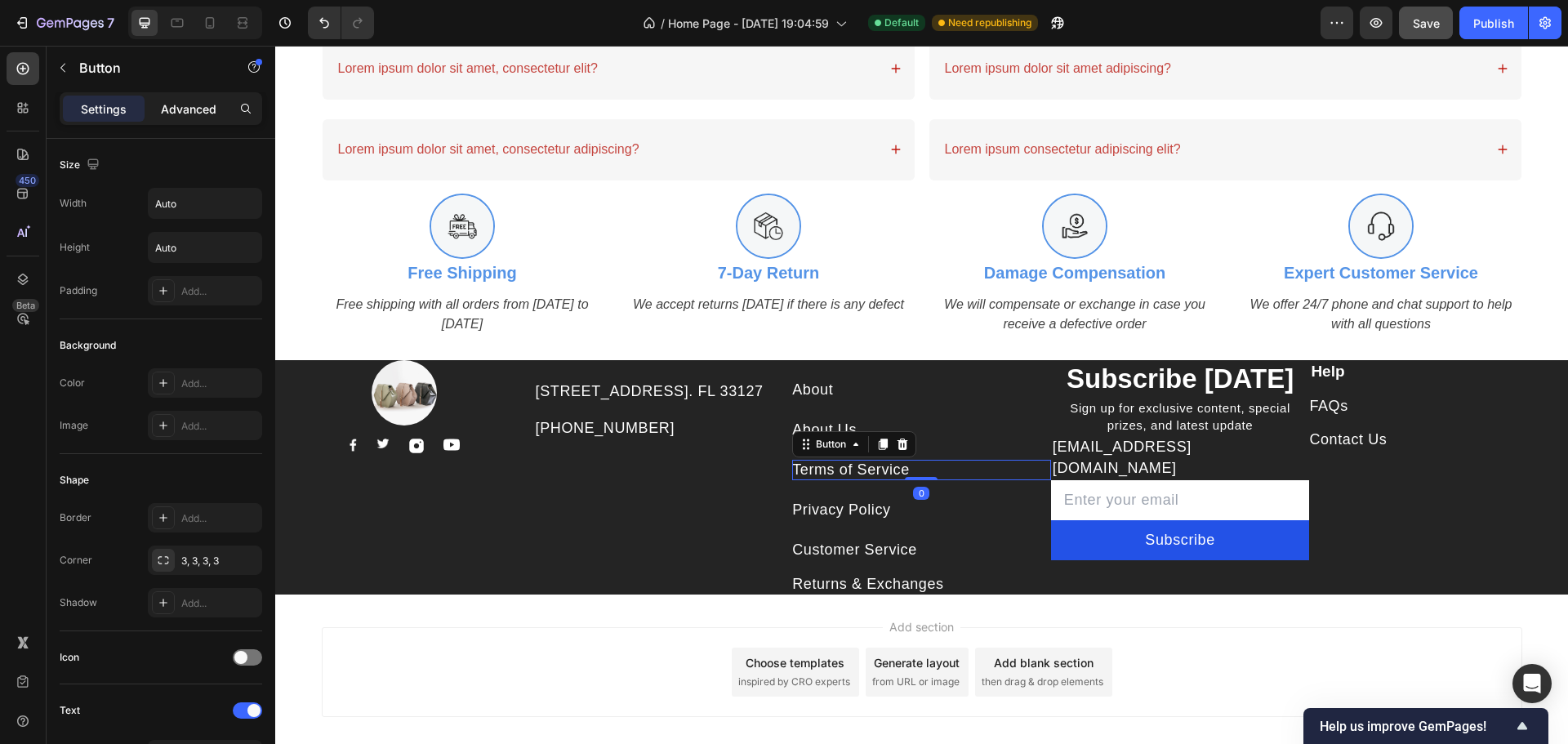
click at [186, 100] on p "Advanced" at bounding box center [189, 108] width 55 height 17
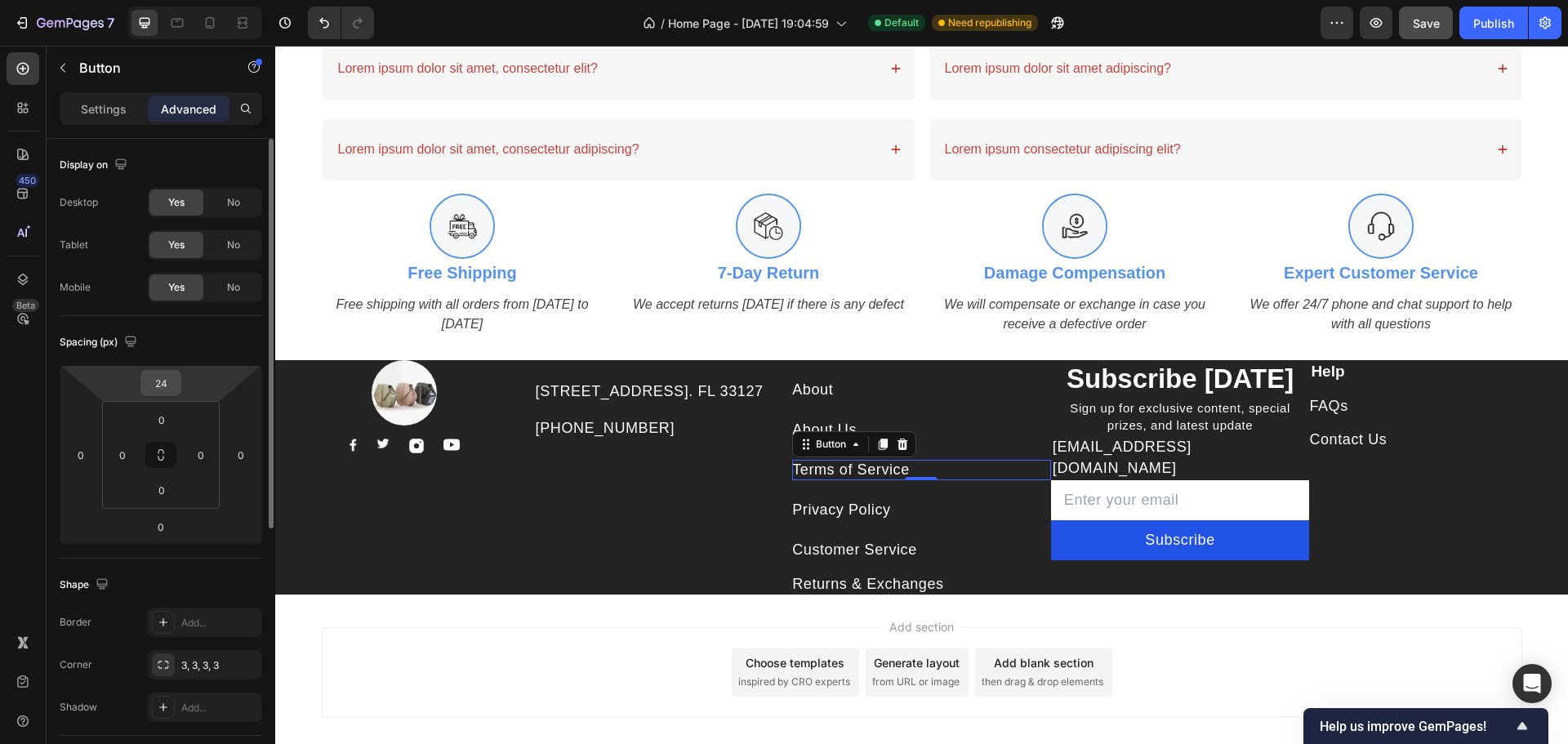
click at [170, 380] on input "24" at bounding box center [161, 383] width 33 height 24
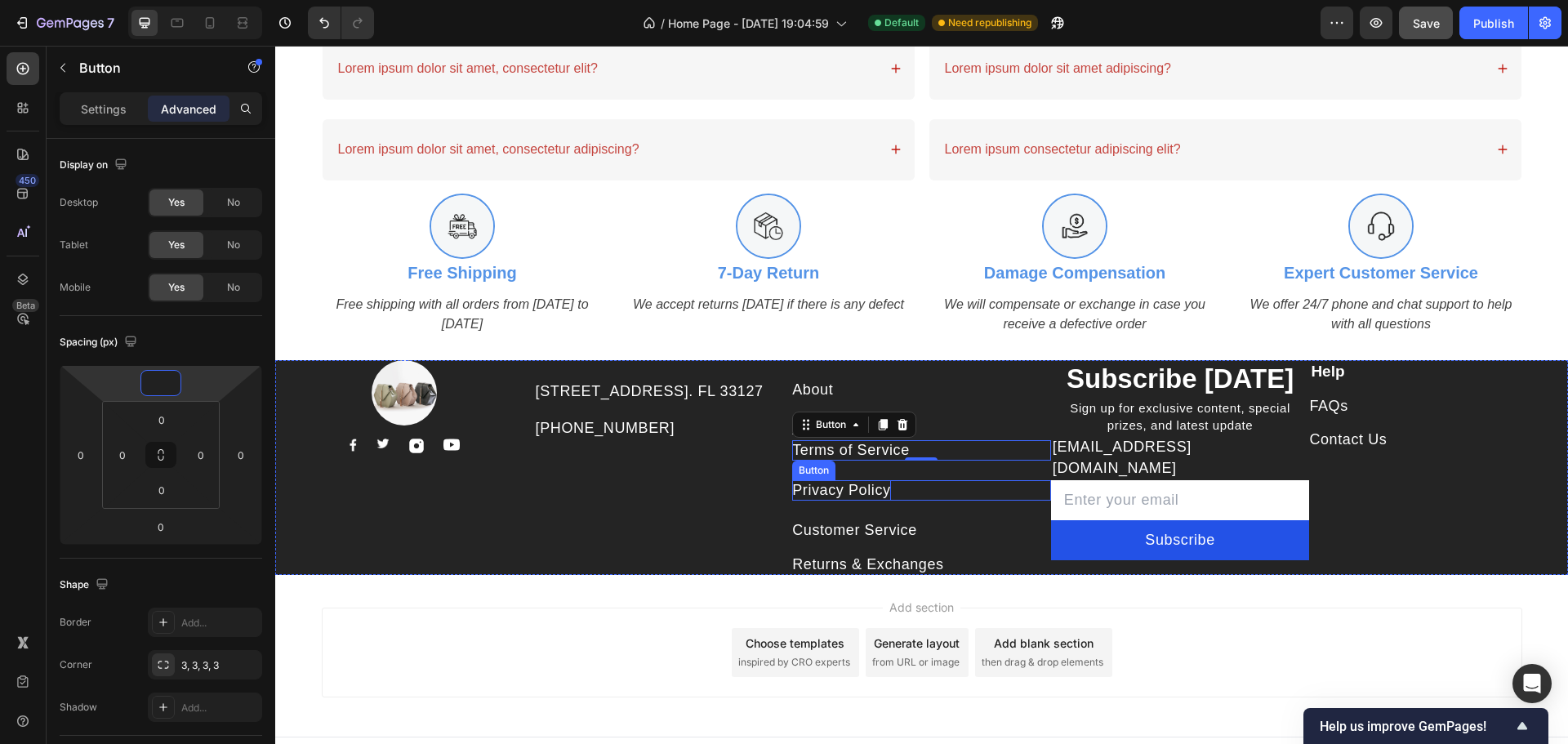
click at [855, 496] on p "Privacy Policy" at bounding box center [841, 490] width 98 height 21
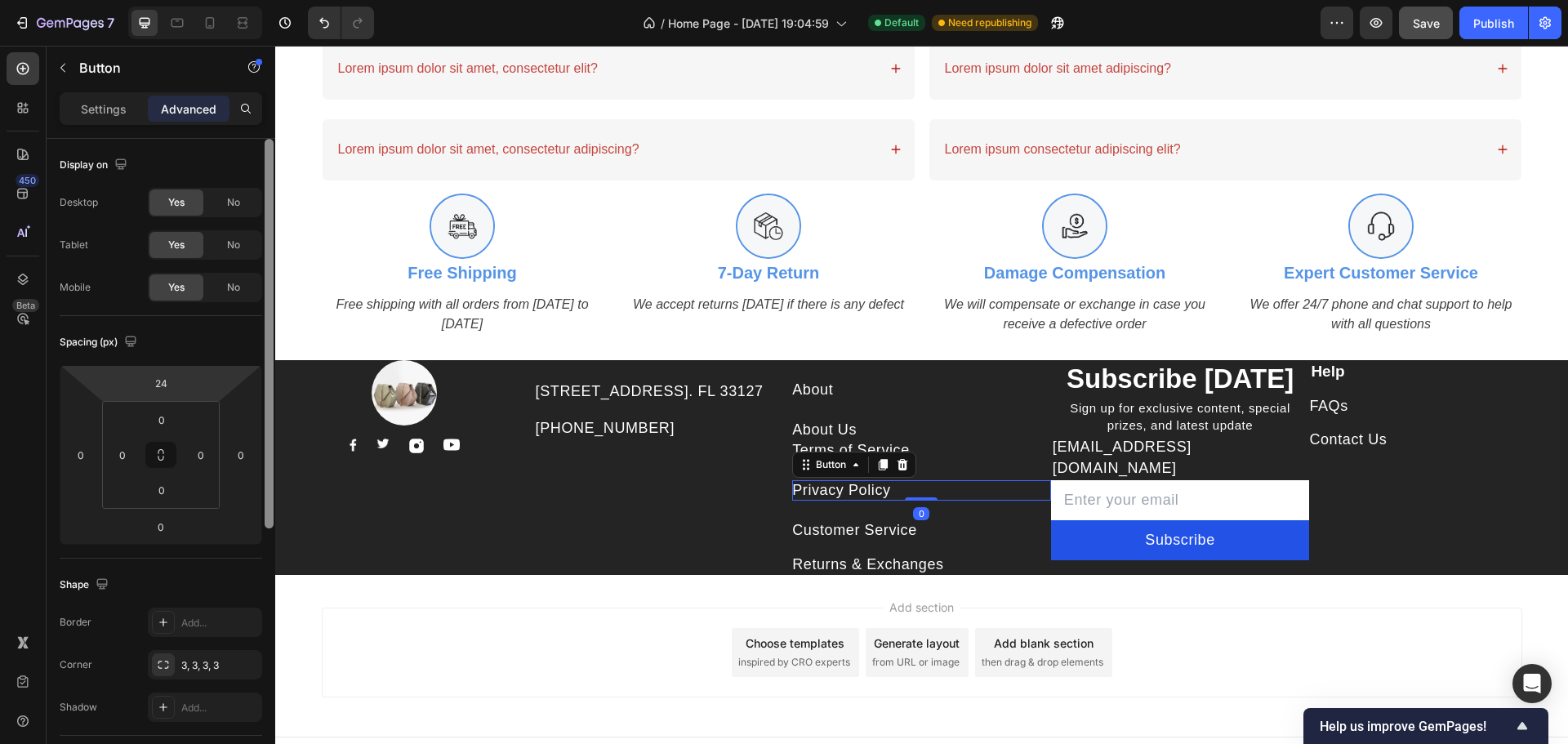
click at [177, 386] on div "24" at bounding box center [161, 383] width 41 height 26
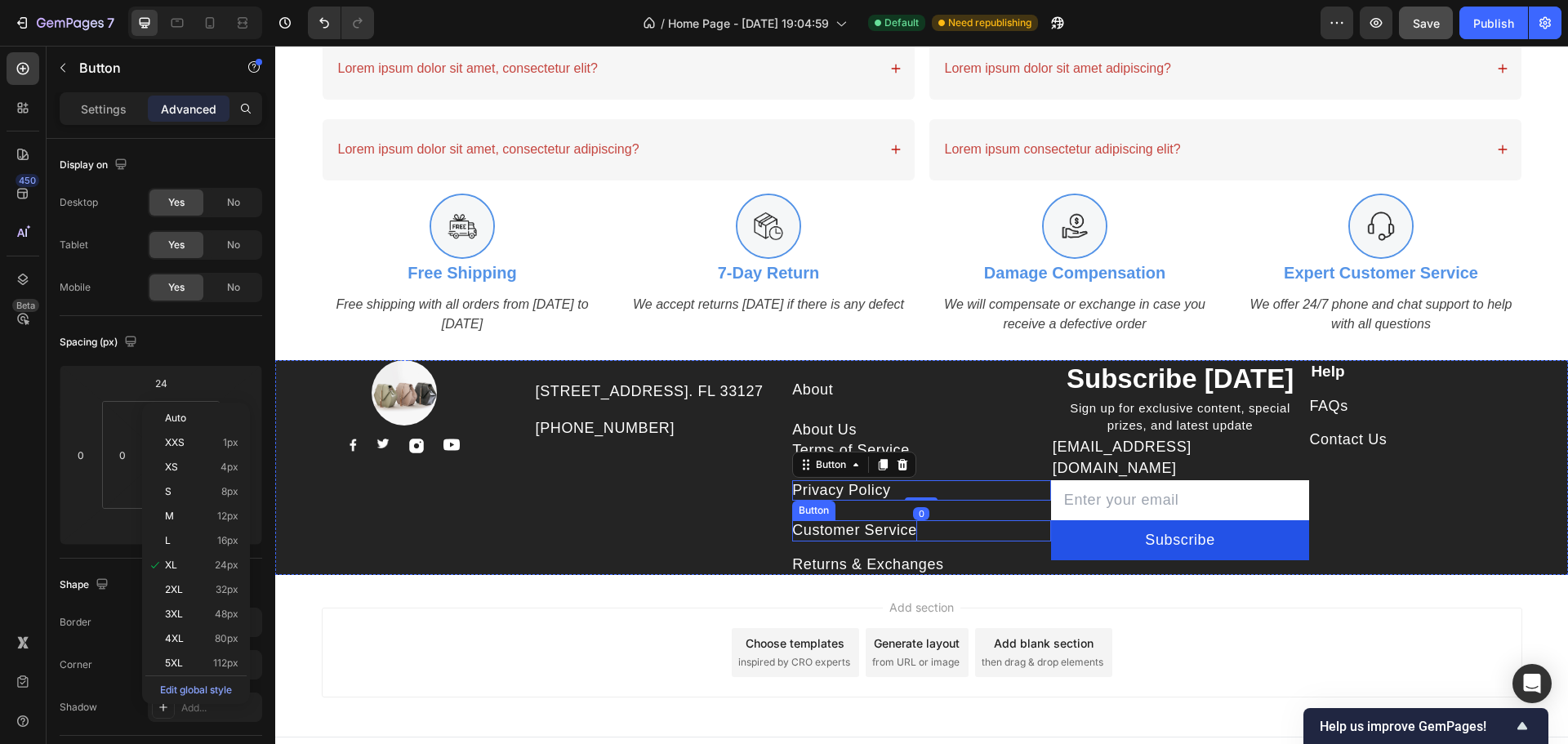
click at [830, 537] on div "Customer Service" at bounding box center [855, 530] width 125 height 21
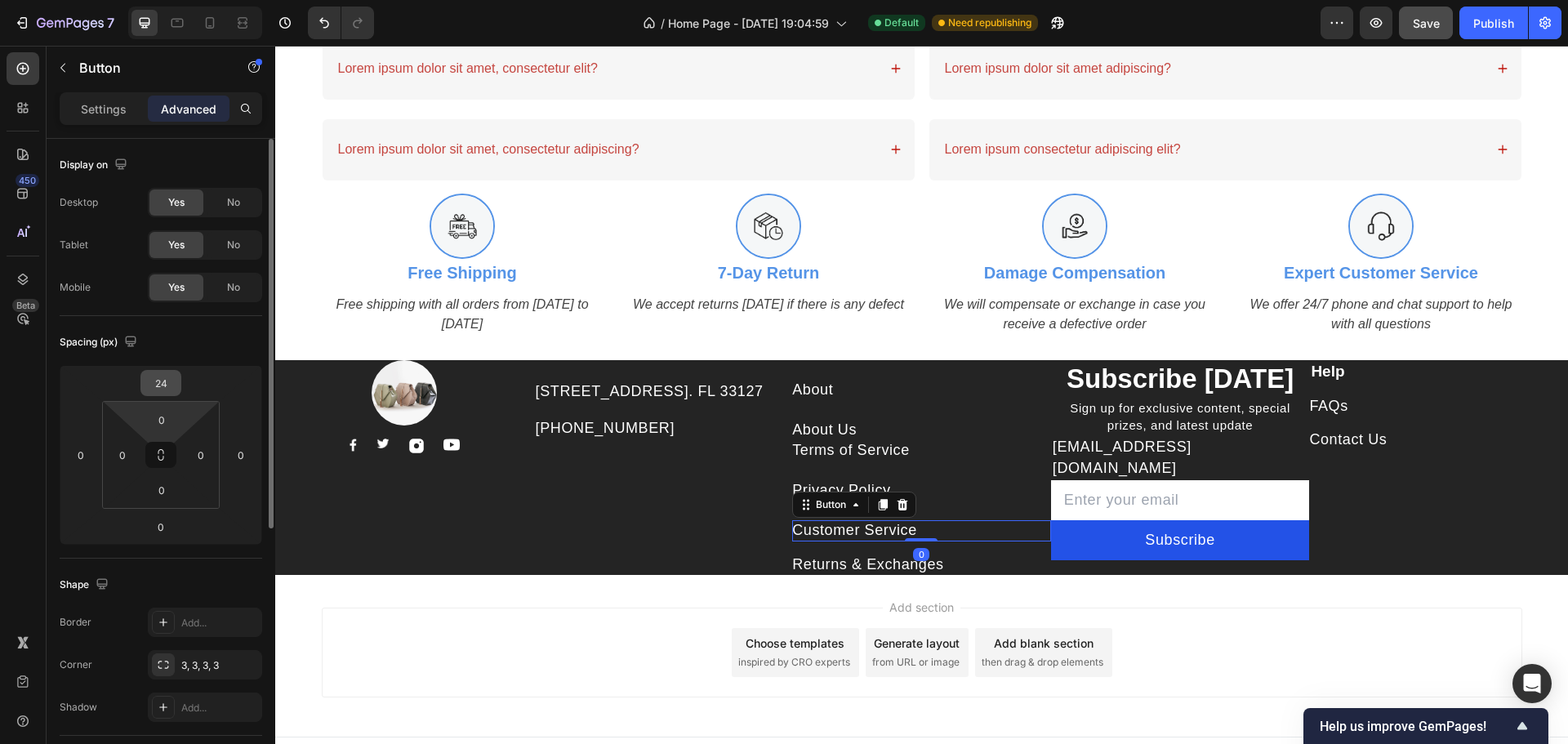
click at [158, 391] on input "24" at bounding box center [161, 383] width 33 height 24
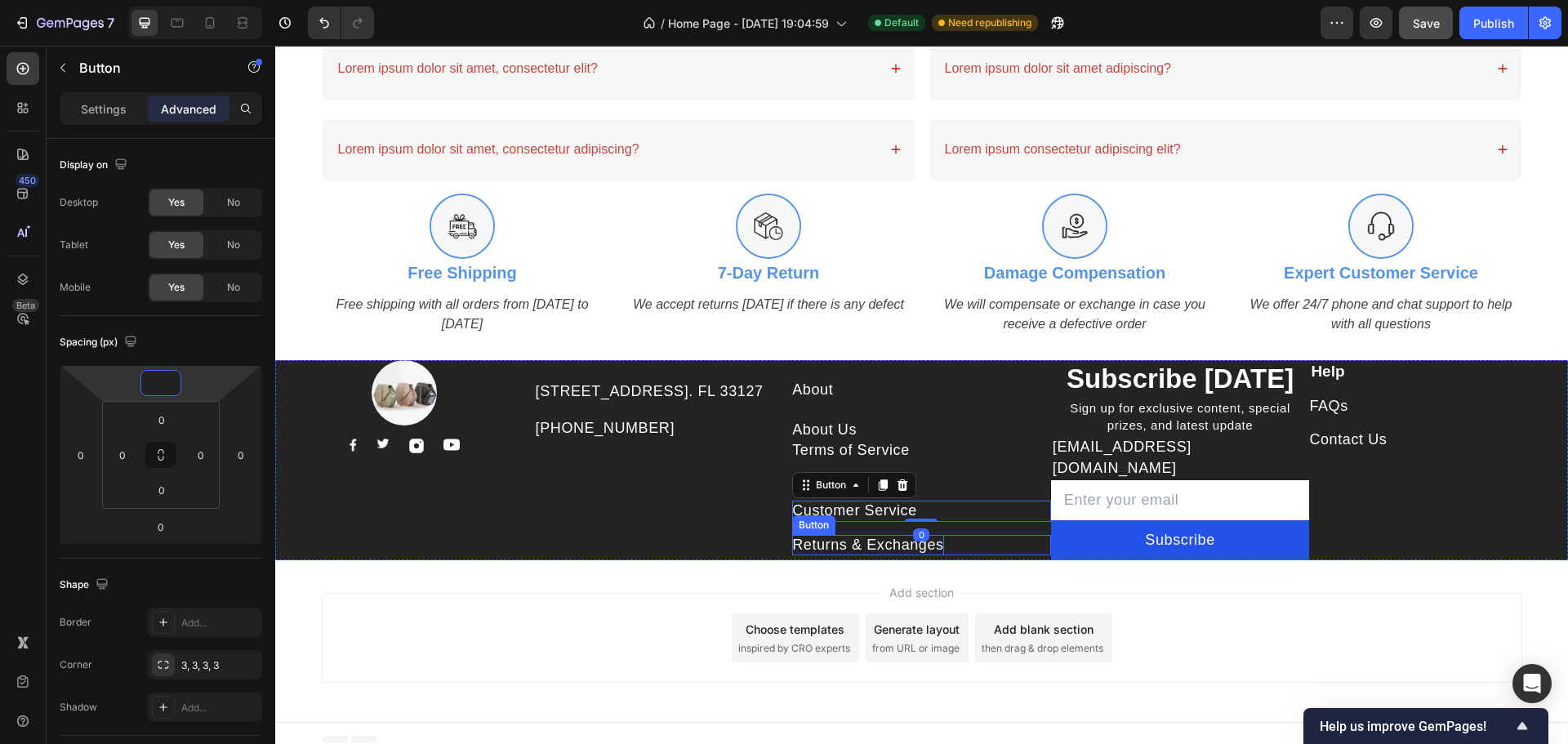
click at [845, 547] on div "Returns & Exchanges" at bounding box center [868, 545] width 152 height 21
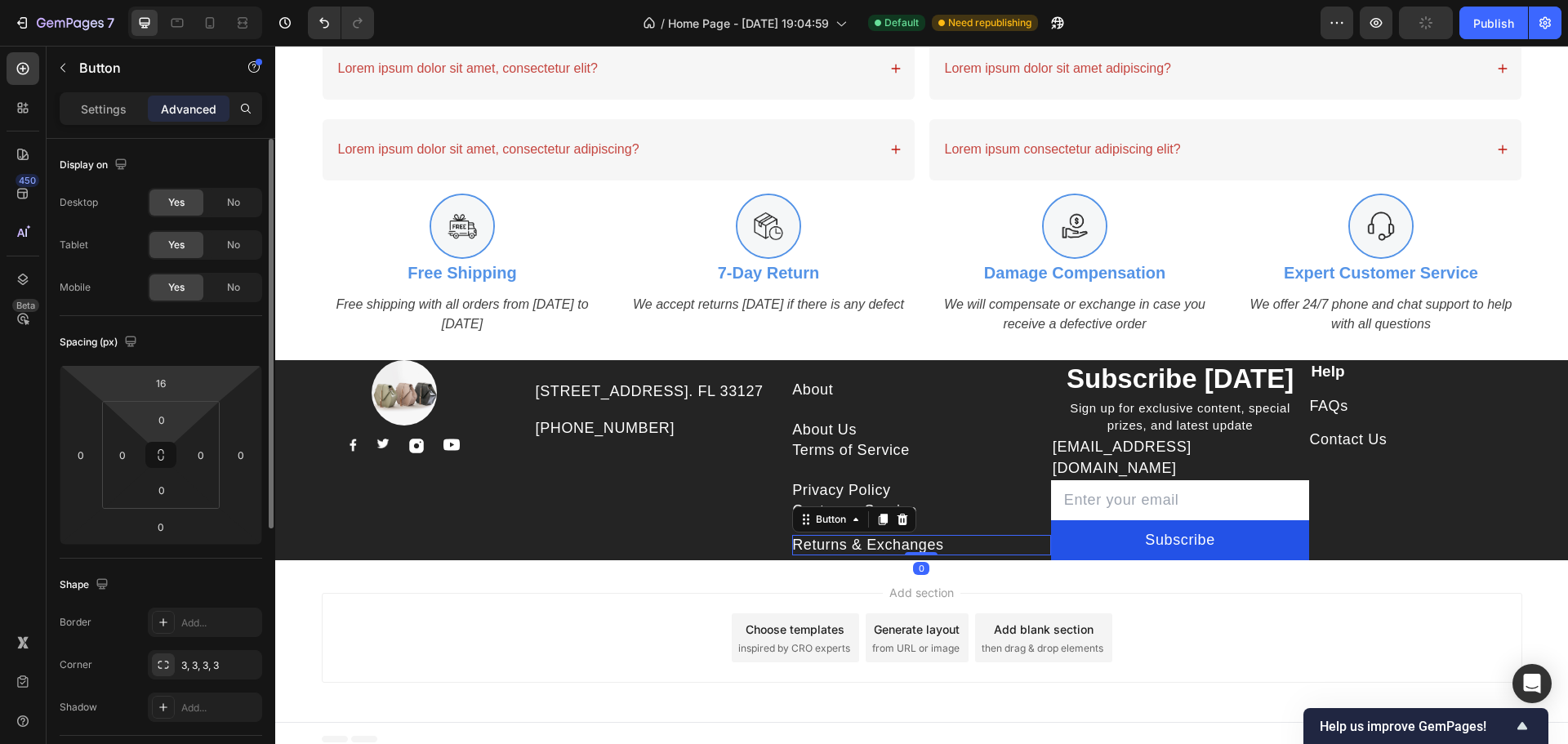
click at [165, 383] on input "16" at bounding box center [161, 383] width 33 height 24
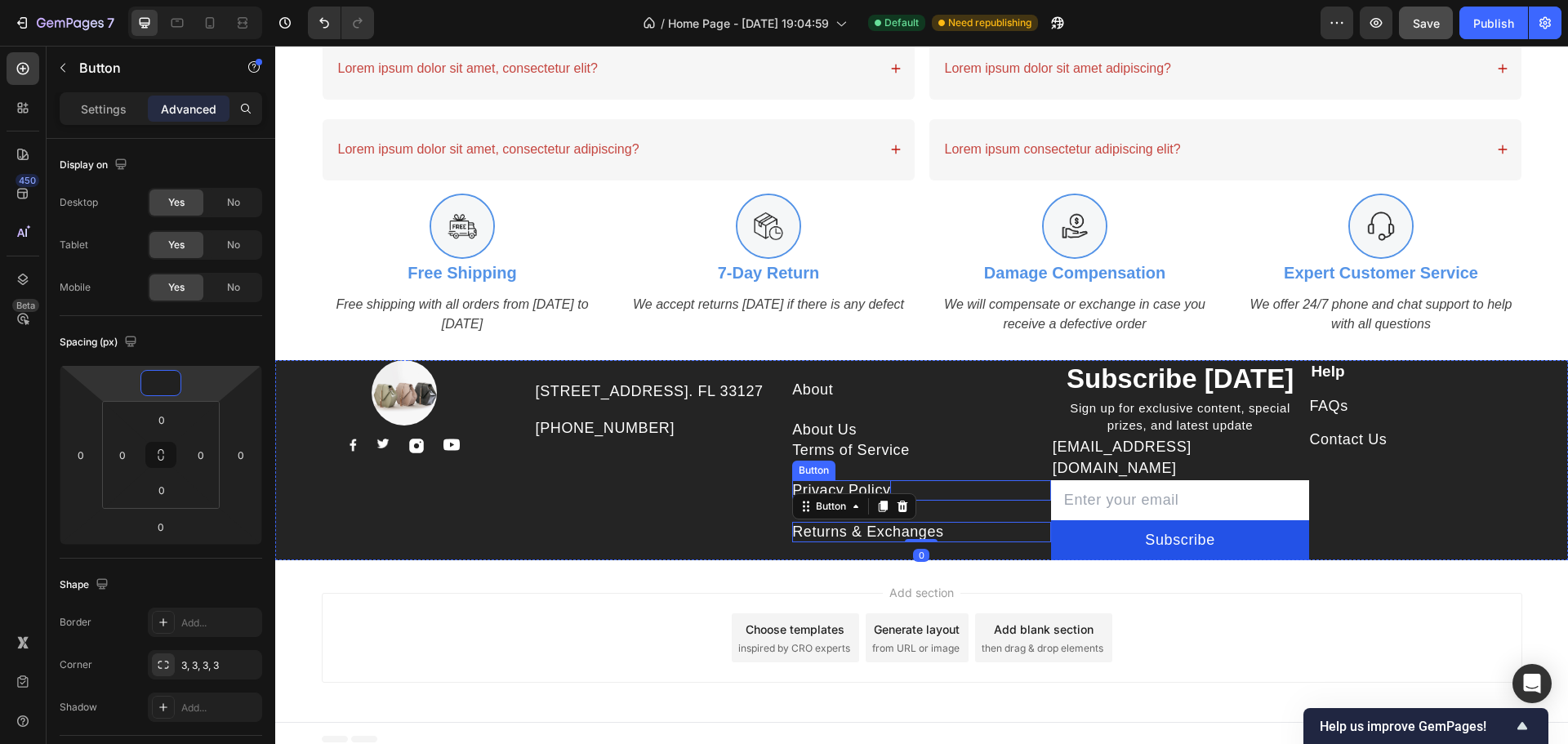
click at [839, 493] on p "Privacy Policy" at bounding box center [841, 490] width 98 height 21
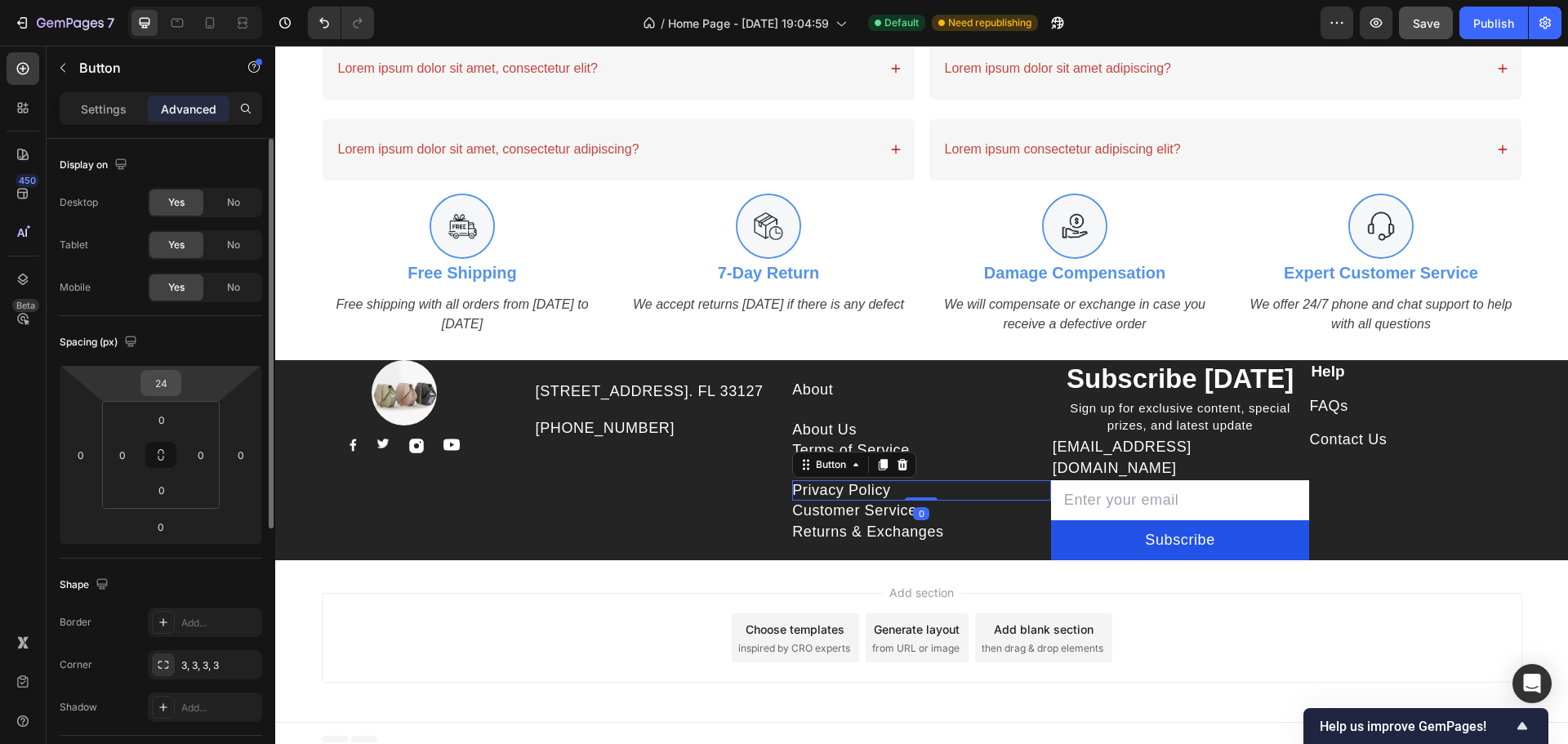
click at [165, 385] on input "24" at bounding box center [161, 383] width 33 height 24
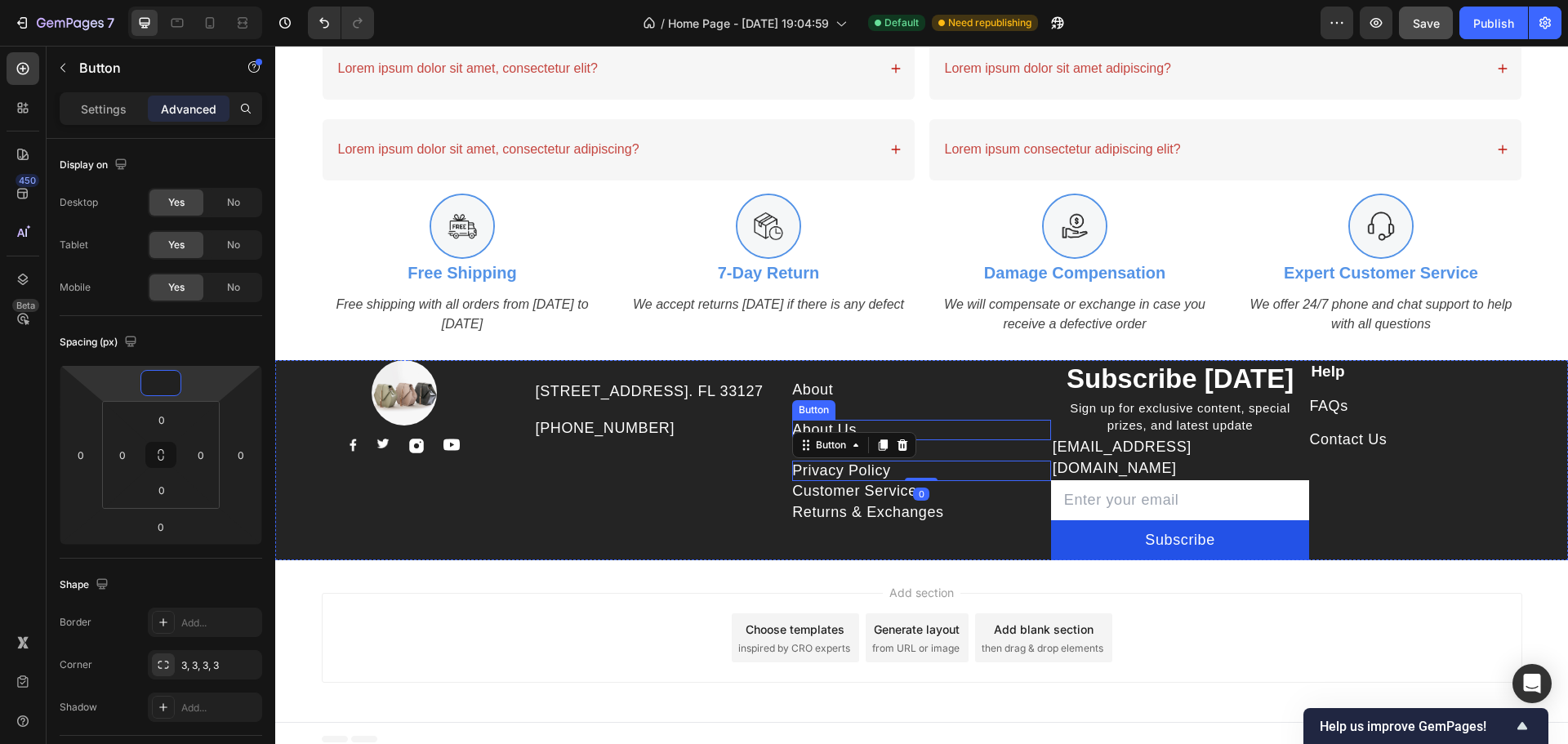
click at [845, 440] on div "Button" at bounding box center [854, 444] width 124 height 26
type input "0"
click at [906, 428] on div "About Us Button" at bounding box center [922, 430] width 259 height 21
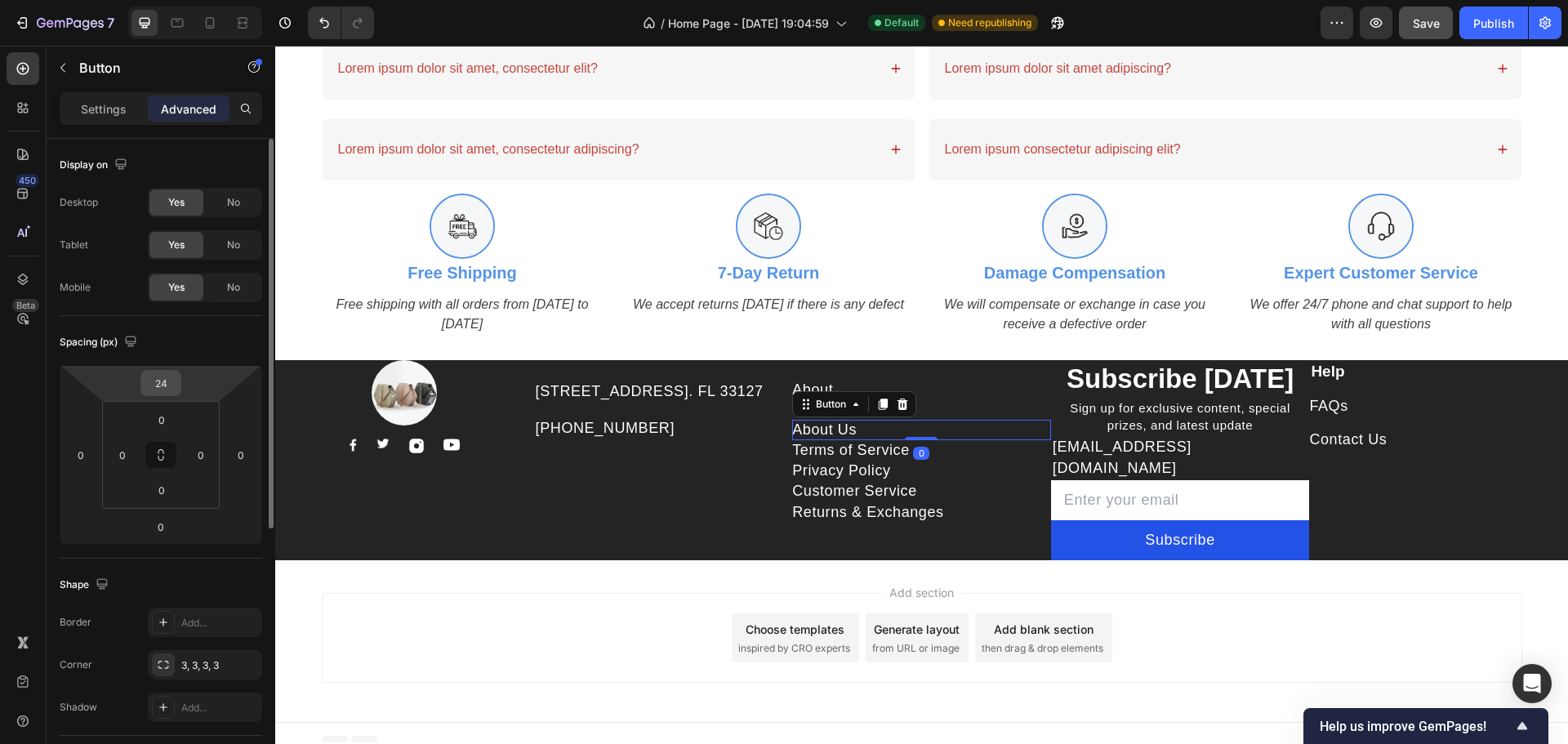
click at [176, 384] on input "24" at bounding box center [161, 383] width 33 height 24
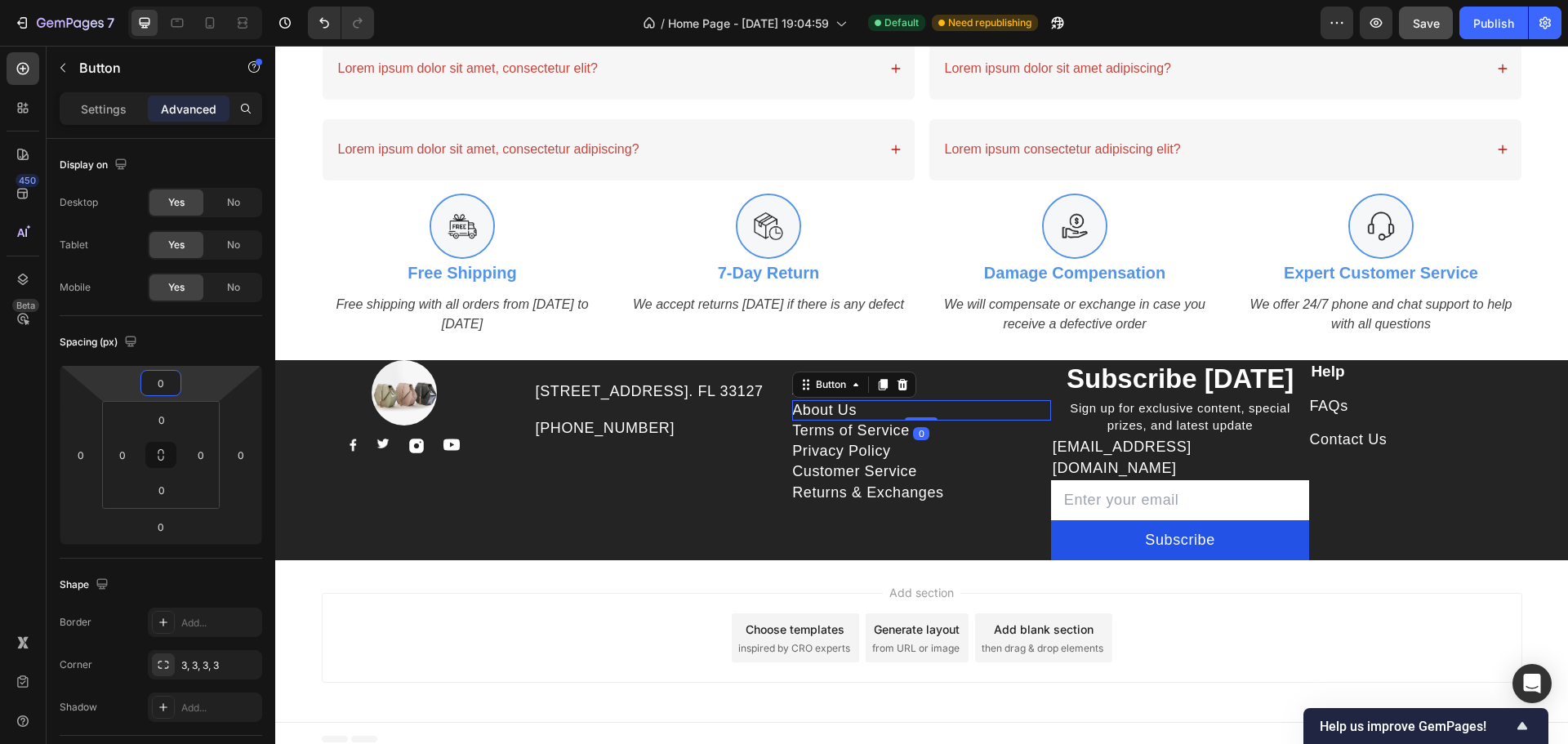
click at [613, 664] on div "Add section Choose templates inspired by CRO experts Generate layout from URL o…" at bounding box center [922, 638] width 1201 height 89
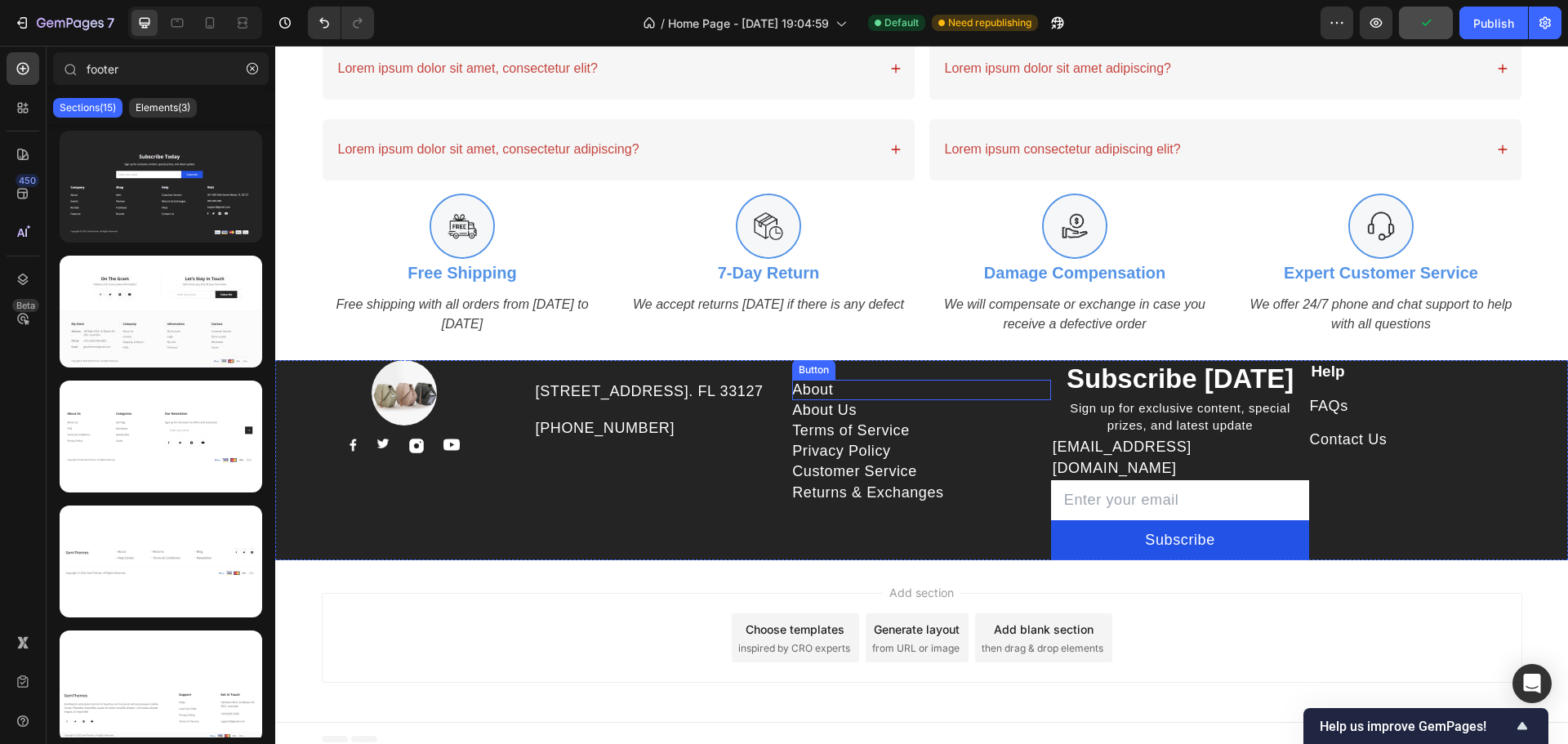
click at [806, 396] on div "About" at bounding box center [813, 390] width 41 height 21
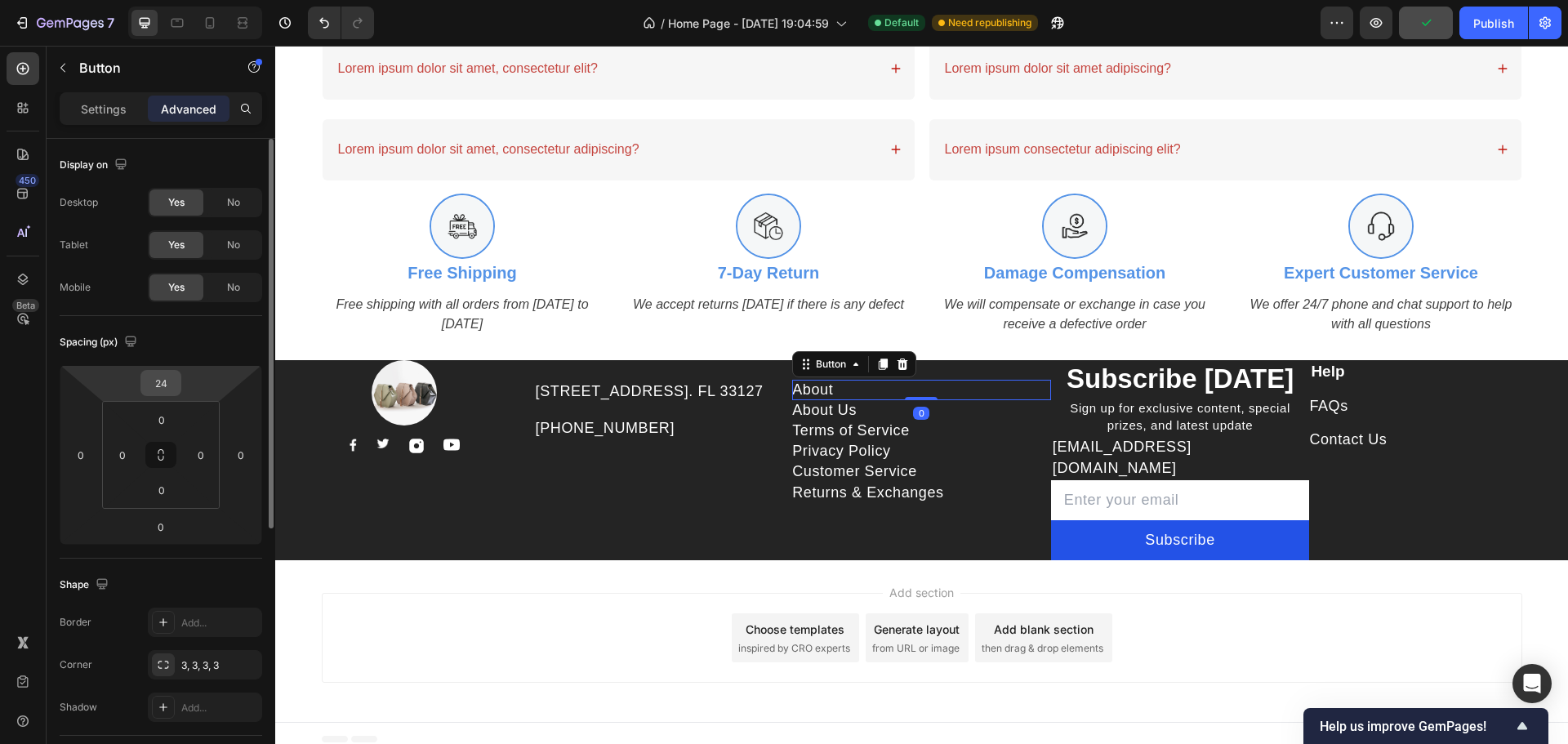
click at [173, 383] on input "24" at bounding box center [161, 383] width 33 height 24
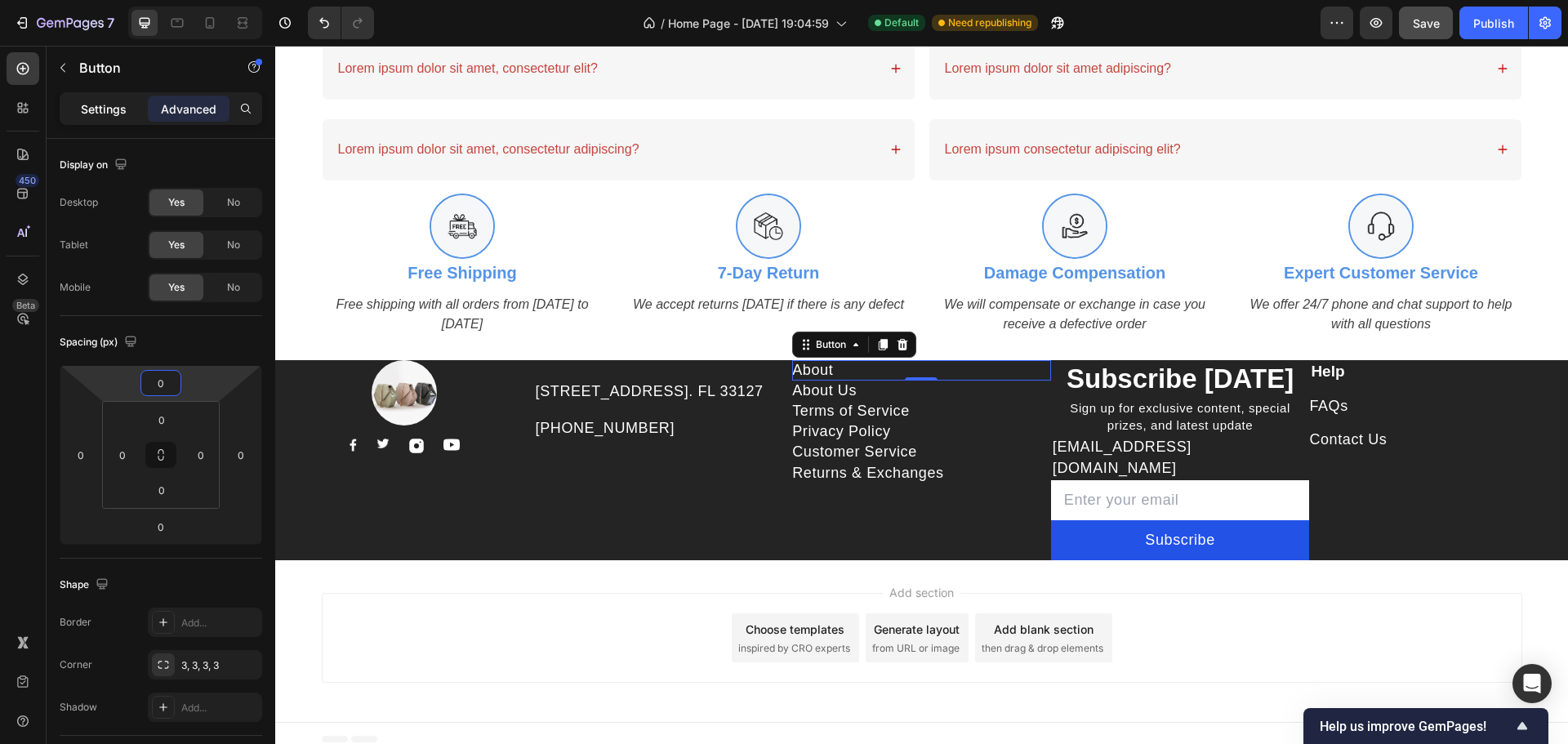
click at [88, 112] on p "Settings" at bounding box center [103, 108] width 46 height 17
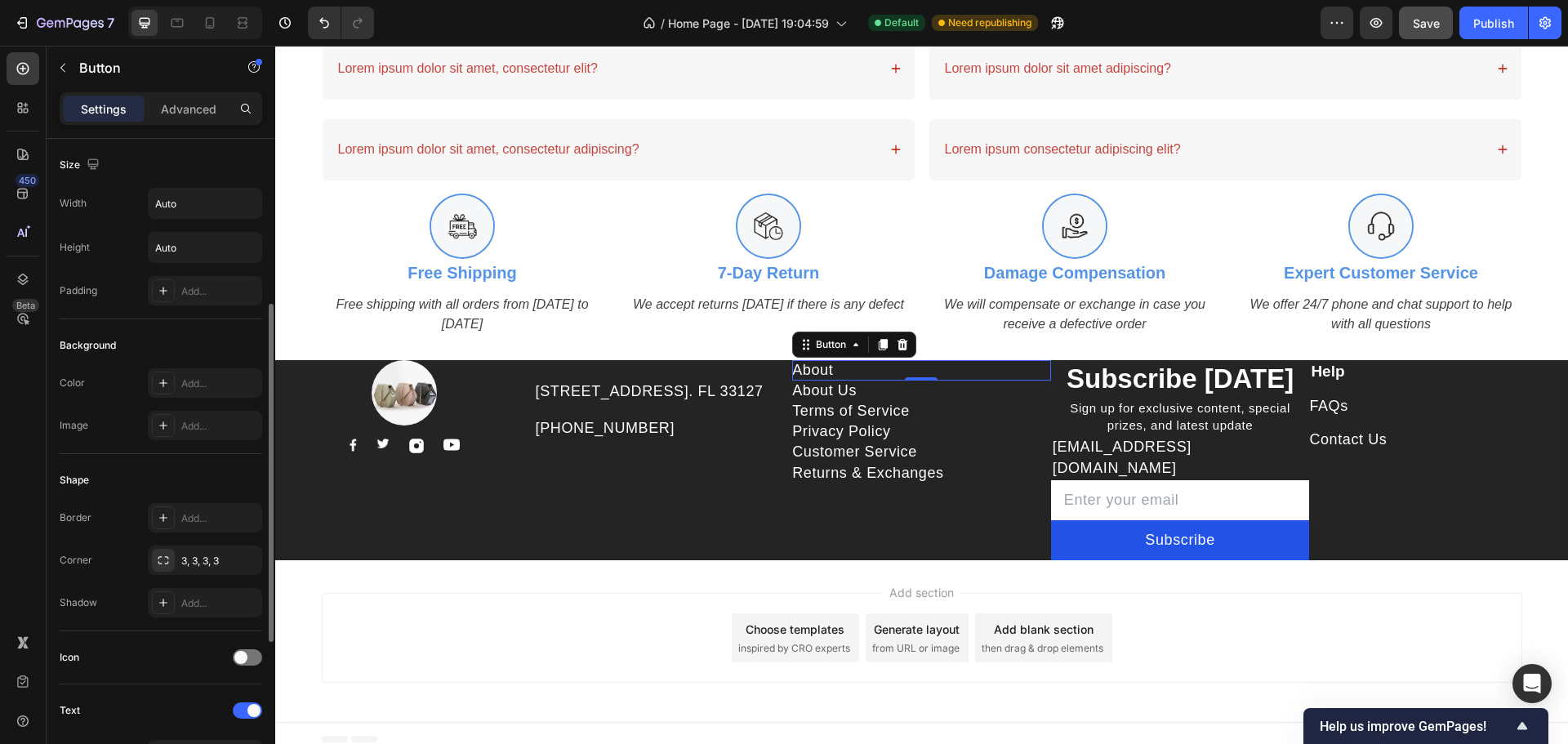
scroll to position [435, 0]
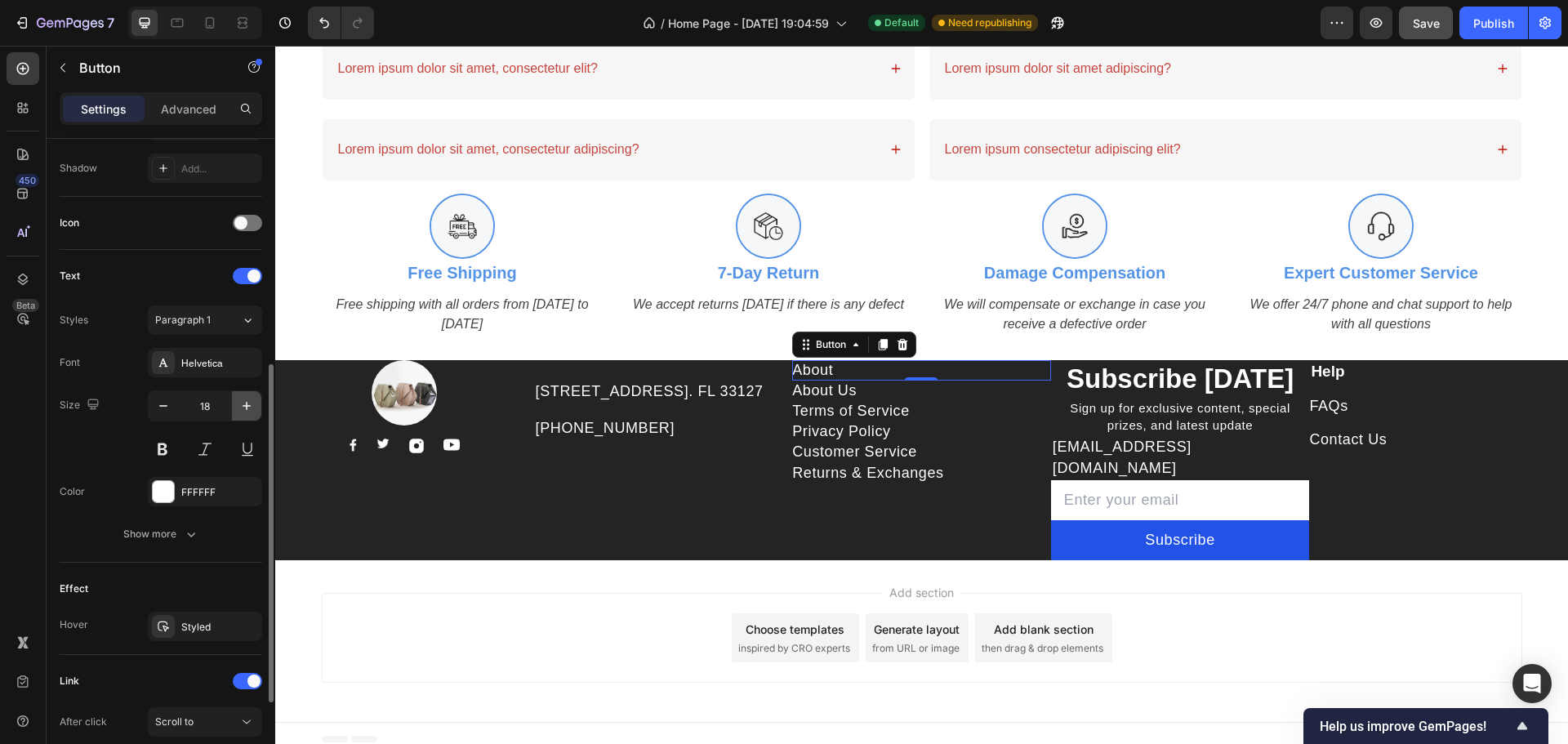
click at [244, 413] on icon "button" at bounding box center [247, 406] width 16 height 16
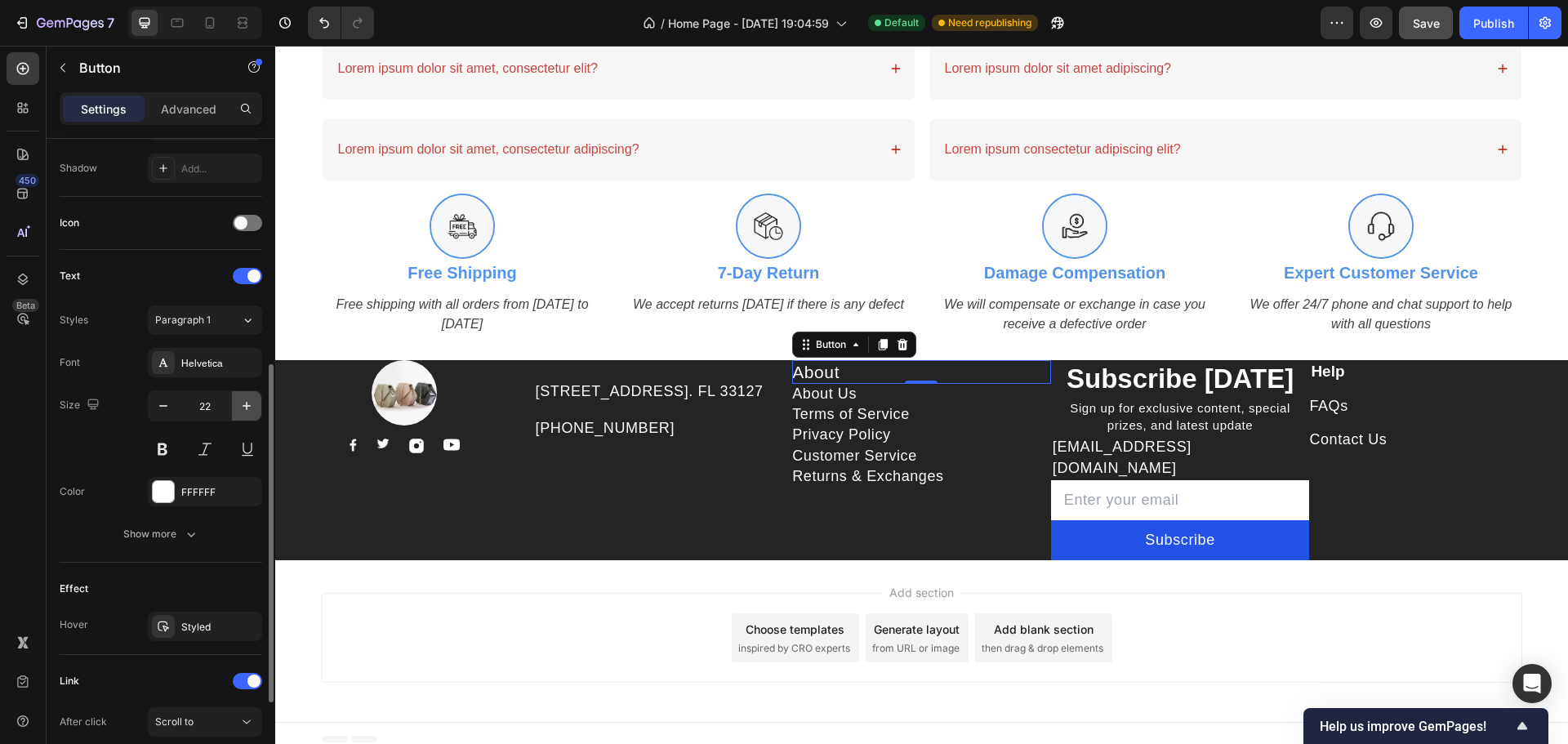
click at [244, 413] on icon "button" at bounding box center [247, 406] width 16 height 16
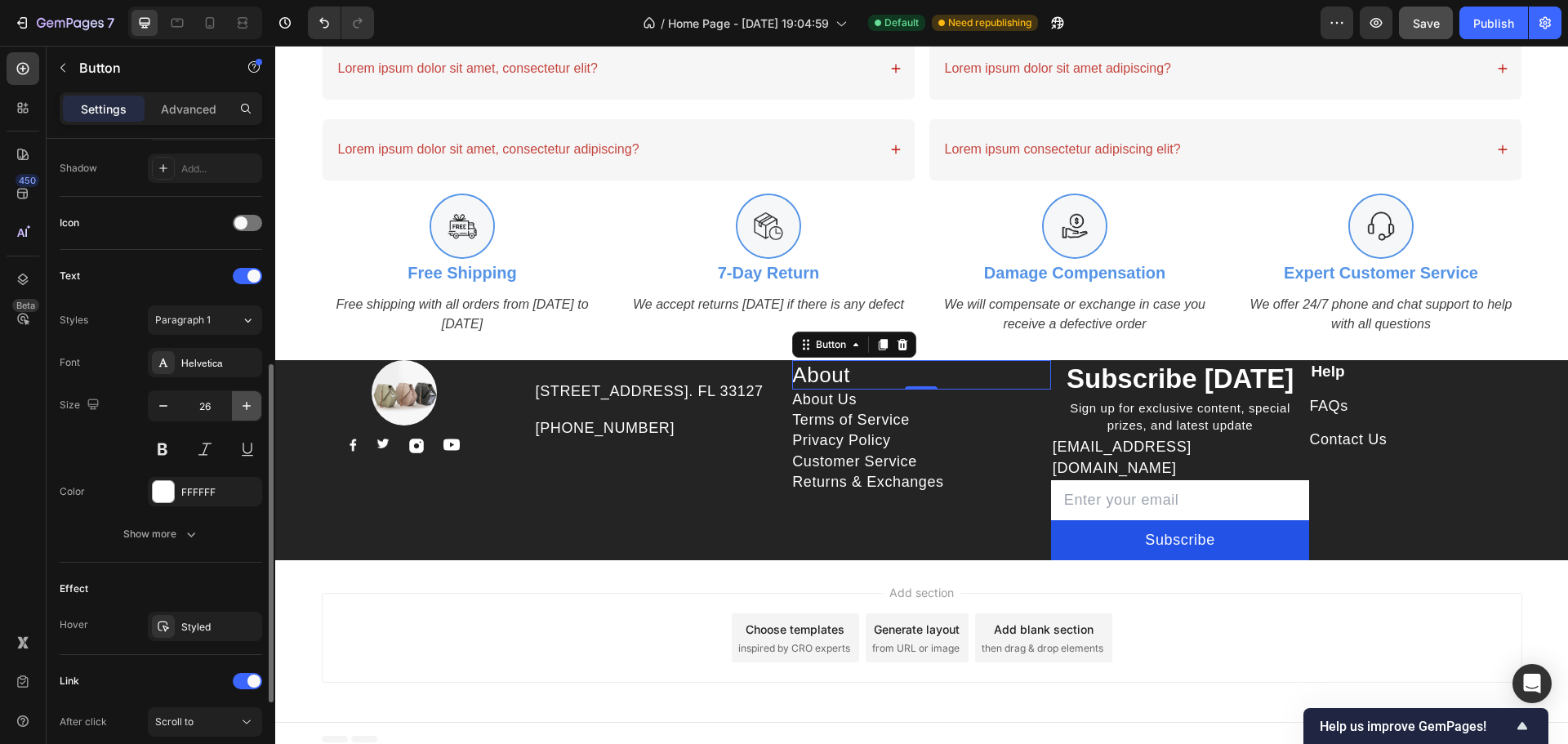
click at [244, 413] on icon "button" at bounding box center [247, 406] width 16 height 16
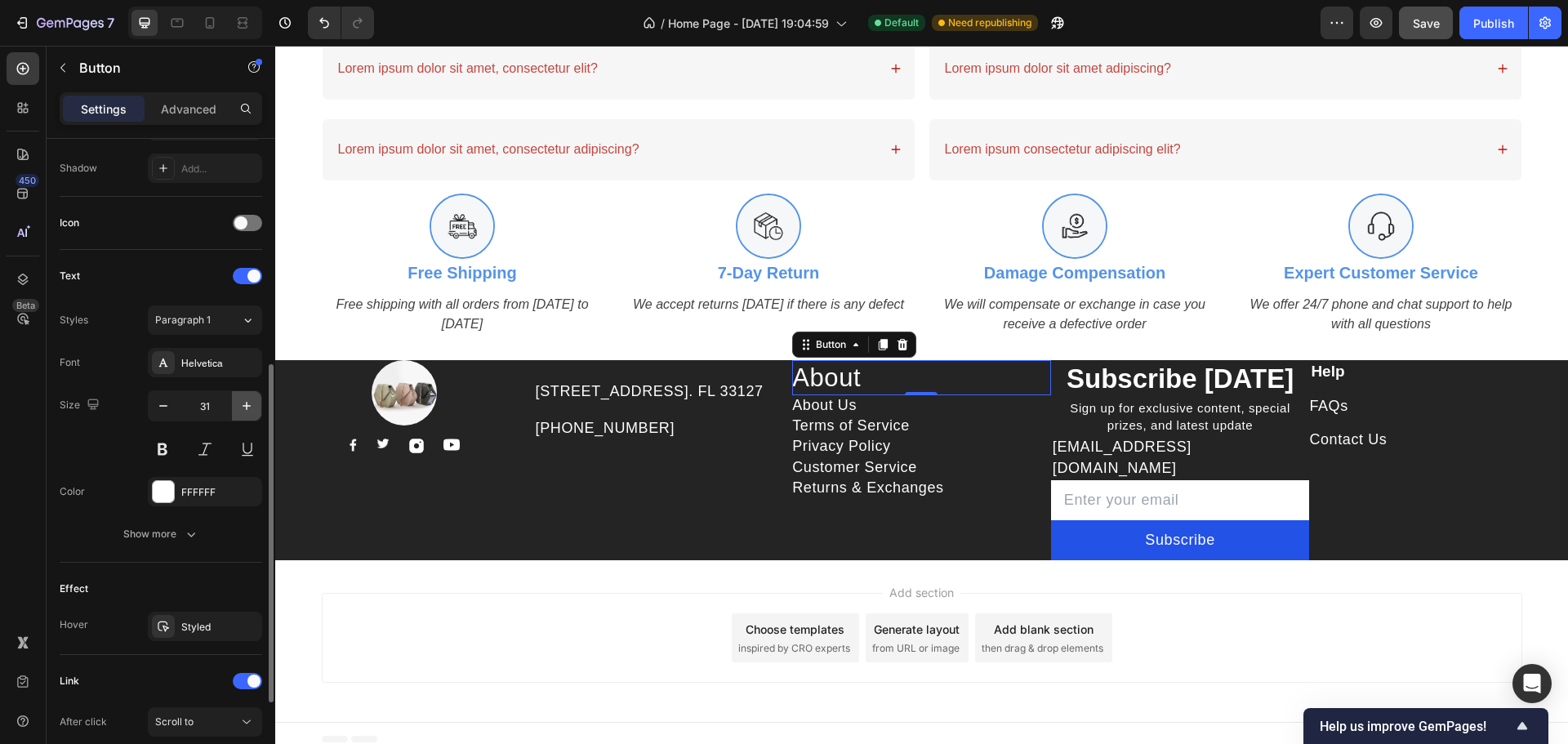
click at [244, 413] on icon "button" at bounding box center [247, 406] width 16 height 16
type input "35"
click at [1205, 383] on p "Subscribe [DATE]" at bounding box center [1181, 379] width 256 height 35
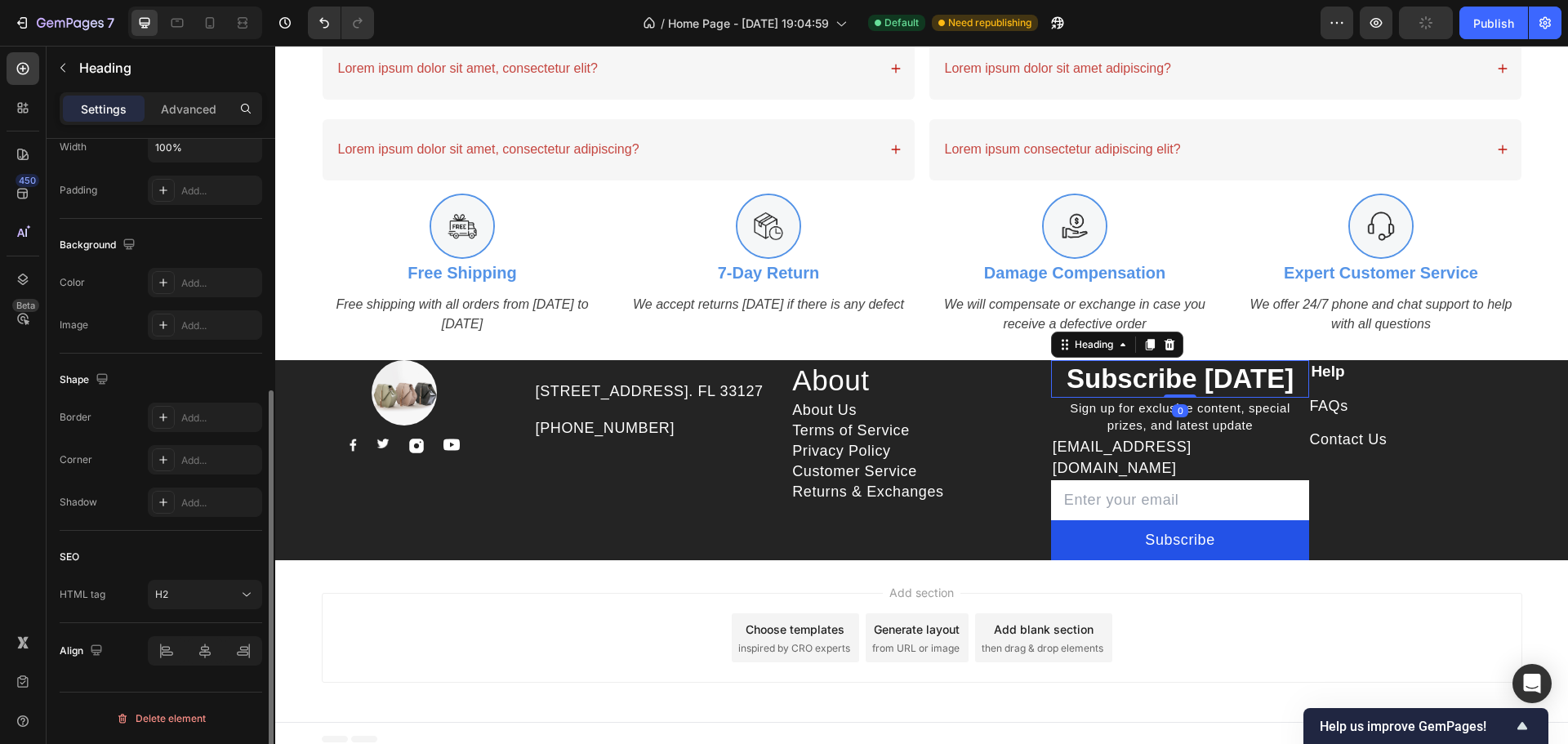
scroll to position [0, 0]
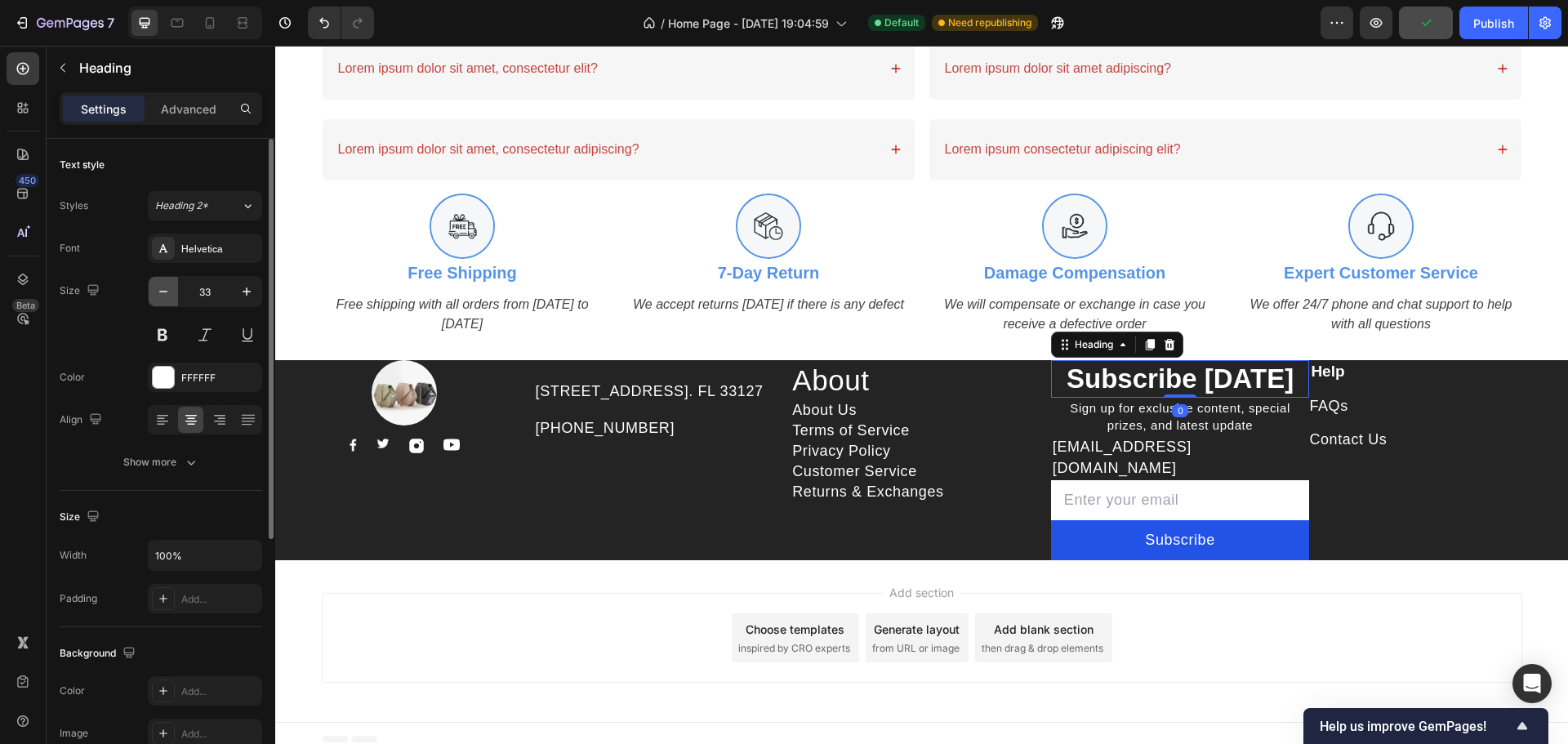
click at [156, 290] on icon "button" at bounding box center [164, 292] width 16 height 16
click at [156, 289] on icon "button" at bounding box center [164, 292] width 16 height 16
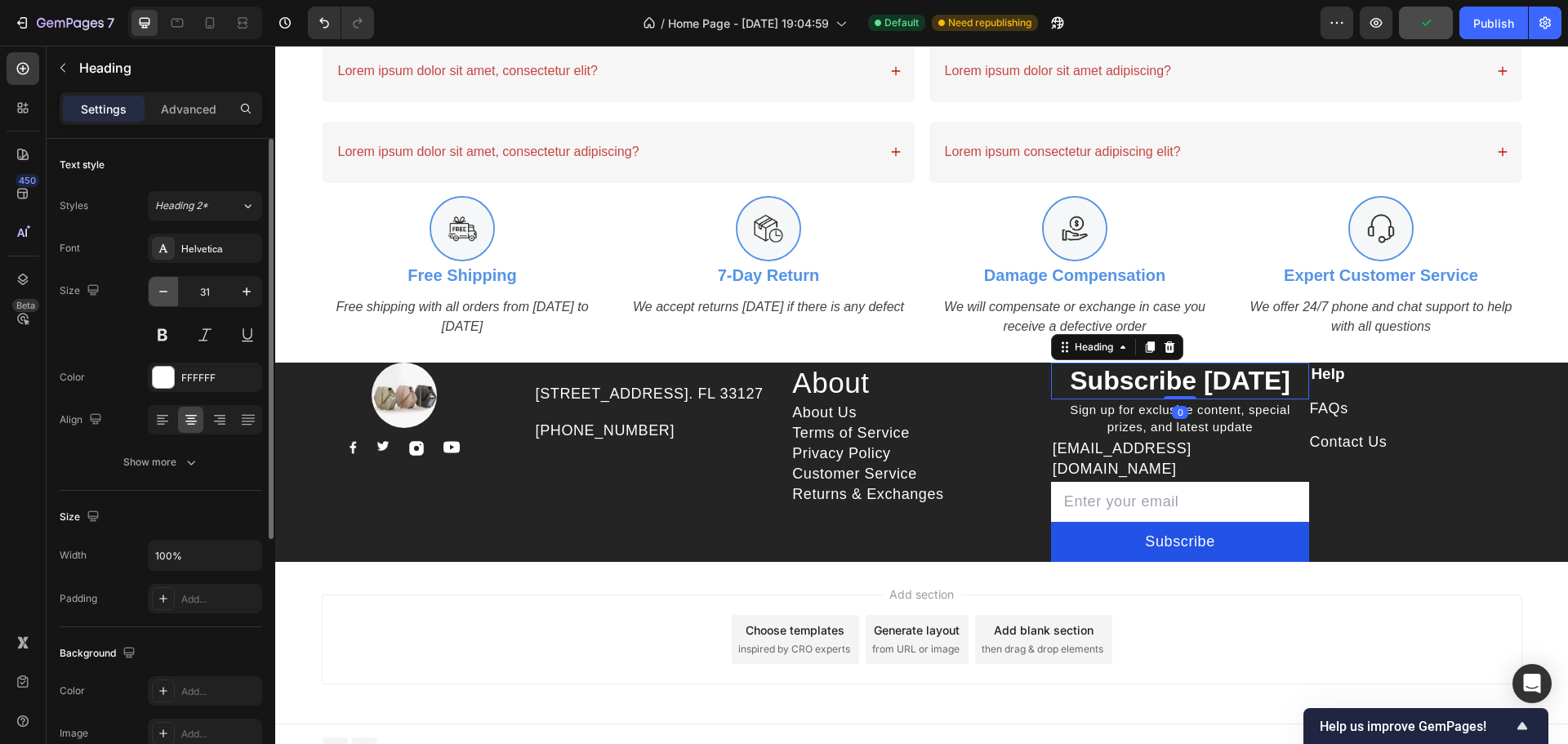
click at [156, 288] on icon "button" at bounding box center [164, 292] width 16 height 16
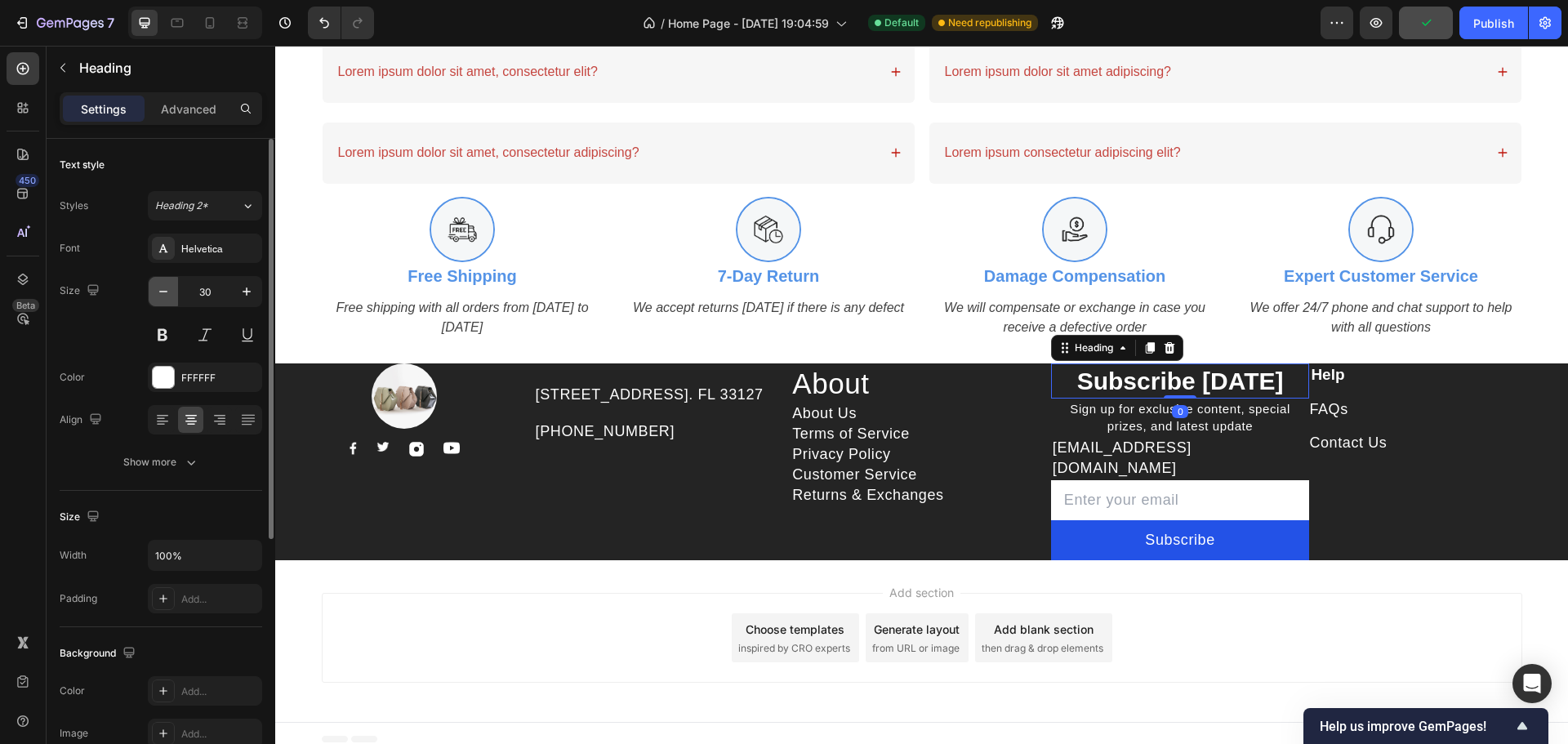
click at [156, 288] on icon "button" at bounding box center [164, 292] width 16 height 16
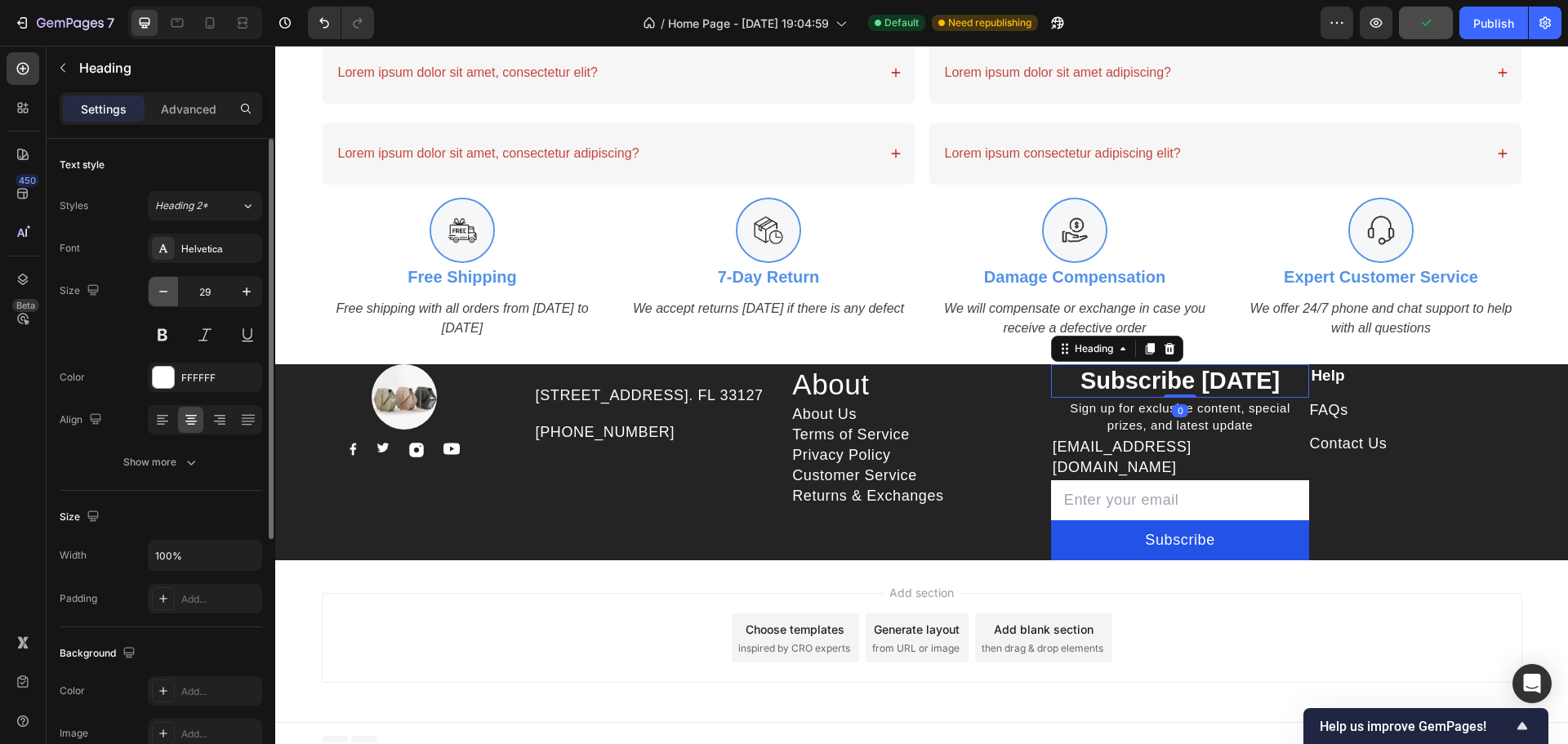
click at [156, 288] on icon "button" at bounding box center [164, 292] width 16 height 16
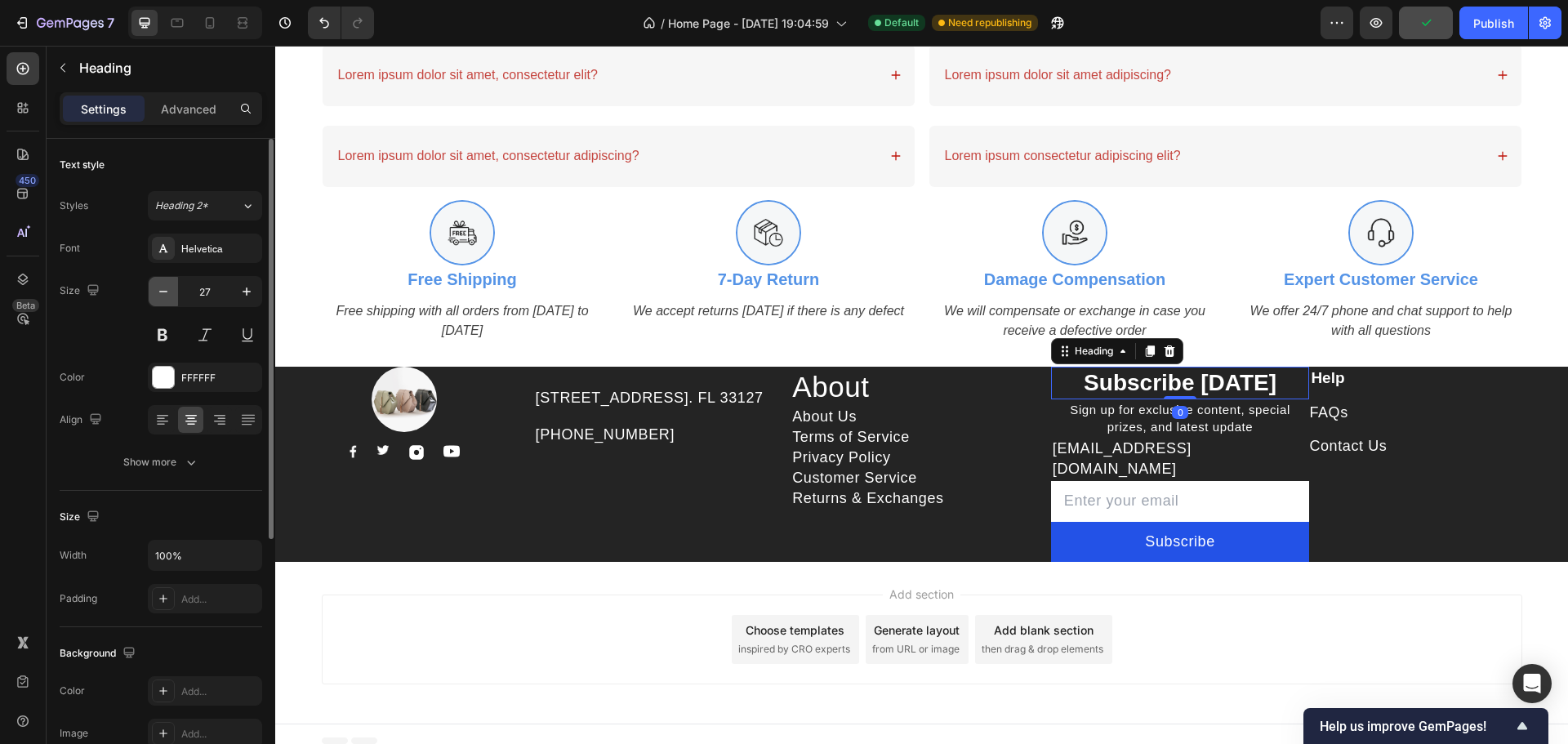
click at [156, 288] on icon "button" at bounding box center [164, 292] width 16 height 16
type input "26"
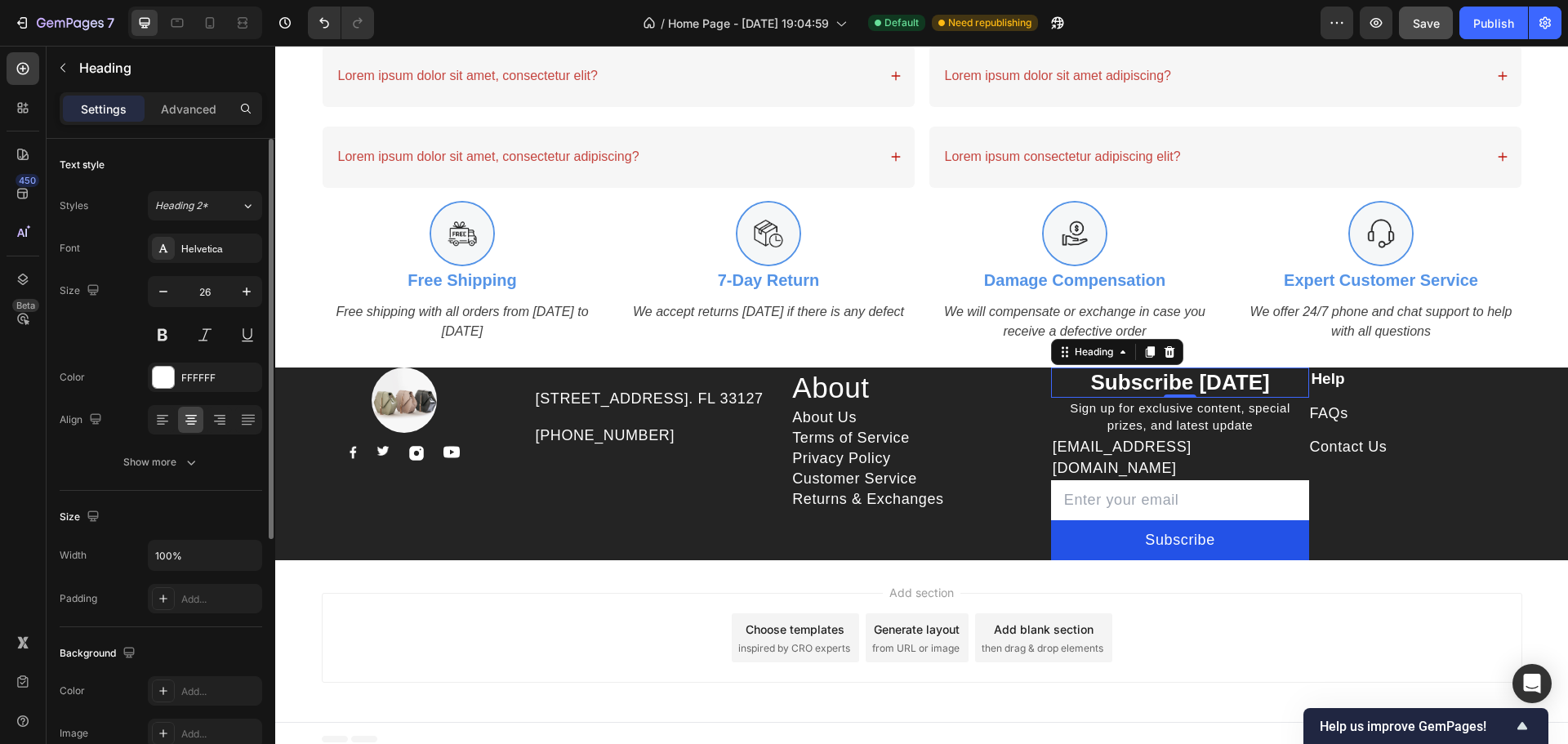
scroll to position [409, 0]
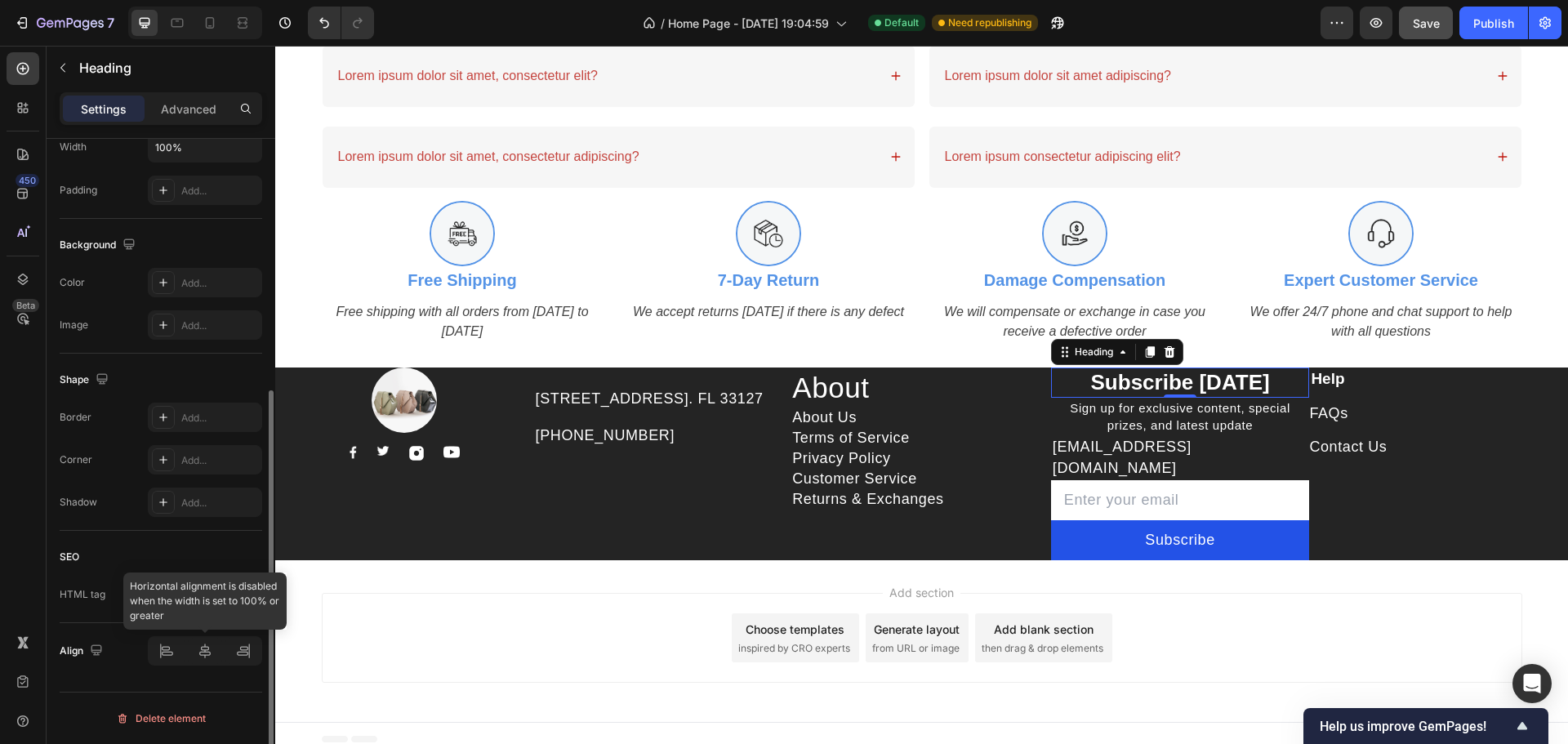
click at [160, 655] on div at bounding box center [205, 651] width 114 height 30
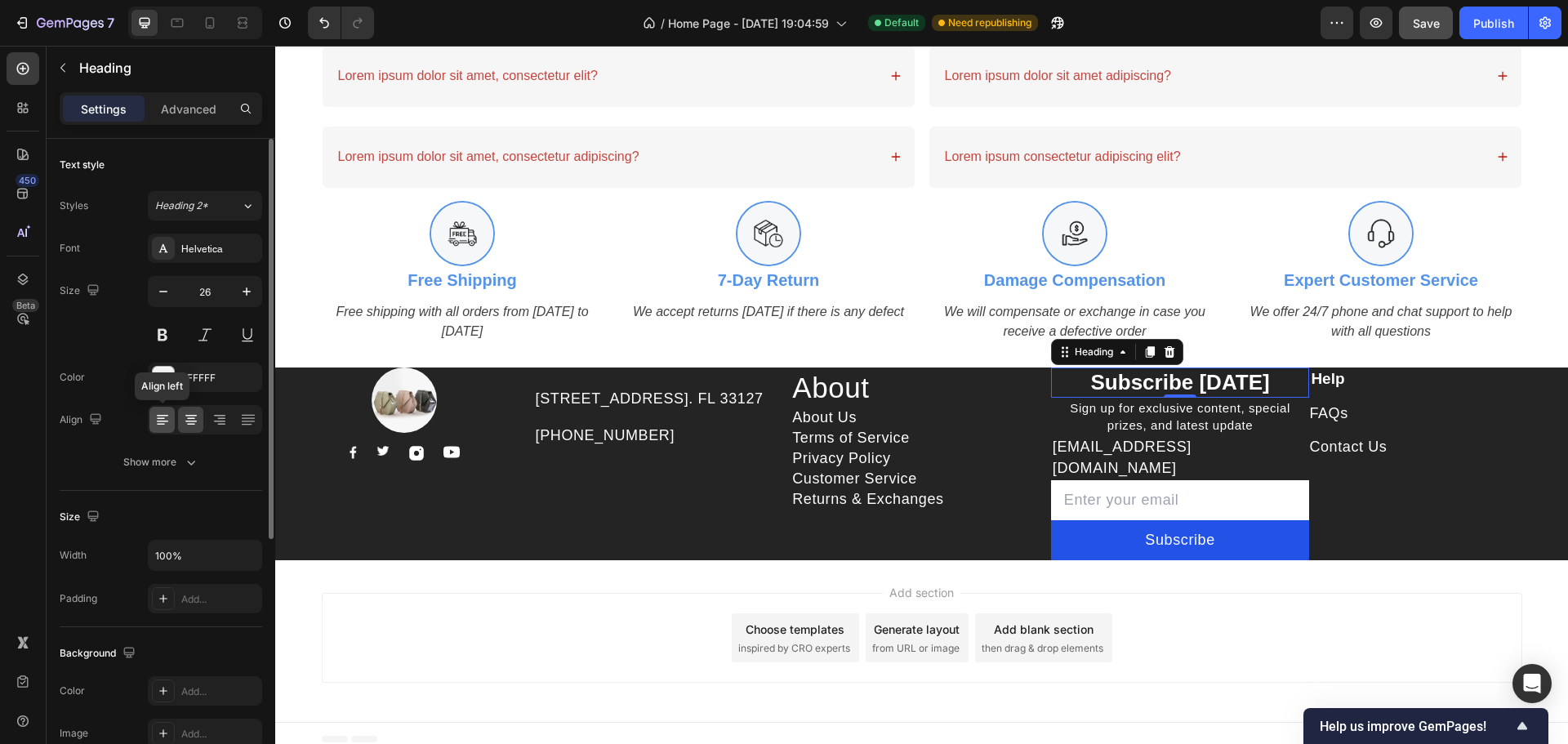
click at [153, 417] on div at bounding box center [162, 419] width 25 height 26
click at [1150, 412] on p "Sign up for exclusive content, special prizes, and latest update" at bounding box center [1181, 417] width 256 height 34
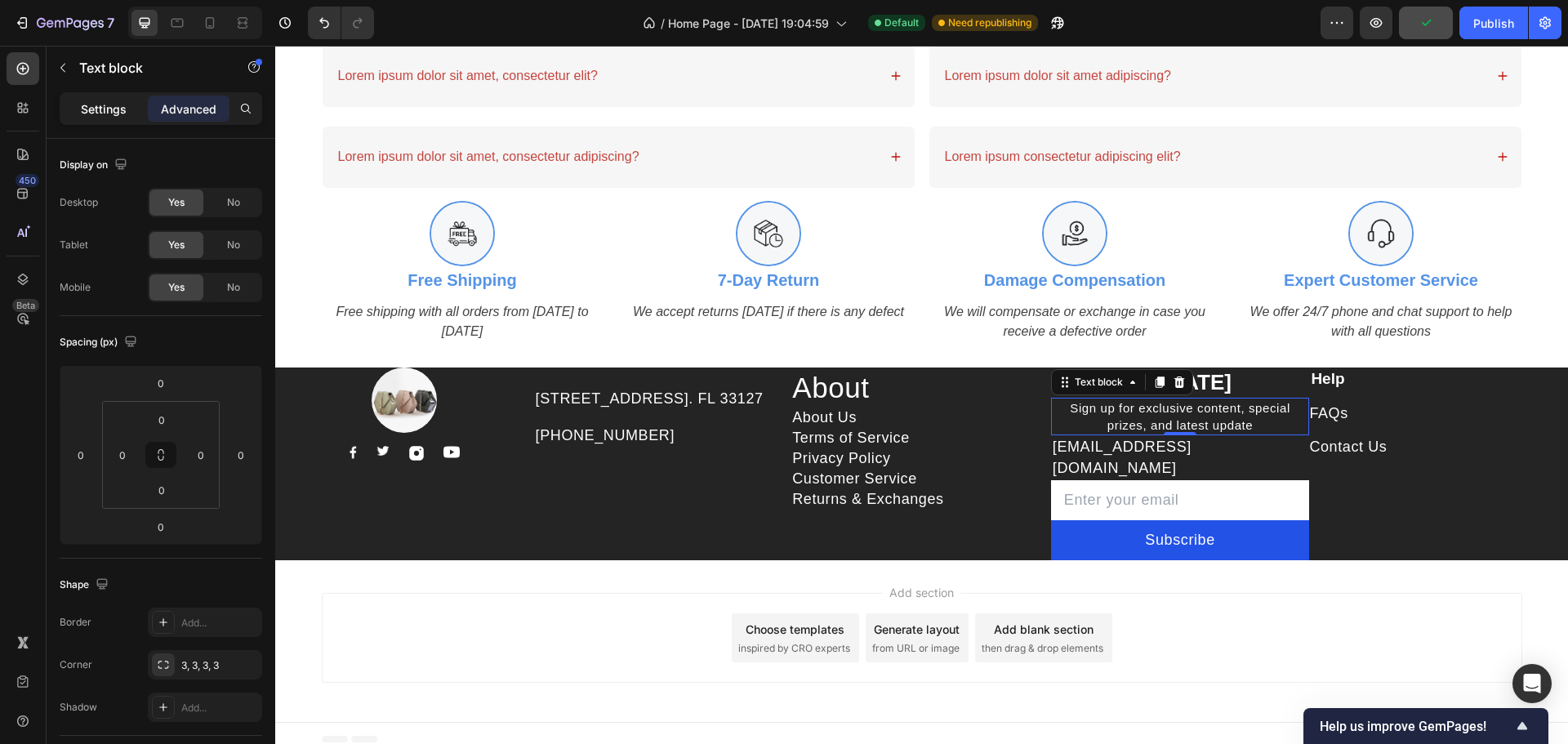
click at [114, 105] on p "Settings" at bounding box center [103, 108] width 46 height 17
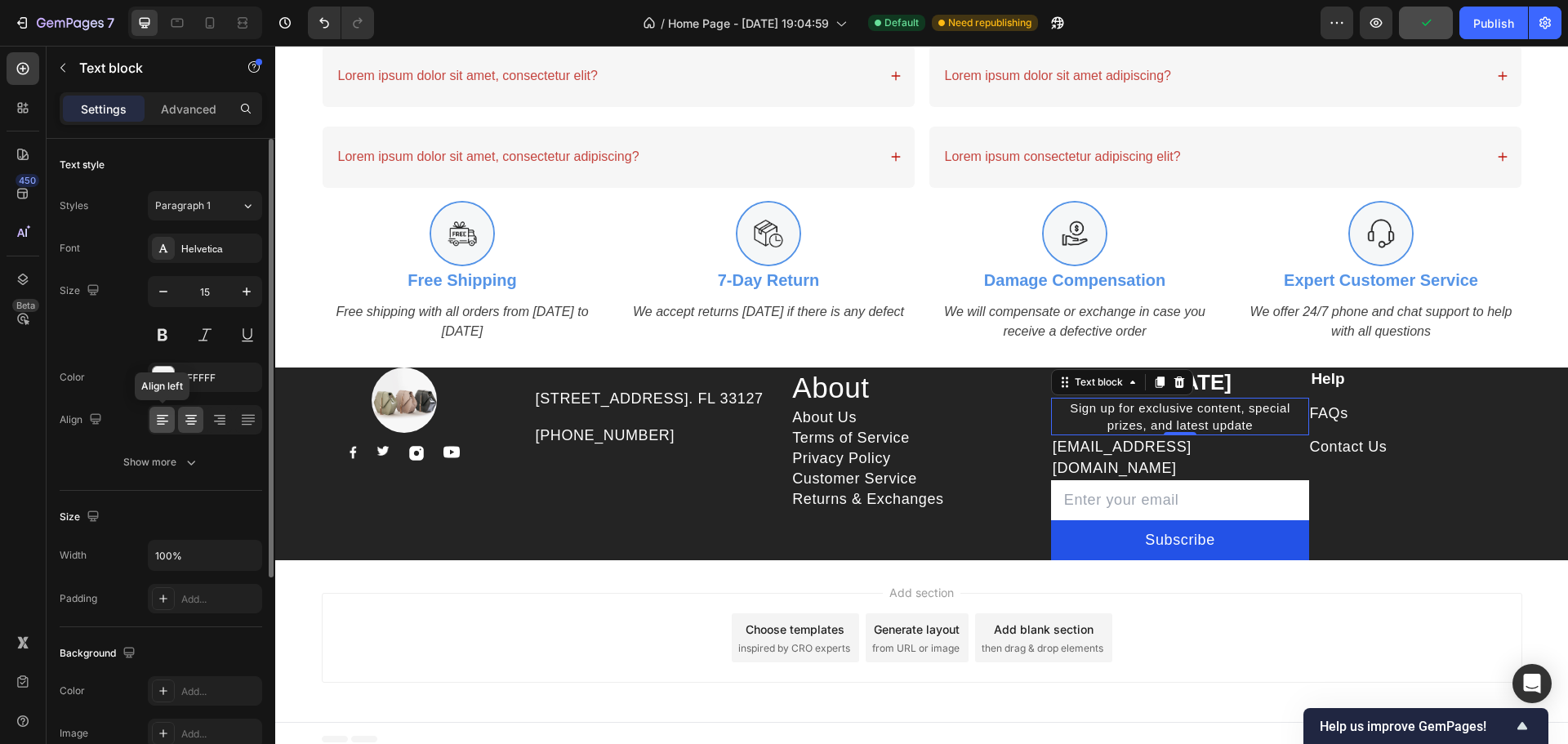
click at [156, 423] on icon at bounding box center [163, 419] width 16 height 16
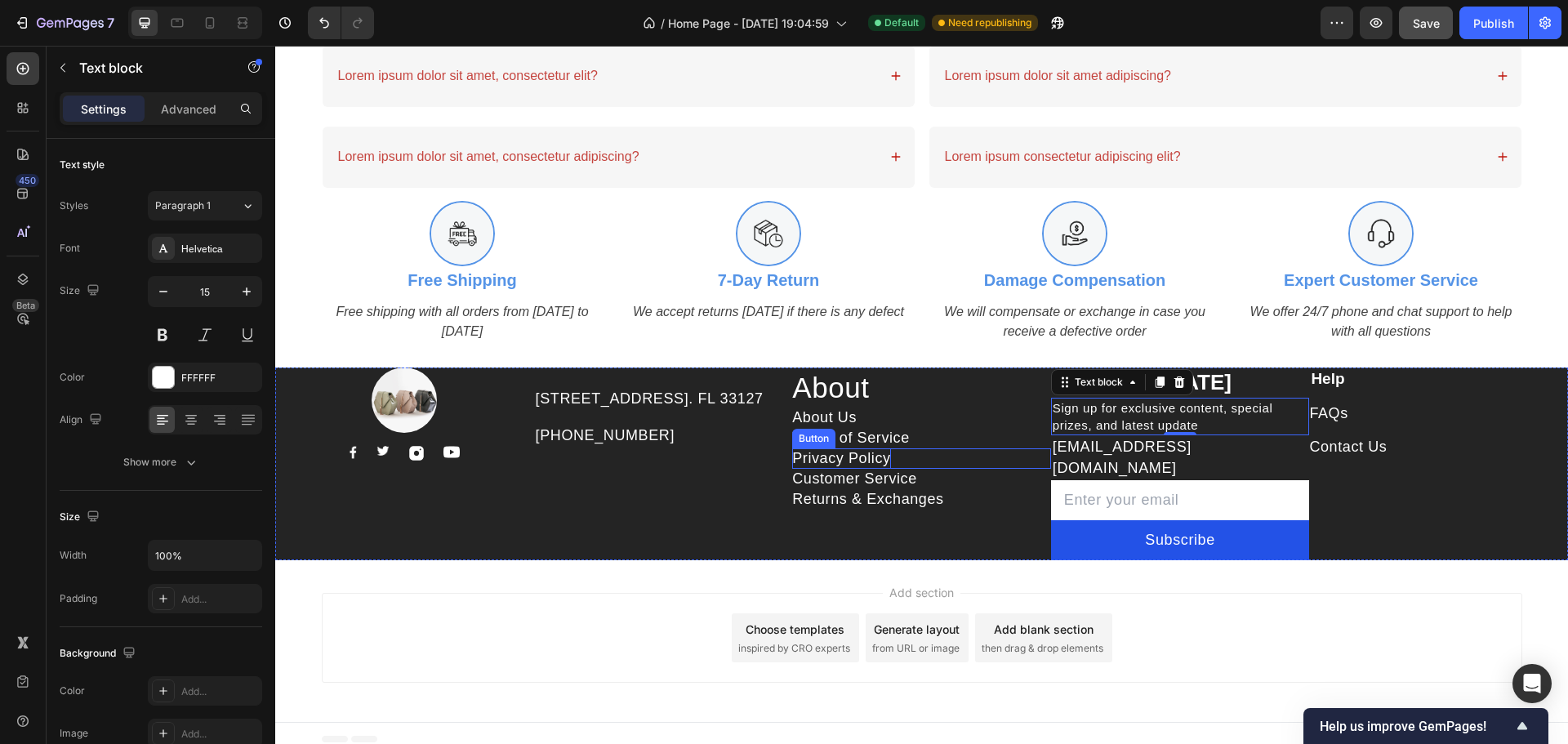
drag, startPoint x: 840, startPoint y: 459, endPoint x: 877, endPoint y: 459, distance: 37.0
click at [840, 459] on p "Privacy Policy" at bounding box center [841, 459] width 98 height 21
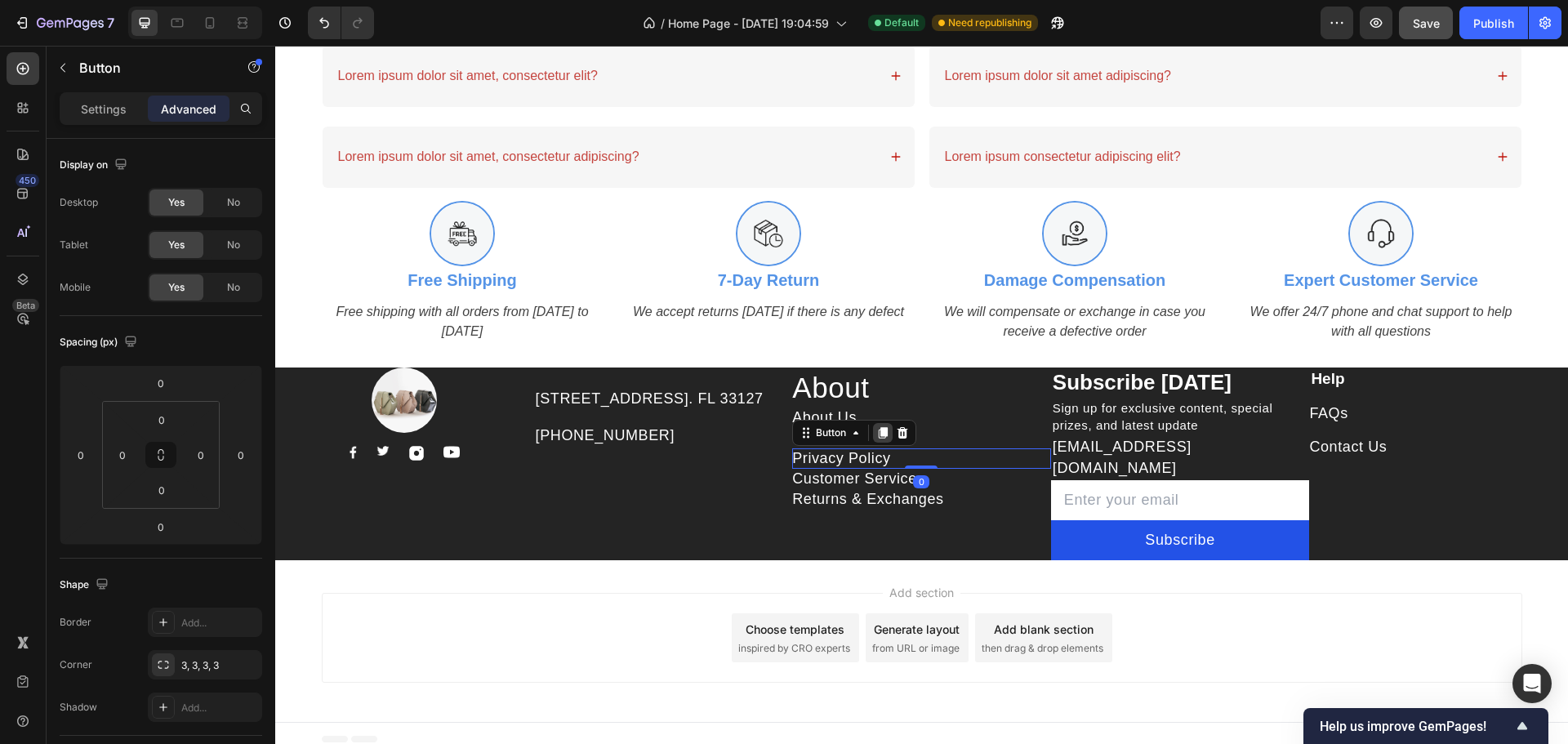
click at [879, 438] on icon at bounding box center [883, 433] width 9 height 12
click at [631, 607] on div "Add section Choose templates inspired by CRO experts Generate layout from URL o…" at bounding box center [922, 638] width 1201 height 89
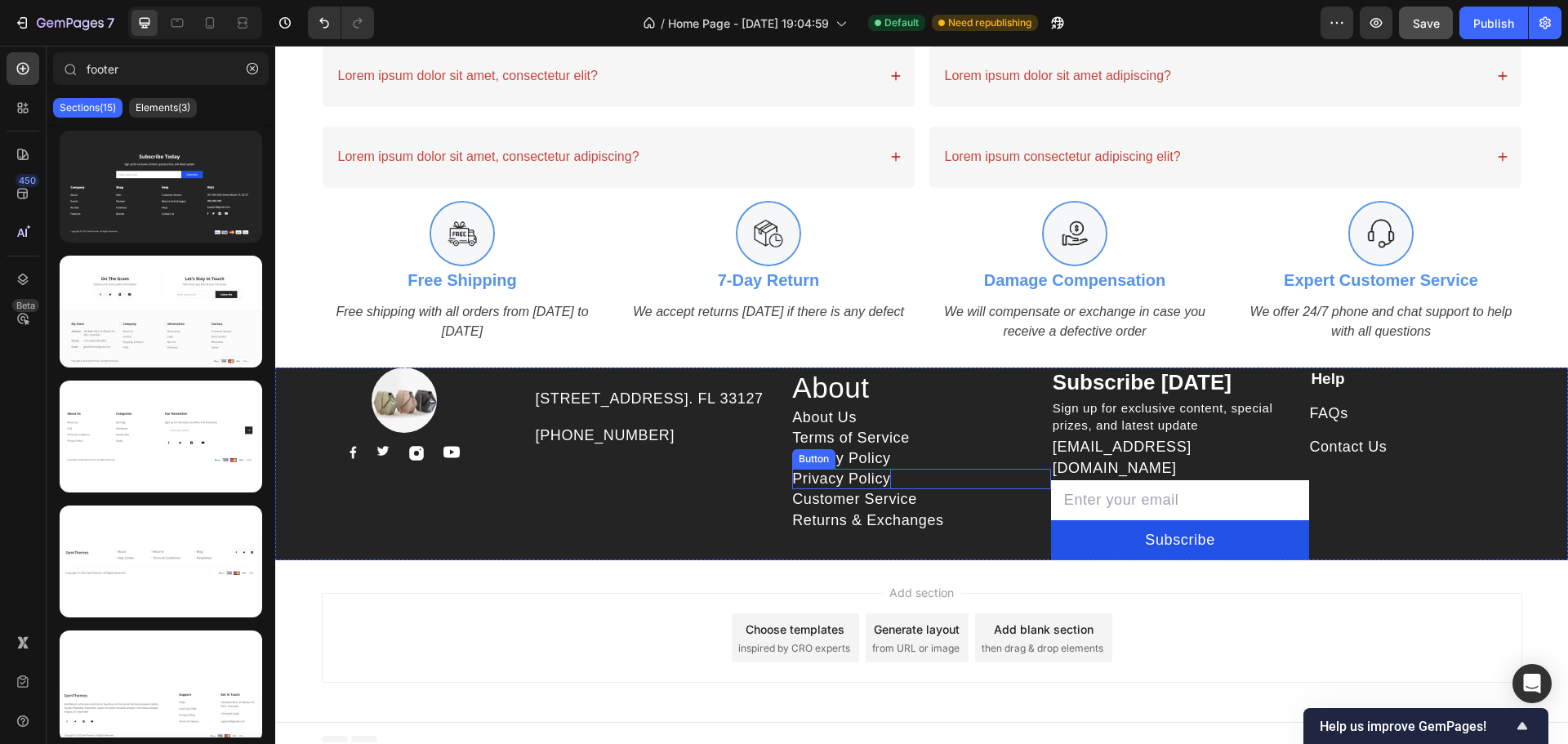
click at [865, 478] on p "Privacy Policy" at bounding box center [841, 478] width 98 height 21
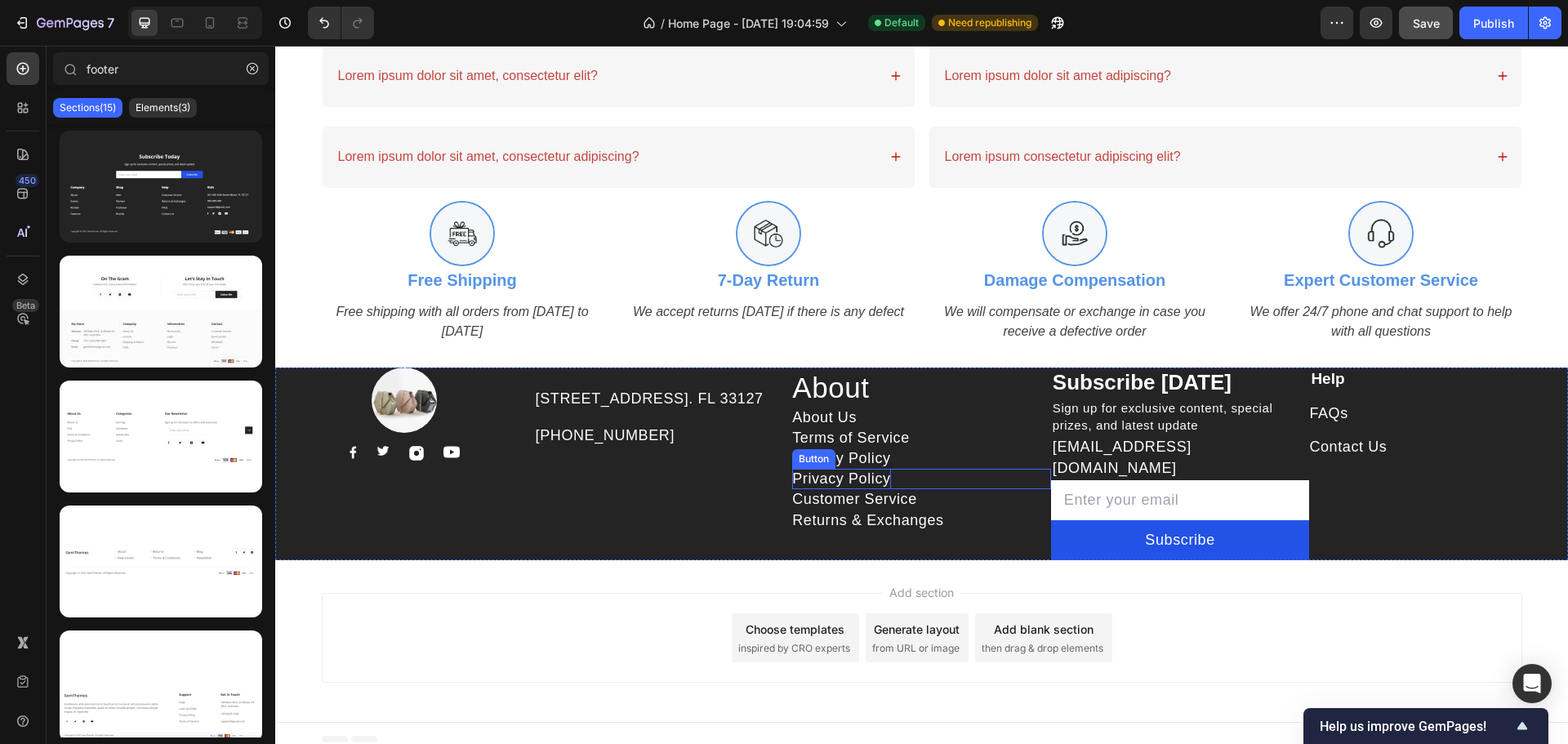
click at [831, 483] on p "Privacy Policy" at bounding box center [841, 478] width 98 height 21
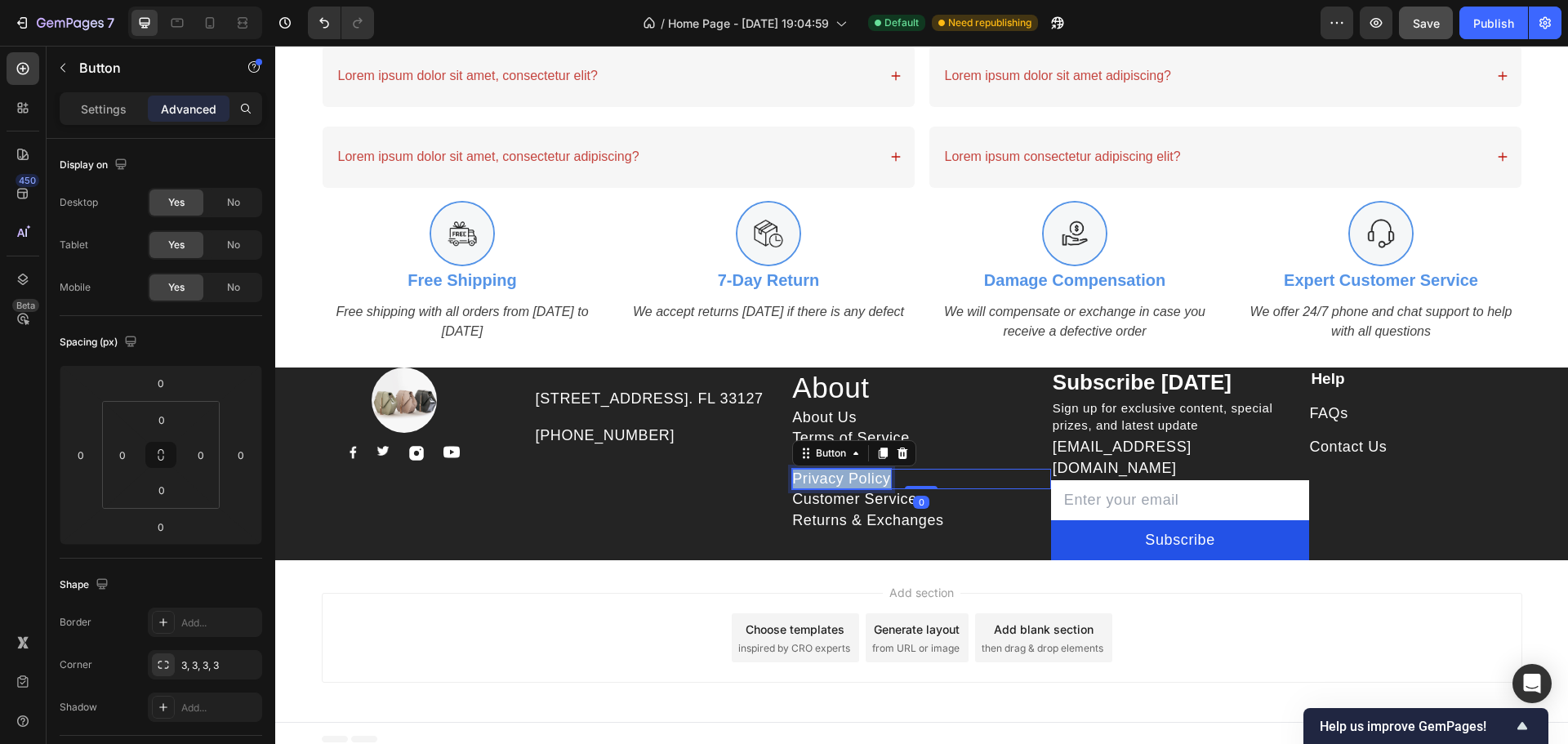
click at [831, 483] on p "Privacy Policy" at bounding box center [841, 478] width 98 height 21
drag, startPoint x: 529, startPoint y: 627, endPoint x: 654, endPoint y: 609, distance: 126.3
click at [530, 626] on div "Add section Choose templates inspired by CRO experts Generate layout from URL o…" at bounding box center [922, 638] width 1201 height 89
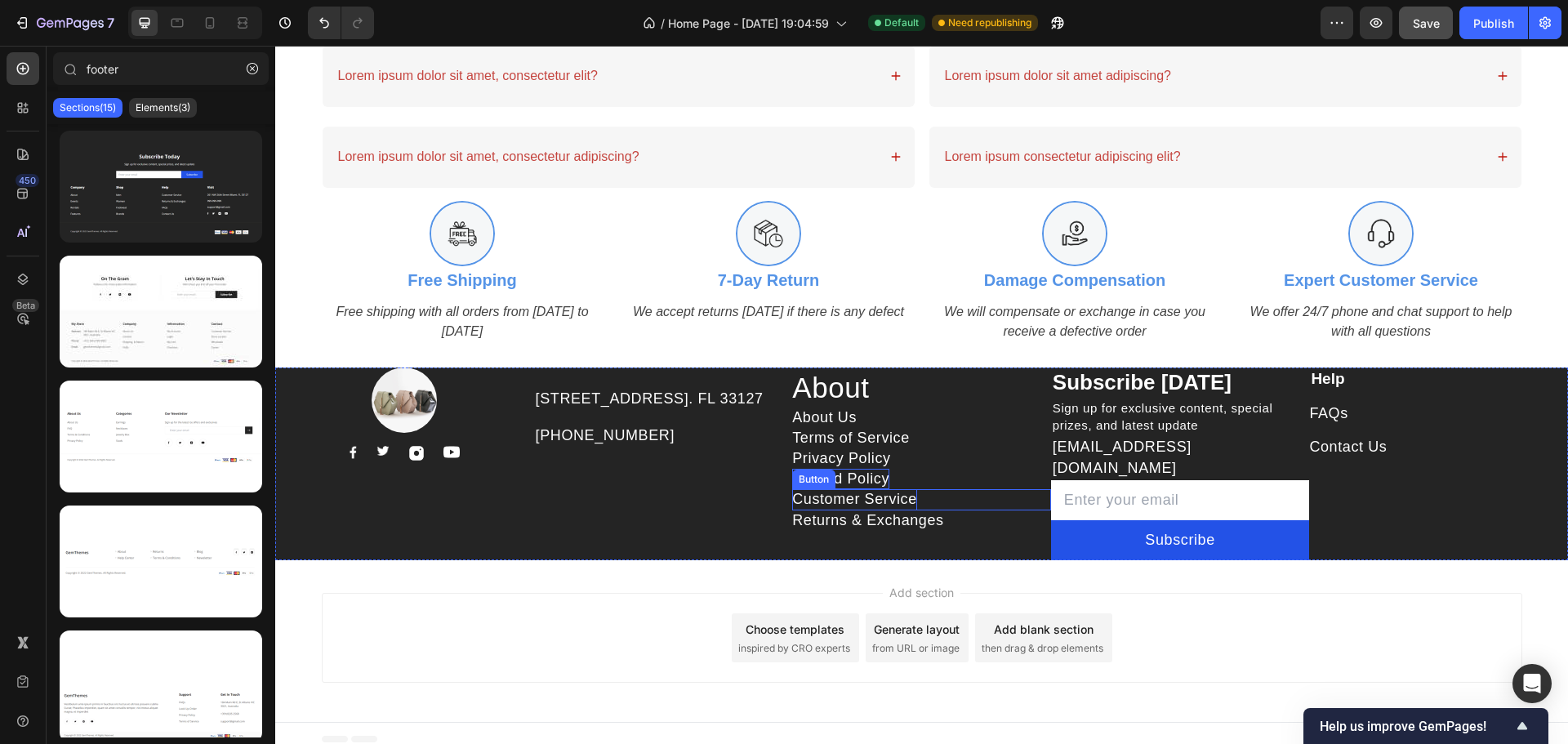
click at [881, 509] on div "Customer Service" at bounding box center [855, 499] width 125 height 21
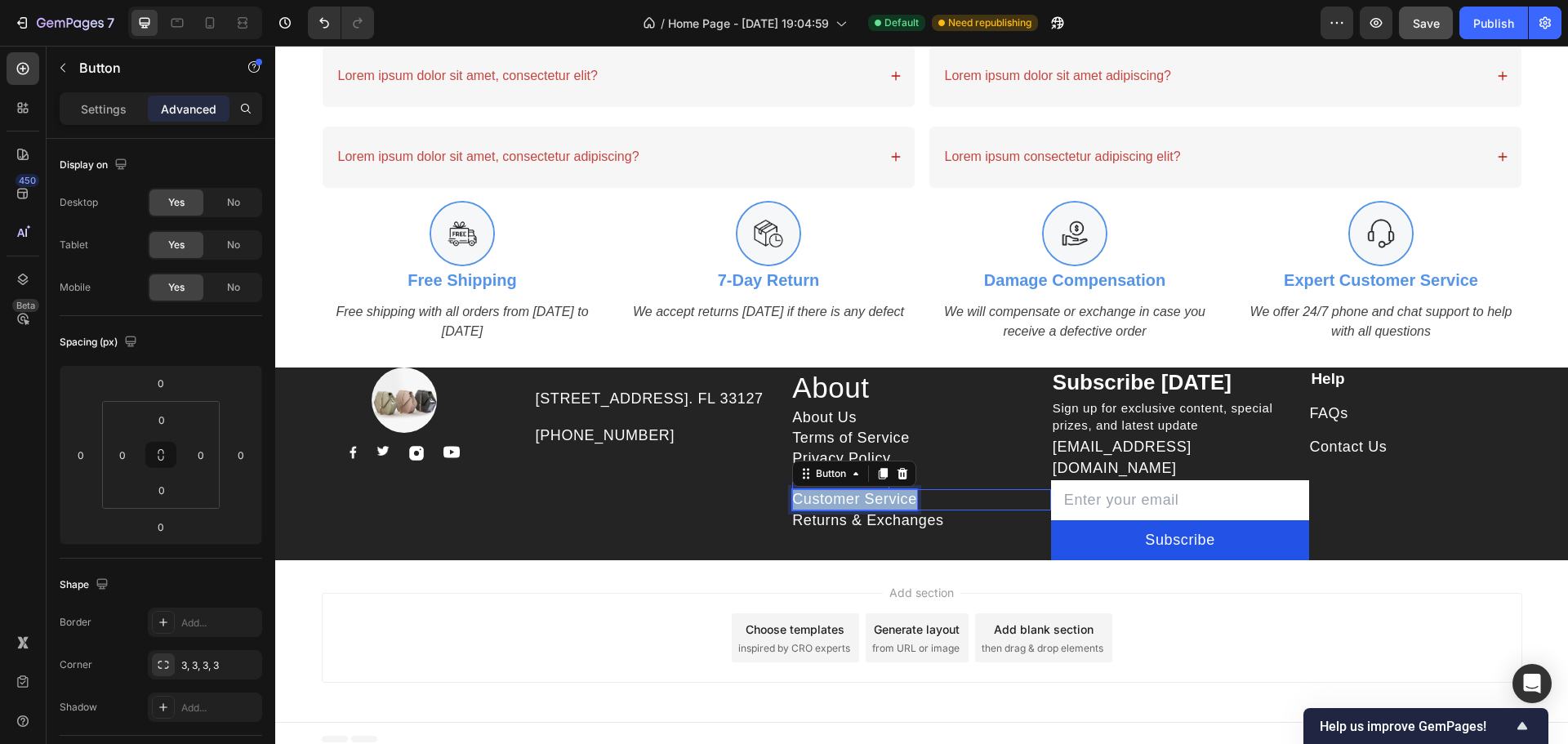
click at [881, 509] on p "Customer Service" at bounding box center [855, 499] width 125 height 21
drag, startPoint x: 547, startPoint y: 610, endPoint x: 856, endPoint y: 539, distance: 317.1
click at [547, 609] on div "Add section Choose templates inspired by CRO experts Generate layout from URL o…" at bounding box center [922, 638] width 1201 height 89
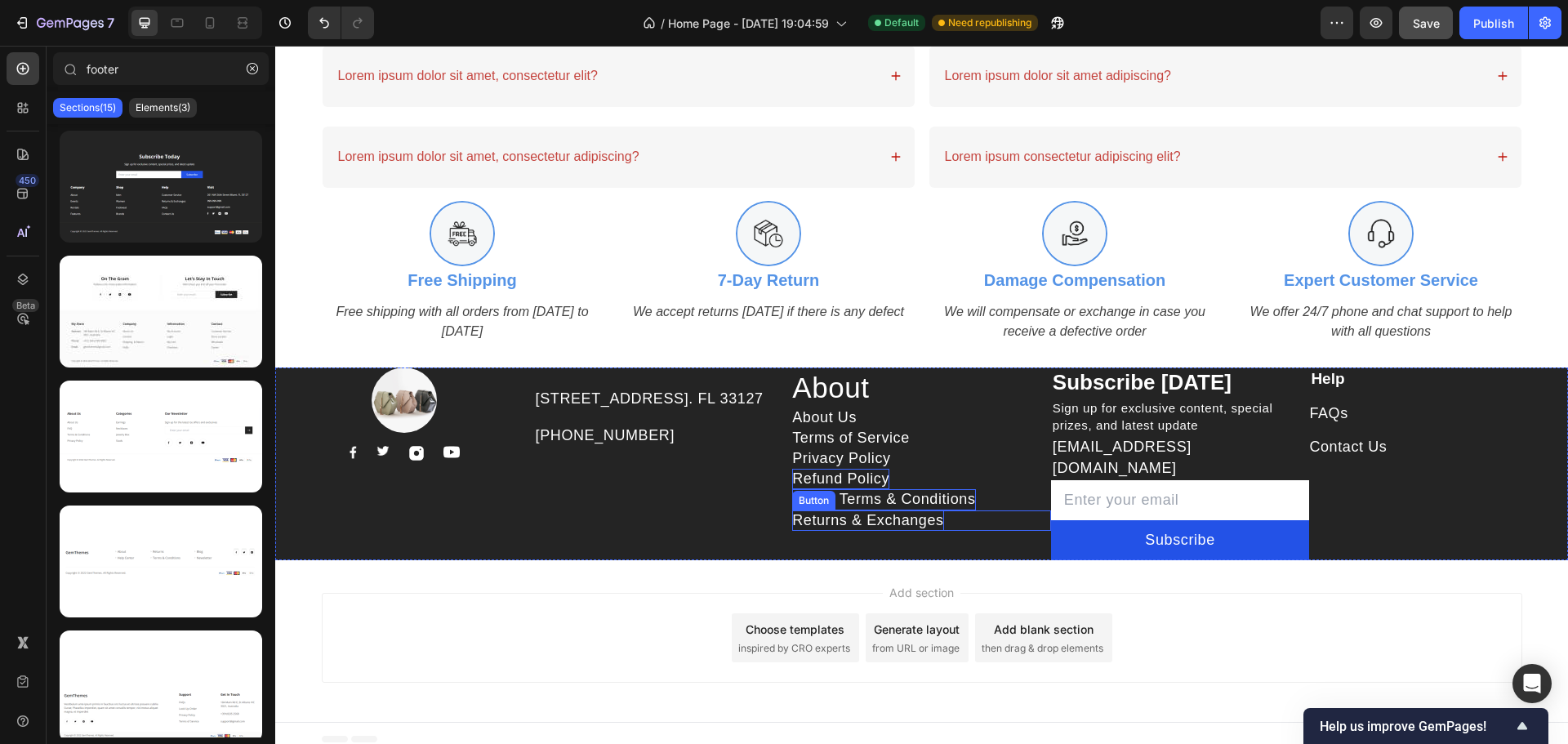
click at [792, 529] on div "Returns & Exchanges" at bounding box center [868, 520] width 152 height 21
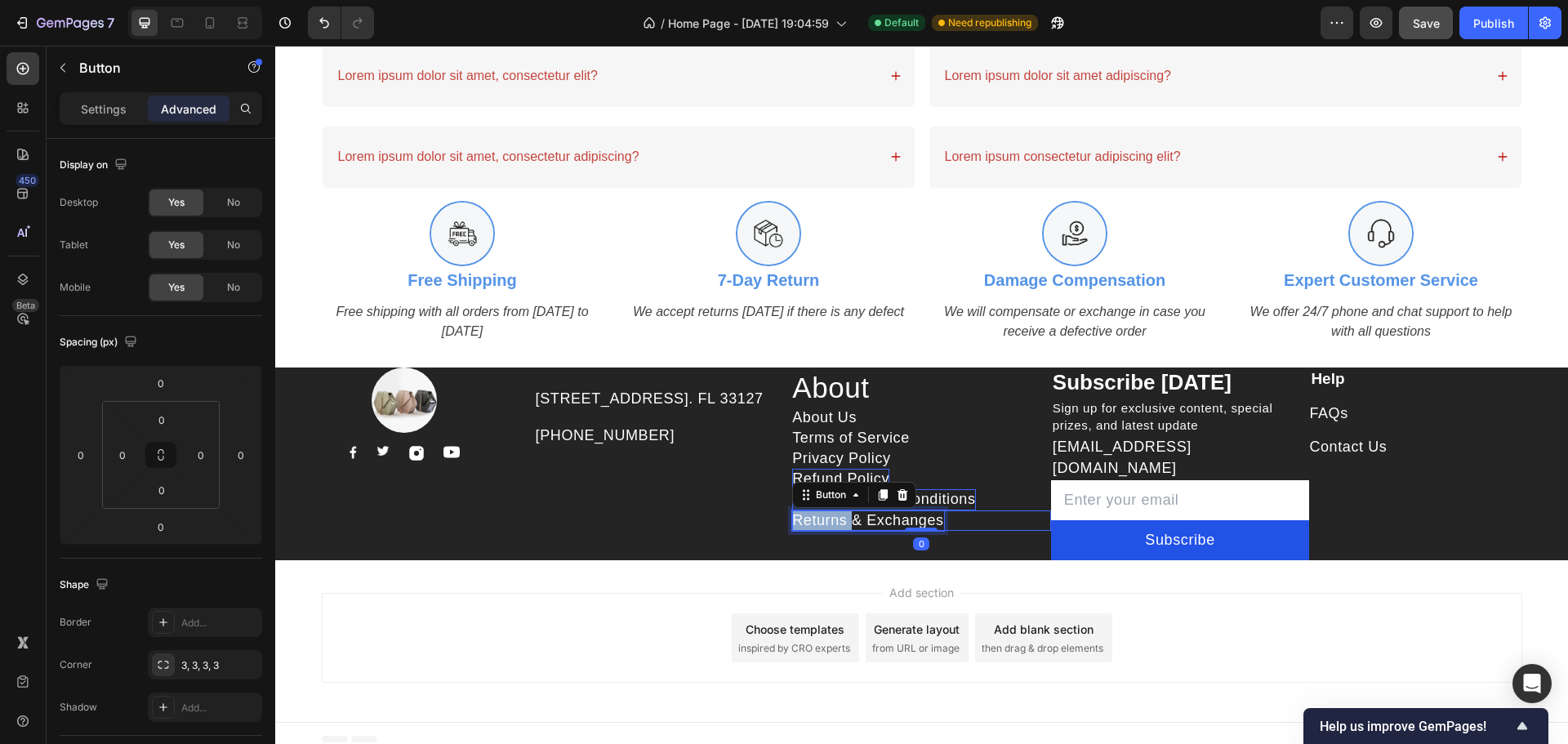
click at [792, 529] on div "Returns & Exchanges" at bounding box center [868, 520] width 152 height 21
click at [792, 529] on p "Returns & Exchanges" at bounding box center [868, 520] width 152 height 21
click at [468, 612] on div "Add section Choose templates inspired by CRO experts Generate layout from URL o…" at bounding box center [922, 638] width 1201 height 89
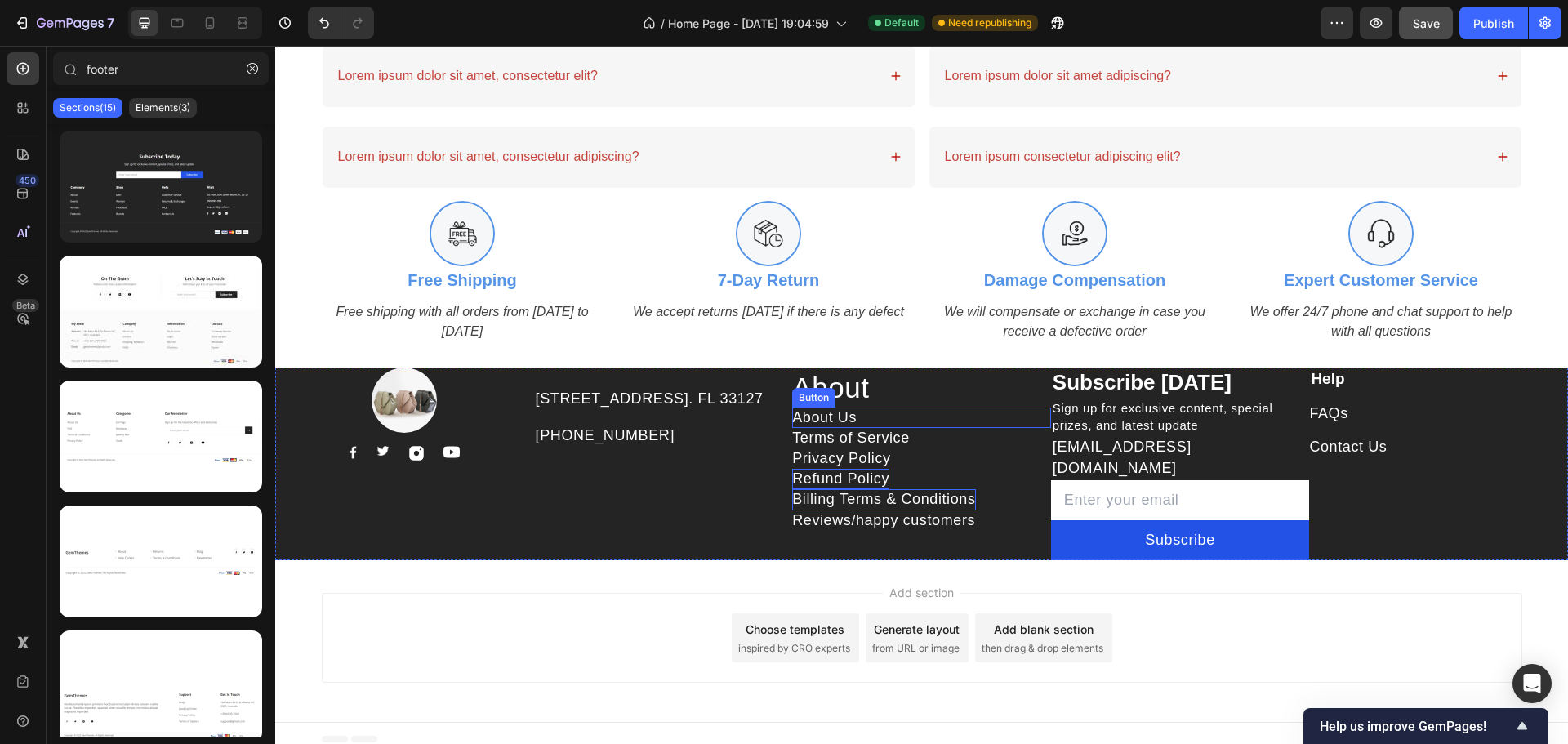
drag, startPoint x: 930, startPoint y: 426, endPoint x: 964, endPoint y: 499, distance: 80.5
click at [930, 426] on div "About Us Button" at bounding box center [922, 418] width 259 height 21
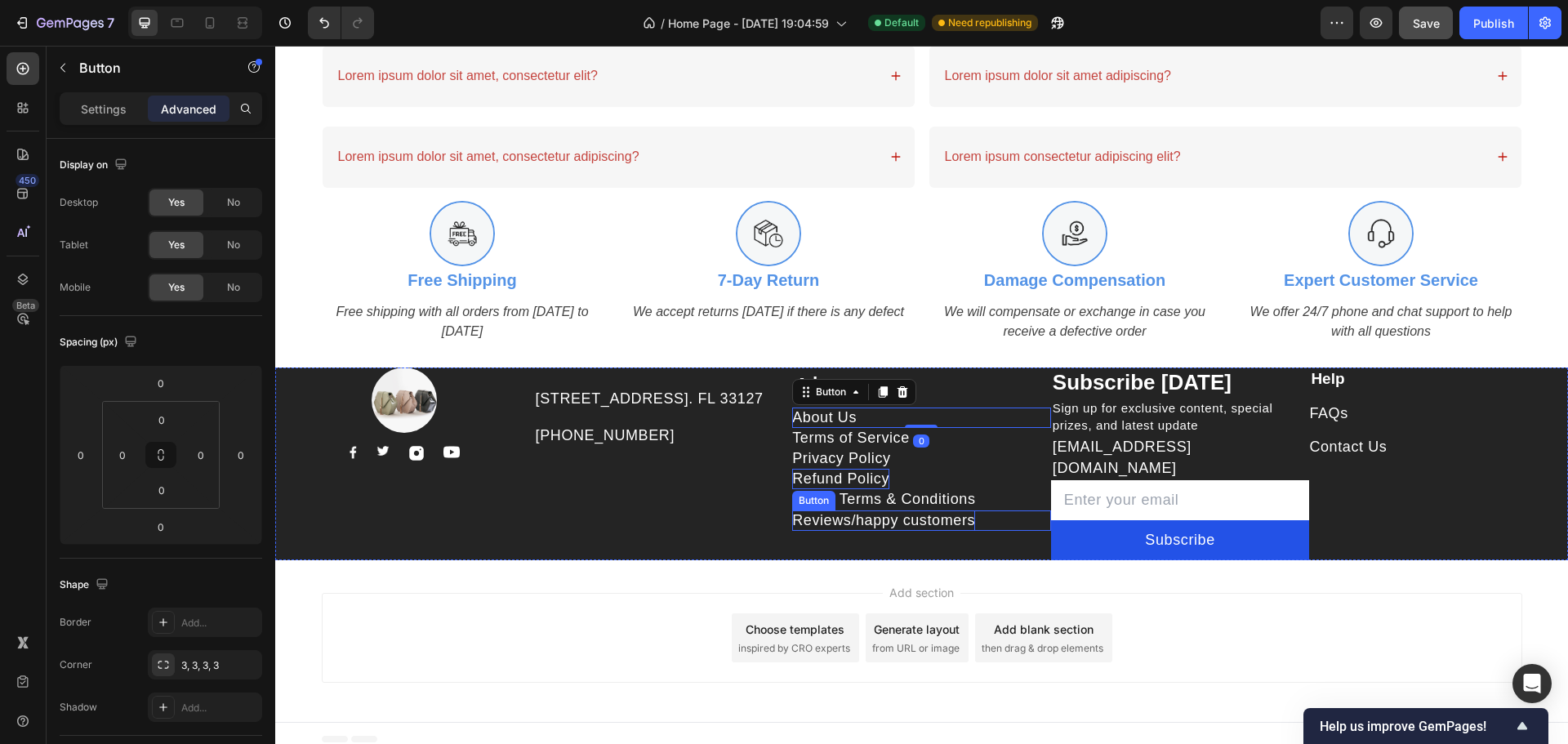
click at [966, 526] on p "Reviews/happy customers" at bounding box center [883, 520] width 183 height 21
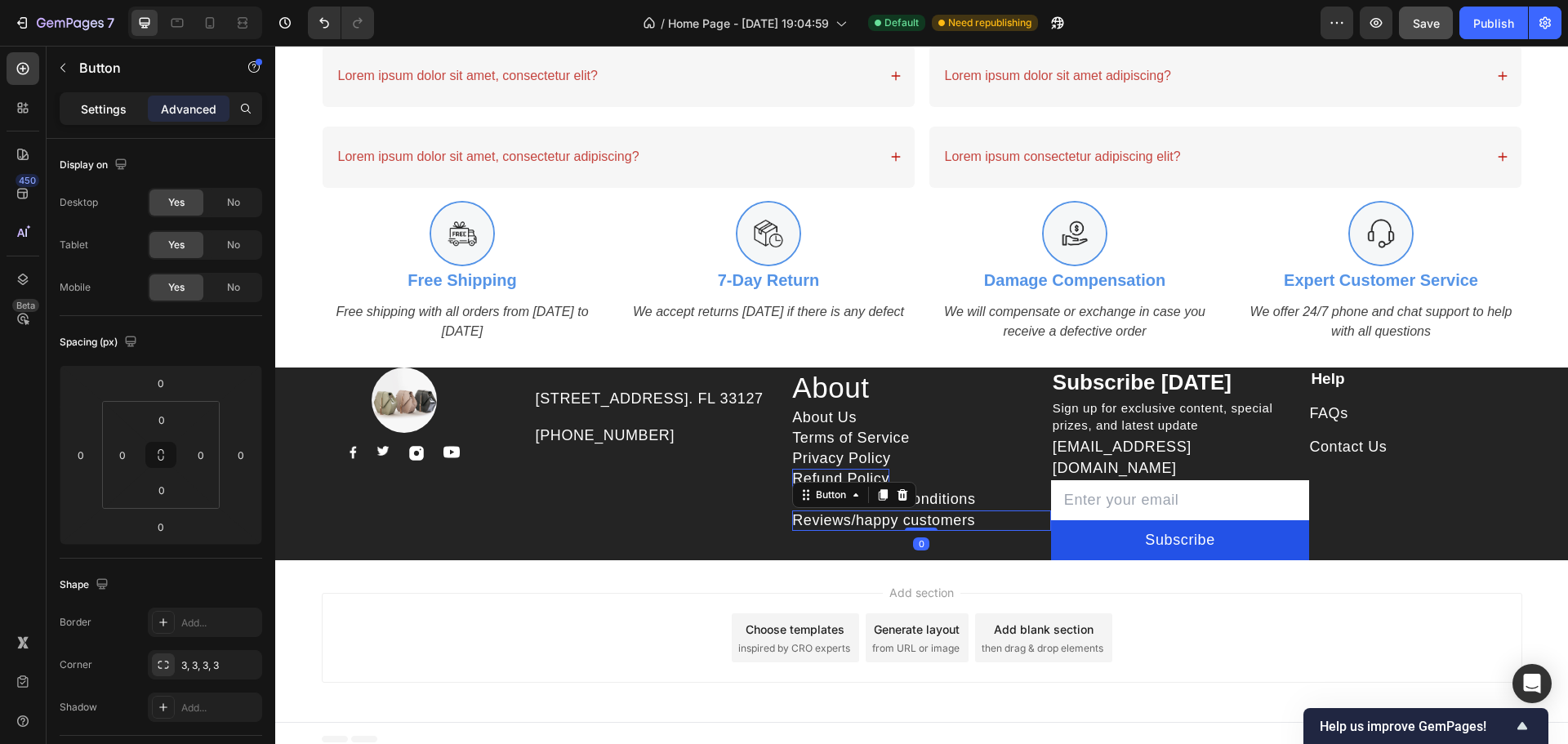
click at [126, 102] on p "Settings" at bounding box center [103, 108] width 46 height 17
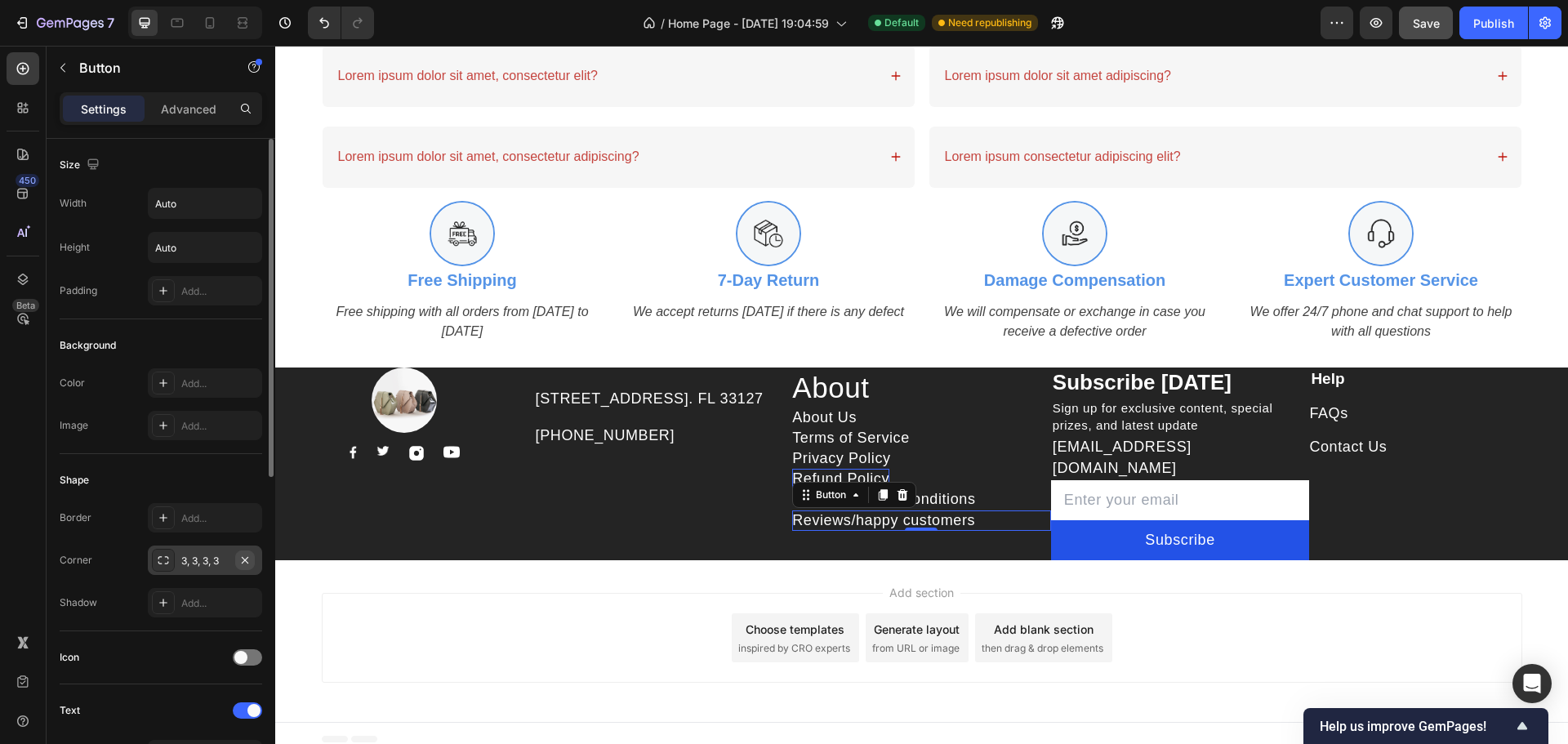
click at [254, 560] on button "button" at bounding box center [245, 561] width 20 height 20
click at [996, 505] on div "Billing Terms & Conditions Button" at bounding box center [922, 499] width 259 height 21
click at [254, 559] on button "button" at bounding box center [245, 561] width 20 height 20
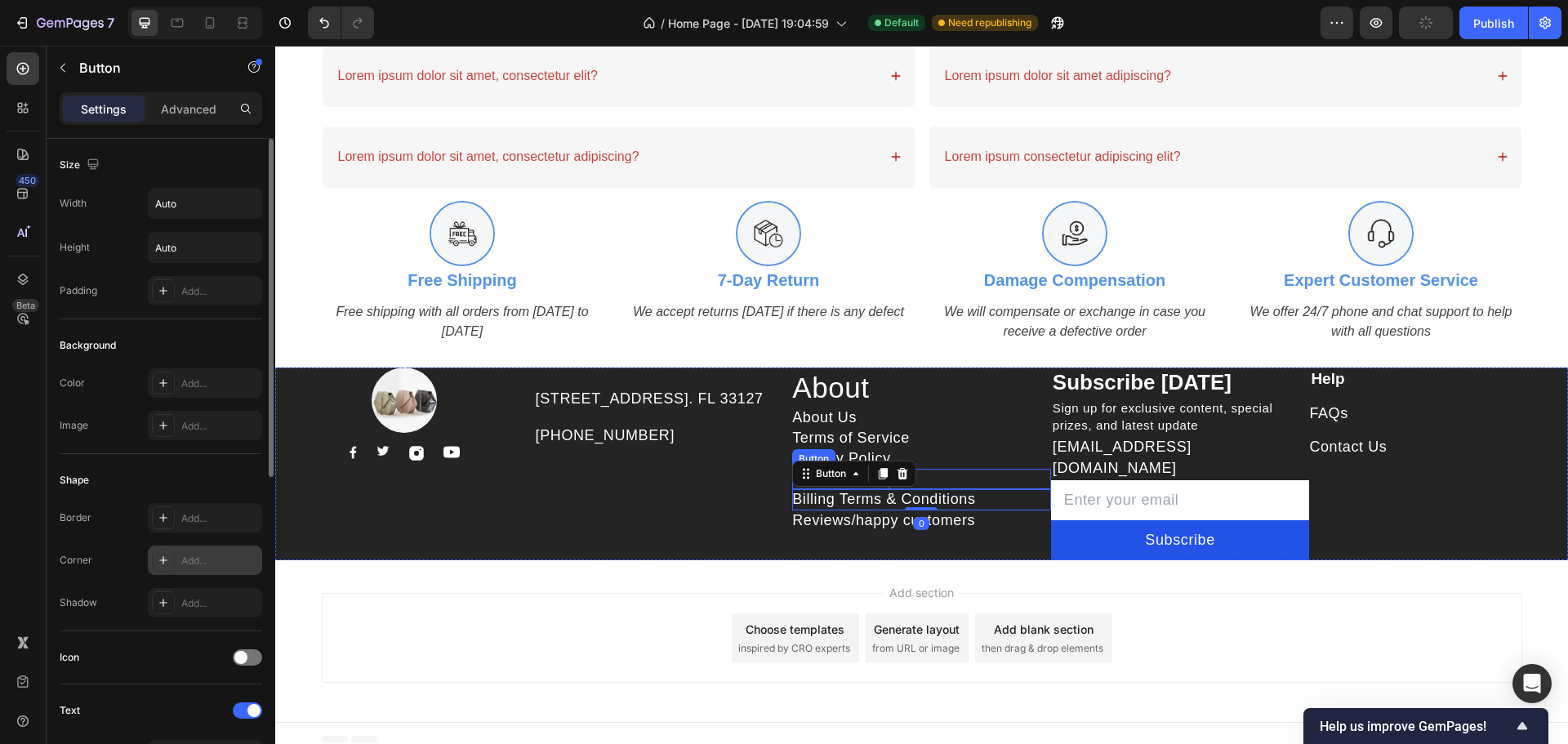
click at [948, 469] on div "Privacy Policy Button" at bounding box center [922, 459] width 259 height 21
click at [249, 557] on icon "button" at bounding box center [245, 560] width 13 height 13
click at [957, 488] on div "Refund Policy Button" at bounding box center [922, 478] width 259 height 21
click at [250, 563] on icon "button" at bounding box center [245, 560] width 13 height 13
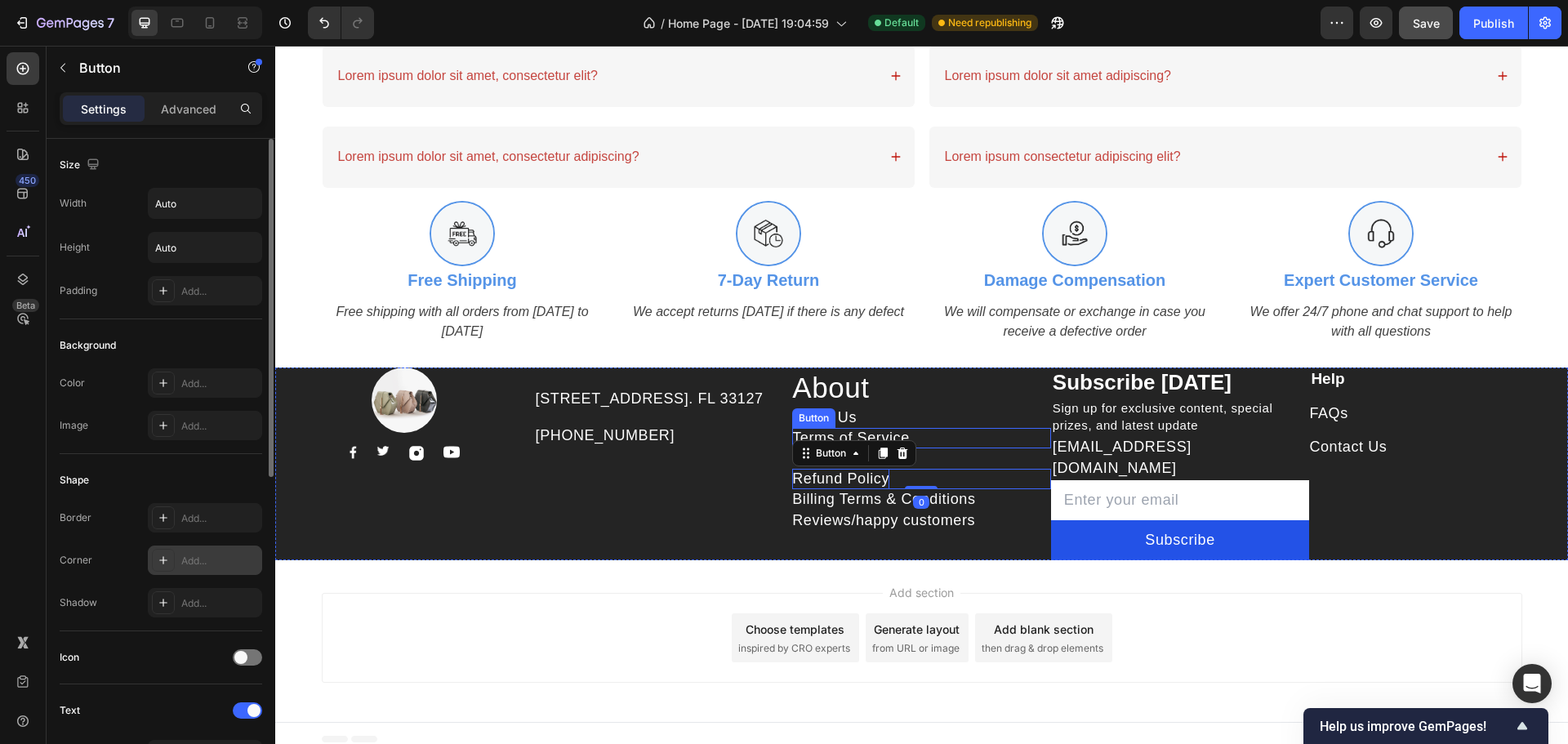
click at [963, 449] on div "Terms of Service Button" at bounding box center [922, 438] width 259 height 21
drag, startPoint x: 240, startPoint y: 554, endPoint x: 574, endPoint y: 429, distance: 356.6
click at [240, 554] on icon "button" at bounding box center [245, 560] width 13 height 13
click at [958, 418] on div "About Us Button" at bounding box center [922, 418] width 259 height 21
click at [250, 560] on icon "button" at bounding box center [245, 560] width 13 height 13
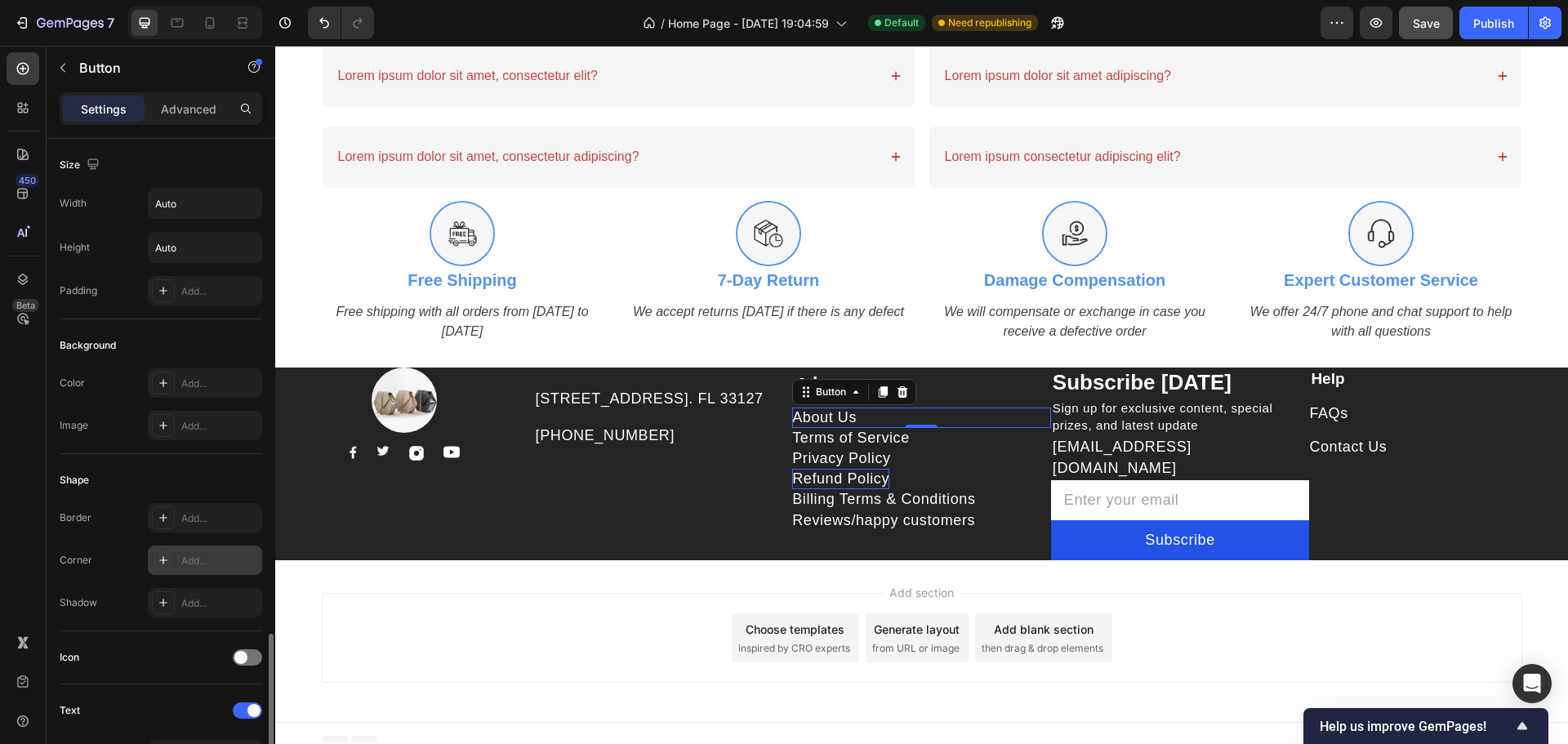
scroll to position [604, 0]
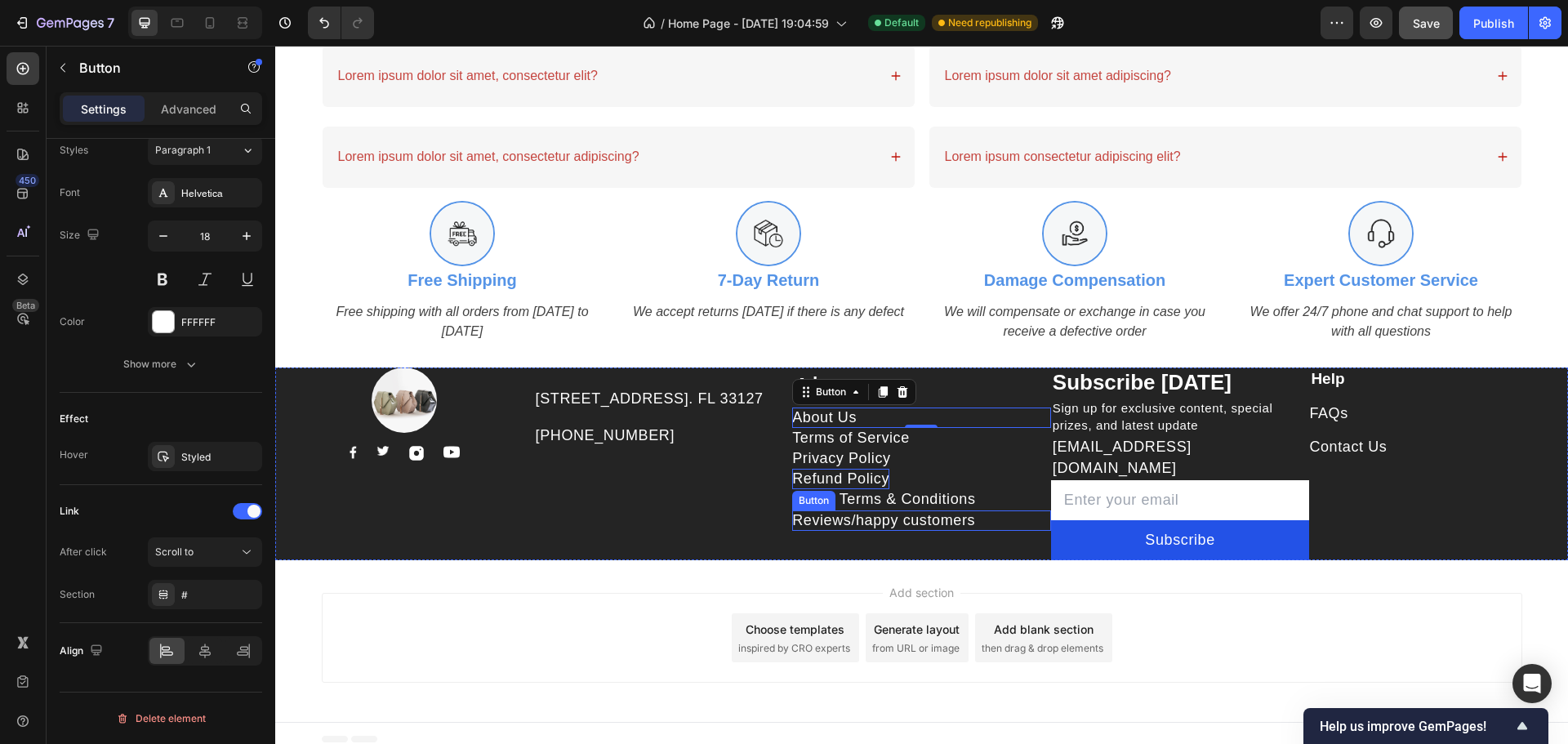
click at [1013, 531] on div "Reviews/happy customers Button" at bounding box center [922, 520] width 259 height 21
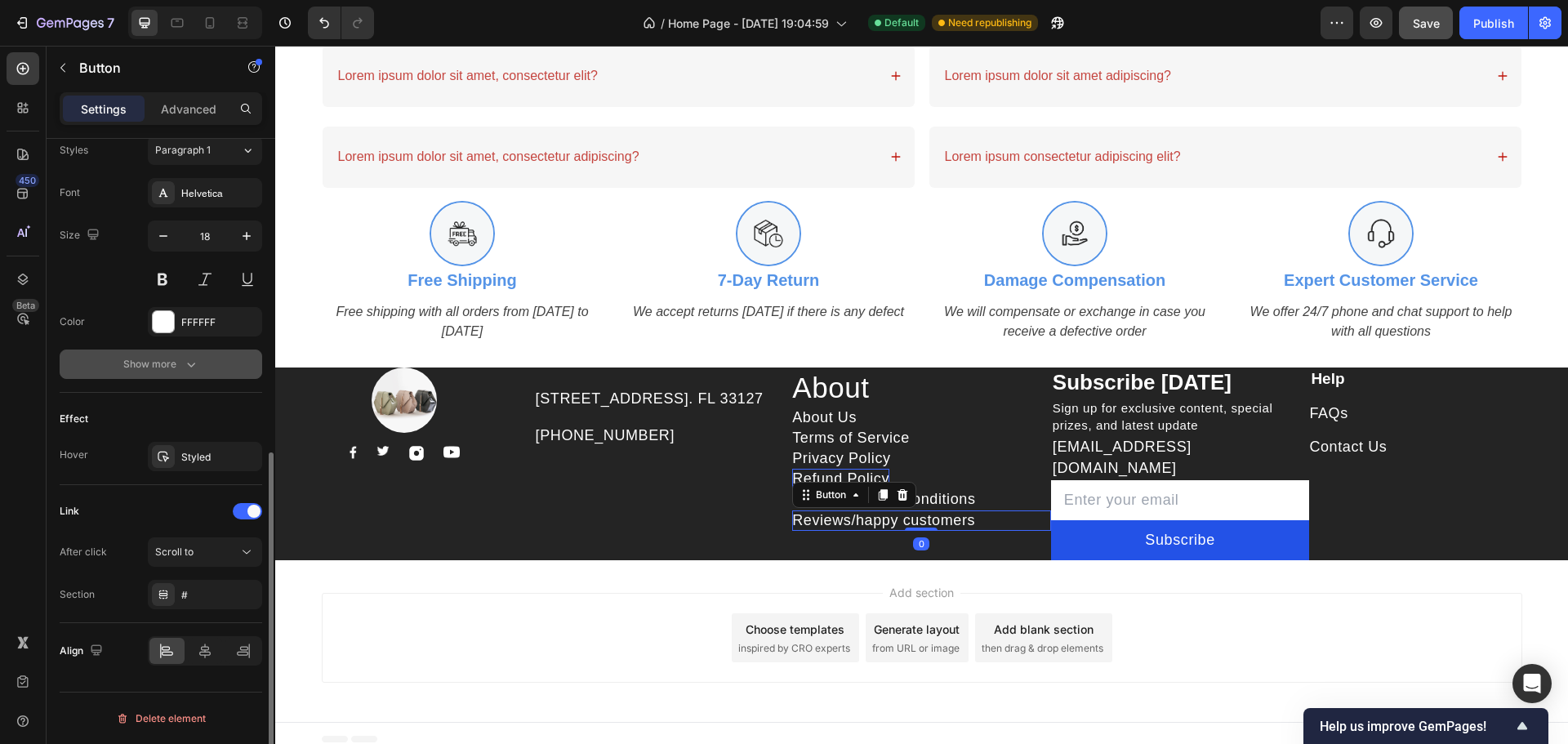
click at [190, 378] on button "Show more" at bounding box center [161, 364] width 203 height 30
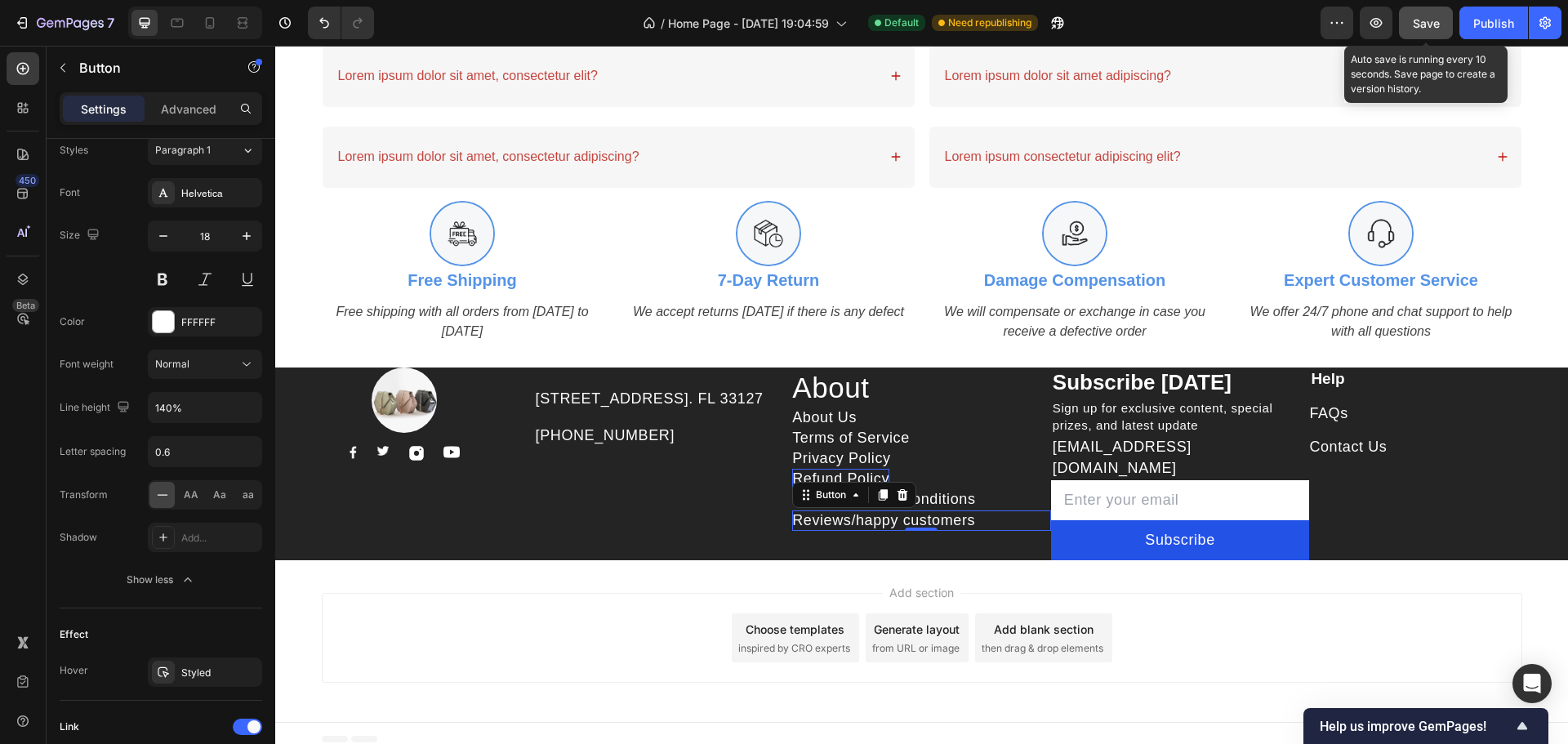
click at [1437, 26] on span "Save" at bounding box center [1426, 23] width 27 height 14
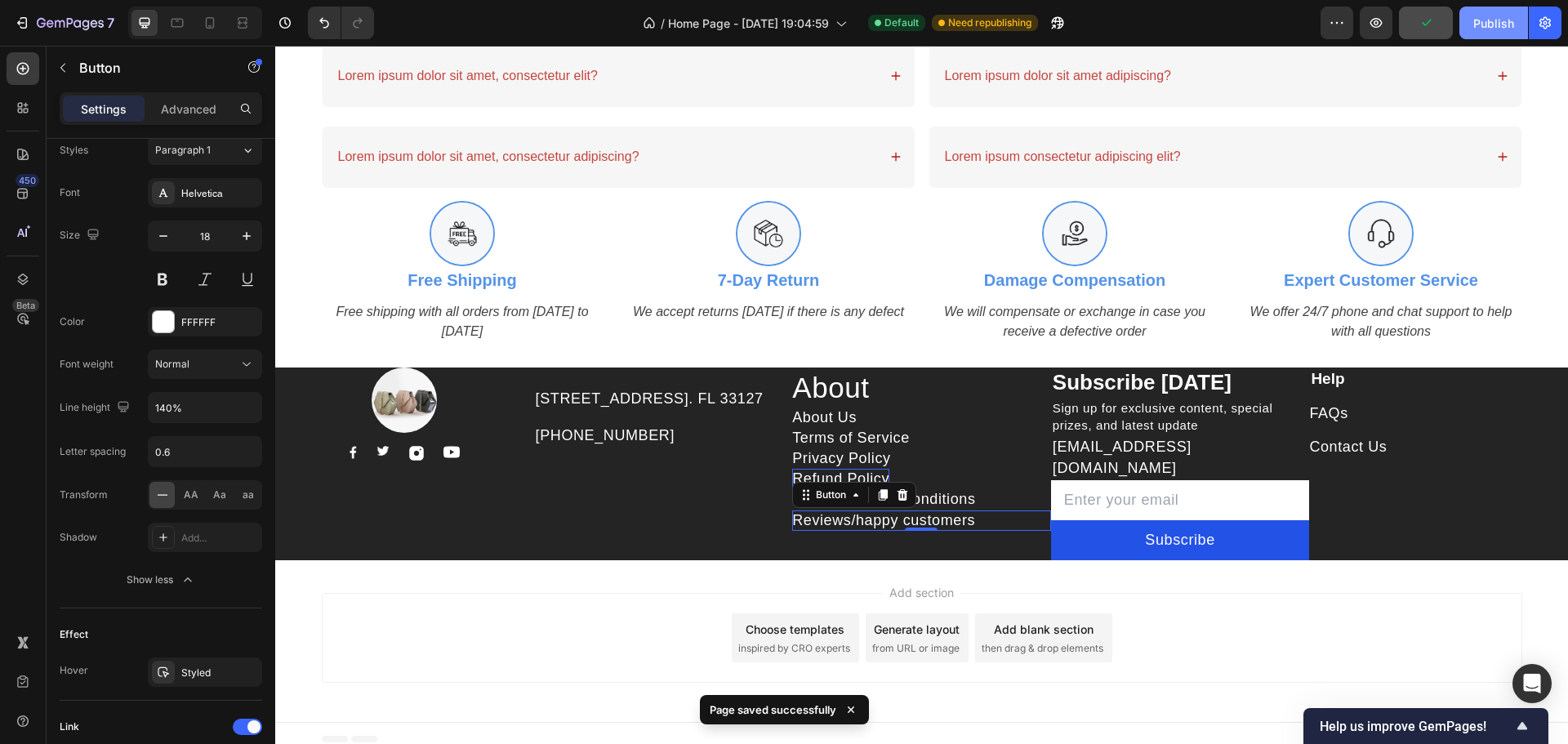
click at [1496, 25] on div "Publish" at bounding box center [1494, 22] width 41 height 17
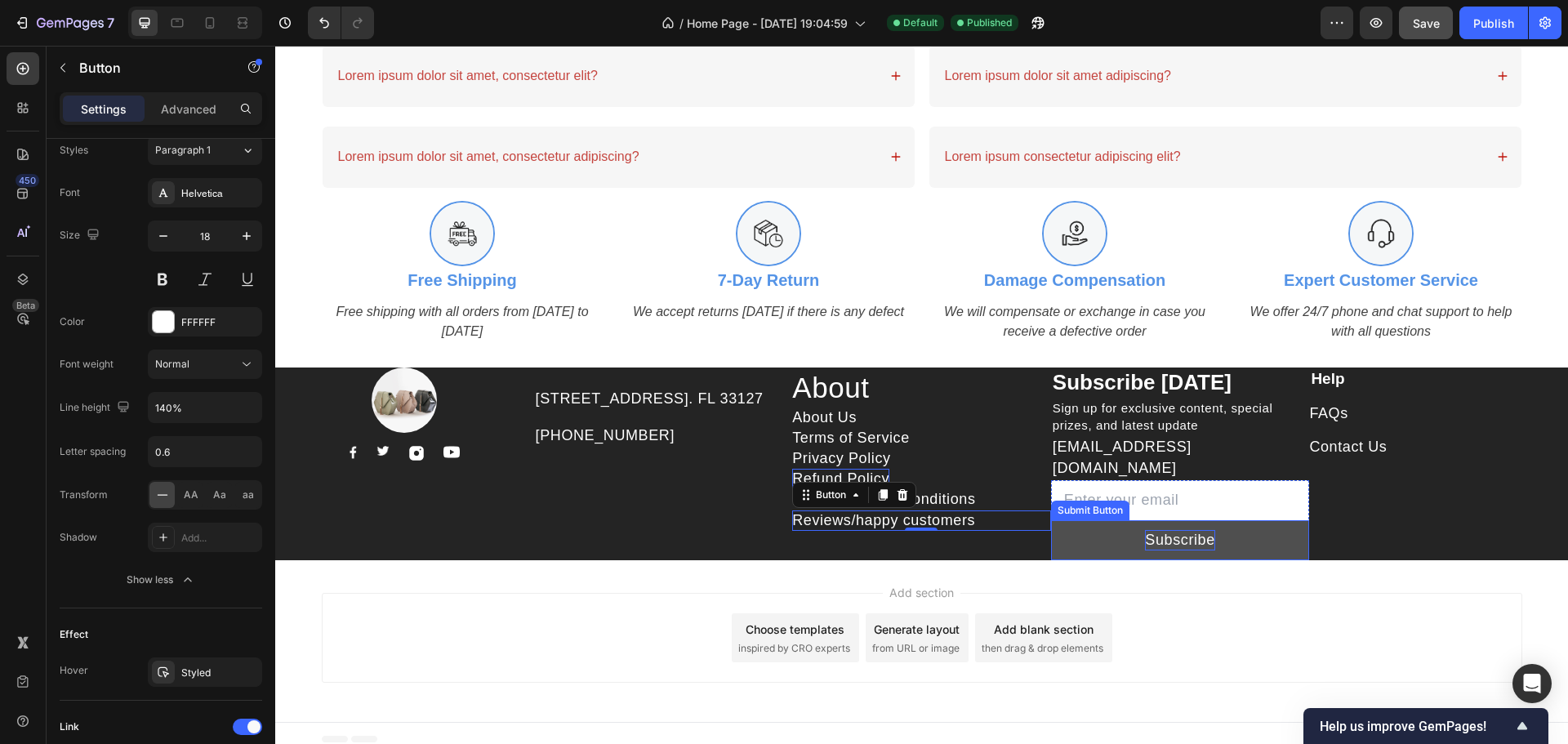
click at [1175, 530] on div "Subscribe" at bounding box center [1180, 540] width 70 height 21
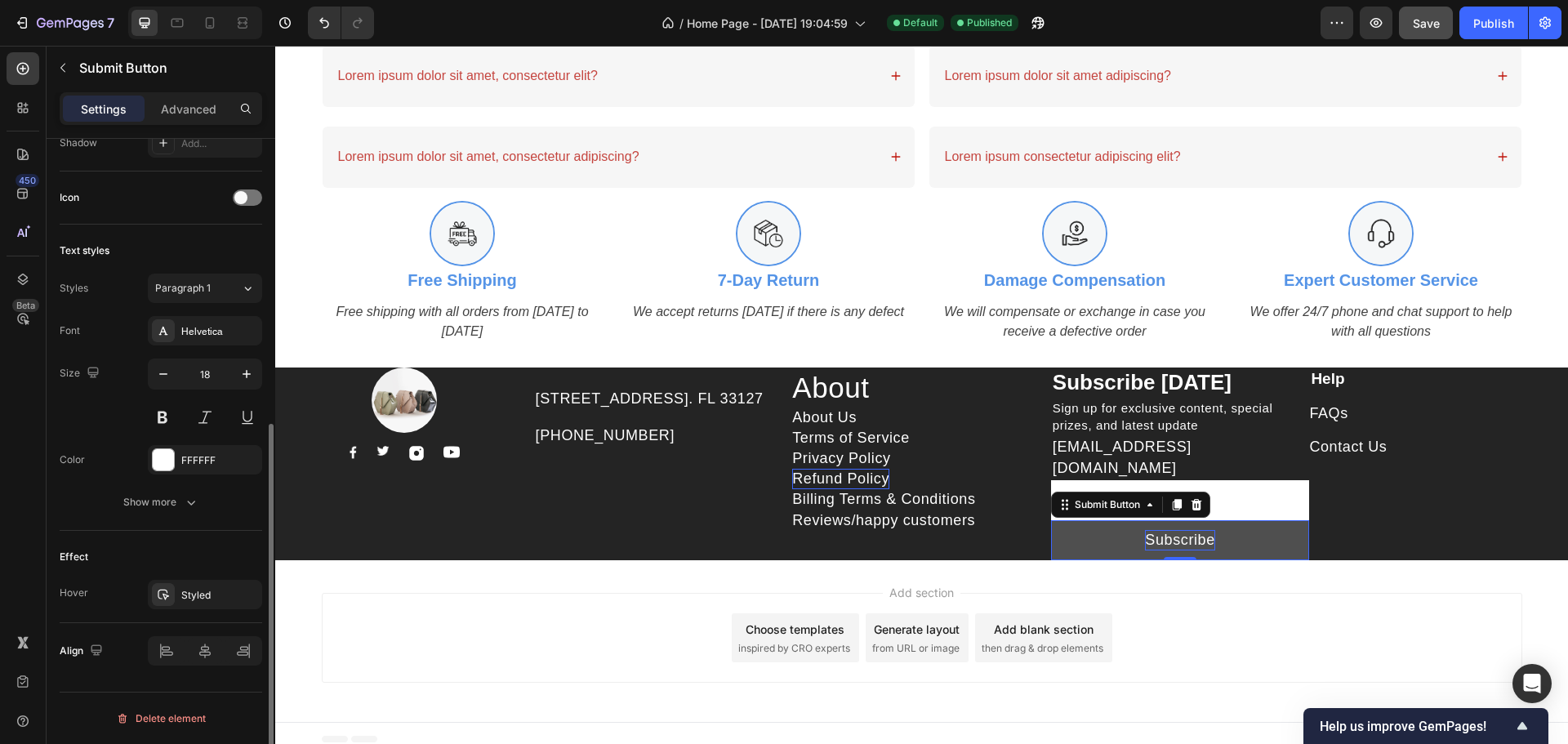
scroll to position [0, 0]
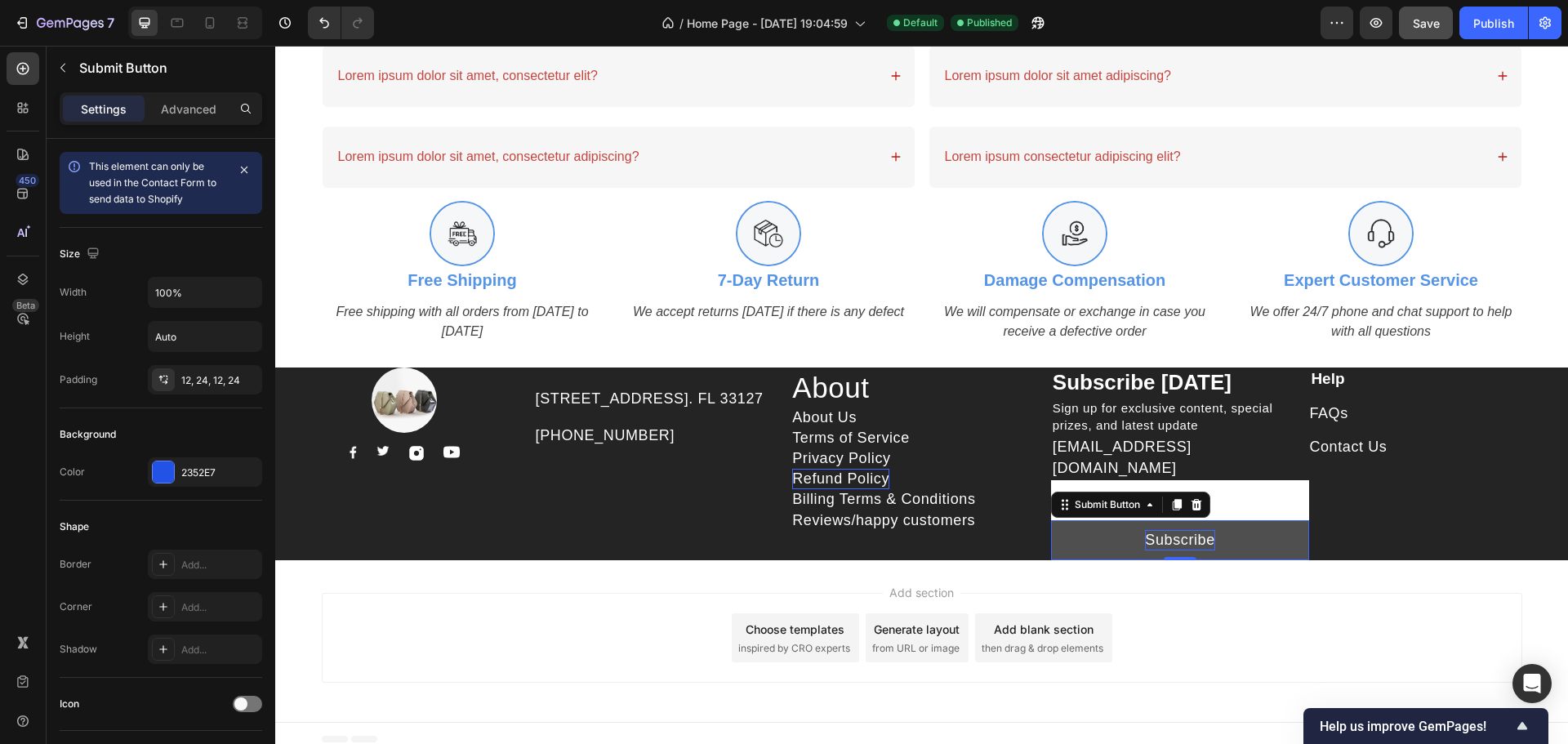
click at [1175, 530] on div "Subscribe" at bounding box center [1180, 540] width 70 height 21
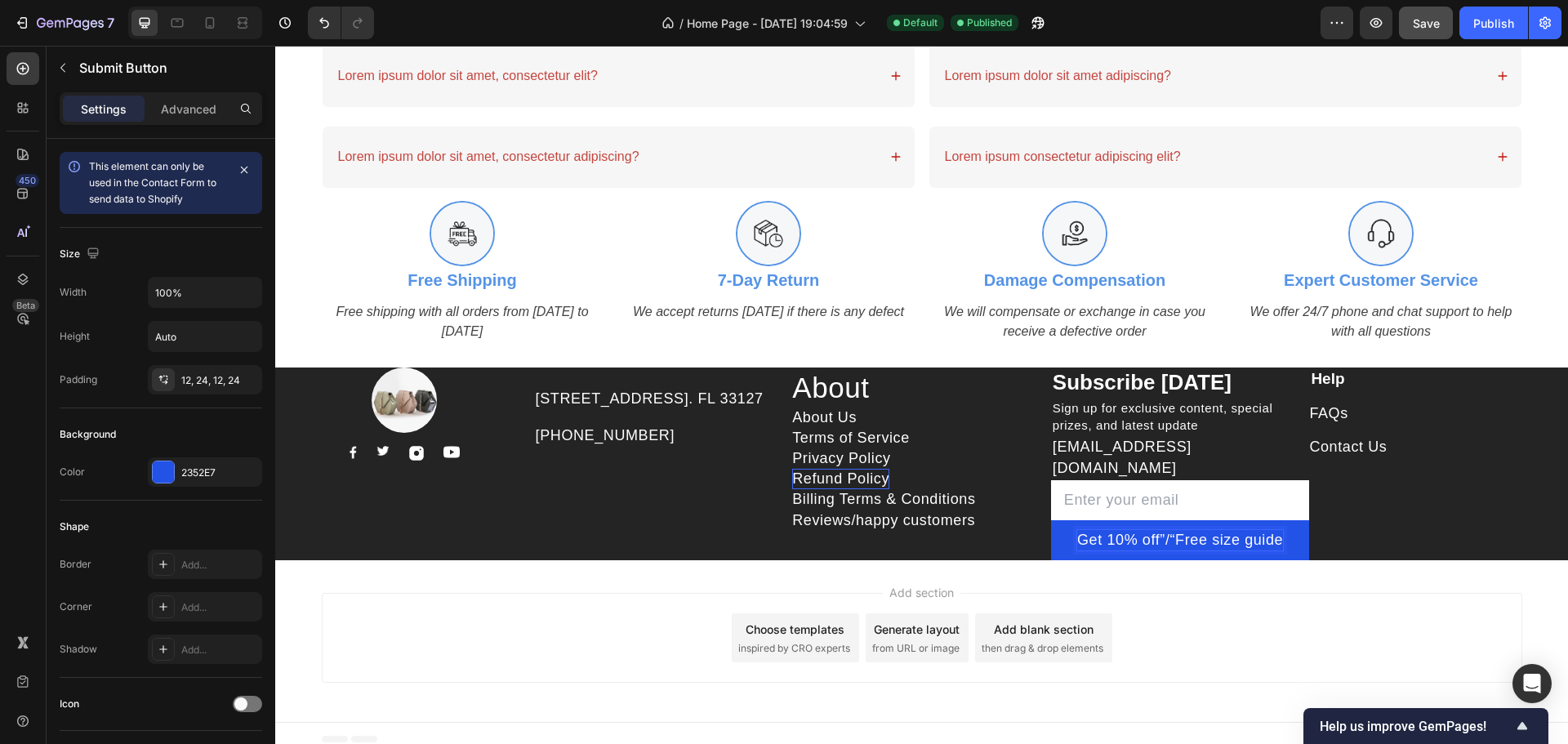
click at [1451, 568] on div "Add section Choose templates inspired by CRO experts Generate layout from URL o…" at bounding box center [922, 641] width 1293 height 162
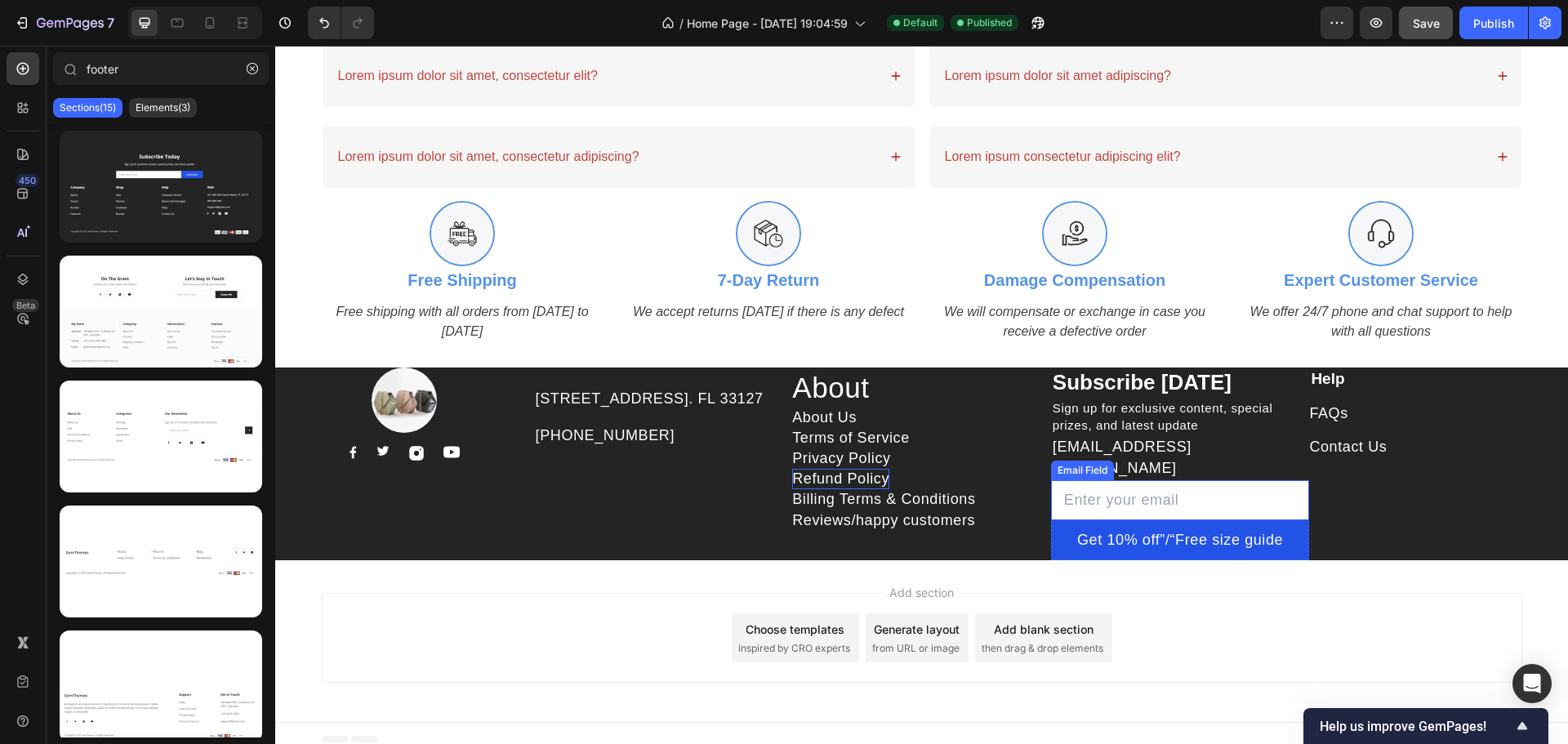
click at [1227, 485] on input "email" at bounding box center [1181, 500] width 259 height 40
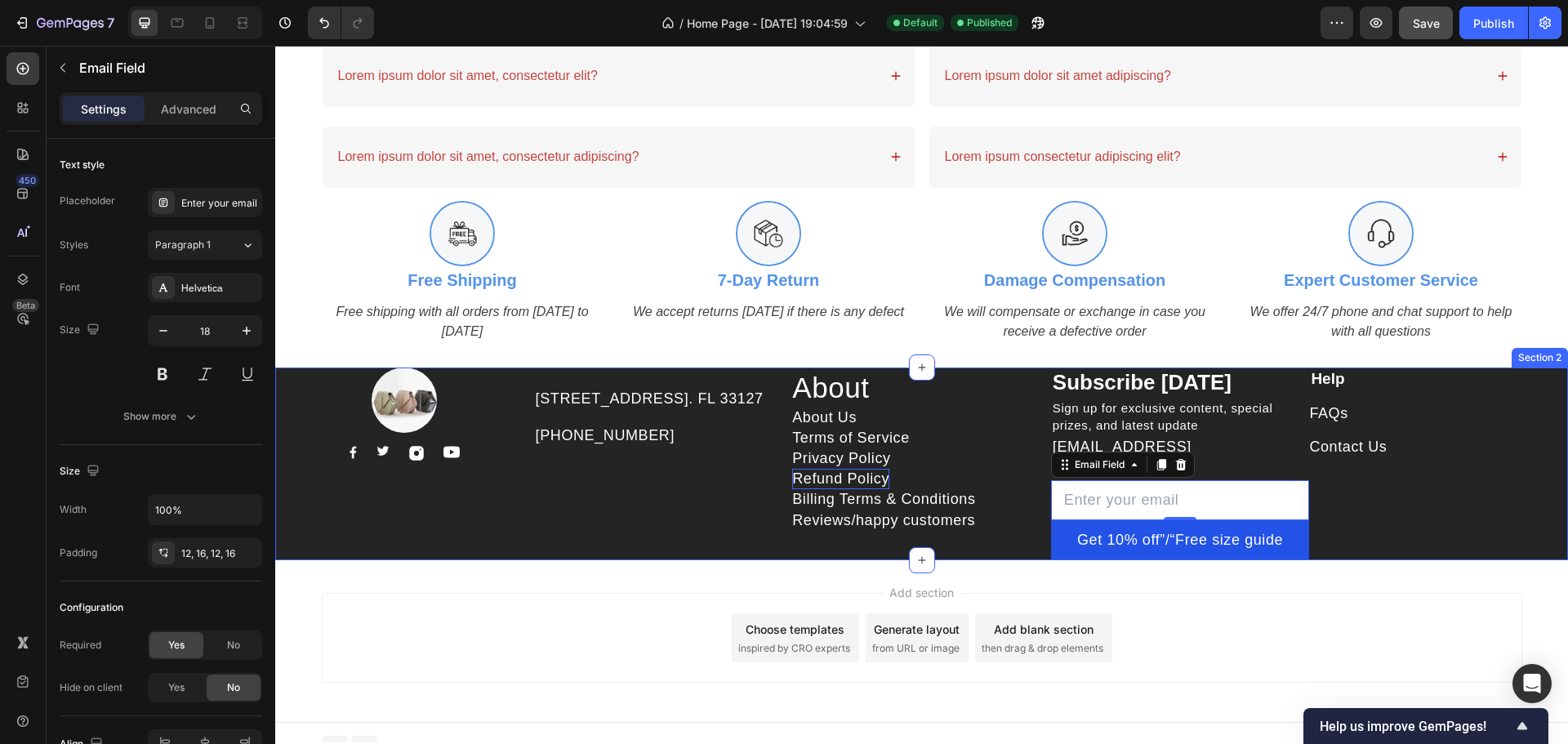
click at [1459, 478] on div "Help Text block FAQs Button Contact Us Button" at bounding box center [1438, 464] width 259 height 194
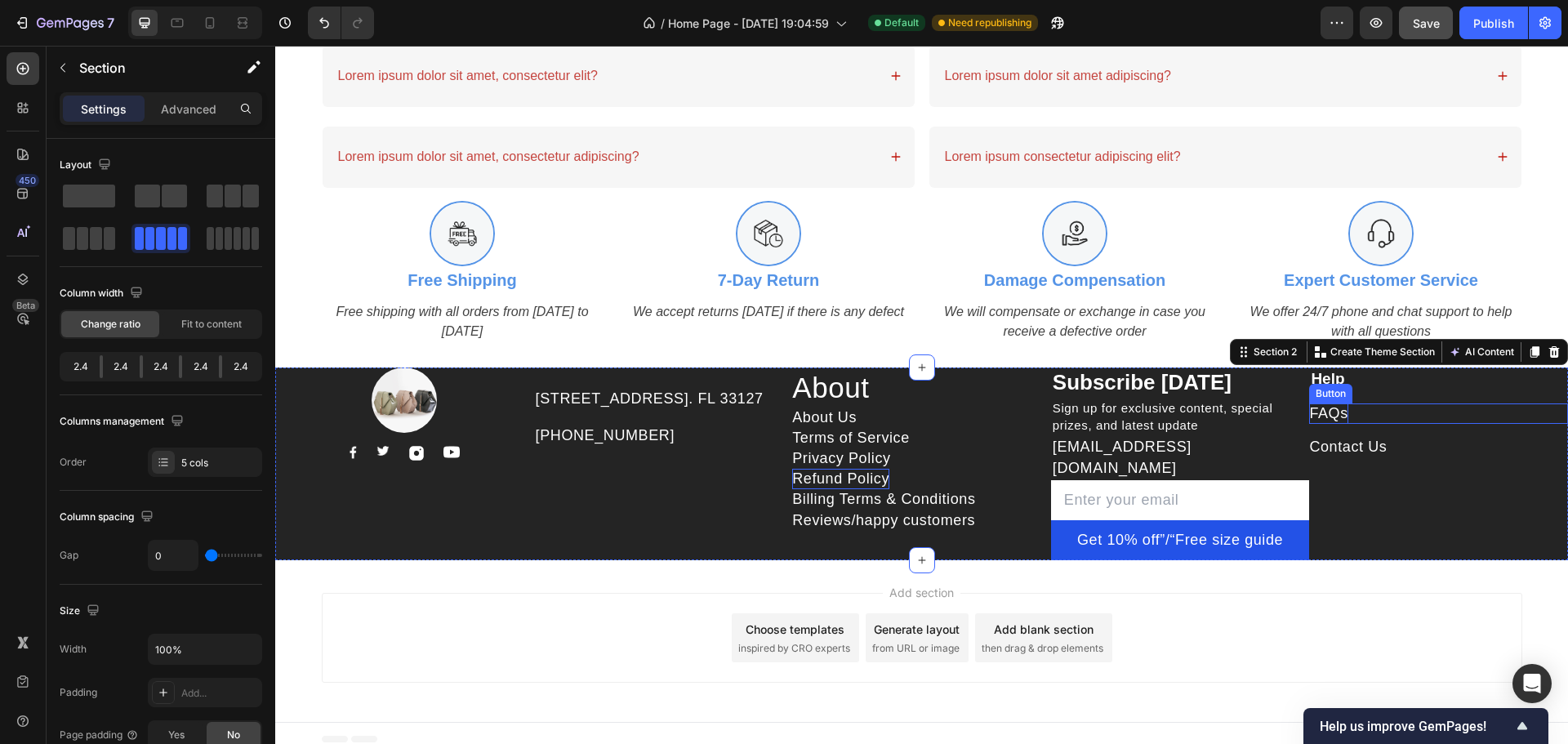
click at [1319, 415] on div "FAQs" at bounding box center [1328, 413] width 38 height 21
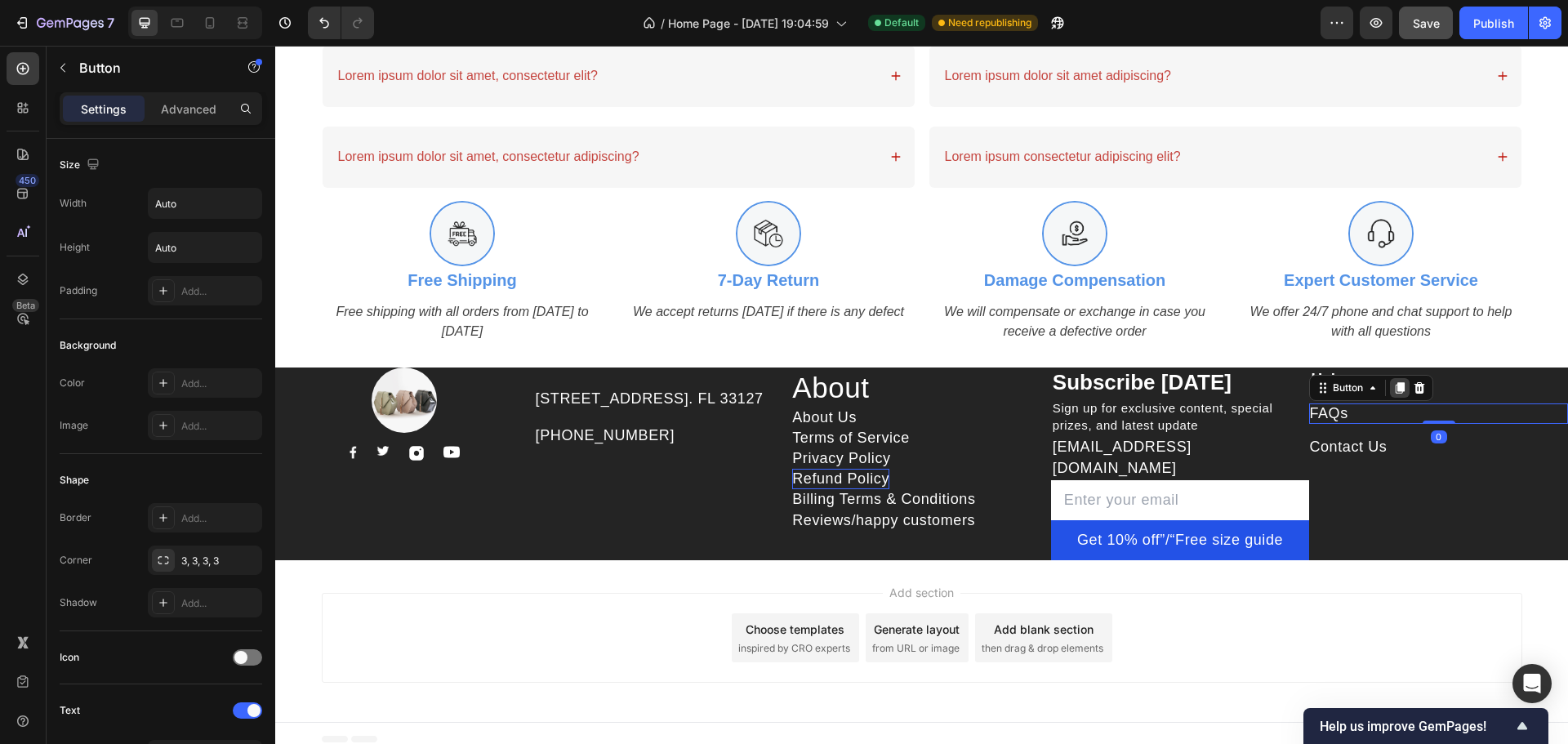
click at [1395, 393] on icon at bounding box center [1400, 388] width 9 height 12
drag, startPoint x: 1523, startPoint y: 431, endPoint x: 1494, endPoint y: 431, distance: 29.0
click at [1523, 424] on div "FAQs Button" at bounding box center [1438, 413] width 259 height 21
click at [1336, 420] on div "FAQs" at bounding box center [1328, 413] width 38 height 21
click at [1336, 420] on p "FAQs" at bounding box center [1328, 413] width 38 height 21
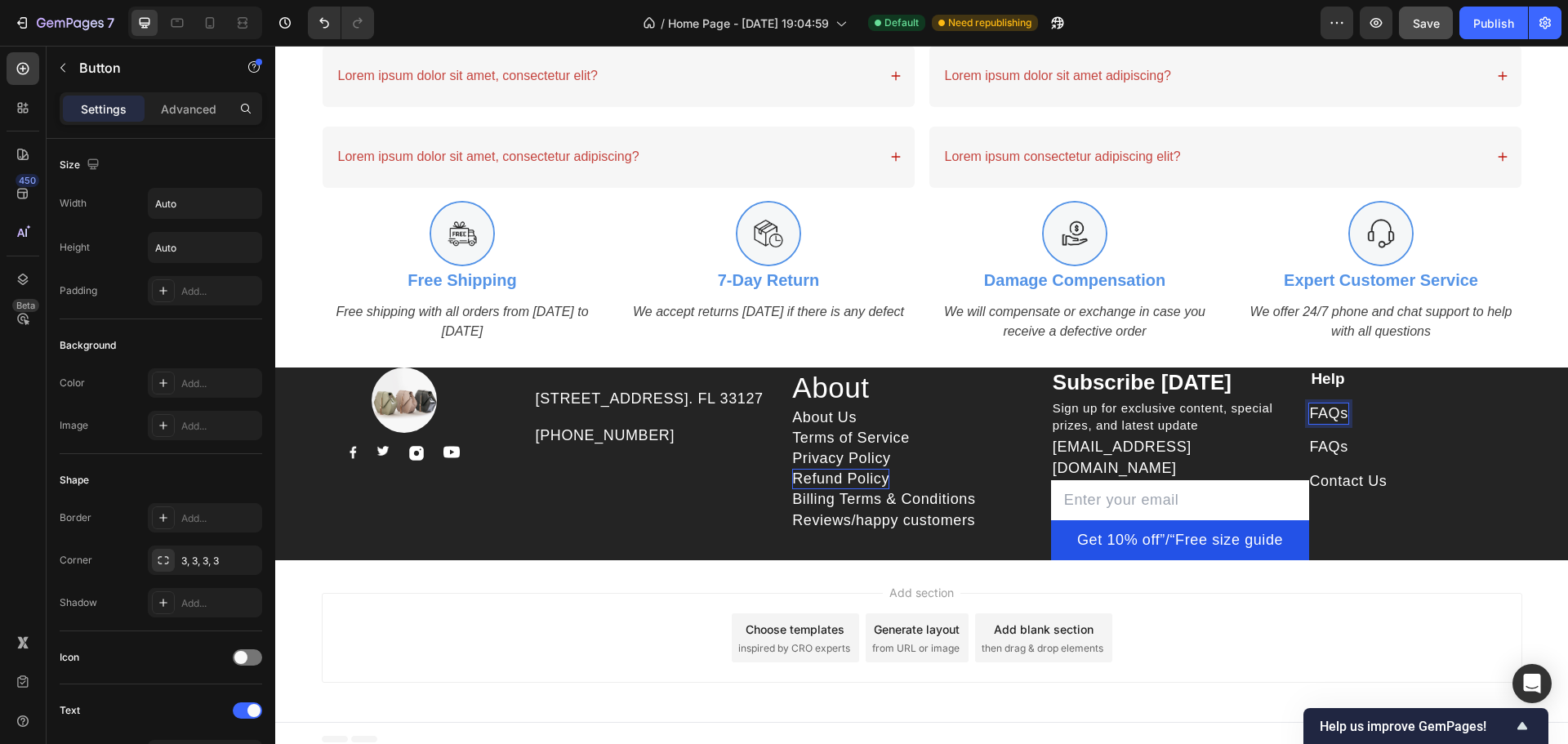
click at [1335, 422] on p "FAQs" at bounding box center [1328, 413] width 38 height 21
click at [1337, 422] on p "FAQs" at bounding box center [1328, 413] width 38 height 21
click at [1321, 420] on p "FAQs" at bounding box center [1328, 413] width 38 height 21
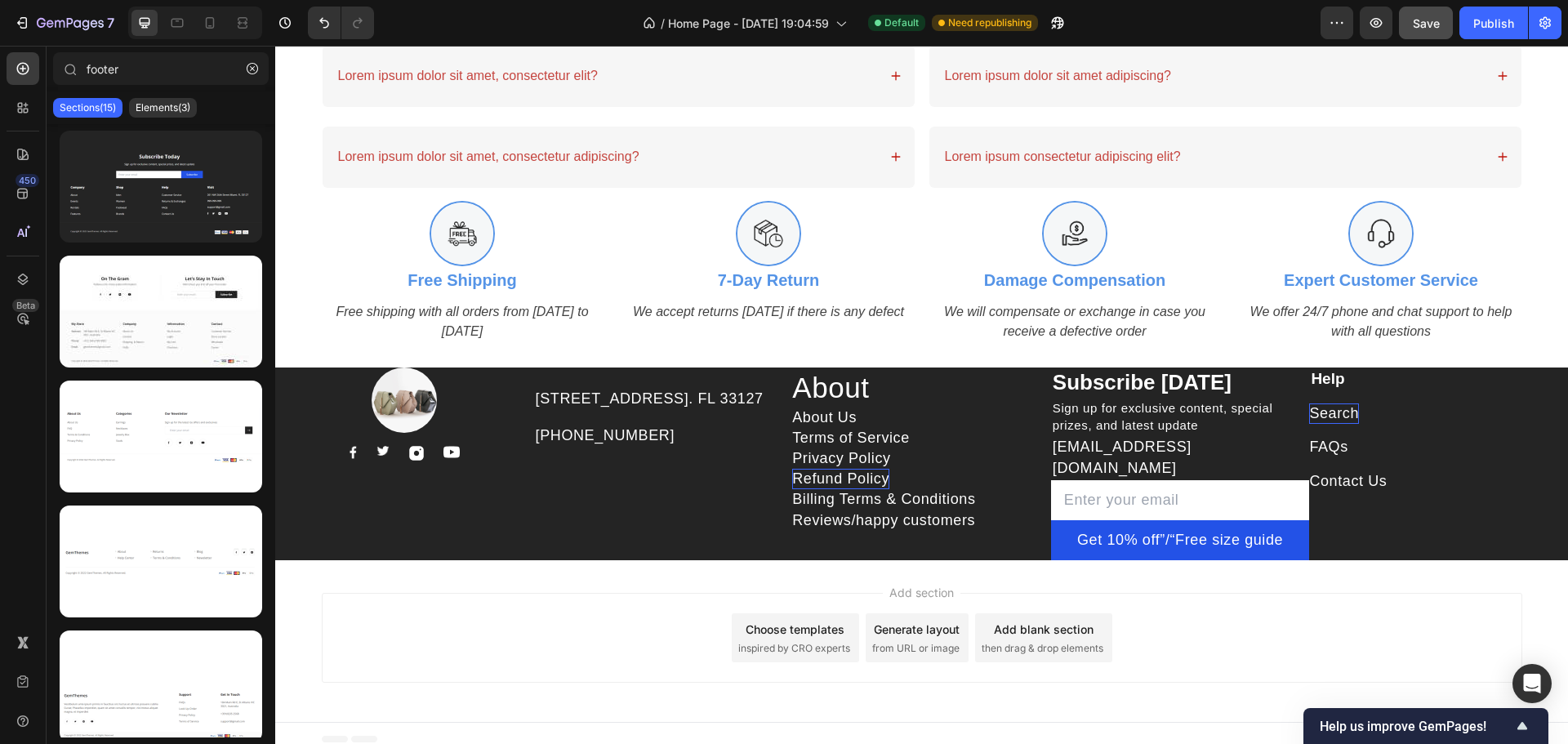
click at [1352, 570] on div "Add section Choose templates inspired by CRO experts Generate layout from URL o…" at bounding box center [922, 641] width 1293 height 162
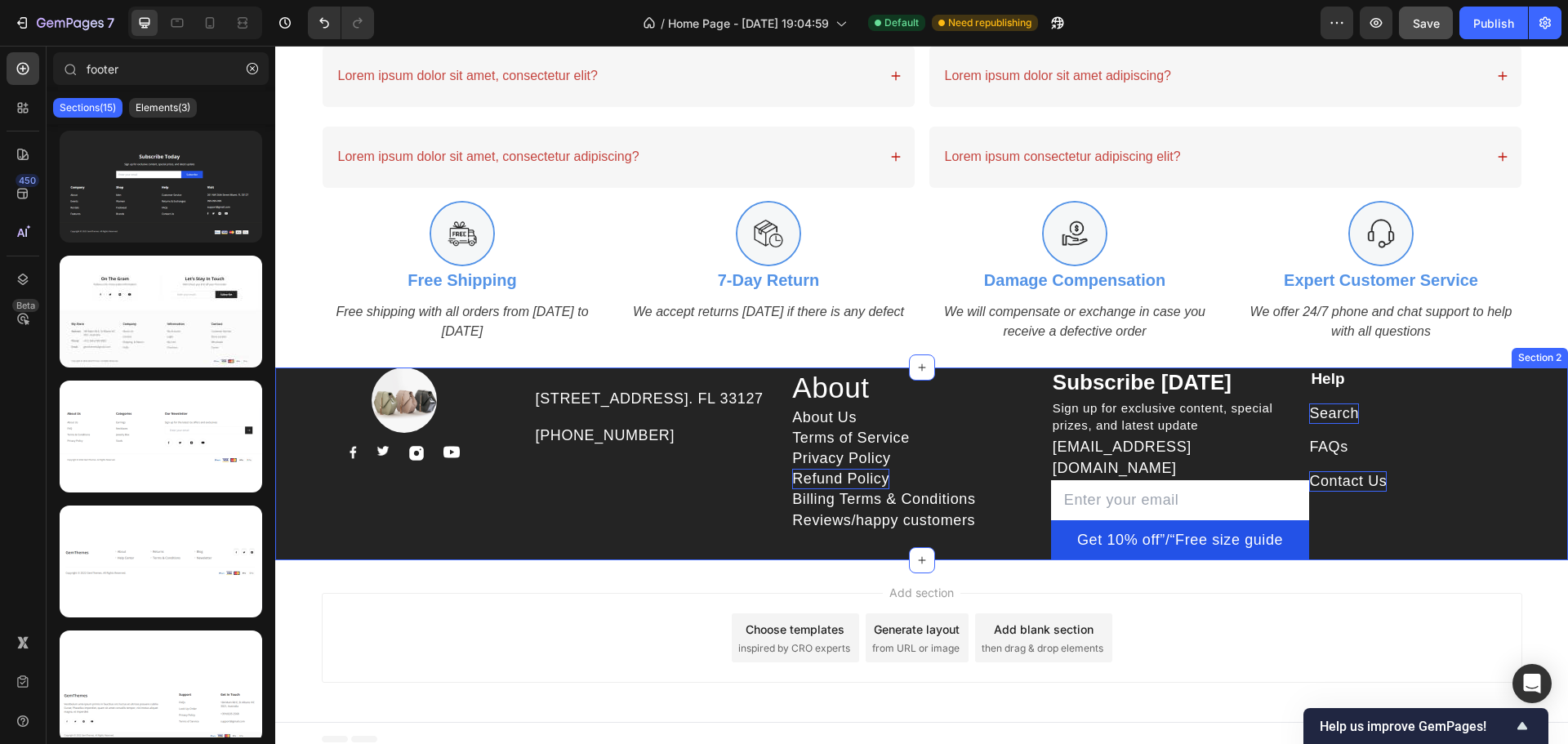
click at [1368, 483] on div "Contact Us" at bounding box center [1347, 481] width 78 height 21
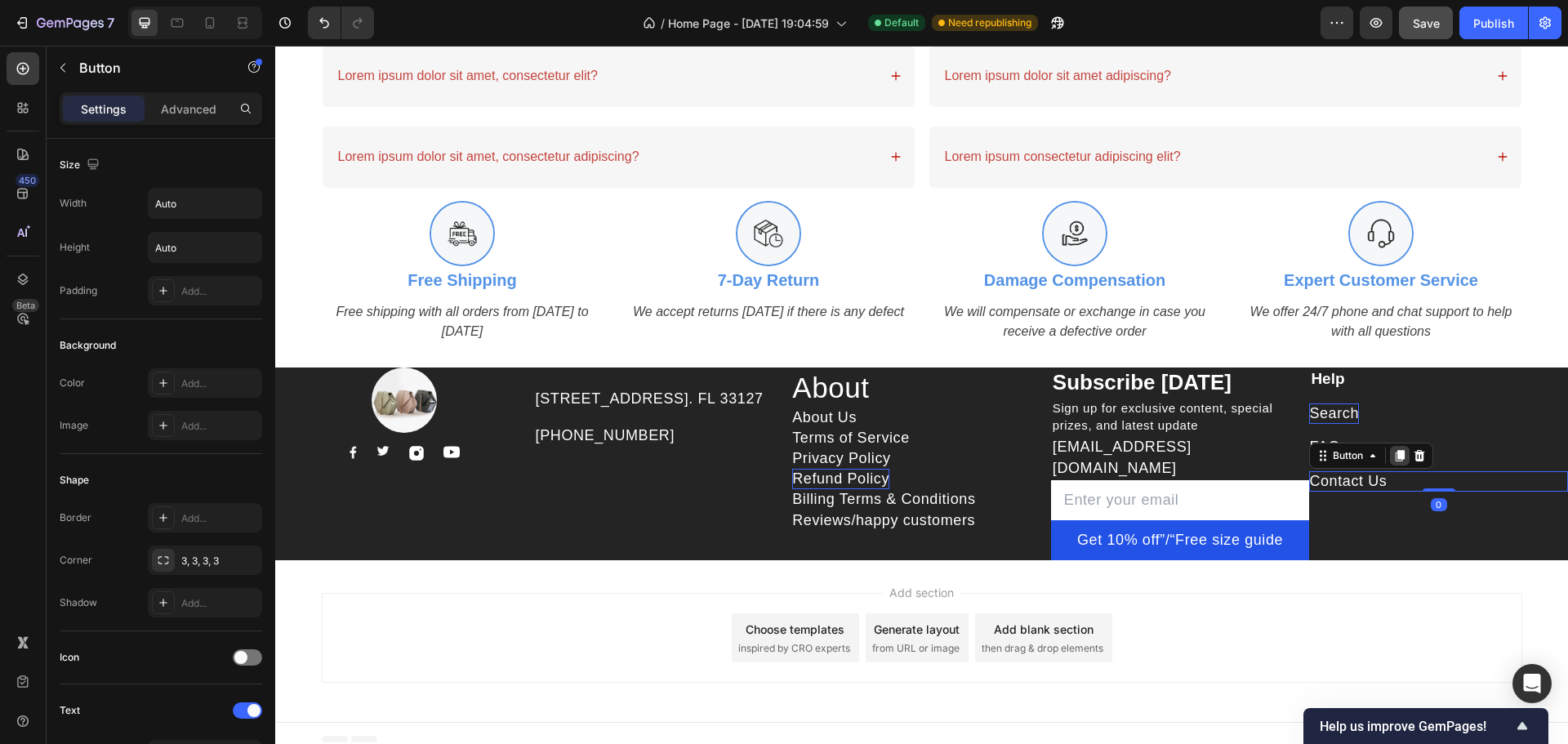
click at [1395, 461] on icon at bounding box center [1400, 455] width 9 height 12
click at [1343, 523] on div "Contact Us" at bounding box center [1347, 515] width 78 height 21
click at [1343, 523] on p "Contact Us" at bounding box center [1347, 515] width 78 height 21
drag, startPoint x: 1447, startPoint y: 579, endPoint x: 1447, endPoint y: 560, distance: 19.0
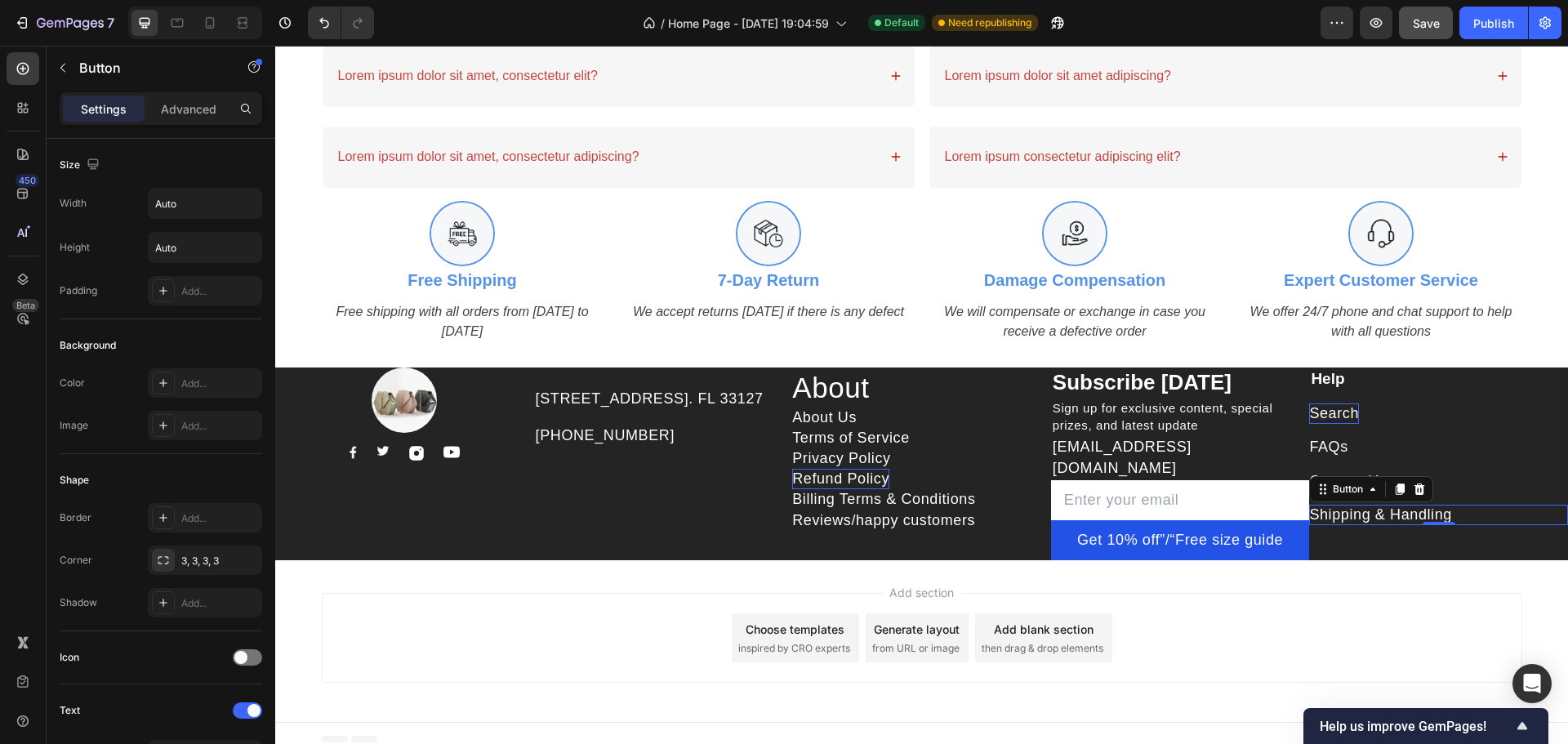
click at [1447, 579] on div "Add section Choose templates inspired by CRO experts Generate layout from URL o…" at bounding box center [922, 641] width 1293 height 162
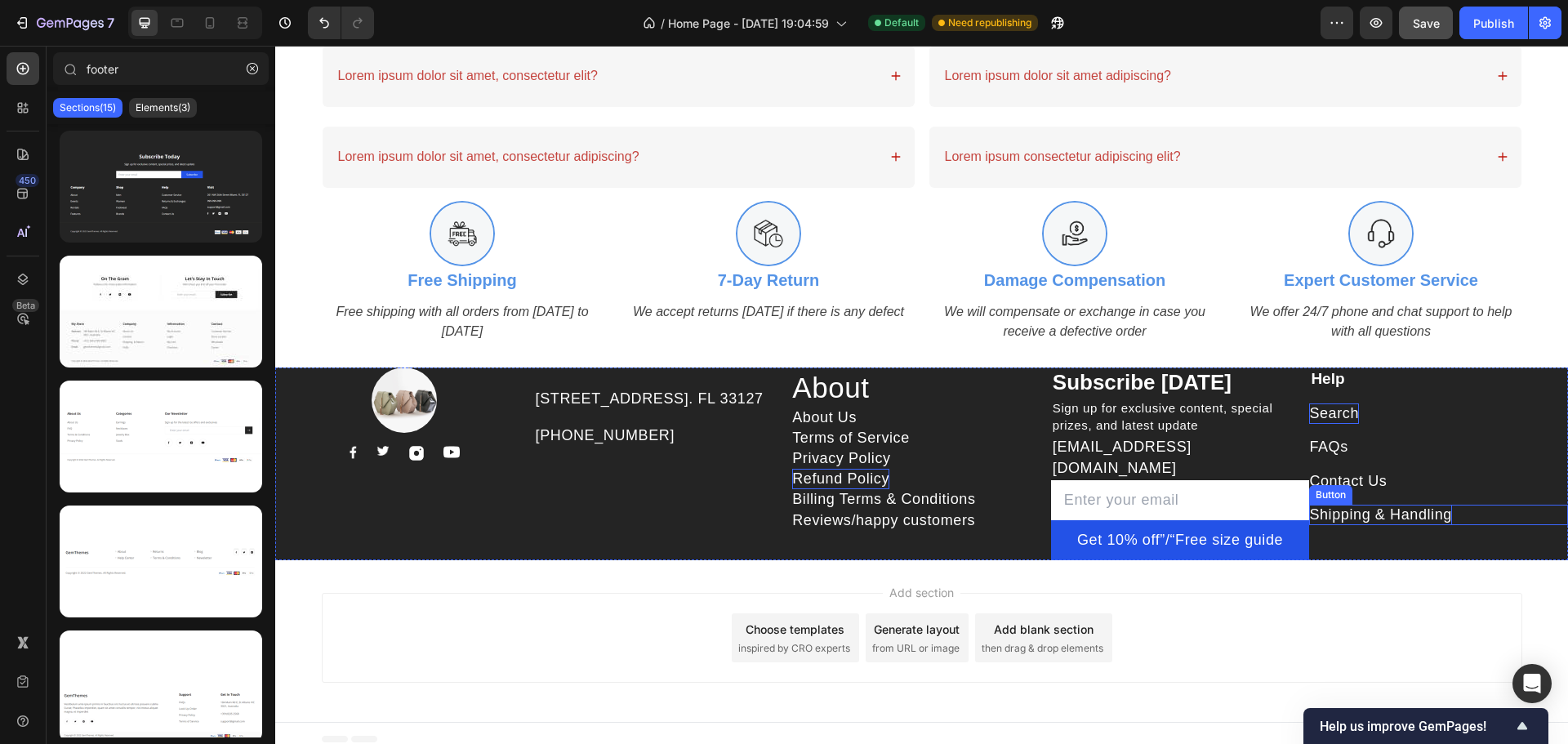
click at [1454, 525] on div "Shipping & Handling Button" at bounding box center [1438, 515] width 259 height 21
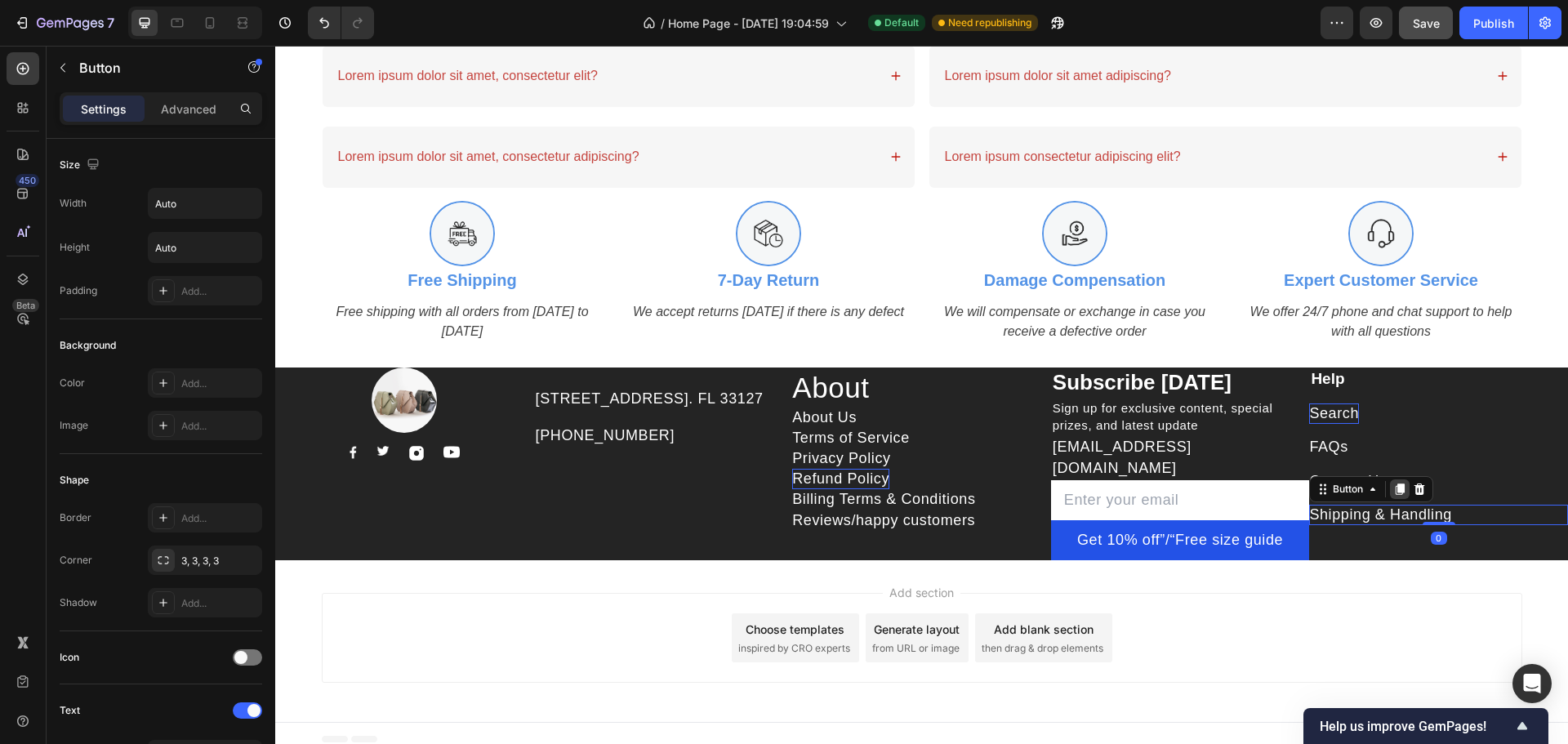
click at [1395, 495] on icon at bounding box center [1400, 489] width 9 height 12
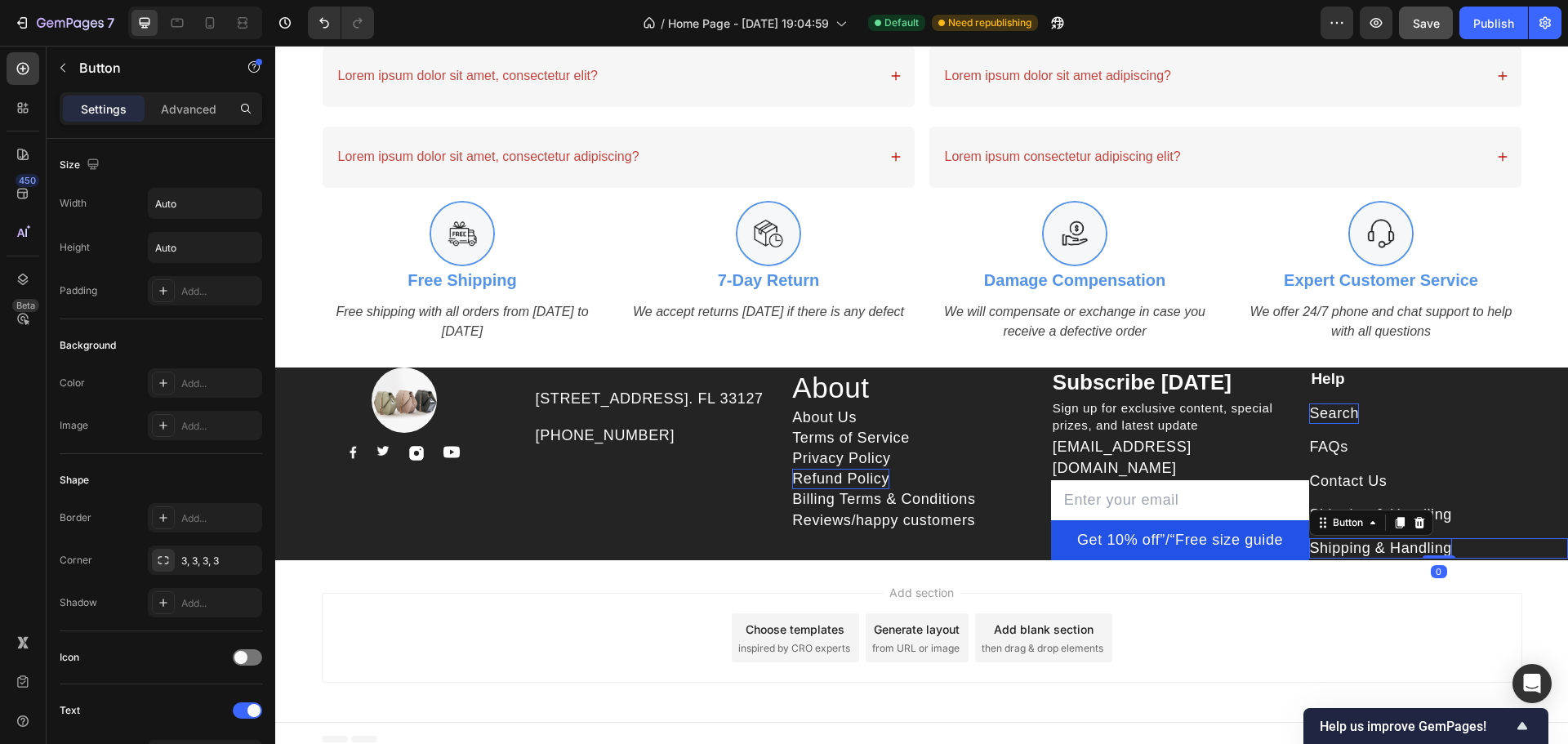
click at [1366, 559] on p "Shipping & Handling" at bounding box center [1380, 548] width 143 height 21
click at [1367, 558] on p "Shipping & Handling" at bounding box center [1380, 548] width 143 height 21
click at [1383, 419] on div "Search Button" at bounding box center [1438, 413] width 259 height 21
click at [184, 100] on p "Advanced" at bounding box center [189, 108] width 55 height 17
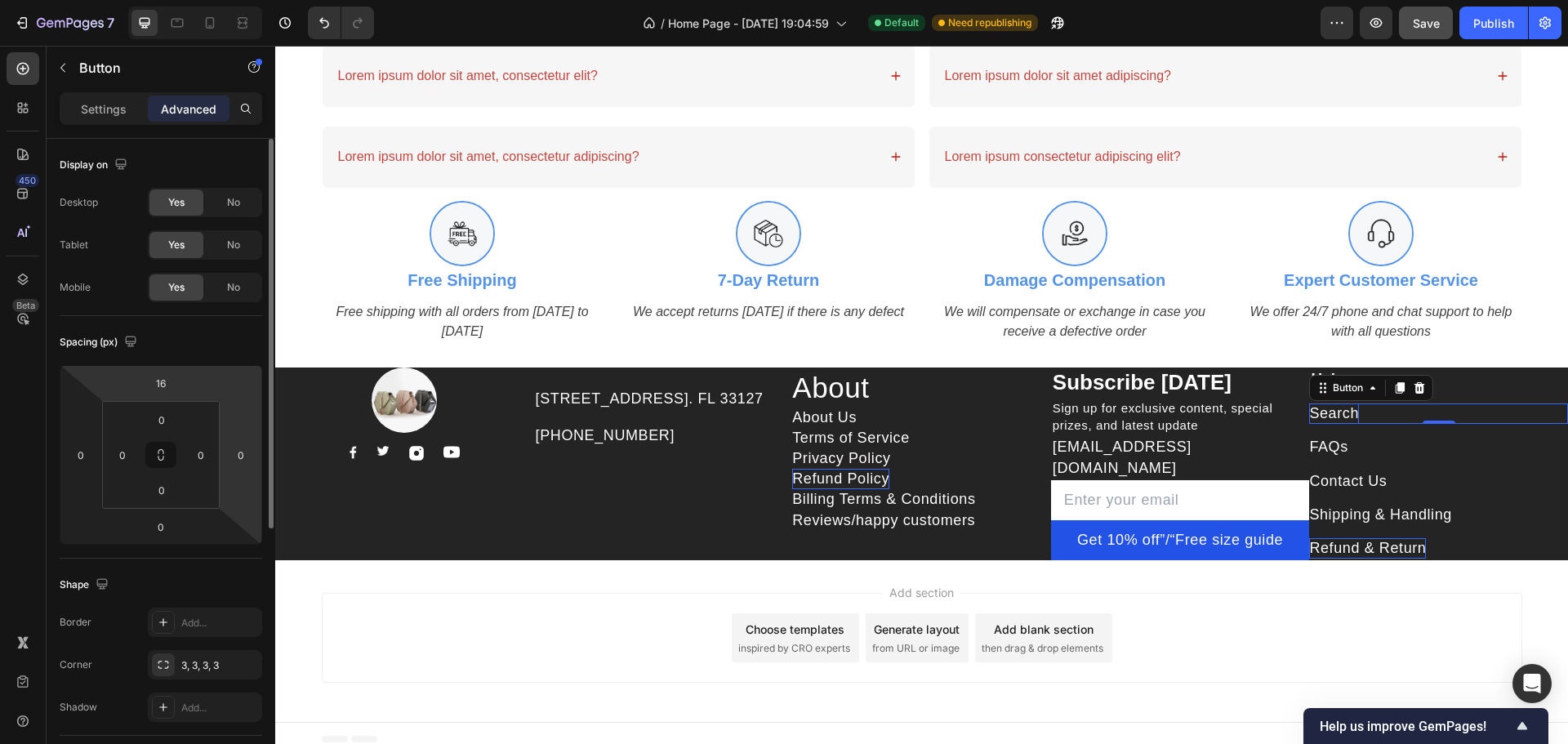
click at [176, 389] on input "16" at bounding box center [161, 383] width 33 height 24
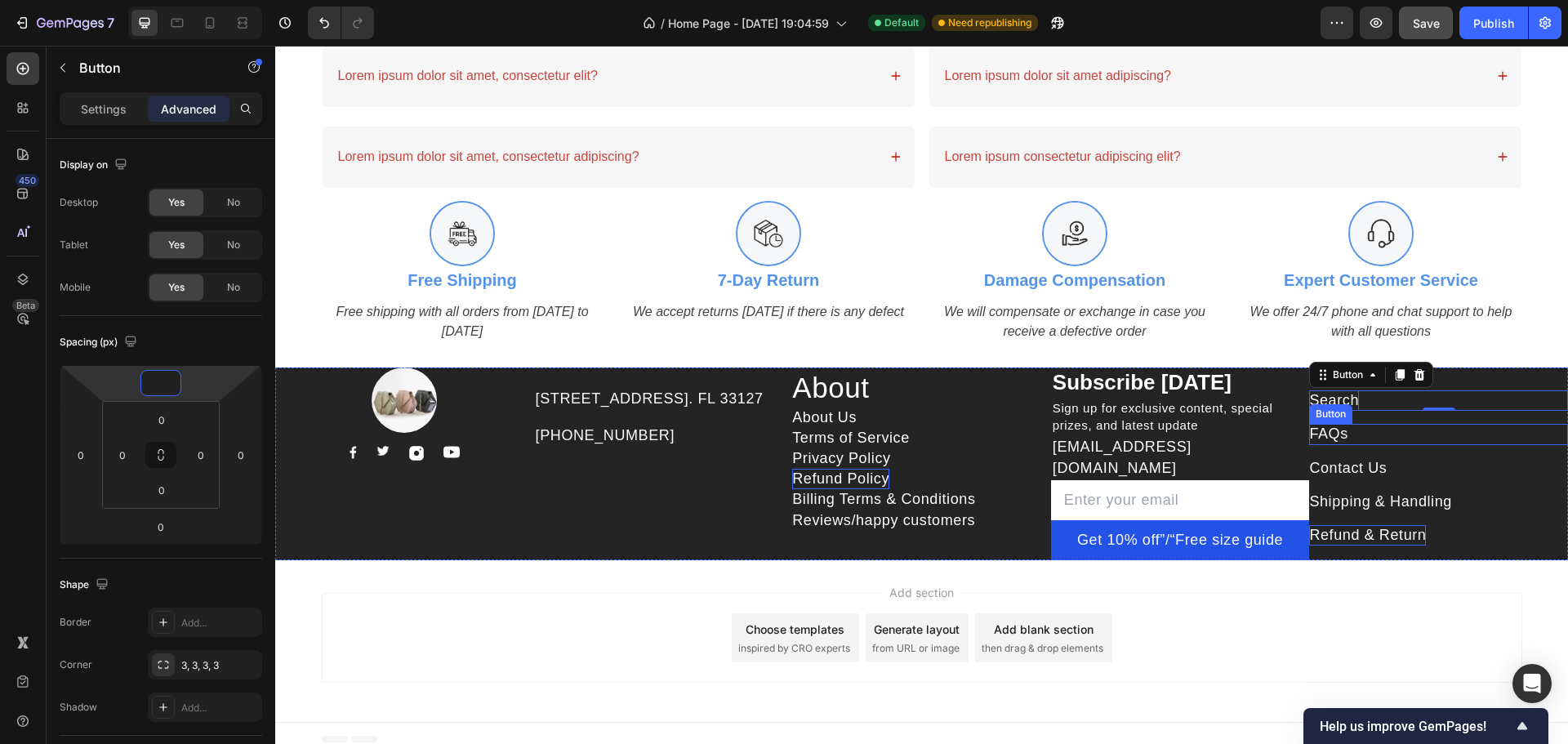
click at [1359, 443] on div "FAQs Button" at bounding box center [1438, 434] width 259 height 21
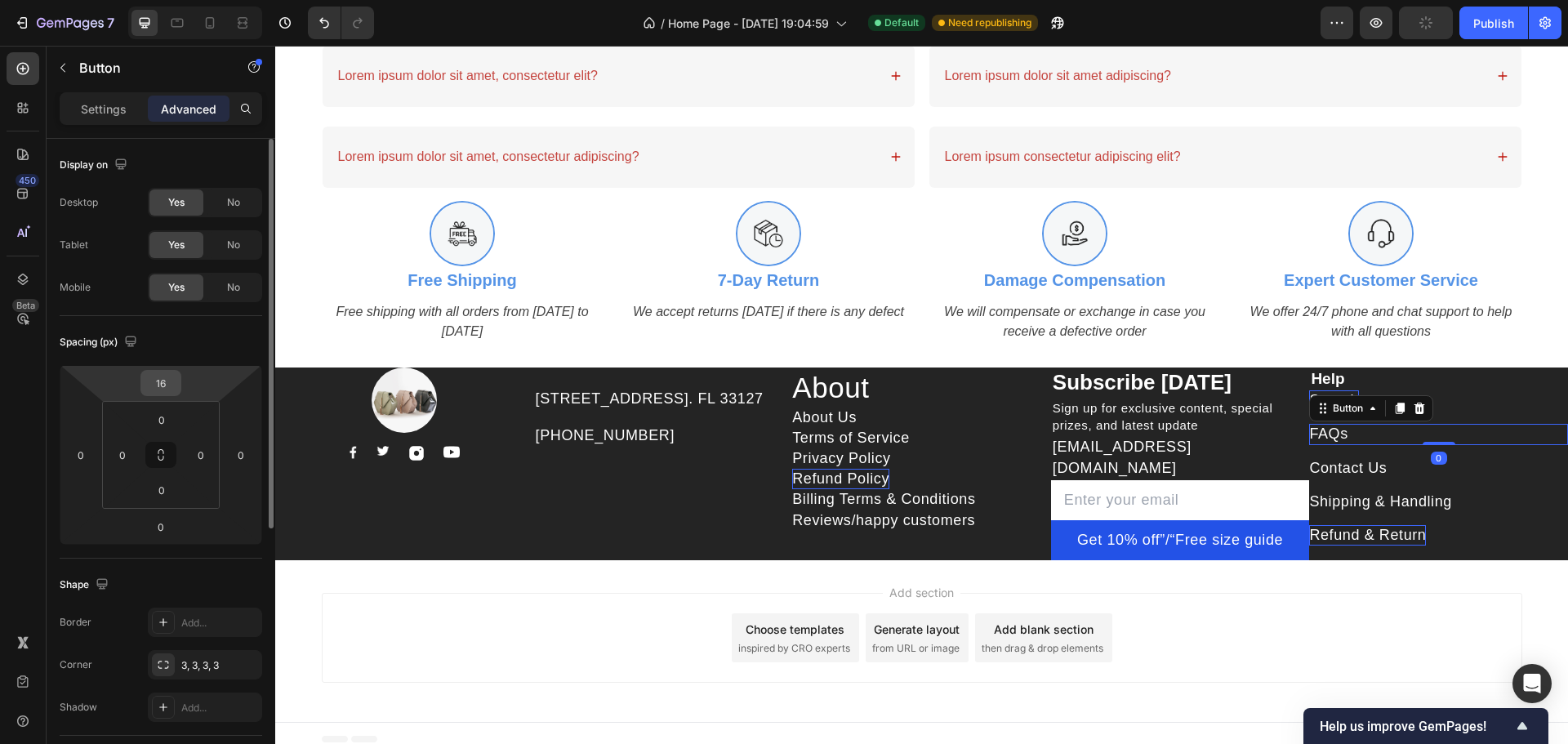
click at [173, 375] on input "16" at bounding box center [161, 383] width 33 height 24
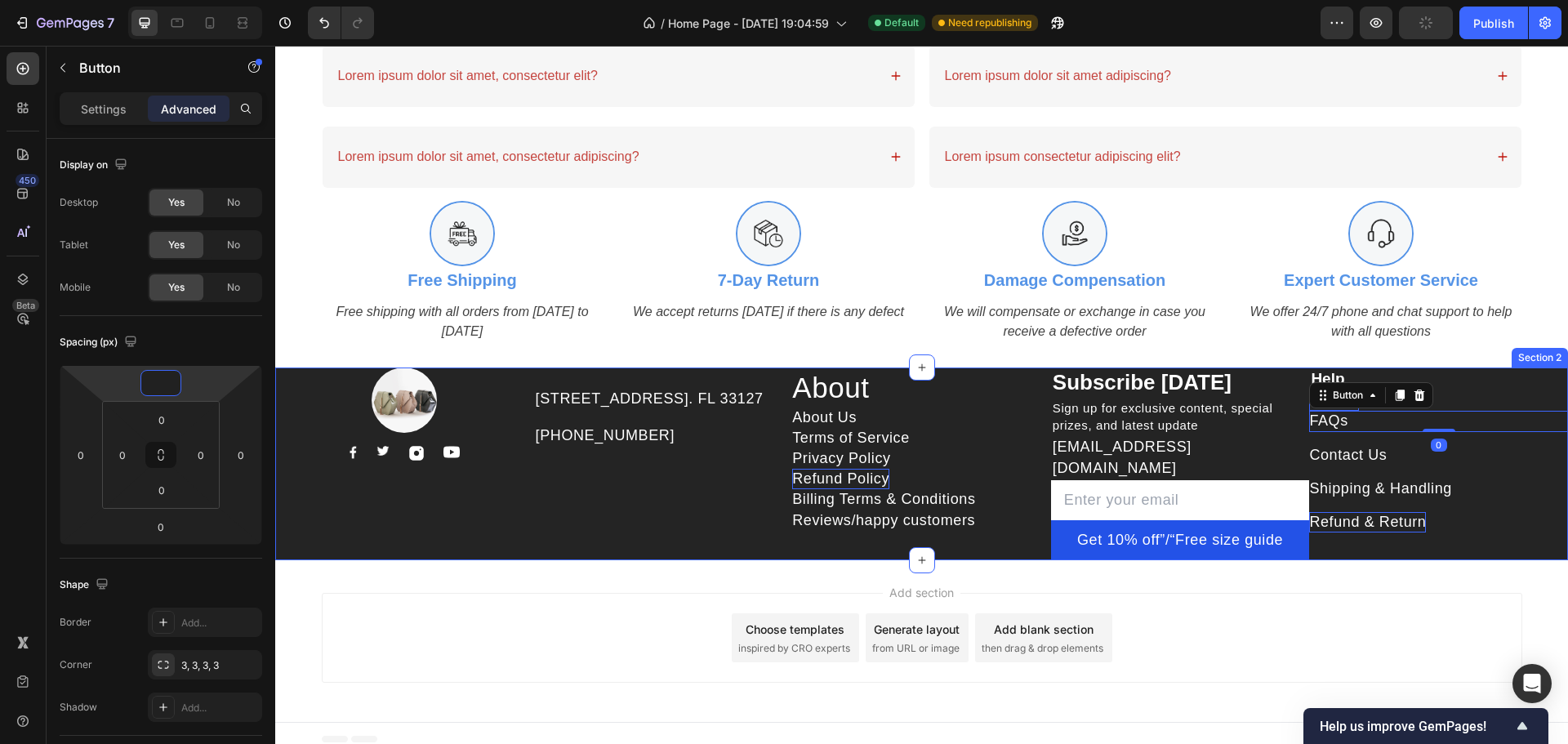
click at [1497, 449] on div "Contact Us Button" at bounding box center [1438, 448] width 259 height 33
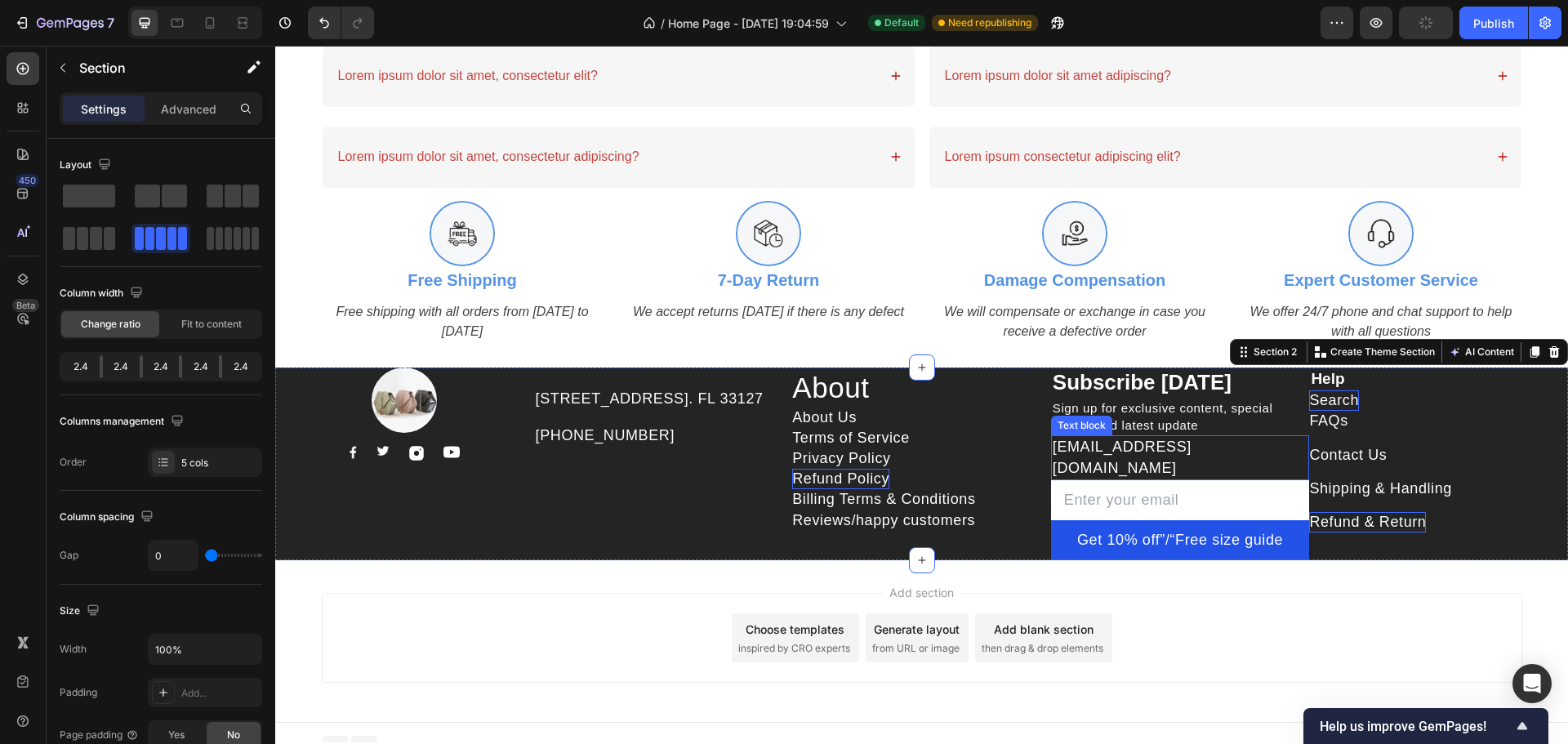
click at [1387, 459] on div "Contact Us Button" at bounding box center [1438, 455] width 259 height 21
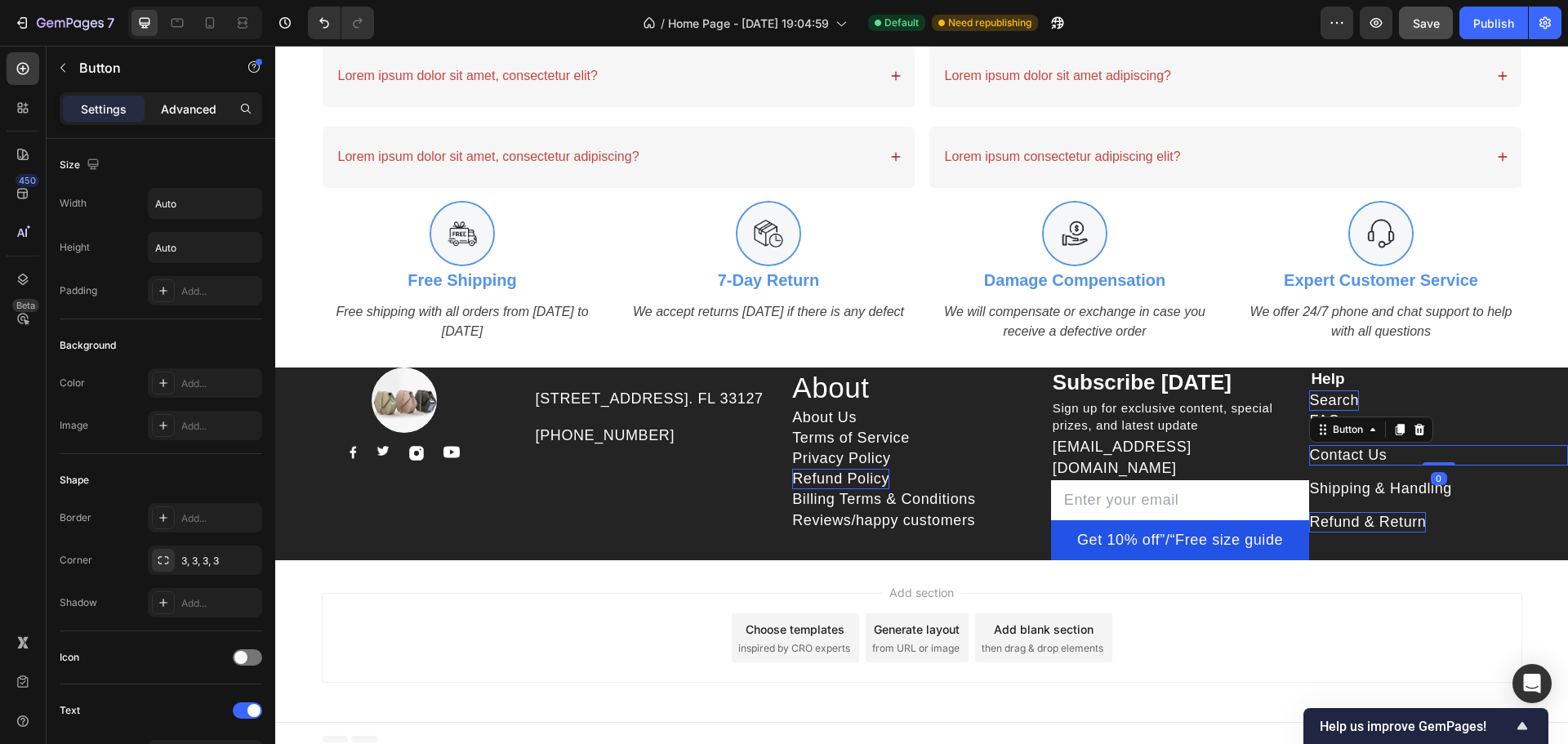
click at [189, 114] on p "Advanced" at bounding box center [189, 108] width 55 height 17
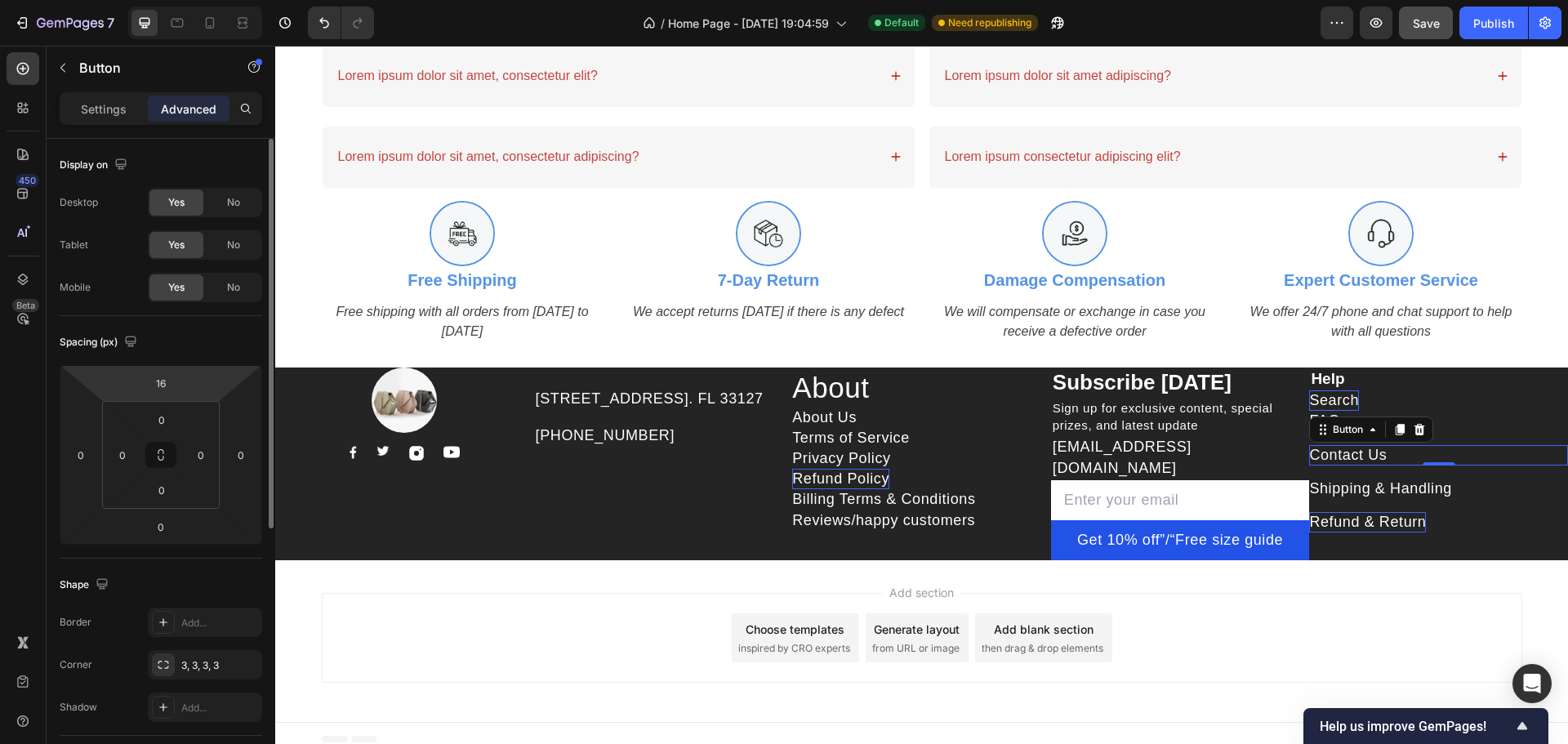
click at [171, 380] on input "16" at bounding box center [161, 383] width 33 height 24
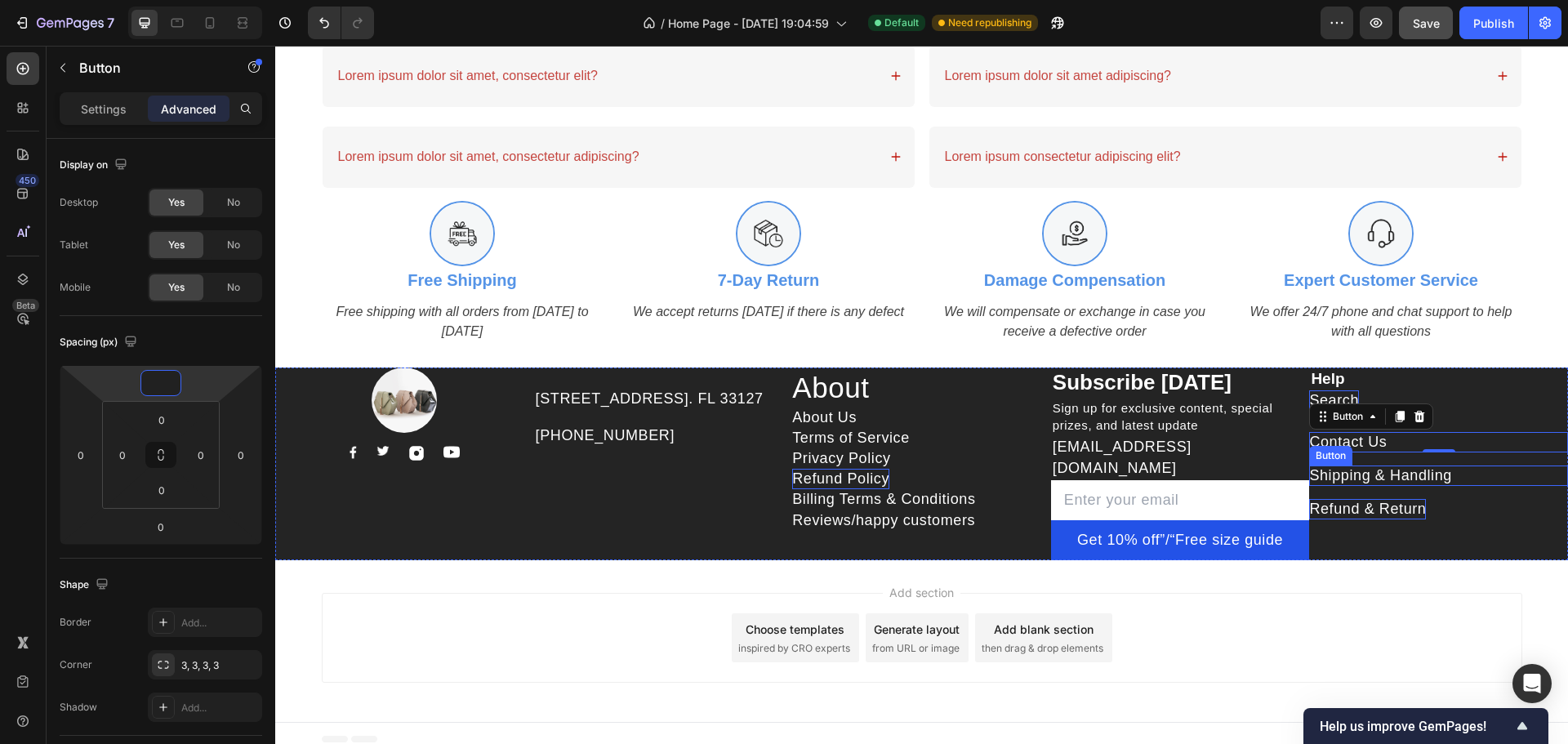
click at [1446, 477] on div "Shipping & Handling Button" at bounding box center [1438, 476] width 259 height 21
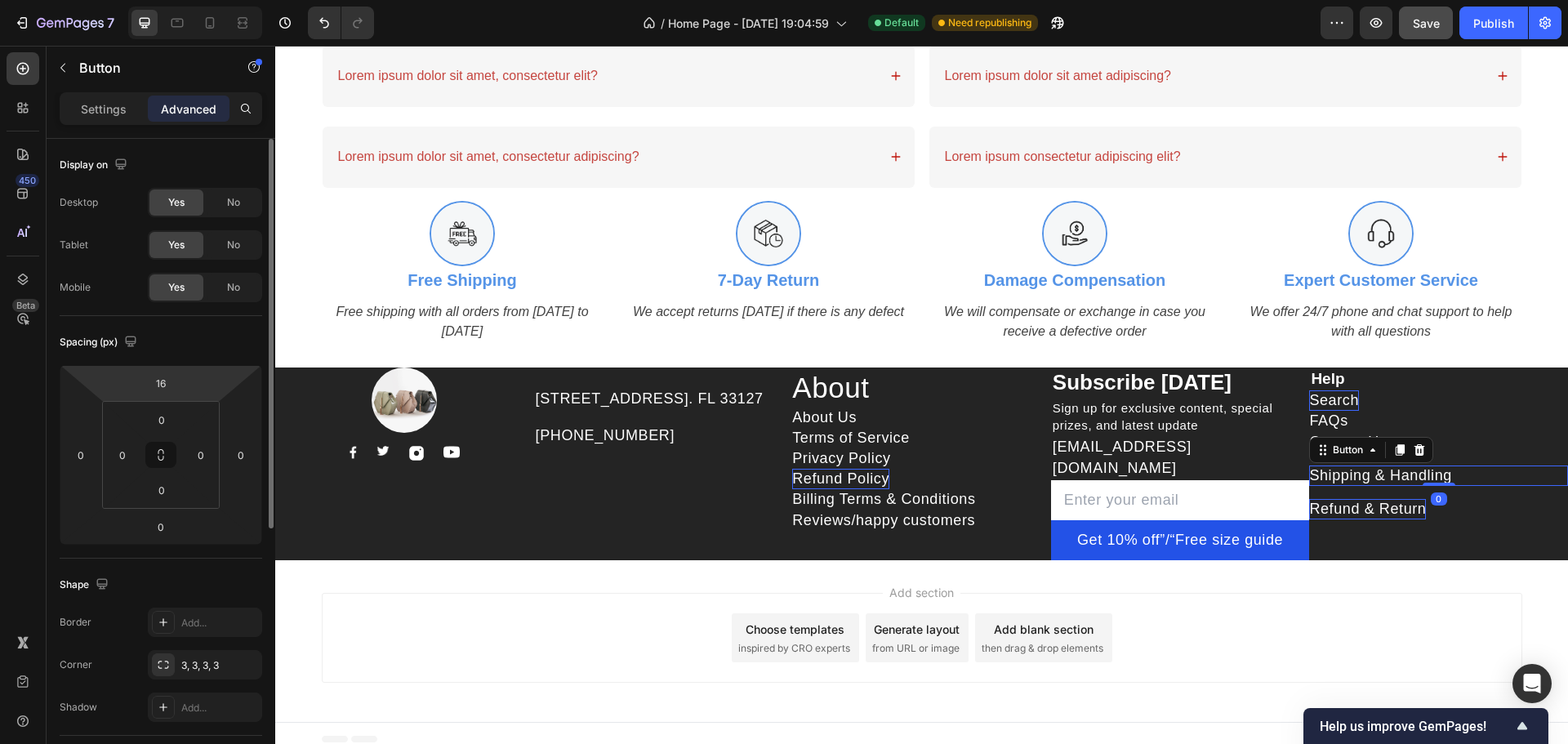
click at [156, 386] on input "16" at bounding box center [161, 383] width 33 height 24
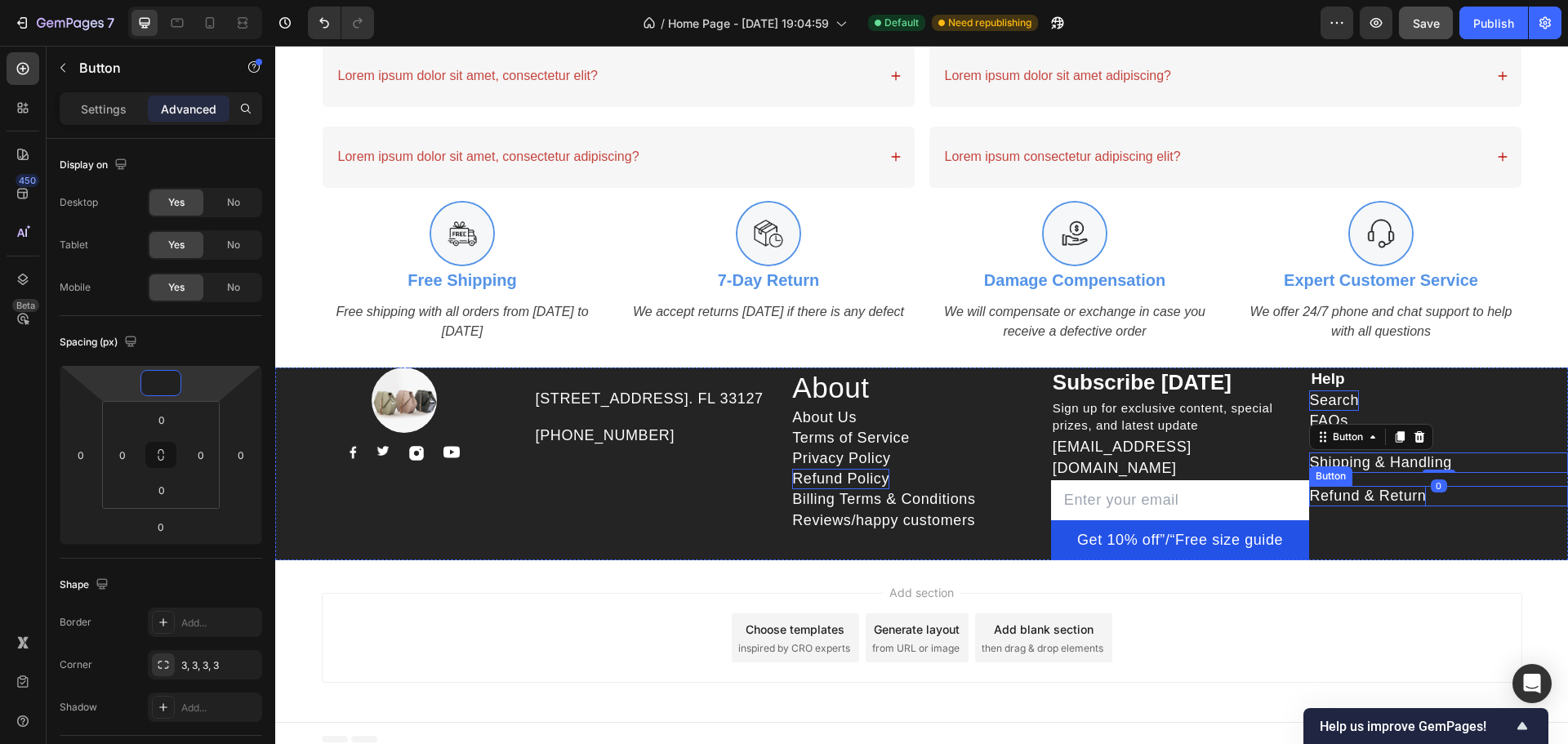
click at [1504, 505] on div "Refund & Return Button" at bounding box center [1438, 496] width 259 height 21
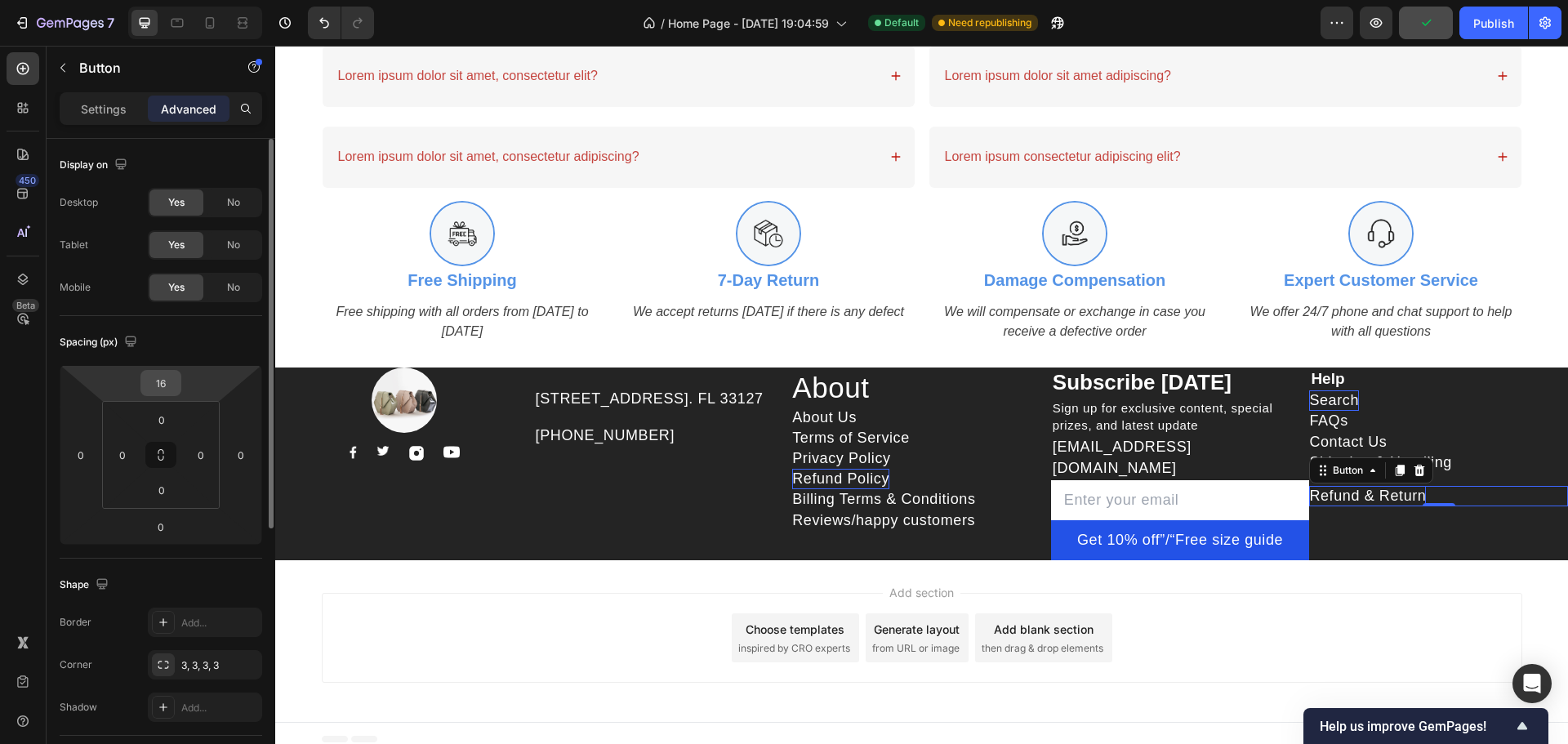
click at [174, 389] on input "16" at bounding box center [161, 383] width 33 height 24
click at [1435, 564] on div "Add section Choose templates inspired by CRO experts Generate layout from URL o…" at bounding box center [922, 641] width 1293 height 162
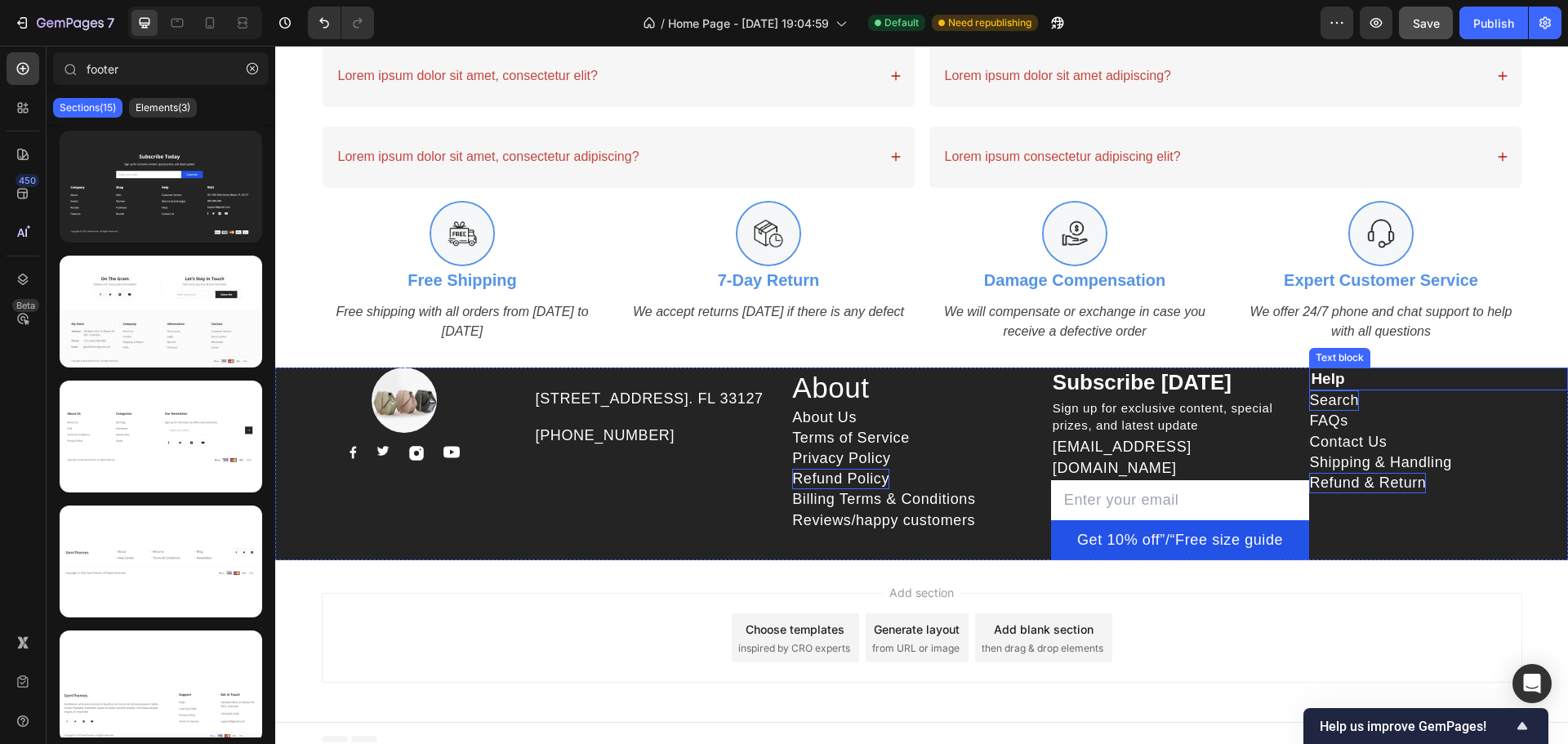
drag, startPoint x: 1314, startPoint y: 386, endPoint x: 1119, endPoint y: 383, distance: 195.0
click at [1314, 386] on strong "Help" at bounding box center [1327, 378] width 33 height 17
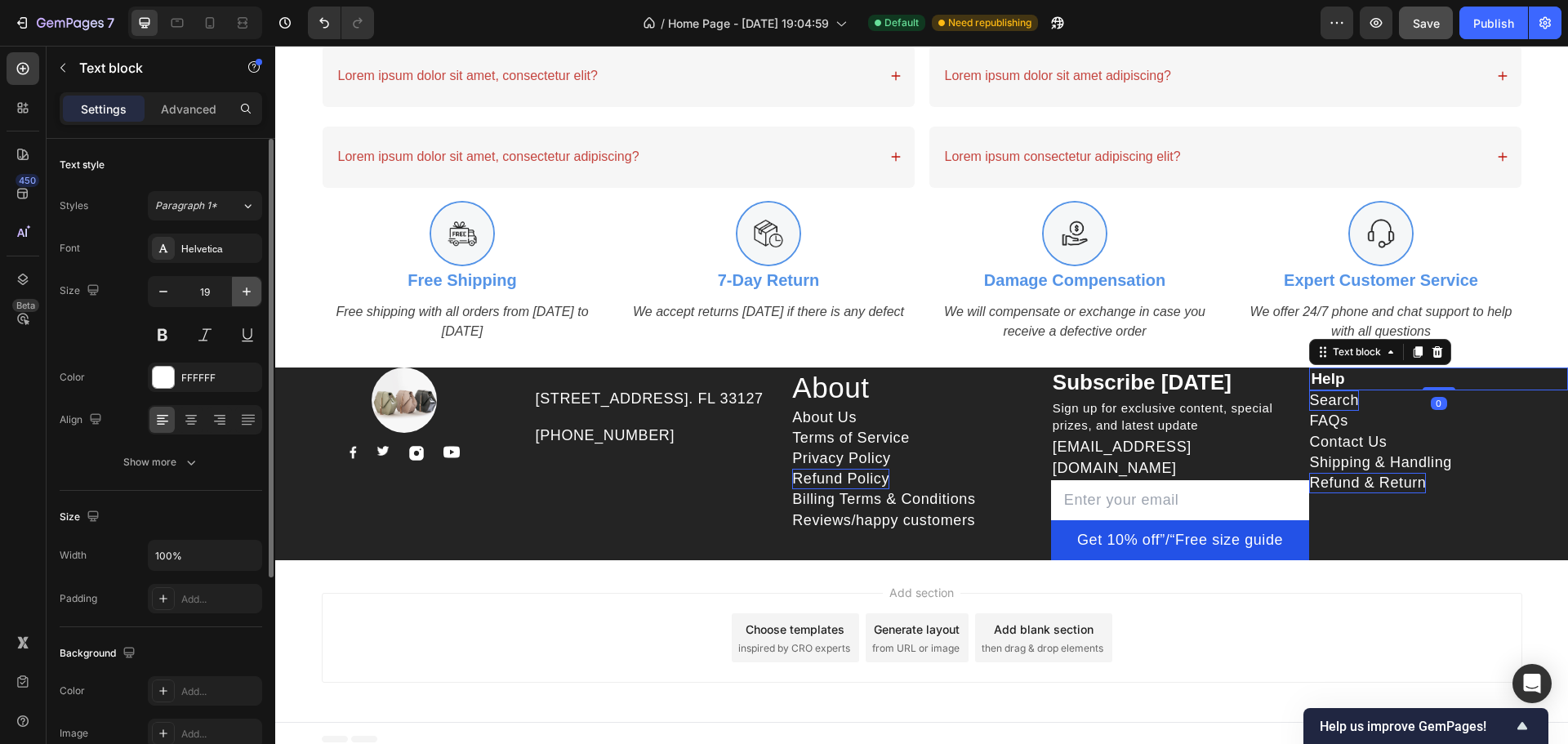
click at [240, 287] on icon "button" at bounding box center [247, 292] width 16 height 16
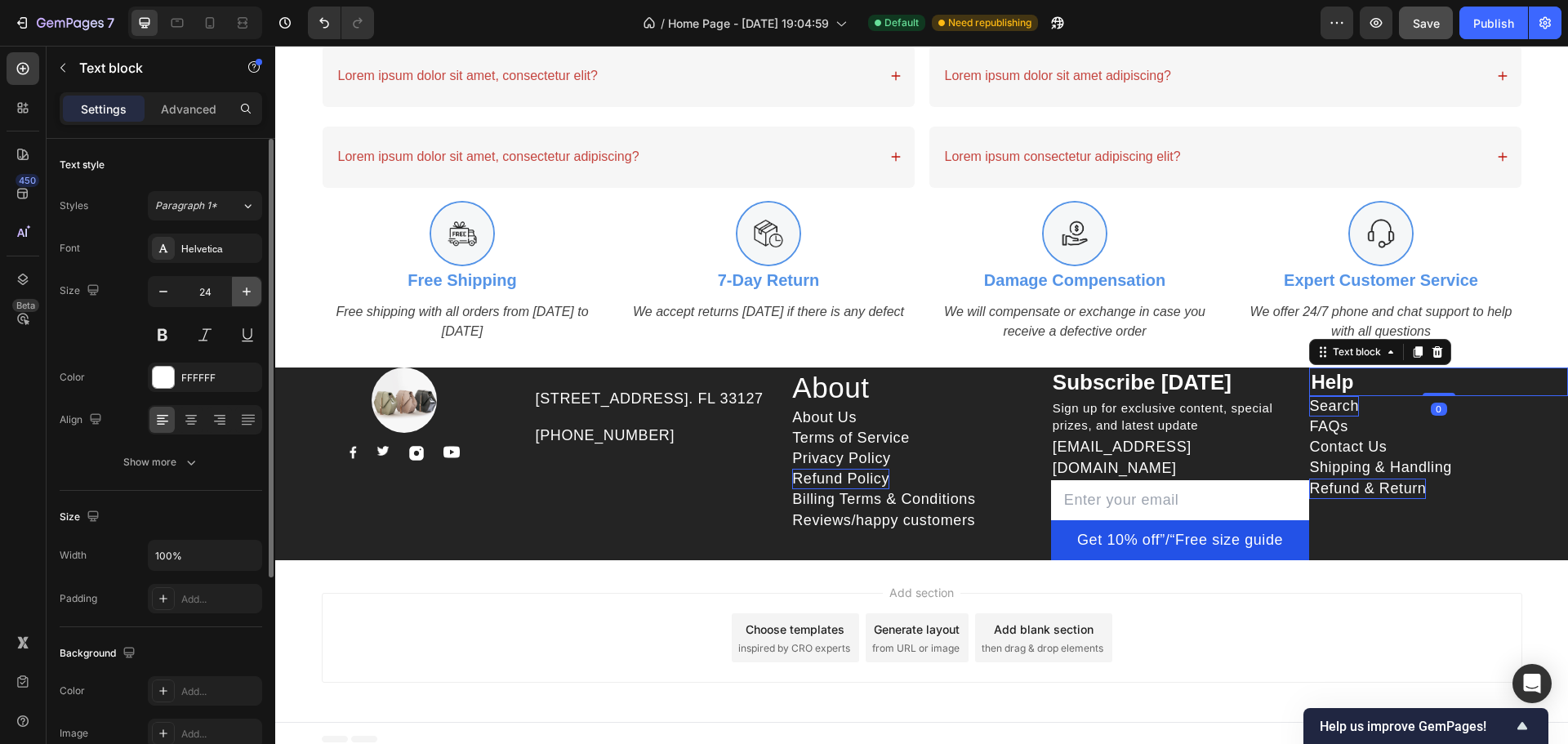
click at [240, 287] on icon "button" at bounding box center [247, 292] width 16 height 16
type input "26"
click at [1144, 384] on p "Subscribe [DATE]" at bounding box center [1181, 383] width 256 height 28
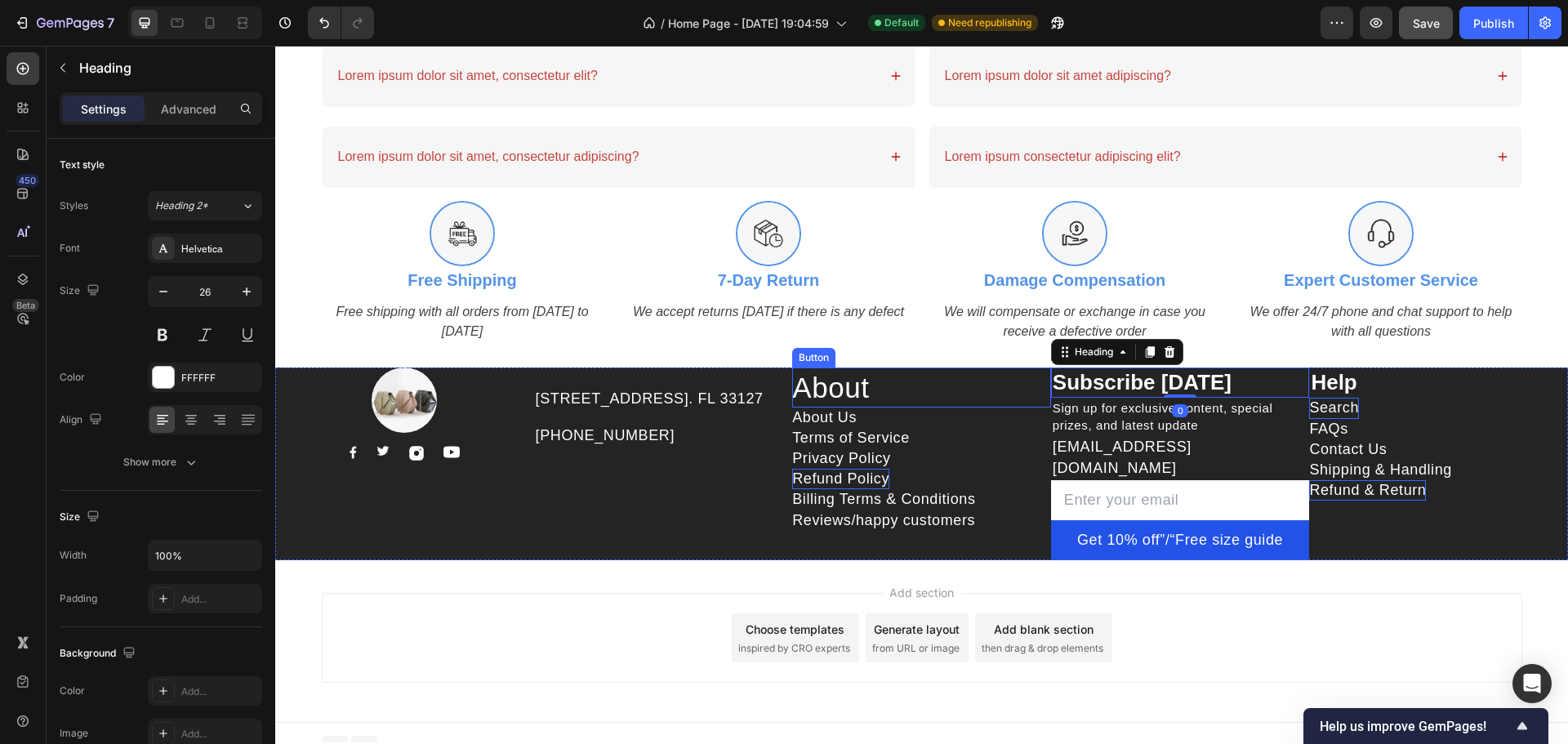
click at [850, 395] on div "About" at bounding box center [830, 387] width 77 height 40
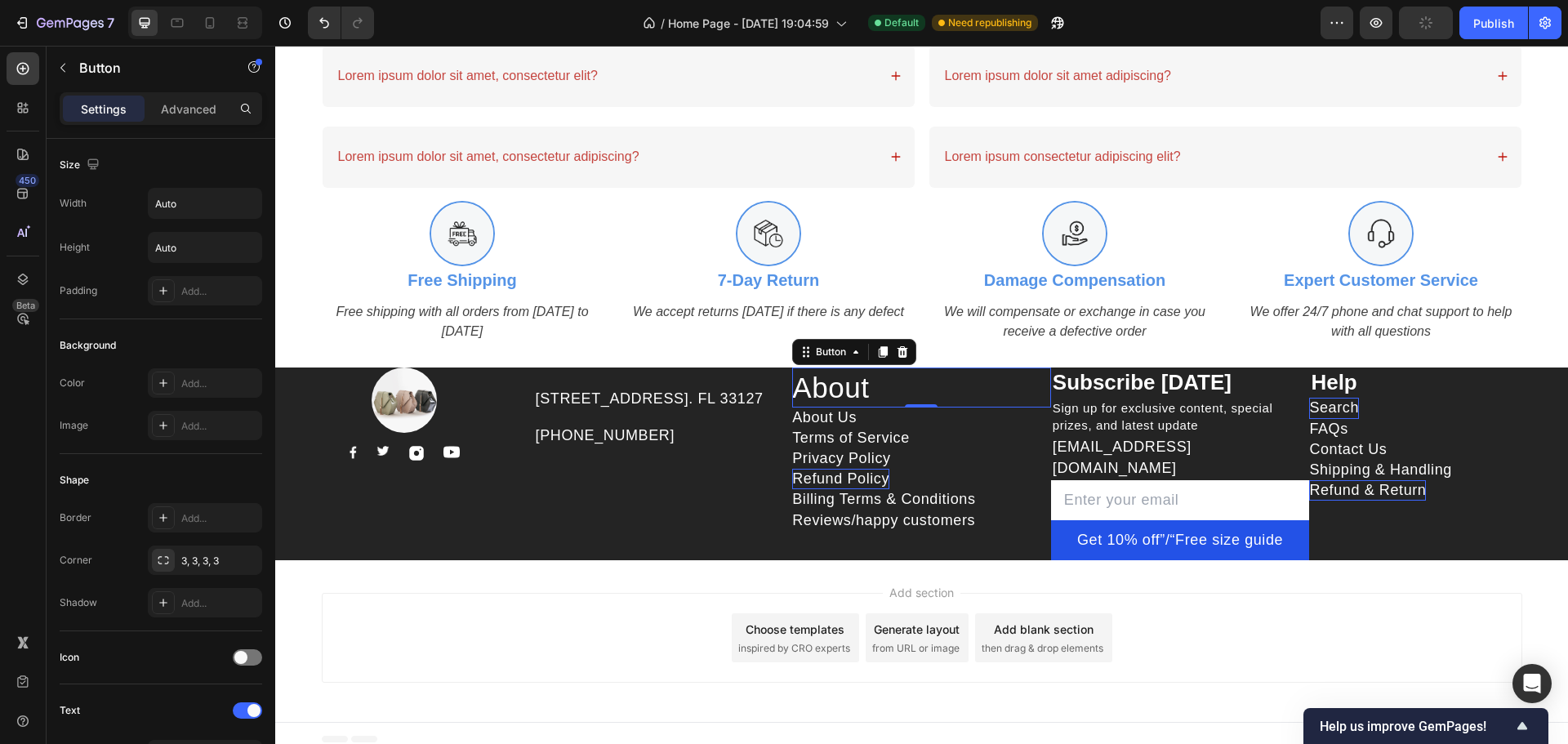
click at [870, 389] on div "About Button 0" at bounding box center [922, 387] width 259 height 40
click at [977, 481] on div "Refund Policy Button" at bounding box center [922, 478] width 259 height 21
click at [857, 395] on div "About" at bounding box center [830, 387] width 77 height 40
click at [1051, 482] on input "email" at bounding box center [1181, 500] width 259 height 40
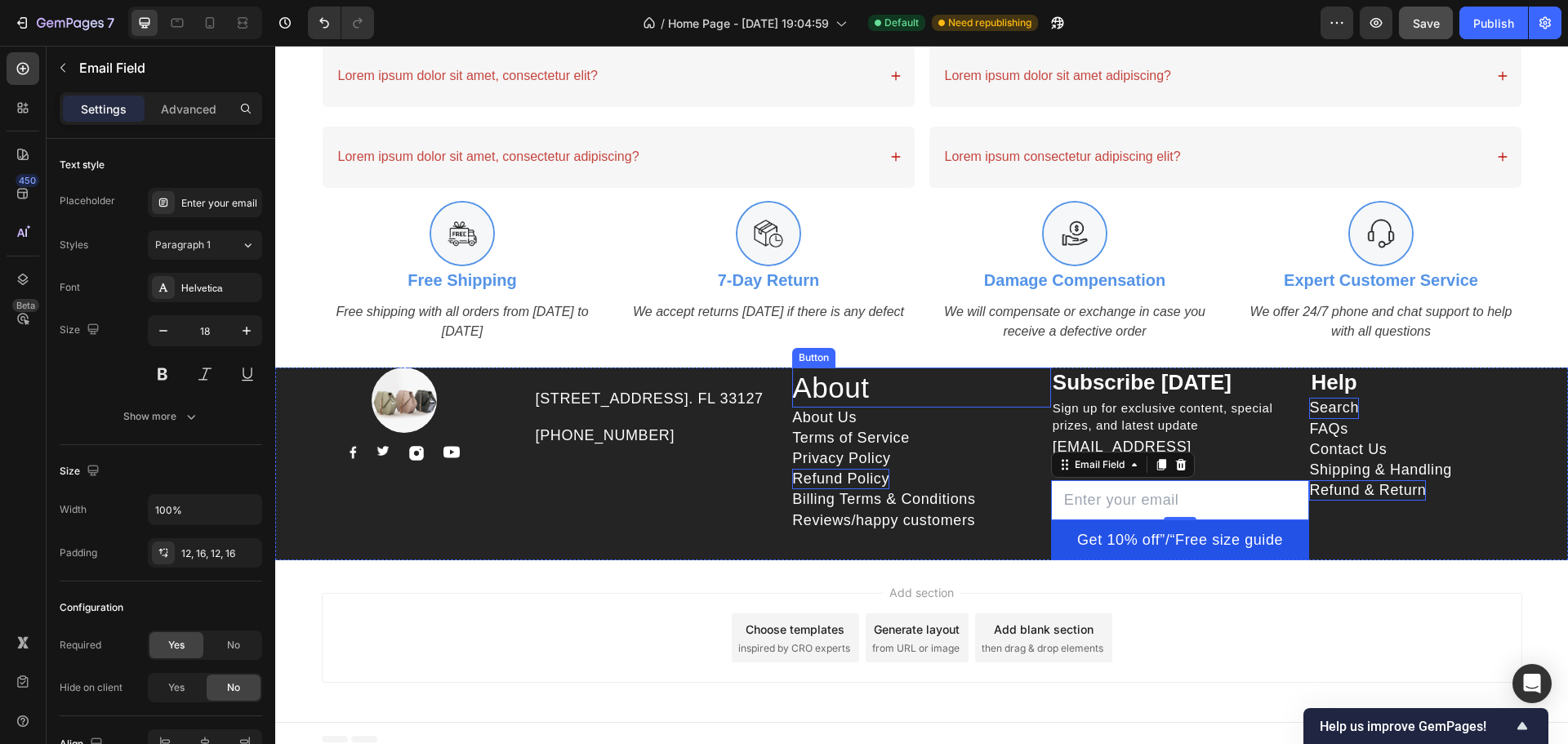
click at [907, 415] on div "About Us Button" at bounding box center [922, 418] width 259 height 21
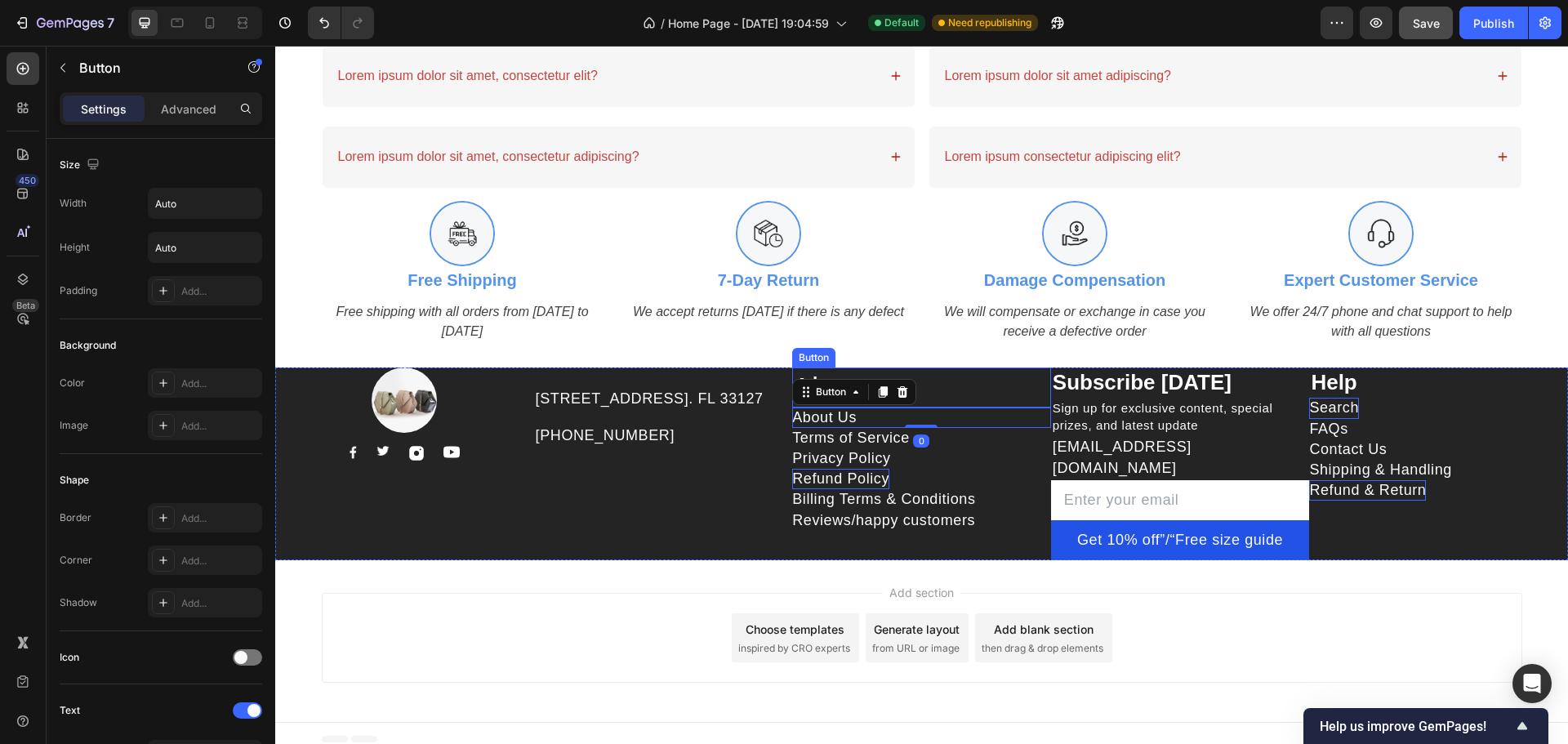
click at [939, 393] on div "About Button" at bounding box center [922, 387] width 259 height 40
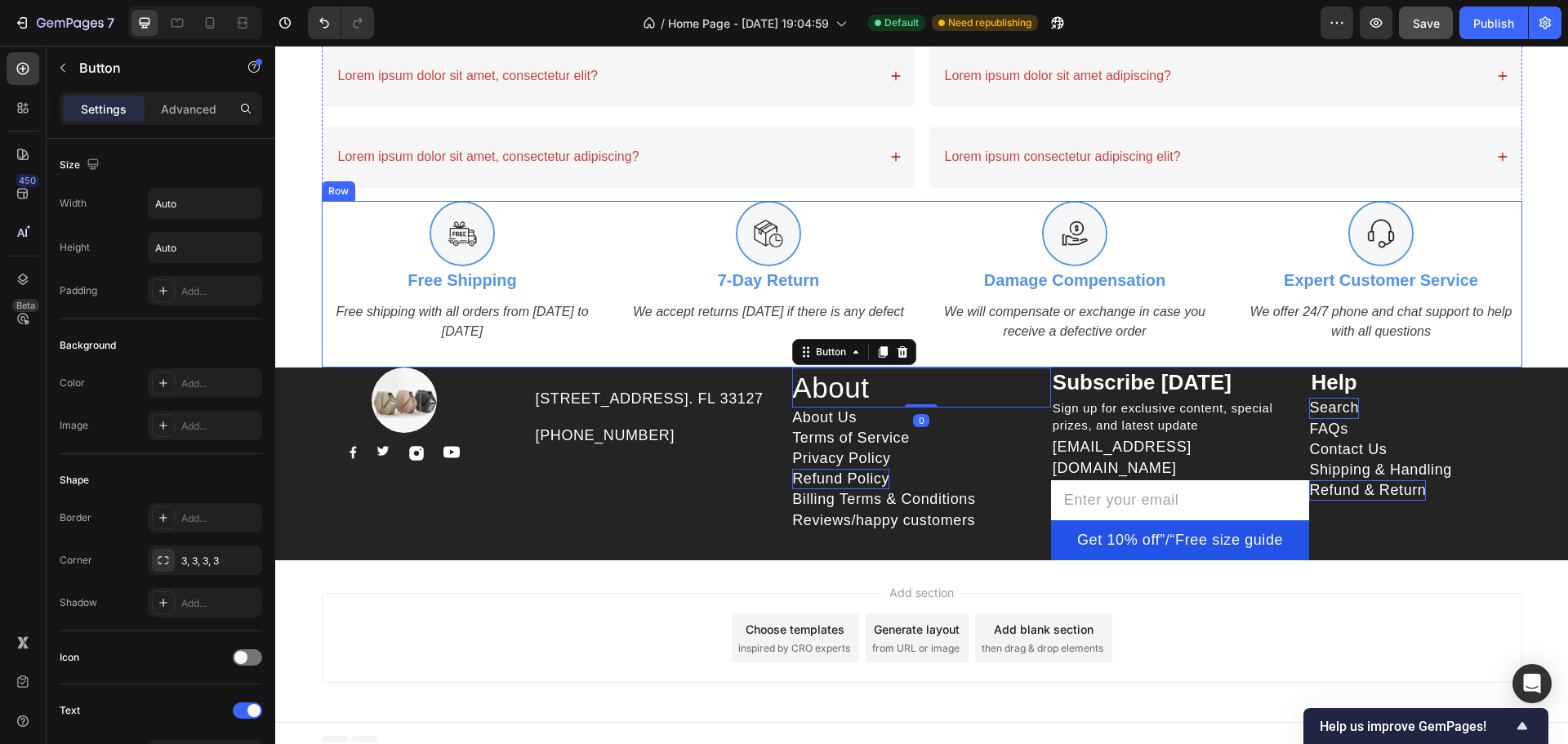
click at [604, 407] on p "[STREET_ADDRESS]. FL 33127" at bounding box center [663, 399] width 256 height 21
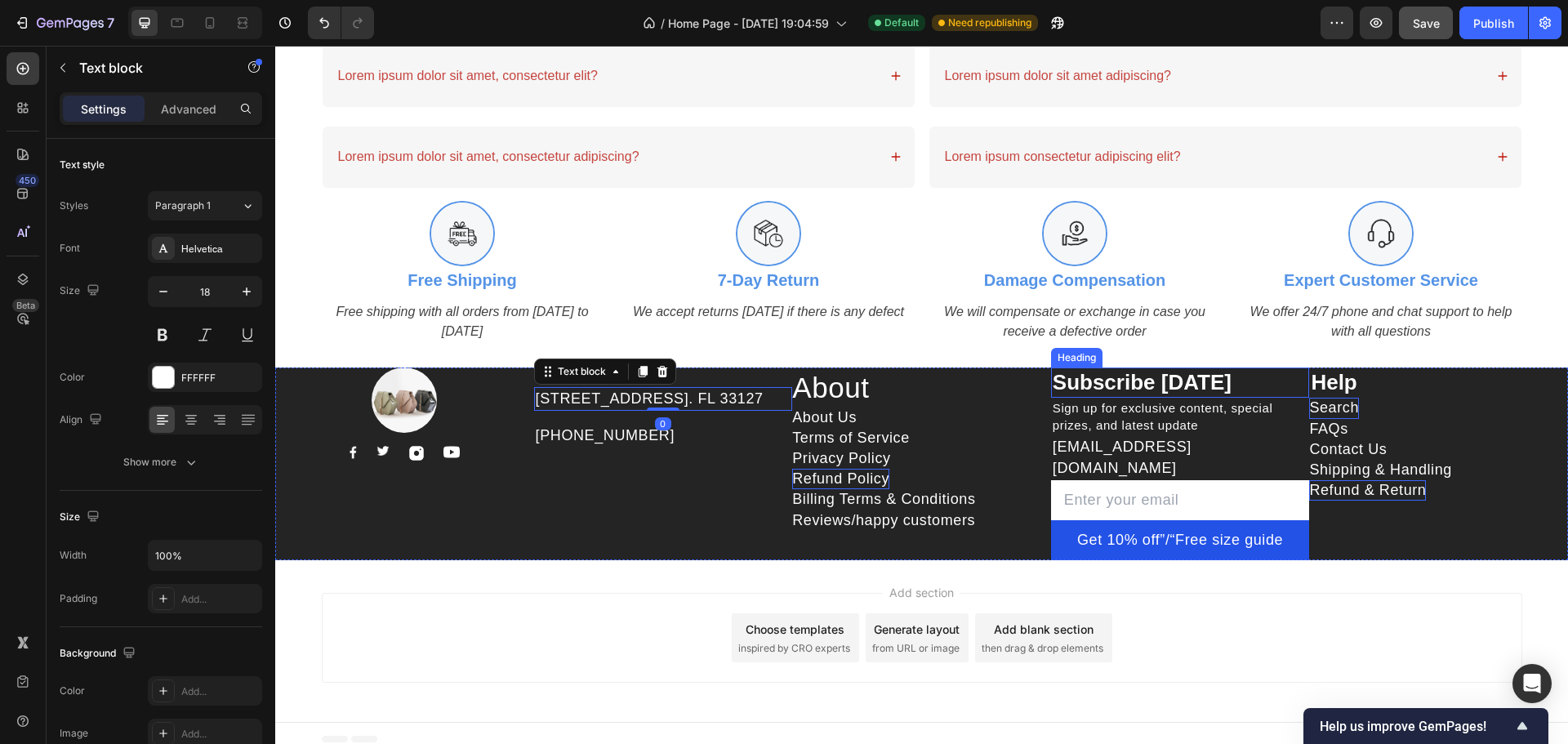
click at [1208, 383] on p "Subscribe [DATE]" at bounding box center [1181, 383] width 256 height 28
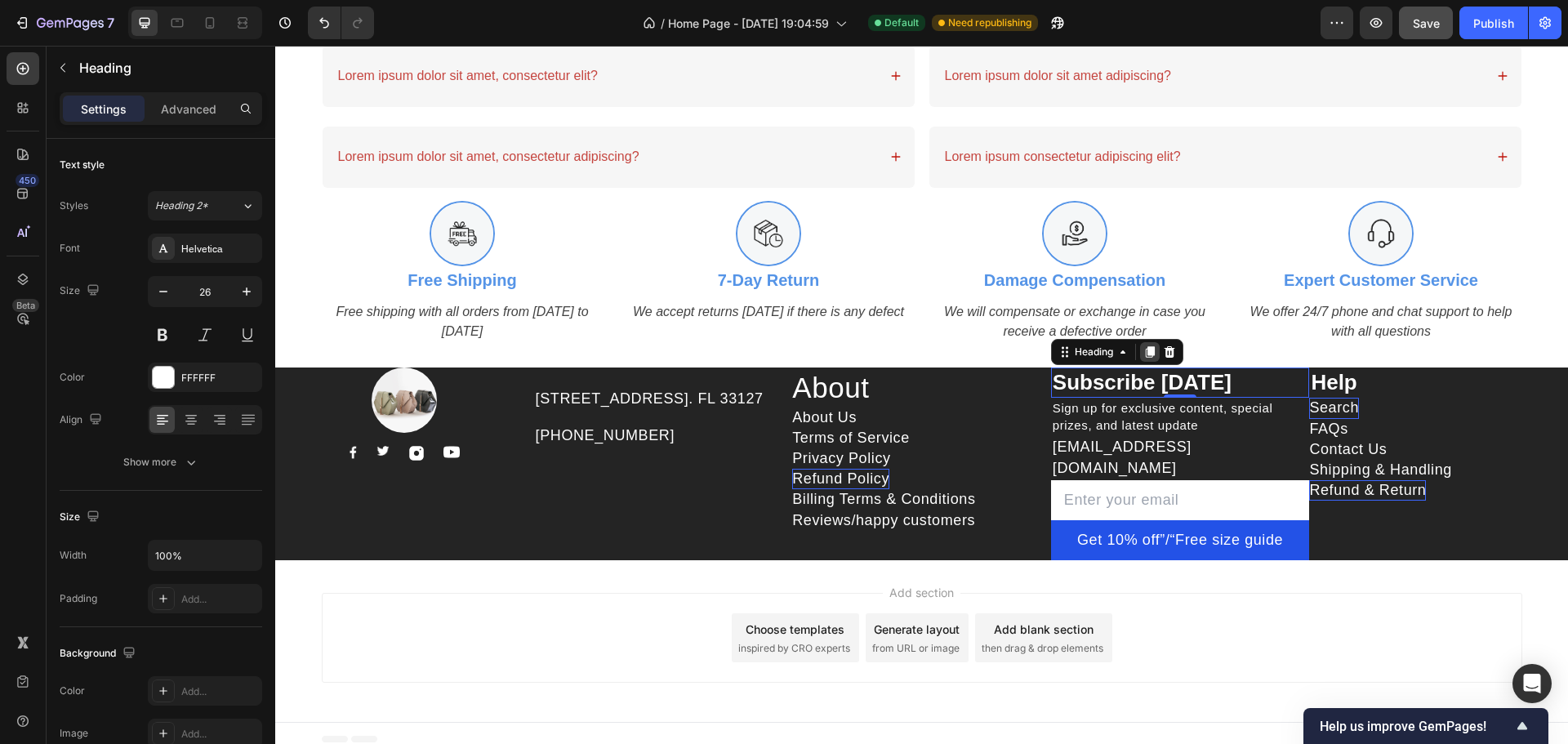
click at [1146, 358] on icon at bounding box center [1151, 351] width 9 height 12
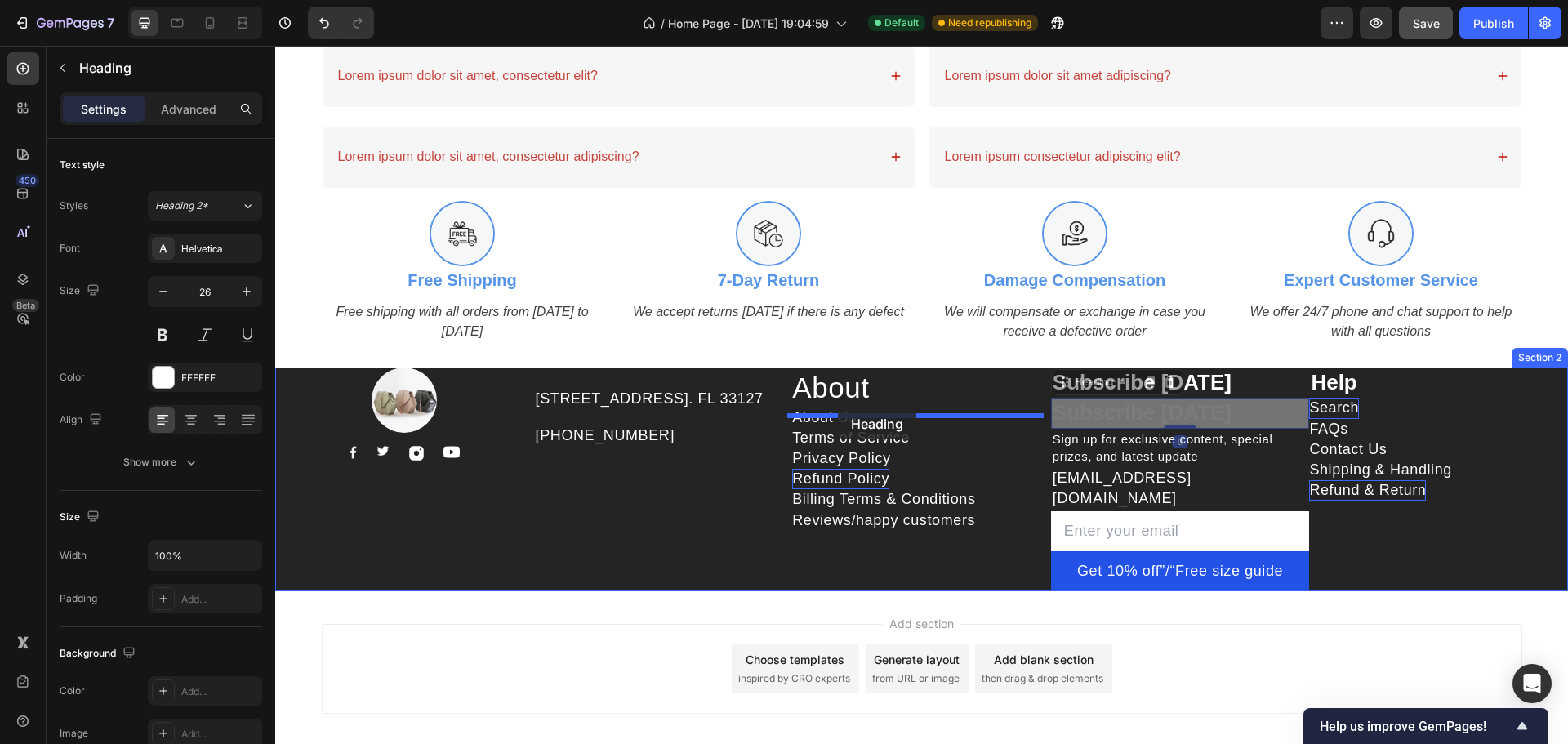
drag, startPoint x: 1006, startPoint y: 401, endPoint x: 838, endPoint y: 408, distance: 168.1
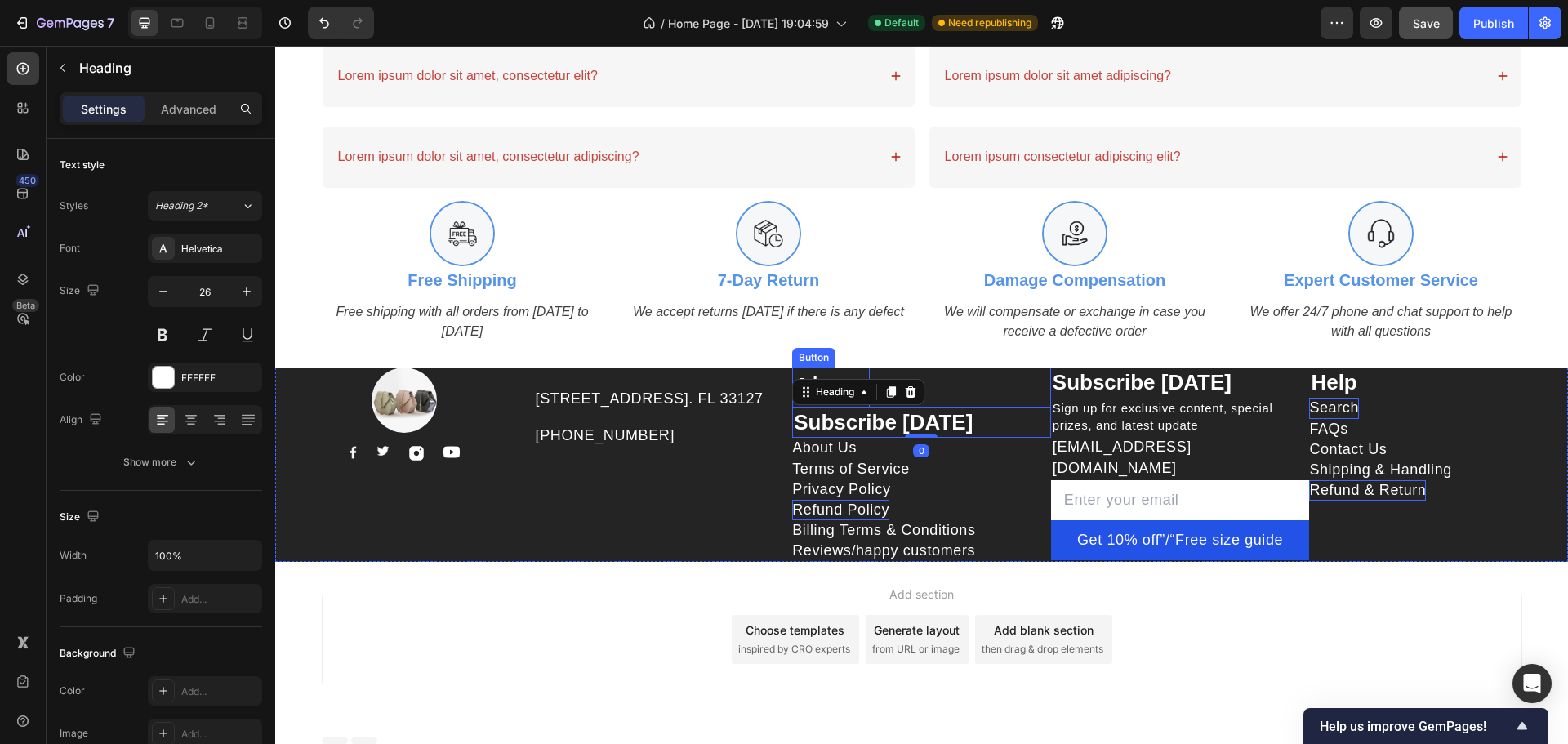
click at [807, 379] on div "About" at bounding box center [830, 387] width 77 height 40
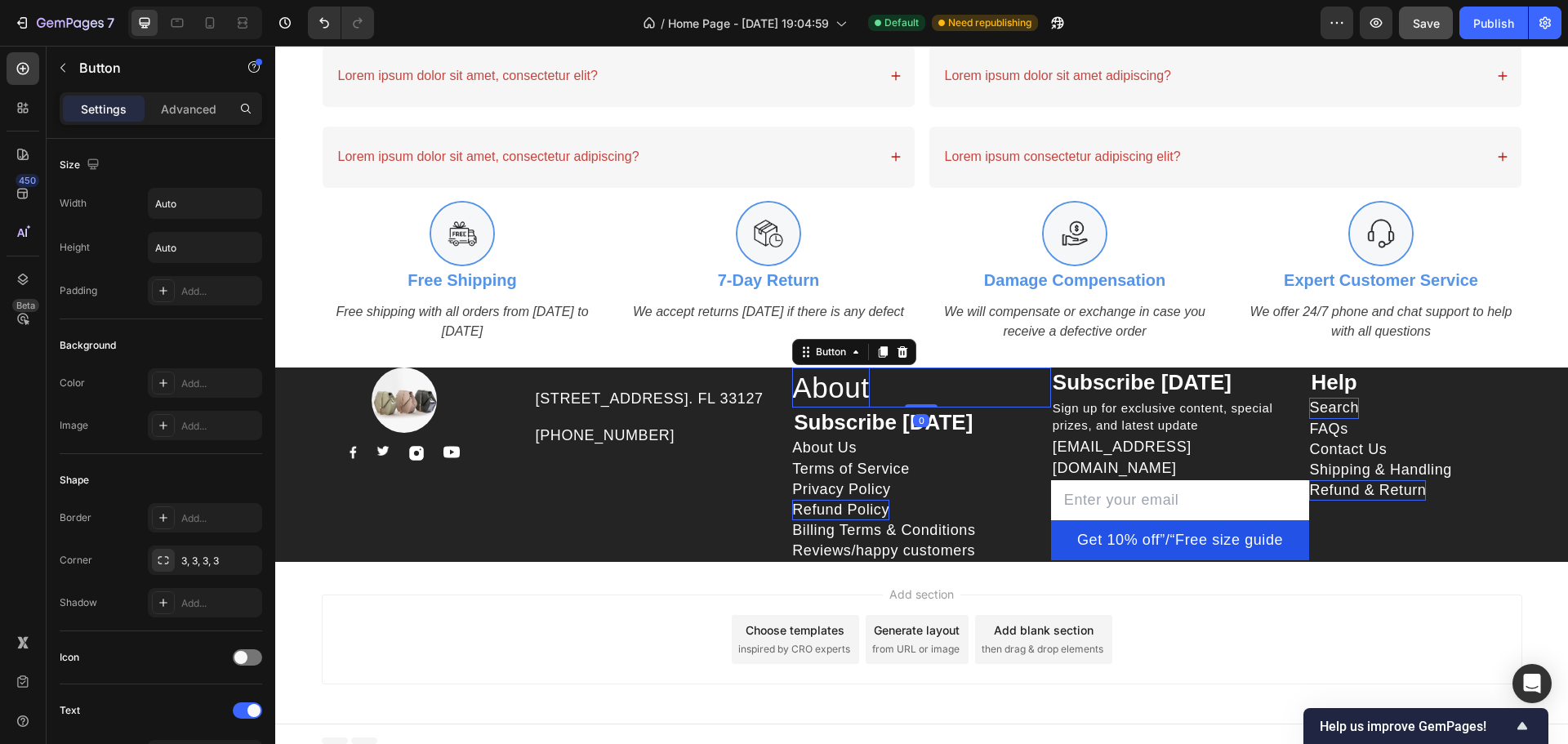
click at [836, 388] on div "About" at bounding box center [830, 387] width 77 height 40
click at [836, 389] on p "About" at bounding box center [830, 387] width 77 height 40
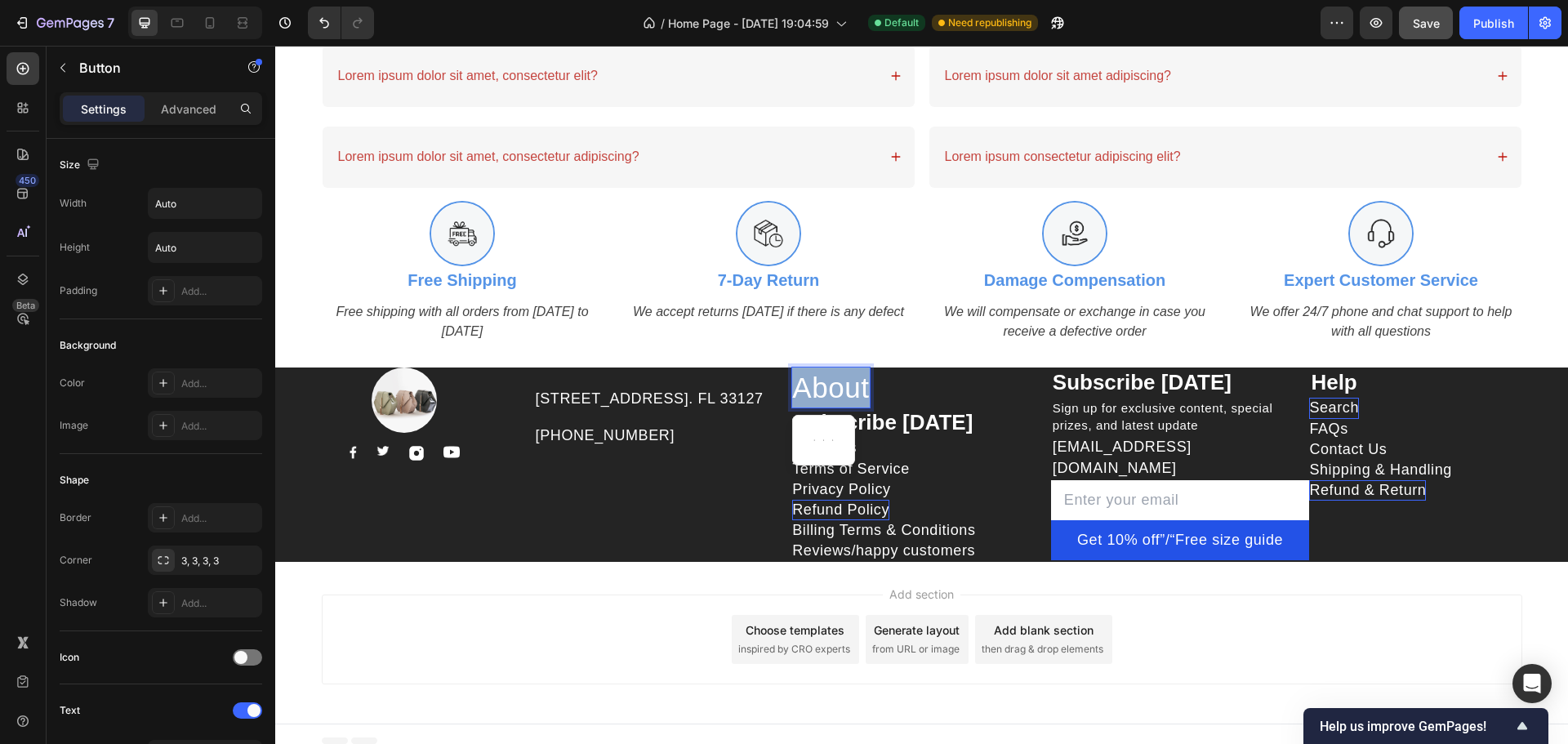
click at [836, 389] on p "About" at bounding box center [830, 387] width 77 height 40
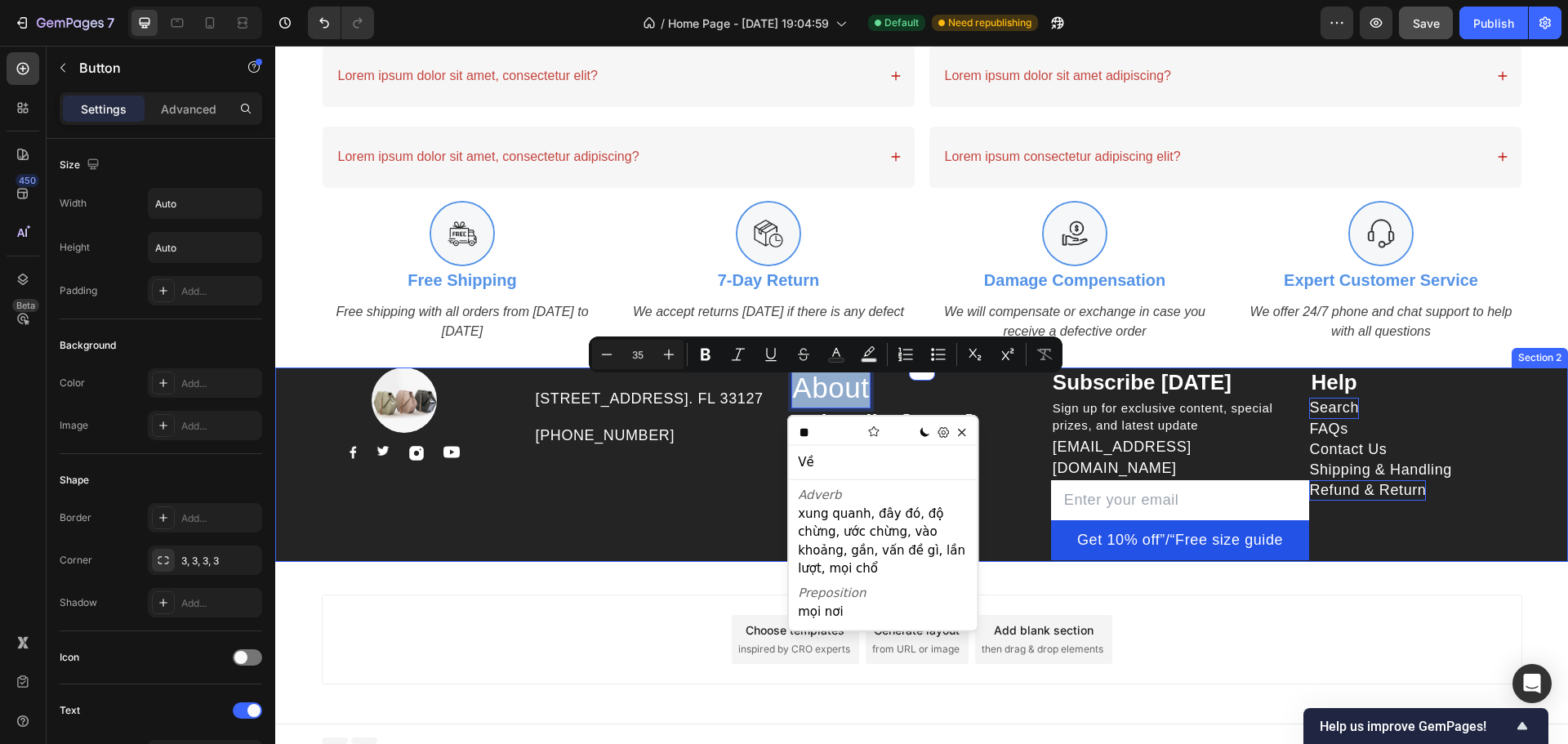
click at [678, 590] on div "Add section Choose templates inspired by CRO experts Generate layout from URL o…" at bounding box center [922, 643] width 1293 height 162
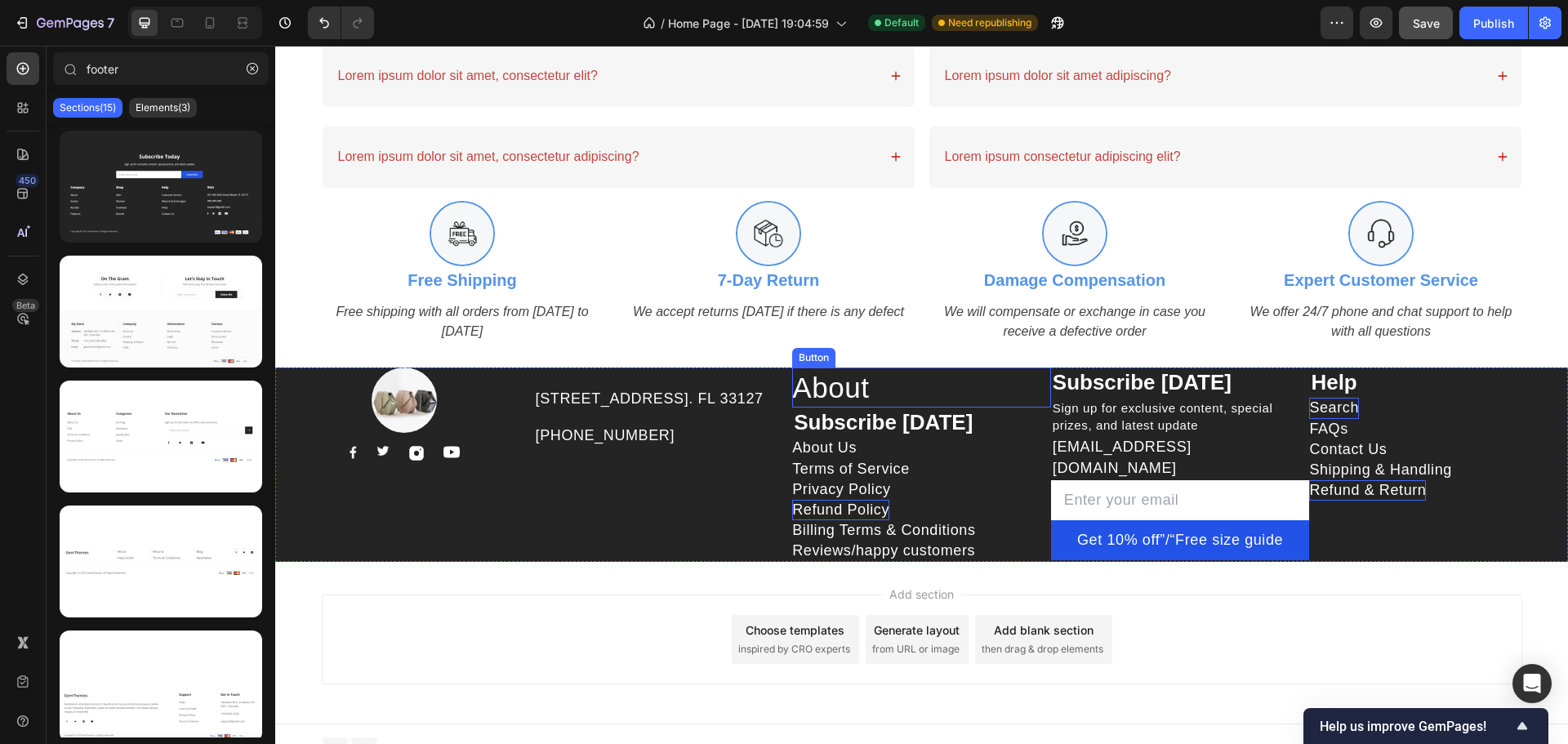
click at [969, 397] on div "About Button" at bounding box center [922, 387] width 259 height 40
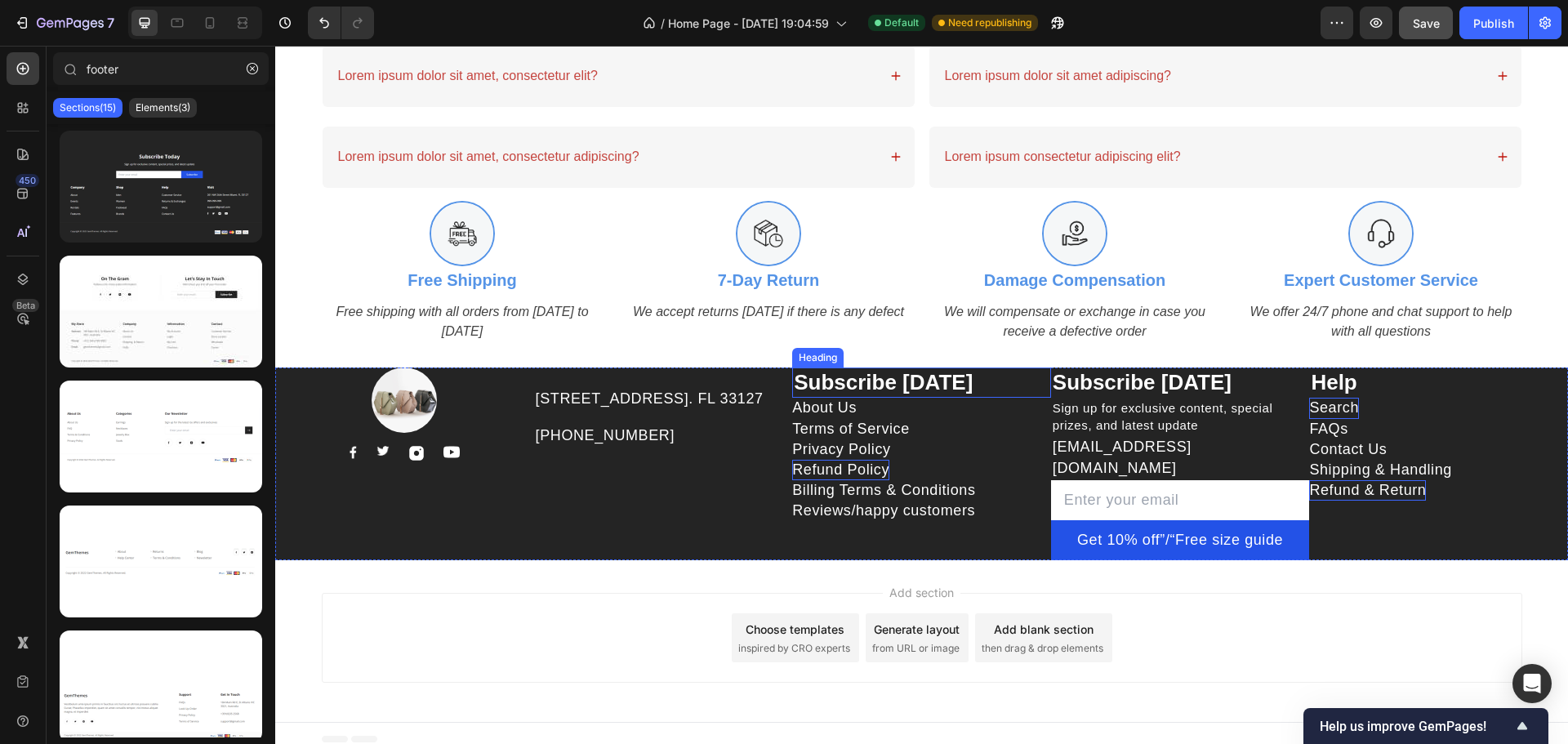
click at [865, 389] on p "Subscribe [DATE]" at bounding box center [922, 383] width 256 height 28
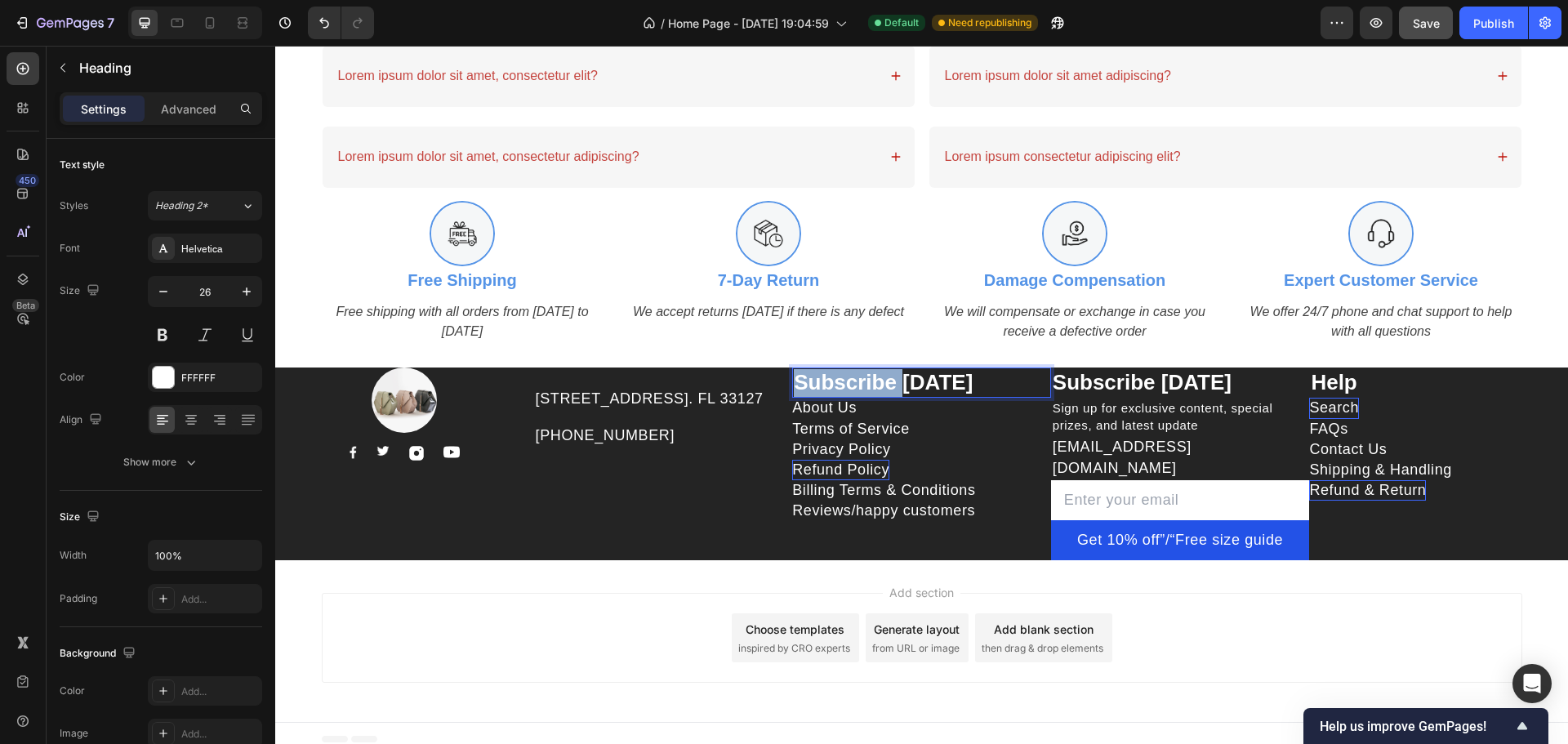
click at [865, 388] on p "Subscribe [DATE]" at bounding box center [922, 383] width 256 height 28
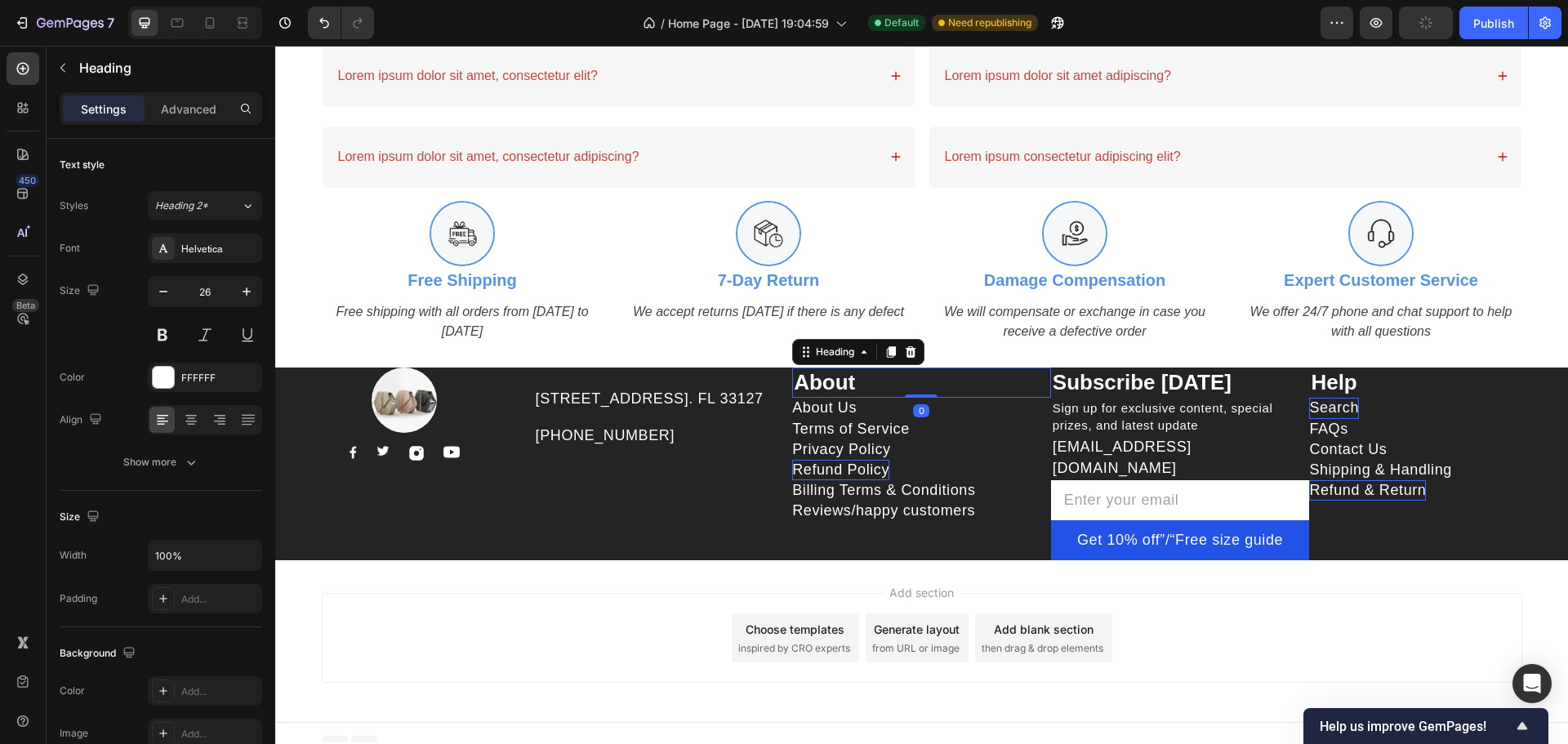
click at [650, 561] on div "Add section Choose templates inspired by CRO experts Generate layout from URL o…" at bounding box center [922, 641] width 1293 height 162
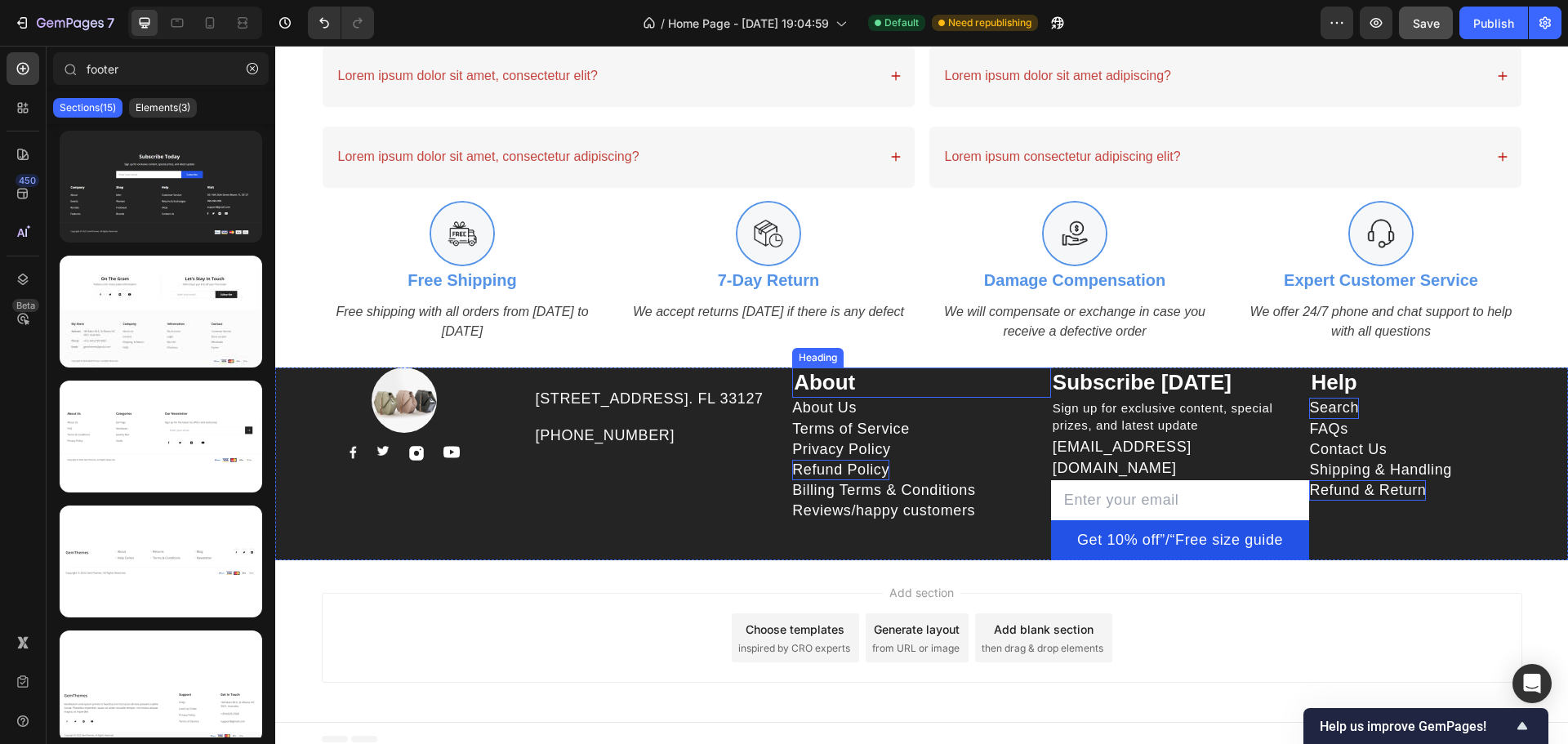
click at [919, 392] on p "About" at bounding box center [922, 383] width 256 height 28
click at [586, 594] on div "Add section Choose templates inspired by CRO experts Generate layout from URL o…" at bounding box center [922, 638] width 1201 height 89
click at [1278, 480] on input "email" at bounding box center [1181, 500] width 259 height 40
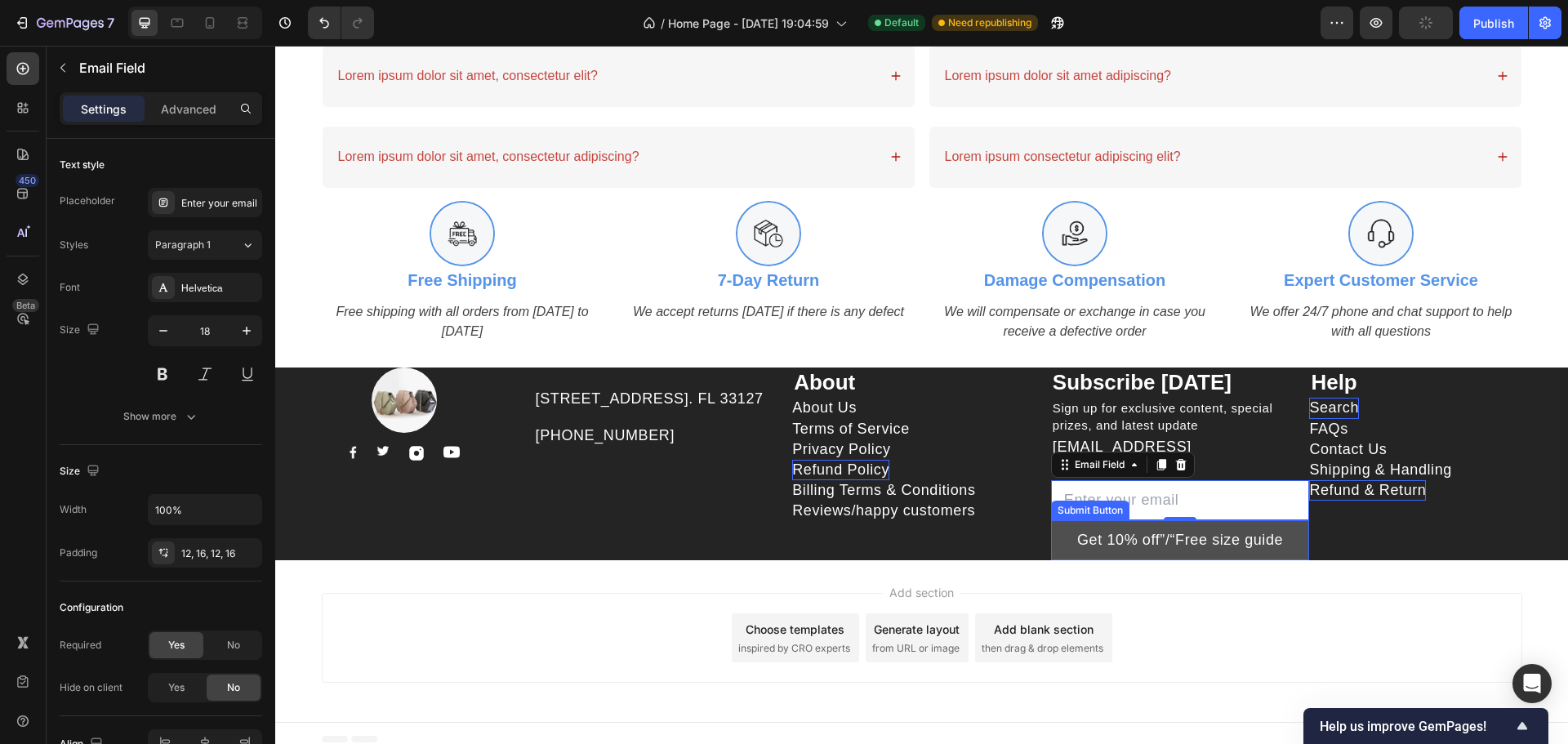
click at [1296, 520] on button "Get 10% off”/“Free size guide" at bounding box center [1181, 540] width 259 height 40
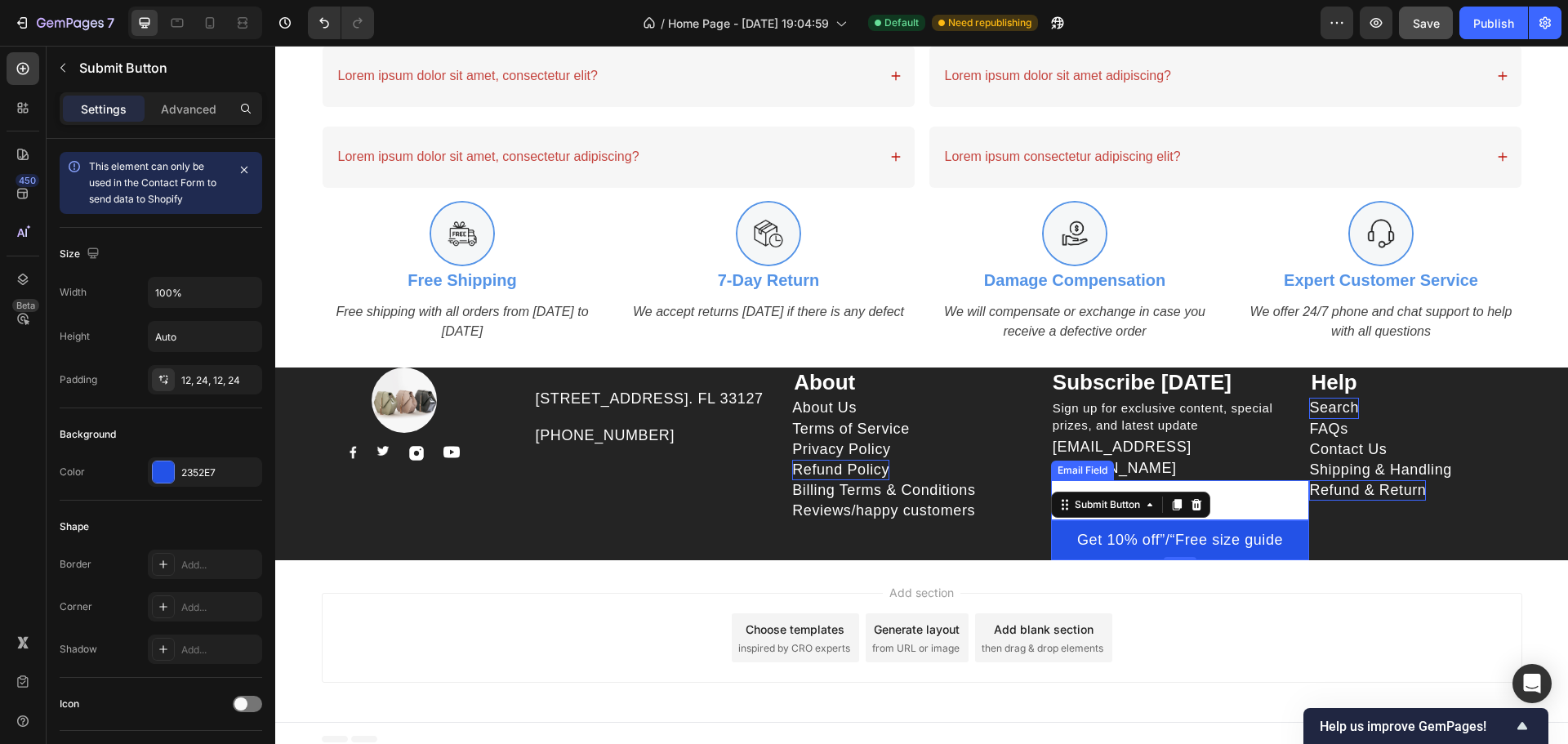
click at [1267, 486] on input "email" at bounding box center [1181, 500] width 259 height 40
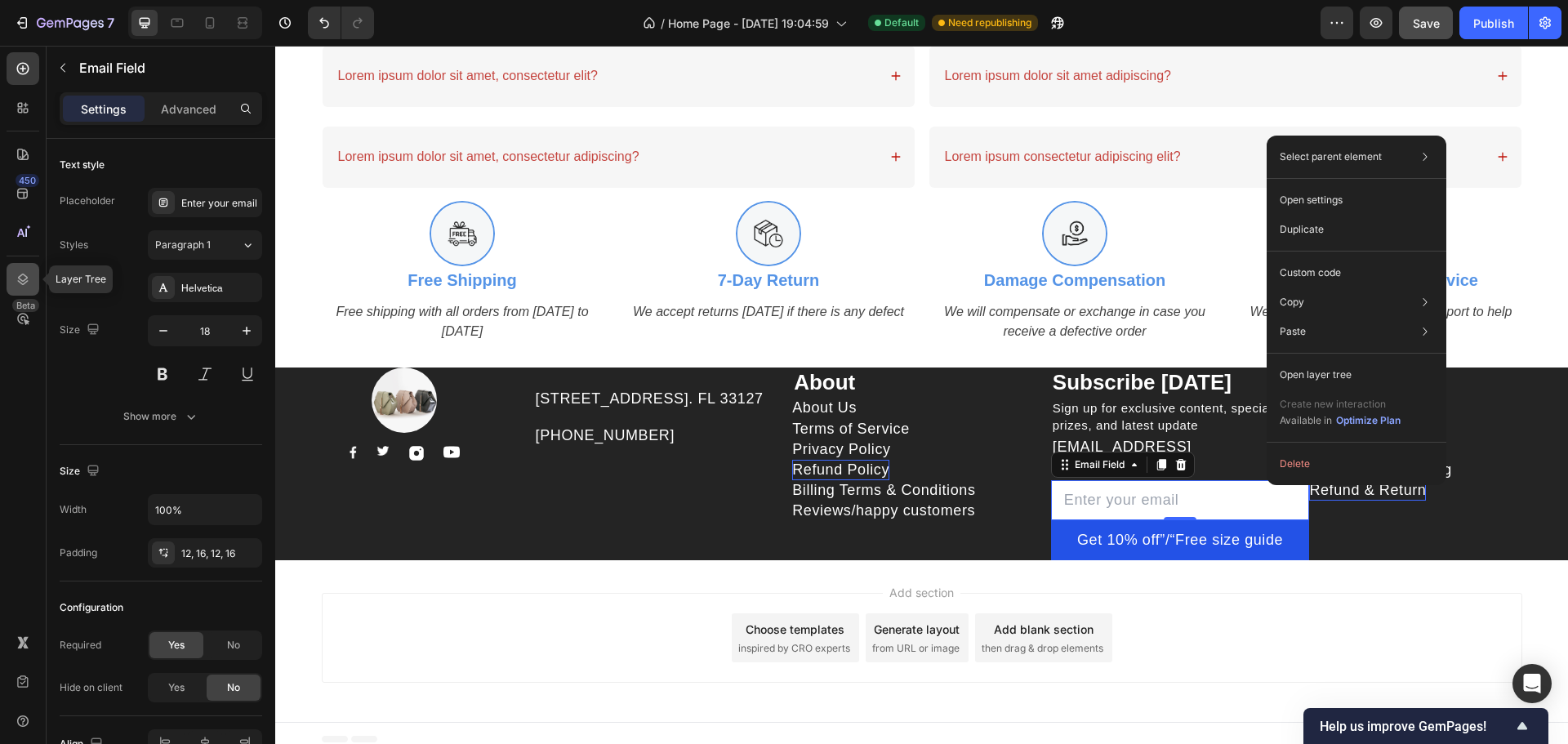
click at [32, 275] on div at bounding box center [22, 279] width 33 height 33
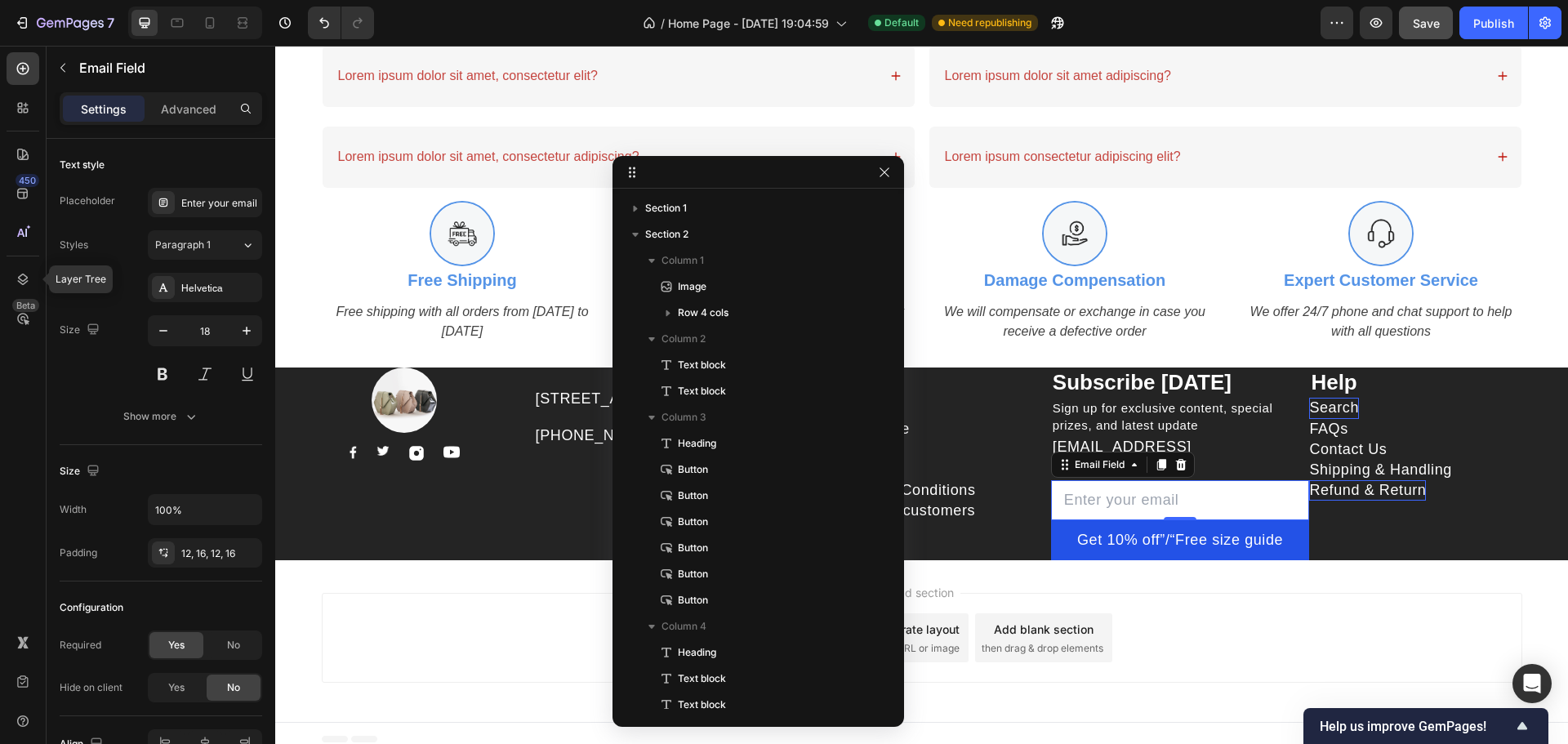
scroll to position [323, 0]
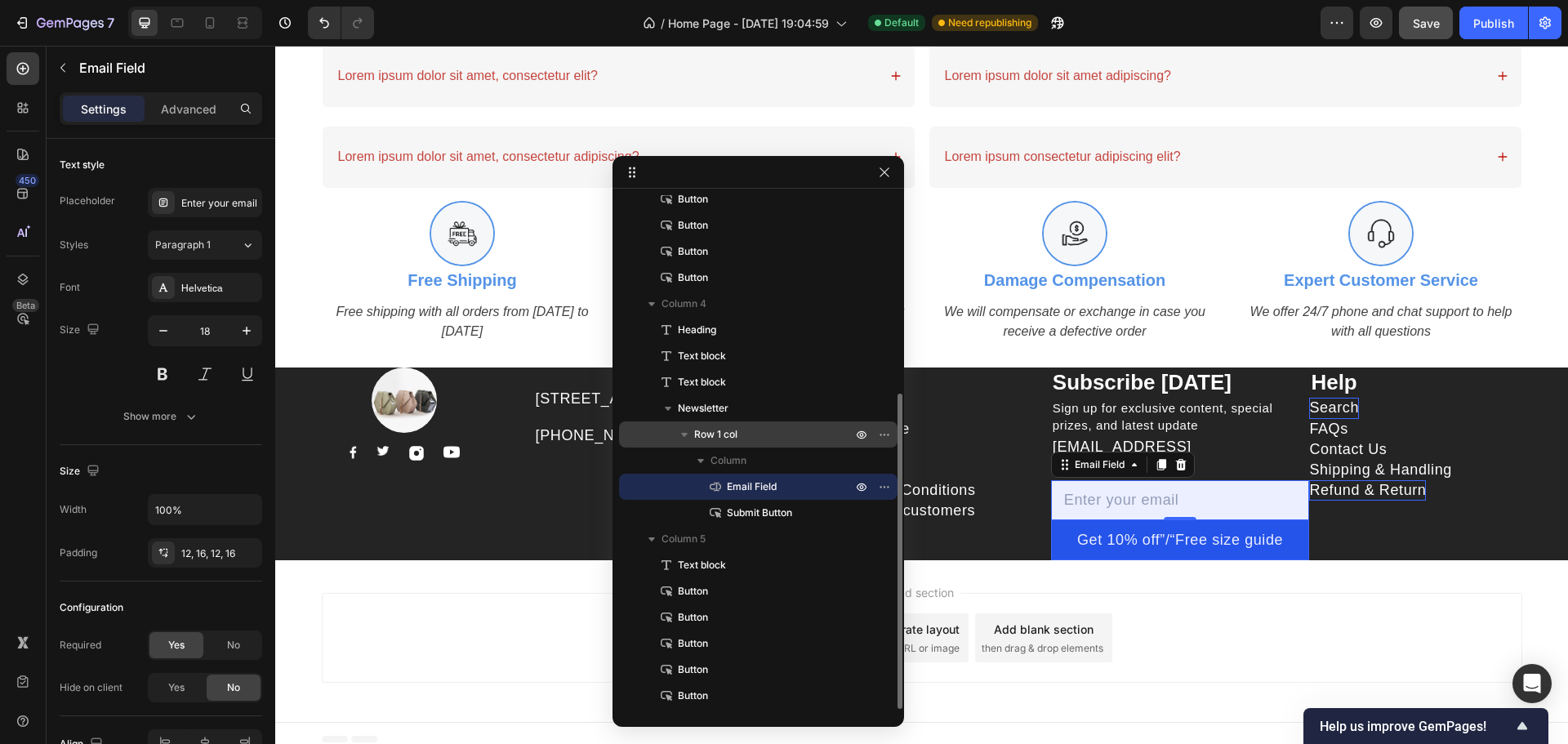
click at [730, 437] on span "Row 1 col" at bounding box center [715, 435] width 43 height 16
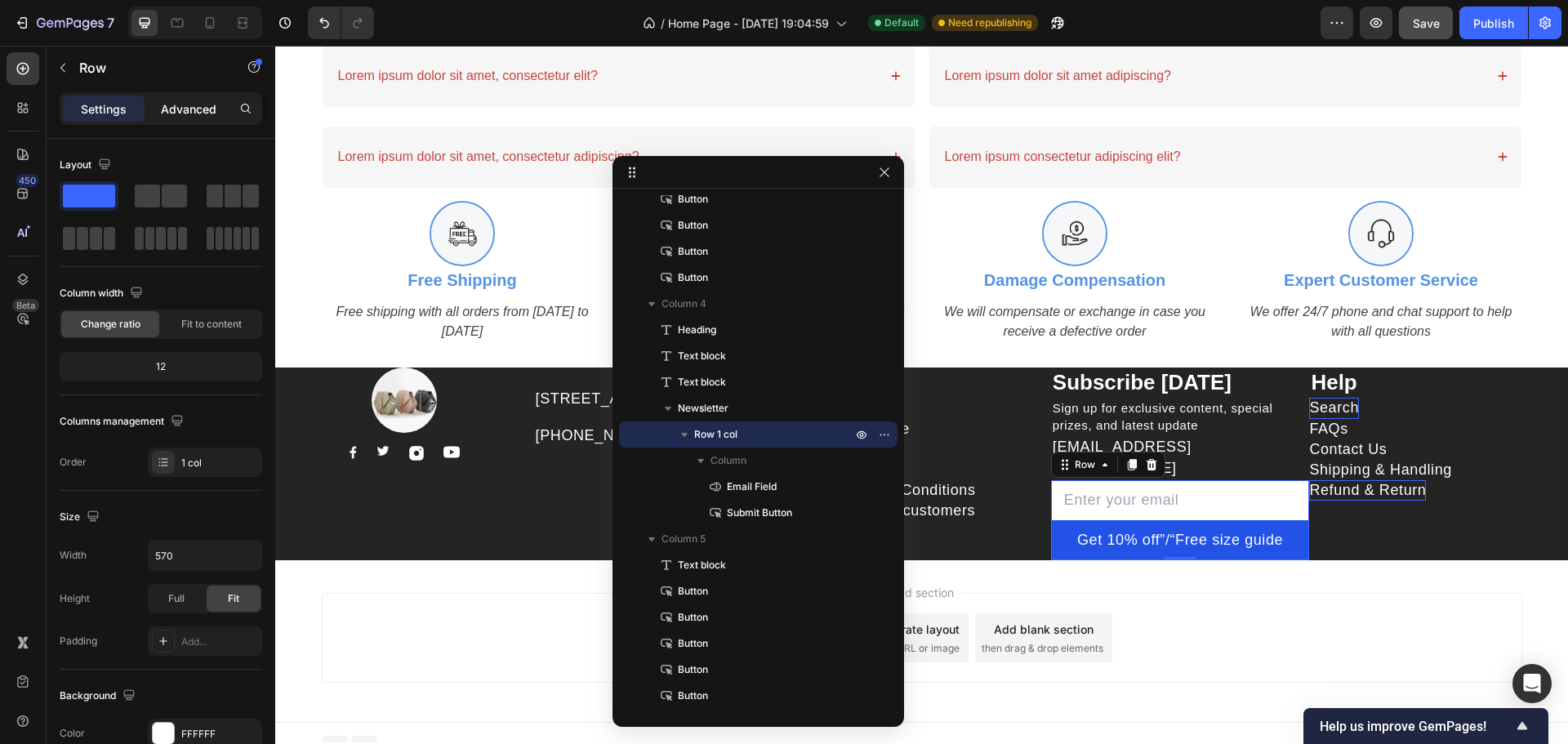
click at [203, 100] on p "Advanced" at bounding box center [189, 108] width 55 height 17
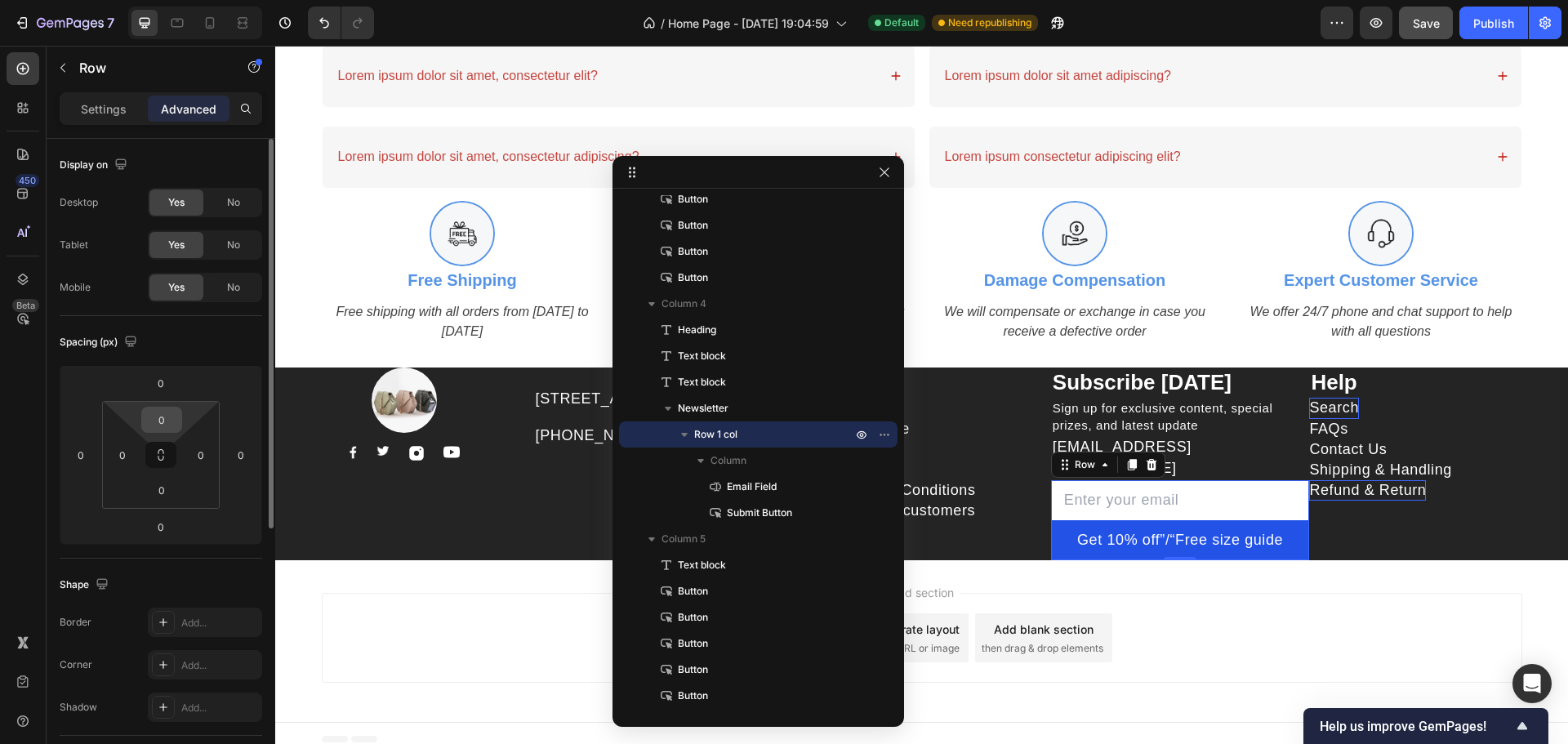
click at [173, 423] on input "0" at bounding box center [162, 419] width 33 height 24
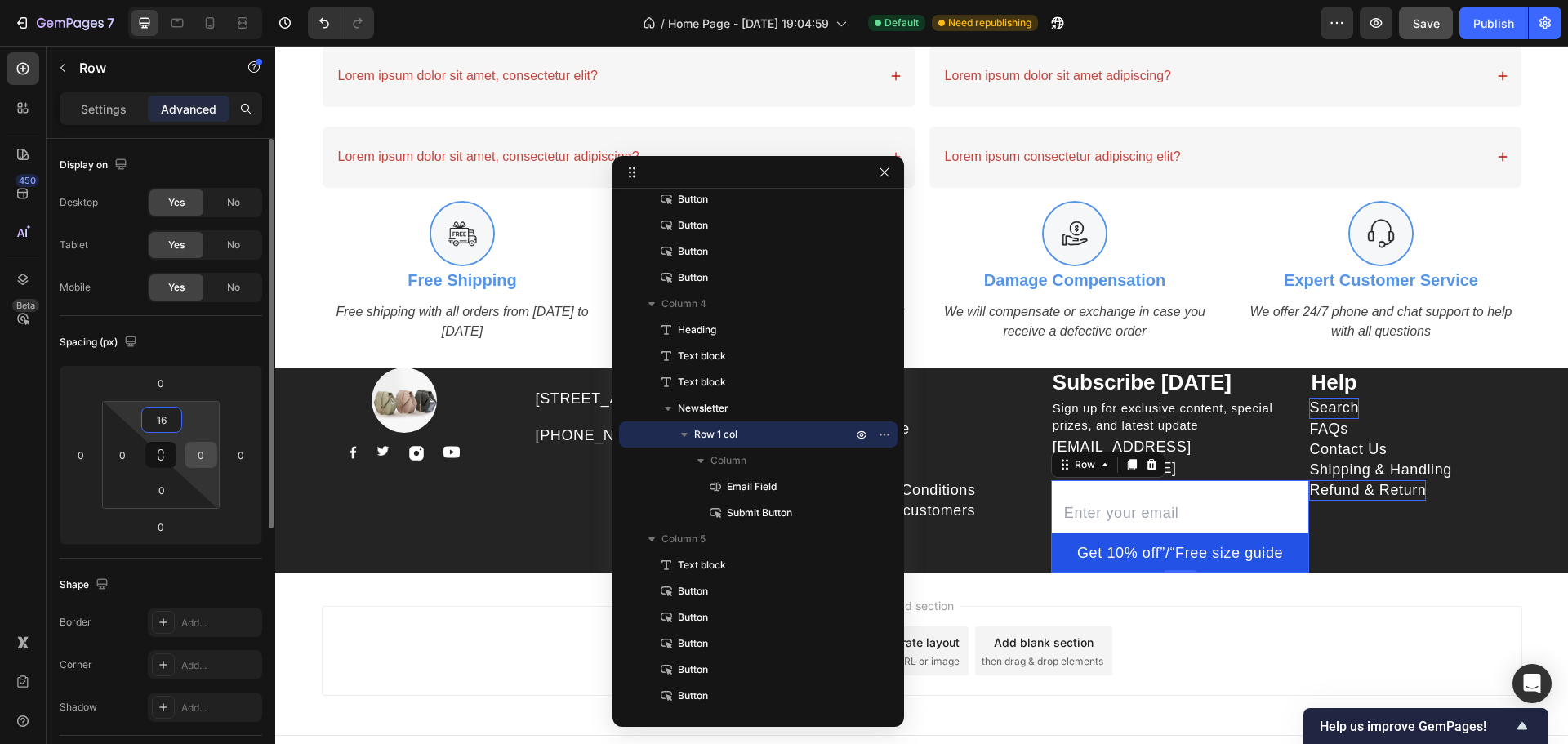
type input "16"
click at [195, 452] on input "0" at bounding box center [200, 454] width 24 height 24
type input "16"
click at [158, 477] on div "0" at bounding box center [162, 489] width 41 height 26
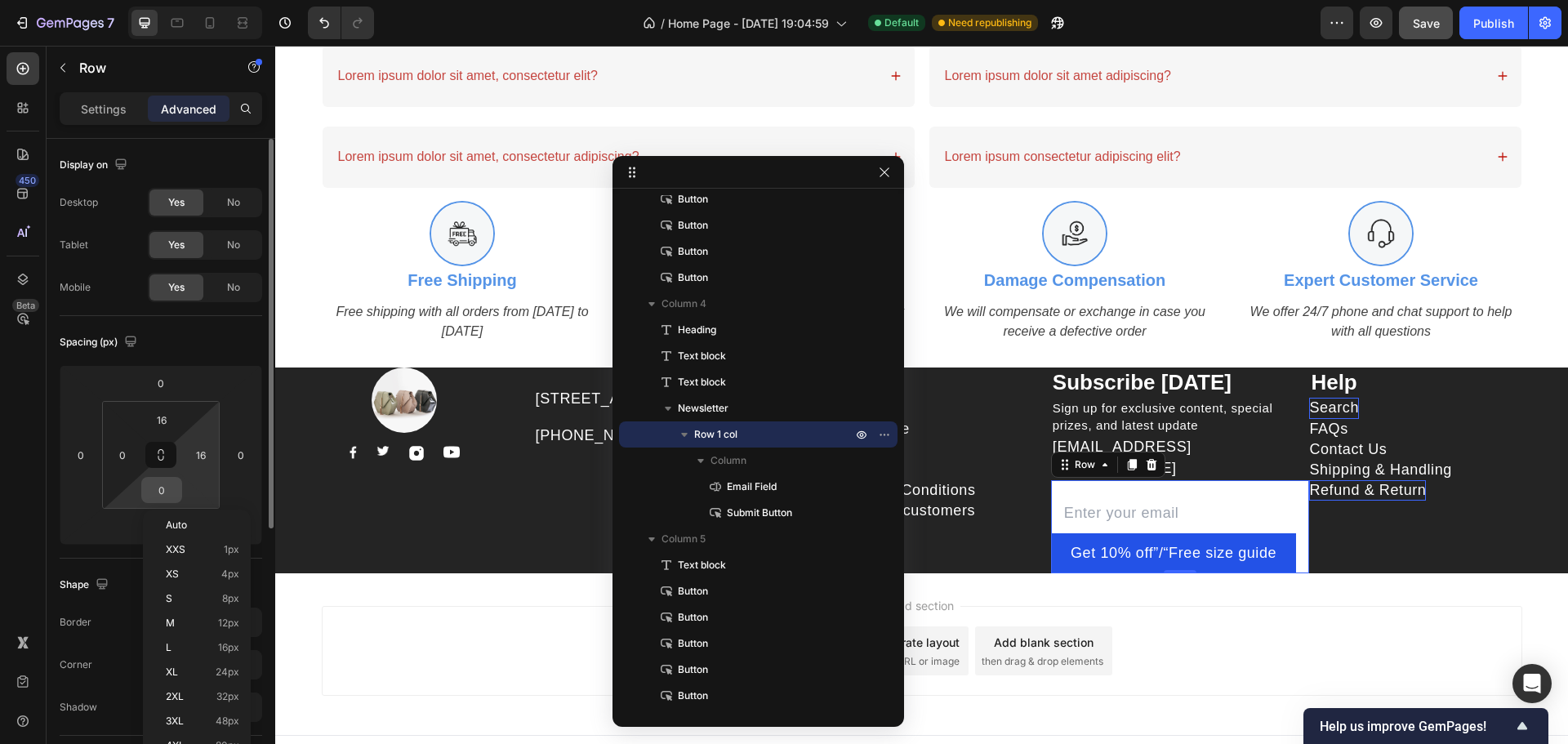
click at [169, 492] on input "0" at bounding box center [162, 489] width 33 height 24
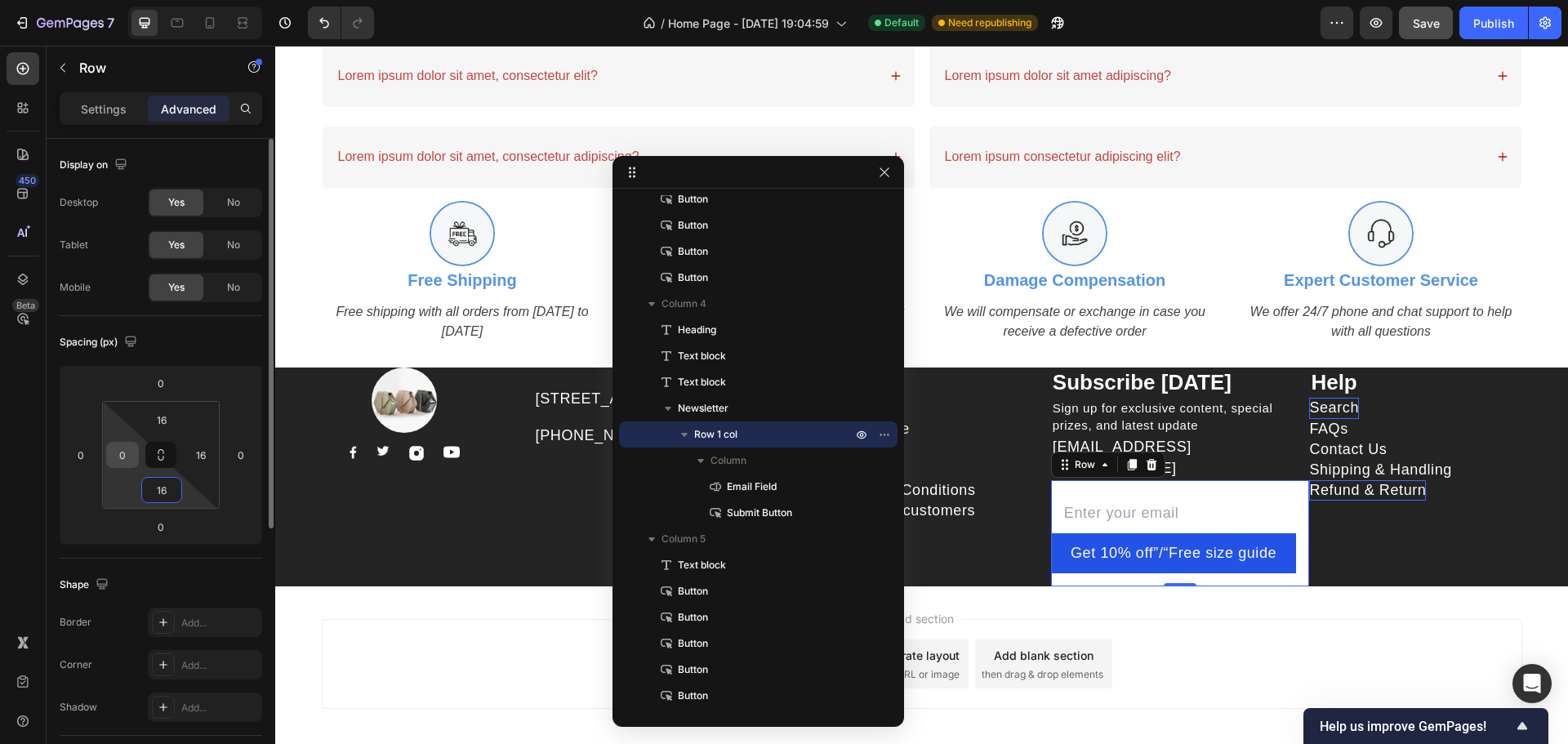
type input "16"
click at [122, 459] on input "0" at bounding box center [122, 454] width 24 height 24
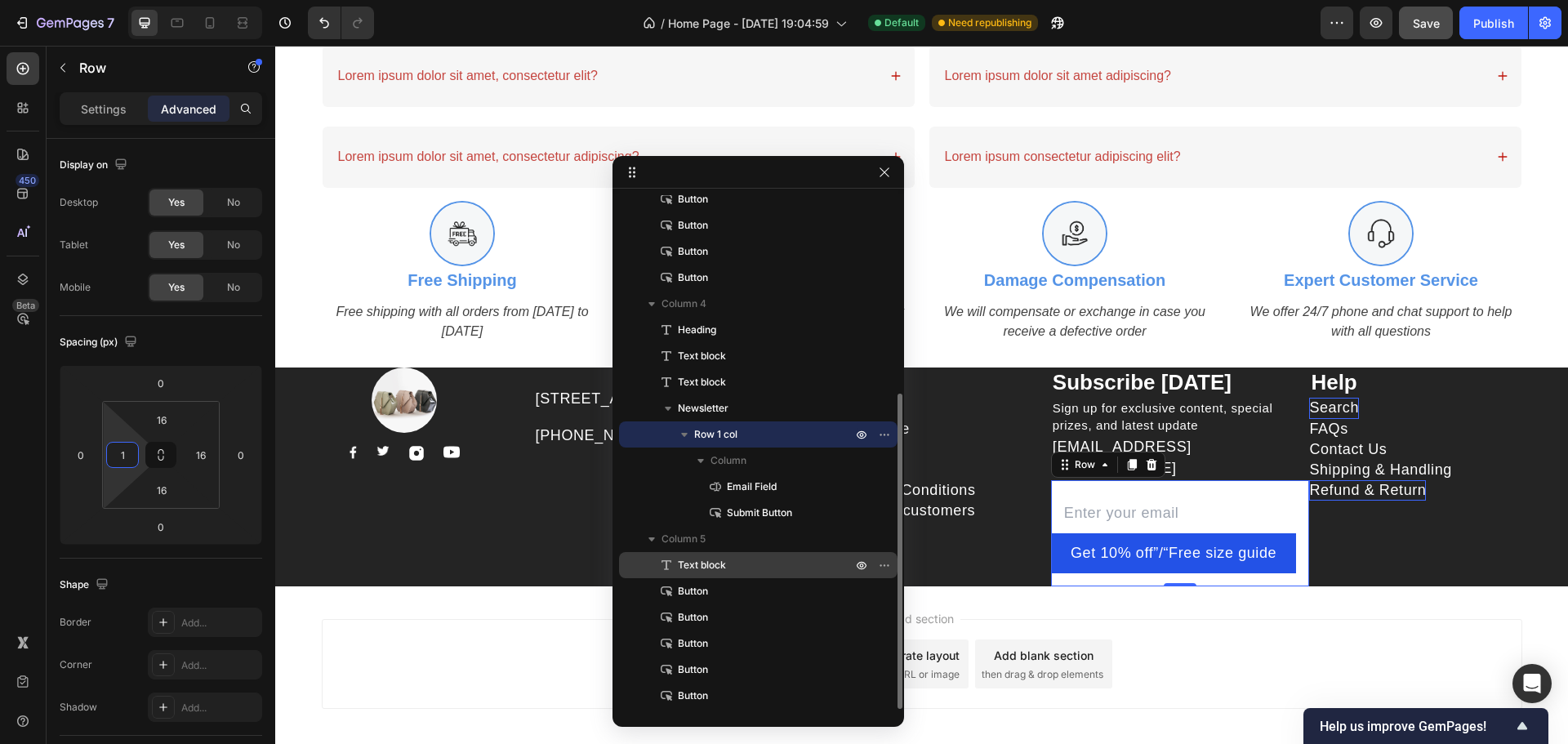
type input "16"
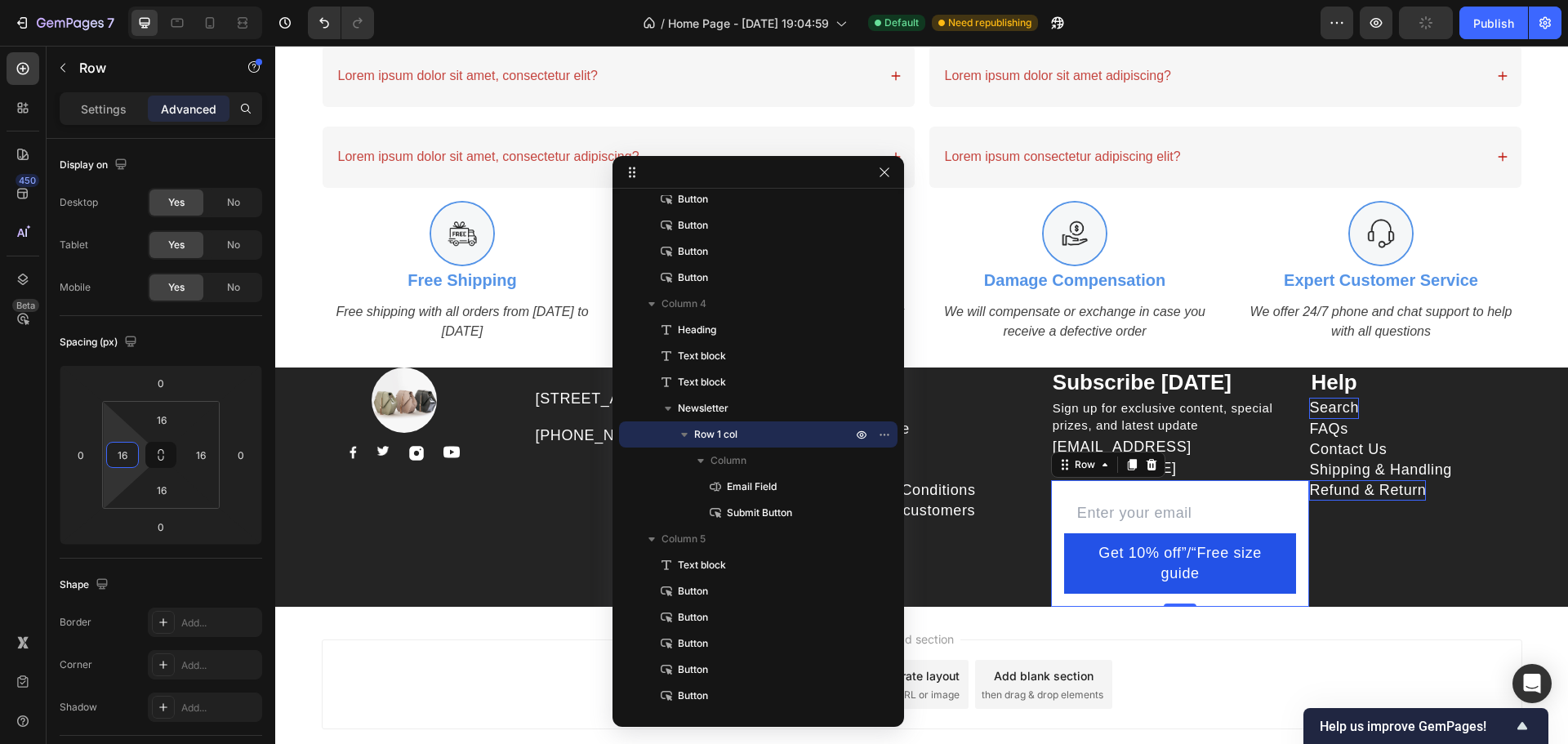
click at [1345, 656] on div "Add section Choose templates inspired by CRO experts Generate layout from URL o…" at bounding box center [922, 684] width 1201 height 89
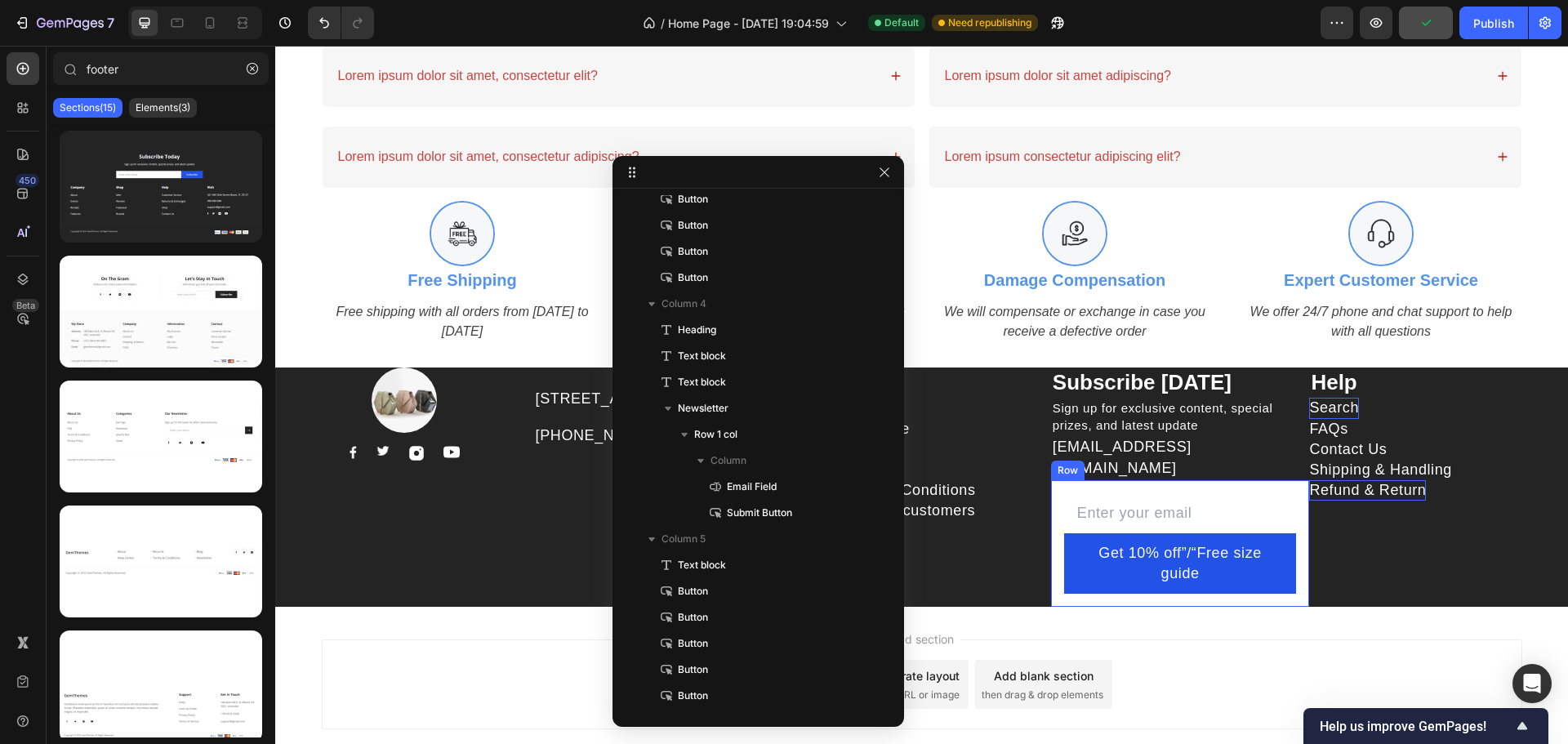
click at [1295, 508] on div "Email Field Get 10% off”/“Free size guide Submit Button Row" at bounding box center [1181, 544] width 259 height 128
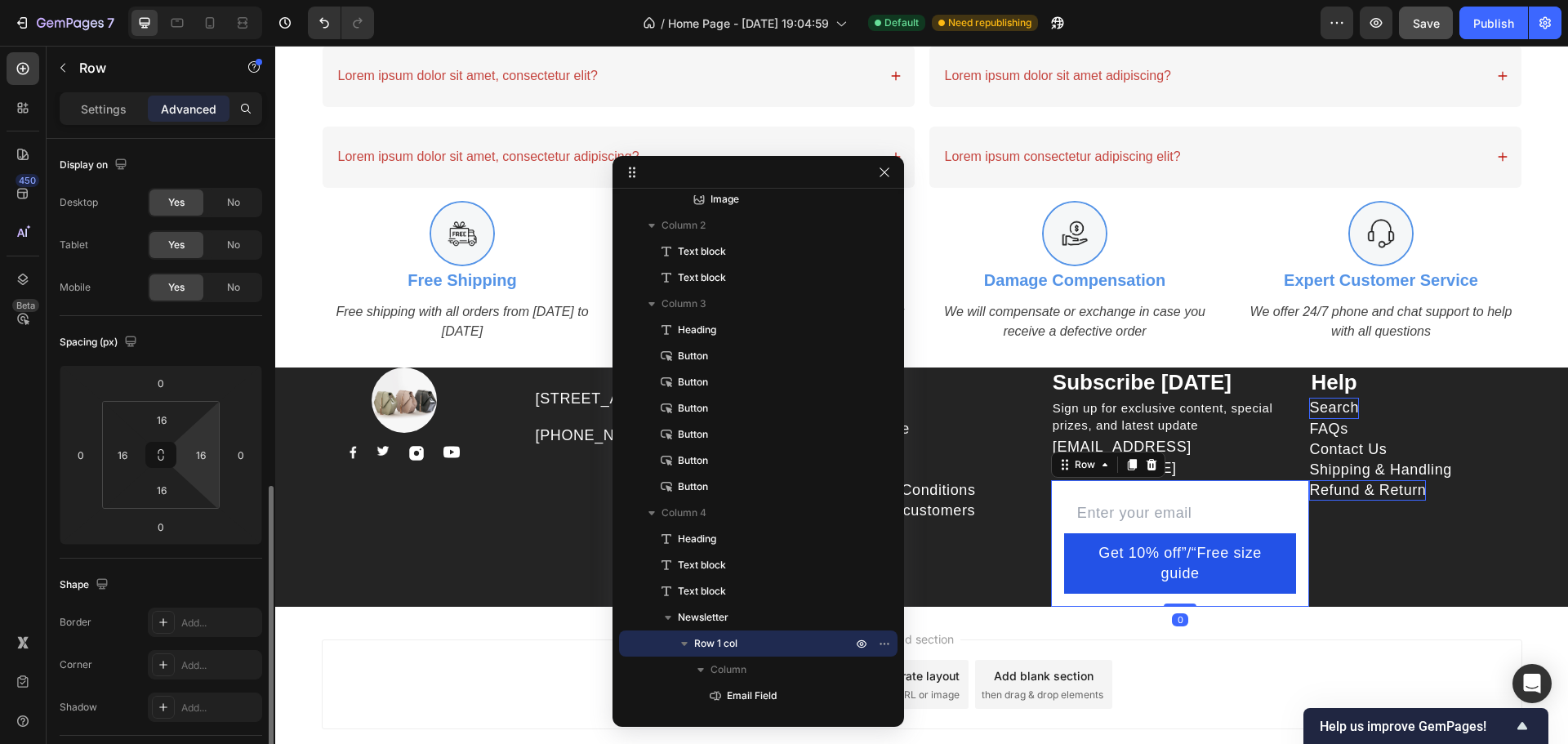
scroll to position [438, 0]
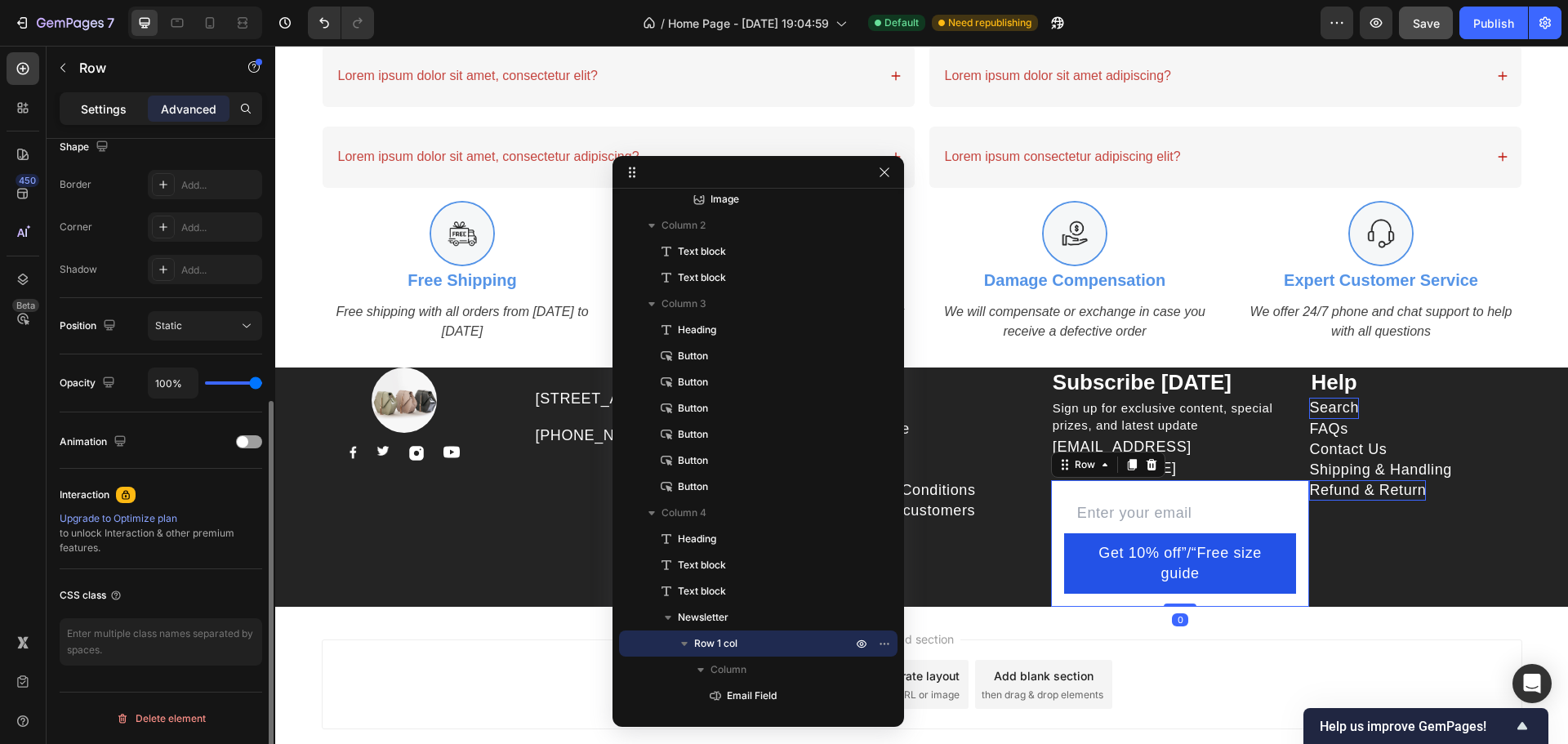
click at [104, 101] on p "Settings" at bounding box center [103, 108] width 46 height 17
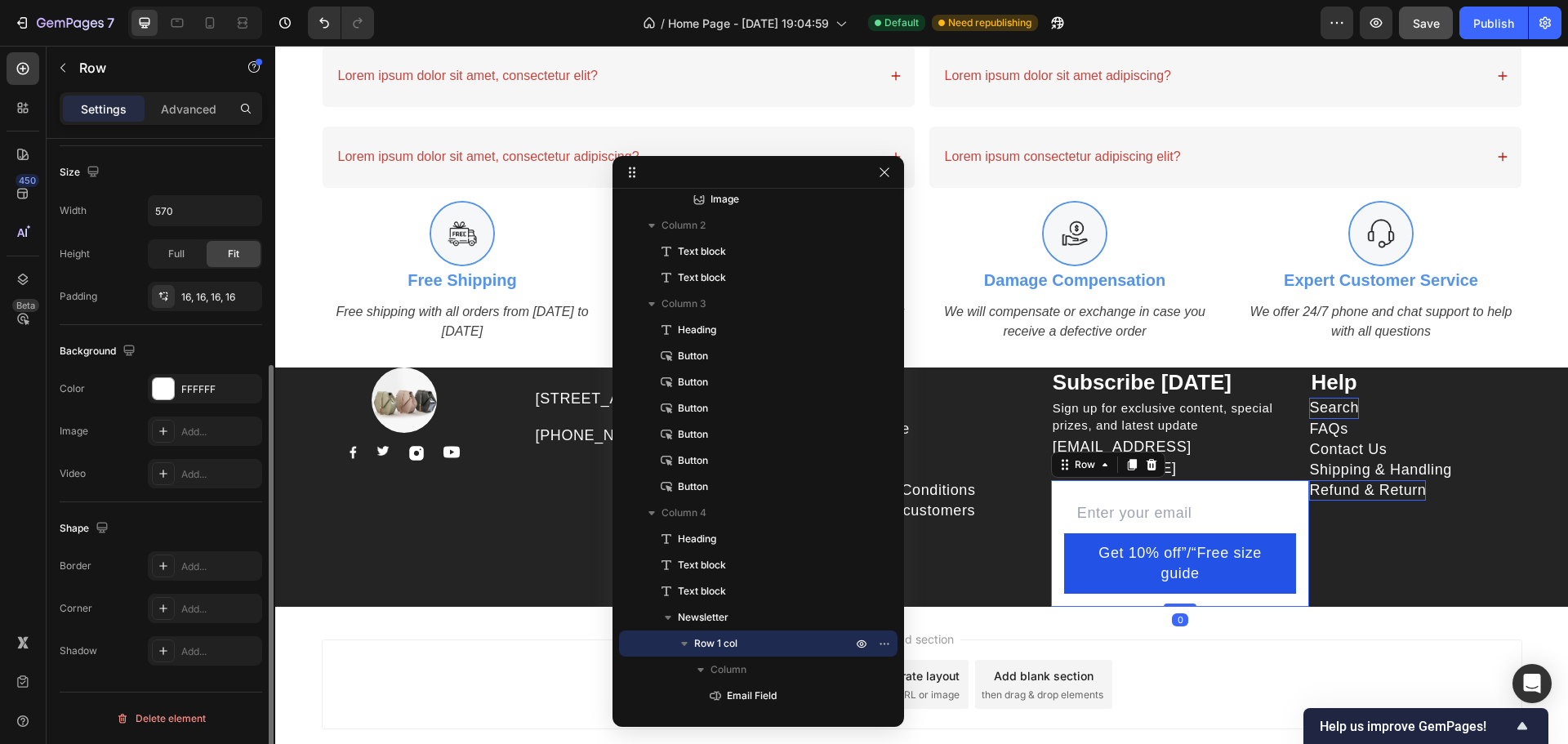
scroll to position [345, 0]
click at [242, 383] on icon "button" at bounding box center [245, 389] width 13 height 13
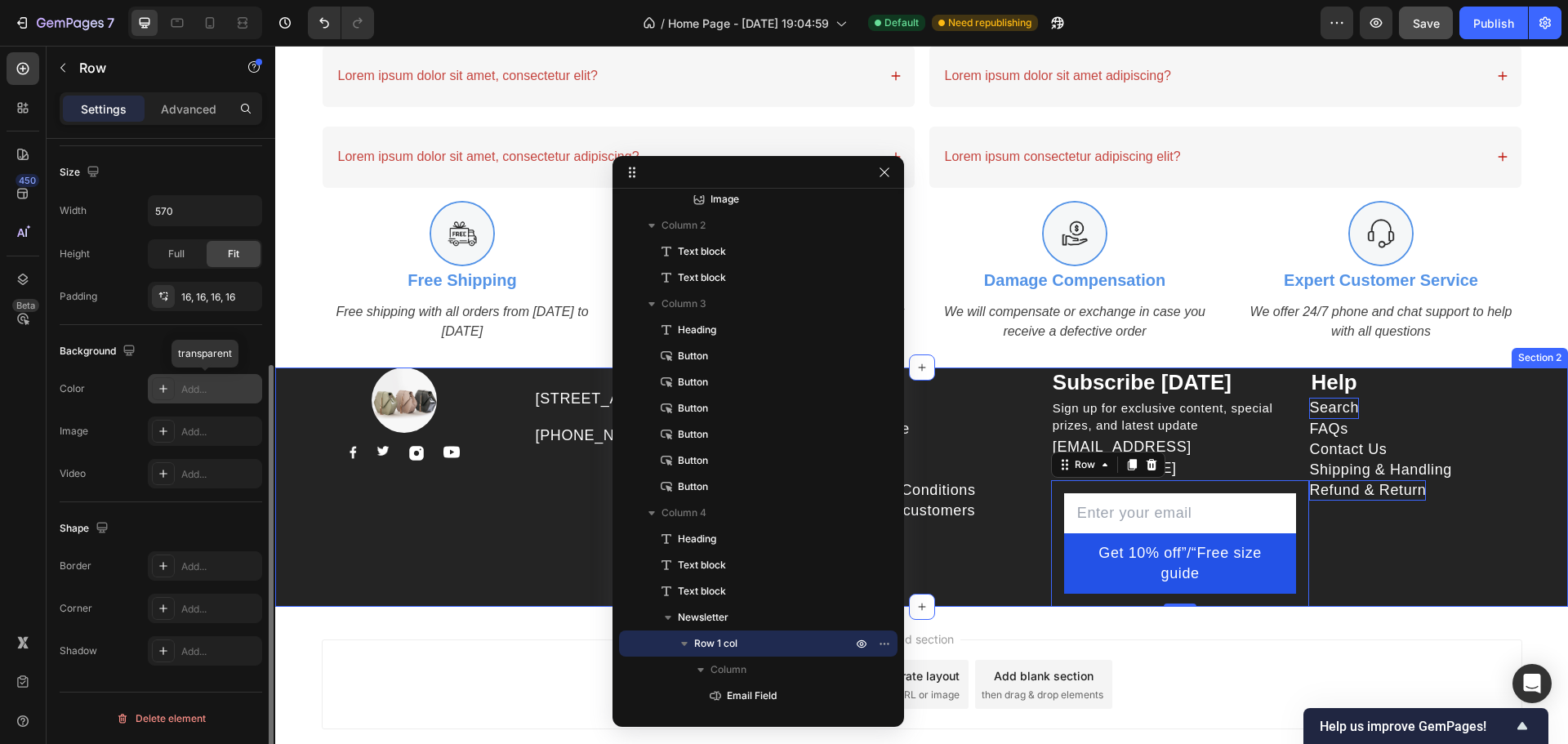
click at [1480, 566] on div "Help Text block Search Button FAQs Button Contact Us Button Shipping & Handling…" at bounding box center [1438, 487] width 259 height 241
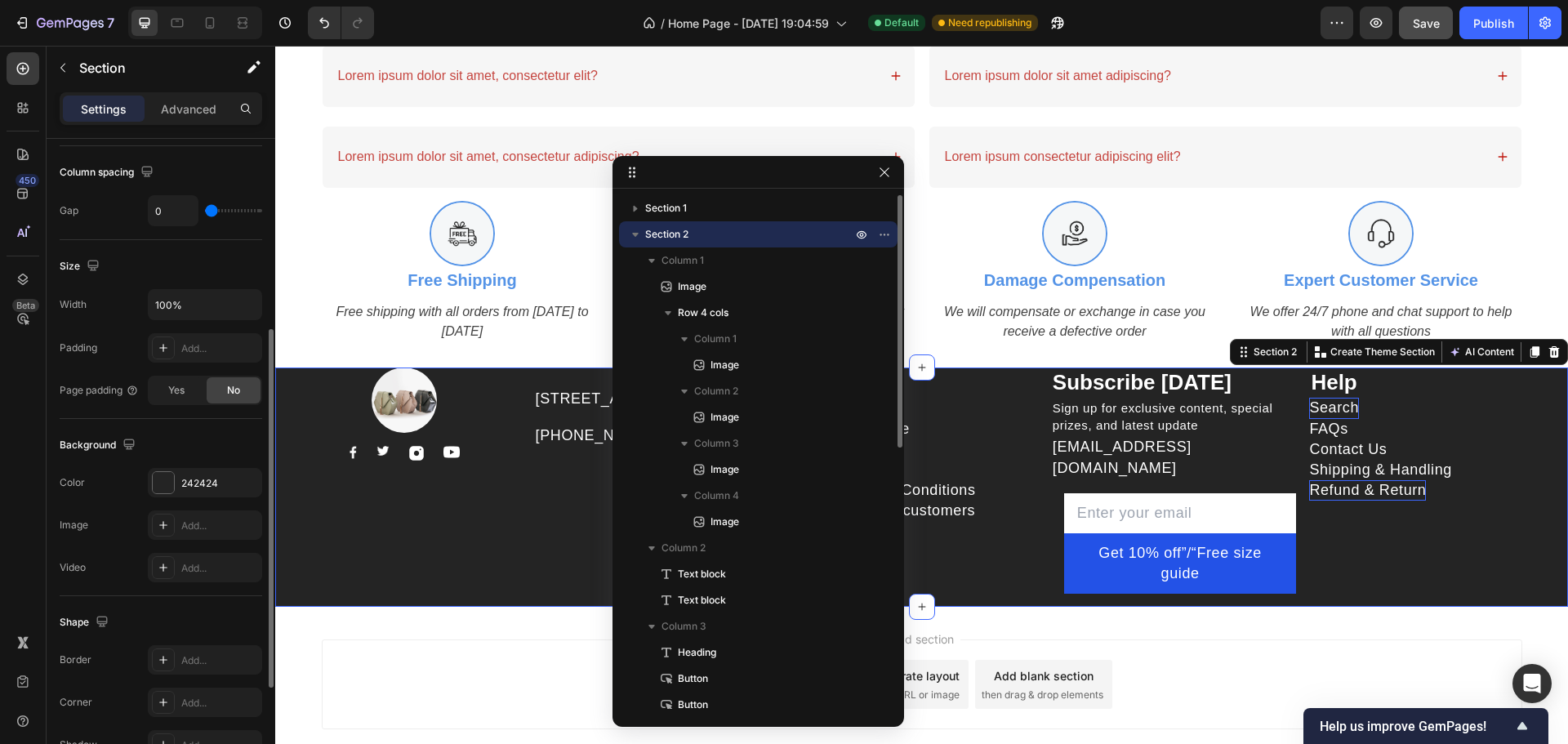
scroll to position [0, 0]
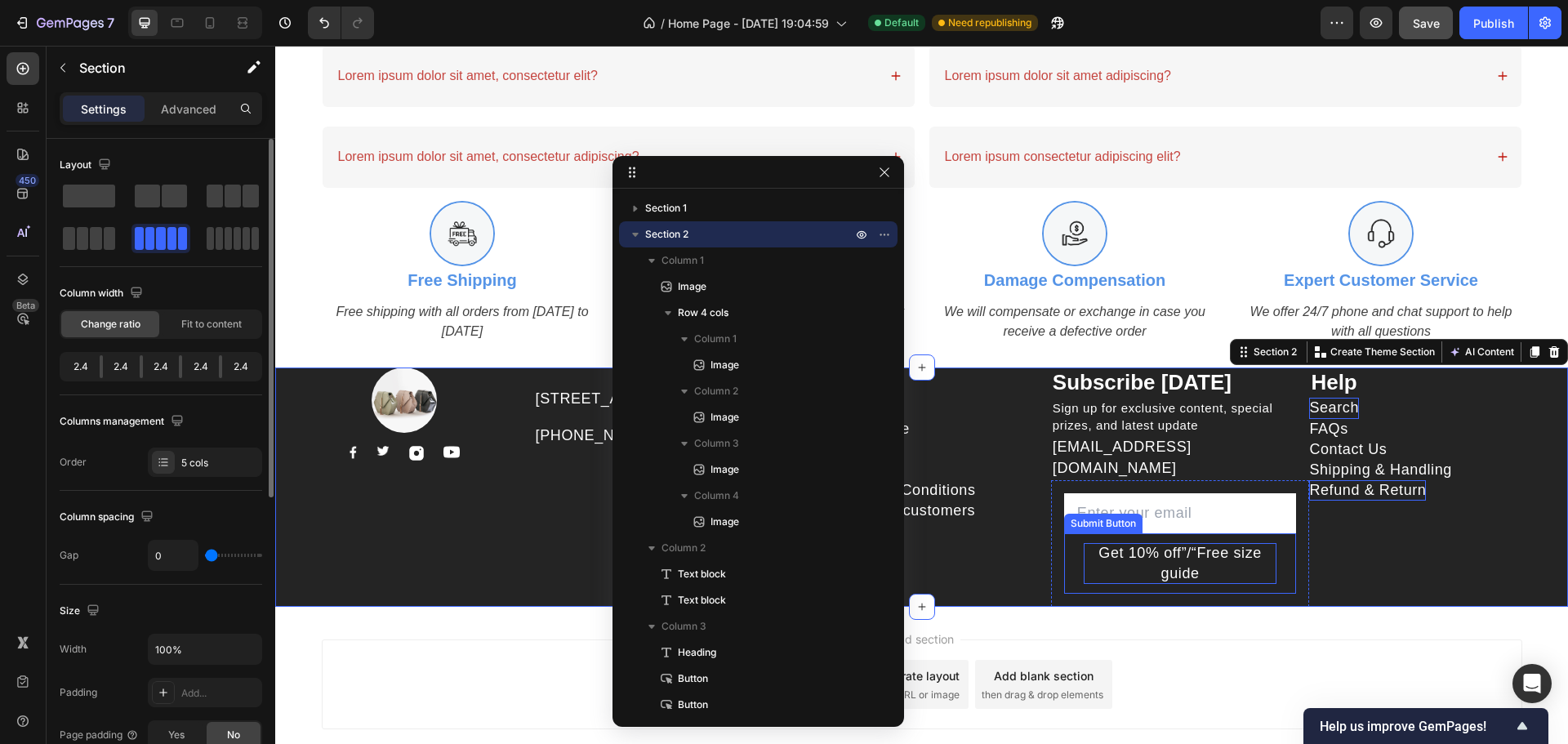
click at [1184, 544] on p "Get 10% off”/“Free size guide" at bounding box center [1180, 563] width 194 height 41
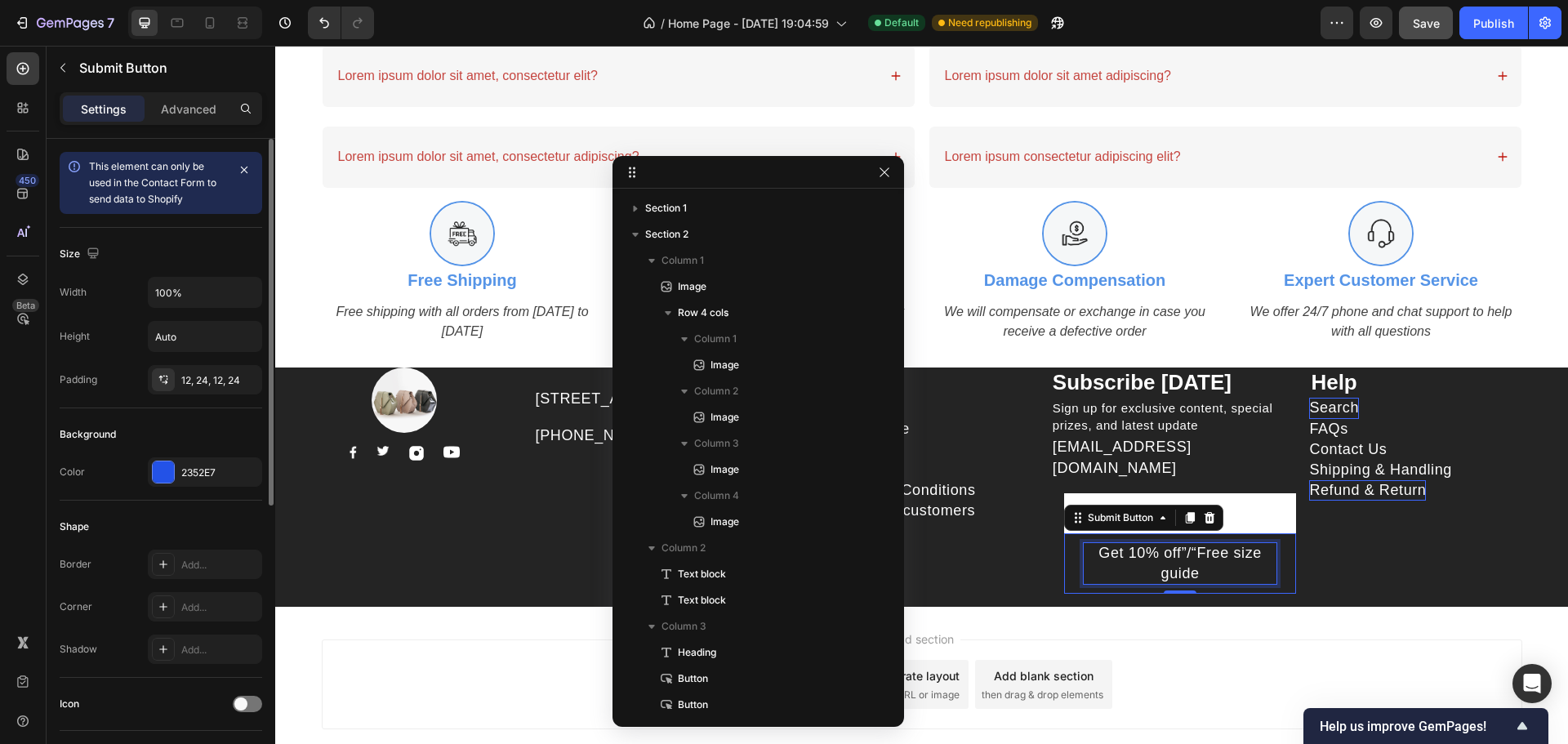
scroll to position [532, 0]
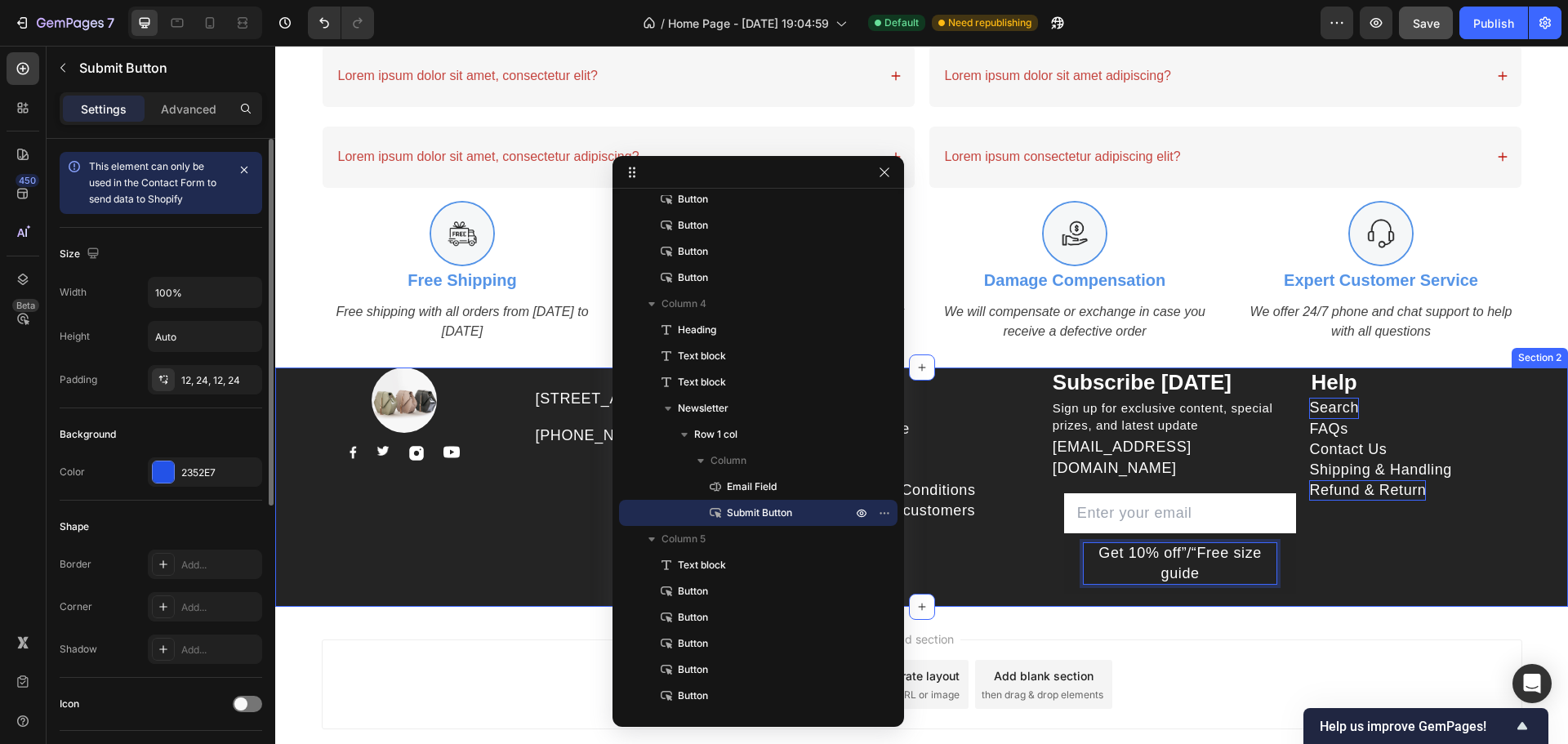
click at [1492, 576] on div "Help Text block Search Button FAQs Button Contact Us Button Shipping & Handling…" at bounding box center [1438, 487] width 259 height 241
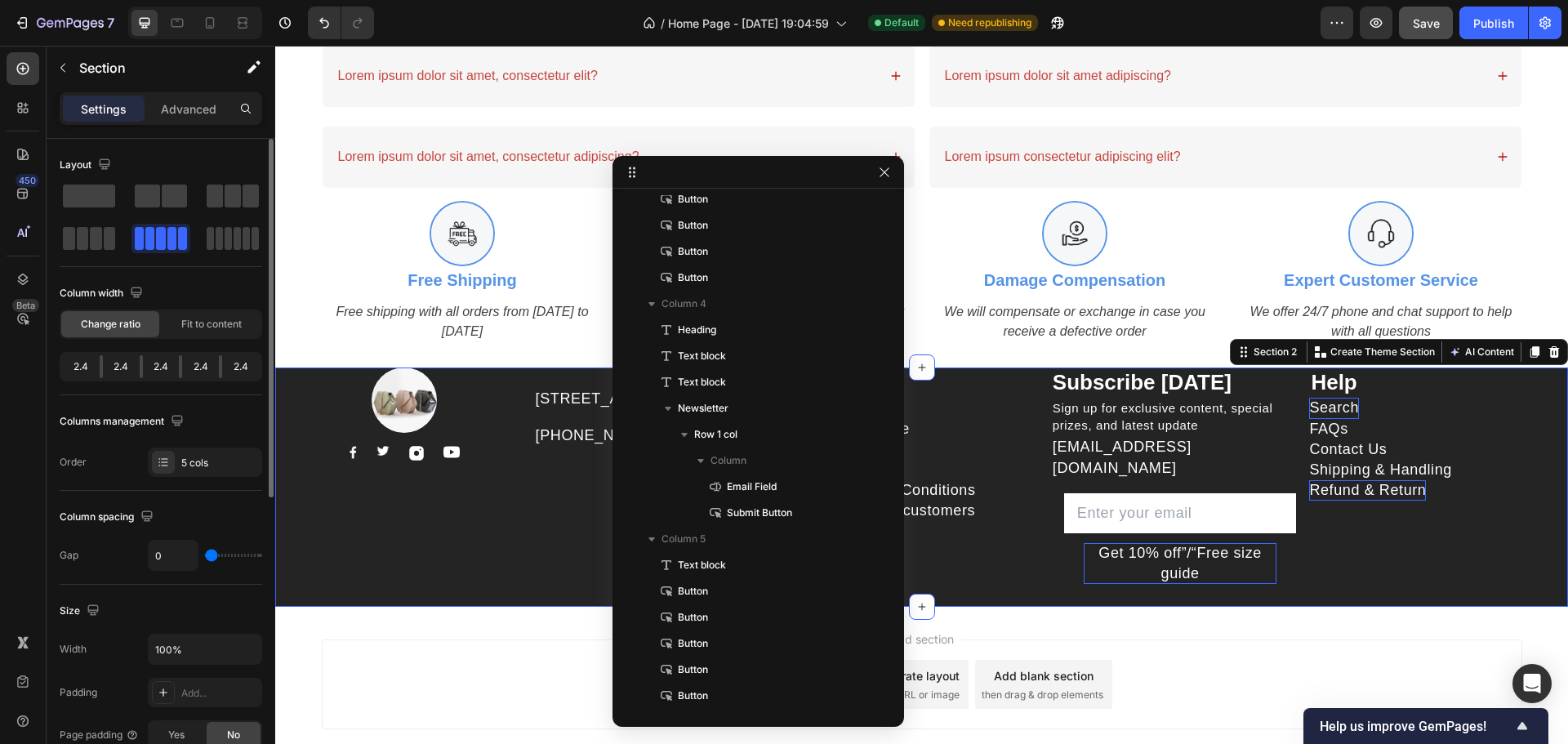
scroll to position [0, 0]
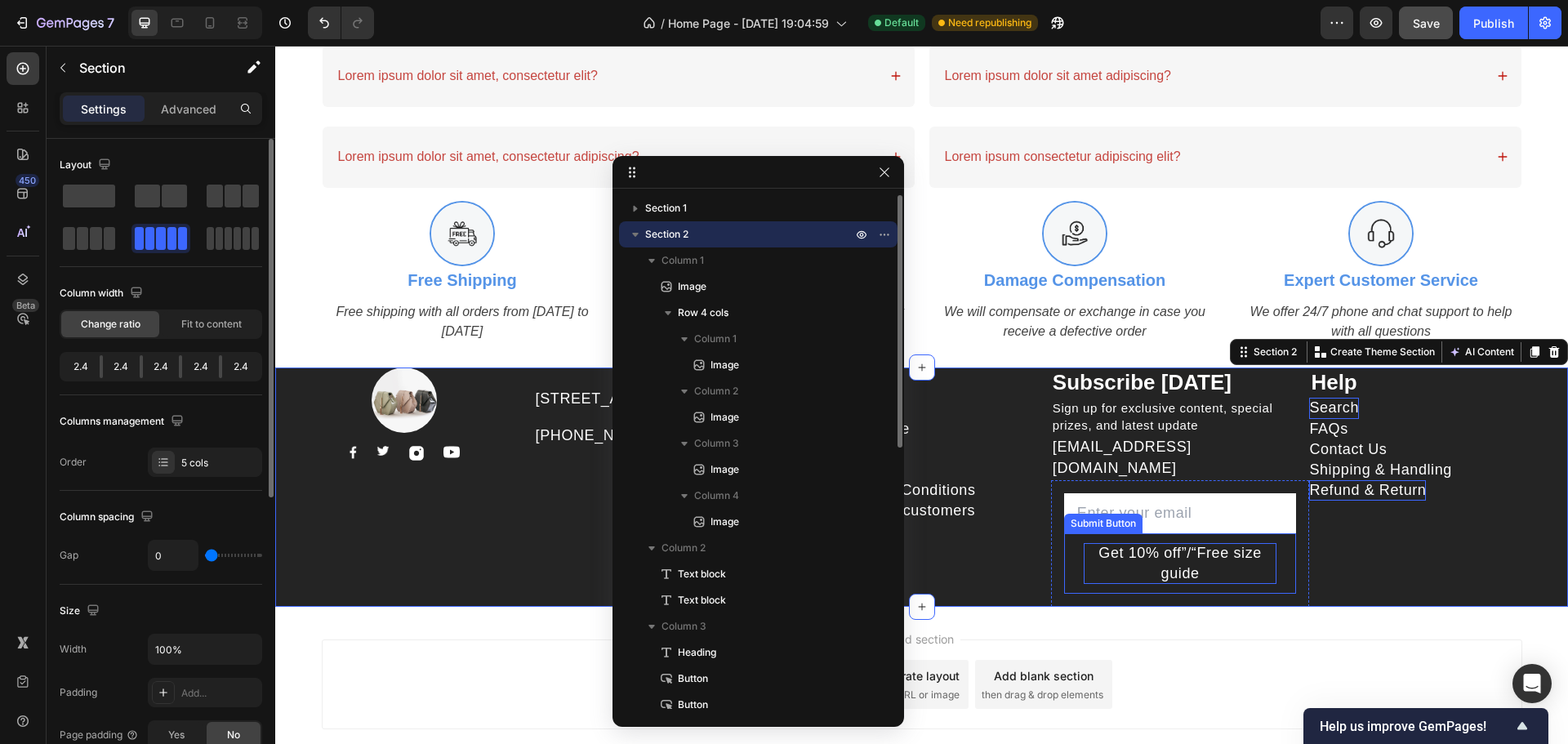
click at [1140, 552] on p "Get 10% off”/“Free size guide" at bounding box center [1180, 563] width 194 height 41
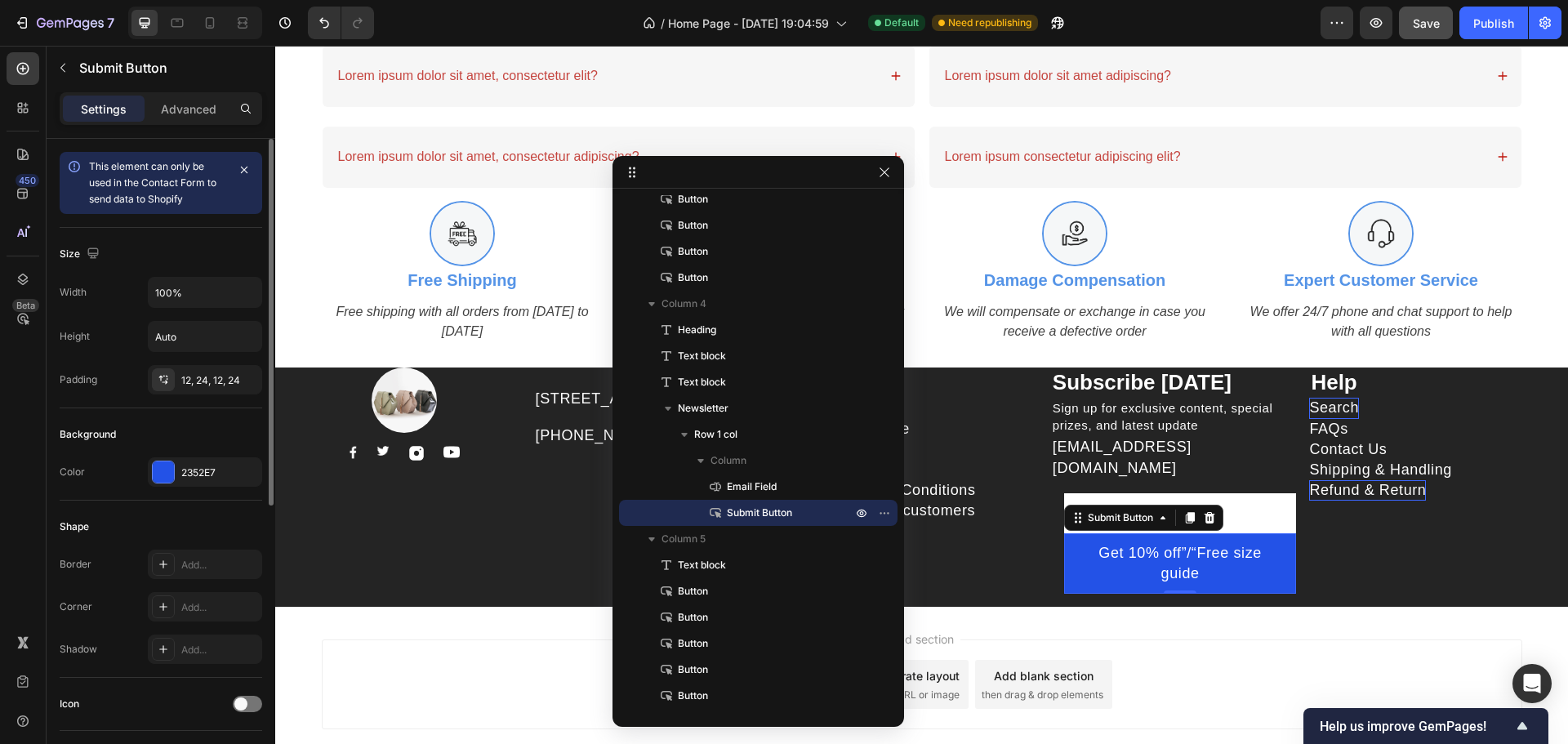
scroll to position [435, 0]
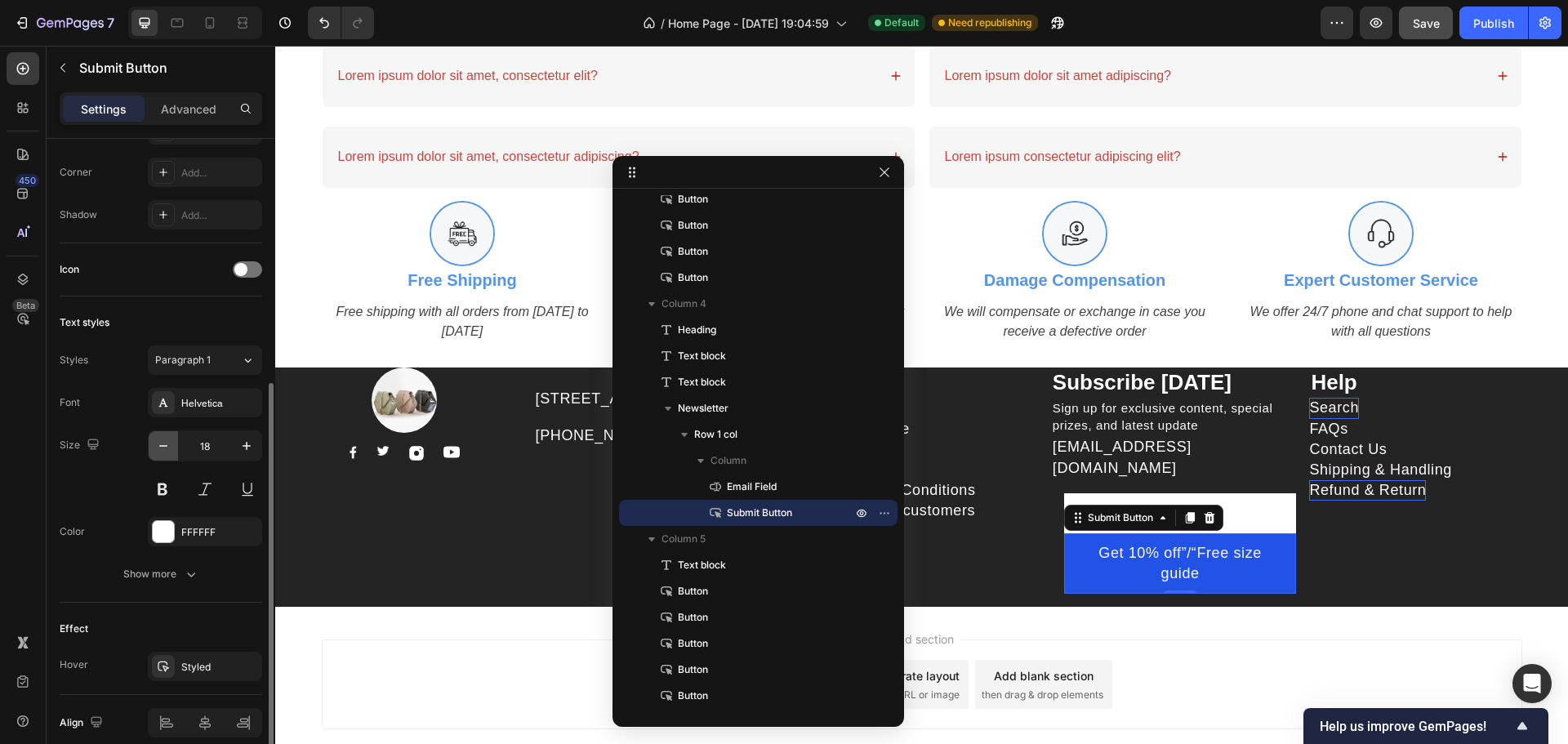
click at [171, 446] on icon "button" at bounding box center [164, 446] width 16 height 16
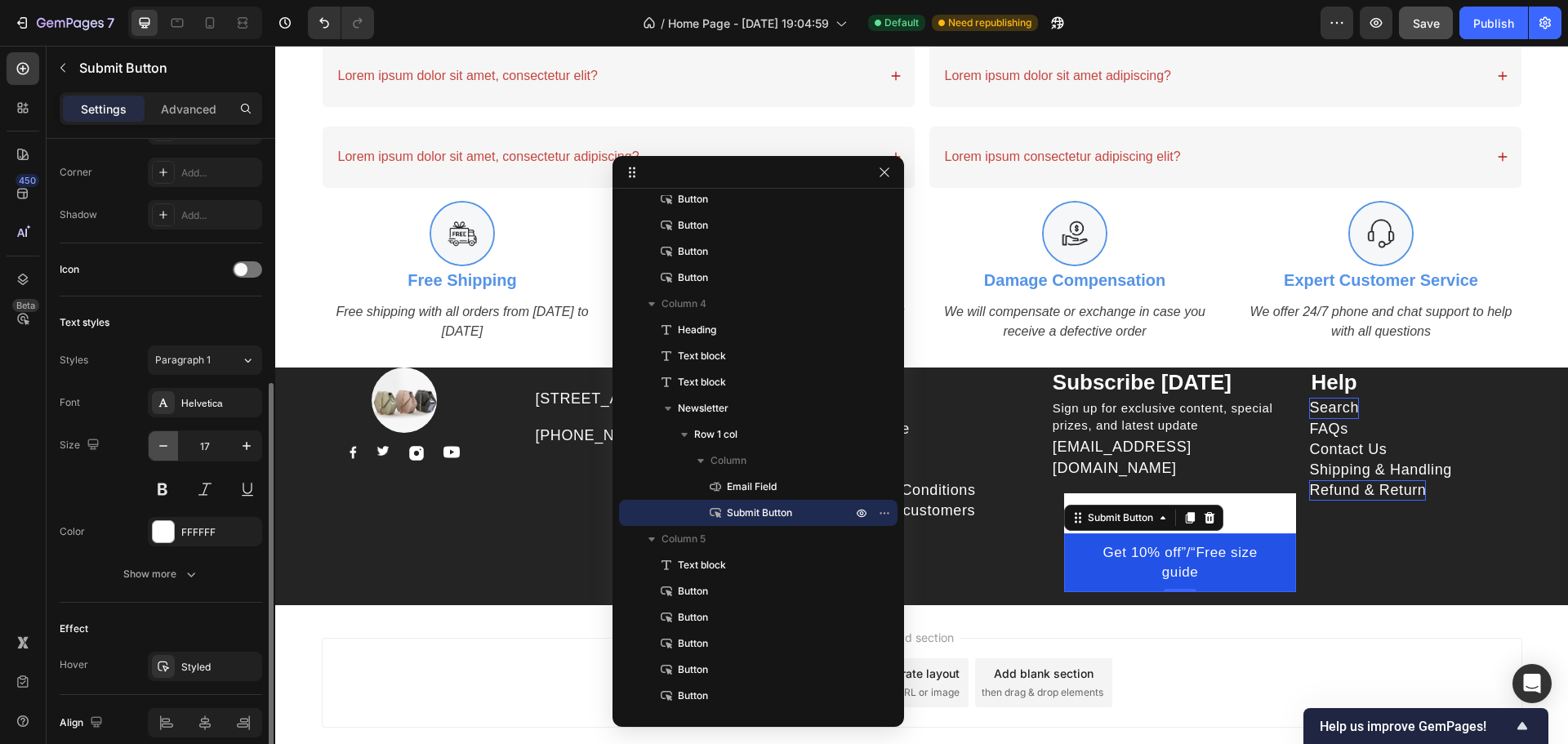
click at [171, 447] on icon "button" at bounding box center [164, 446] width 16 height 16
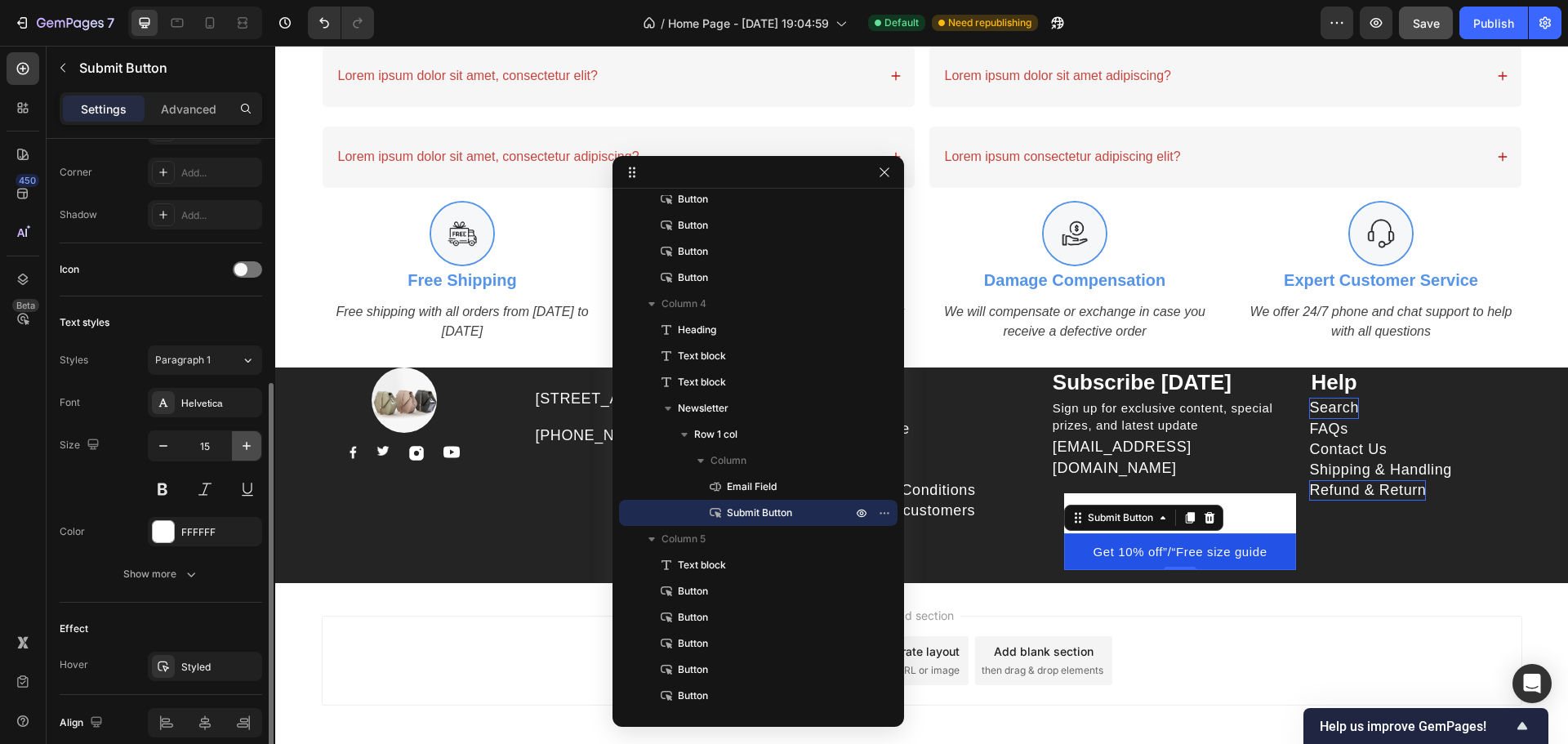
click at [248, 449] on icon "button" at bounding box center [247, 446] width 16 height 16
type input "16"
click at [1258, 505] on input "email" at bounding box center [1180, 513] width 232 height 40
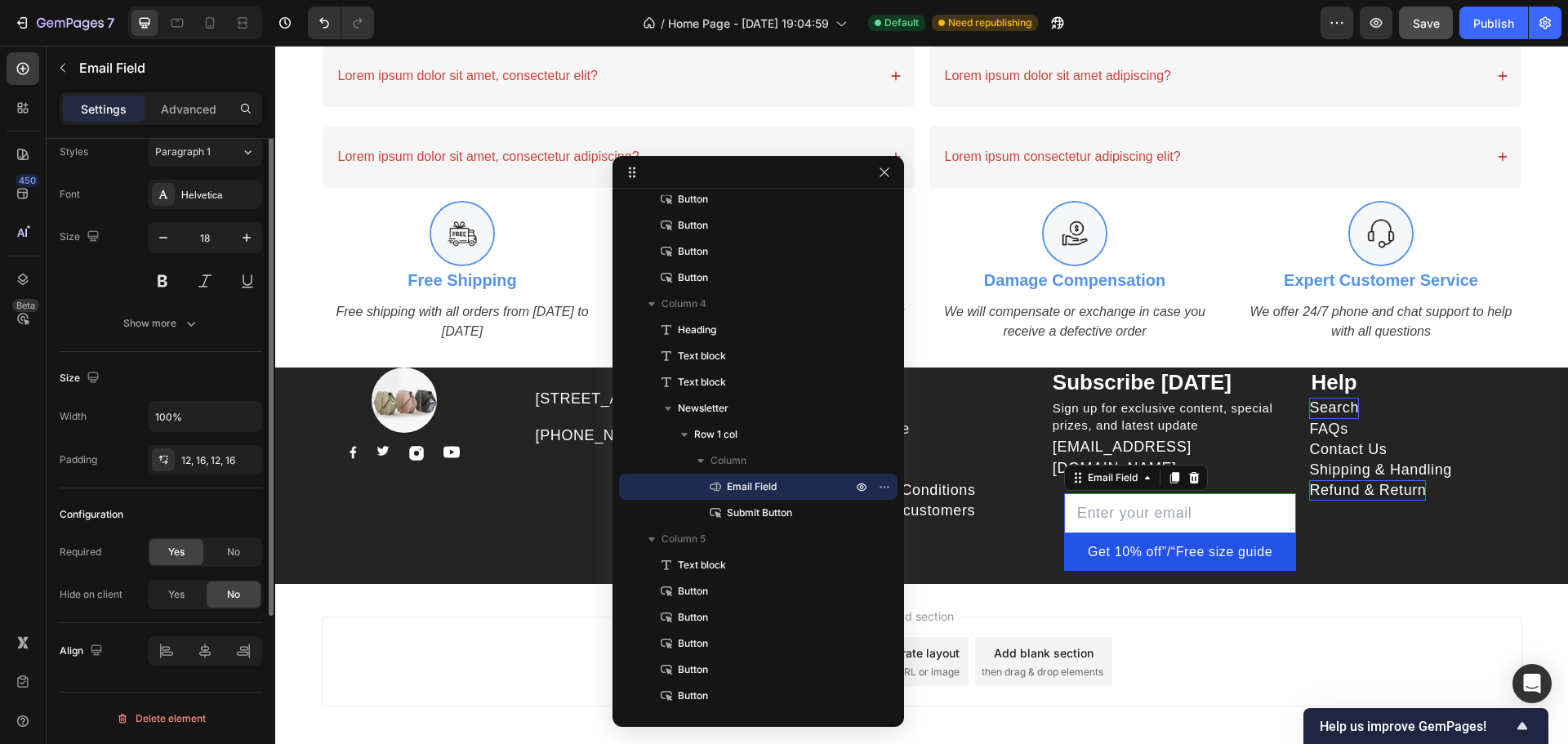
scroll to position [0, 0]
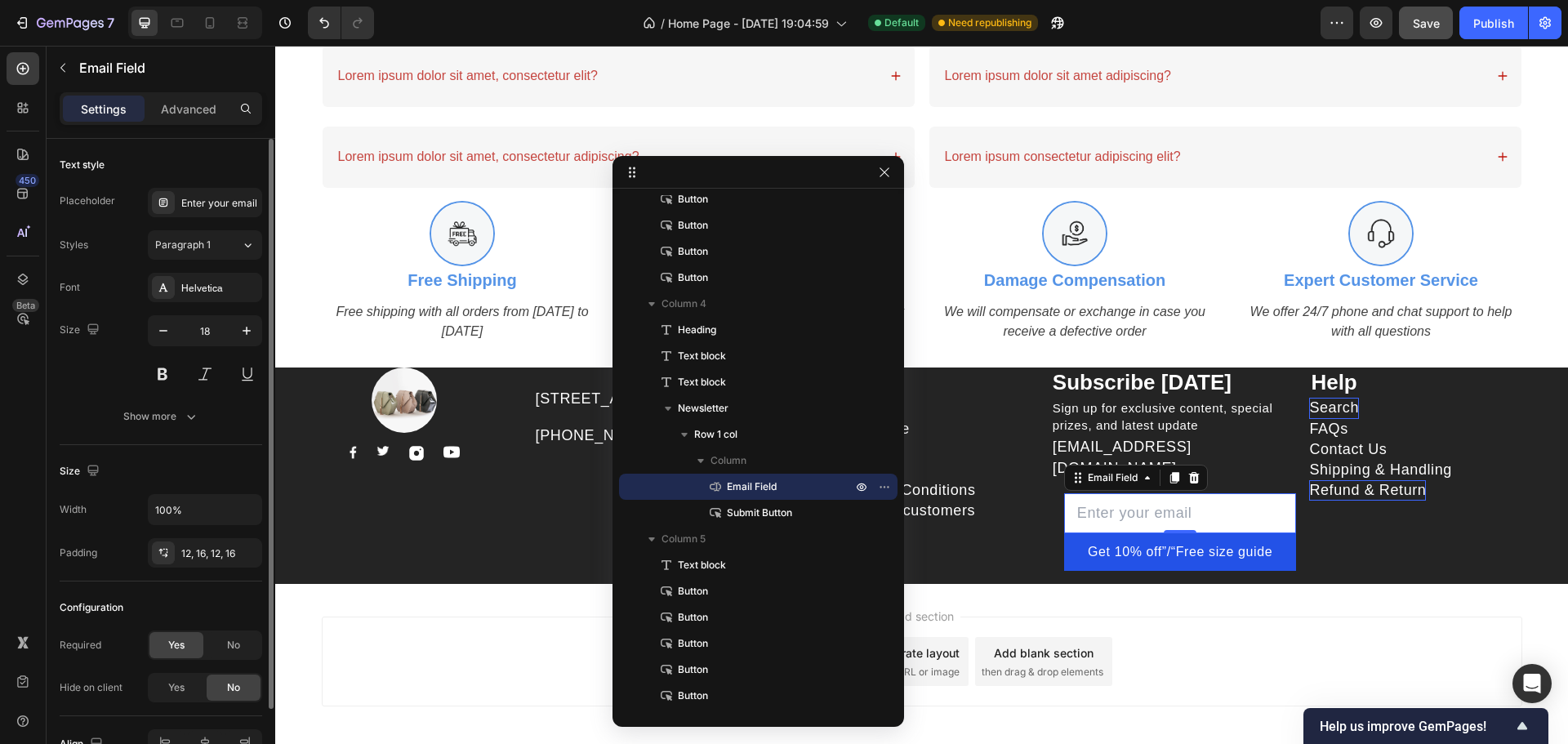
drag, startPoint x: 1506, startPoint y: 588, endPoint x: 1567, endPoint y: 186, distance: 406.6
click at [1507, 584] on div "Add section Choose templates inspired by CRO experts Generate layout from URL o…" at bounding box center [922, 664] width 1293 height 162
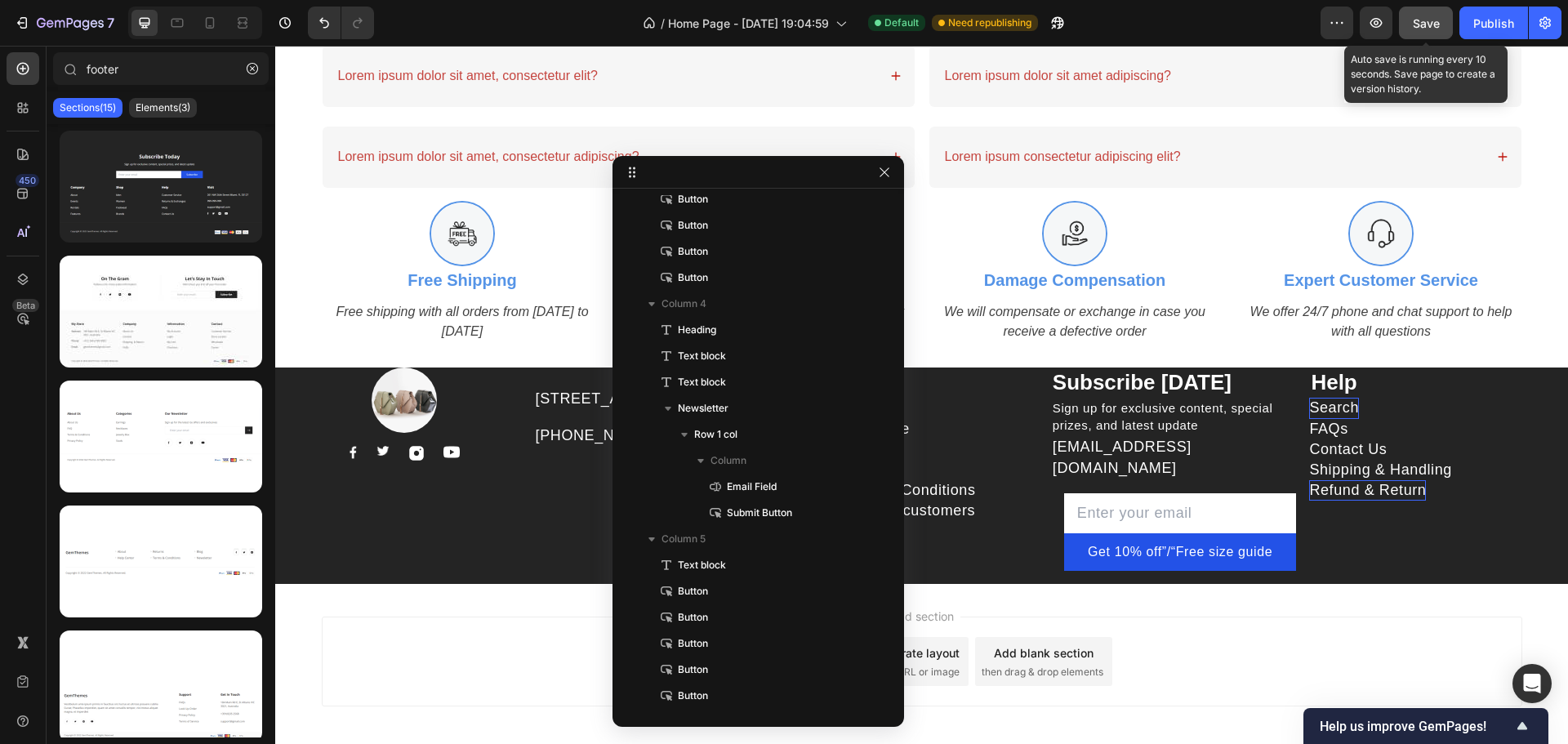
click at [1435, 28] on span "Save" at bounding box center [1426, 23] width 27 height 14
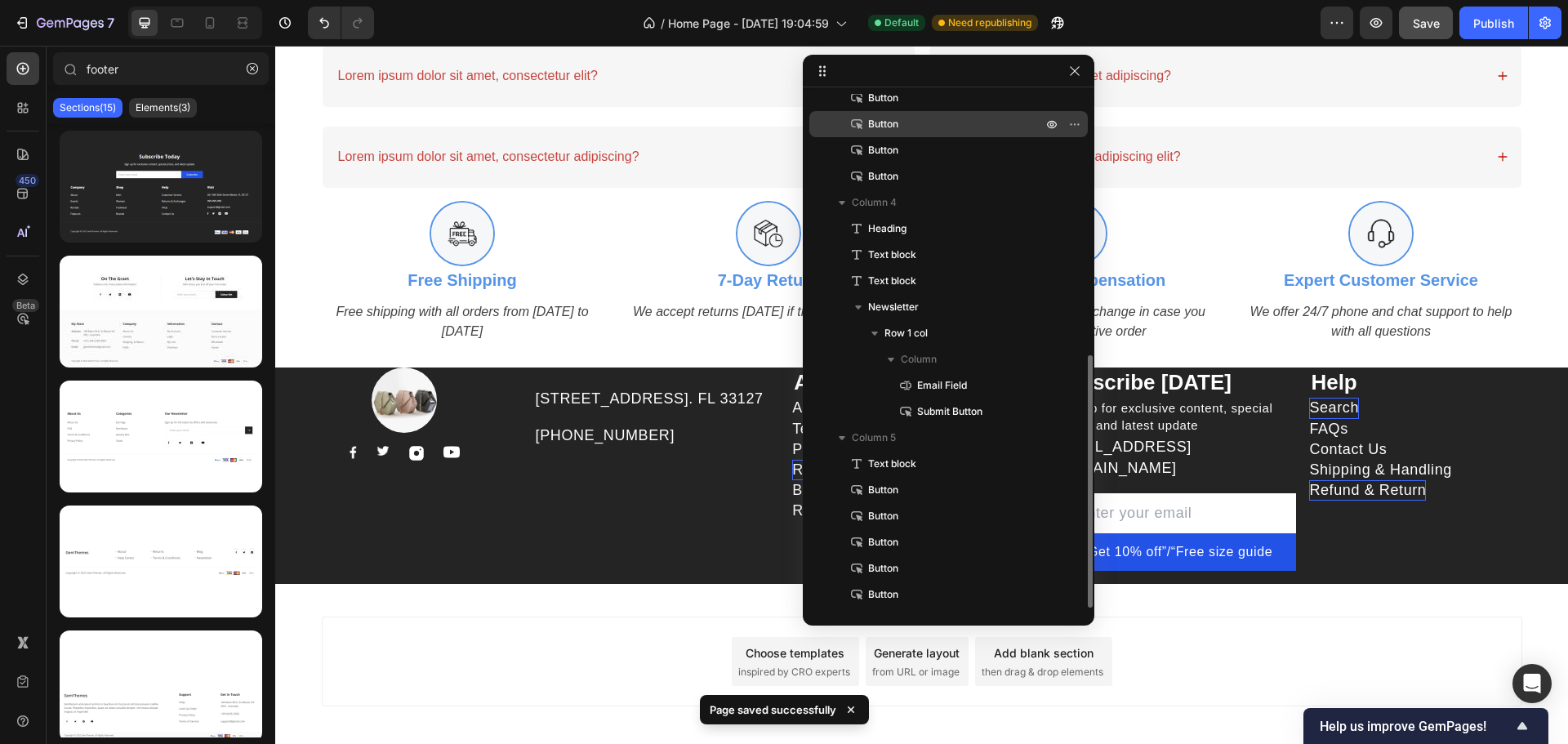
drag, startPoint x: 732, startPoint y: 174, endPoint x: 813, endPoint y: 137, distance: 89.1
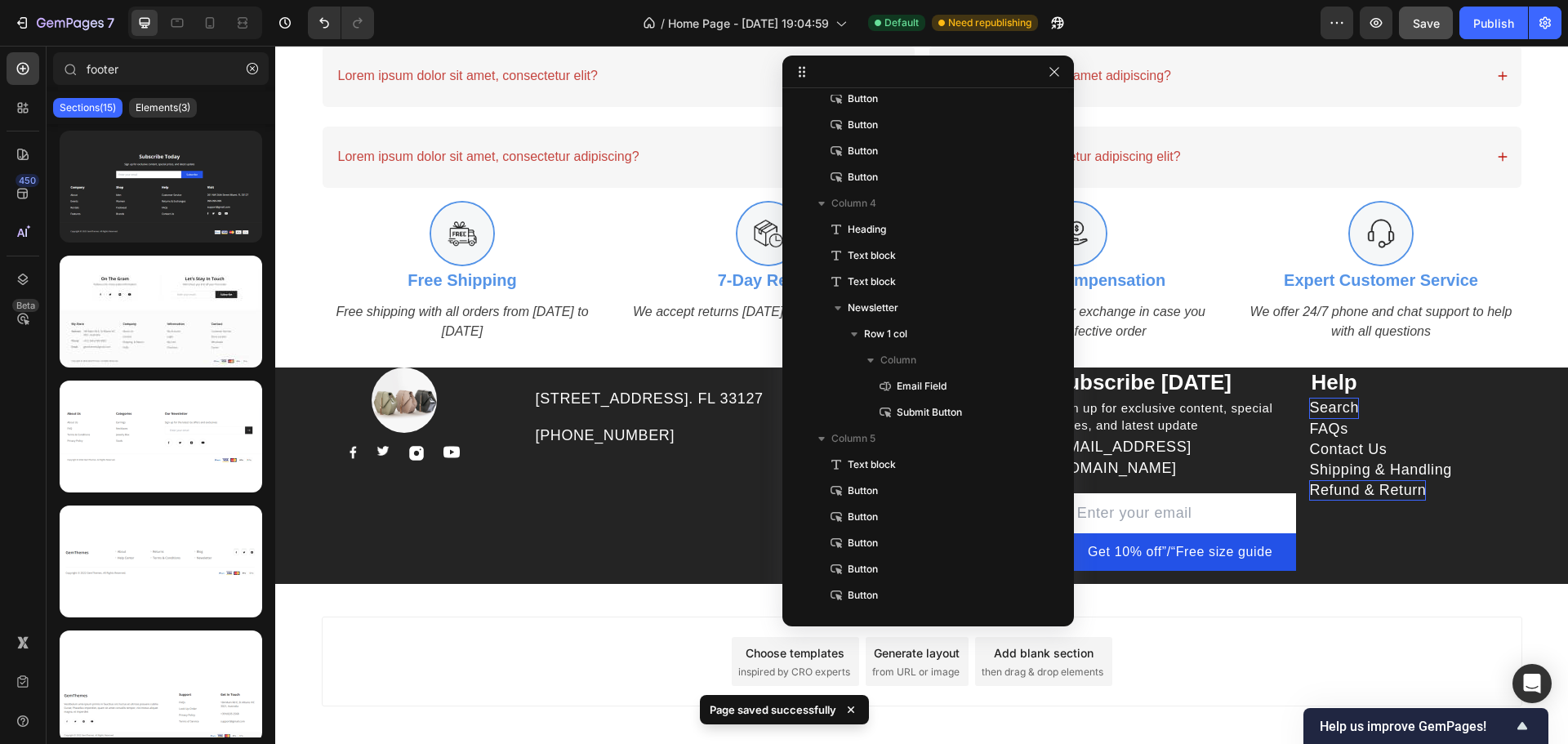
drag, startPoint x: 939, startPoint y: 77, endPoint x: 652, endPoint y: 93, distance: 287.4
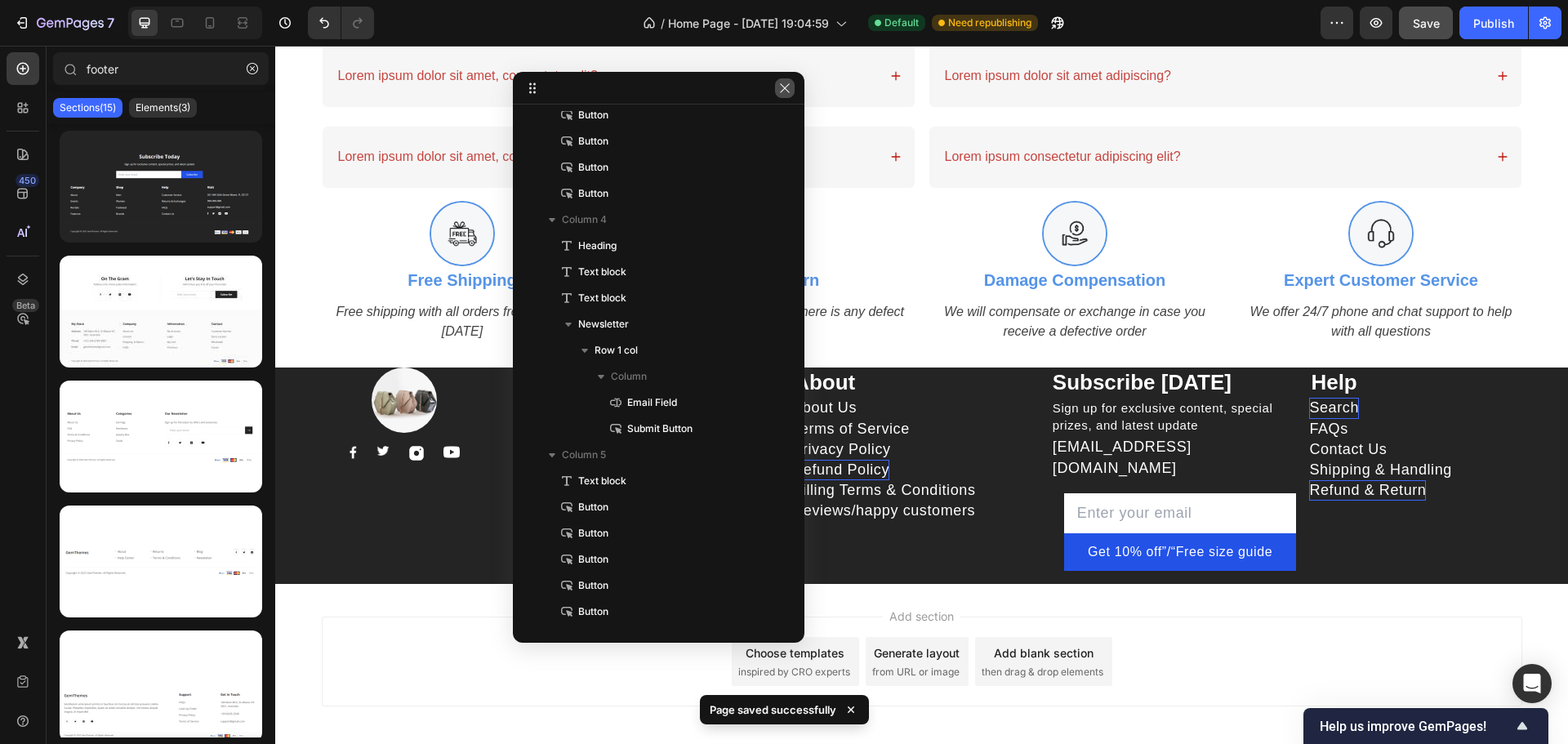
click at [792, 85] on button "button" at bounding box center [785, 89] width 20 height 20
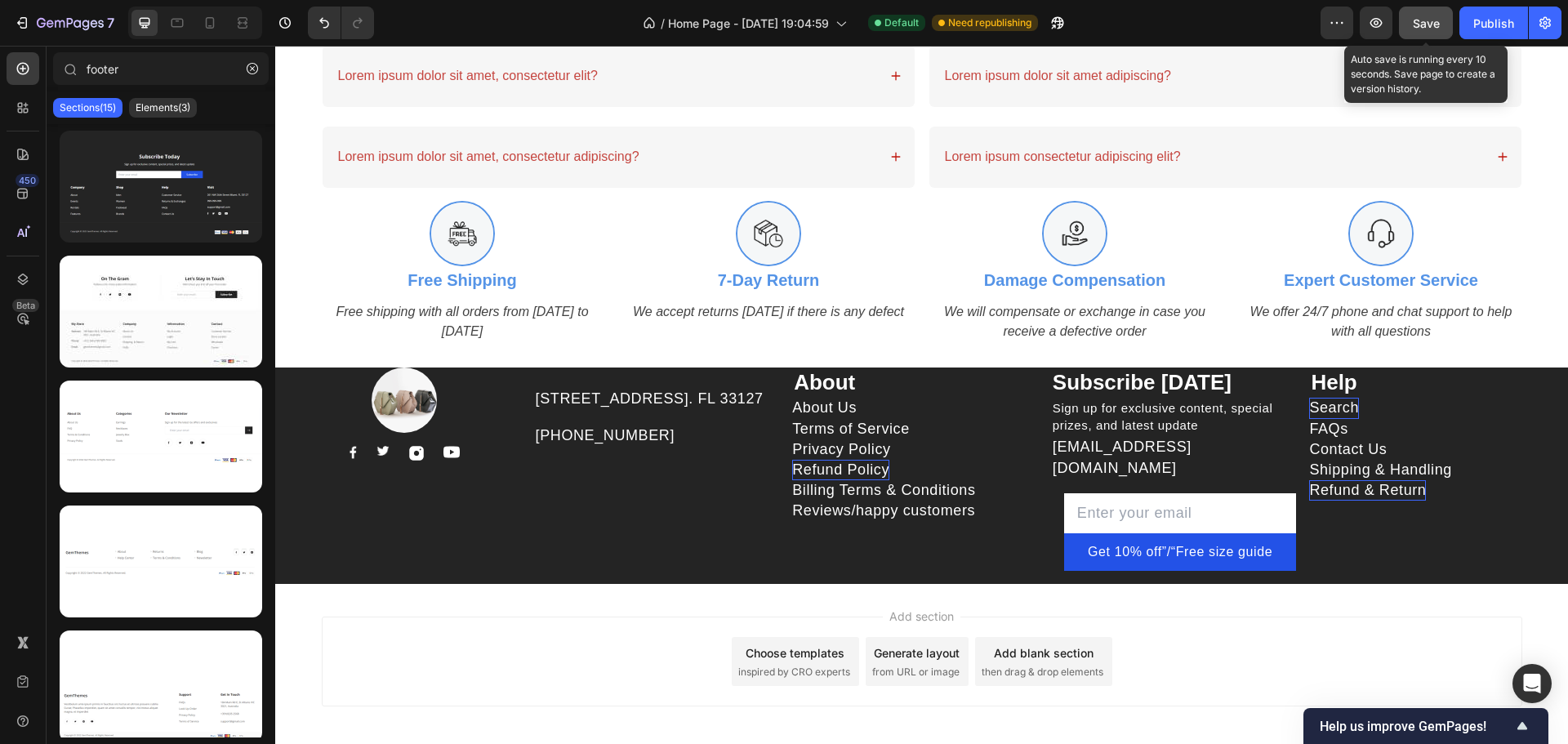
click at [1431, 20] on span "Save" at bounding box center [1426, 23] width 27 height 14
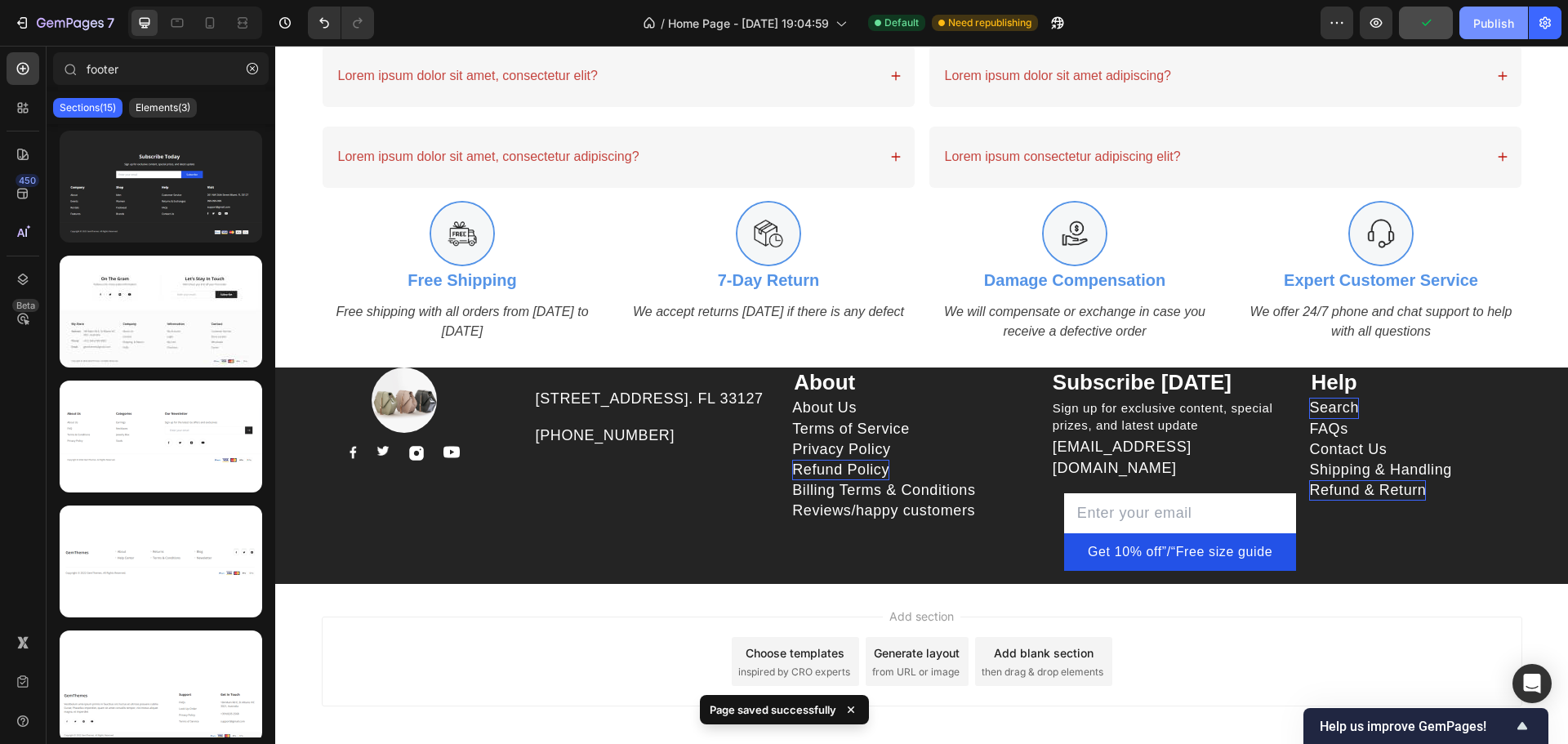
click at [1488, 21] on div "Publish" at bounding box center [1494, 22] width 41 height 17
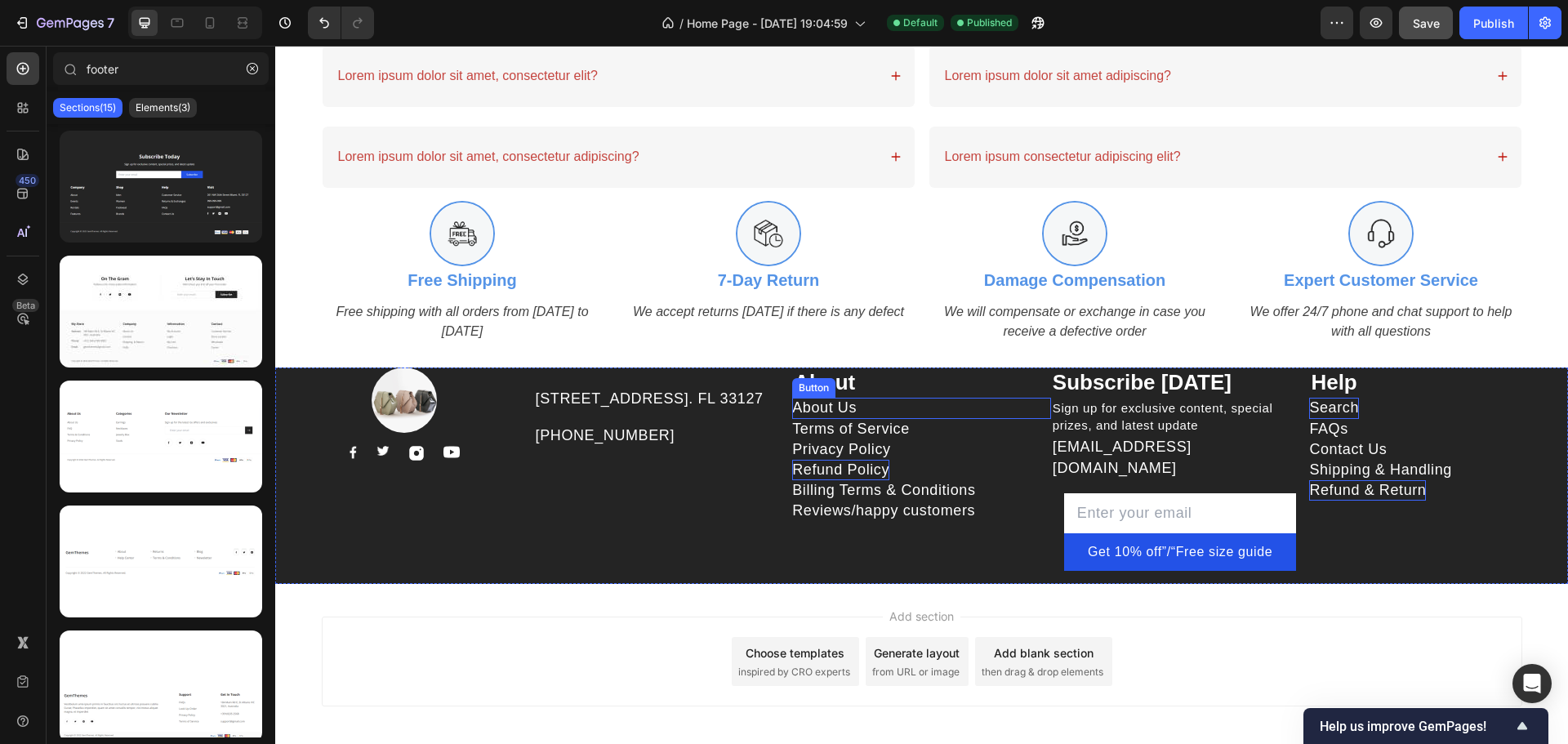
click at [829, 394] on div "Button" at bounding box center [814, 388] width 43 height 20
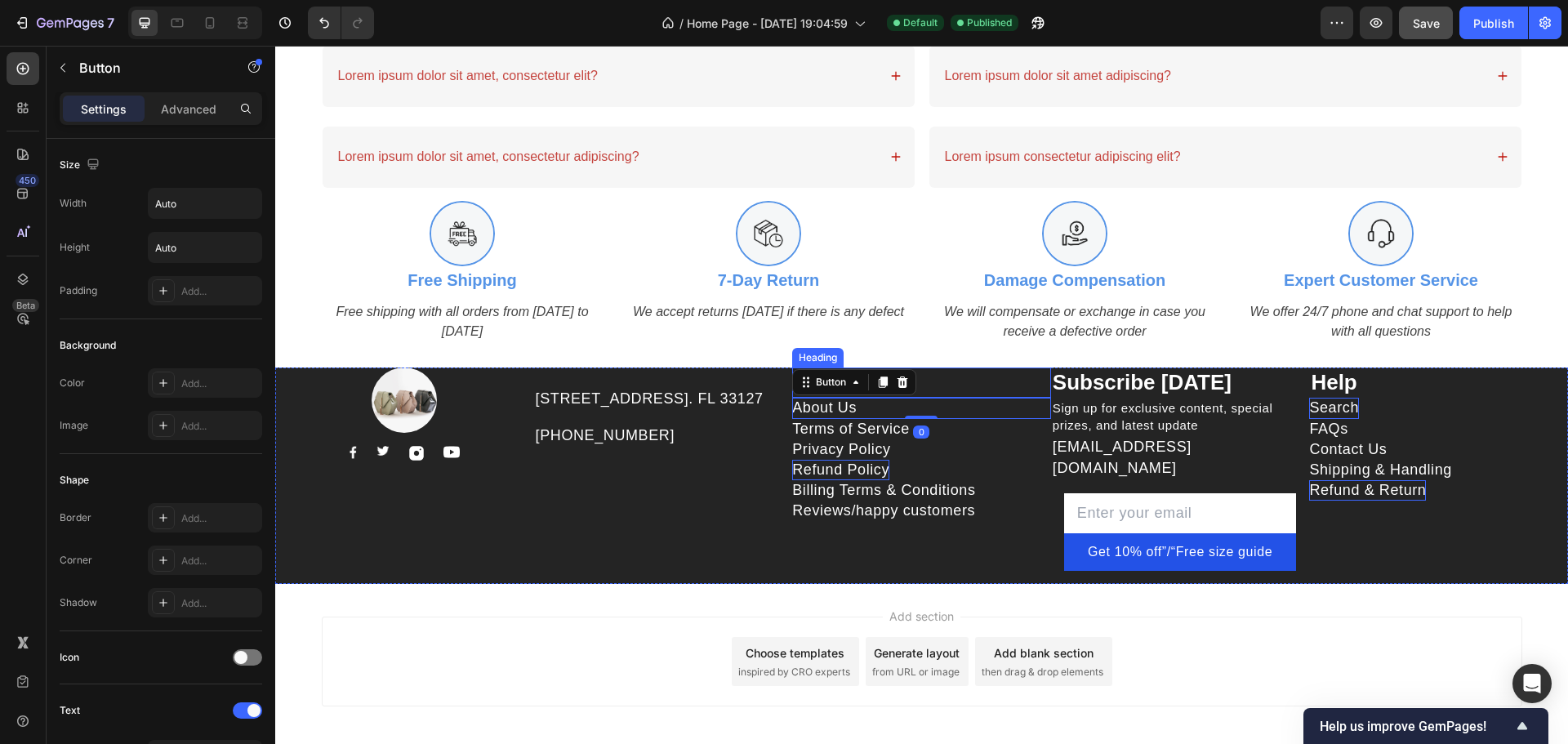
click at [1009, 387] on p "About" at bounding box center [922, 383] width 256 height 28
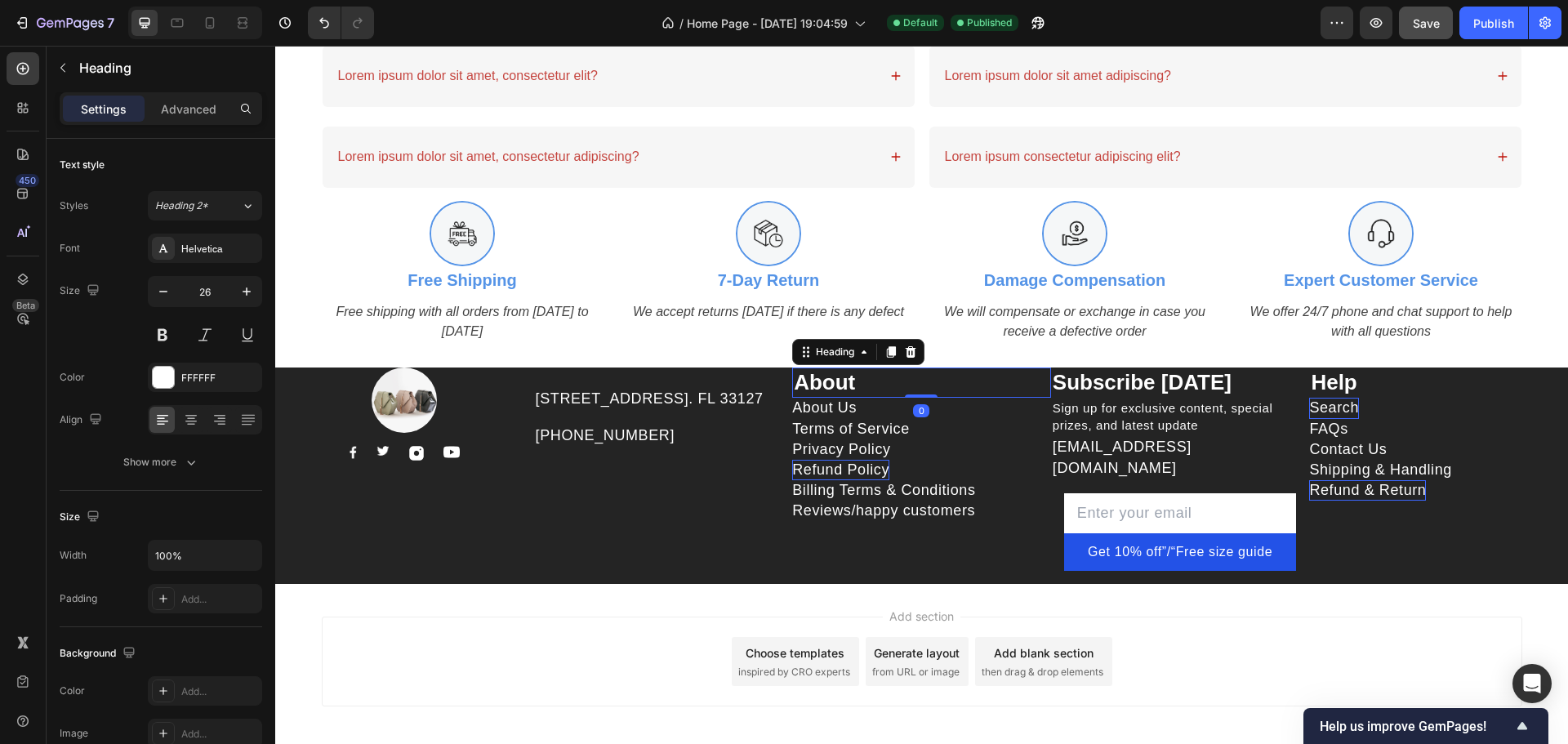
drag, startPoint x: 889, startPoint y: 361, endPoint x: 821, endPoint y: 387, distance: 72.8
click at [889, 358] on icon at bounding box center [891, 351] width 9 height 12
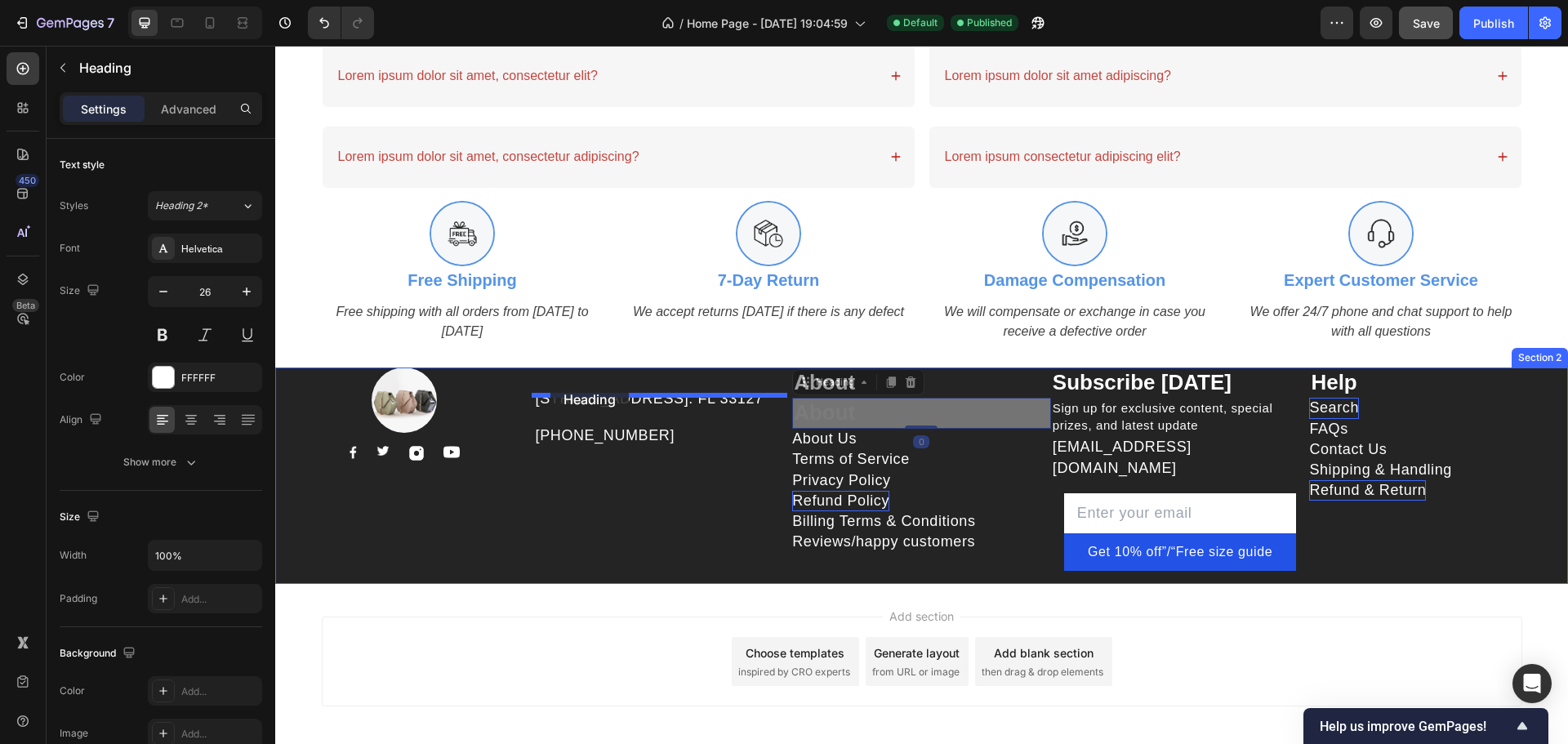
drag, startPoint x: 805, startPoint y: 393, endPoint x: 551, endPoint y: 383, distance: 254.2
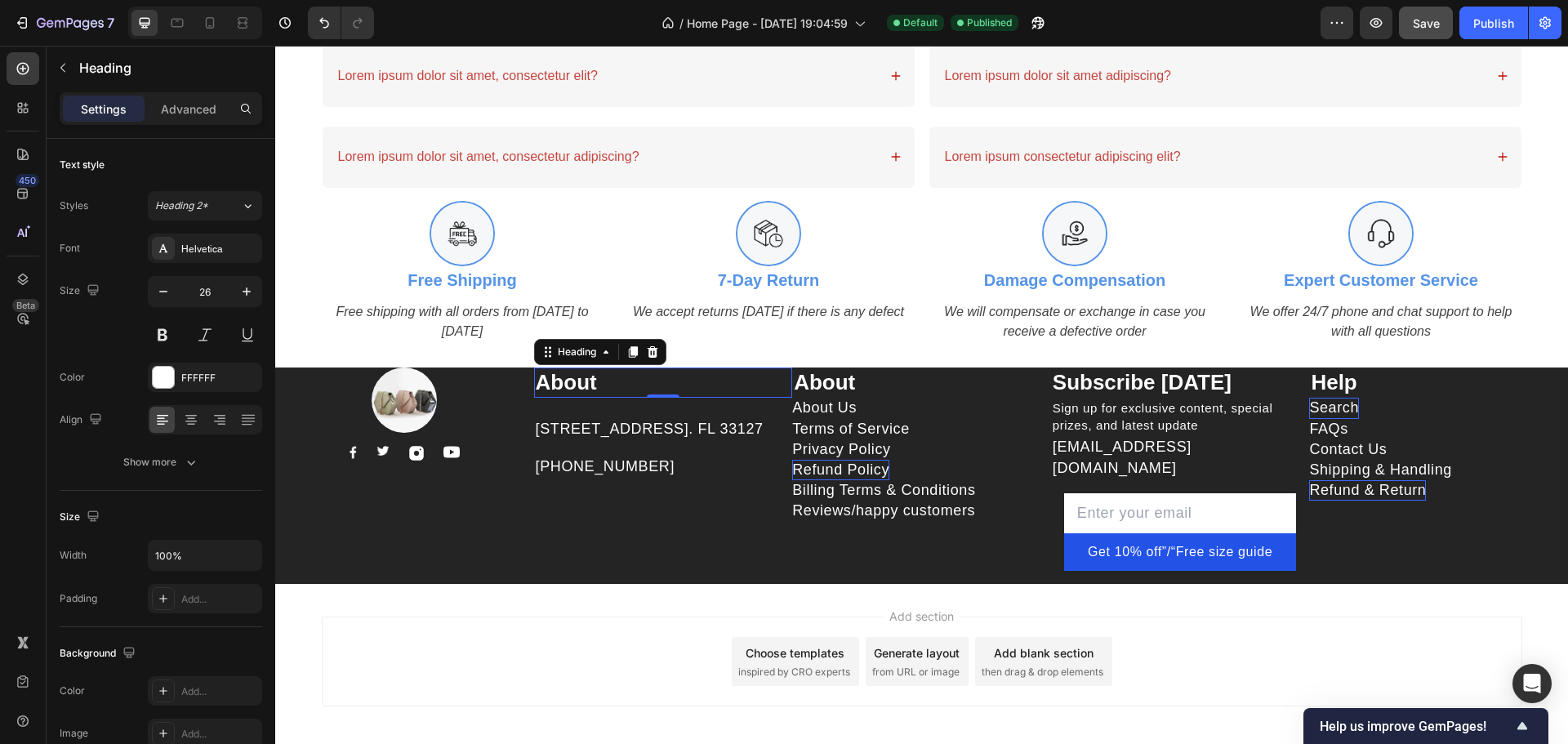
click at [574, 392] on h2 "About" at bounding box center [663, 383] width 259 height 31
click at [574, 392] on p "About" at bounding box center [663, 383] width 256 height 28
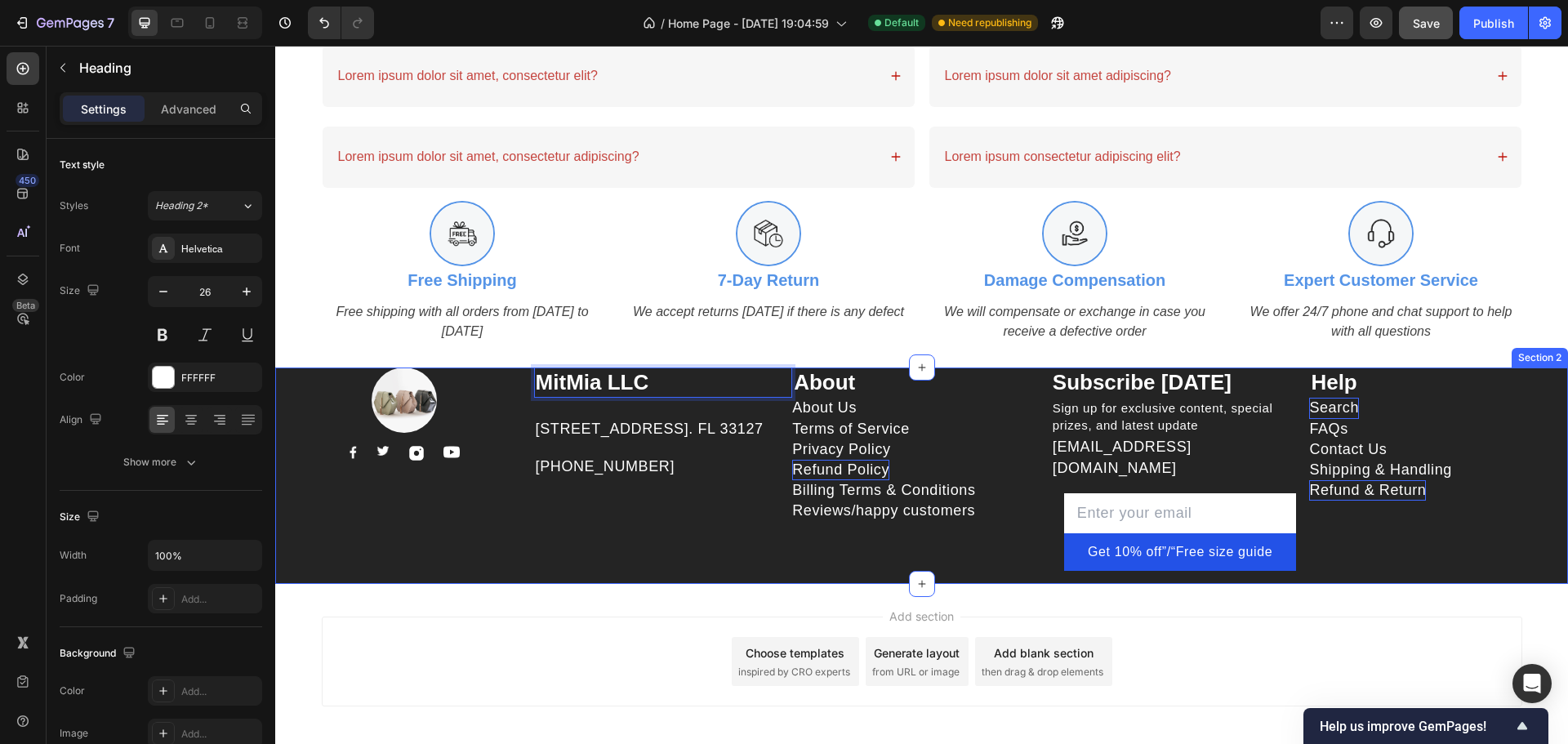
click at [405, 525] on div "Image Image Image Image Image Row" at bounding box center [405, 476] width 259 height 217
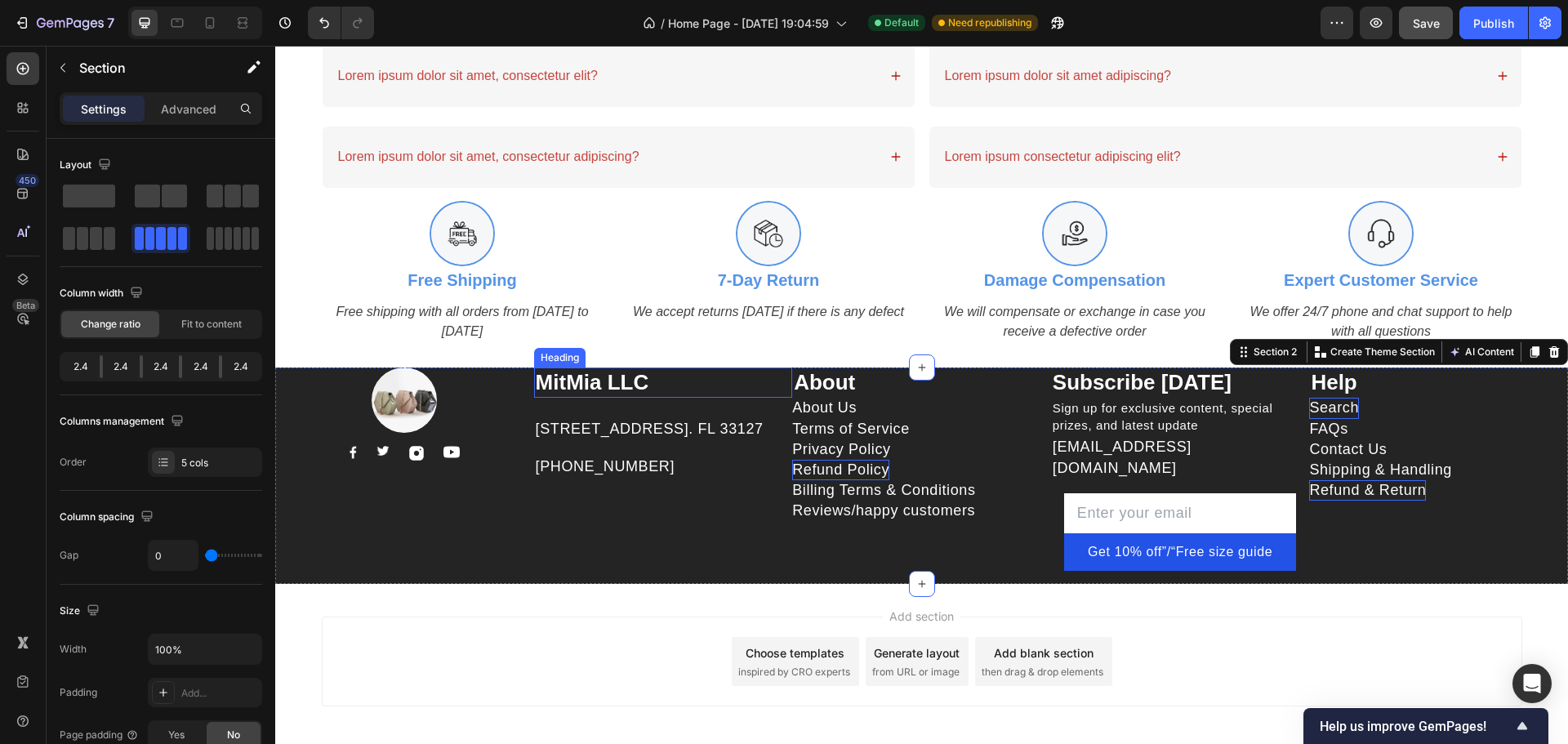
click at [662, 395] on p "MitMia LLC" at bounding box center [663, 383] width 256 height 28
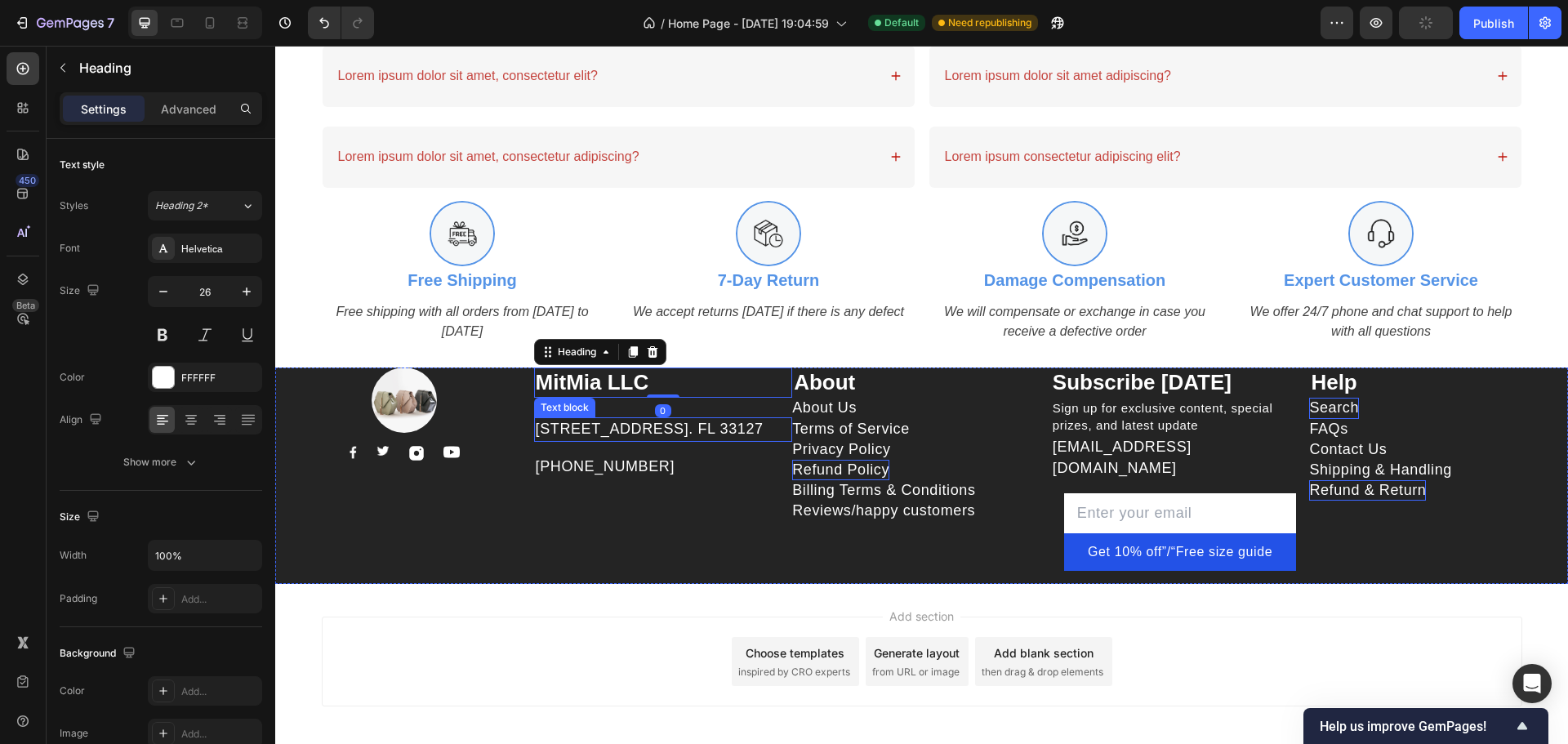
click at [589, 431] on p "[STREET_ADDRESS]. FL 33127" at bounding box center [663, 429] width 256 height 21
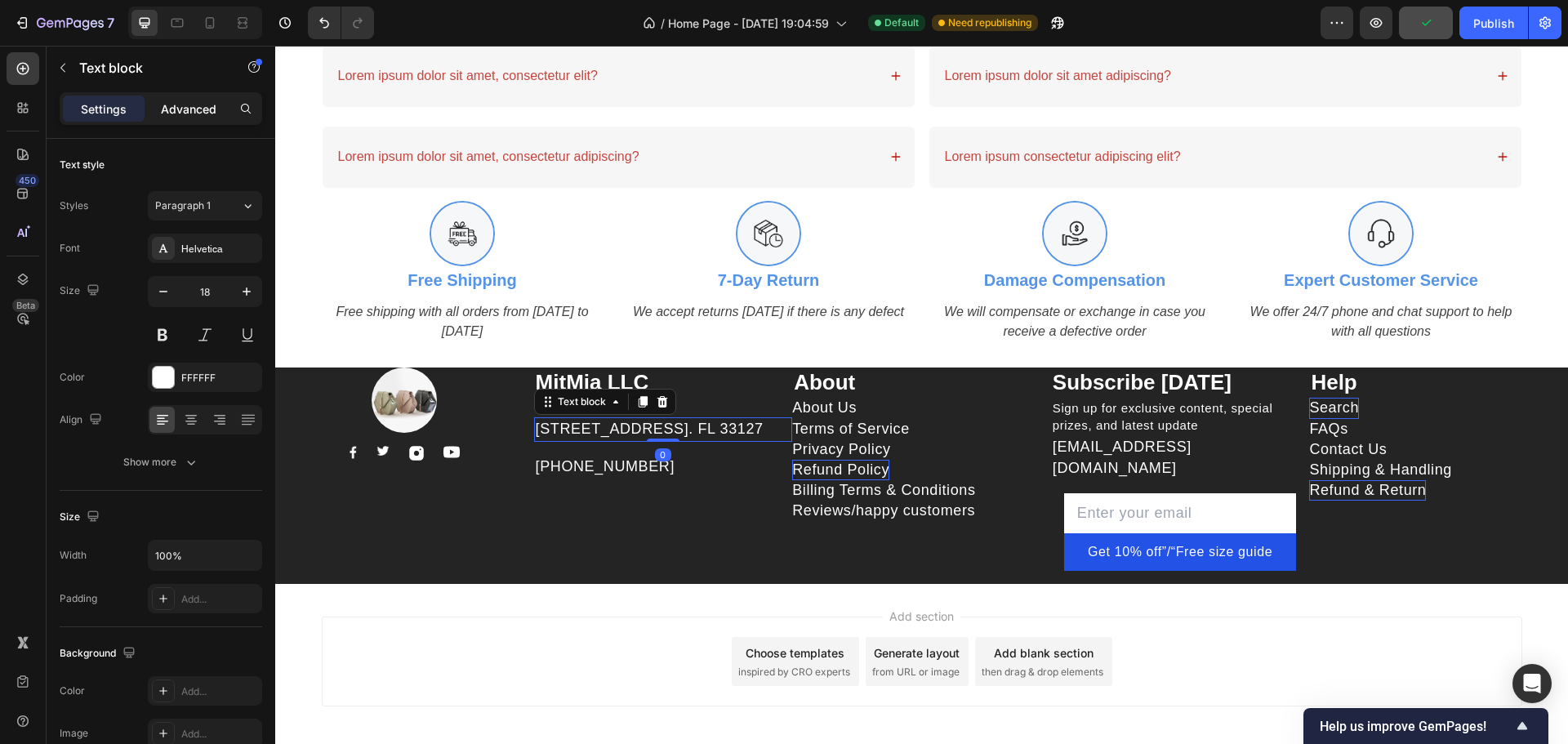
click at [202, 108] on p "Advanced" at bounding box center [189, 108] width 55 height 17
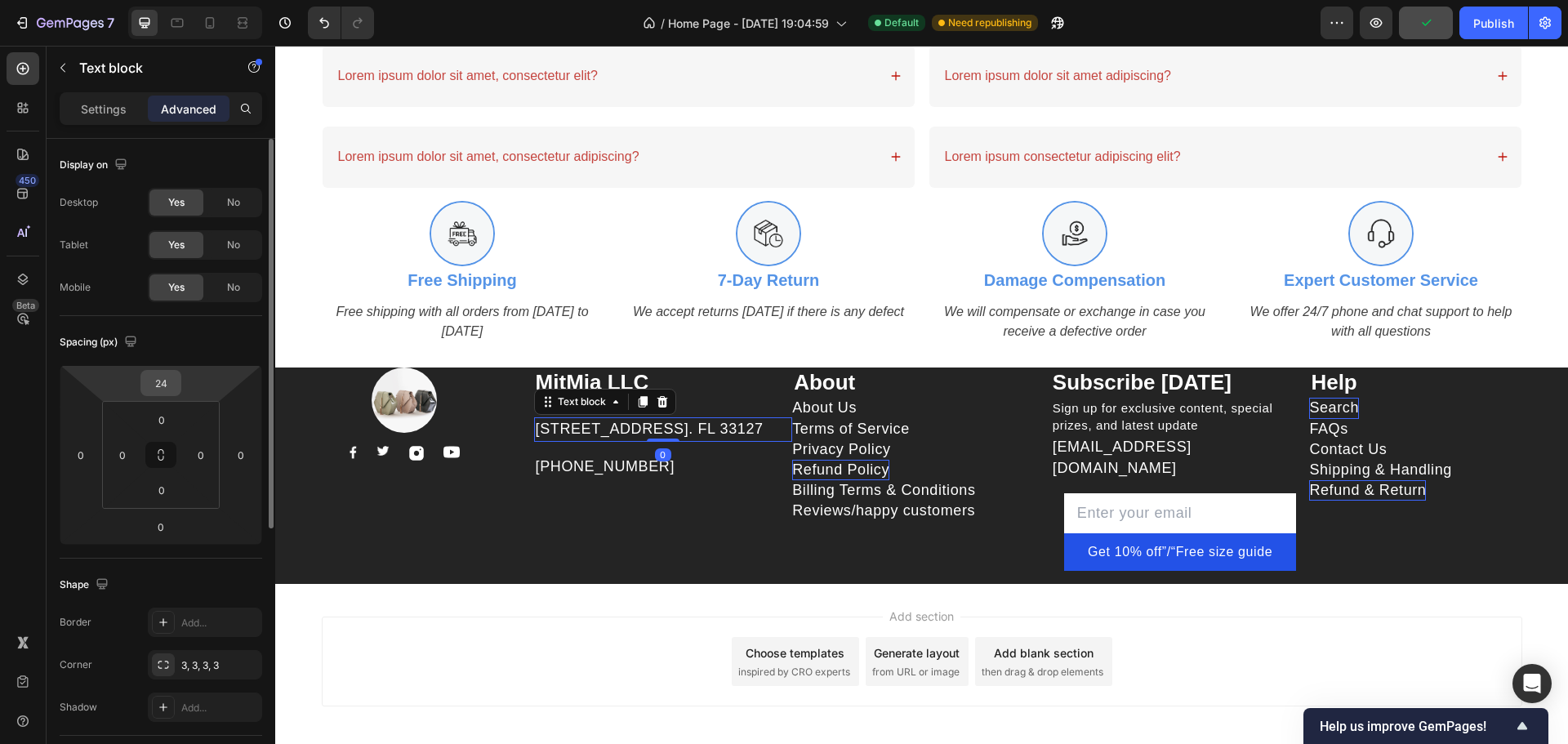
click at [165, 378] on input "24" at bounding box center [161, 383] width 33 height 24
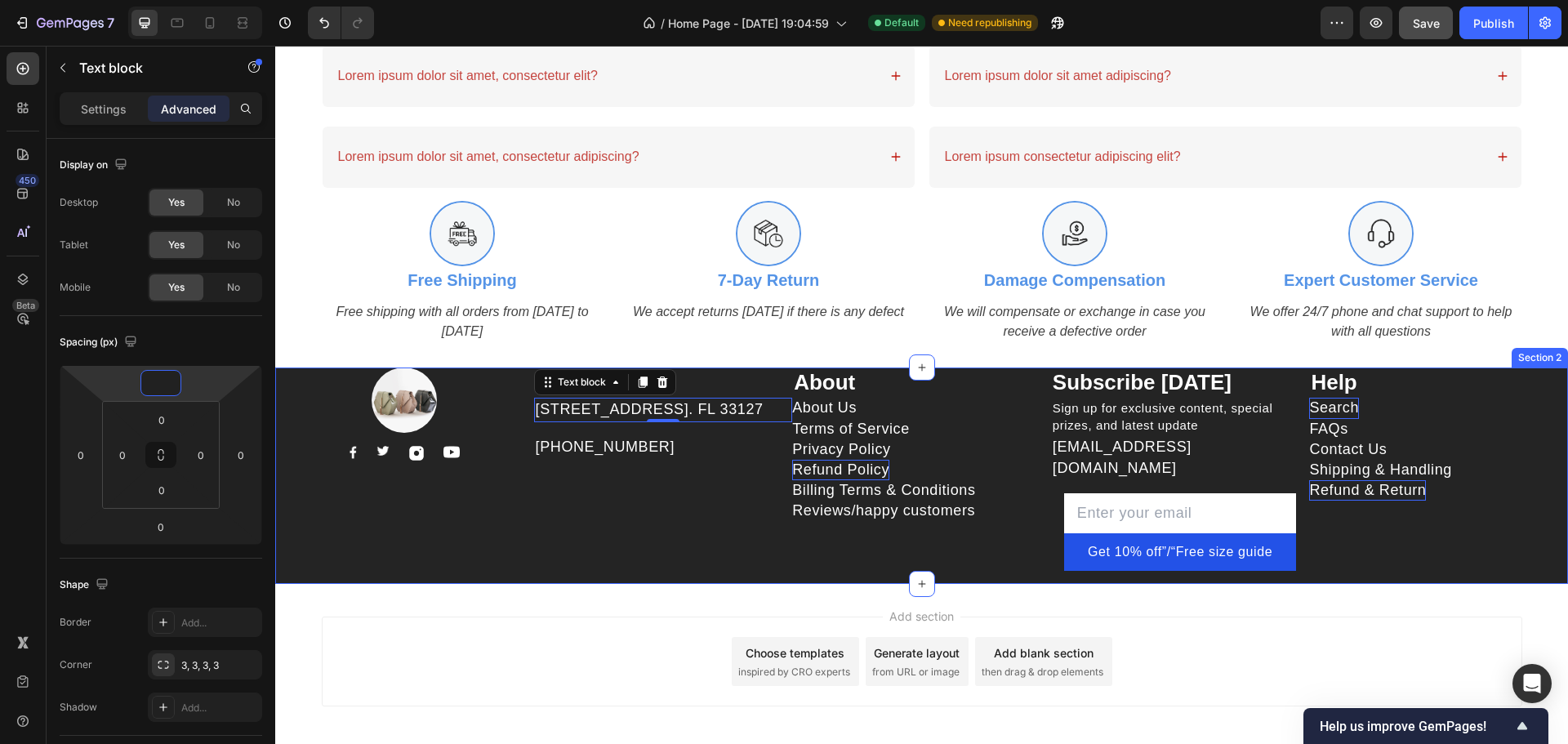
click at [569, 533] on div "MitMia LLC Heading 261 NW 26th Street Miami. FL 33127 Text block 0 999-999-999 …" at bounding box center [663, 476] width 259 height 217
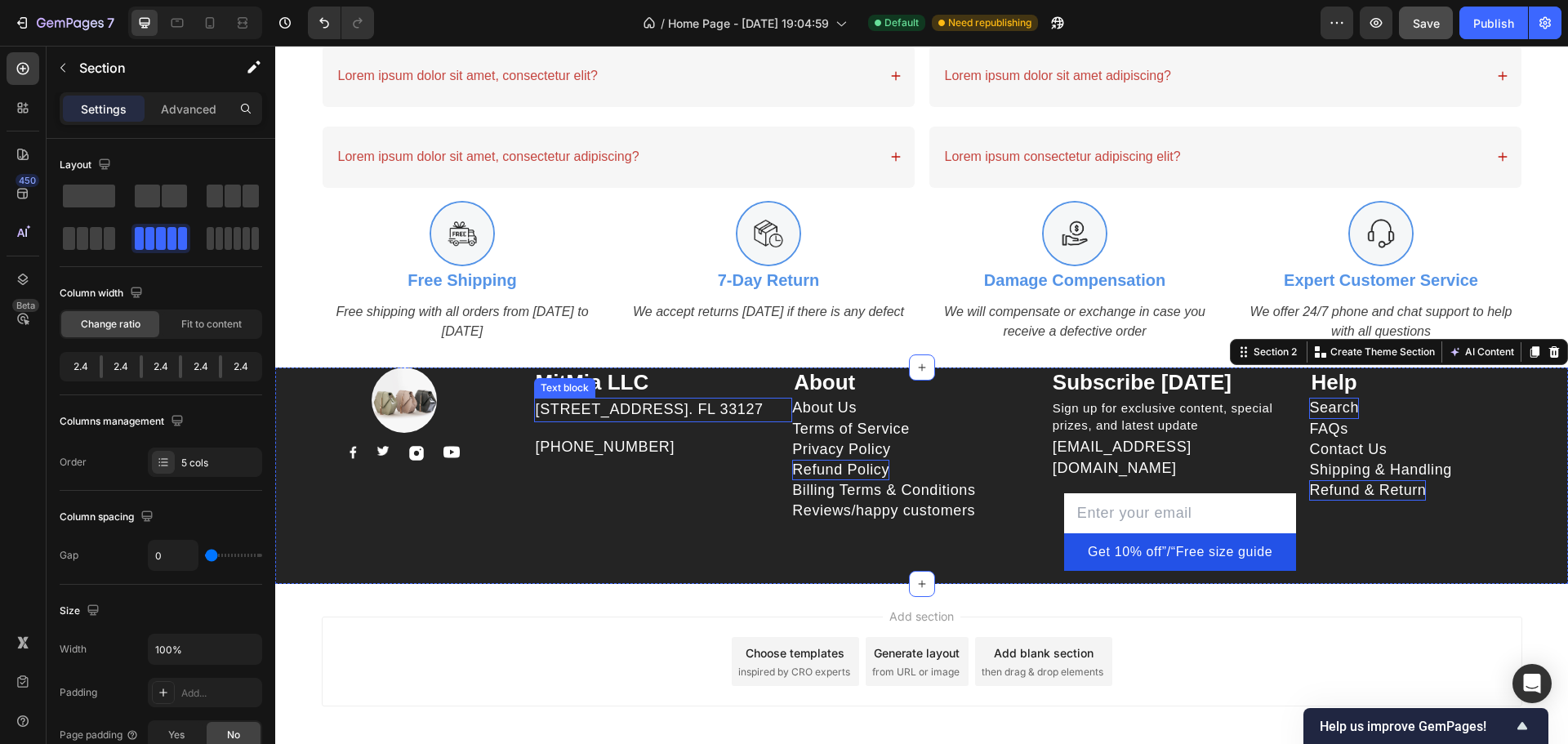
click at [611, 420] on p "[STREET_ADDRESS]. FL 33127" at bounding box center [663, 410] width 256 height 21
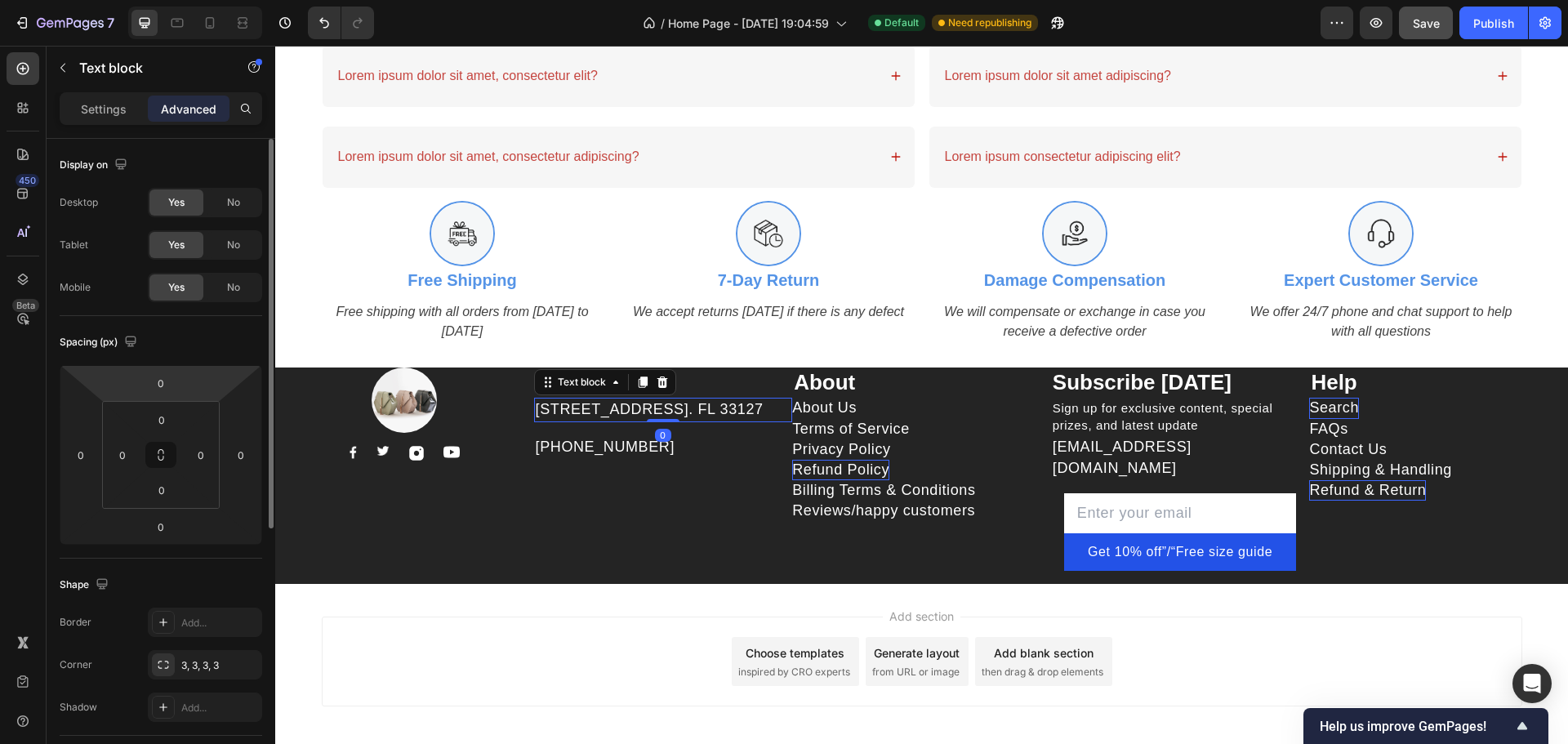
drag, startPoint x: 110, startPoint y: 108, endPoint x: 135, endPoint y: 169, distance: 65.9
click at [110, 108] on p "Settings" at bounding box center [103, 108] width 46 height 17
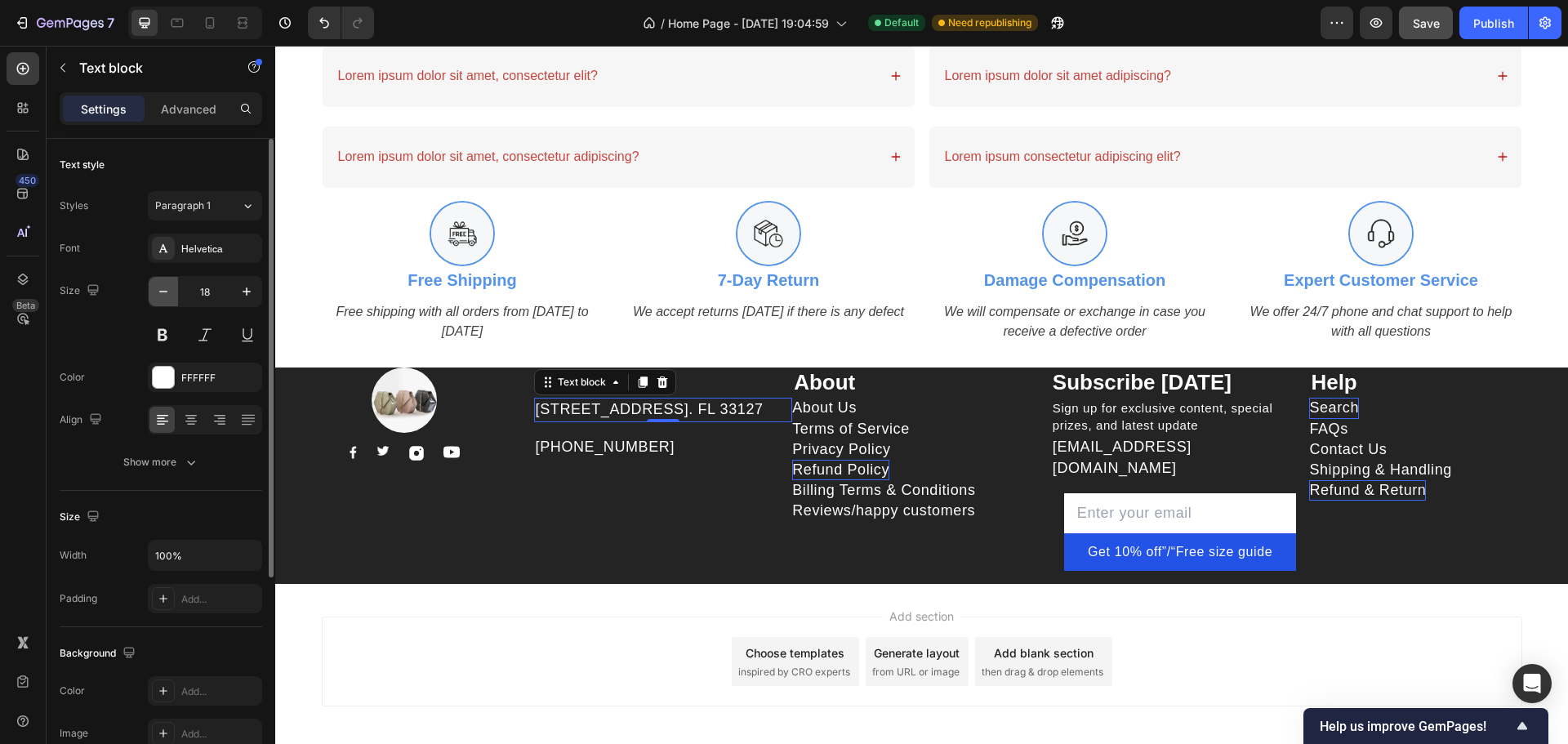
click at [168, 290] on icon "button" at bounding box center [164, 292] width 16 height 16
type input "16"
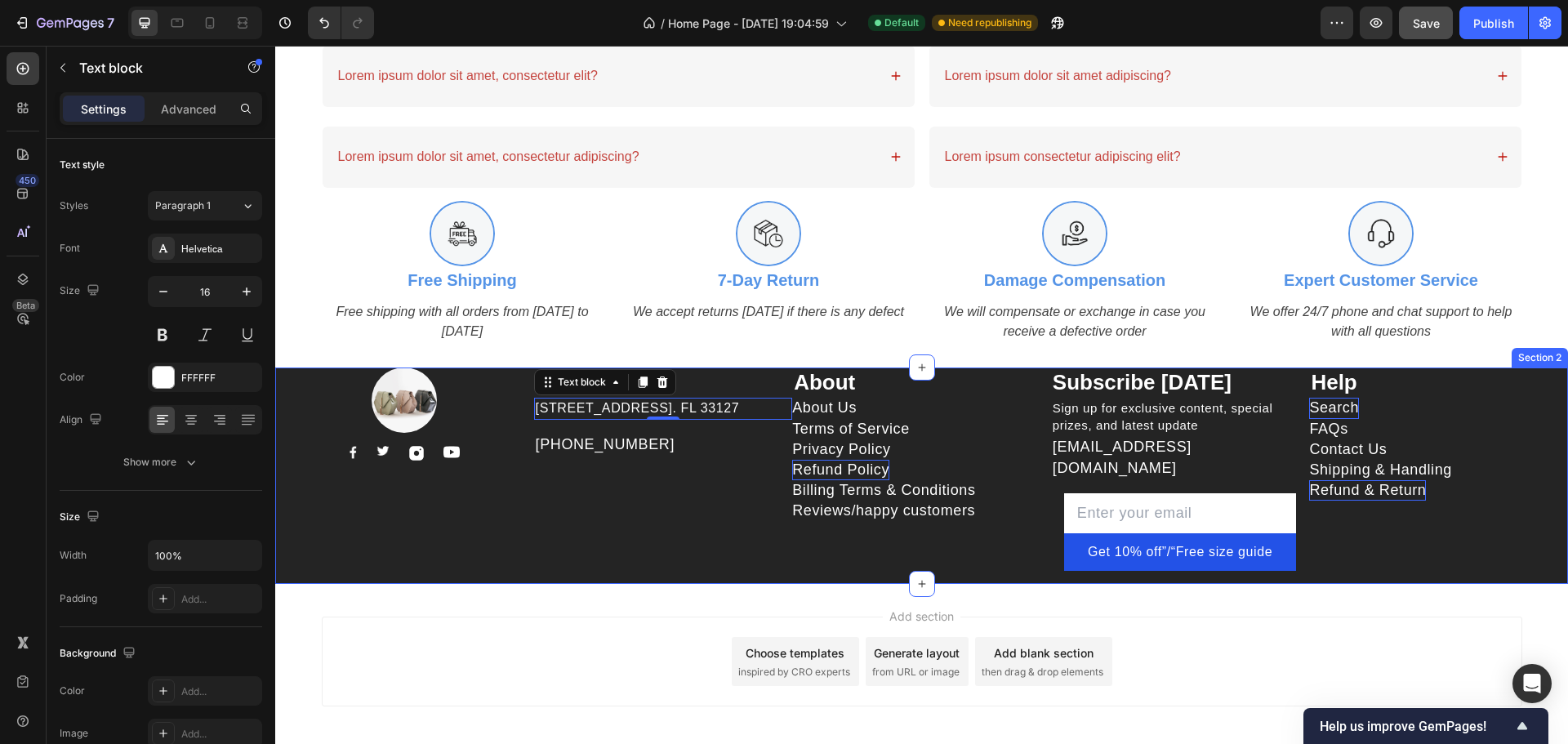
drag, startPoint x: 503, startPoint y: 517, endPoint x: 543, endPoint y: 502, distance: 42.7
click at [504, 516] on div "Image Image Image Image Image Row" at bounding box center [405, 476] width 259 height 217
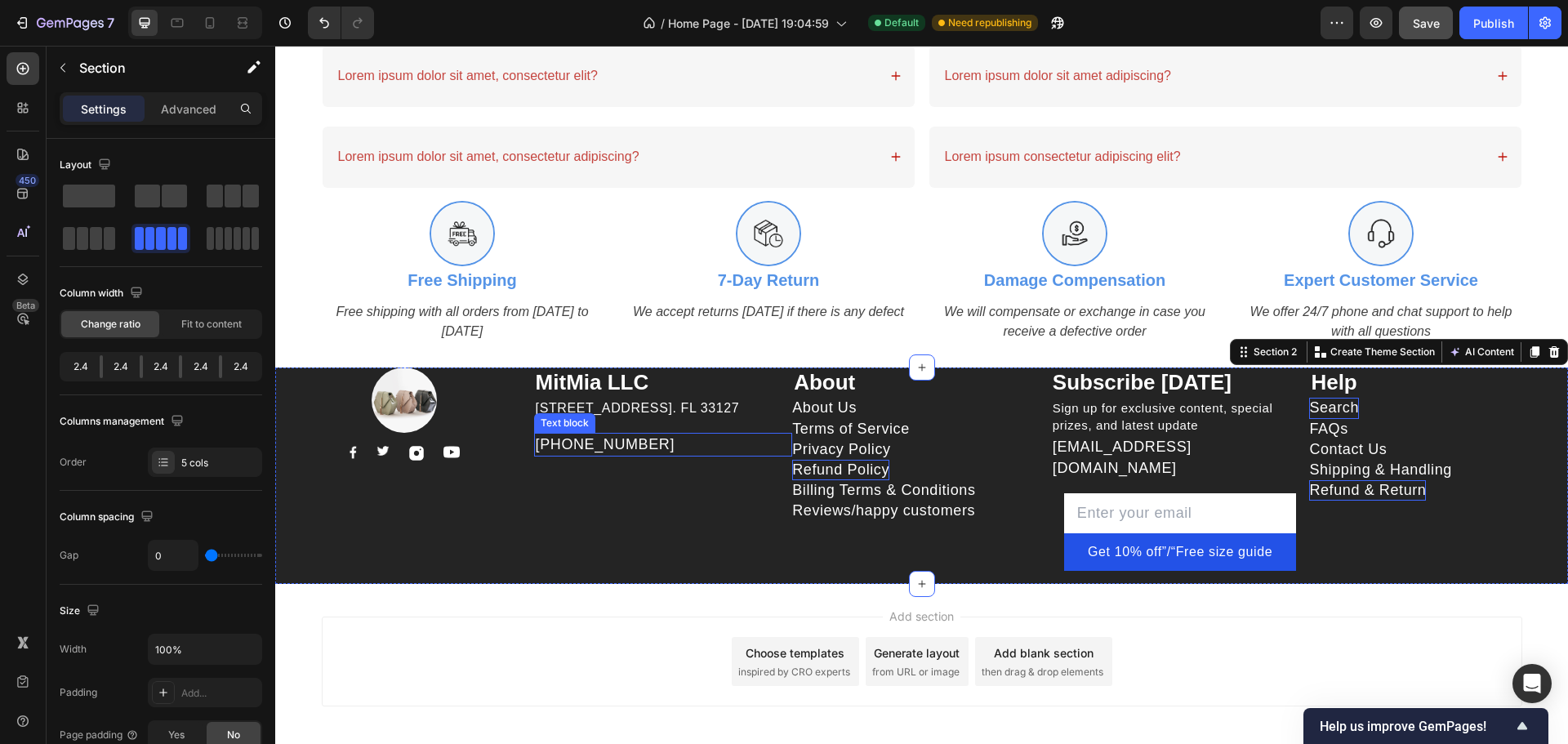
click at [581, 451] on p "[PHONE_NUMBER]" at bounding box center [663, 444] width 256 height 21
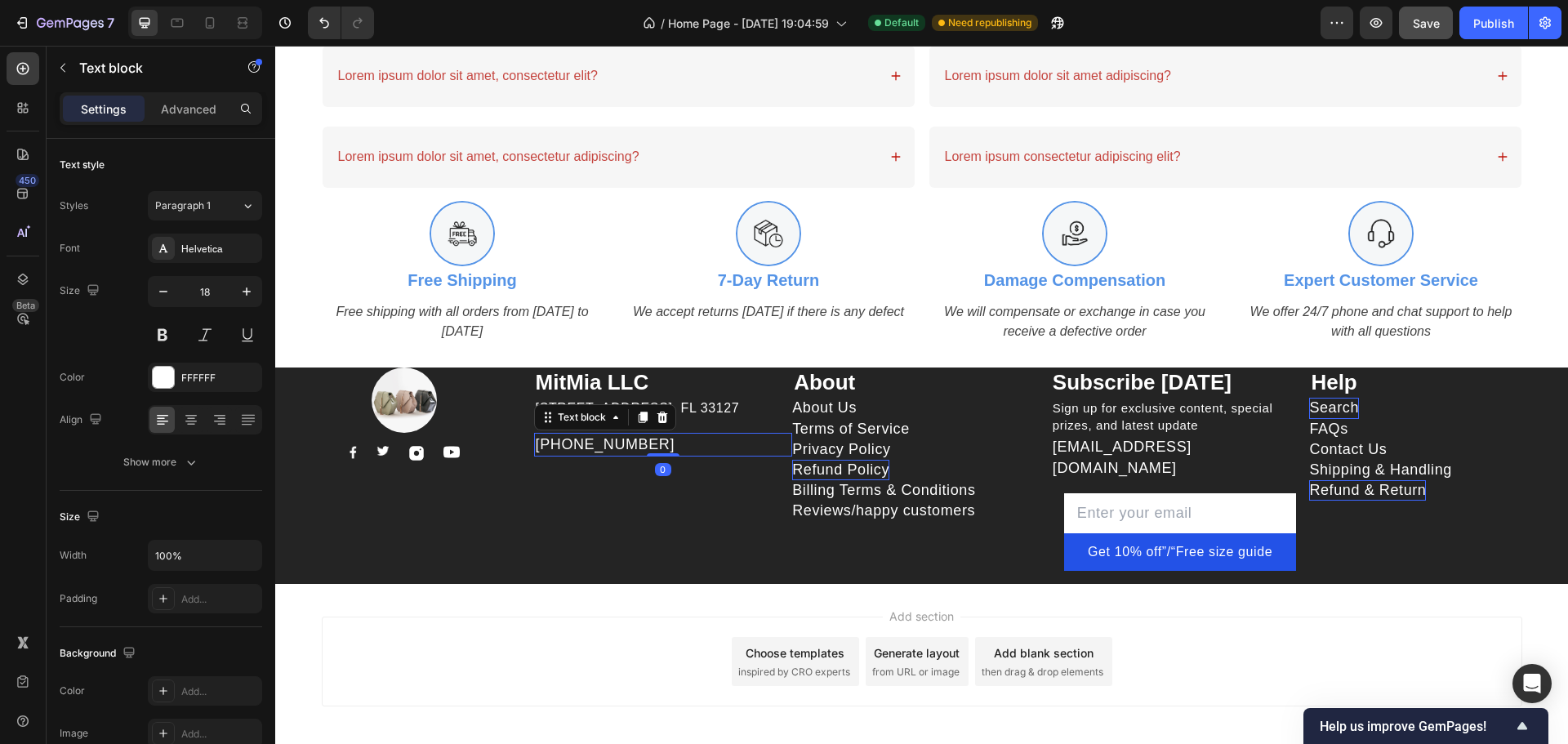
click at [181, 91] on div "Text block" at bounding box center [139, 69] width 186 height 46
click at [189, 116] on p "Advanced" at bounding box center [189, 108] width 55 height 17
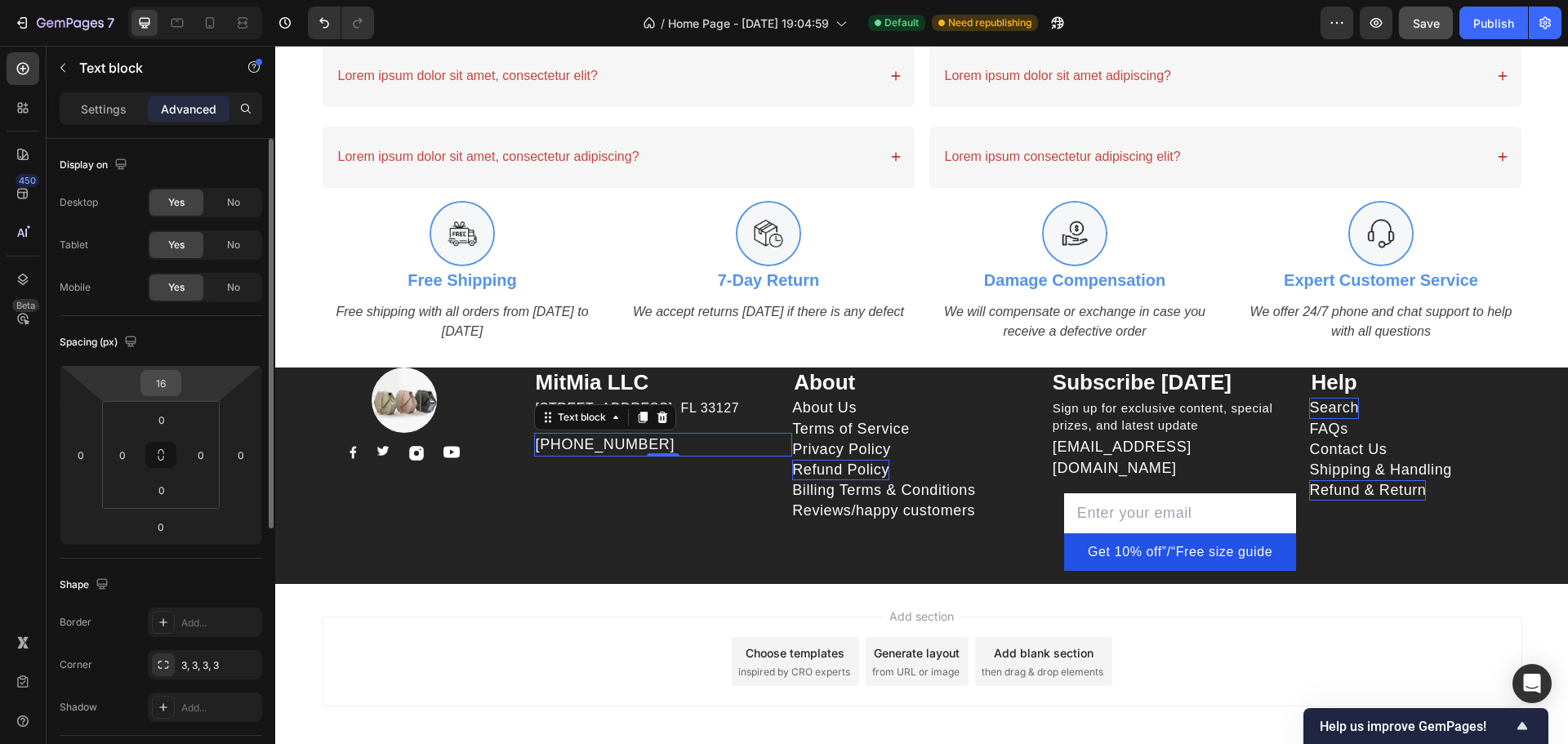
click at [172, 381] on input "16" at bounding box center [161, 383] width 33 height 24
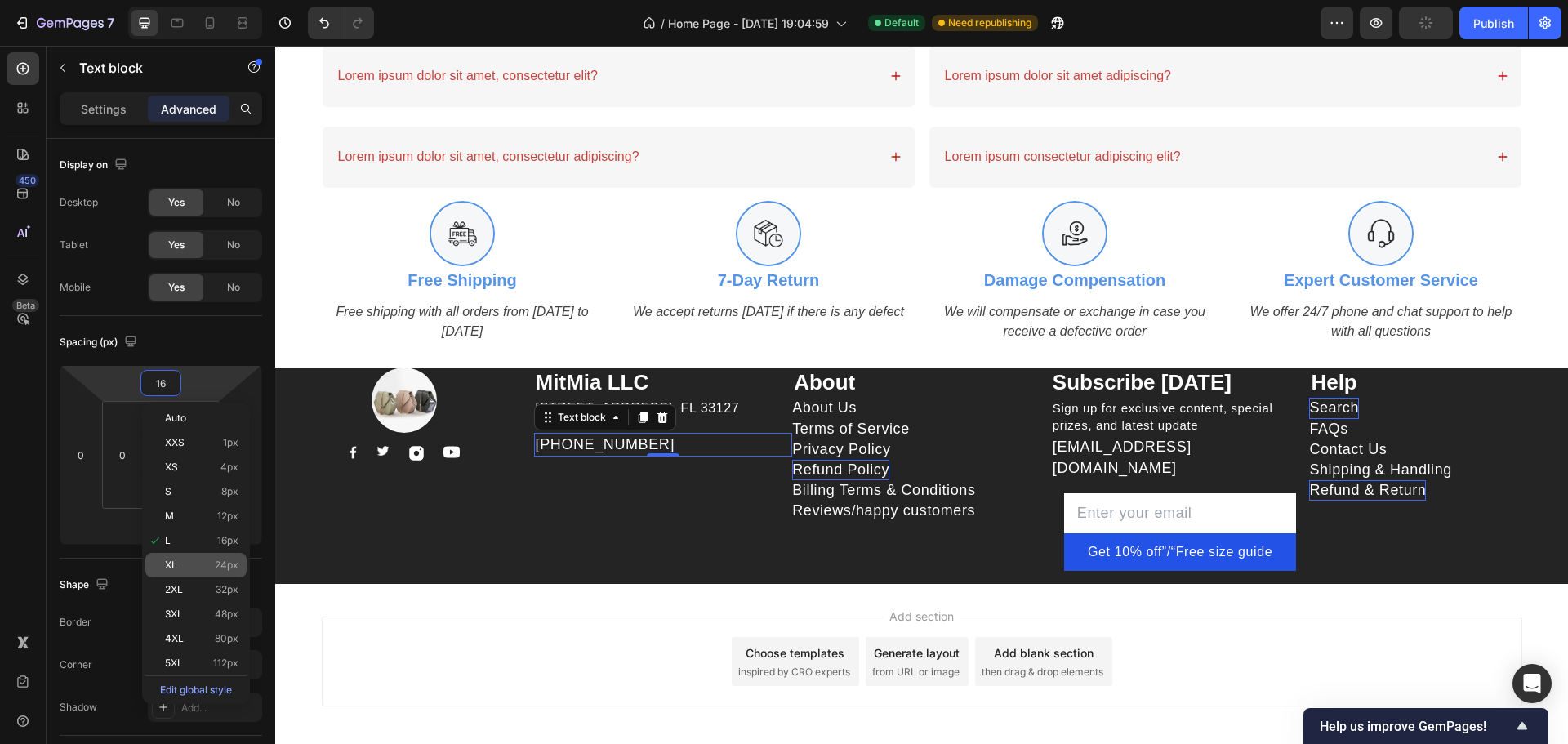
type input "8"
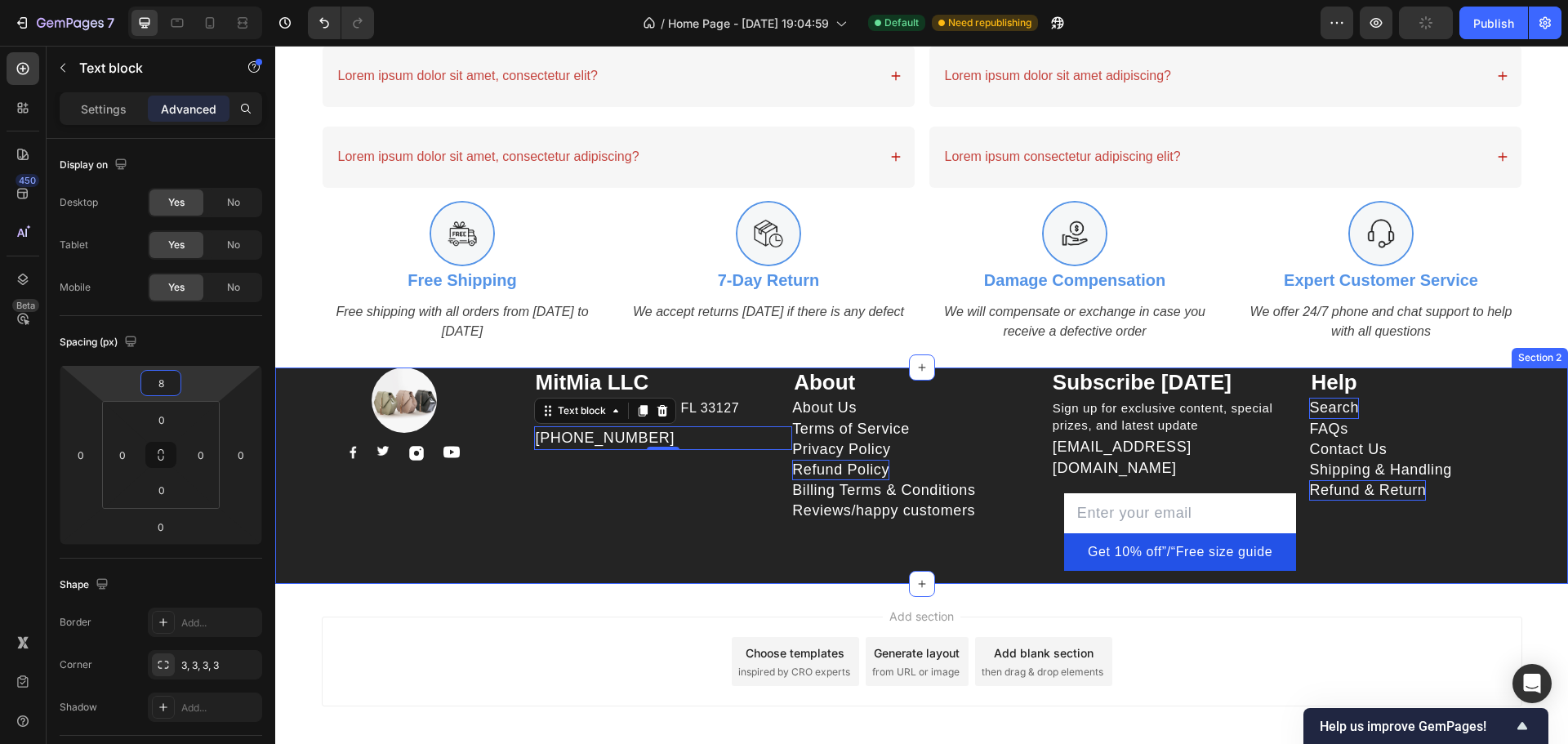
click at [554, 546] on div "MitMia LLC Heading 261 NW 26th Street Miami. FL 33127 Text block 999-999-999 Te…" at bounding box center [663, 476] width 259 height 217
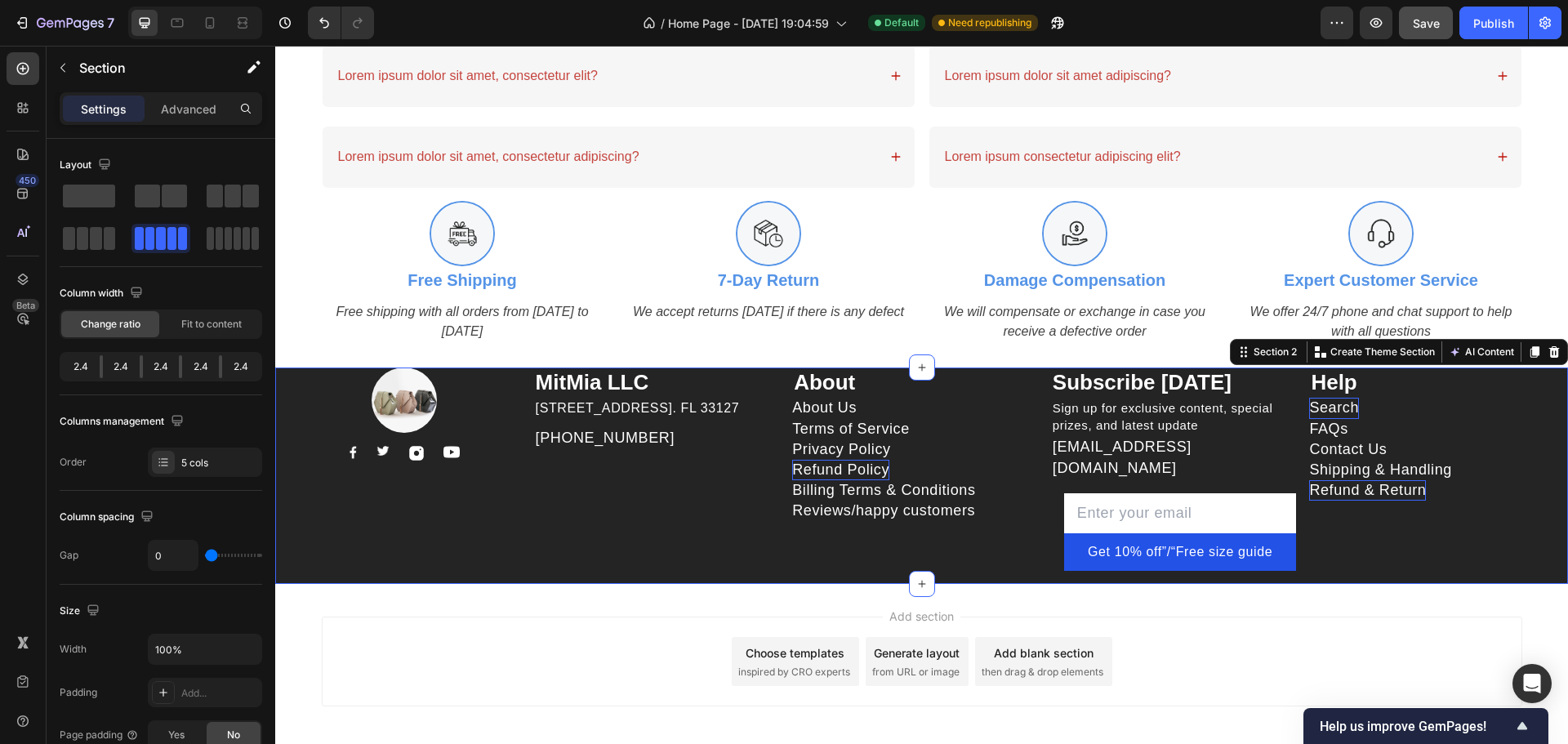
click at [655, 561] on div "MitMia LLC Heading 261 NW 26th Street Miami. FL 33127 Text block 999-999-999 Te…" at bounding box center [663, 476] width 259 height 217
click at [185, 108] on p "Advanced" at bounding box center [189, 108] width 55 height 17
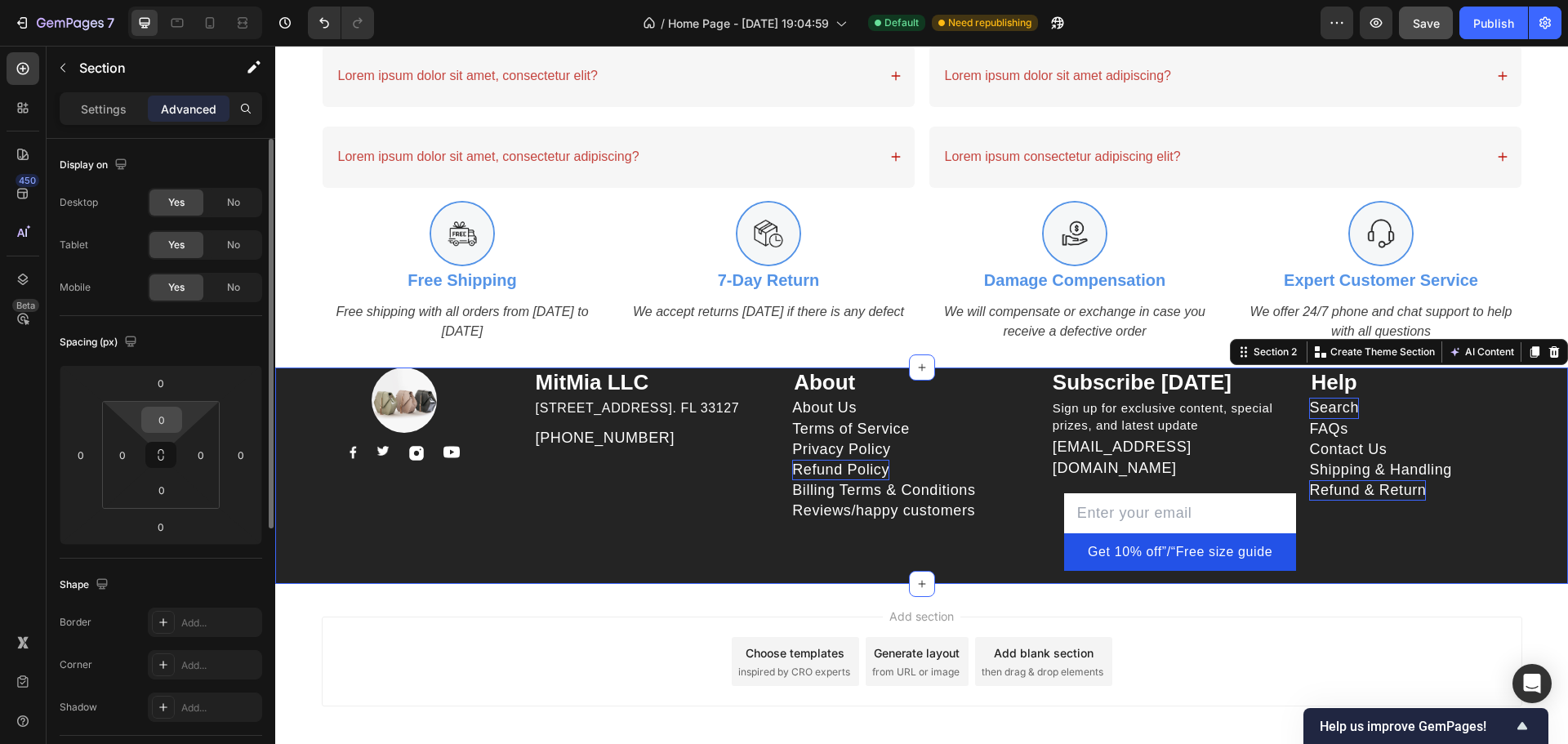
click at [166, 422] on input "0" at bounding box center [162, 419] width 33 height 24
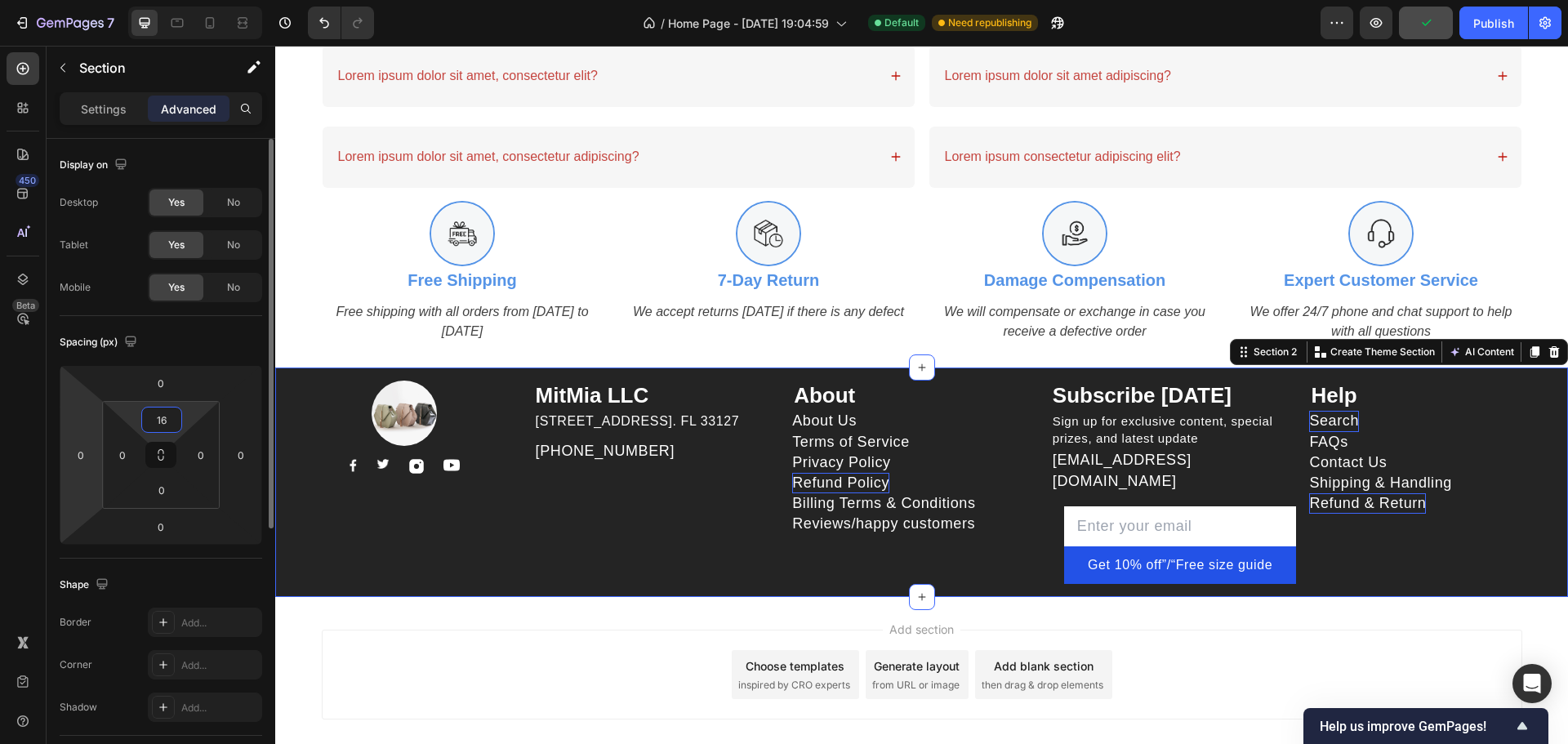
drag, startPoint x: 174, startPoint y: 422, endPoint x: 76, endPoint y: 428, distance: 98.2
click at [79, 429] on div "0 0 0 0 16 0 0 0" at bounding box center [161, 454] width 203 height 180
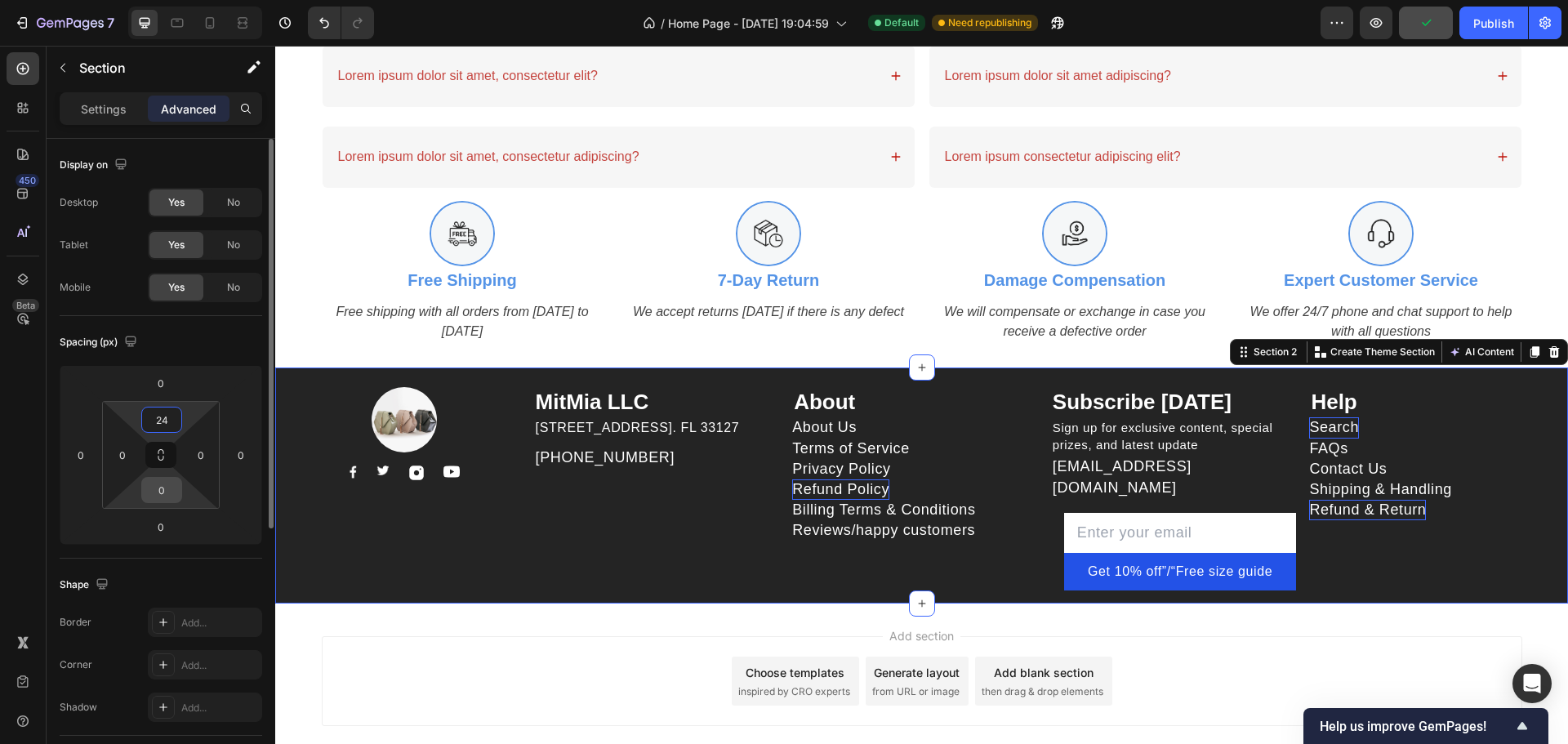
type input "24"
click at [170, 489] on input "0" at bounding box center [162, 489] width 33 height 24
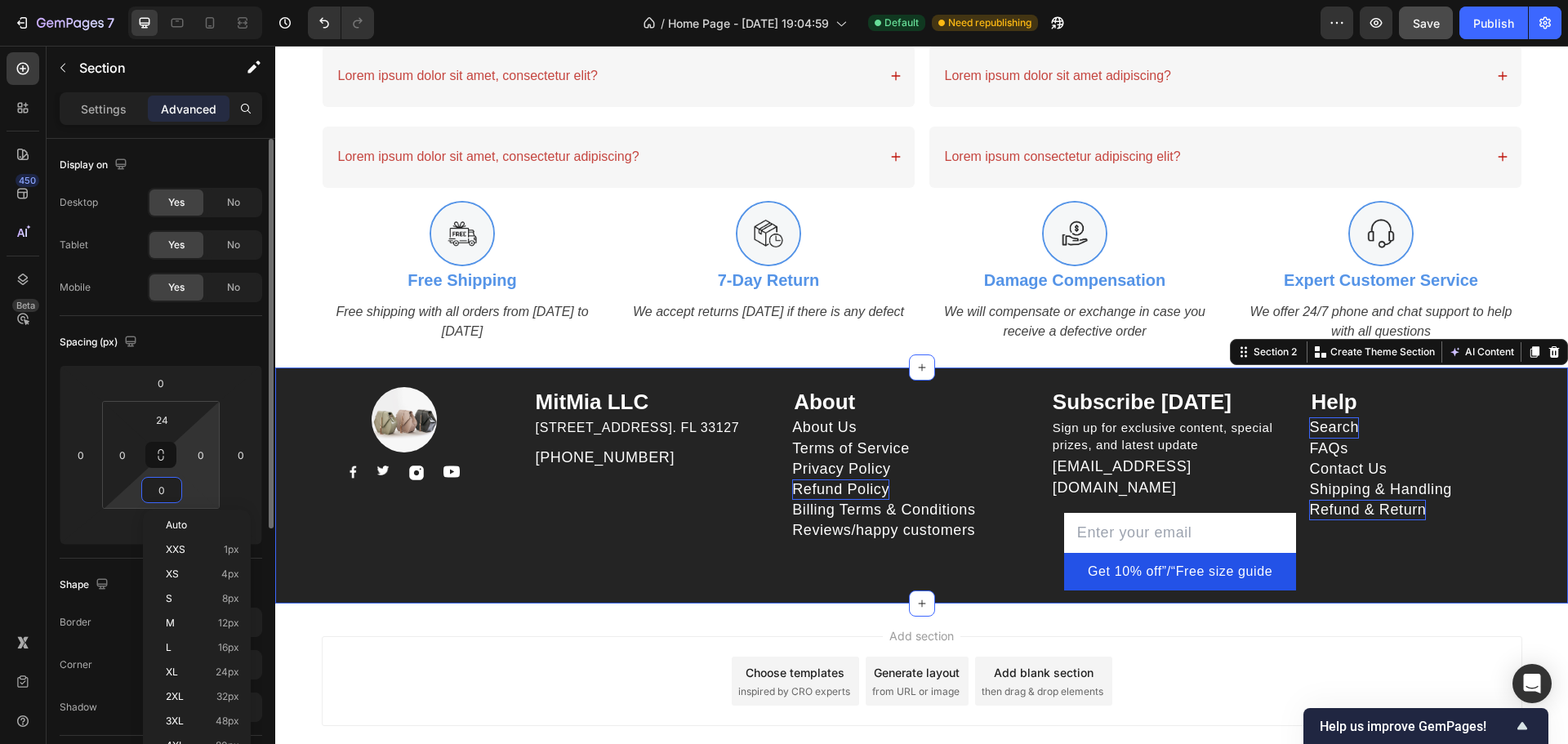
type input "4"
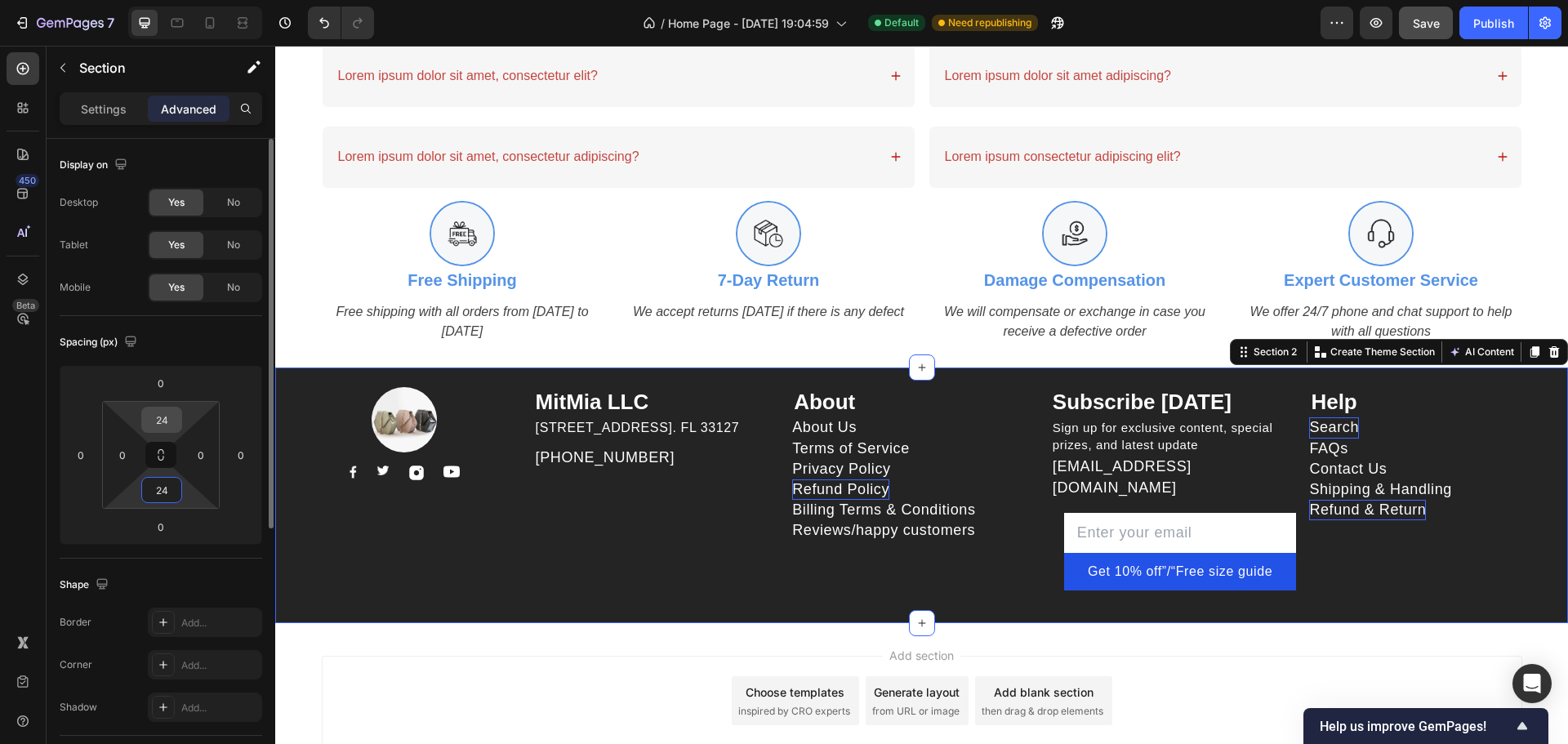
type input "24"
click at [168, 421] on input "24" at bounding box center [162, 419] width 33 height 24
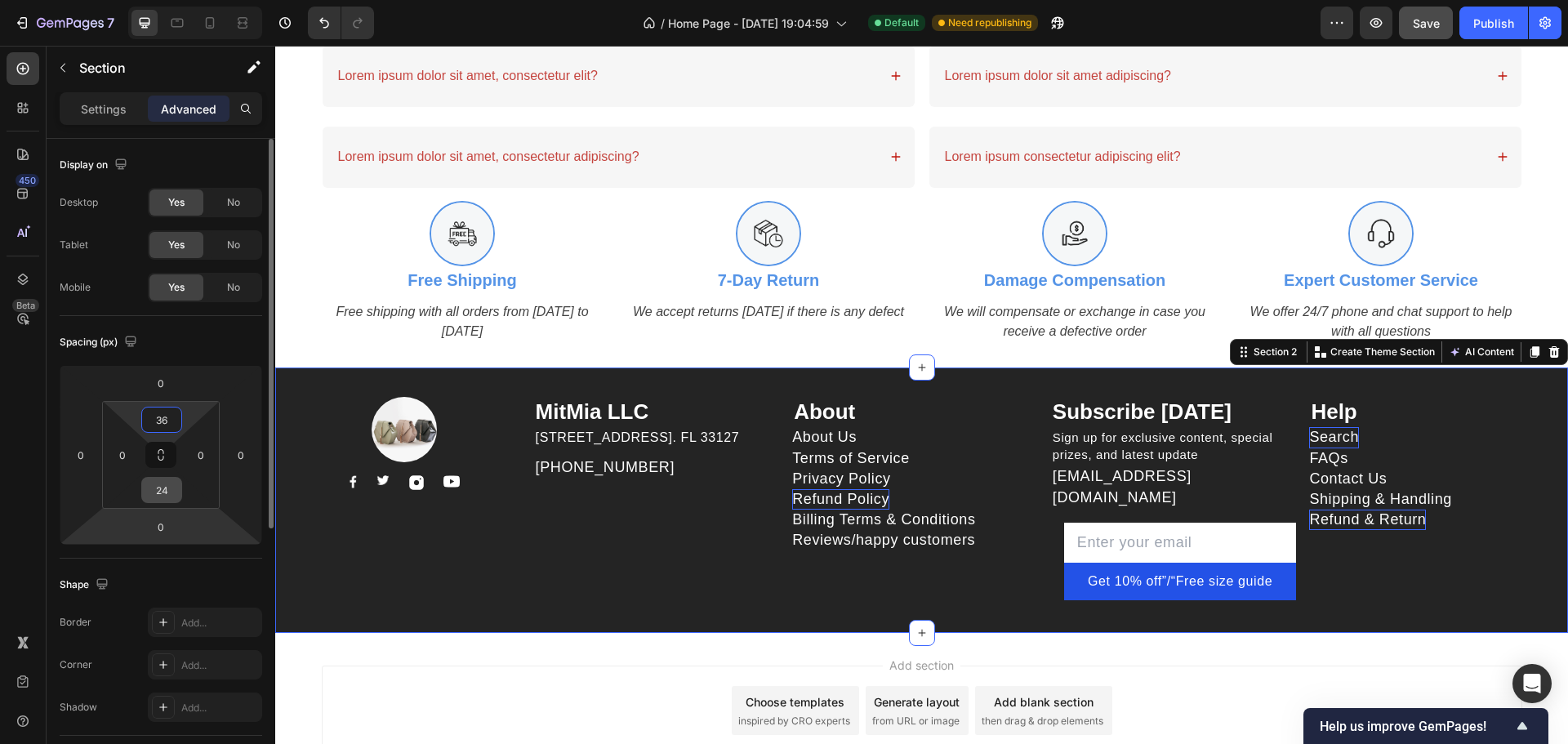
type input "36"
click at [165, 486] on input "24" at bounding box center [162, 489] width 33 height 24
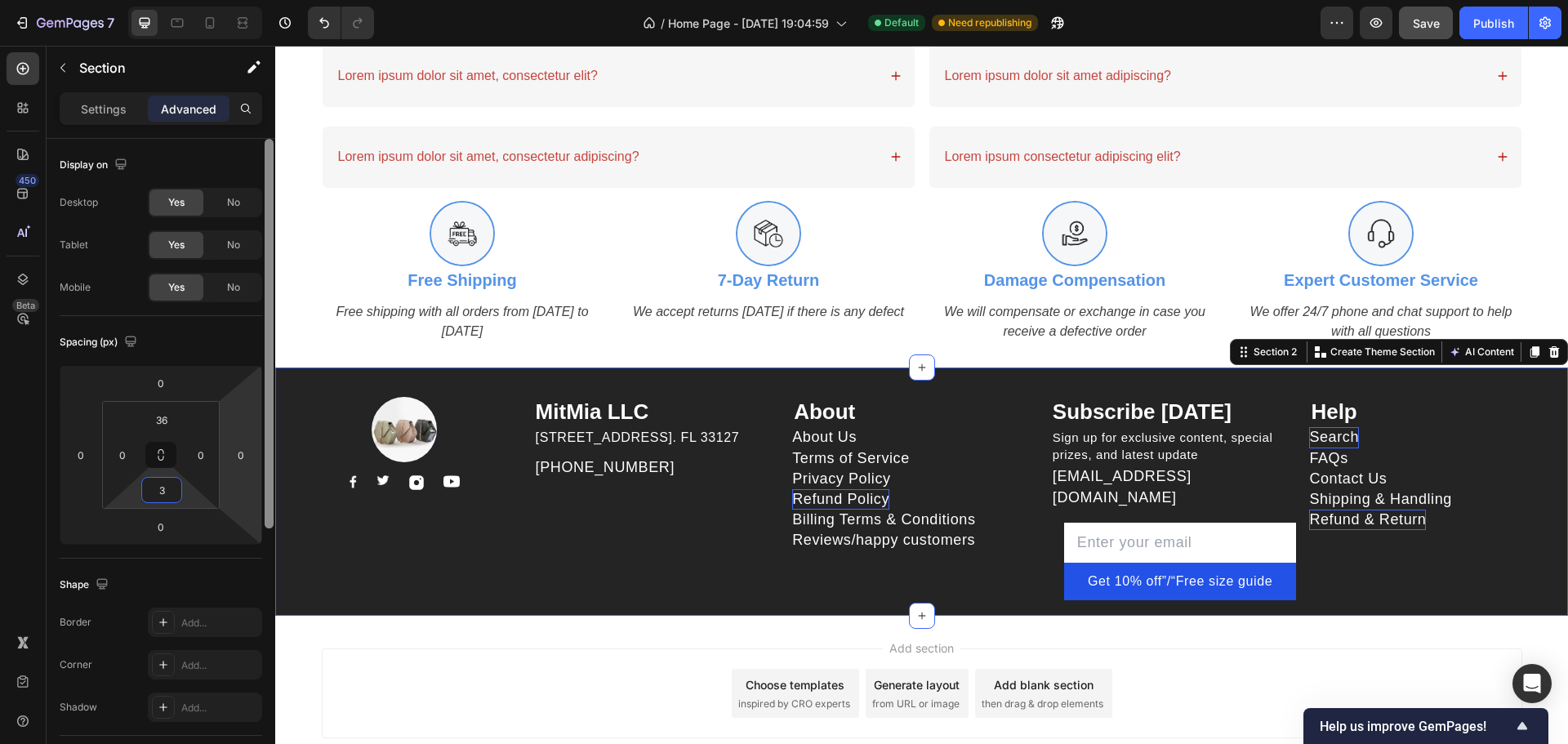
type input "36"
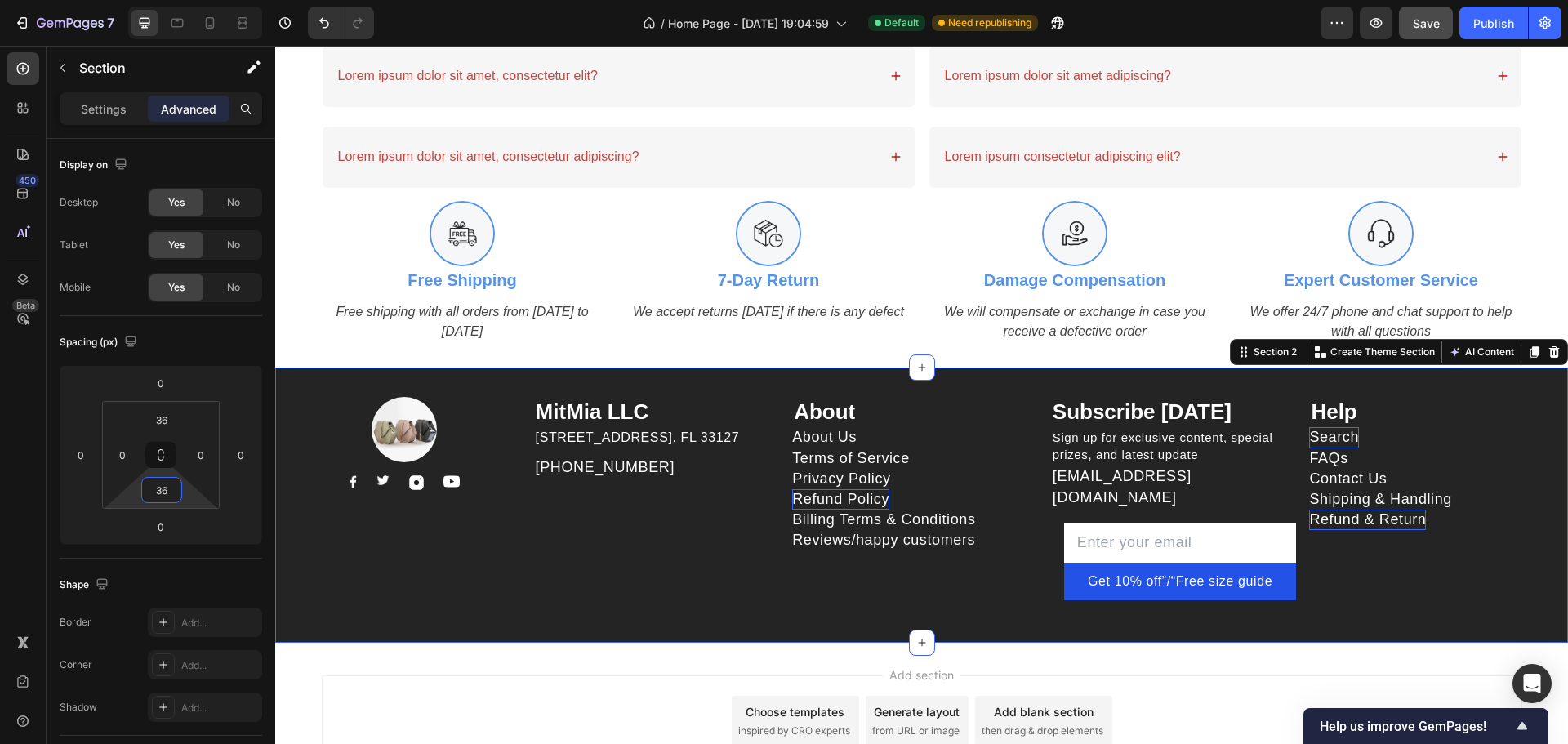
click at [395, 677] on div "Add section Choose templates inspired by CRO experts Generate layout from URL o…" at bounding box center [922, 720] width 1201 height 89
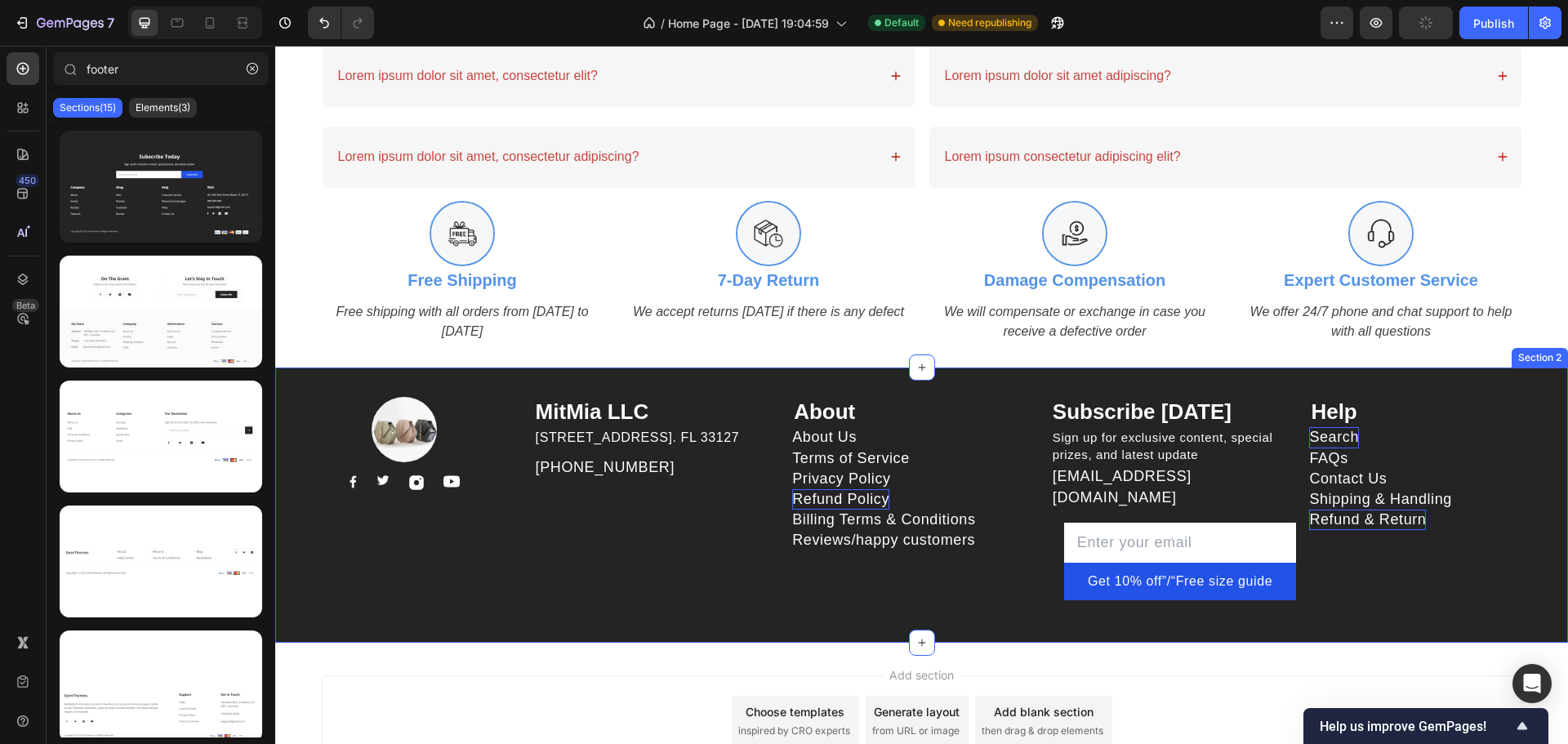
click at [611, 593] on div "MitMia LLC Heading 261 NW 26th Street Miami. FL 33127 Text block 999-999-999 Te…" at bounding box center [663, 505] width 259 height 217
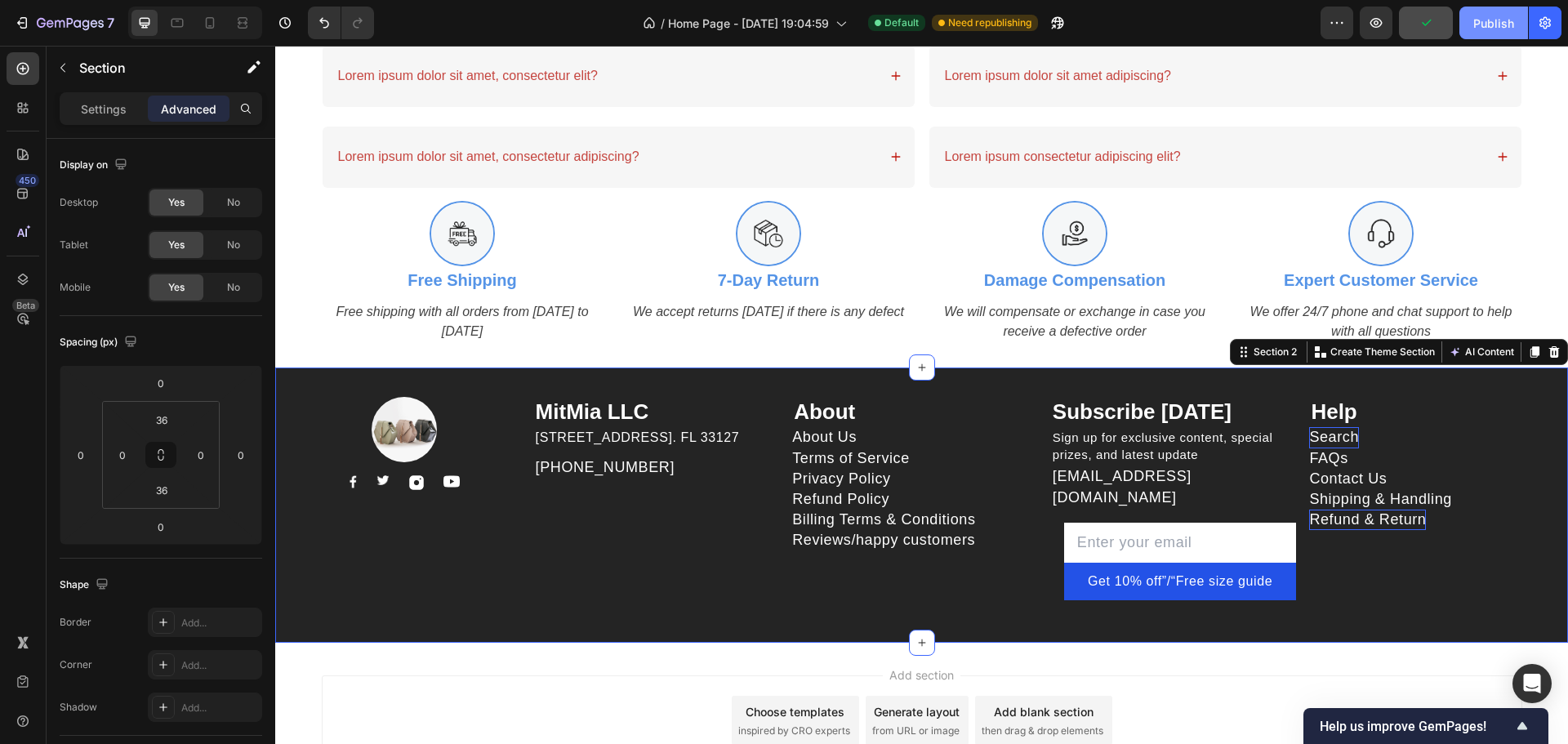
click at [1474, 30] on div "Publish" at bounding box center [1494, 22] width 41 height 17
click at [1239, 510] on div "Email Field Get 10% off”/“Free size guide Submit Button Row" at bounding box center [1181, 562] width 259 height 105
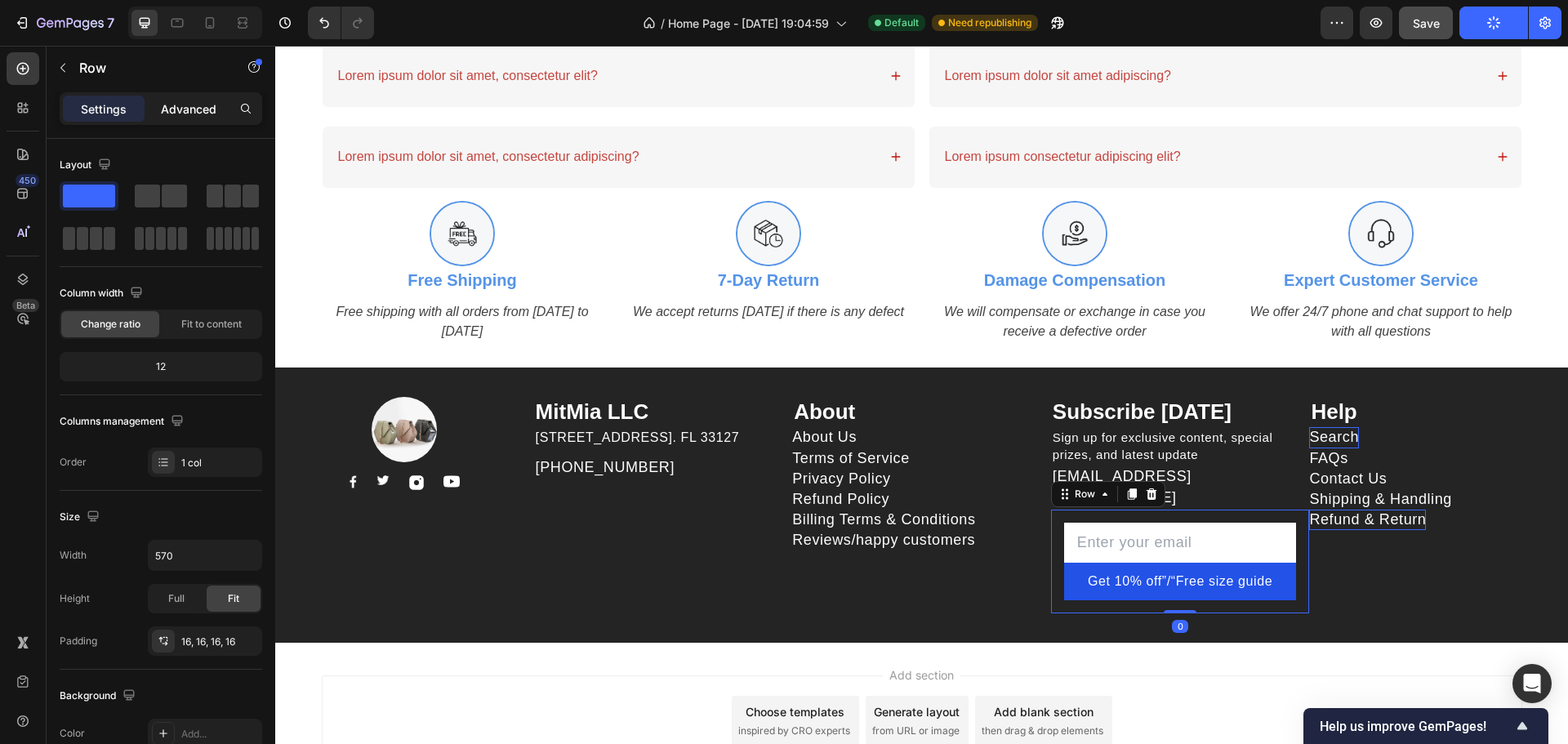
click at [207, 97] on div "Advanced" at bounding box center [188, 108] width 81 height 26
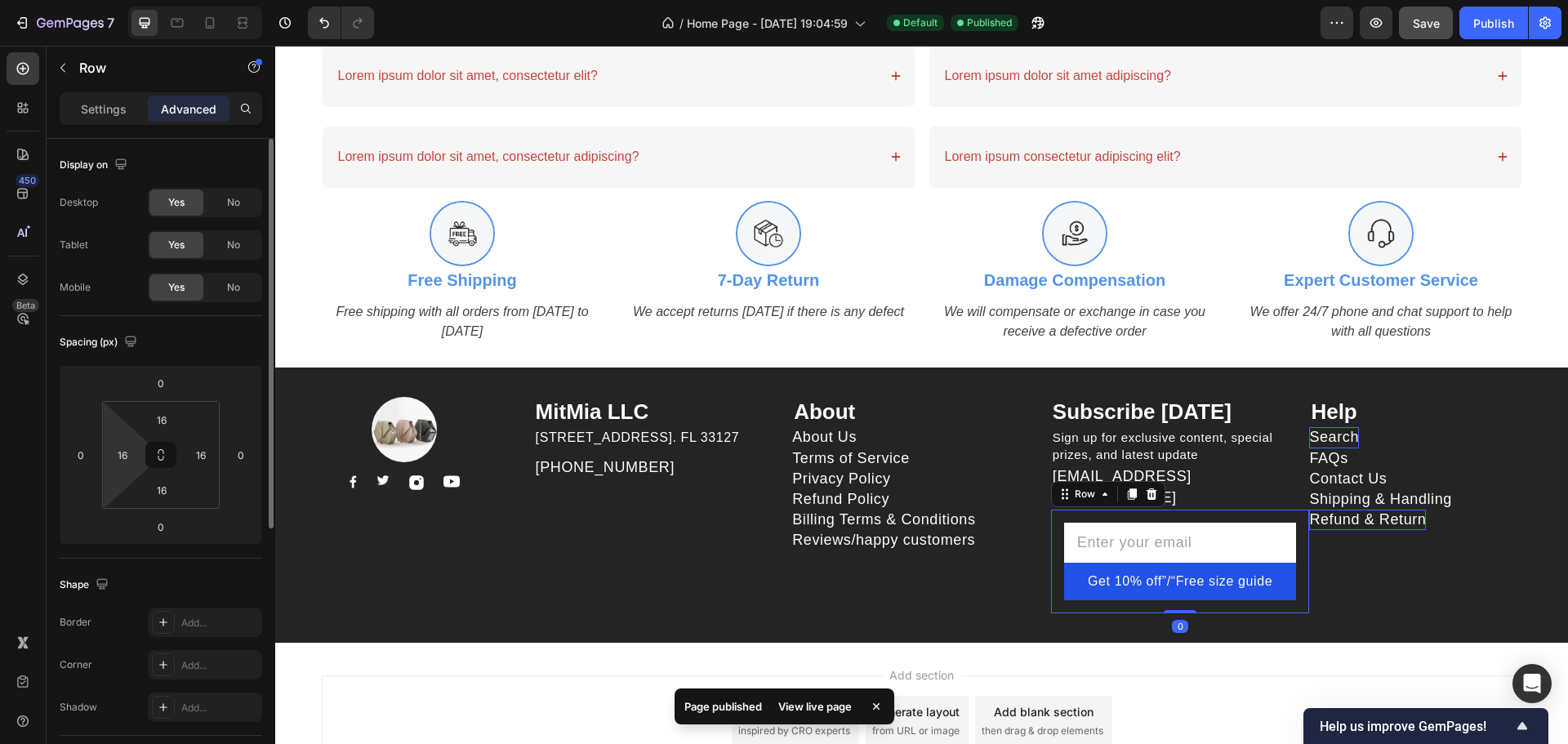
click at [122, 458] on input "16" at bounding box center [122, 454] width 24 height 24
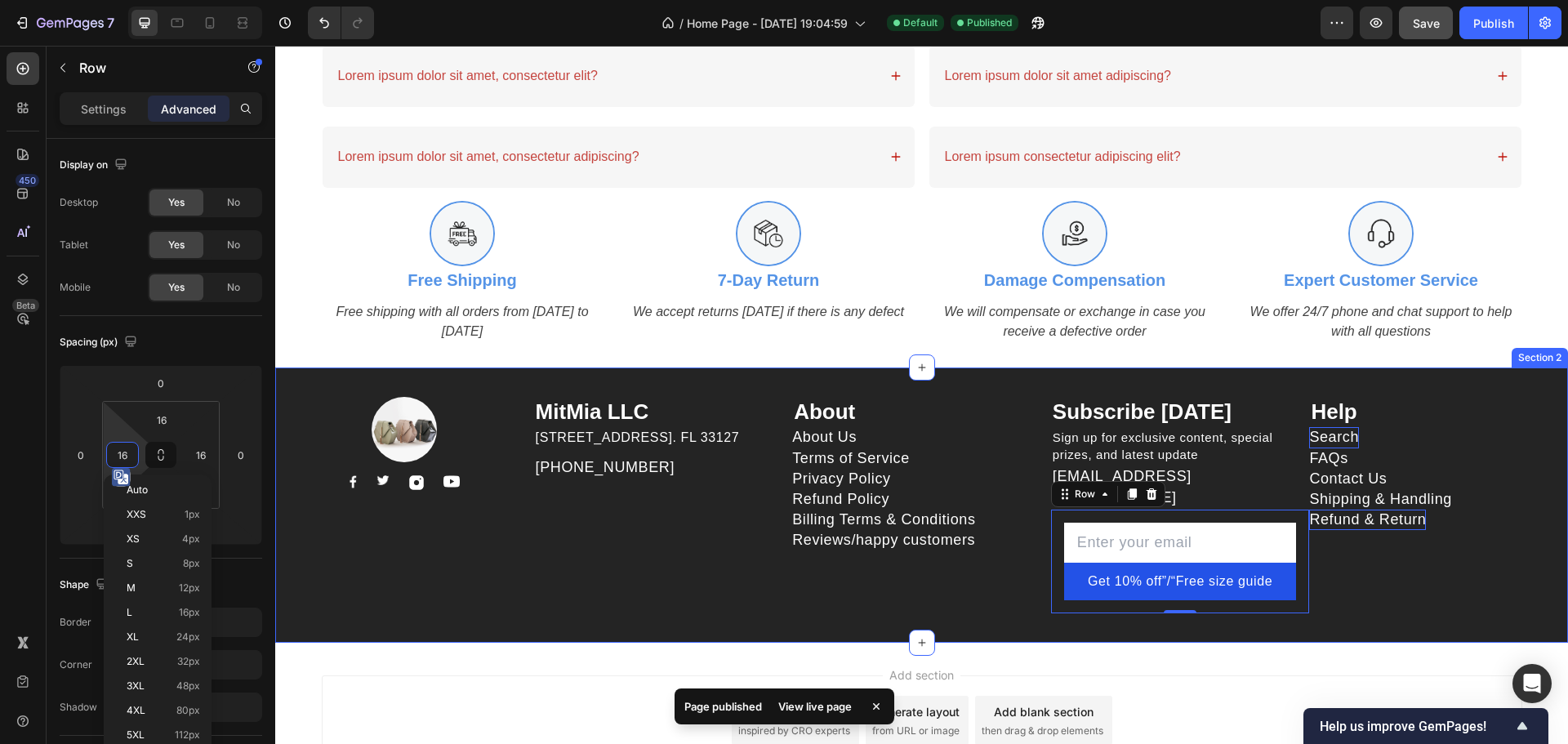
type input "0"
click at [1430, 628] on div "Image Image Image Image Image Row MitMia LLC Heading 261 NW 26th Street Miami. …" at bounding box center [922, 505] width 1293 height 276
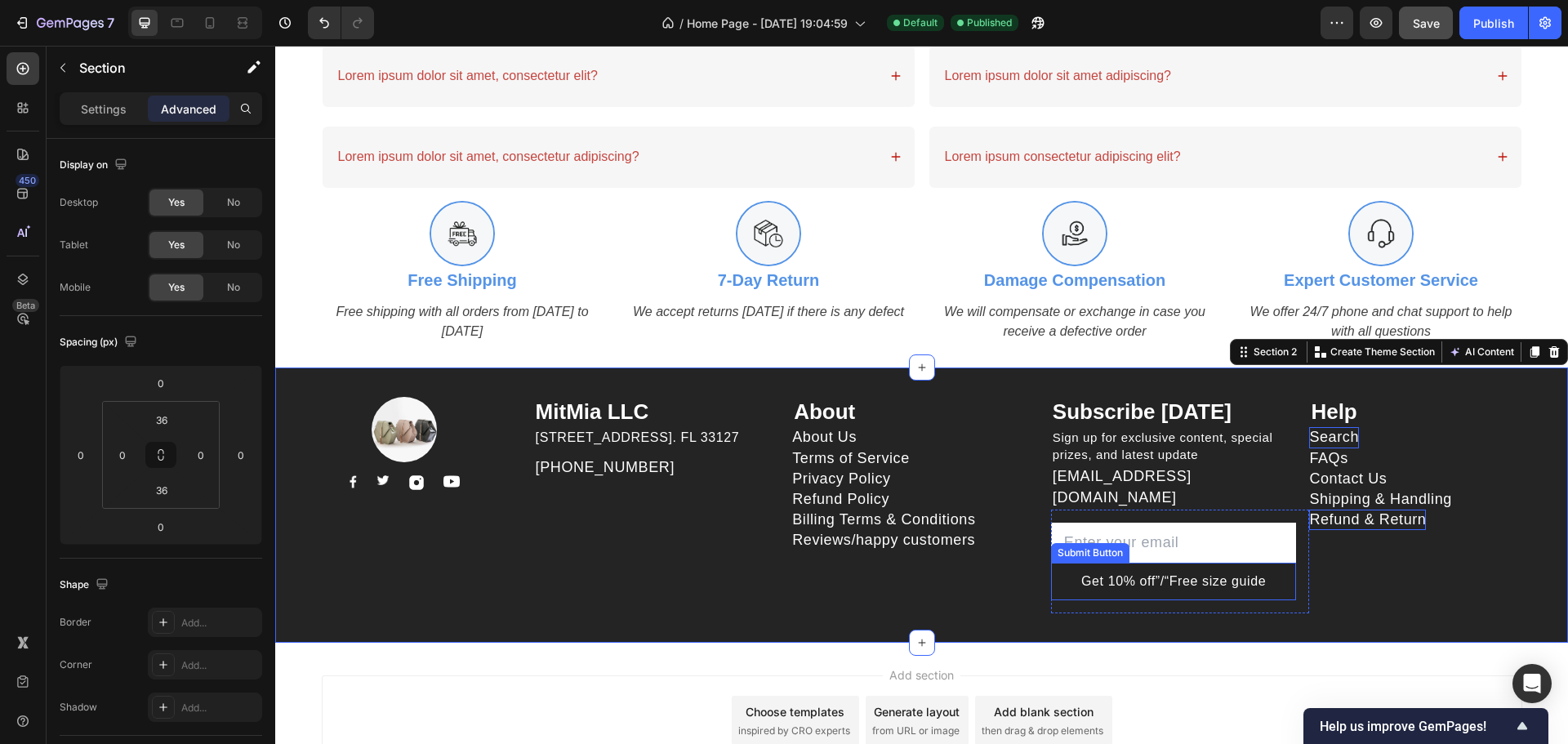
drag, startPoint x: 1275, startPoint y: 585, endPoint x: 1282, endPoint y: 579, distance: 9.2
click at [1275, 585] on button "Get 10% off”/“Free size guide" at bounding box center [1174, 581] width 246 height 38
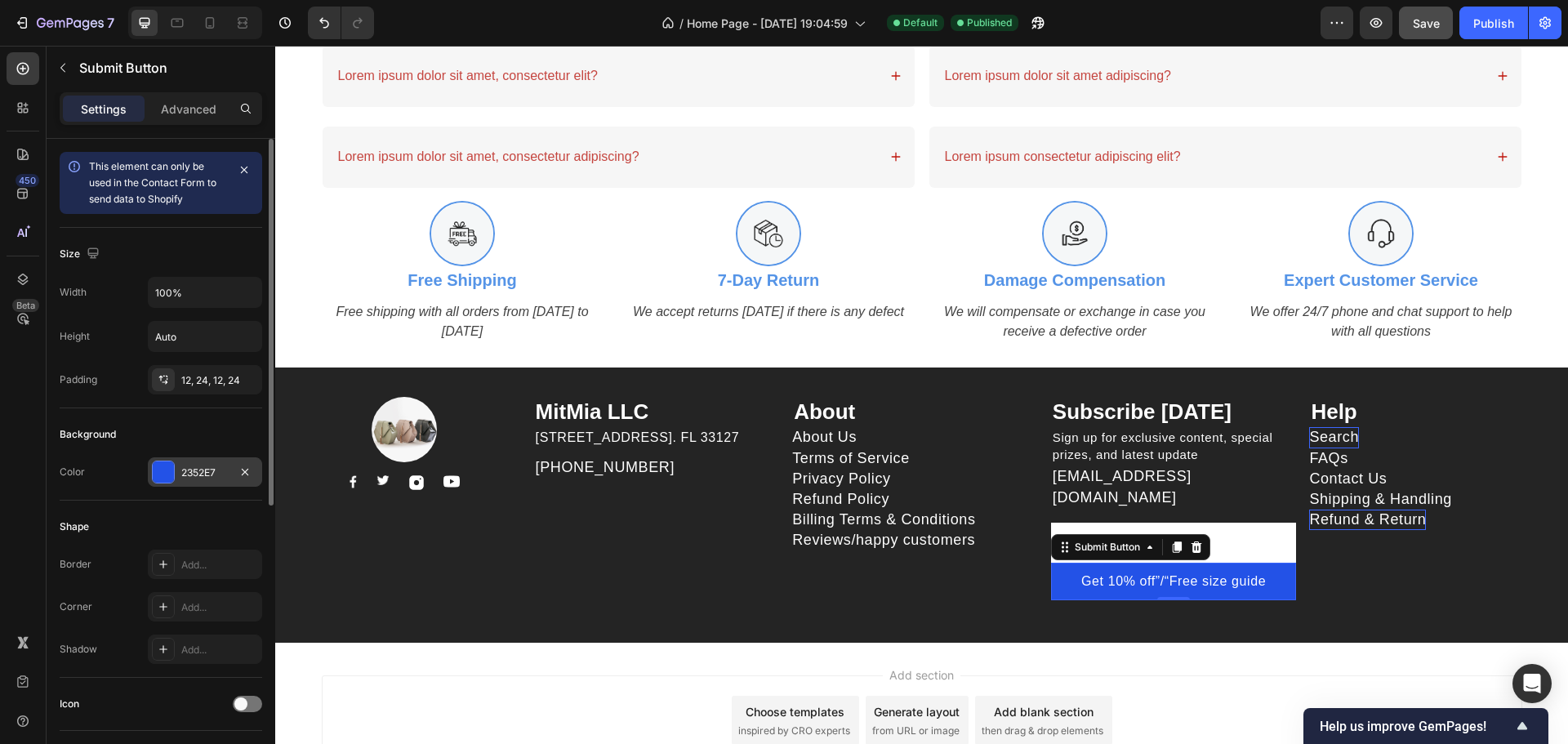
click at [196, 468] on div "2352E7" at bounding box center [205, 473] width 47 height 14
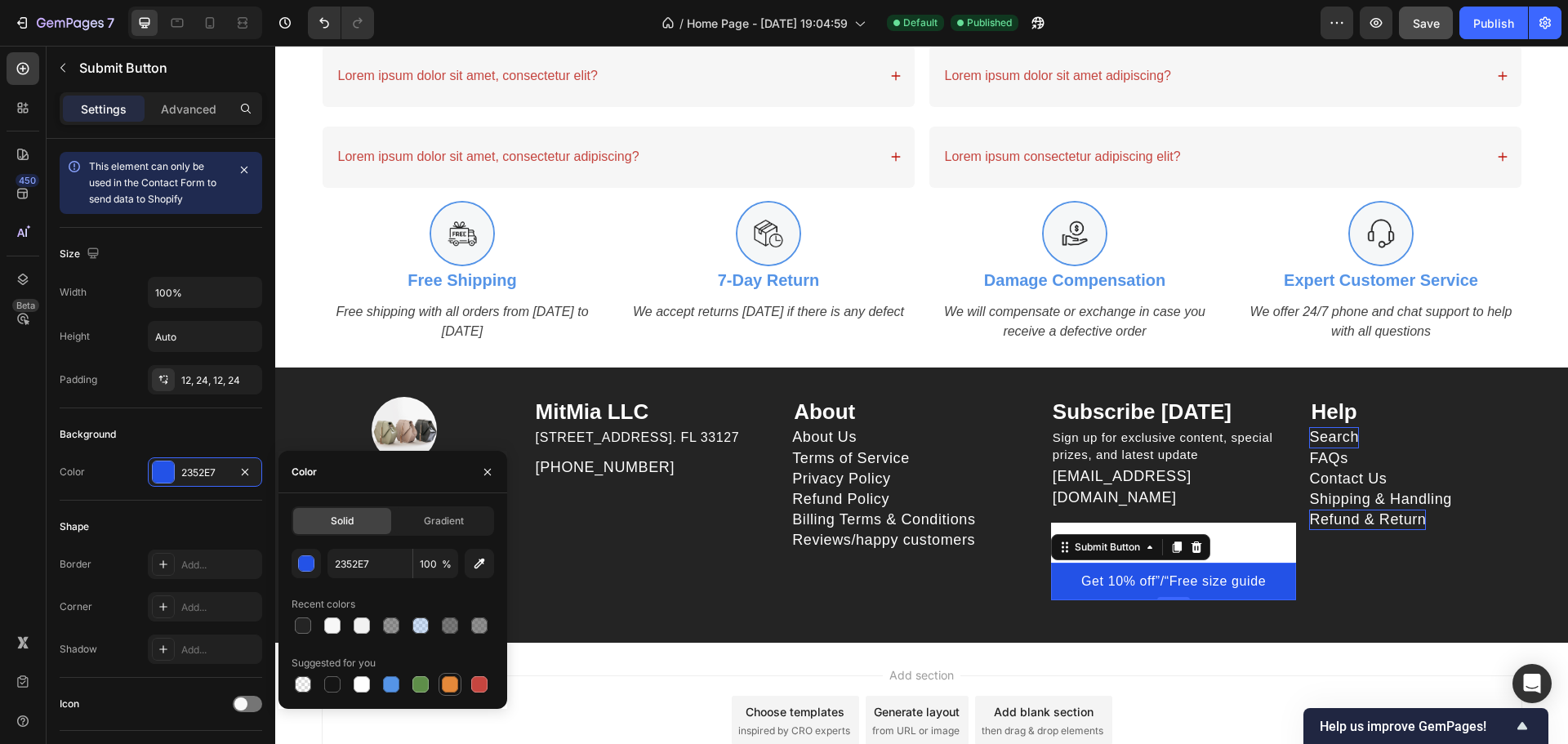
click at [445, 685] on div at bounding box center [450, 684] width 16 height 16
type input "E4893A"
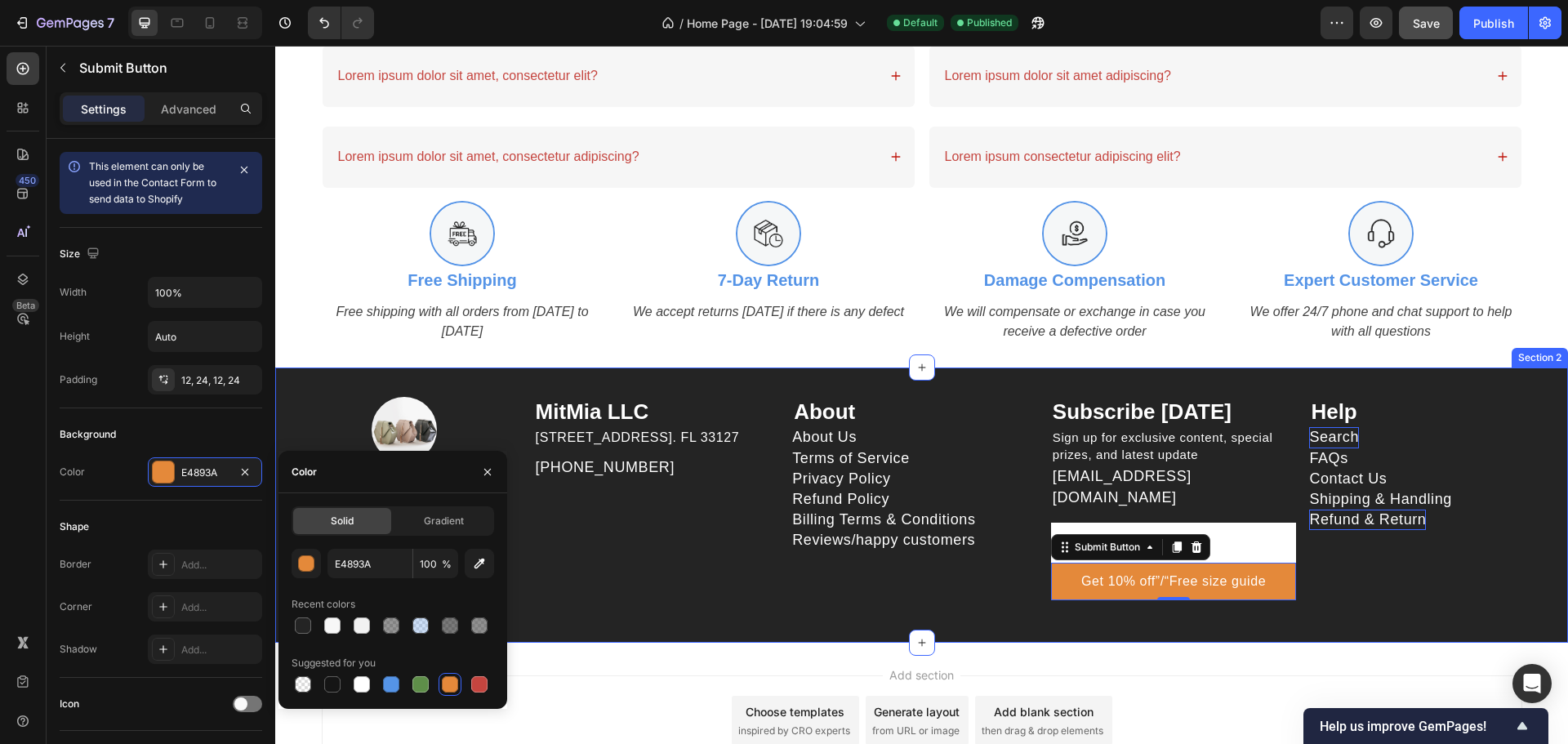
click at [1471, 585] on div "Help Text block Search Button FAQs Button Contact Us Button Shipping & Handling…" at bounding box center [1438, 505] width 259 height 217
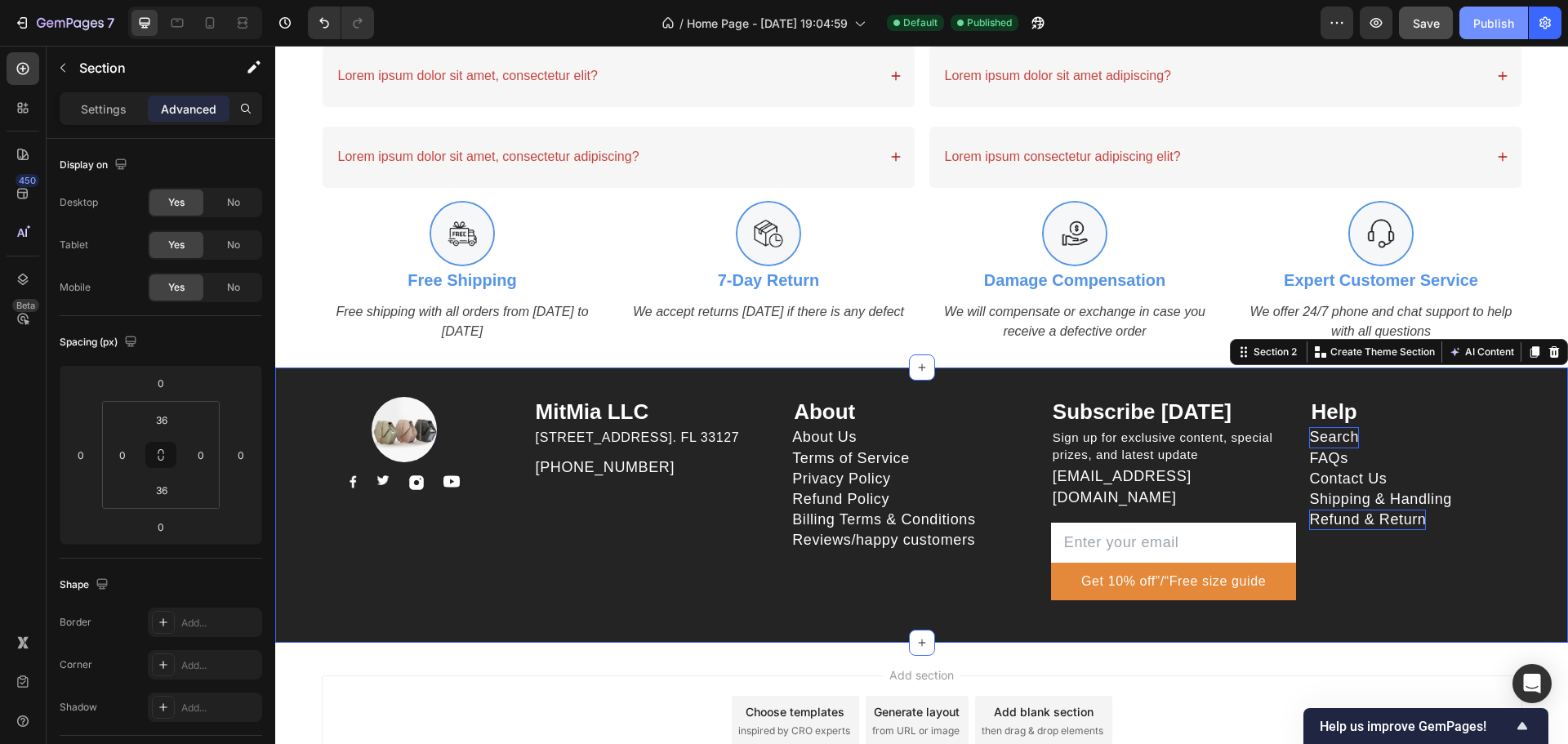
click at [1500, 31] on div "Publish" at bounding box center [1494, 22] width 41 height 17
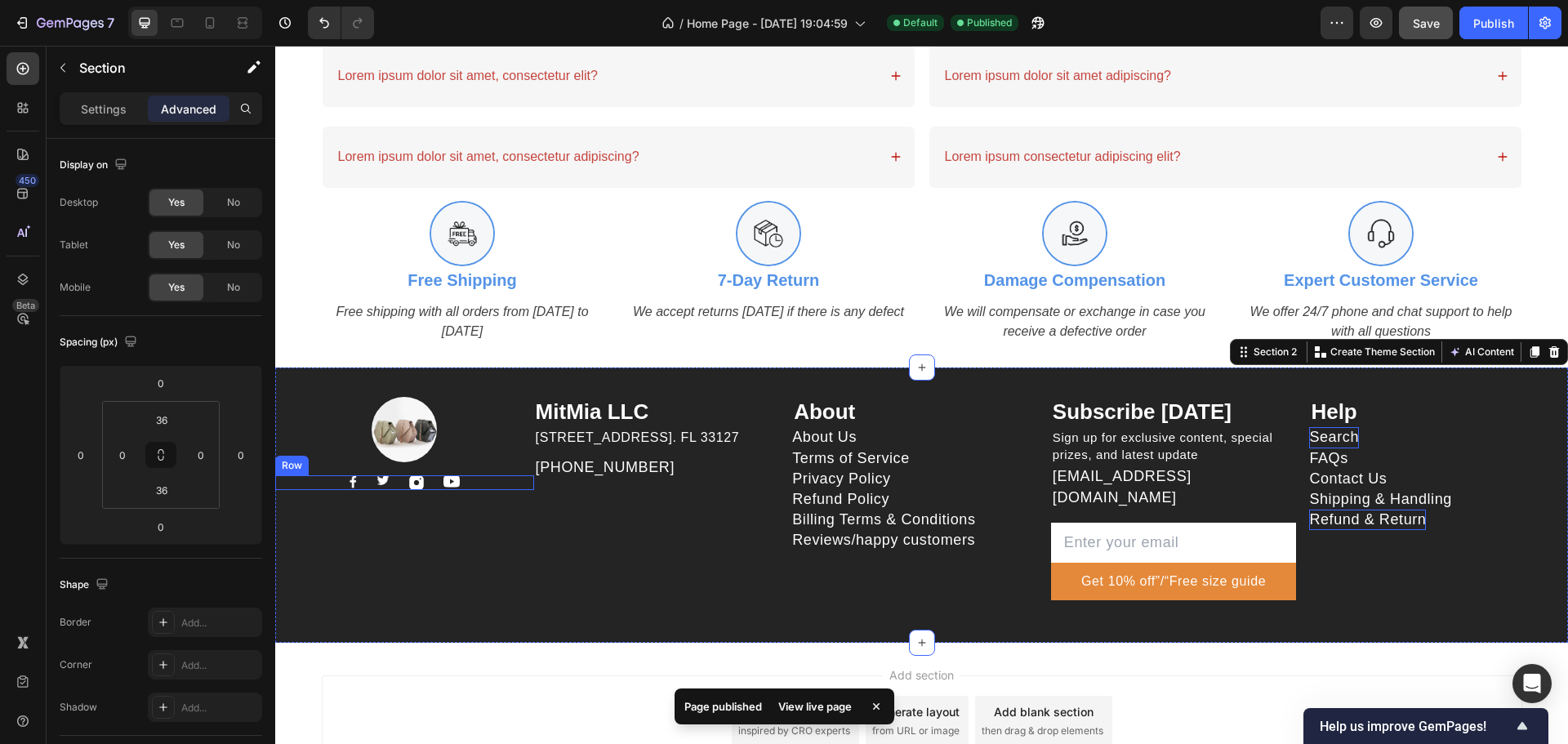
click at [447, 486] on img at bounding box center [451, 482] width 16 height 13
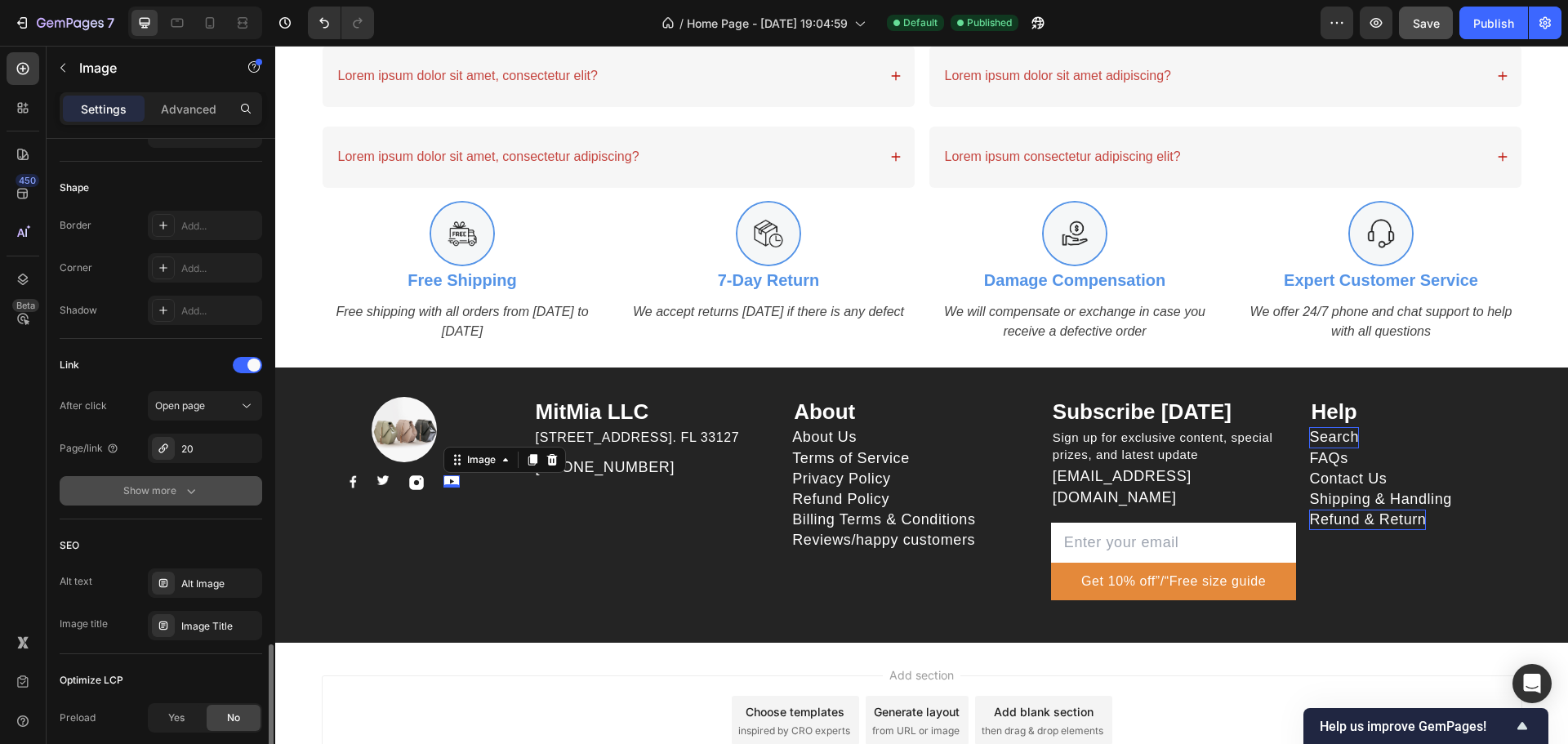
scroll to position [709, 0]
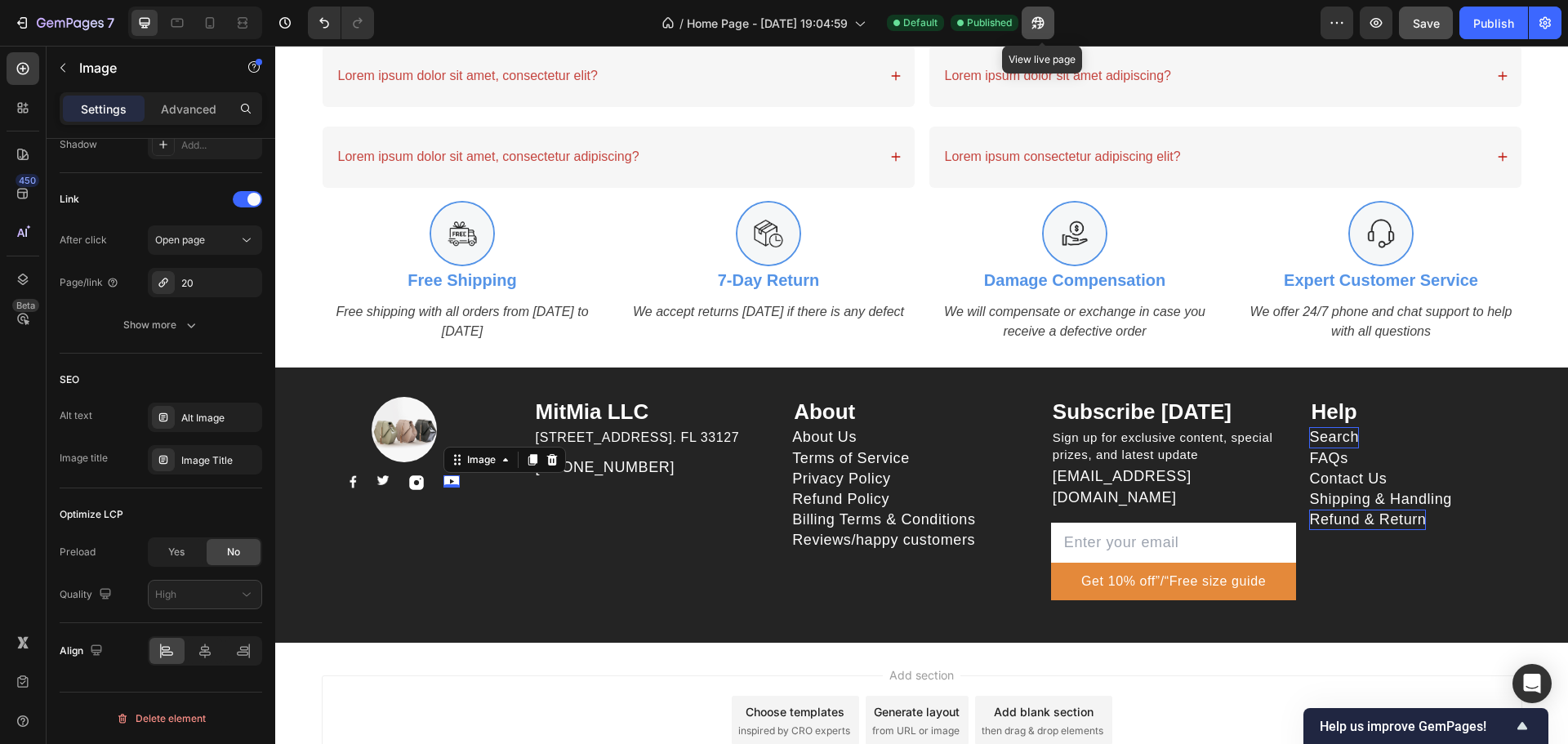
click at [1040, 14] on icon "button" at bounding box center [1038, 22] width 16 height 16
click at [1104, 486] on p "[EMAIL_ADDRESS][DOMAIN_NAME]" at bounding box center [1181, 487] width 256 height 41
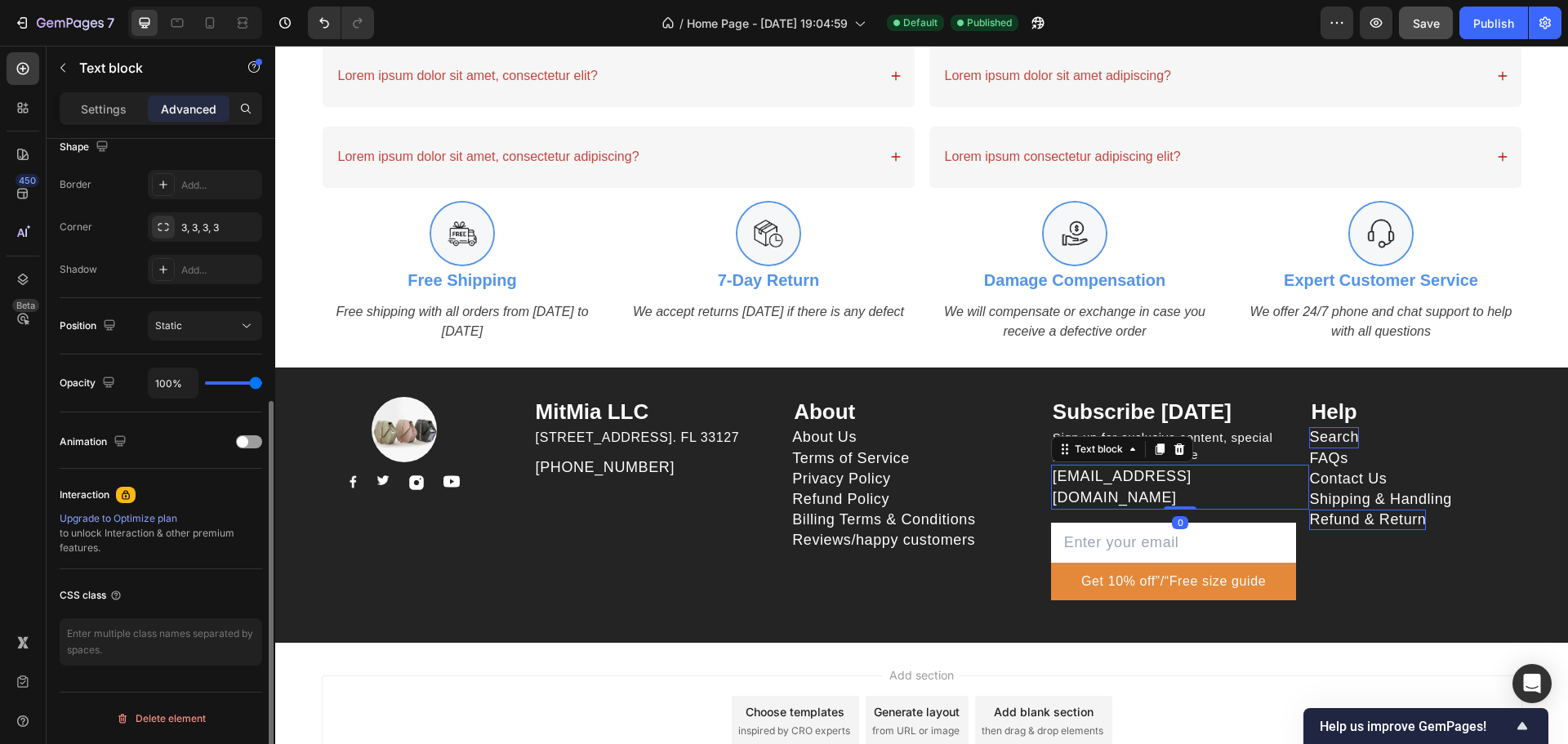
scroll to position [0, 0]
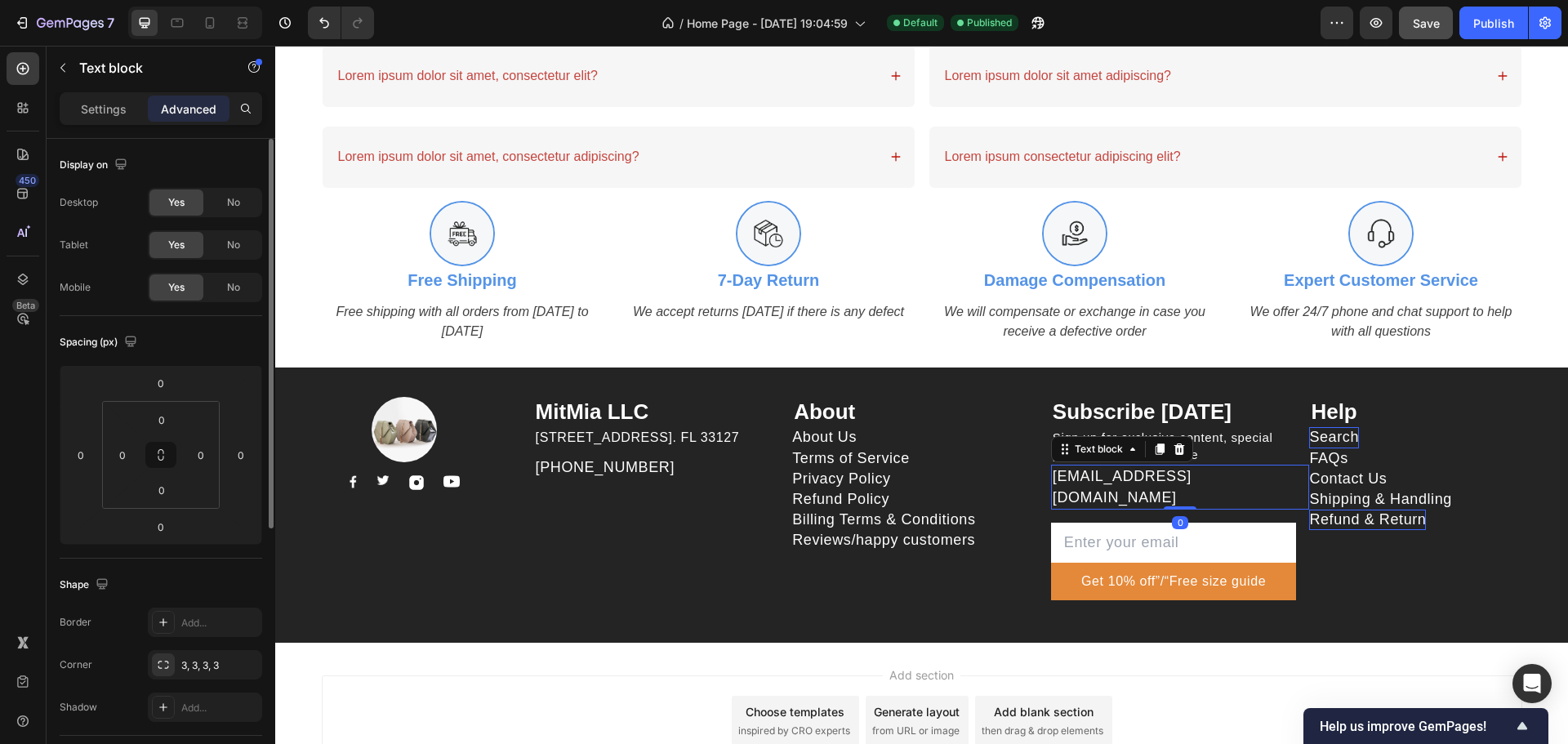
click at [1112, 483] on p "[EMAIL_ADDRESS][DOMAIN_NAME]" at bounding box center [1181, 487] width 256 height 41
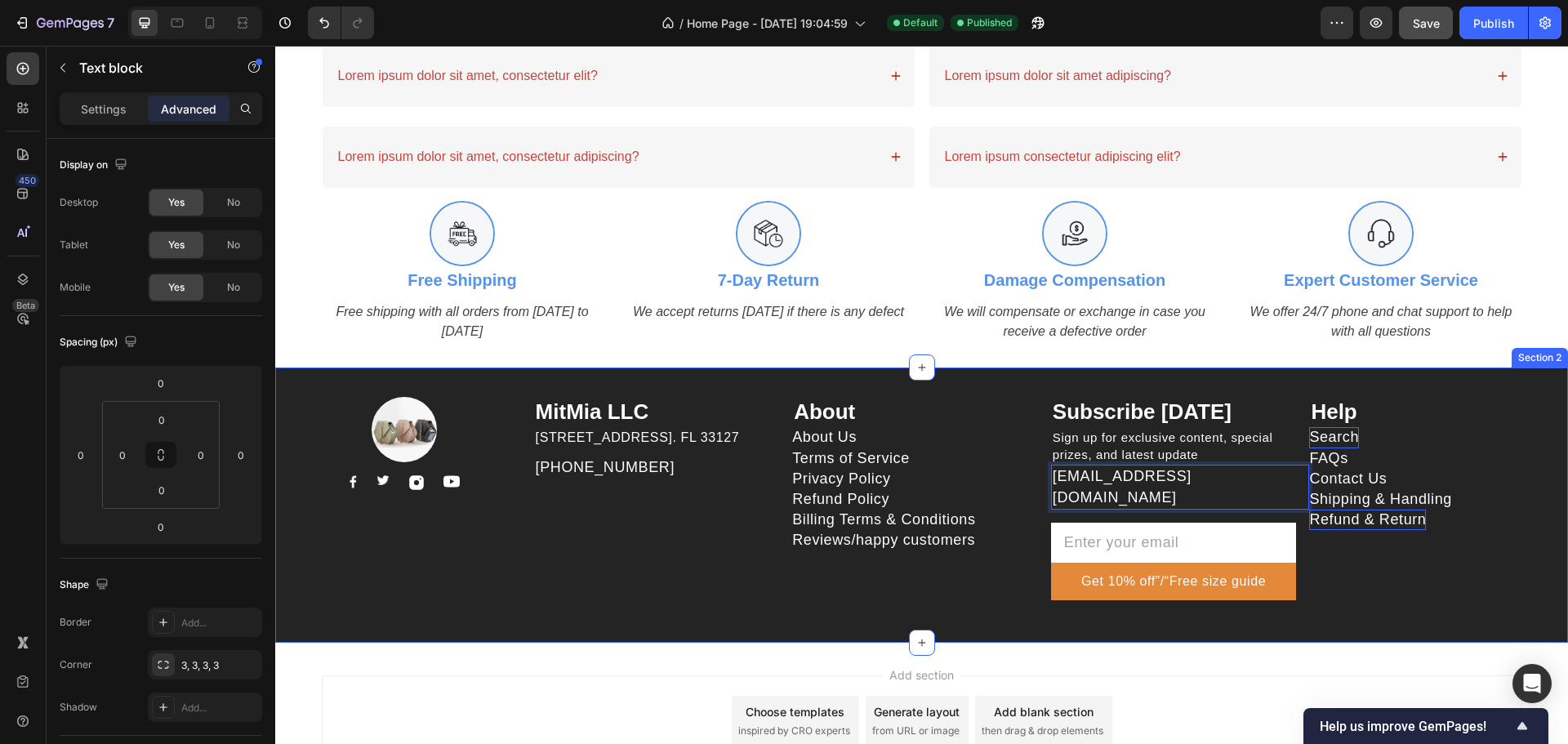
drag, startPoint x: 1409, startPoint y: 598, endPoint x: 1353, endPoint y: 591, distance: 56.4
click at [1409, 598] on div "Help Text block Search Button FAQs Button Contact Us Button Shipping & Handling…" at bounding box center [1438, 505] width 259 height 217
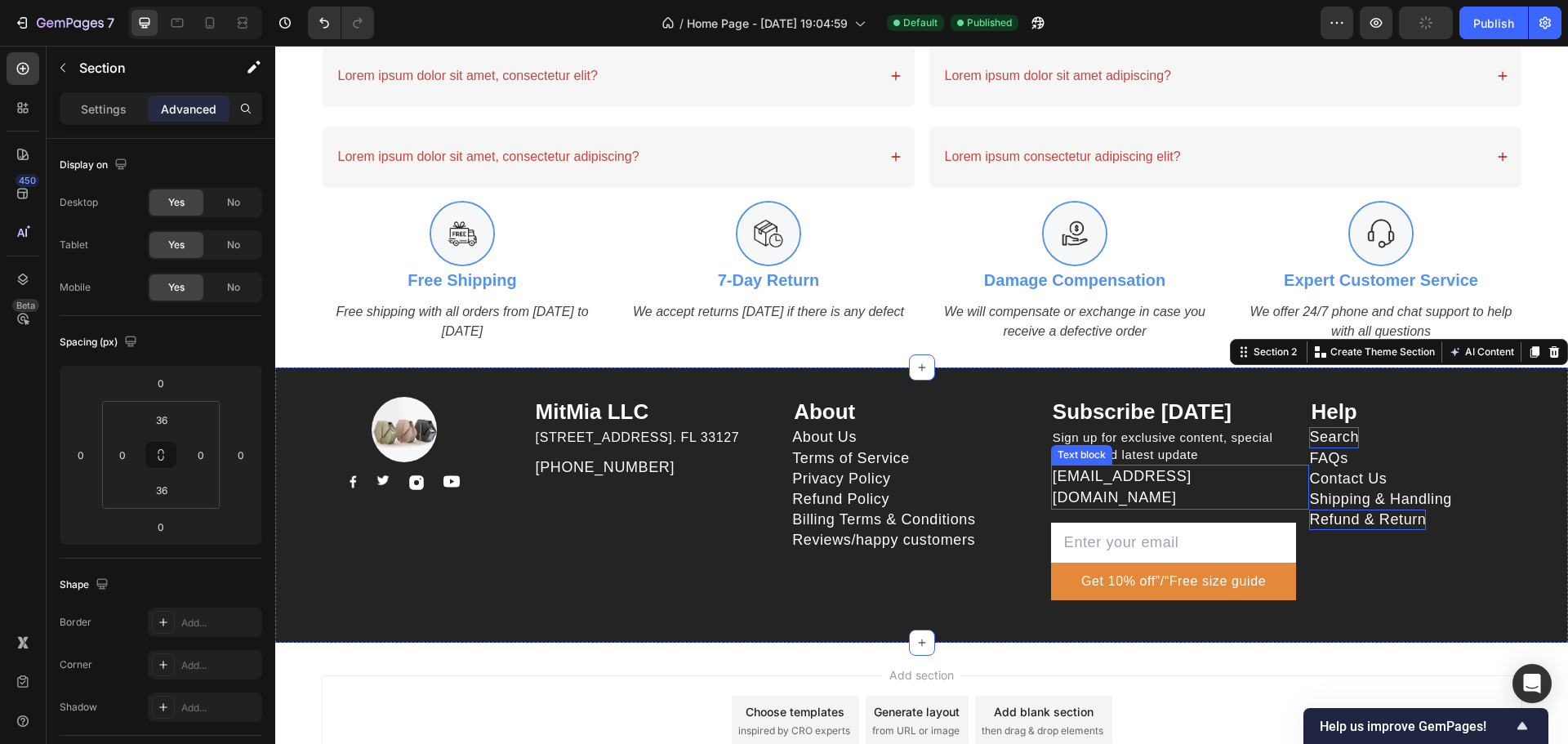
click at [1084, 481] on p "hapi.staff01@gmail.com" at bounding box center [1181, 487] width 256 height 41
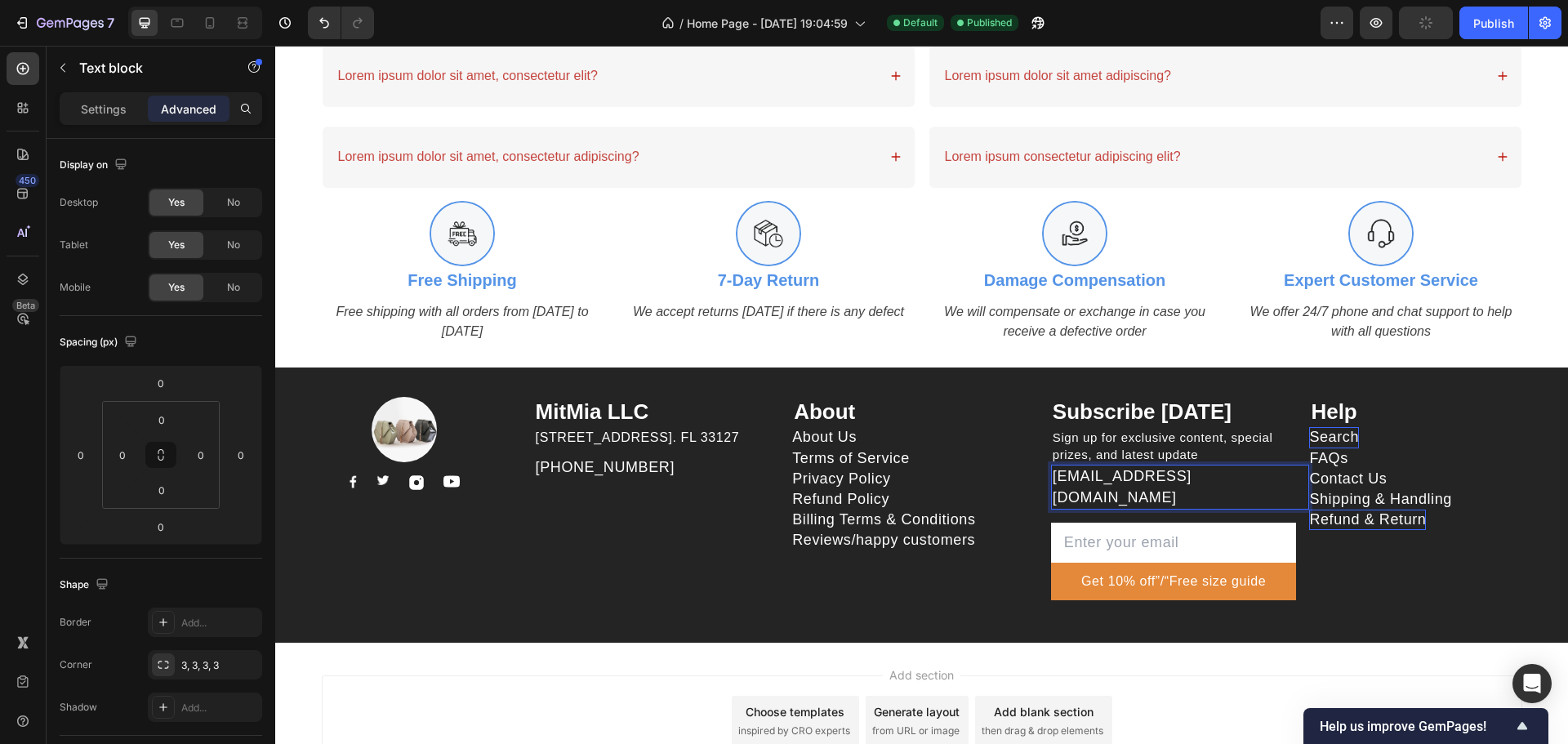
click at [1097, 486] on p "hapi.staff01@gmail.com" at bounding box center [1181, 487] width 256 height 41
click at [1122, 487] on p "hapi.mitmiasupport@gmail.com" at bounding box center [1181, 487] width 256 height 41
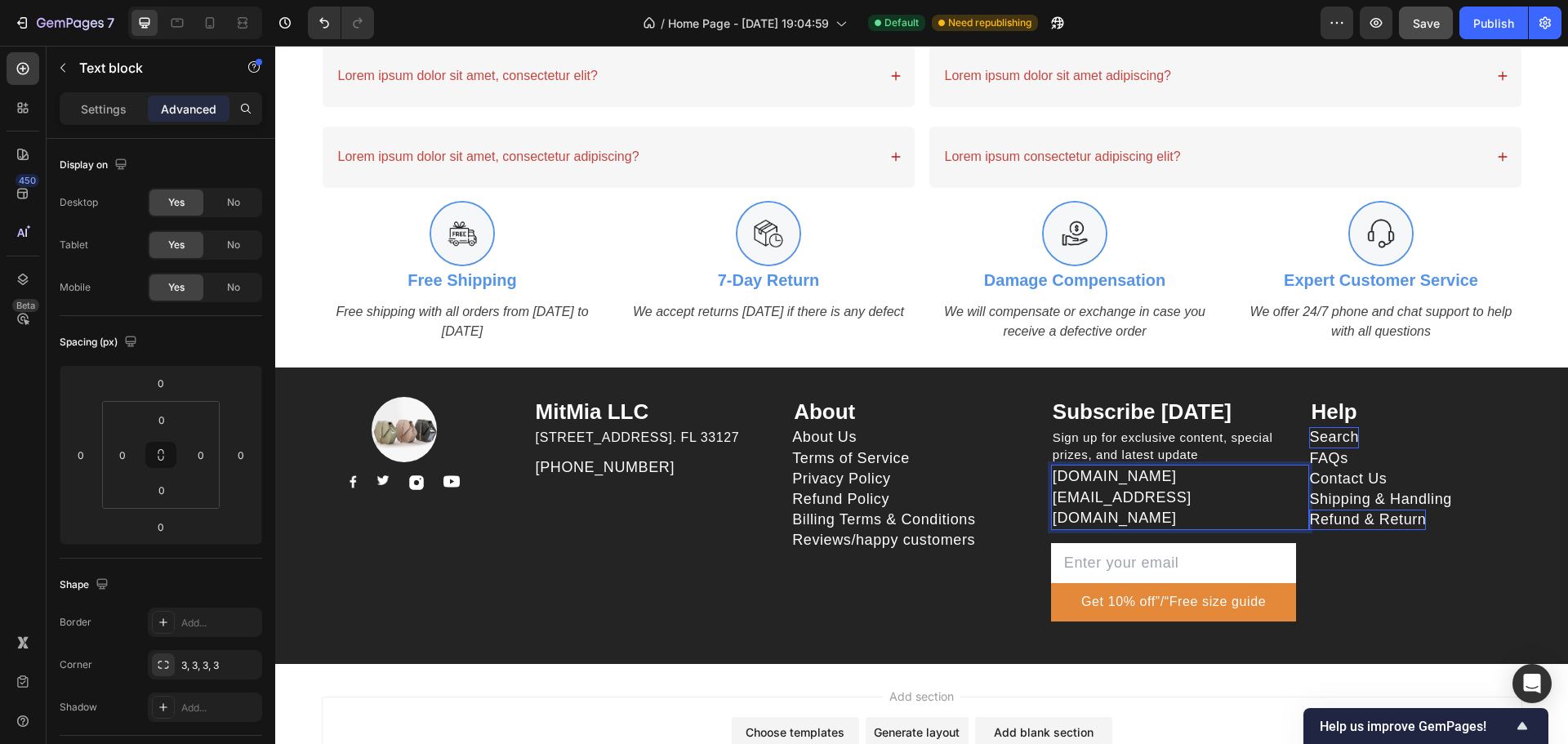
click at [1079, 484] on p "hapi.mitmia.support@gmail.com" at bounding box center [1181, 497] width 256 height 62
click at [1216, 664] on div "Add section Choose templates inspired by CRO experts Generate layout from URL o…" at bounding box center [922, 745] width 1293 height 162
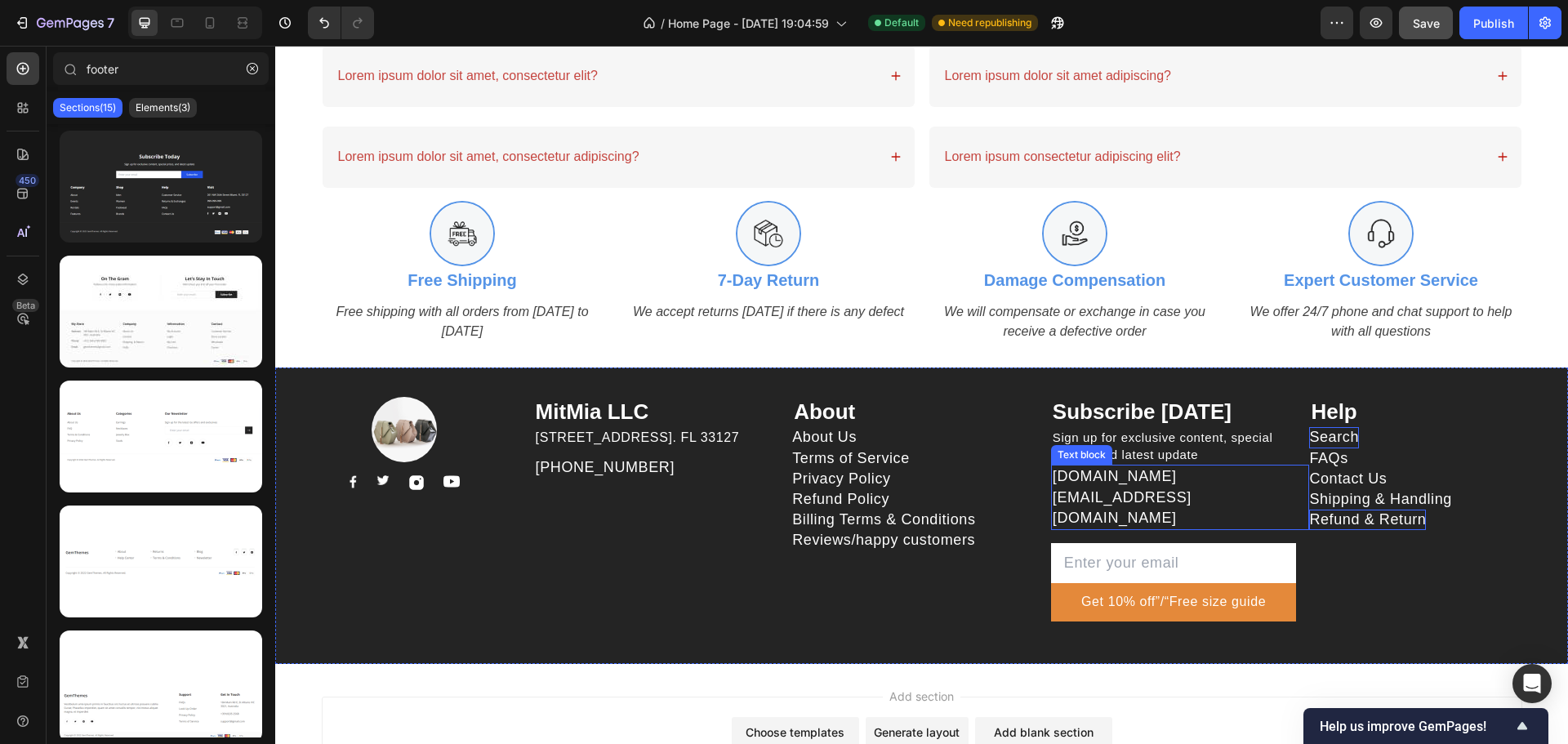
click at [1239, 482] on p "hapimitmia.support@gmail.com" at bounding box center [1181, 497] width 256 height 62
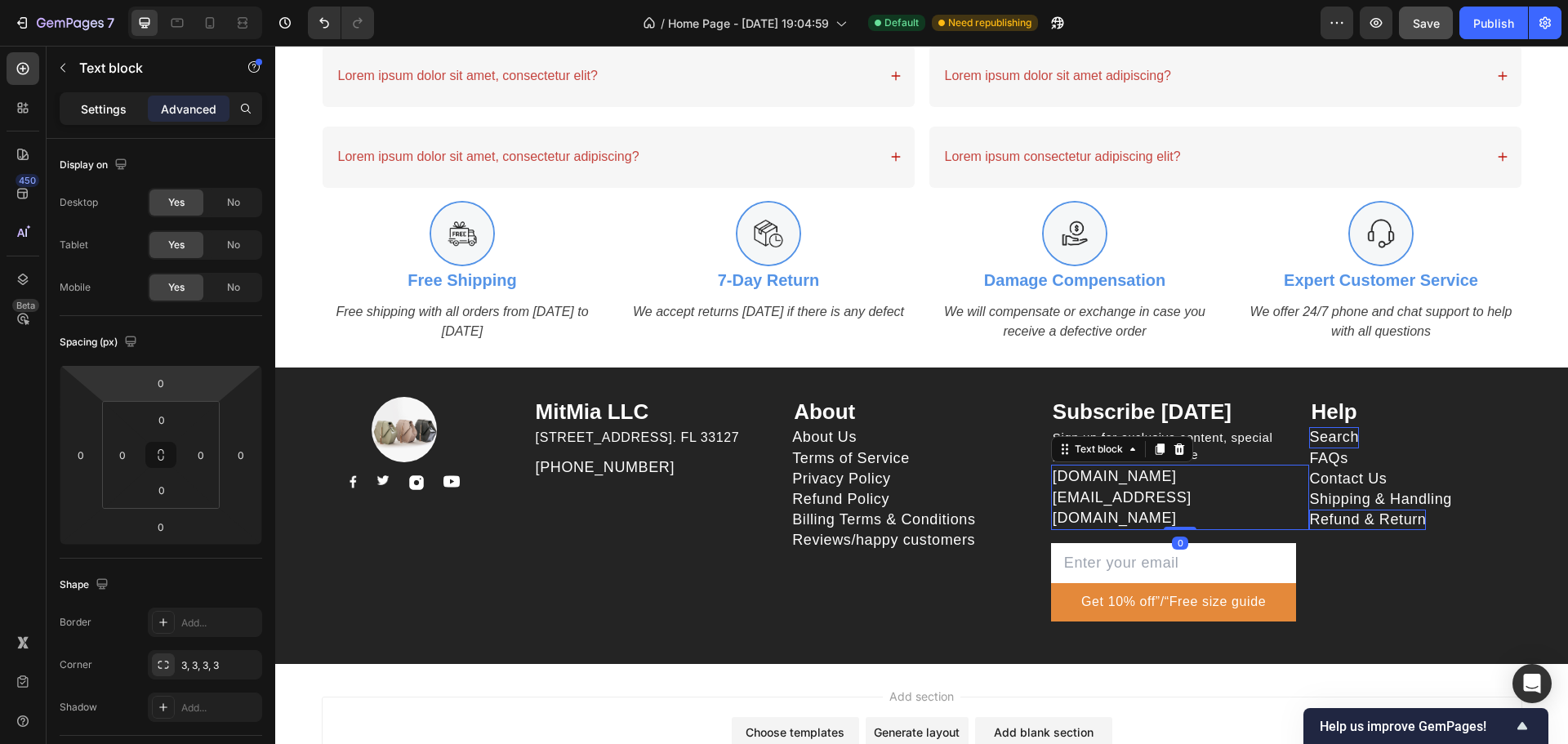
click at [124, 110] on p "Settings" at bounding box center [103, 108] width 46 height 17
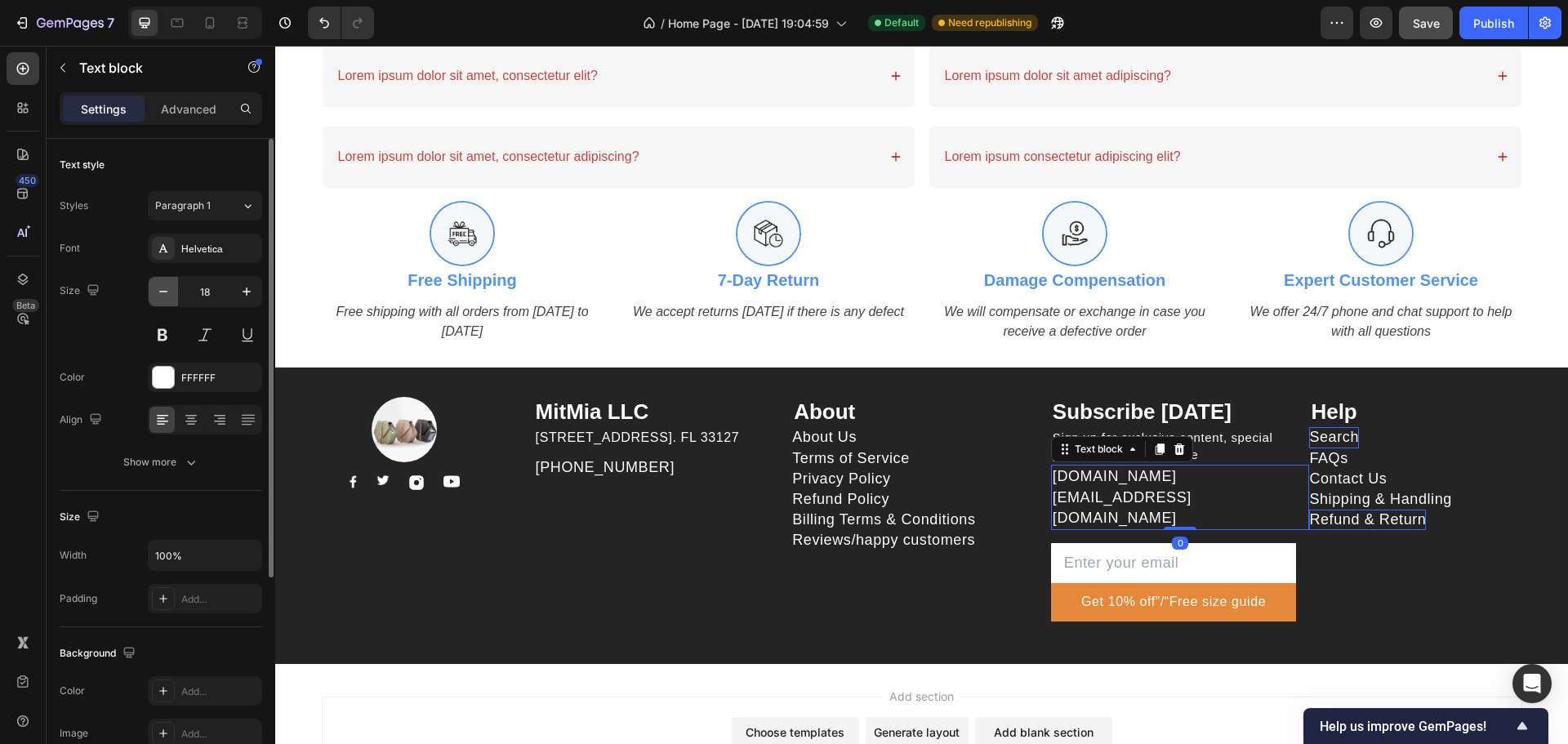
click at [157, 292] on icon "button" at bounding box center [164, 292] width 16 height 16
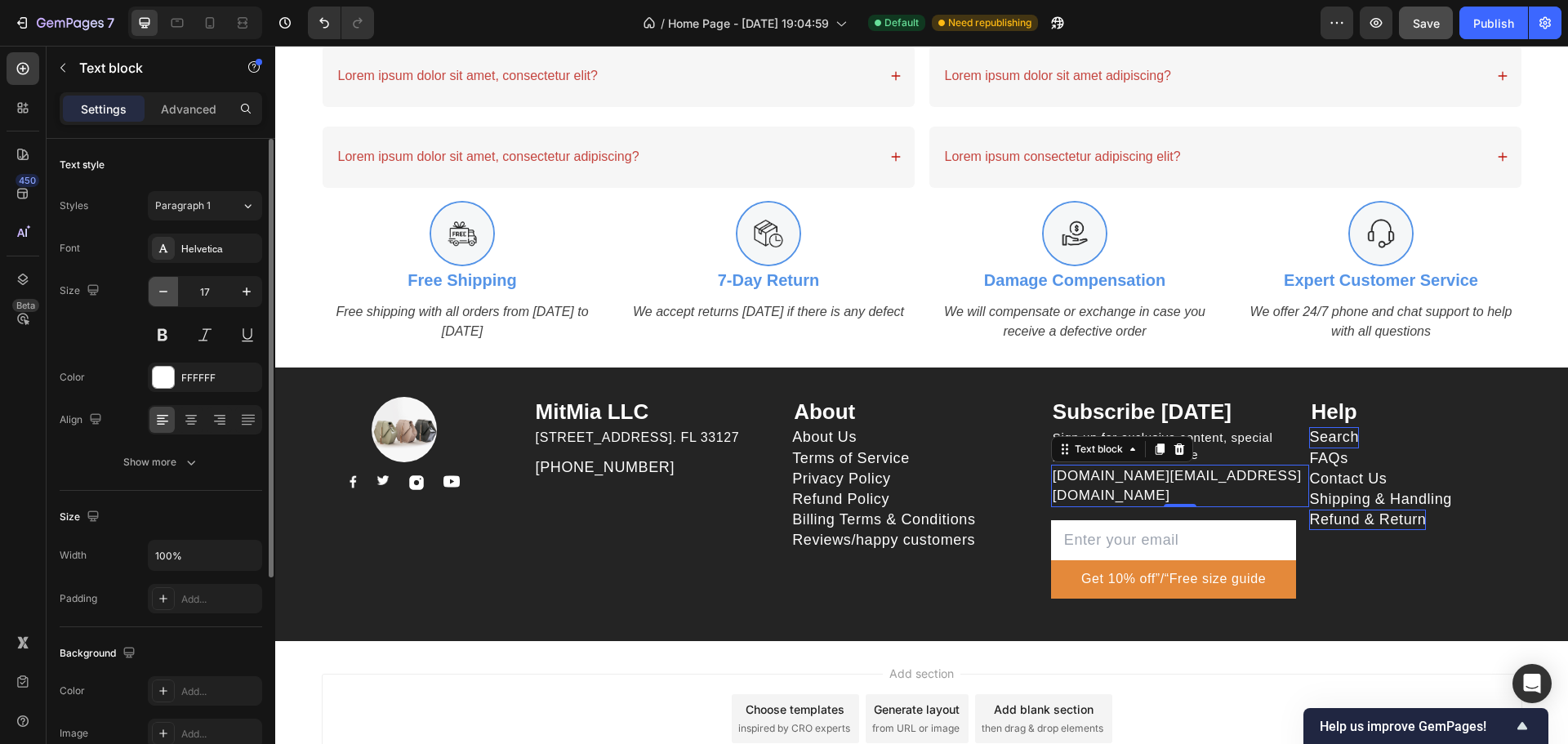
click at [167, 292] on icon "button" at bounding box center [163, 292] width 8 height 2
type input "16"
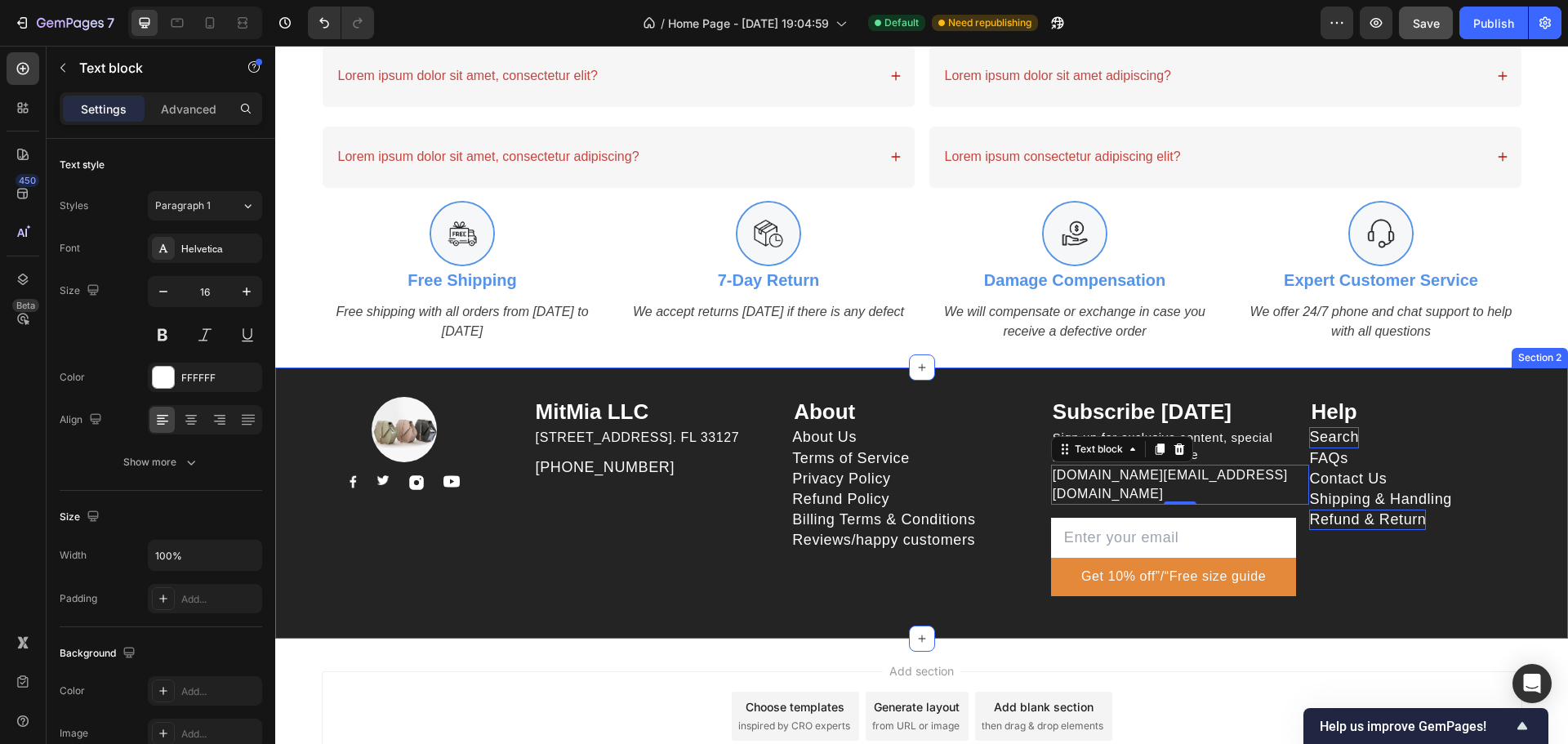
drag, startPoint x: 635, startPoint y: 559, endPoint x: 991, endPoint y: 558, distance: 356.0
click at [636, 559] on div "MitMia LLC Heading 261 NW 26th Street Miami. FL 33127 Text block 999-999-999 Te…" at bounding box center [663, 503] width 259 height 213
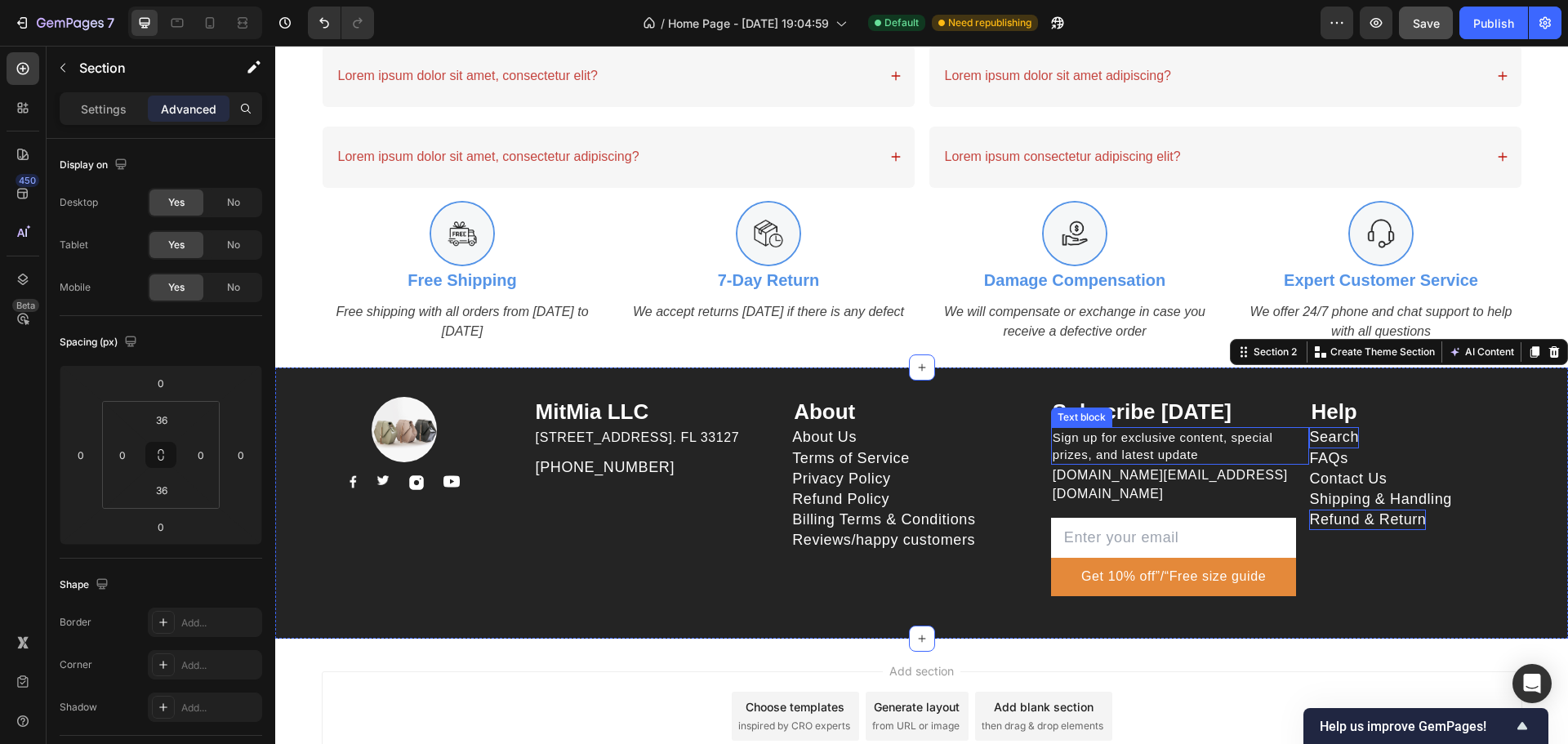
click at [1170, 452] on p "Sign up for exclusive content, special prizes, and latest update" at bounding box center [1181, 446] width 256 height 34
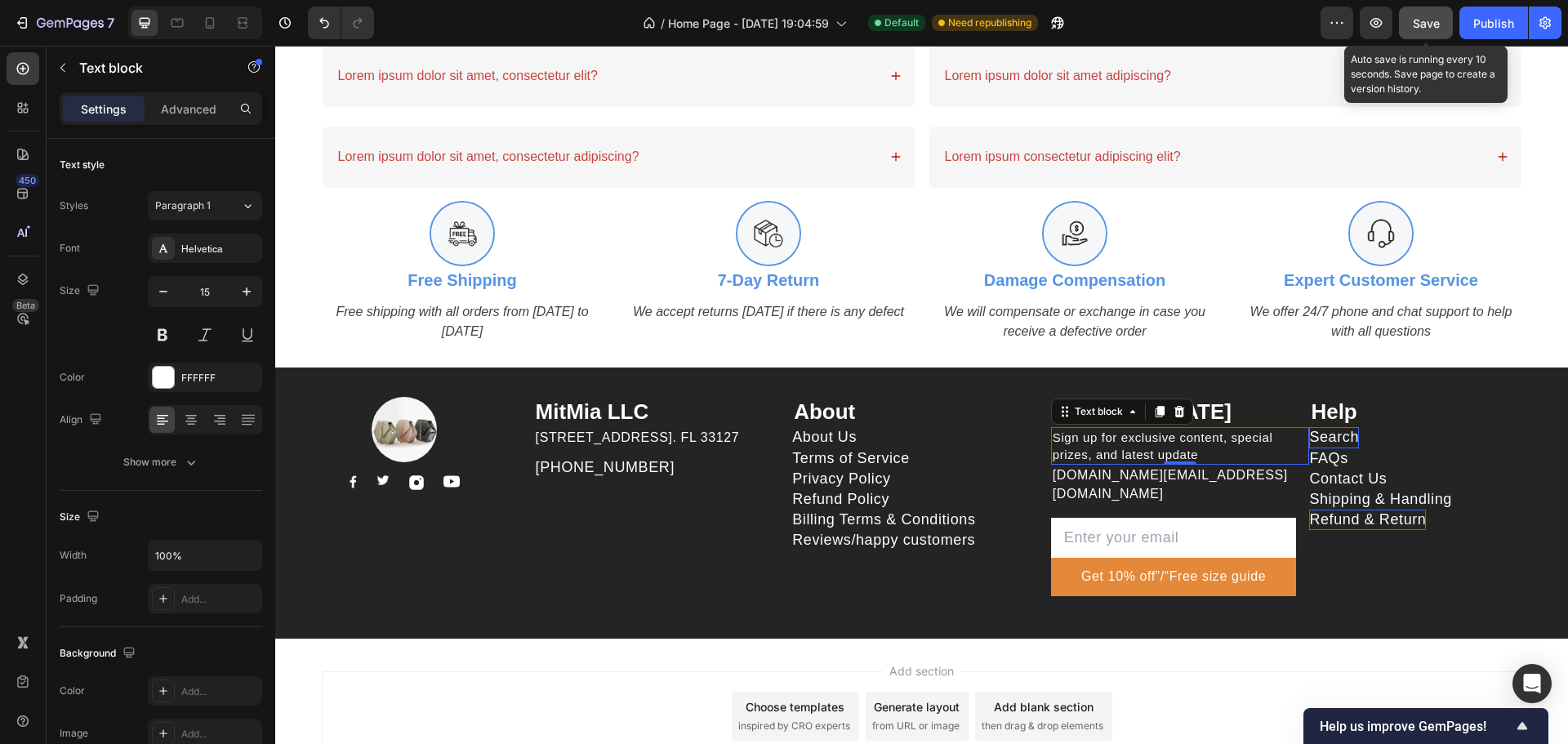
click at [1421, 20] on span "Save" at bounding box center [1426, 23] width 27 height 14
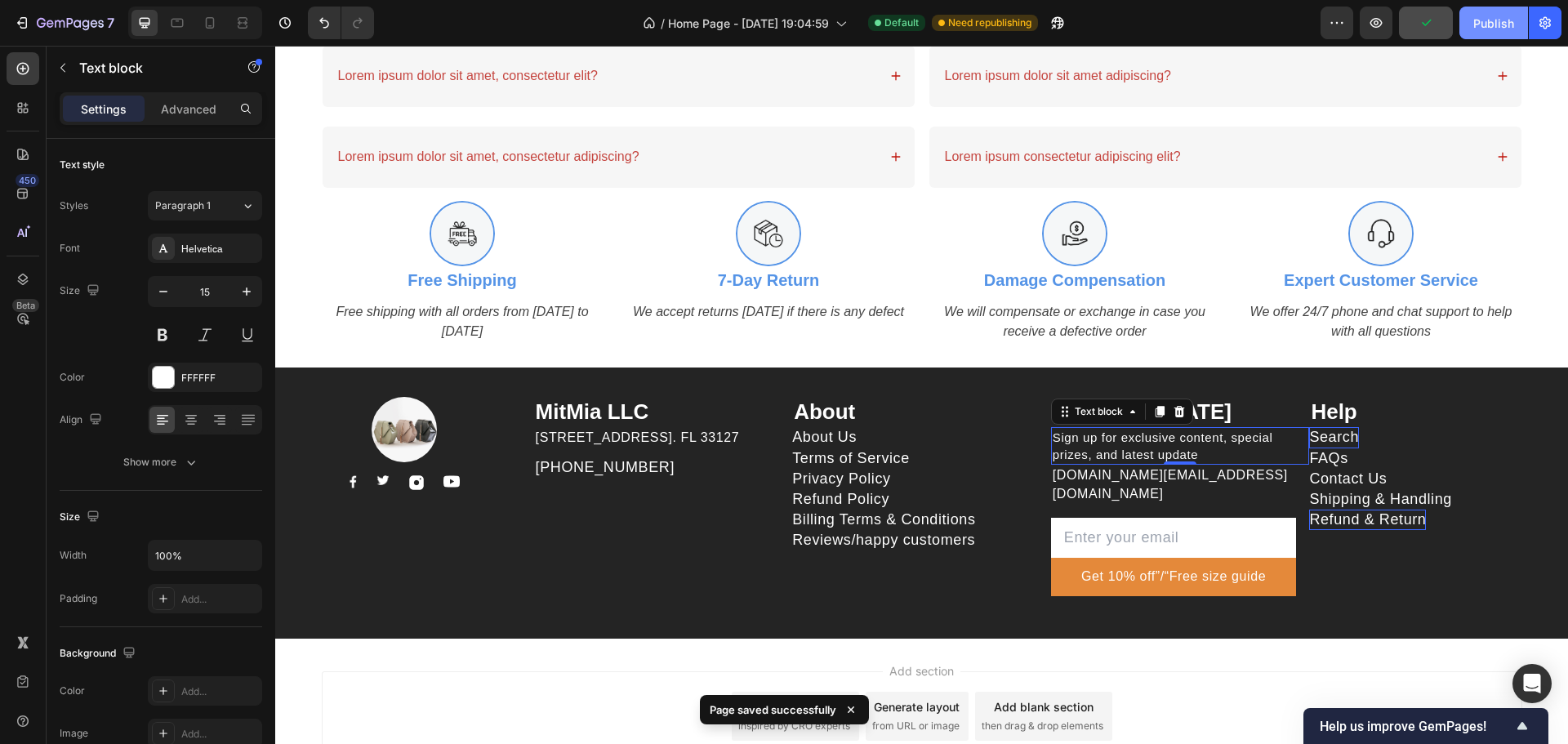
click at [1494, 18] on div "Publish" at bounding box center [1494, 22] width 41 height 17
click at [841, 444] on p "About Us" at bounding box center [824, 437] width 64 height 21
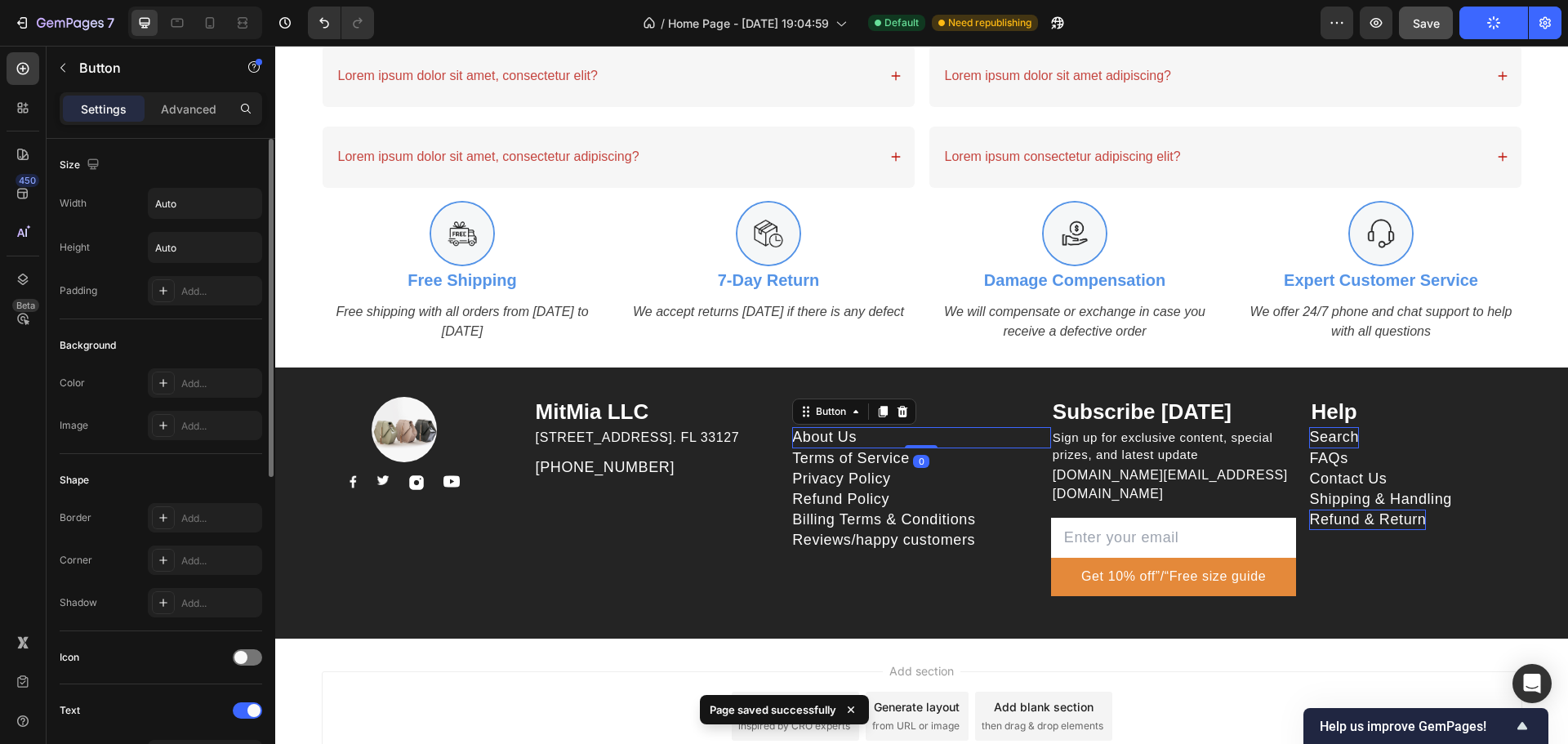
scroll to position [326, 0]
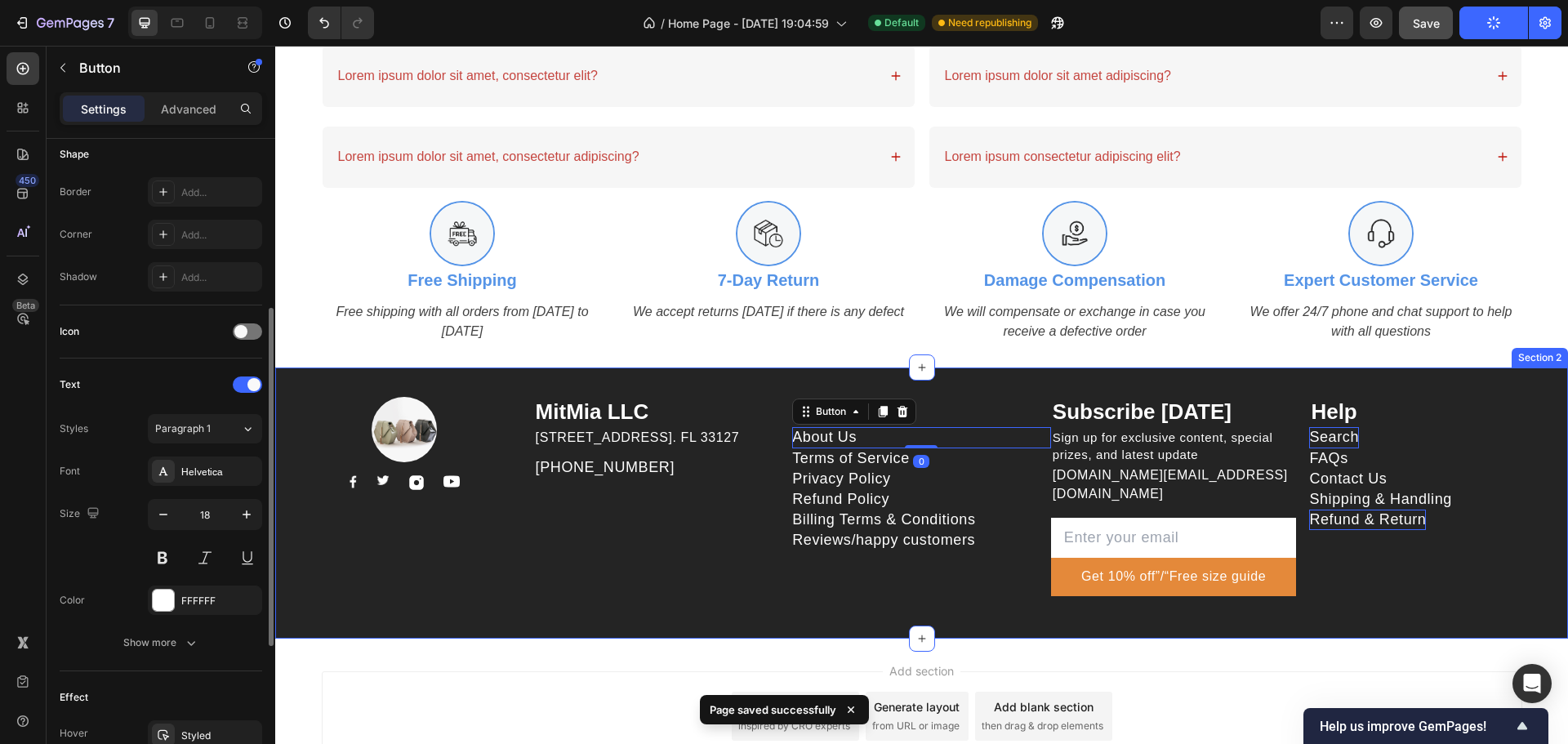
click at [689, 554] on div "MitMia LLC Heading 261 NW 26th Street Miami. FL 33127 Text block 999-999-999 Te…" at bounding box center [663, 503] width 259 height 213
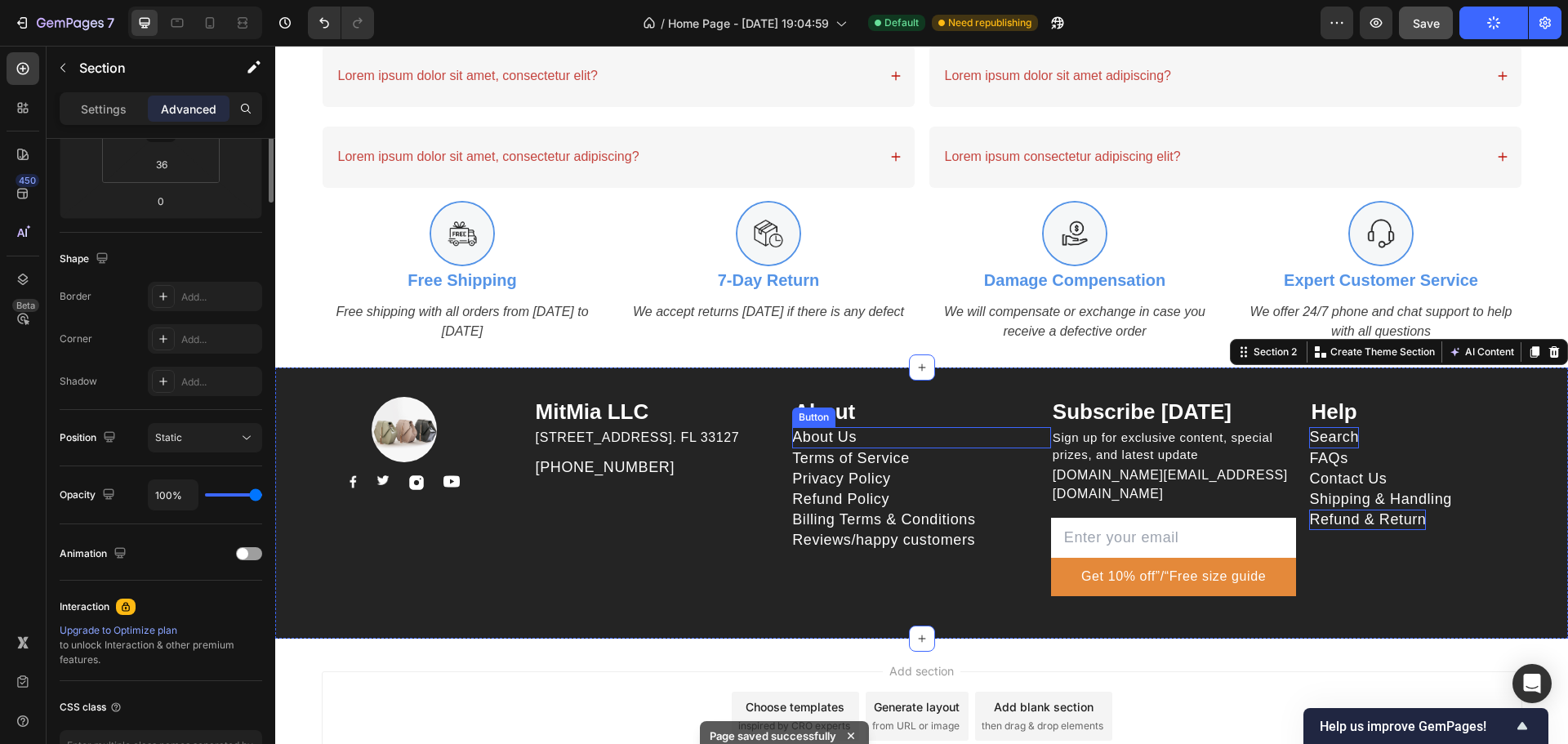
scroll to position [0, 0]
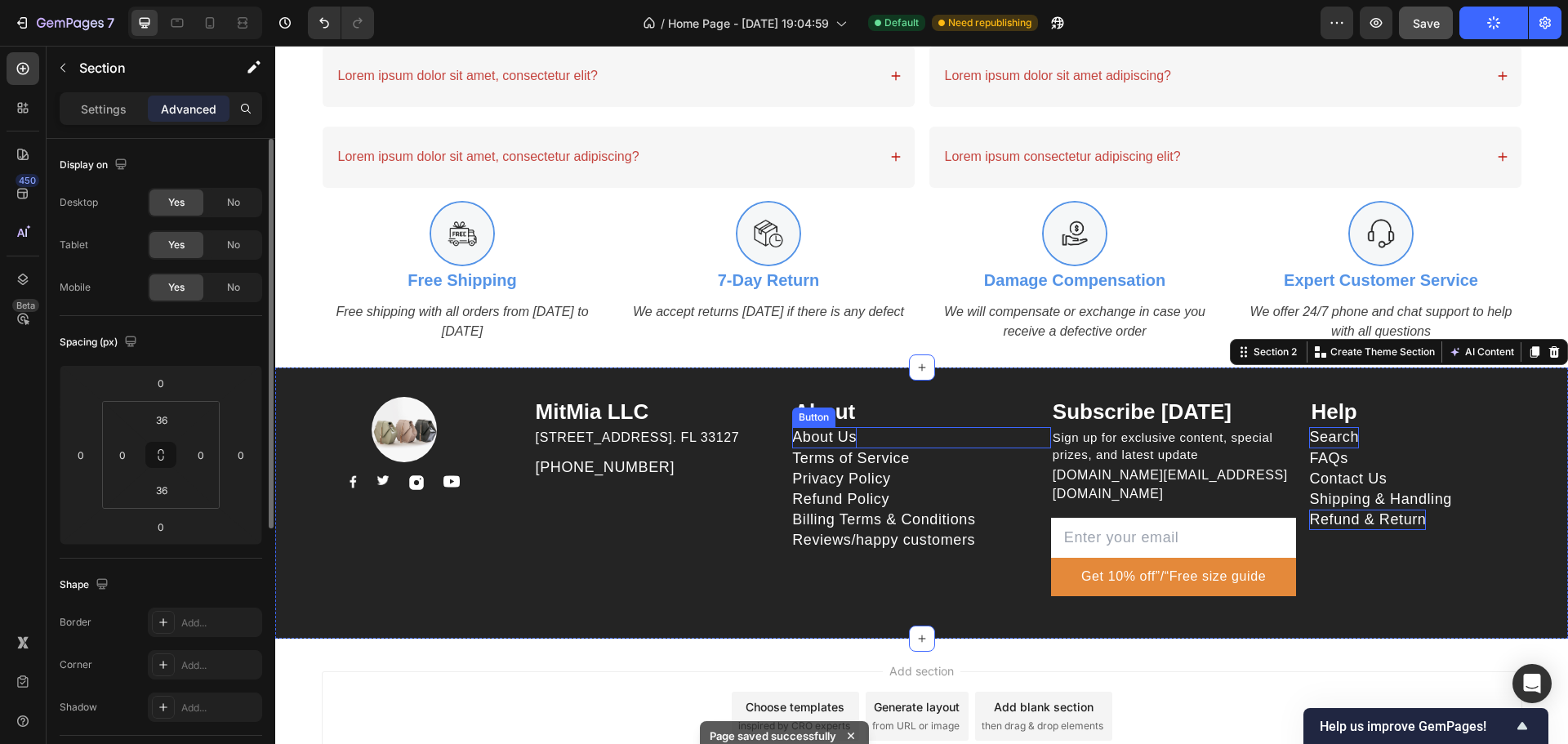
click at [938, 440] on div "About Us Button" at bounding box center [922, 437] width 259 height 21
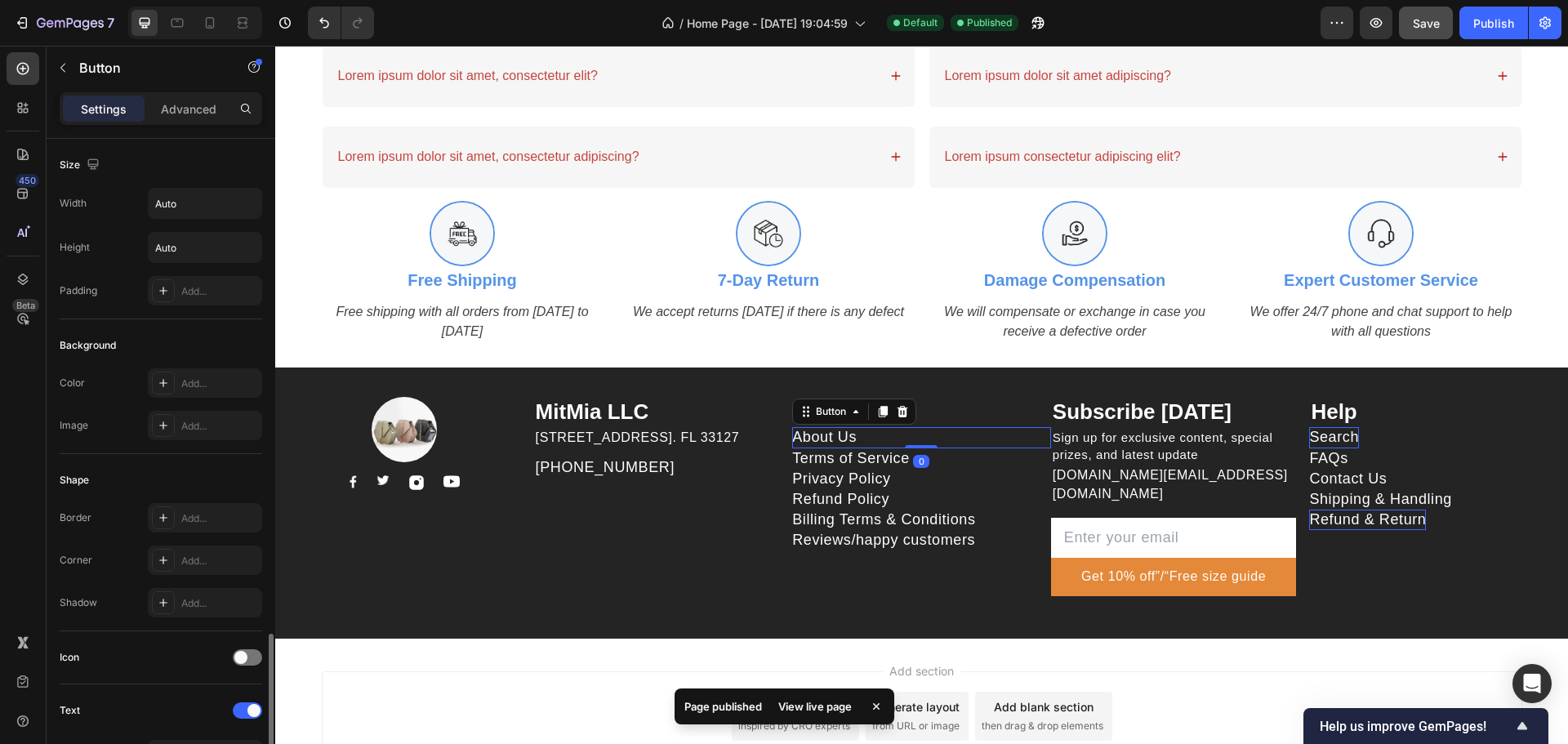
scroll to position [604, 0]
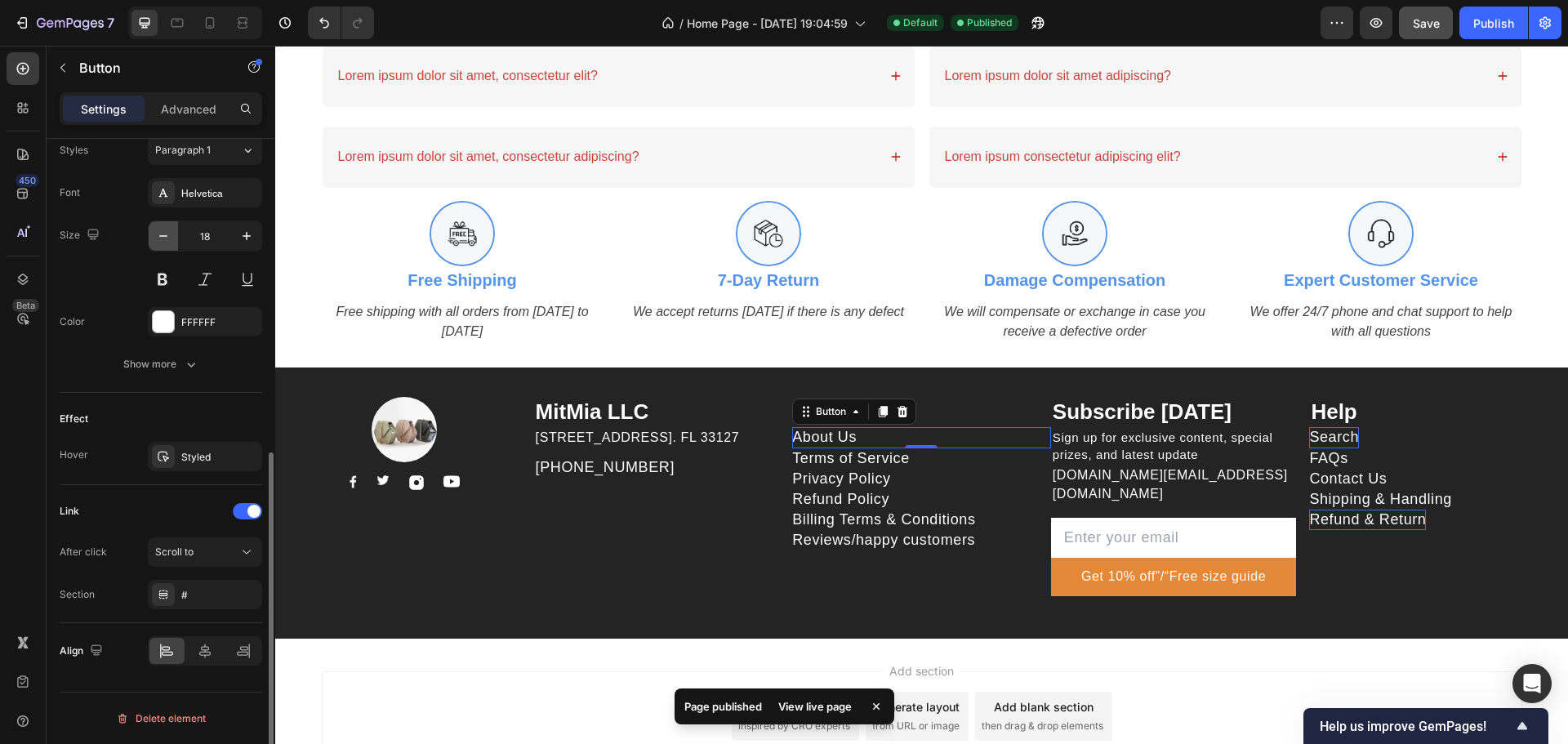
click at [170, 228] on icon "button" at bounding box center [164, 236] width 16 height 16
type input "16"
click at [962, 458] on div "Terms of Service Button" at bounding box center [922, 457] width 259 height 21
click at [168, 241] on icon "button" at bounding box center [164, 236] width 16 height 16
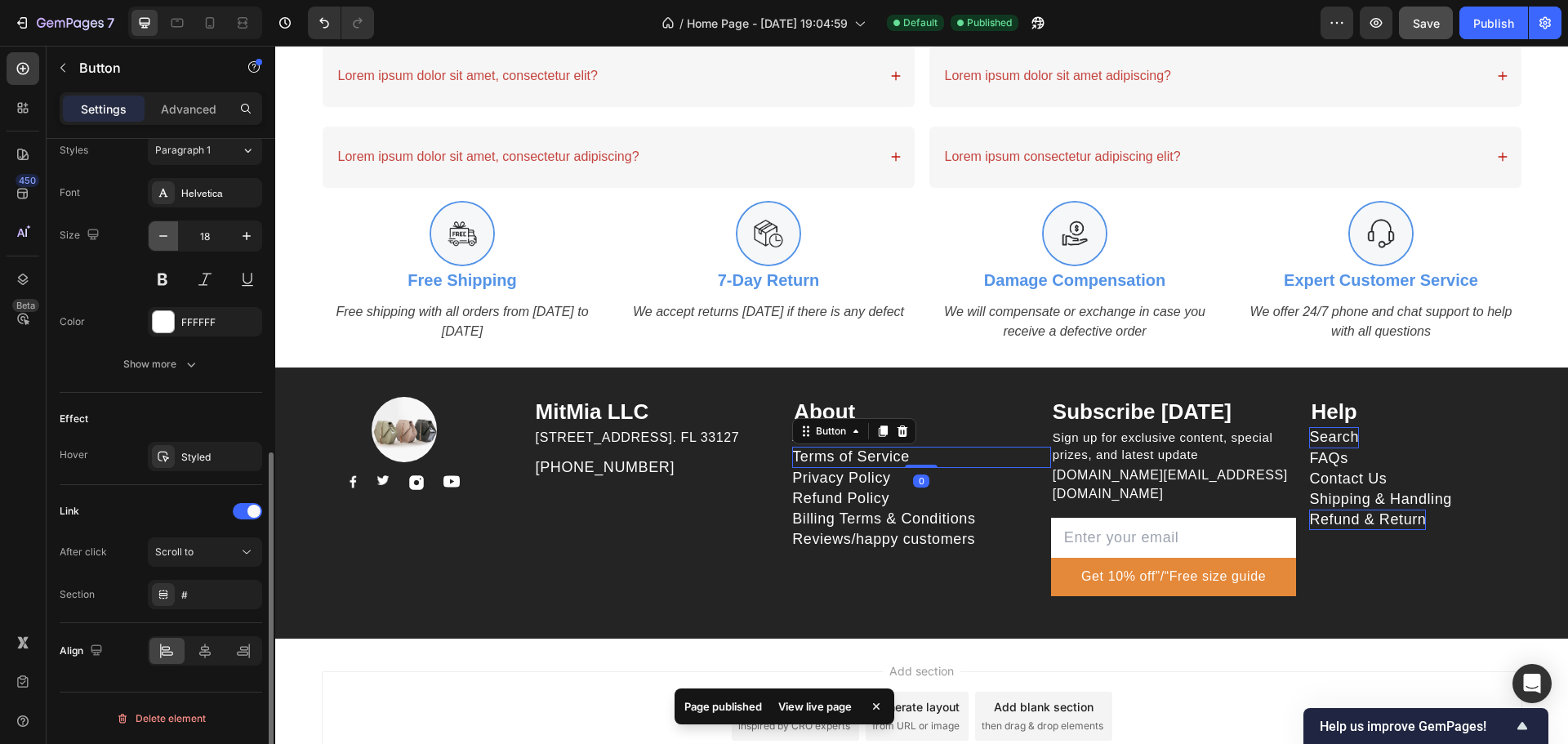
drag, startPoint x: 168, startPoint y: 241, endPoint x: 274, endPoint y: 277, distance: 111.9
click at [170, 241] on icon "button" at bounding box center [164, 236] width 16 height 16
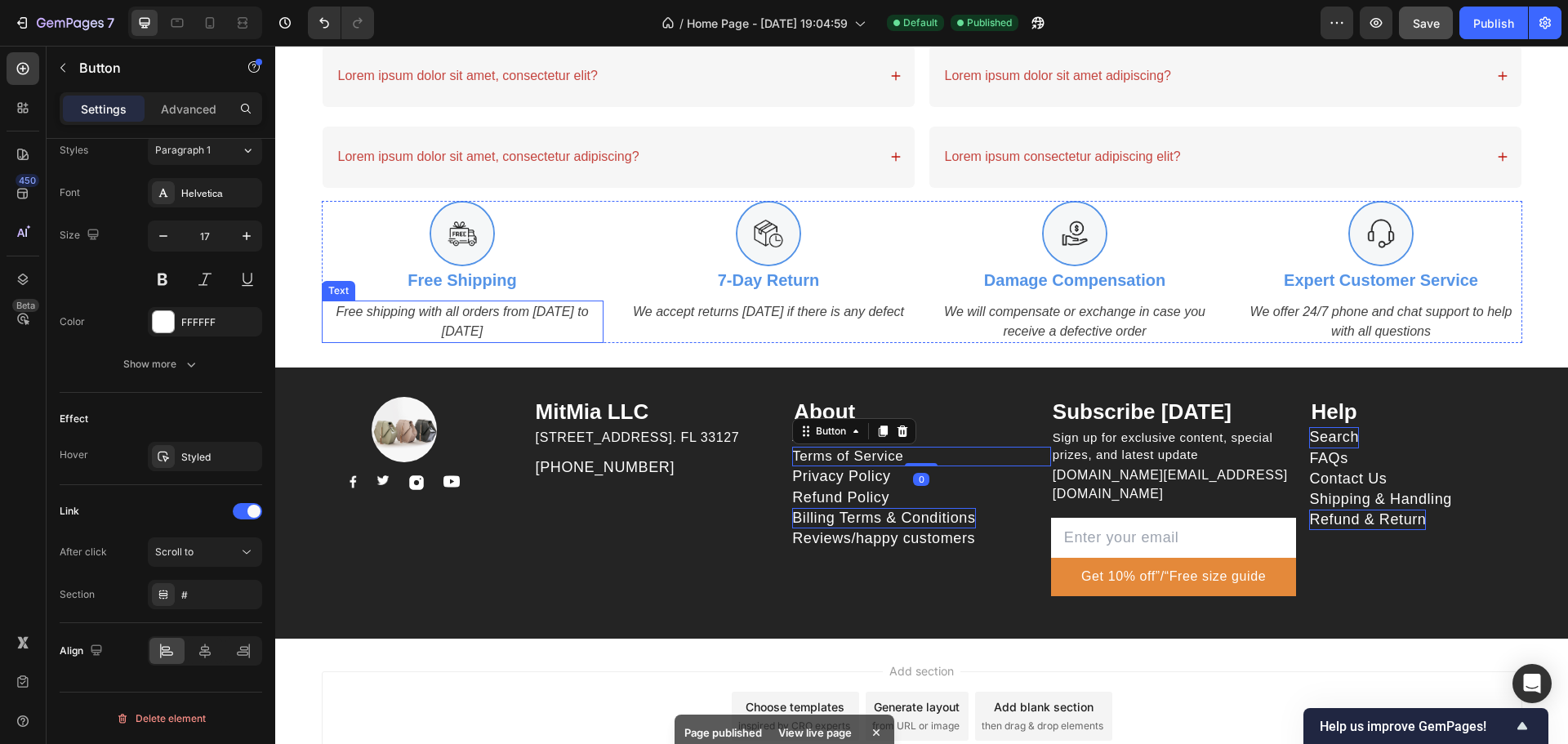
type input "16"
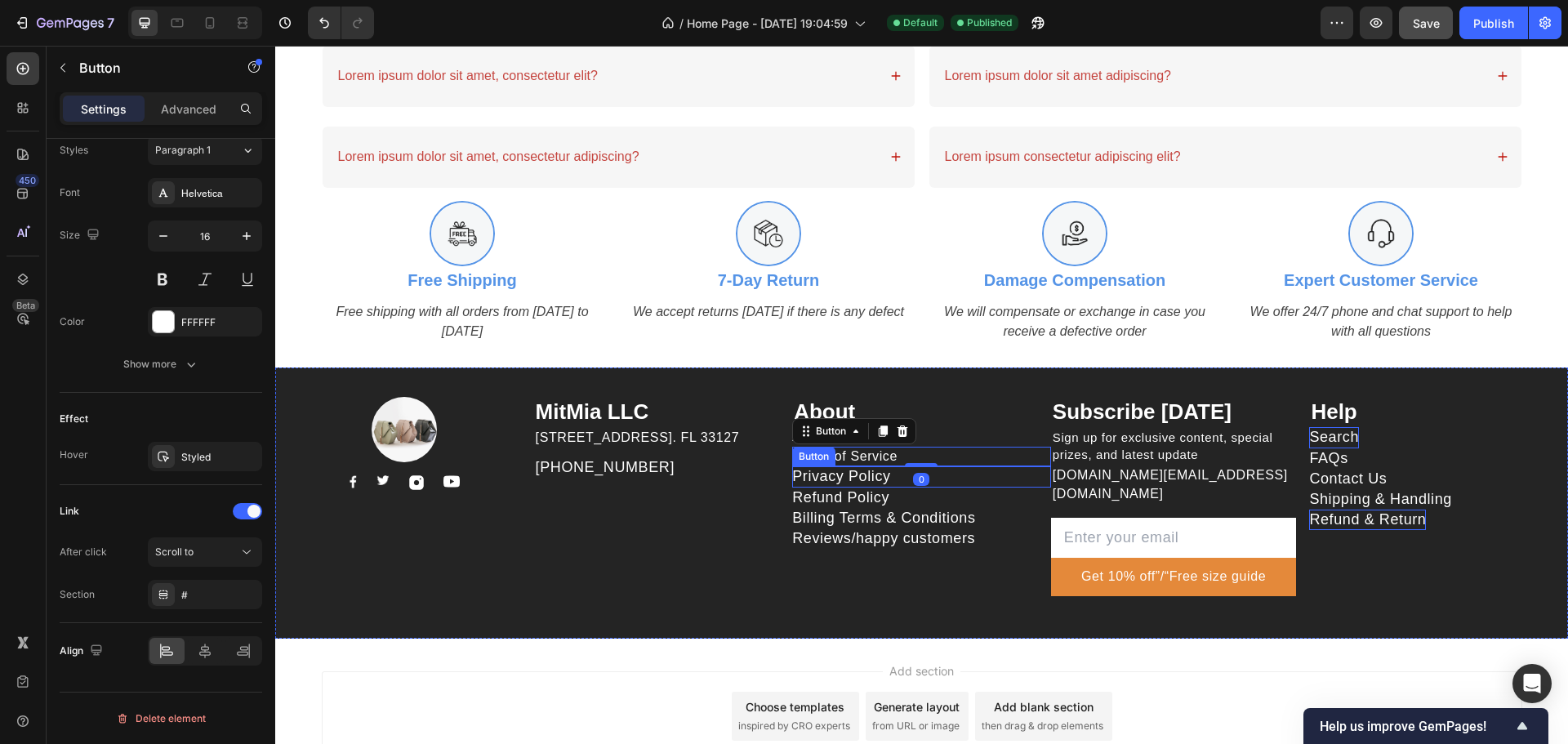
click at [990, 482] on div "Privacy Policy Button" at bounding box center [922, 477] width 259 height 21
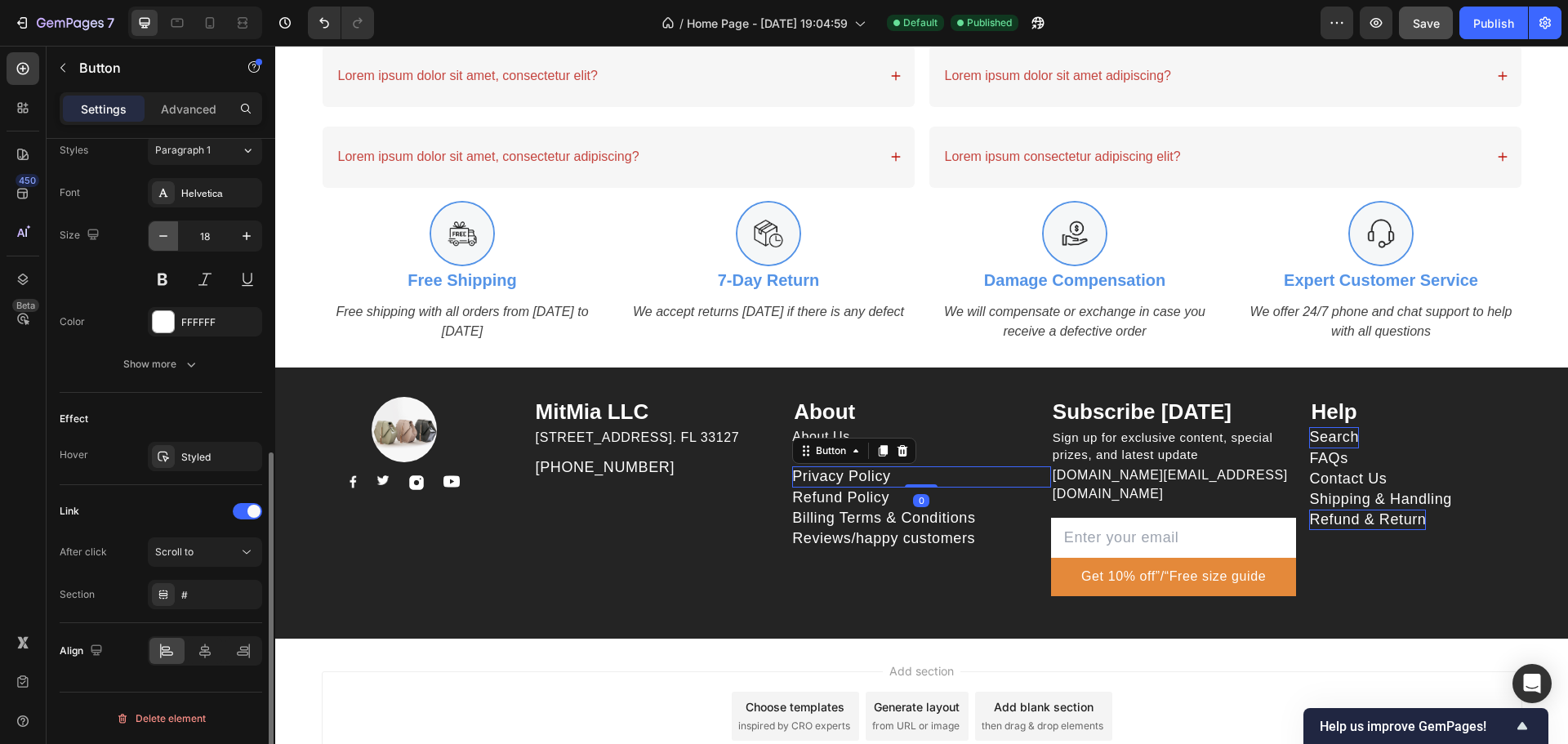
click at [163, 227] on button "button" at bounding box center [163, 236] width 30 height 30
type input "16"
